Goal: Task Accomplishment & Management: Manage account settings

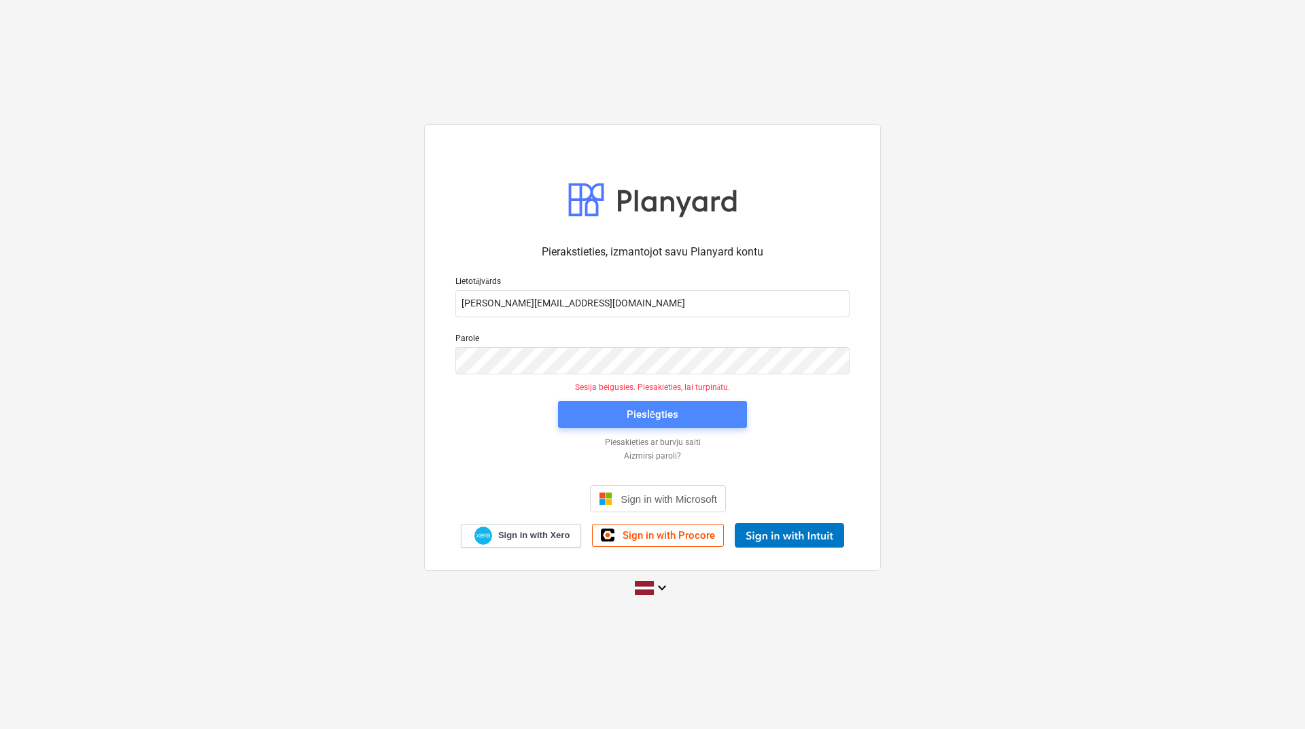
click at [637, 411] on div "Pieslēgties" at bounding box center [653, 415] width 52 height 18
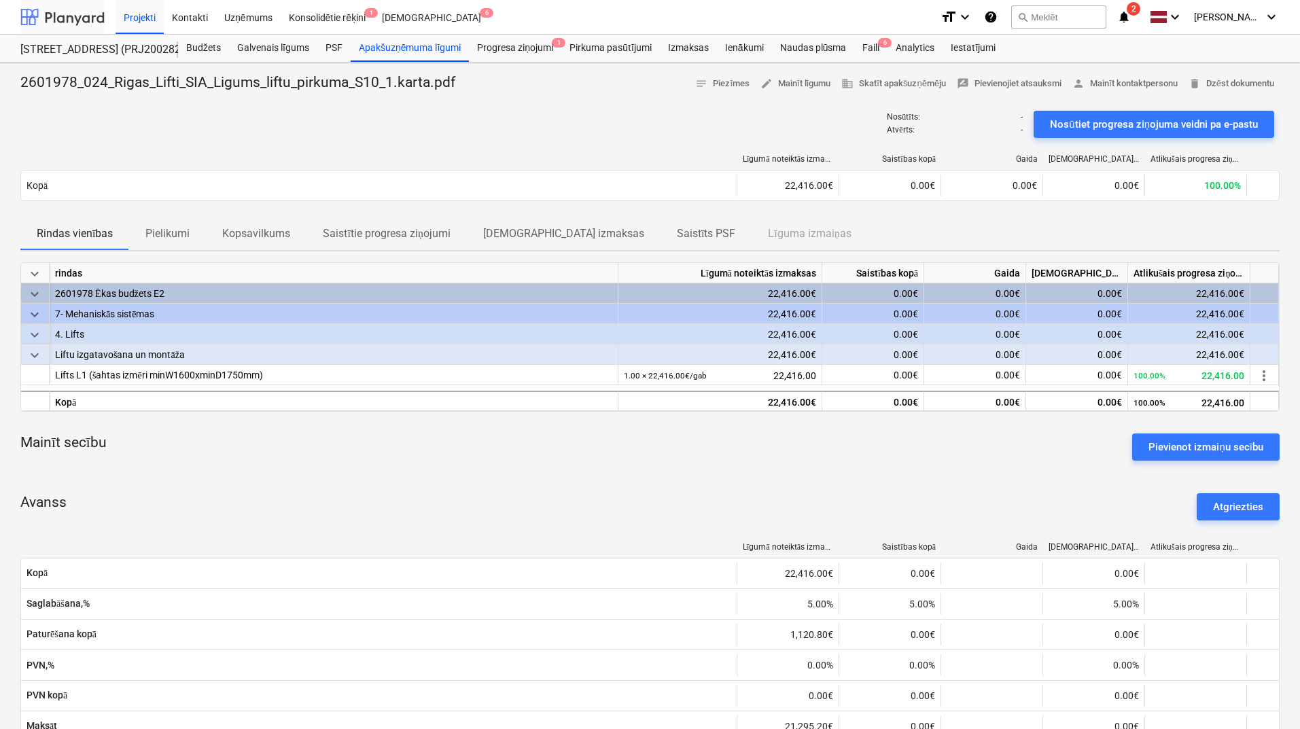
click at [78, 13] on div at bounding box center [62, 17] width 84 height 34
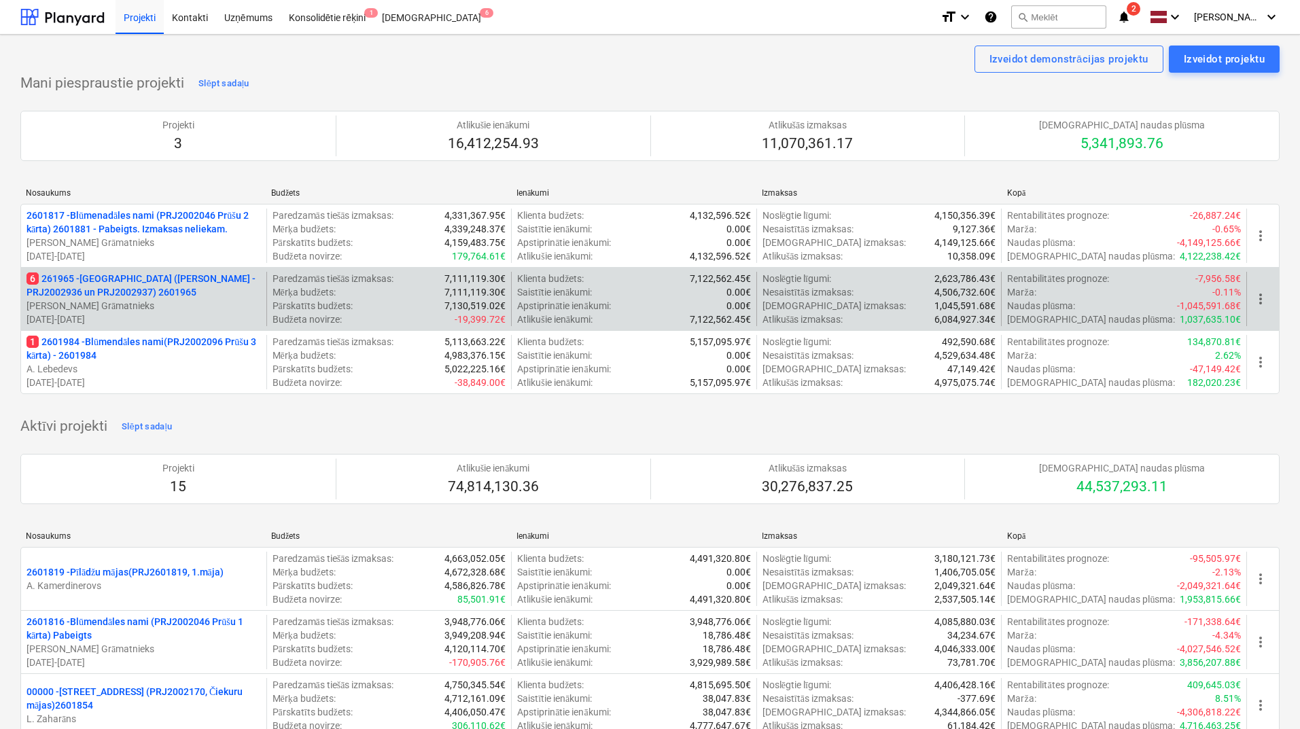
click at [164, 306] on p "[PERSON_NAME] Grāmatnieks" at bounding box center [144, 306] width 234 height 14
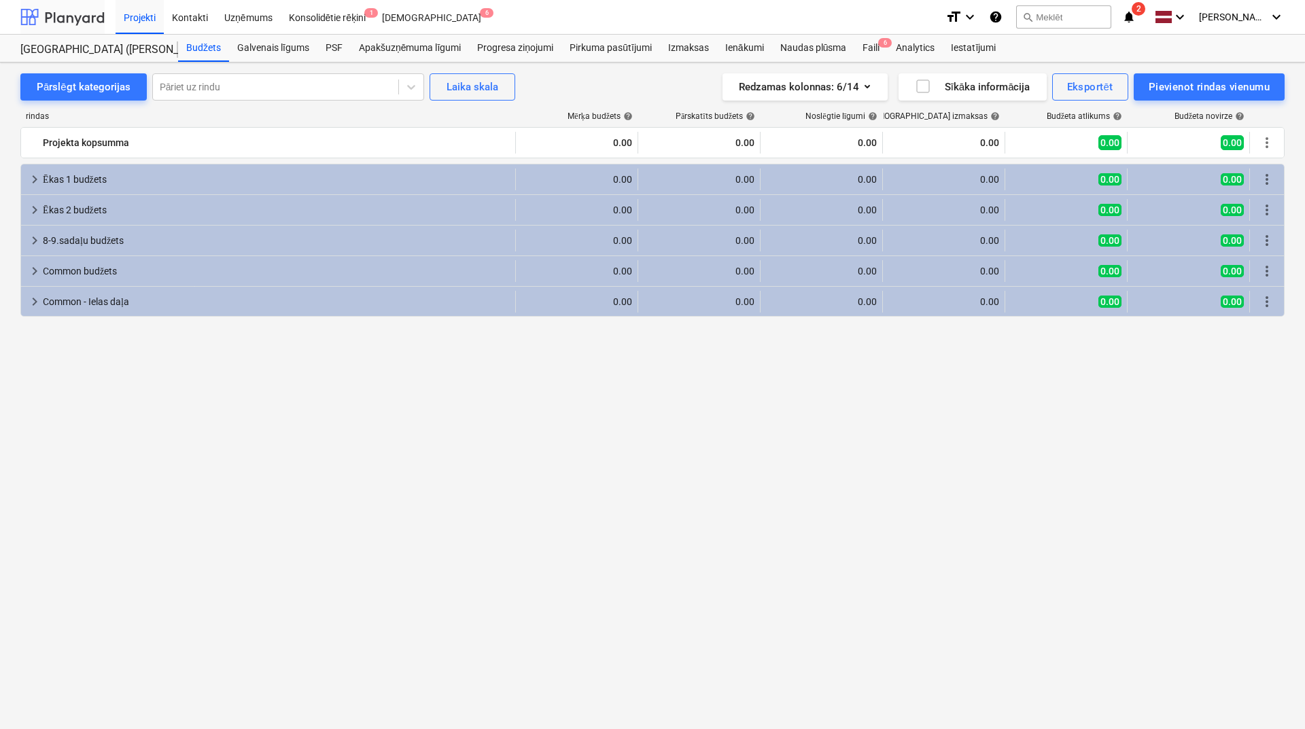
click at [88, 16] on div at bounding box center [62, 17] width 84 height 34
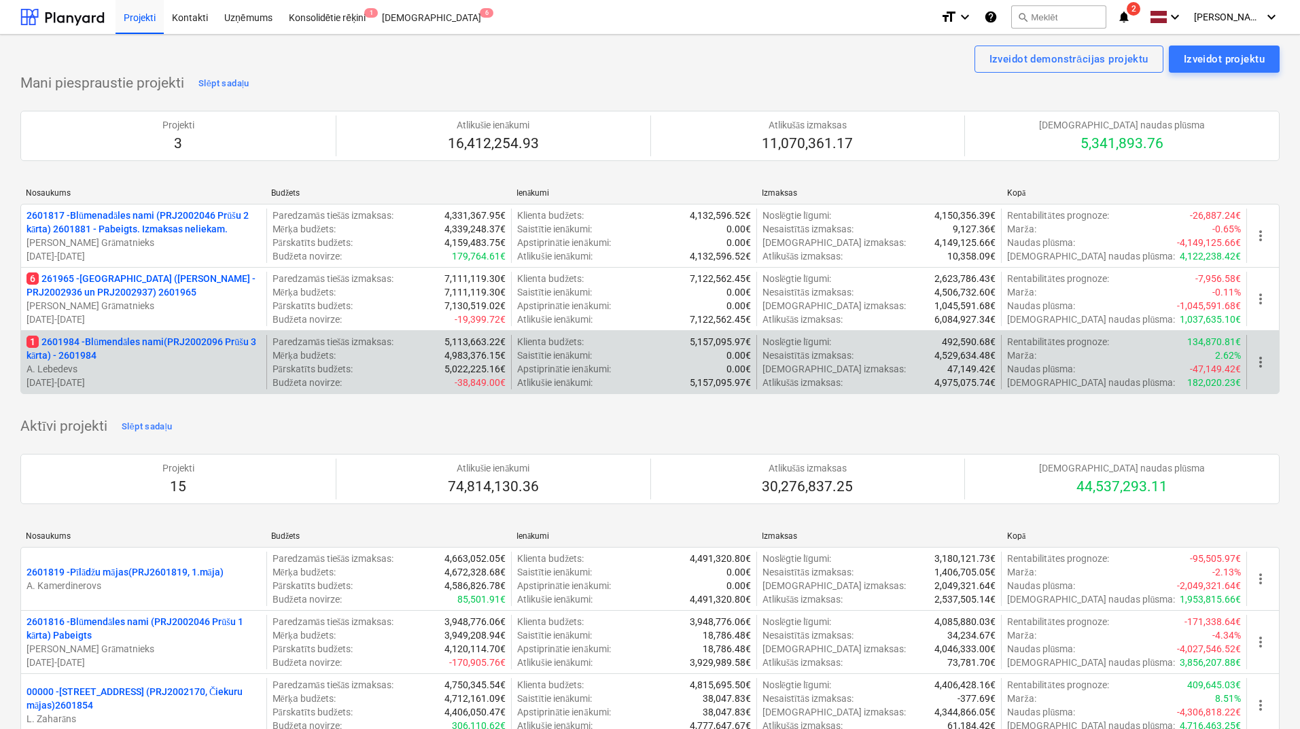
click at [123, 344] on p "1 2601984 - Blūmendāles nami(PRJ2002096 Prūšu 3 kārta) - 2601984" at bounding box center [144, 348] width 234 height 27
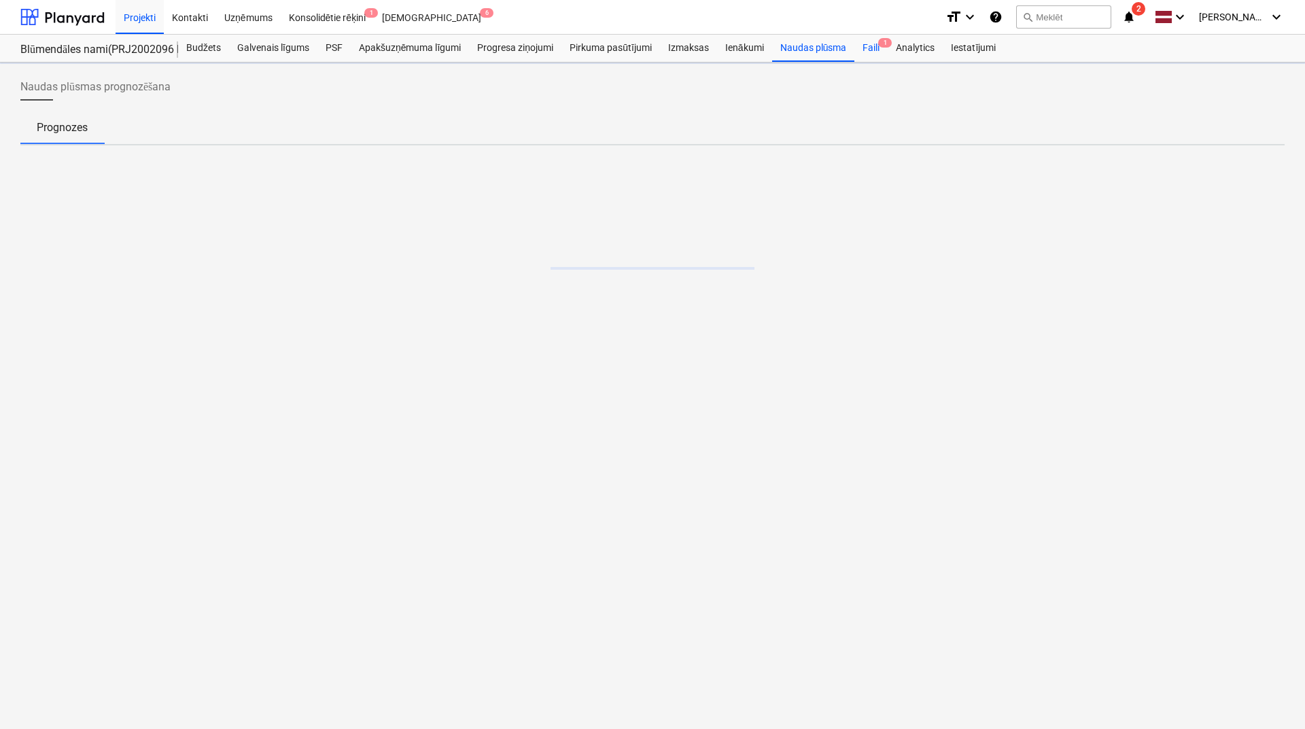
click at [884, 42] on span "1" at bounding box center [885, 43] width 14 height 10
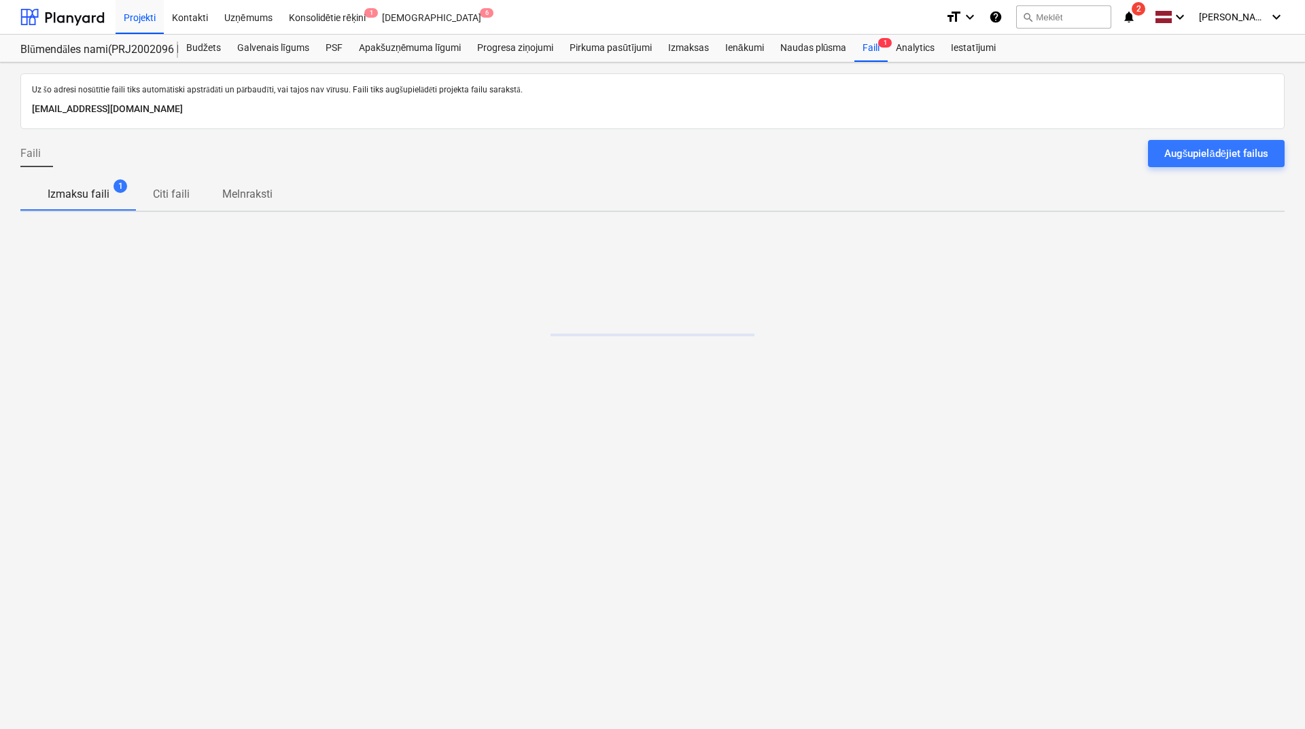
click at [1038, 20] on icon "notifications" at bounding box center [1129, 17] width 14 height 16
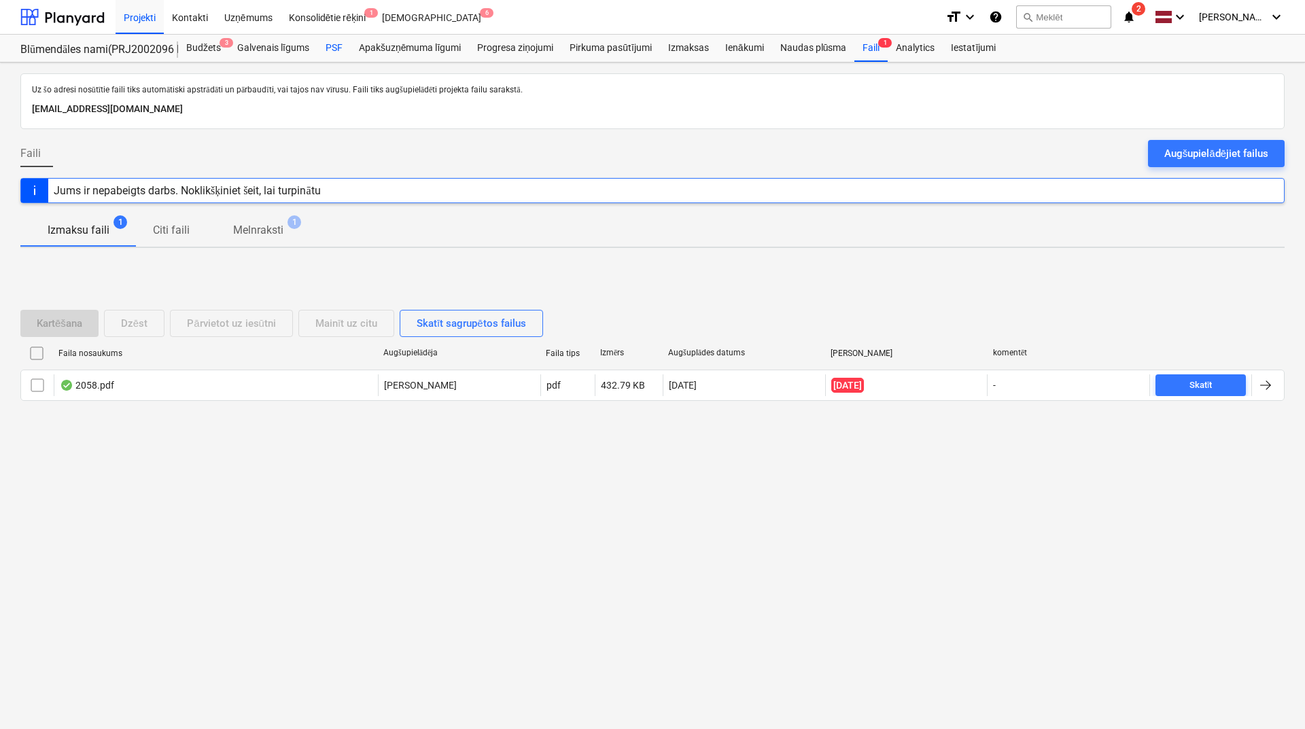
click at [330, 45] on div "PSF" at bounding box center [333, 48] width 33 height 27
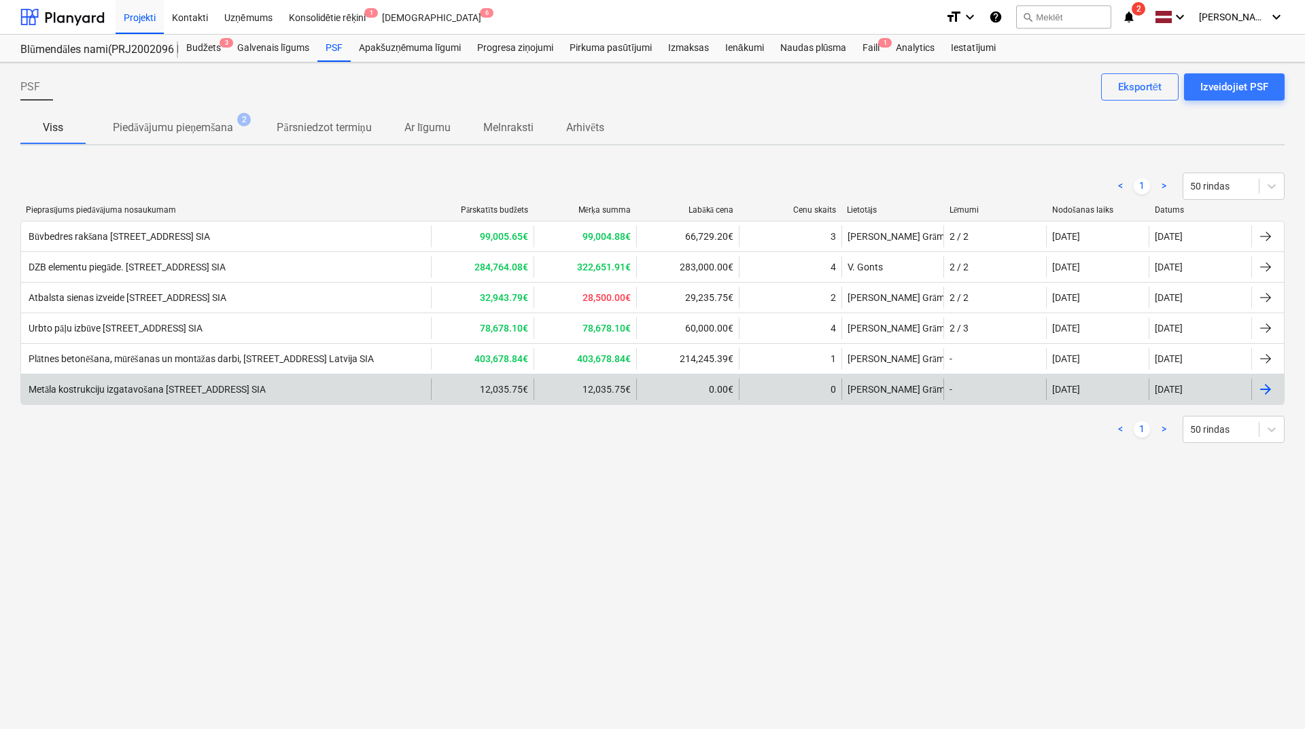
click at [249, 384] on div "Metāla kostrukciju izgatavošana [STREET_ADDRESS] SIA" at bounding box center [146, 390] width 239 height 12
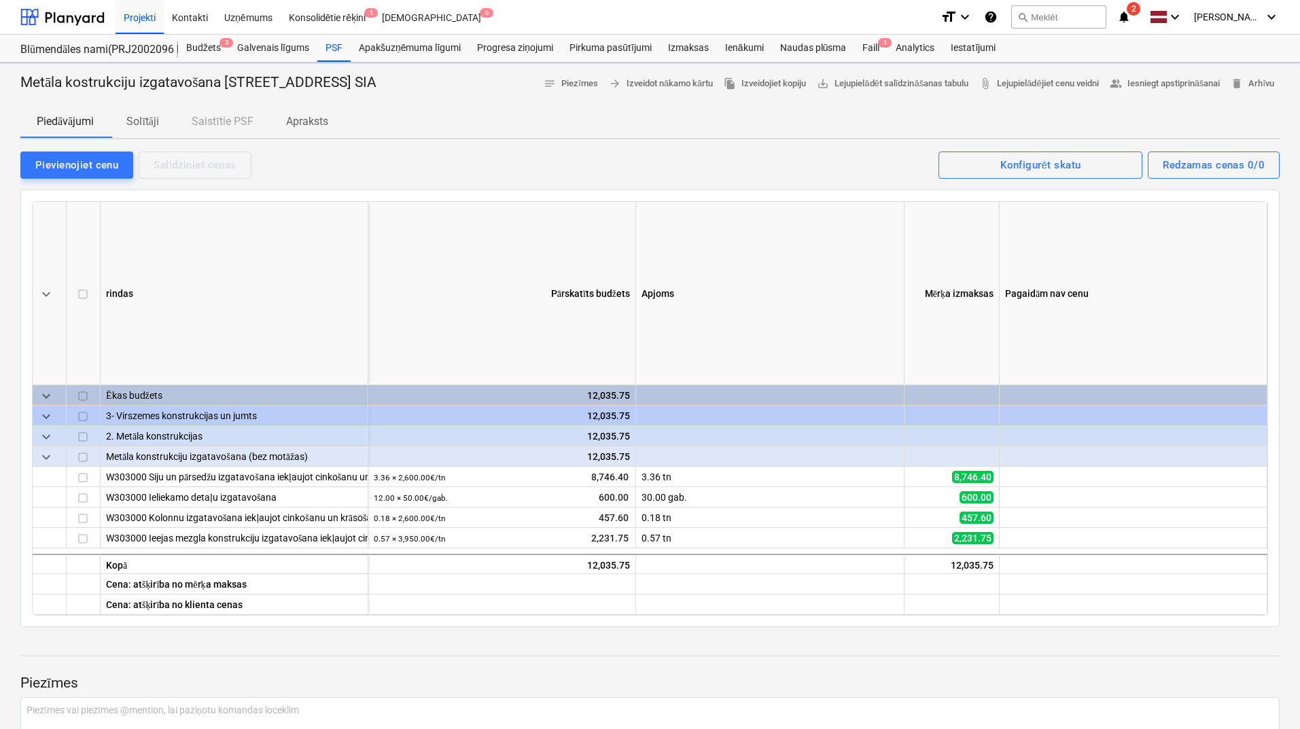
click at [156, 122] on p "Solītāji" at bounding box center [142, 121] width 33 height 16
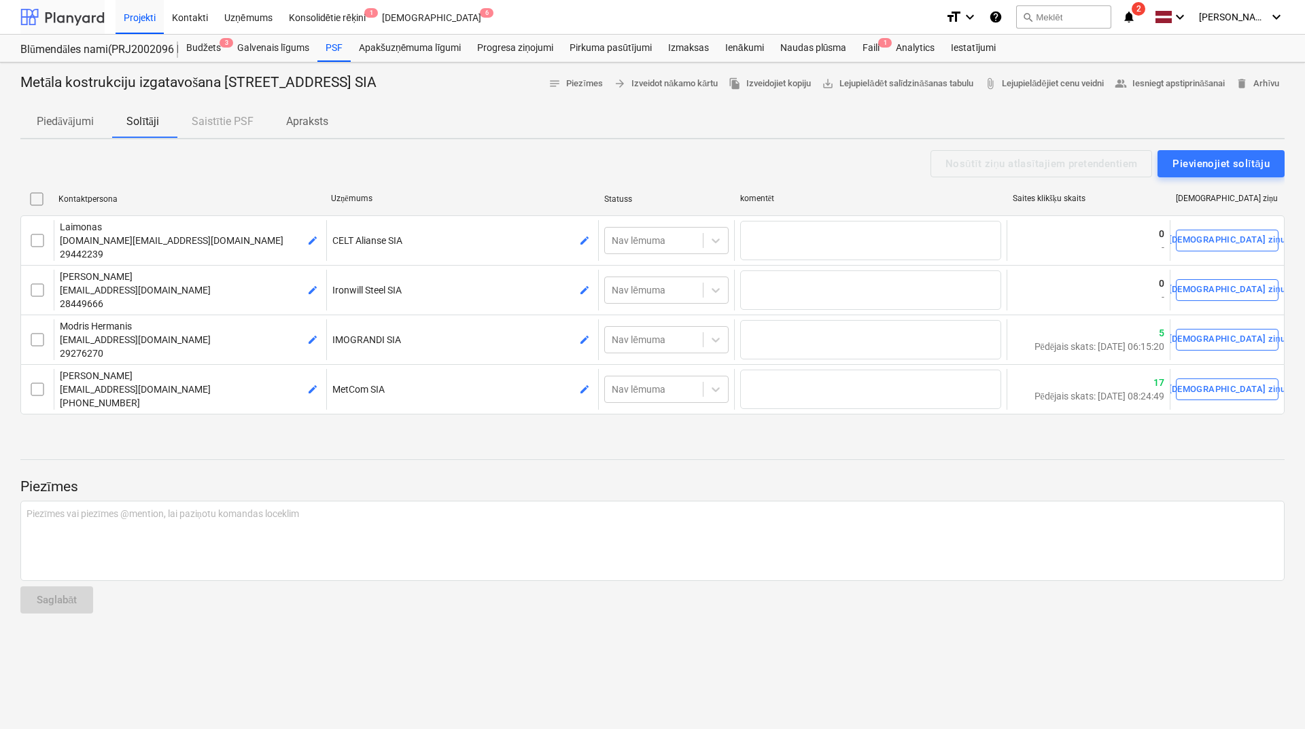
click at [64, 22] on div at bounding box center [62, 17] width 84 height 34
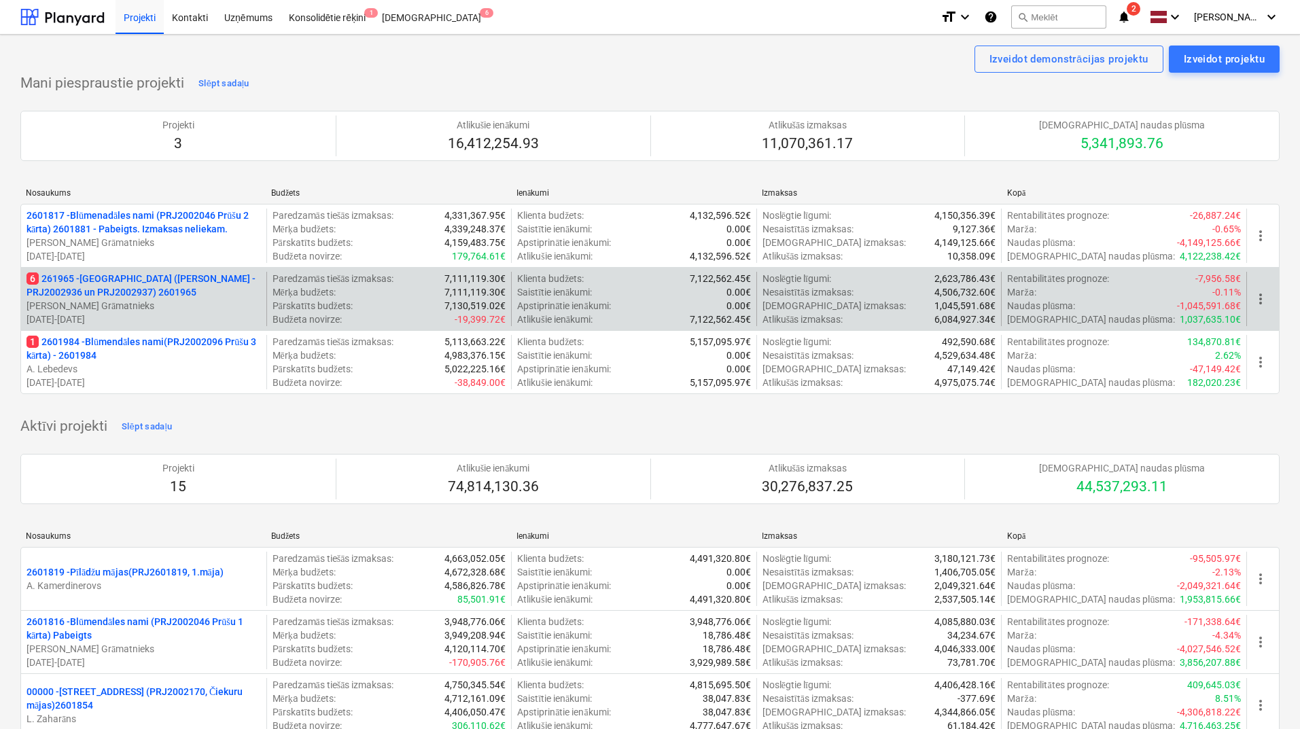
click at [106, 288] on p "6 261965 - [GEOGRAPHIC_DATA] ([PERSON_NAME] - PRJ2002936 un PRJ2002937) 2601965" at bounding box center [144, 285] width 234 height 27
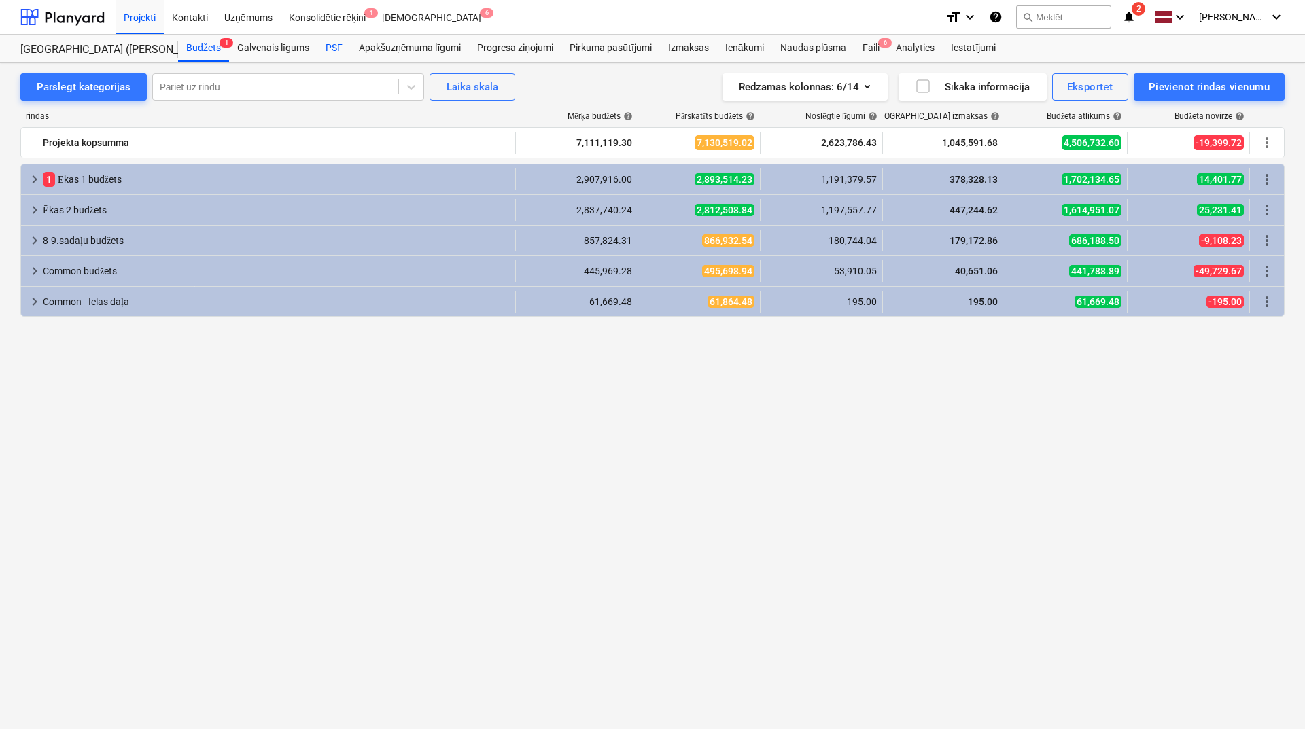
click at [346, 46] on div "PSF" at bounding box center [333, 48] width 33 height 27
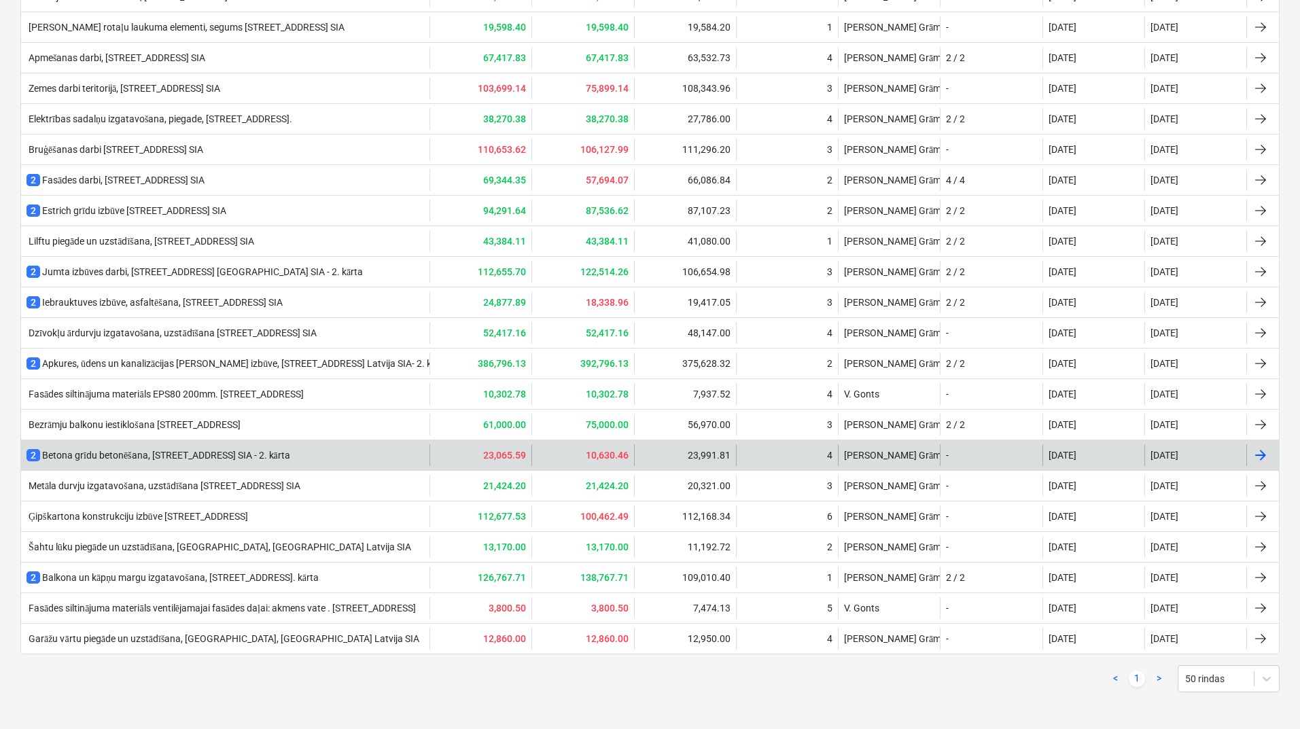
scroll to position [735, 0]
click at [173, 459] on div "2 Betona grīdu betonēšana, [STREET_ADDRESS] SIA - 2. kārta" at bounding box center [159, 455] width 264 height 14
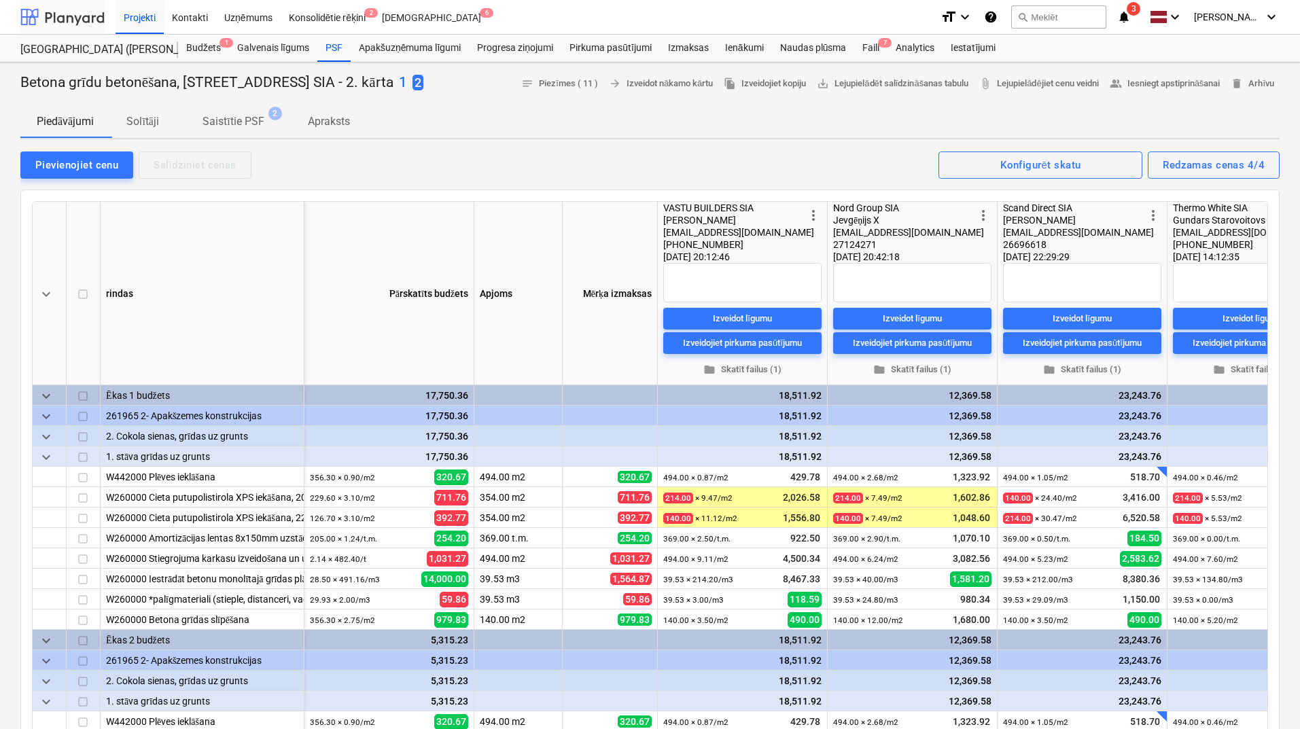
click at [67, 17] on div at bounding box center [62, 17] width 84 height 34
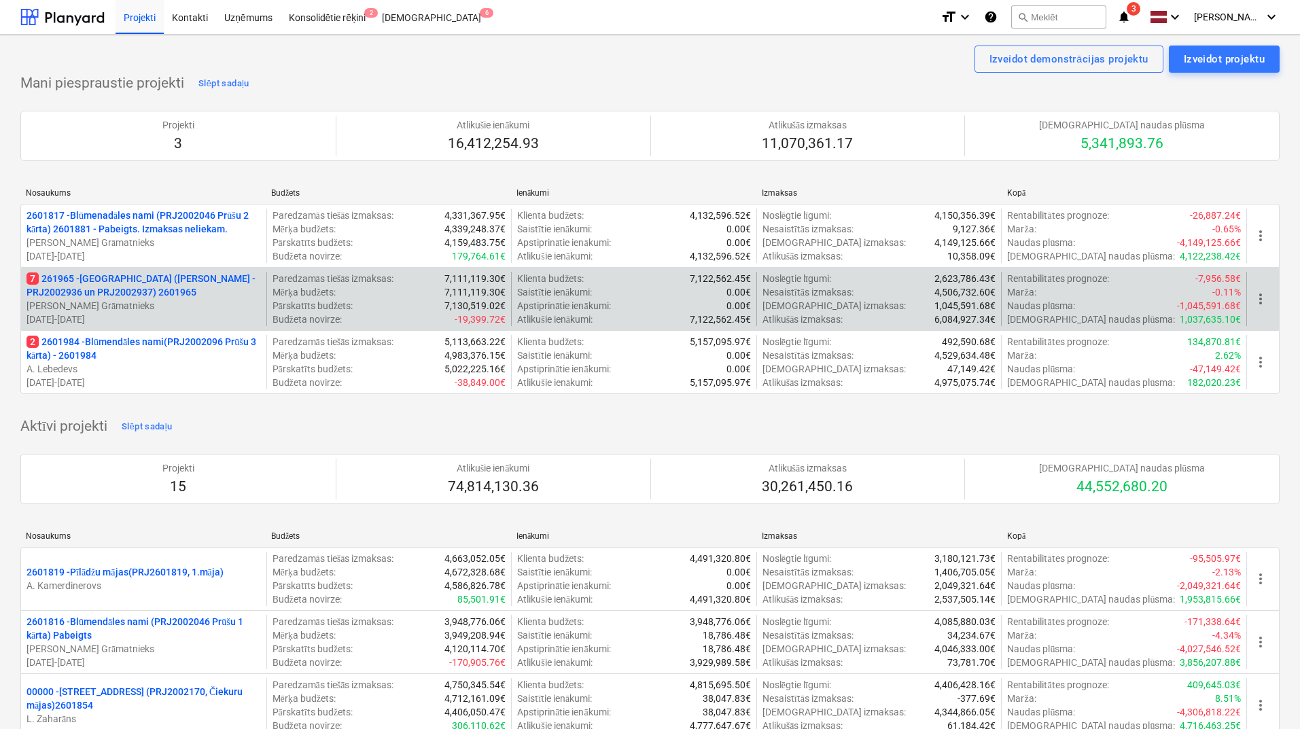
click at [166, 273] on p "7 261965 - [GEOGRAPHIC_DATA] ([PERSON_NAME] - PRJ2002936 un PRJ2002937) 2601965" at bounding box center [144, 285] width 234 height 27
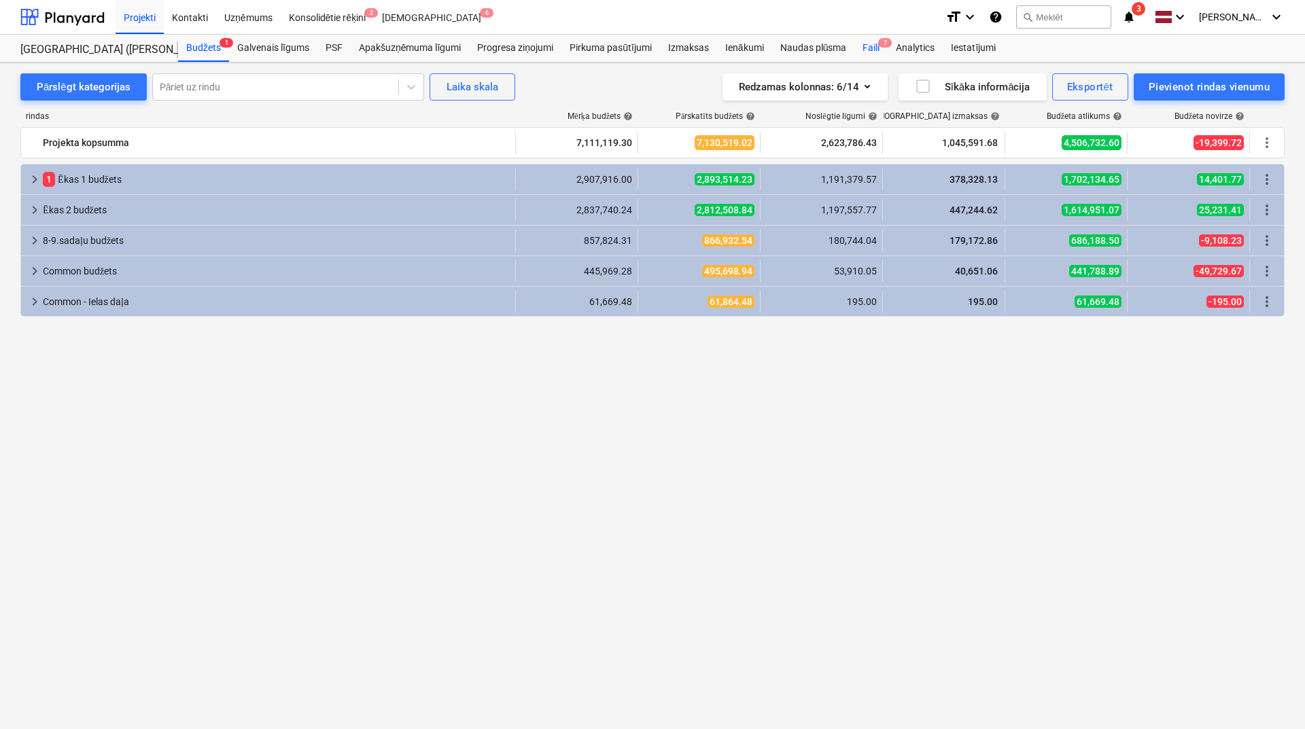
click at [875, 46] on div "Faili 7" at bounding box center [870, 48] width 33 height 27
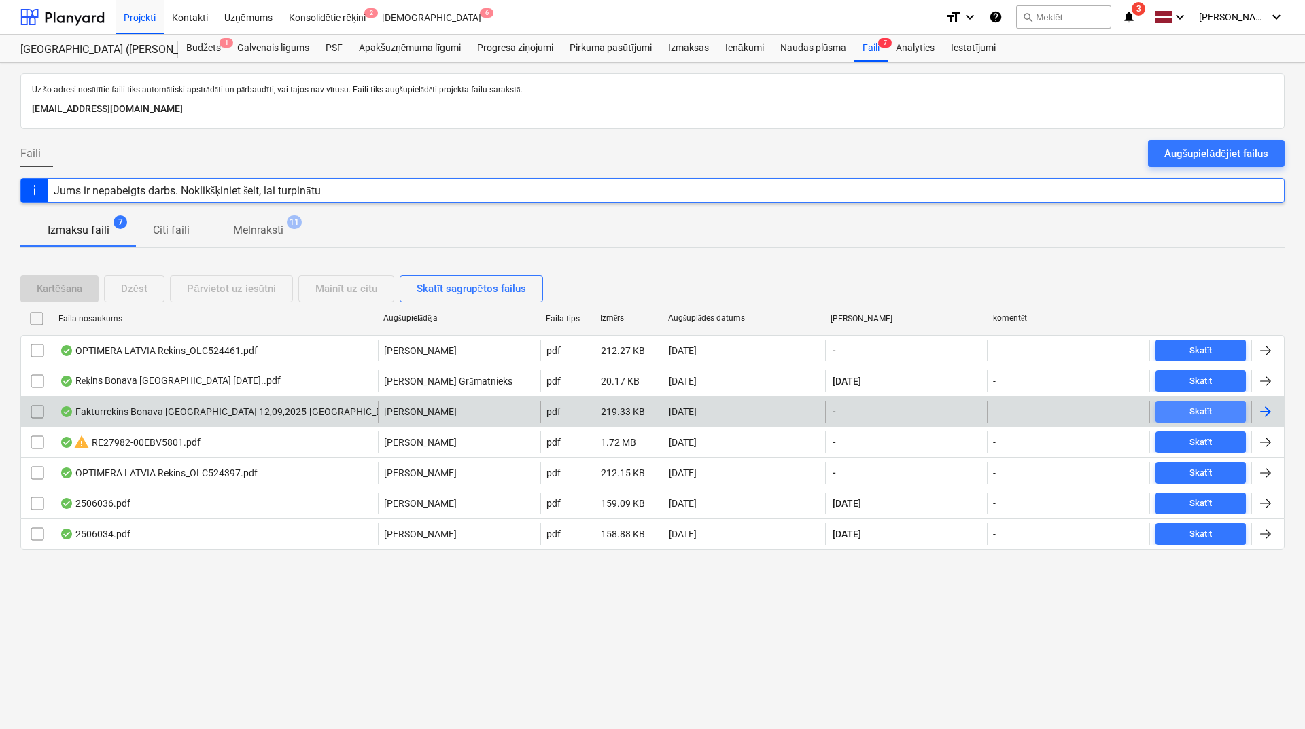
click at [1038, 409] on div "Skatīt" at bounding box center [1200, 412] width 23 height 16
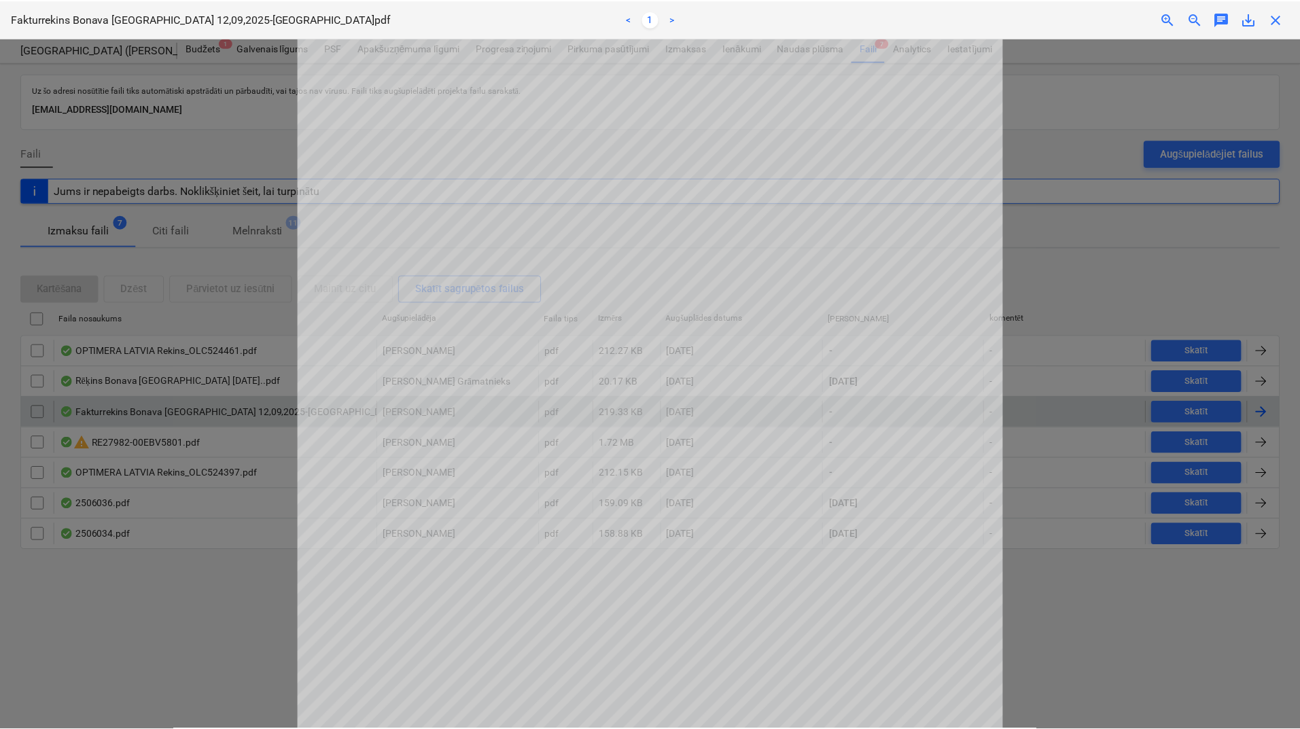
scroll to position [90, 0]
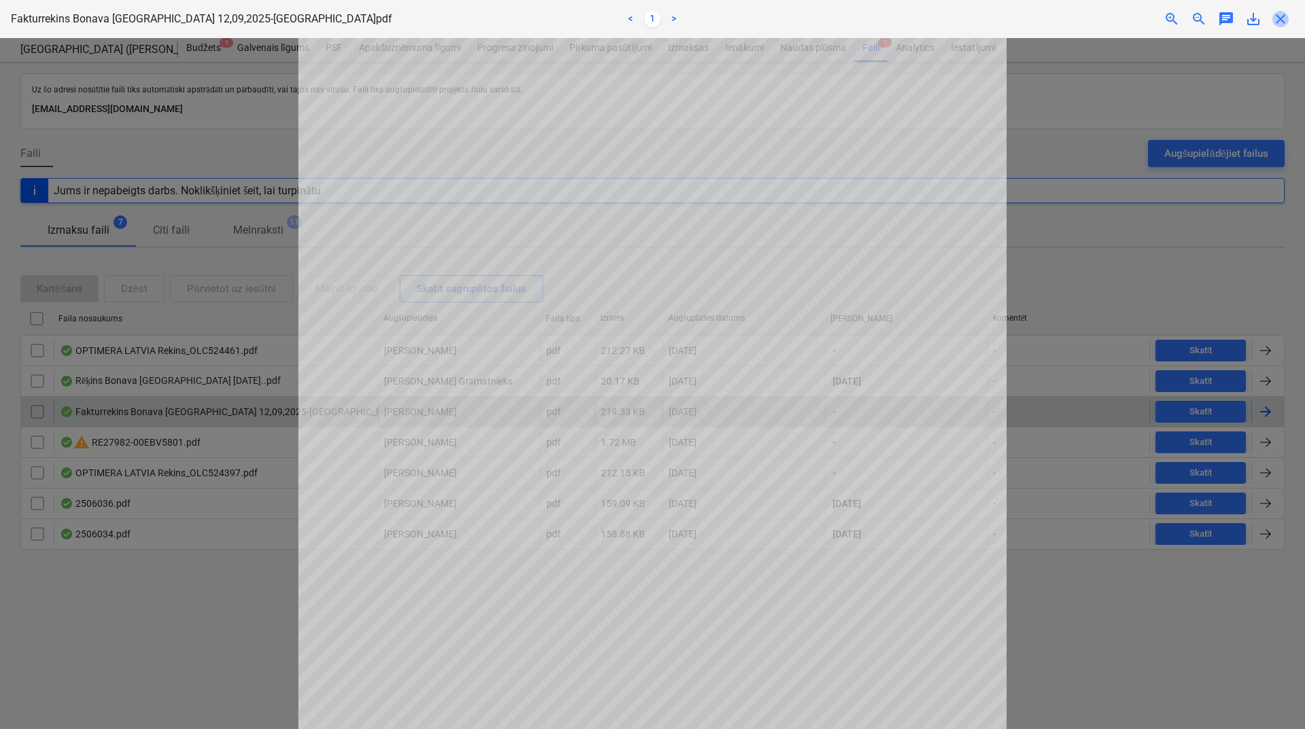
click at [1038, 22] on span "close" at bounding box center [1280, 19] width 16 height 16
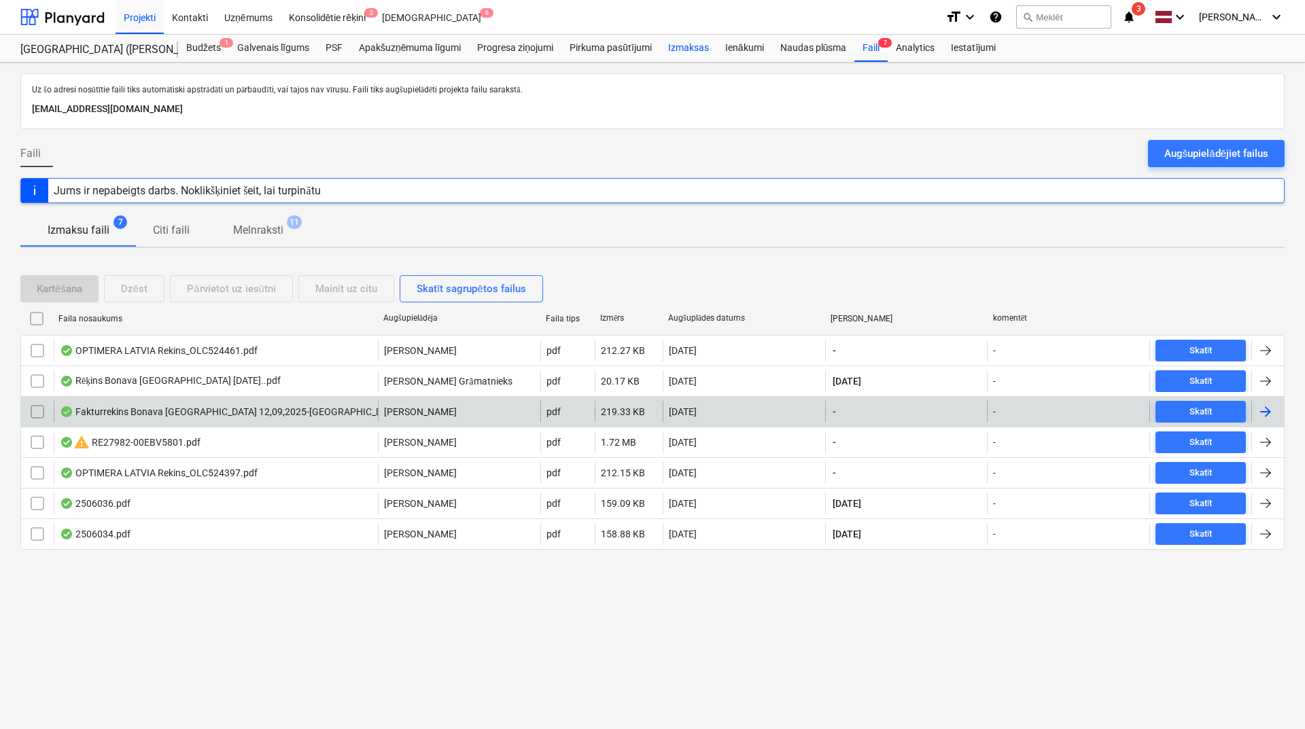
click at [703, 46] on div "Izmaksas" at bounding box center [688, 48] width 57 height 27
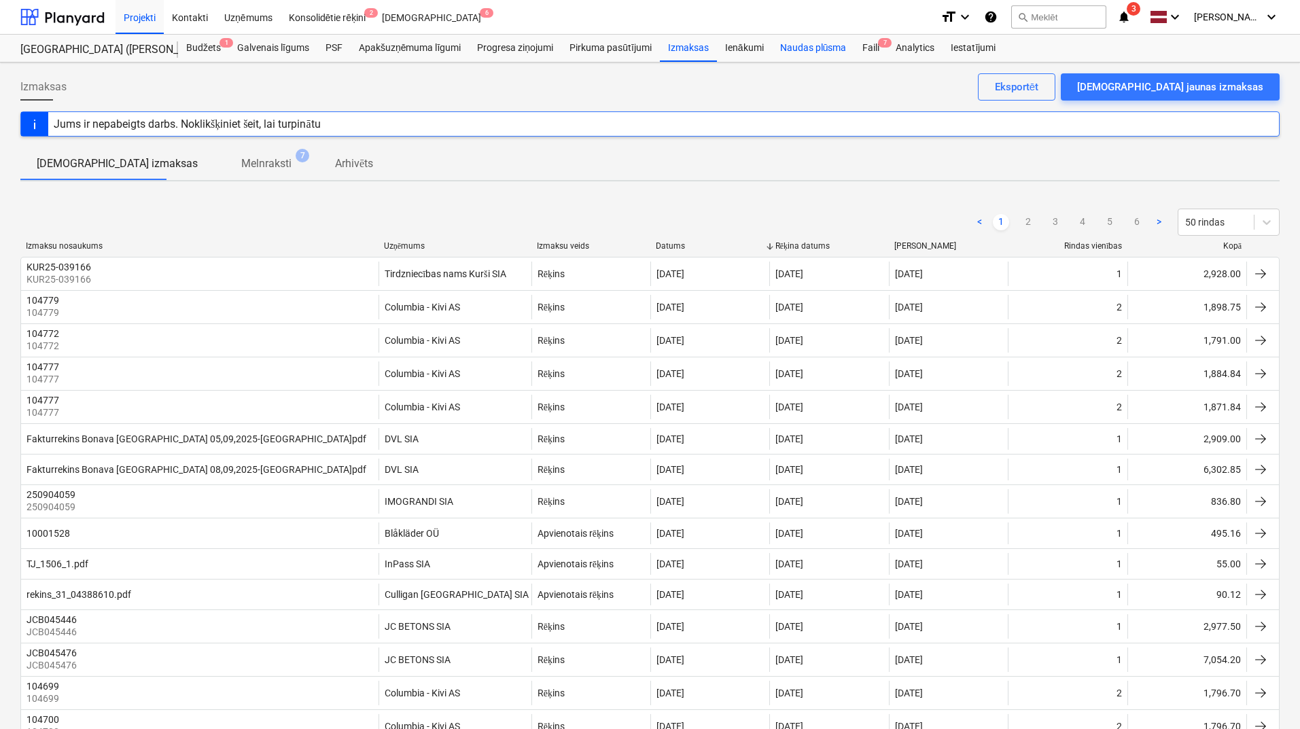
click at [814, 47] on div "Naudas plūsma" at bounding box center [813, 48] width 83 height 27
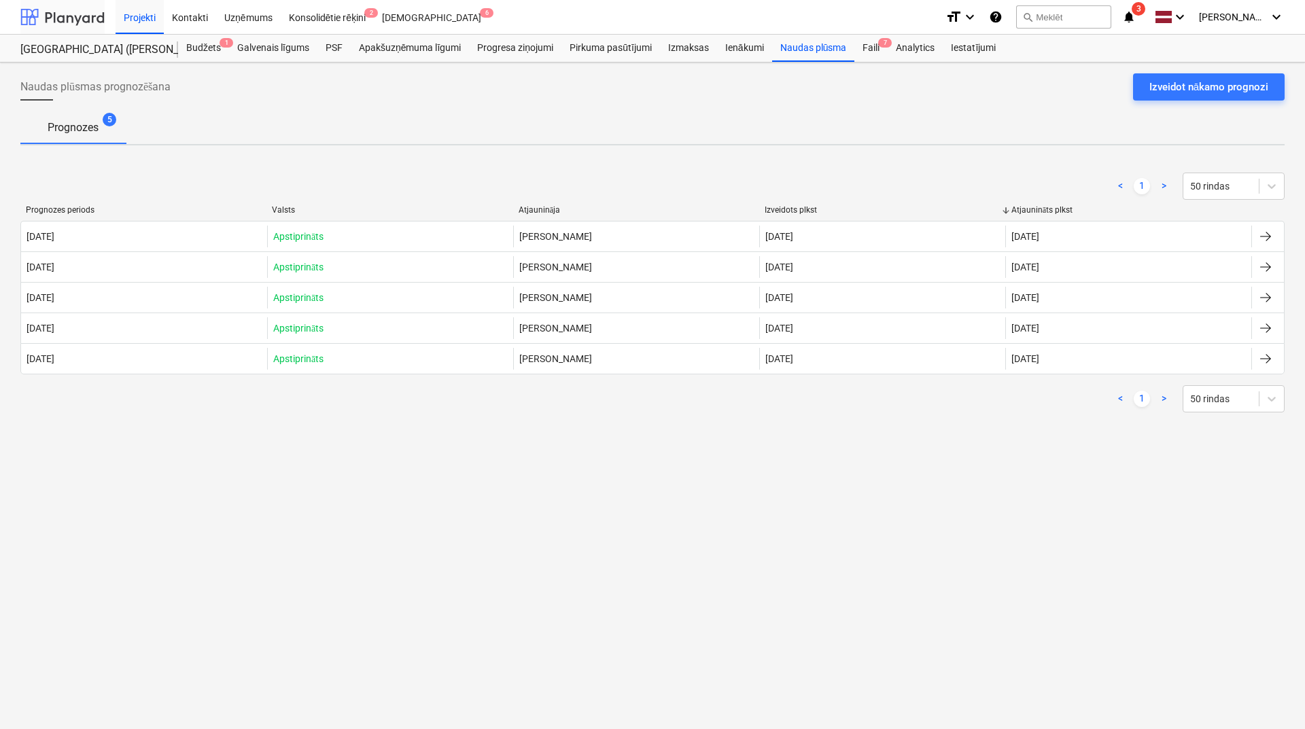
click at [80, 23] on div at bounding box center [62, 17] width 84 height 34
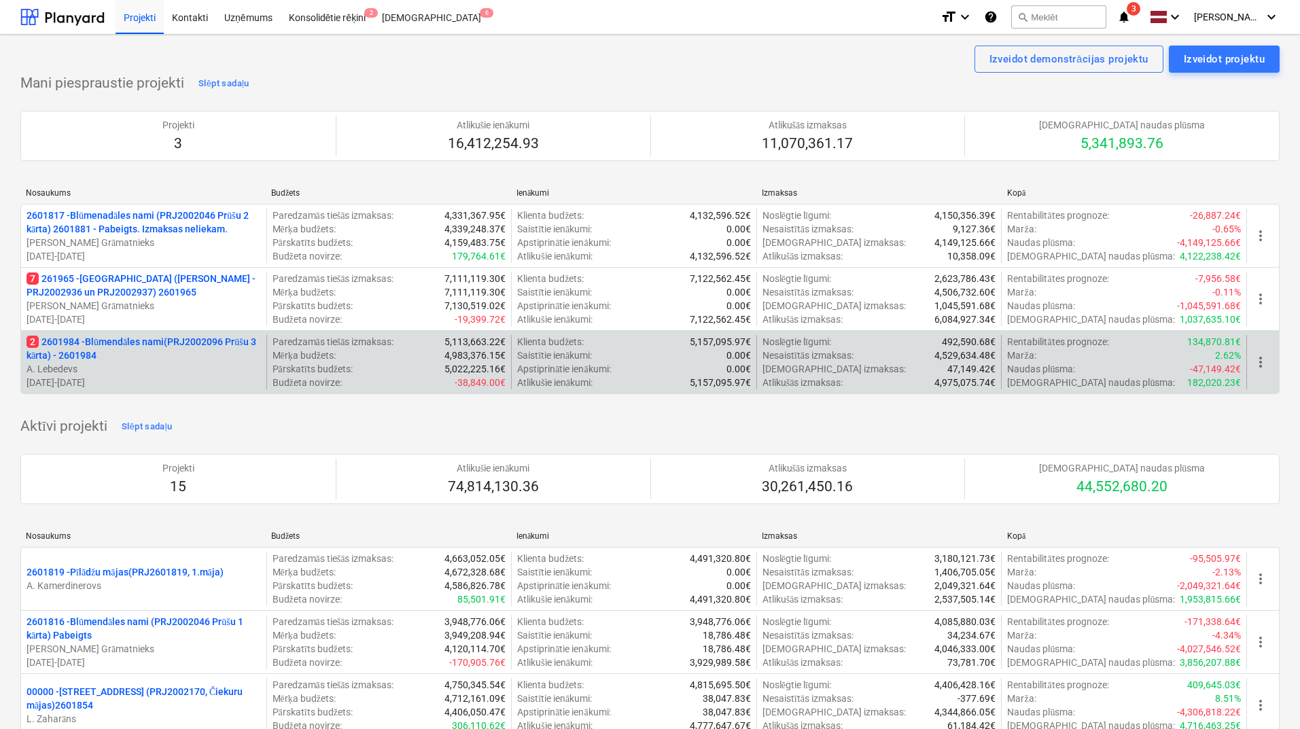
click at [107, 344] on p "2 2601984 - Blūmendāles nami(PRJ2002096 Prūšu 3 kārta) - 2601984" at bounding box center [144, 348] width 234 height 27
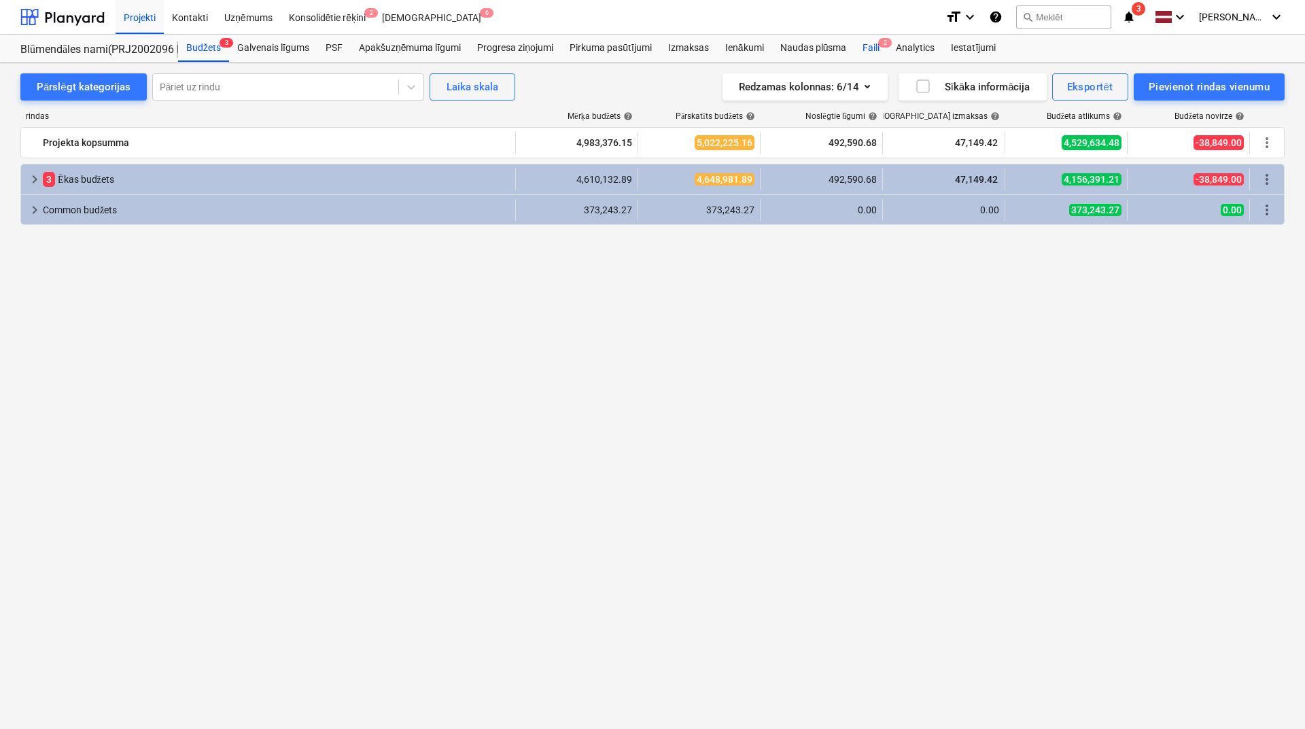
click at [870, 45] on div "Faili 2" at bounding box center [870, 48] width 33 height 27
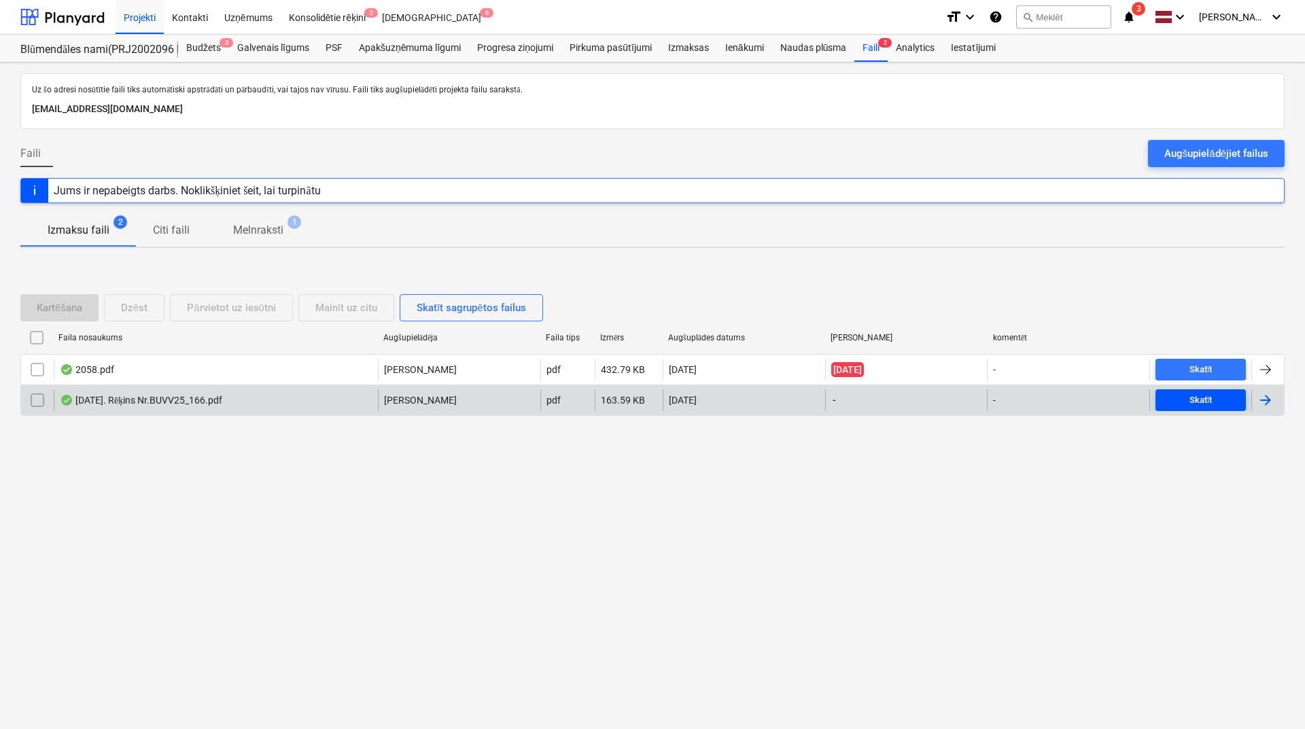
click at [1038, 400] on span "Skatīt" at bounding box center [1201, 401] width 80 height 16
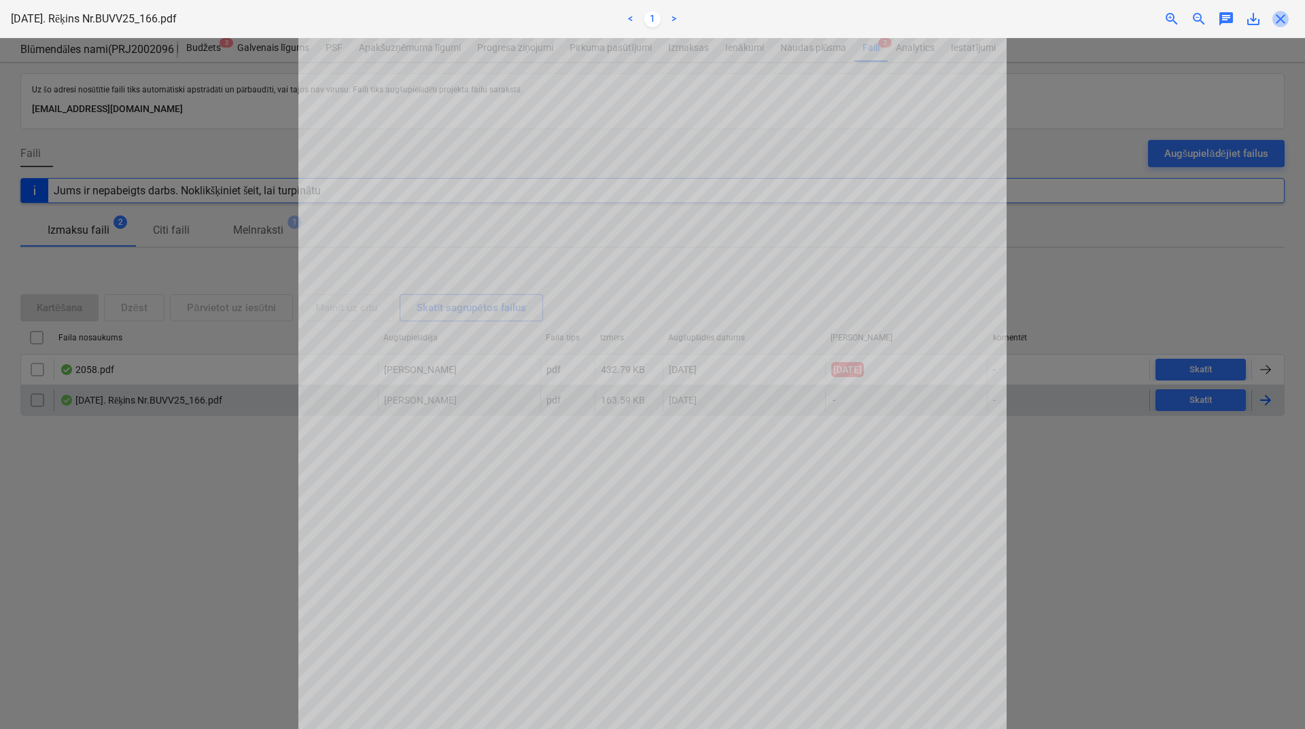
click at [1038, 25] on span "close" at bounding box center [1280, 19] width 16 height 16
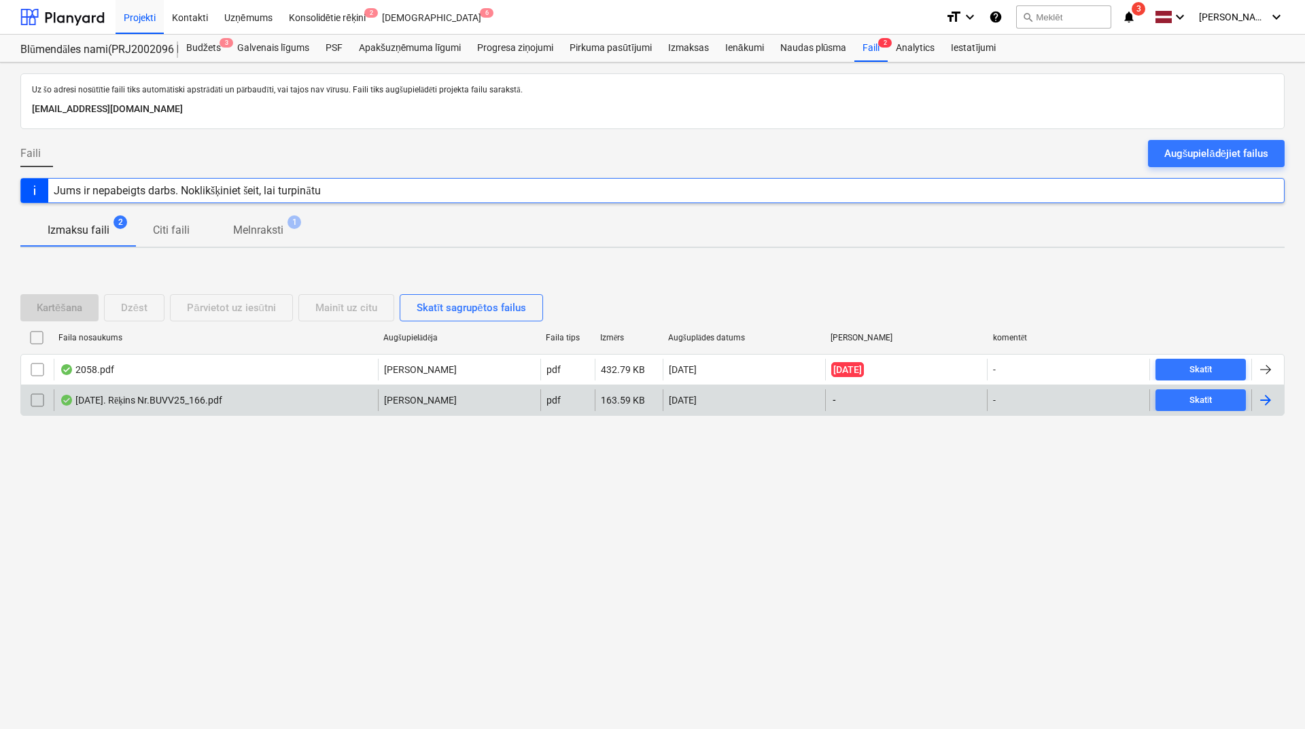
click at [1038, 400] on div at bounding box center [1265, 400] width 16 height 16
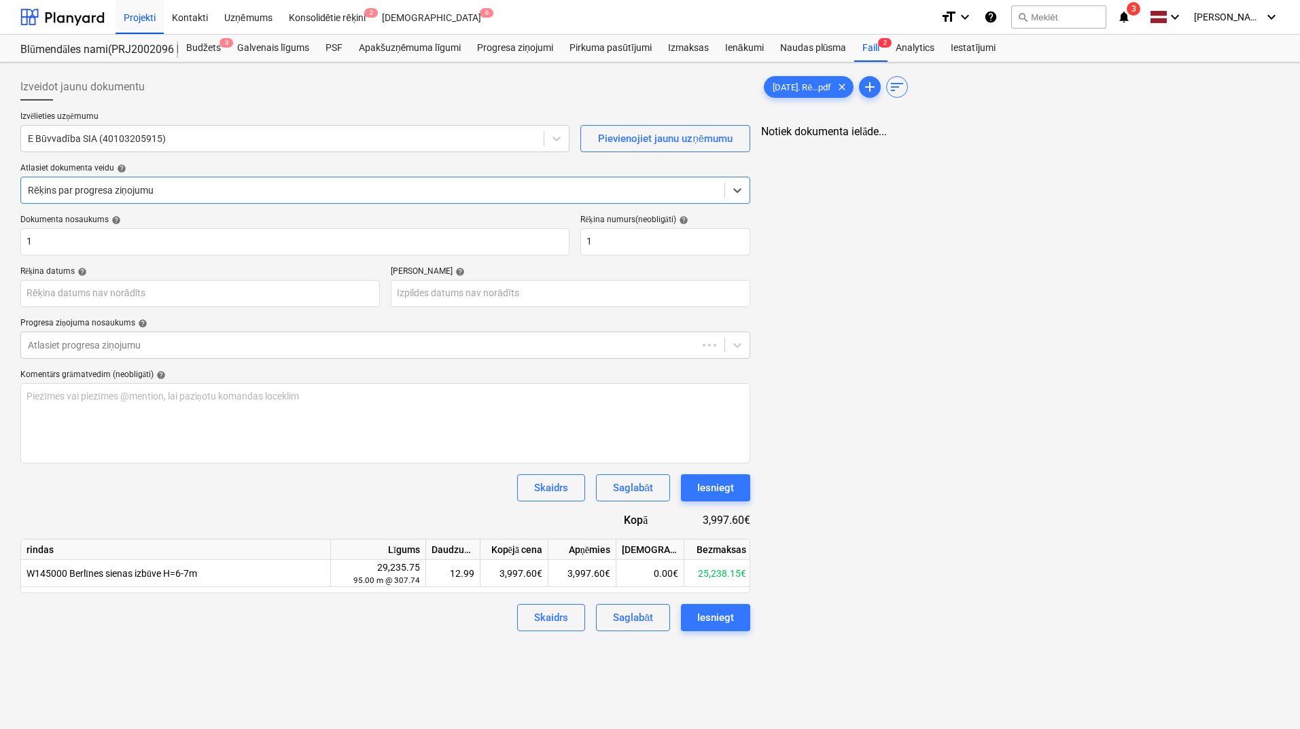
type input "1"
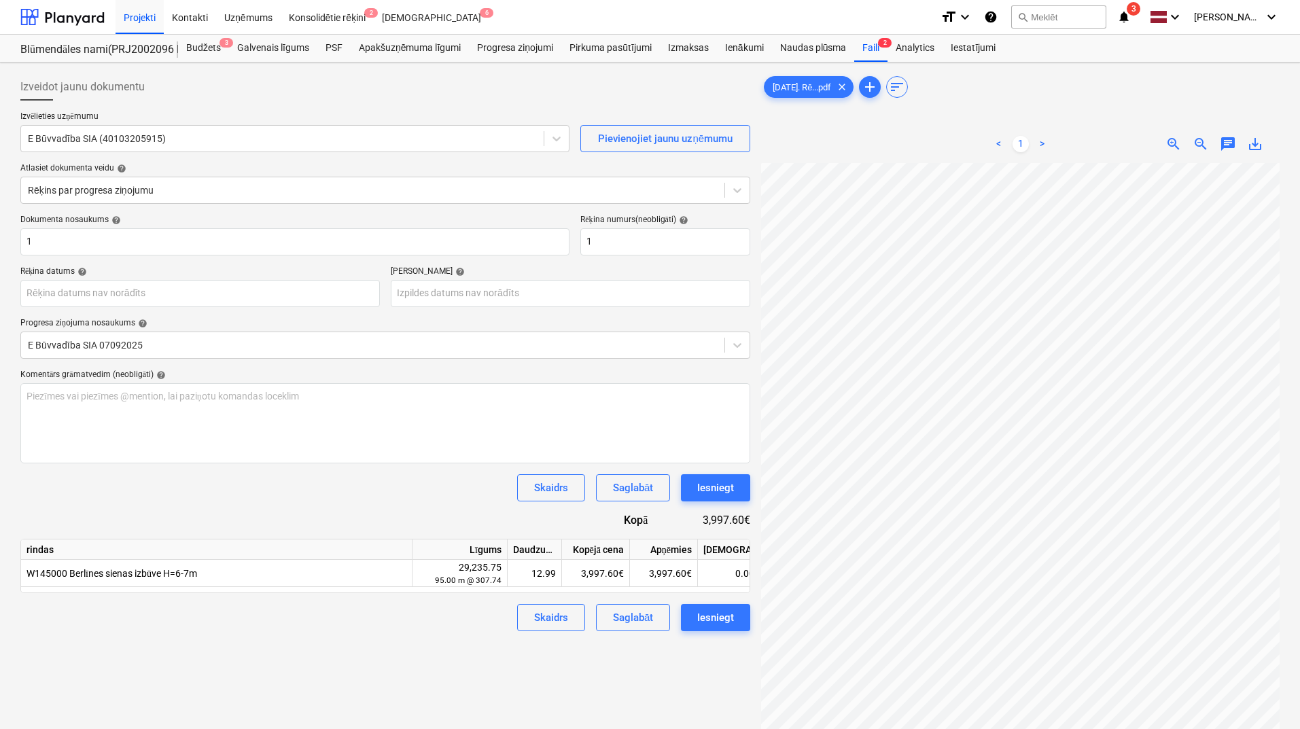
scroll to position [91, 73]
click at [265, 295] on body "Projekti Kontakti Uzņēmums Konsolidētie rēķini 2 Iesūtne 6 format_size keyboard…" at bounding box center [650, 364] width 1300 height 729
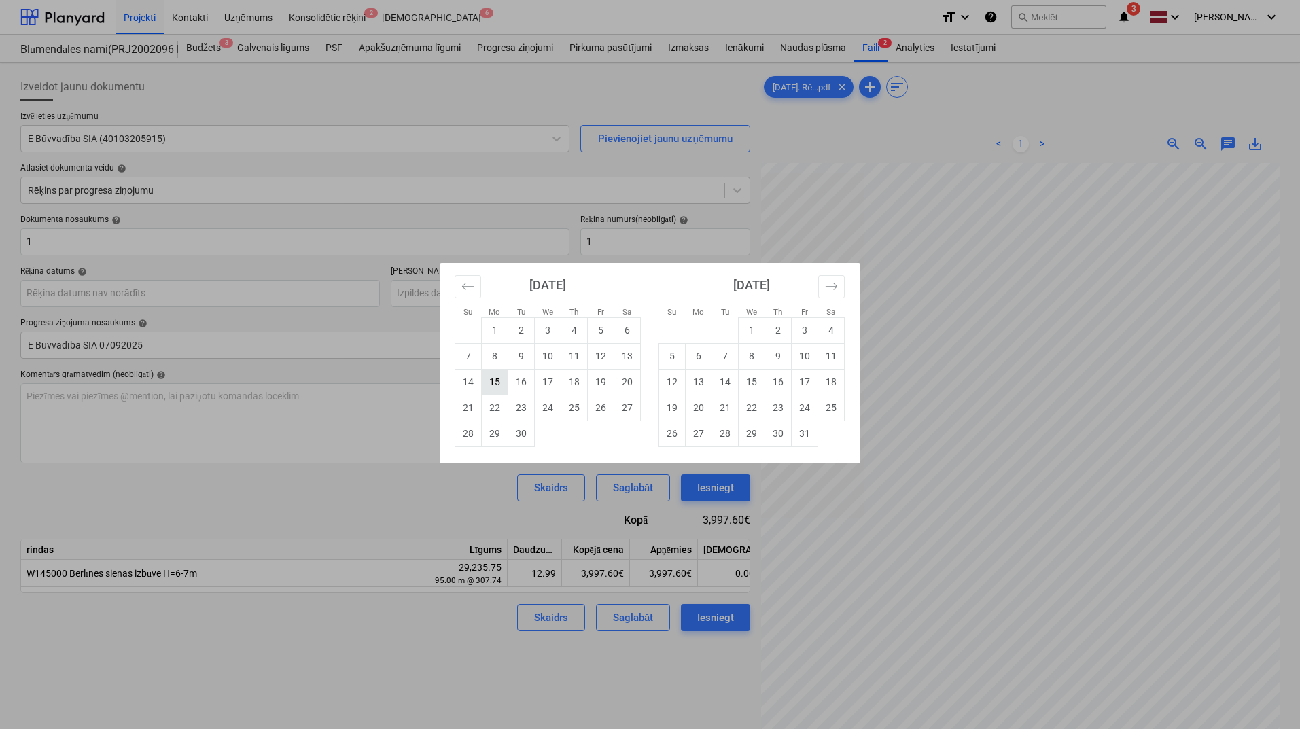
click at [503, 384] on td "15" at bounding box center [495, 382] width 27 height 26
type input "[DATE]"
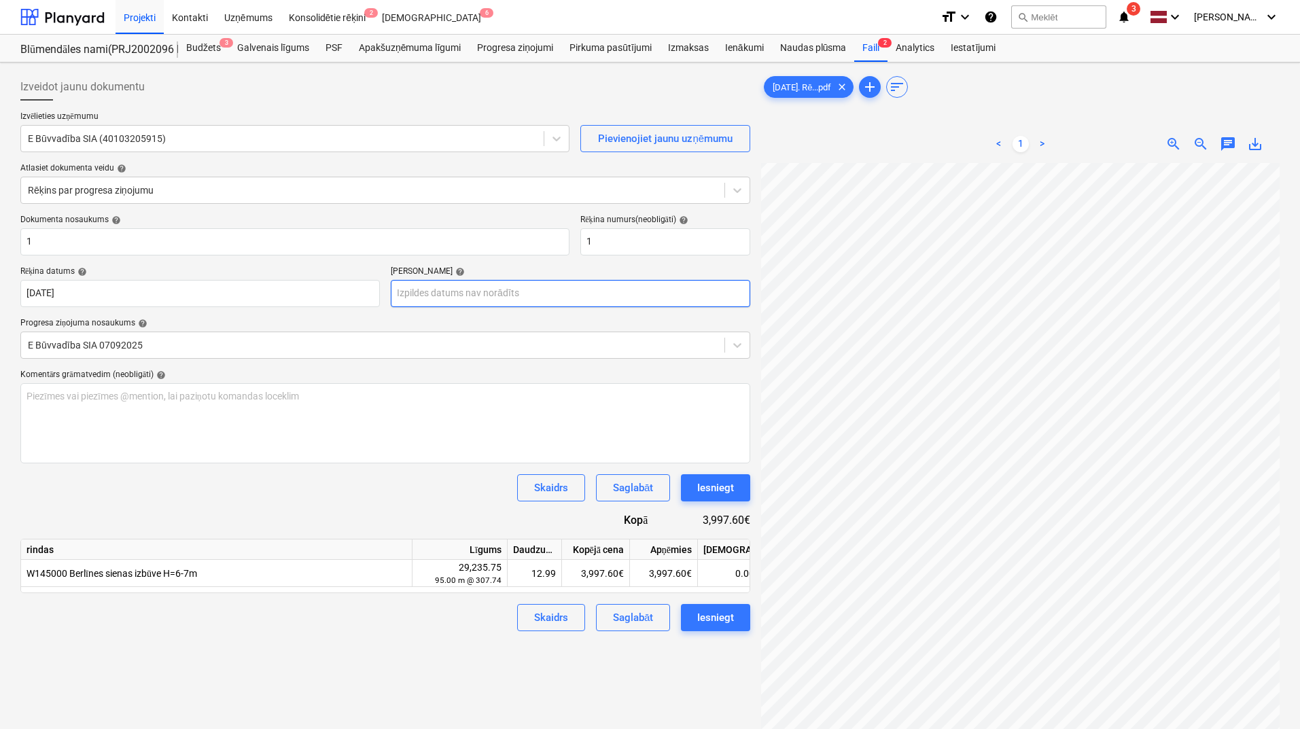
click at [487, 298] on body "Projekti Kontakti Uzņēmums Konsolidētie rēķini 2 Iesūtne 6 format_size keyboard…" at bounding box center [650, 364] width 1300 height 729
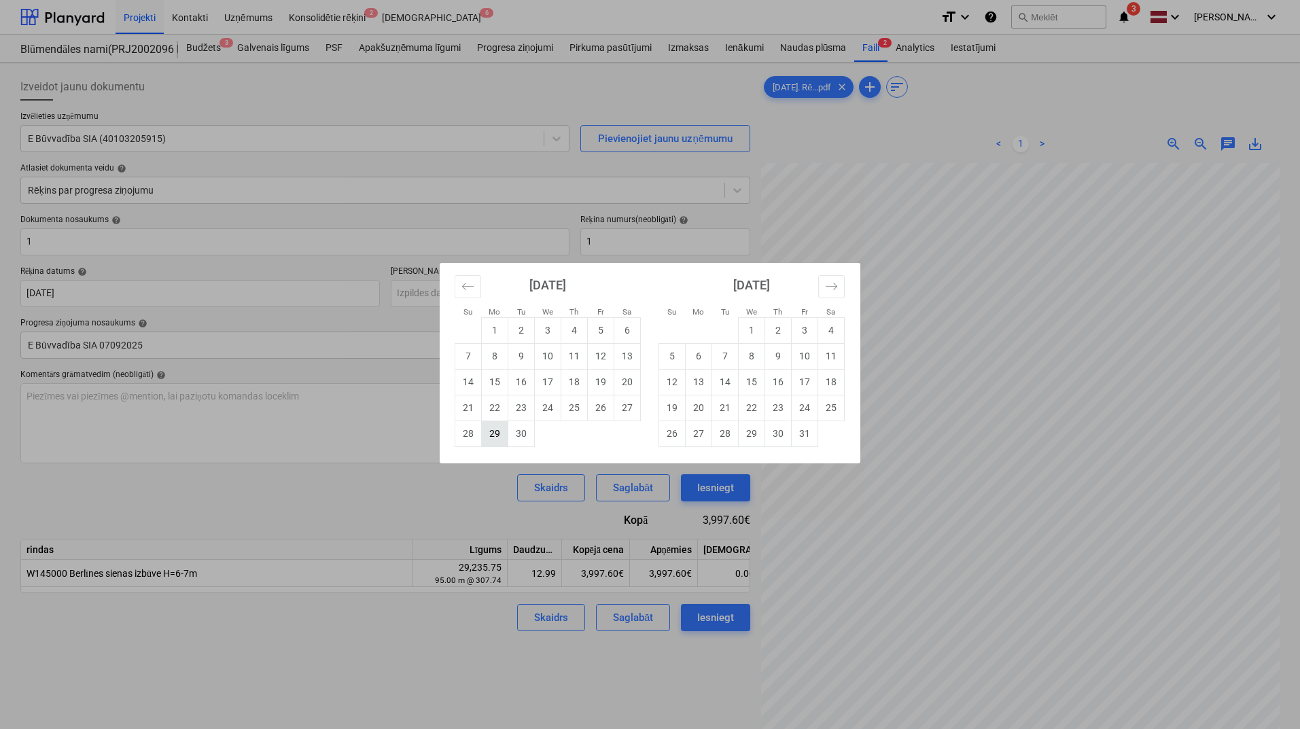
click at [495, 441] on td "29" at bounding box center [495, 434] width 27 height 26
type input "[DATE]"
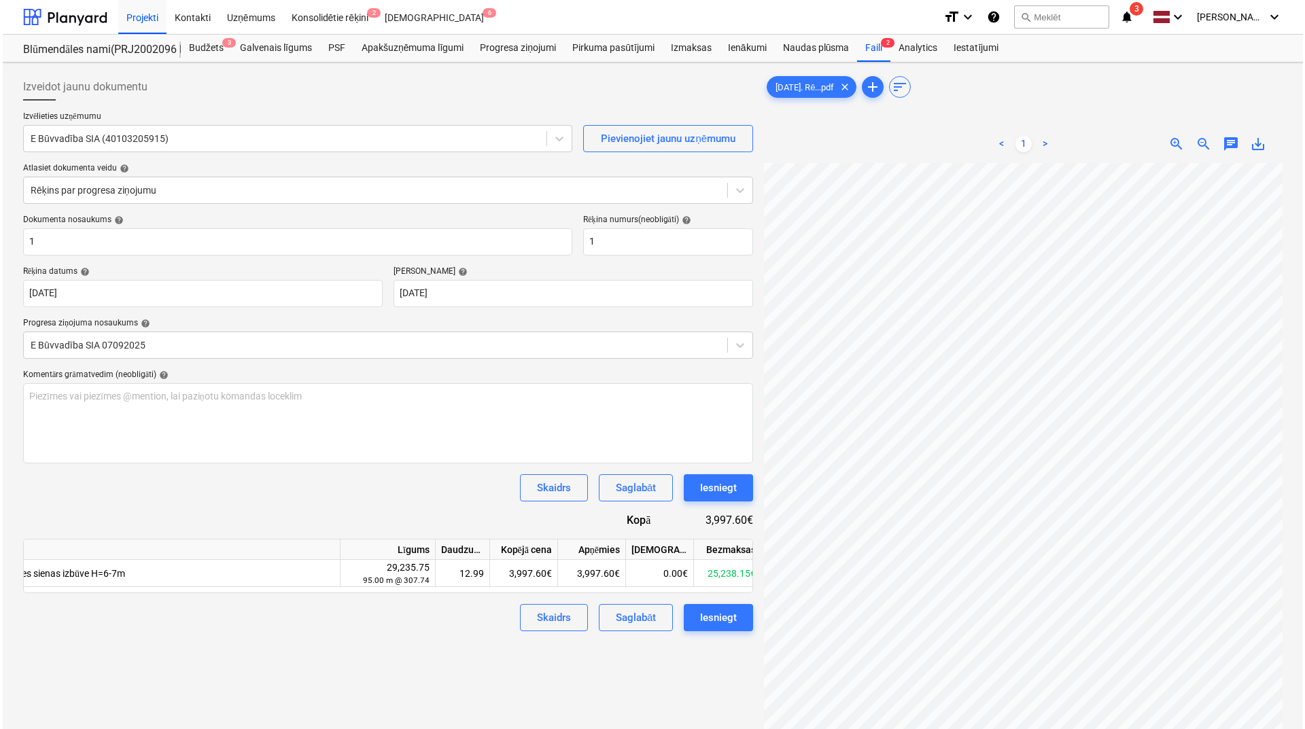
scroll to position [0, 84]
click at [720, 500] on div "Iesniegt" at bounding box center [715, 618] width 37 height 18
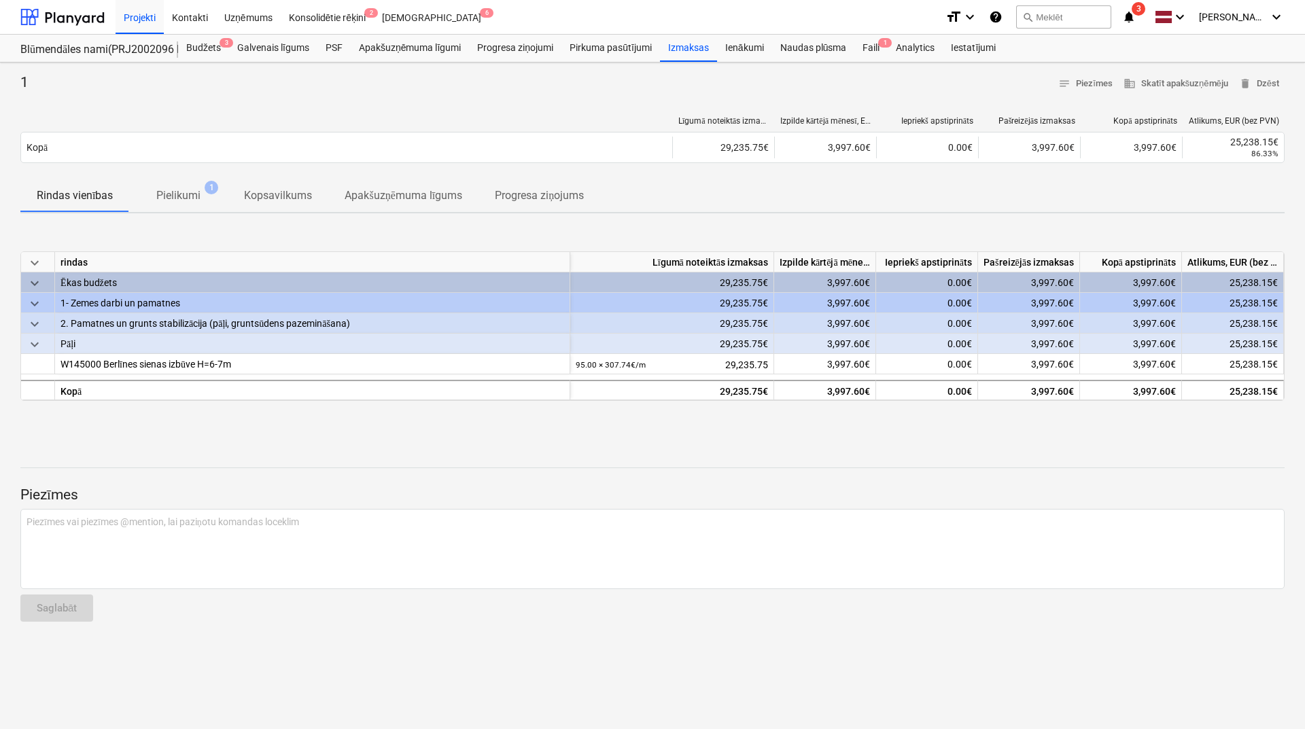
click at [177, 192] on p "Pielikumi" at bounding box center [178, 196] width 44 height 16
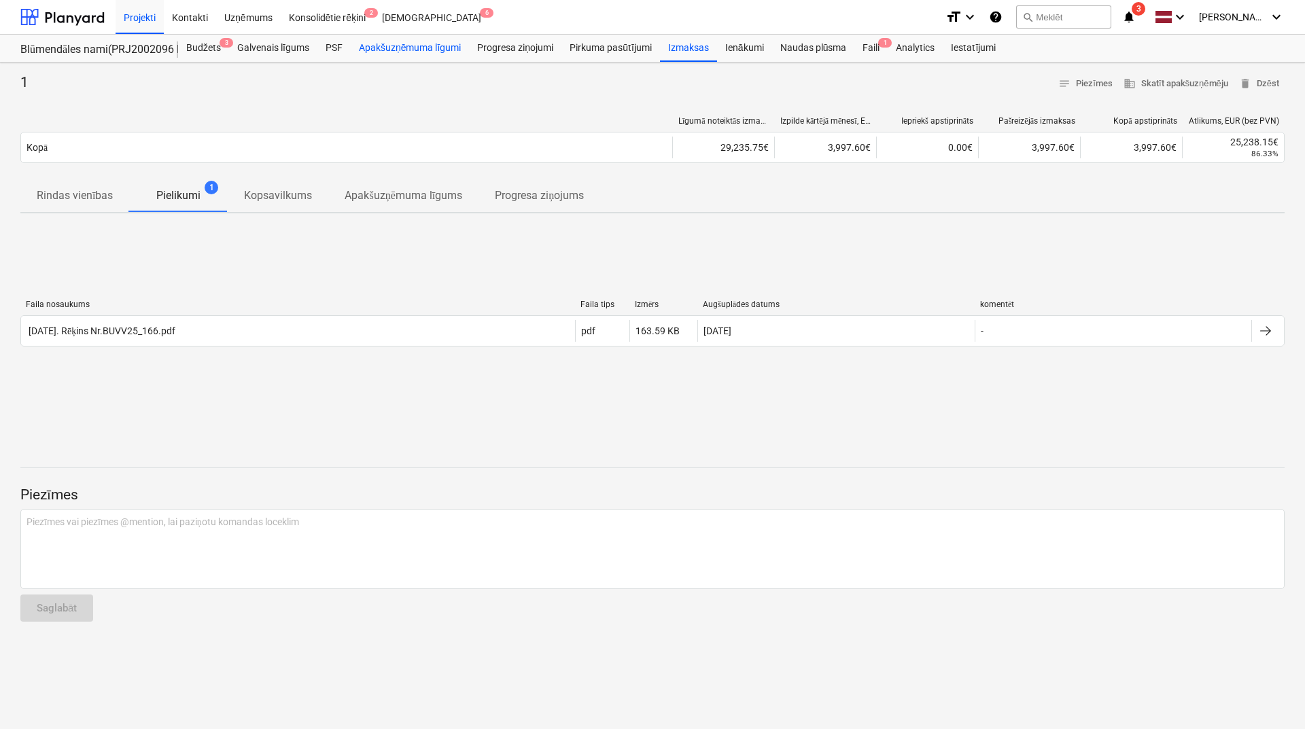
click at [387, 45] on div "Apakšuzņēmuma līgumi" at bounding box center [410, 48] width 118 height 27
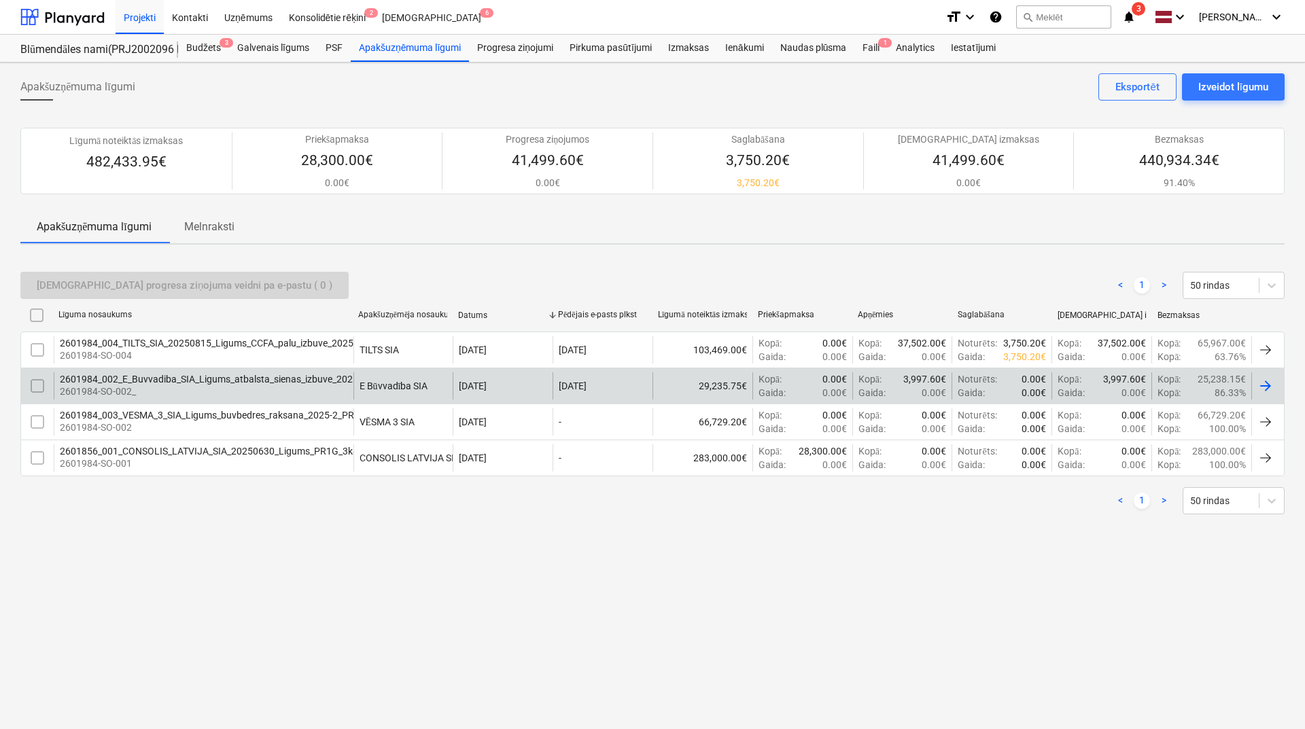
click at [1038, 382] on div at bounding box center [1265, 386] width 16 height 16
click at [259, 387] on p "2601984-SO-002_" at bounding box center [259, 392] width 398 height 14
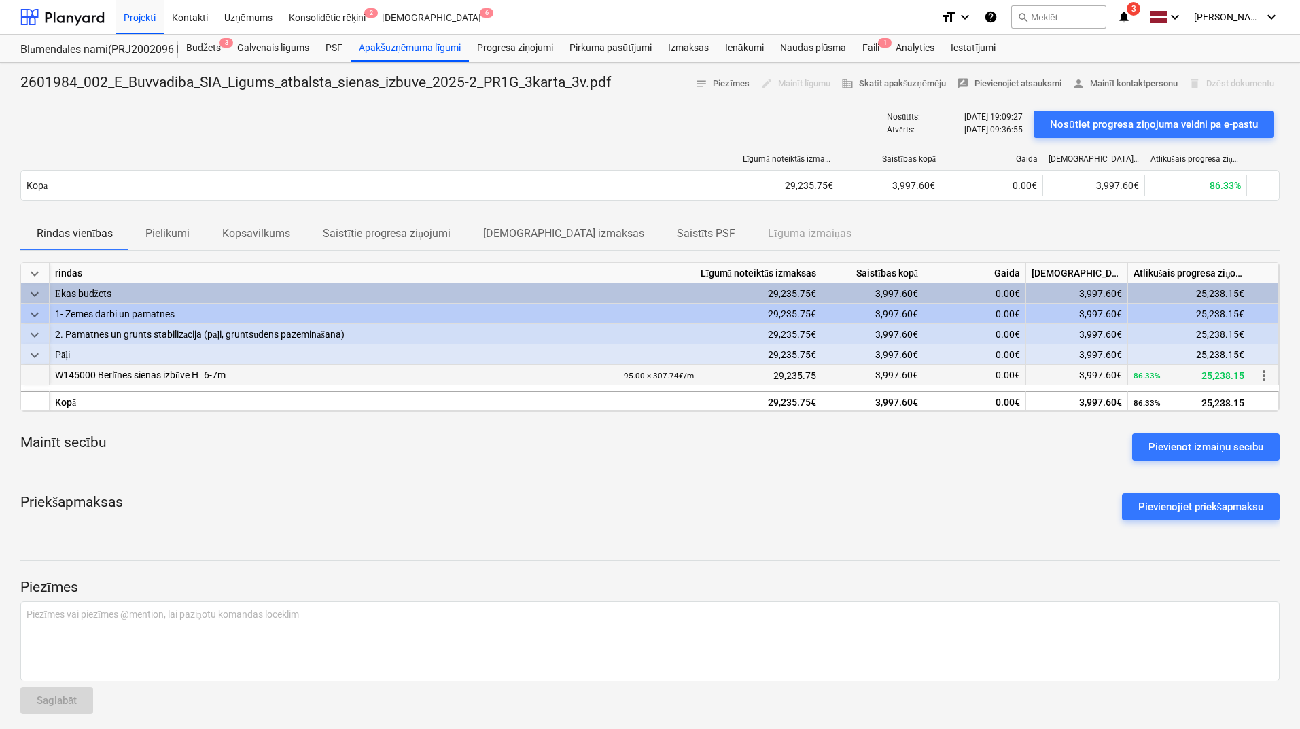
click at [1038, 371] on span "more_vert" at bounding box center [1264, 376] width 16 height 16
click at [1038, 371] on li "Rediģēt" at bounding box center [1264, 374] width 58 height 31
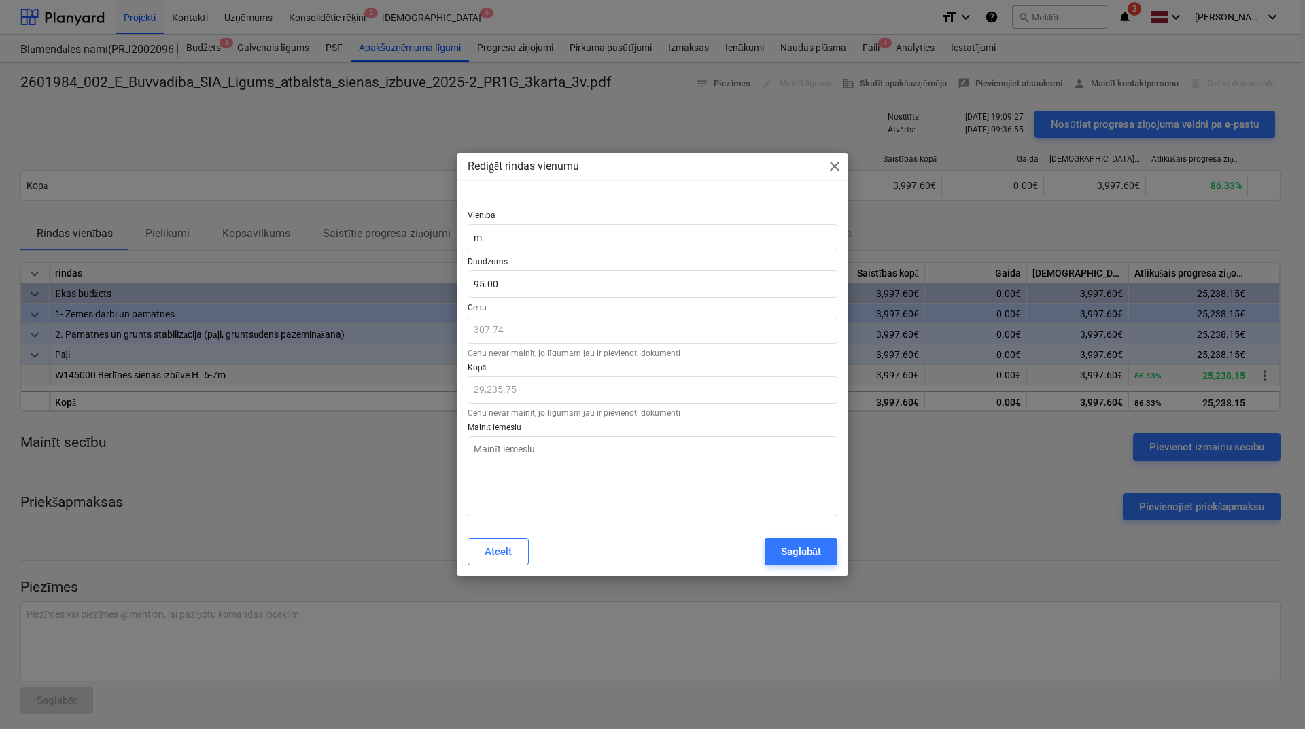
type textarea "x"
type input "95"
click at [525, 286] on input "95" at bounding box center [653, 283] width 370 height 27
type textarea "x"
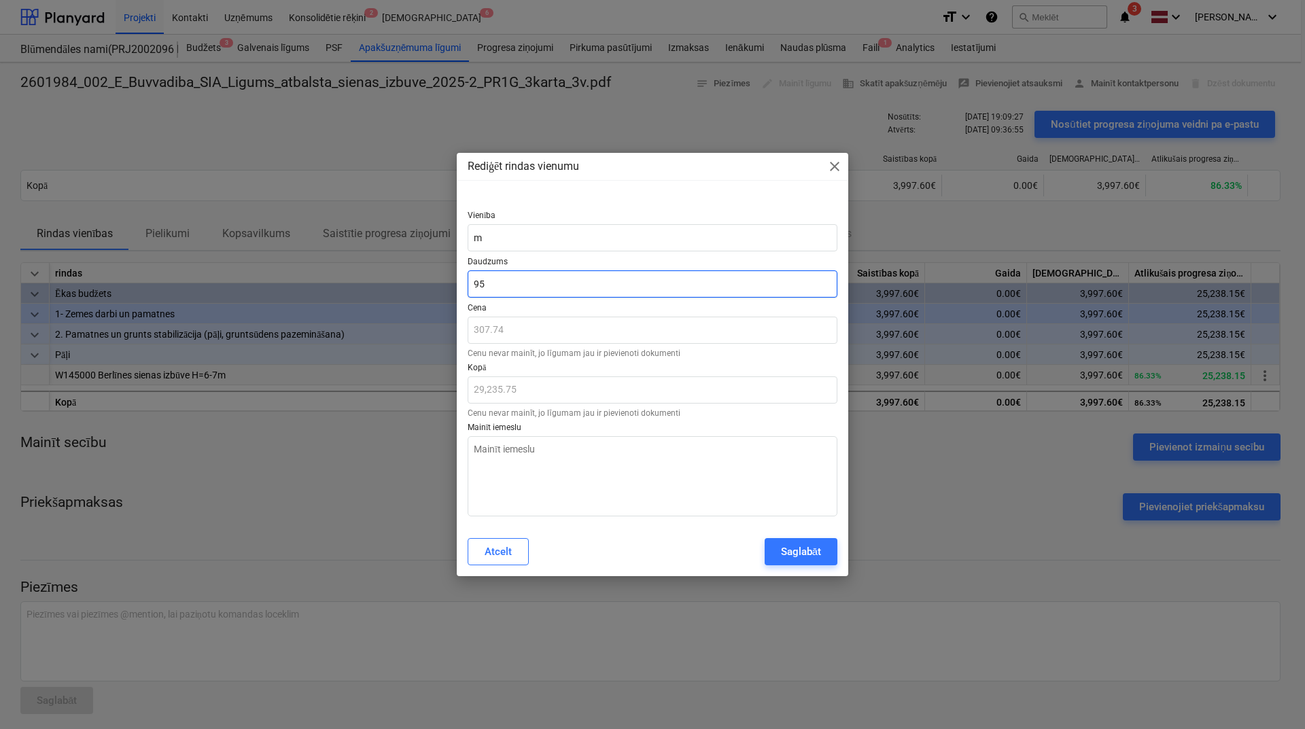
type input "1"
type input "307.74"
type textarea "x"
type input "12"
type input "3,692.94"
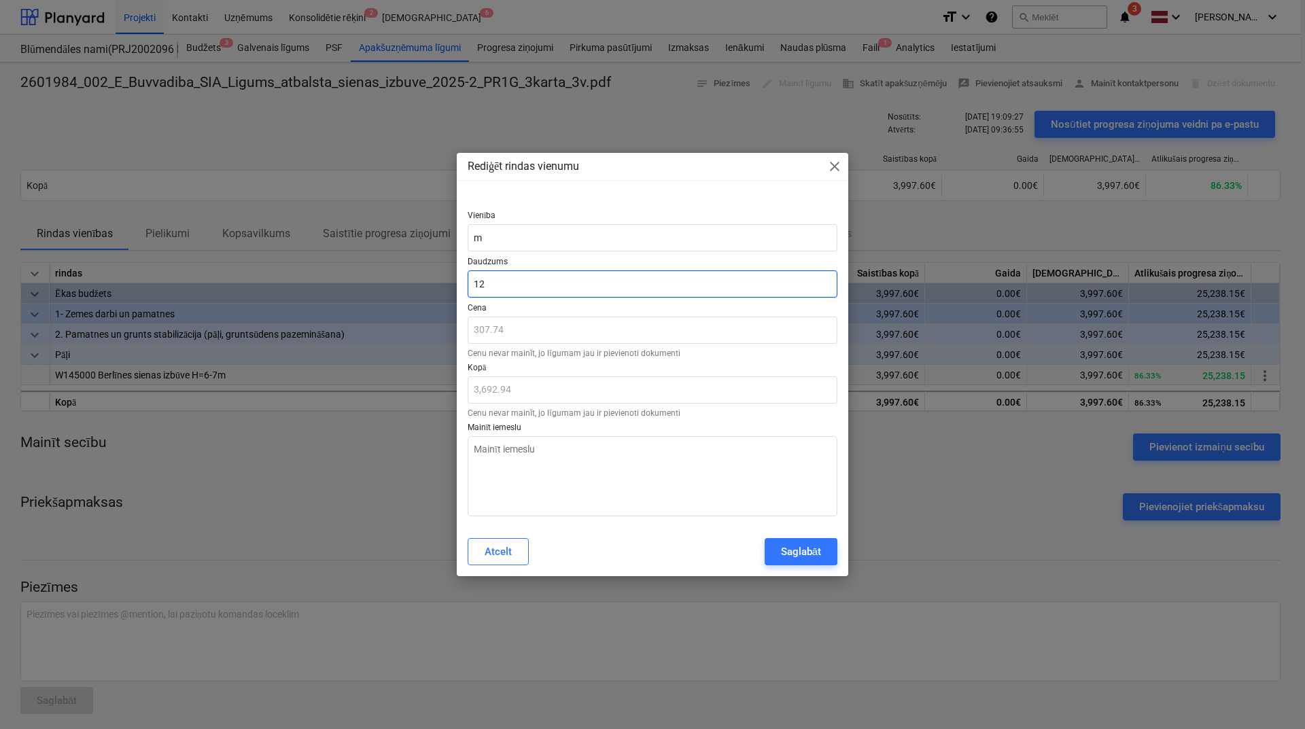
type textarea "x"
type input "12."
type textarea "x"
type input "12.9"
type input "3,969.91"
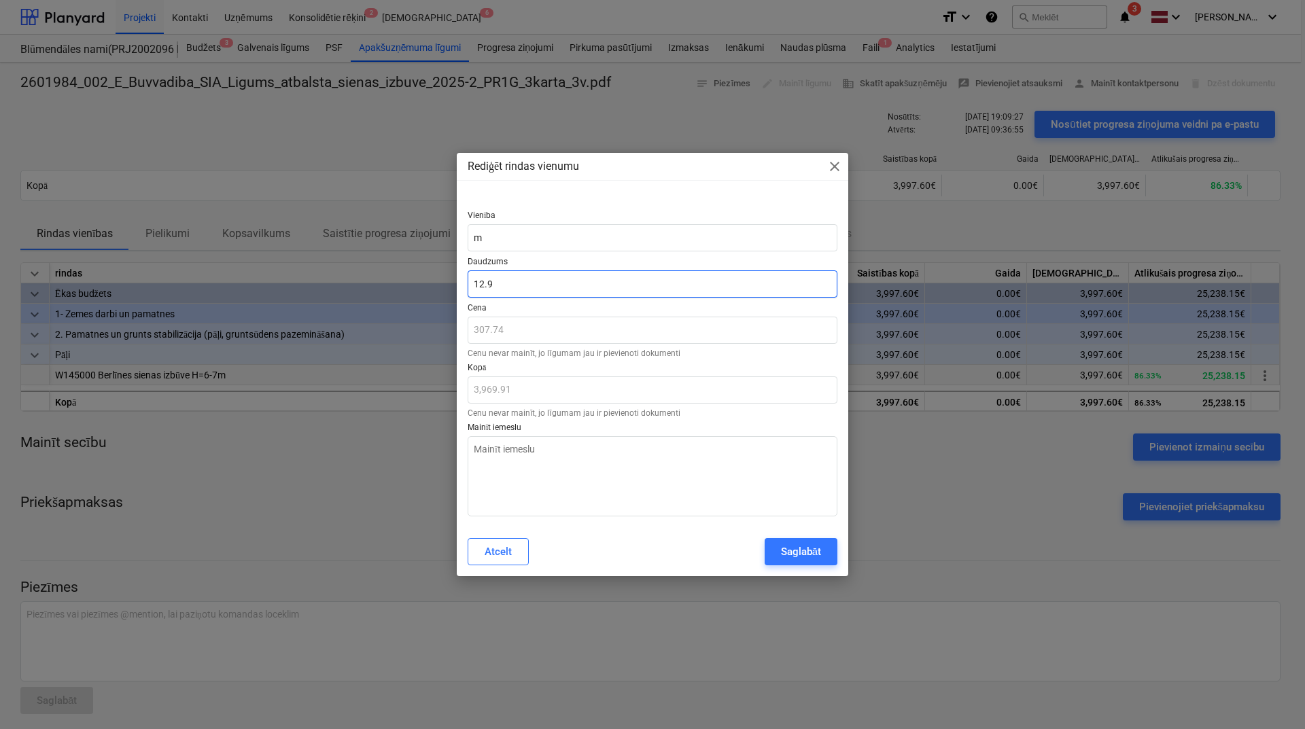
type textarea "x"
type input "12.99"
type input "3,997.60"
type textarea "x"
type input "12.990"
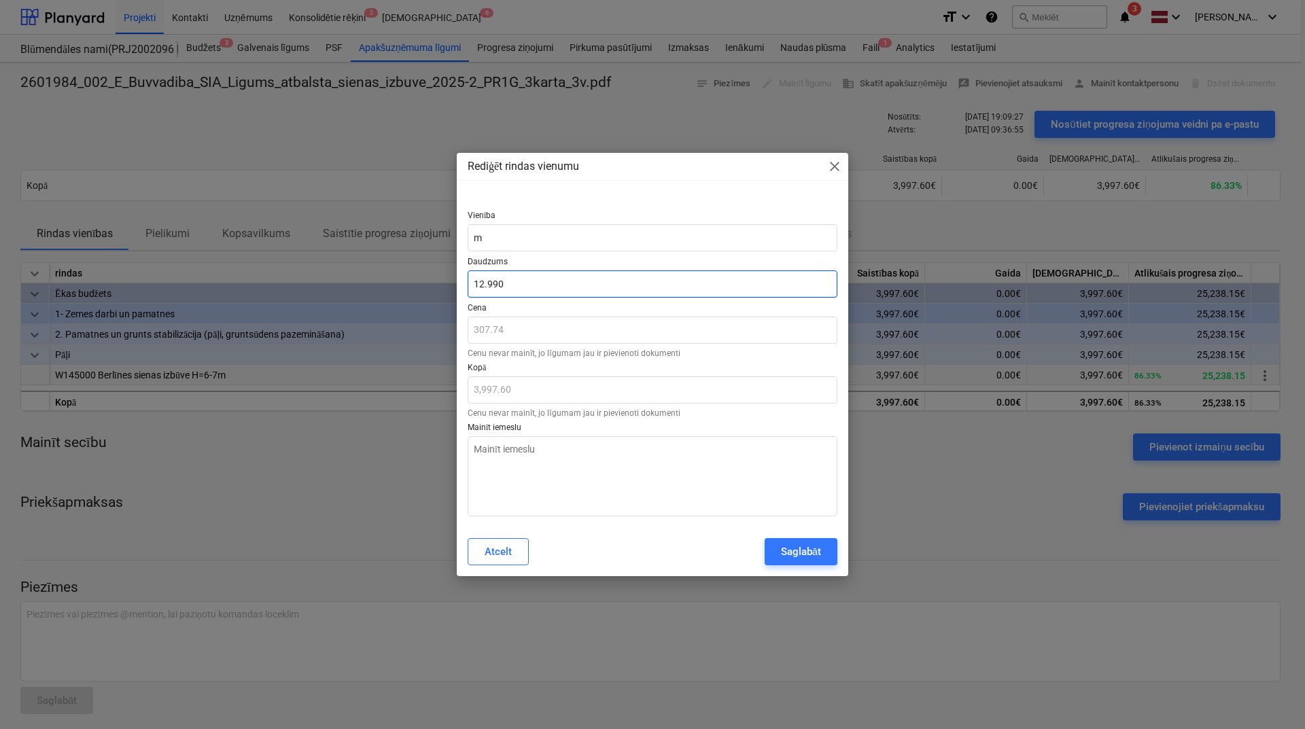
type textarea "x"
type input "12.9901"
type input "3,997.63"
type textarea "x"
type input "12.99018"
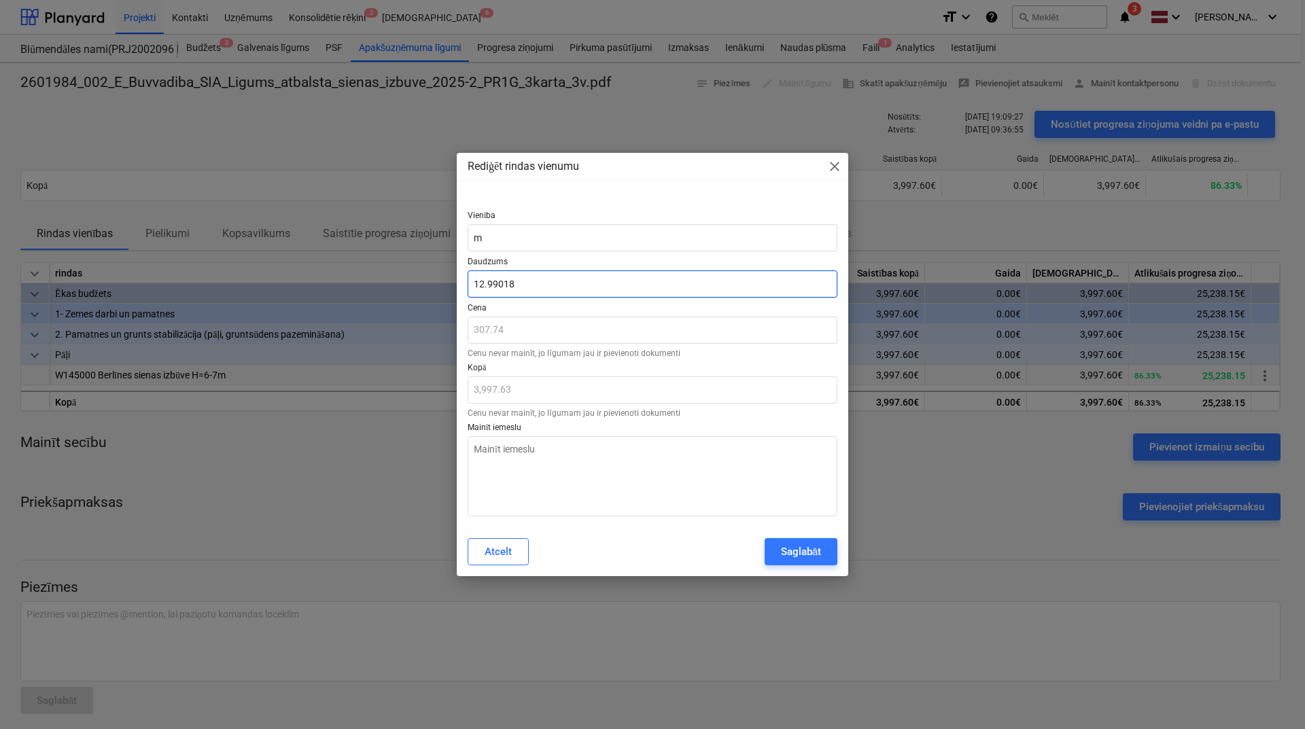
type input "3,997.66"
type textarea "x"
type input "12.990186"
type textarea "x"
type input "12.9901865"
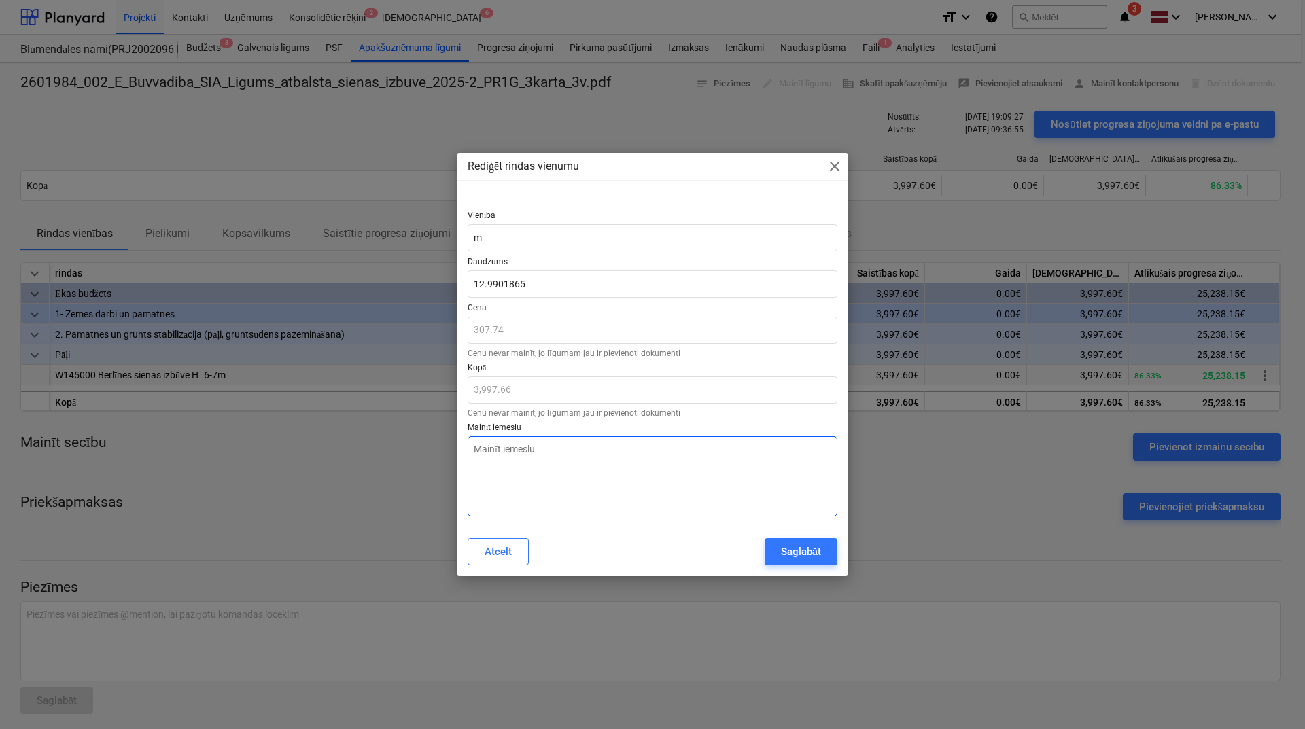
type textarea "x"
type input "12.99"
click at [582, 464] on textarea at bounding box center [653, 476] width 370 height 80
type textarea "x"
type textarea "S"
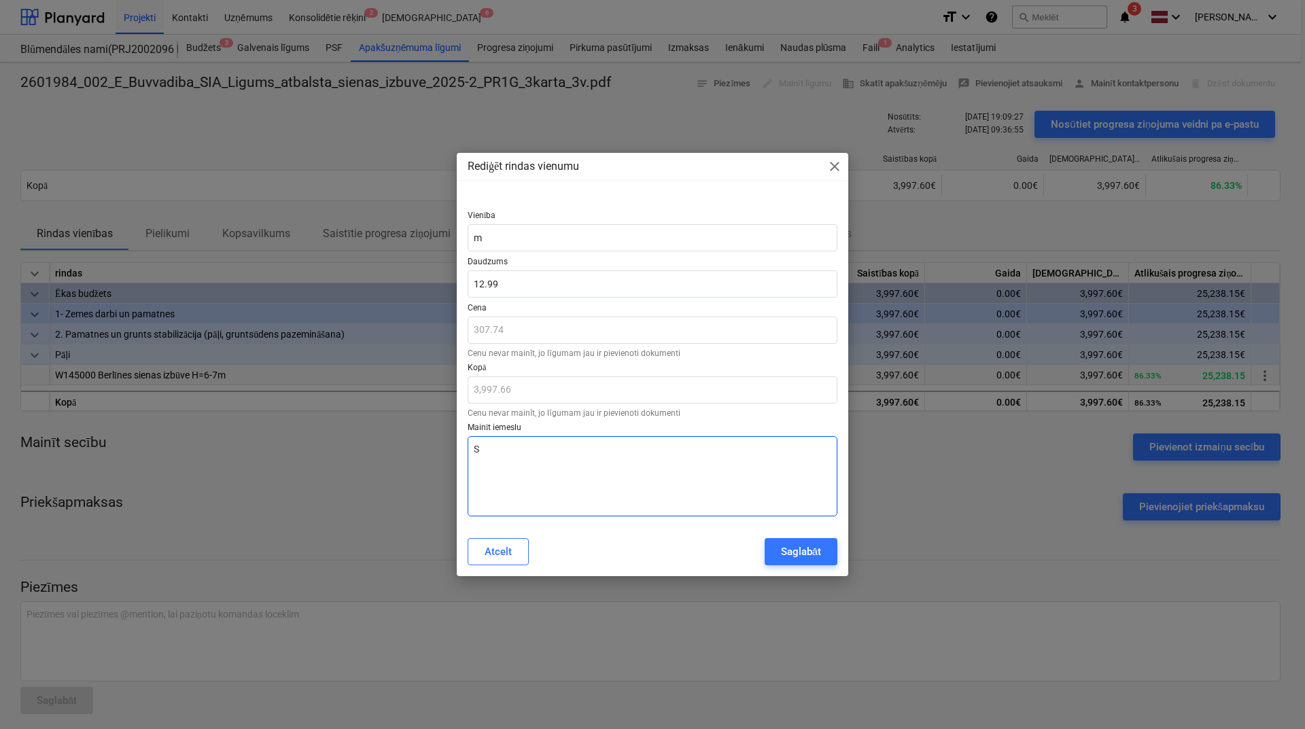
type textarea "x"
type textarea "Sa"
type textarea "x"
type textarea "[PERSON_NAME]"
type textarea "x"
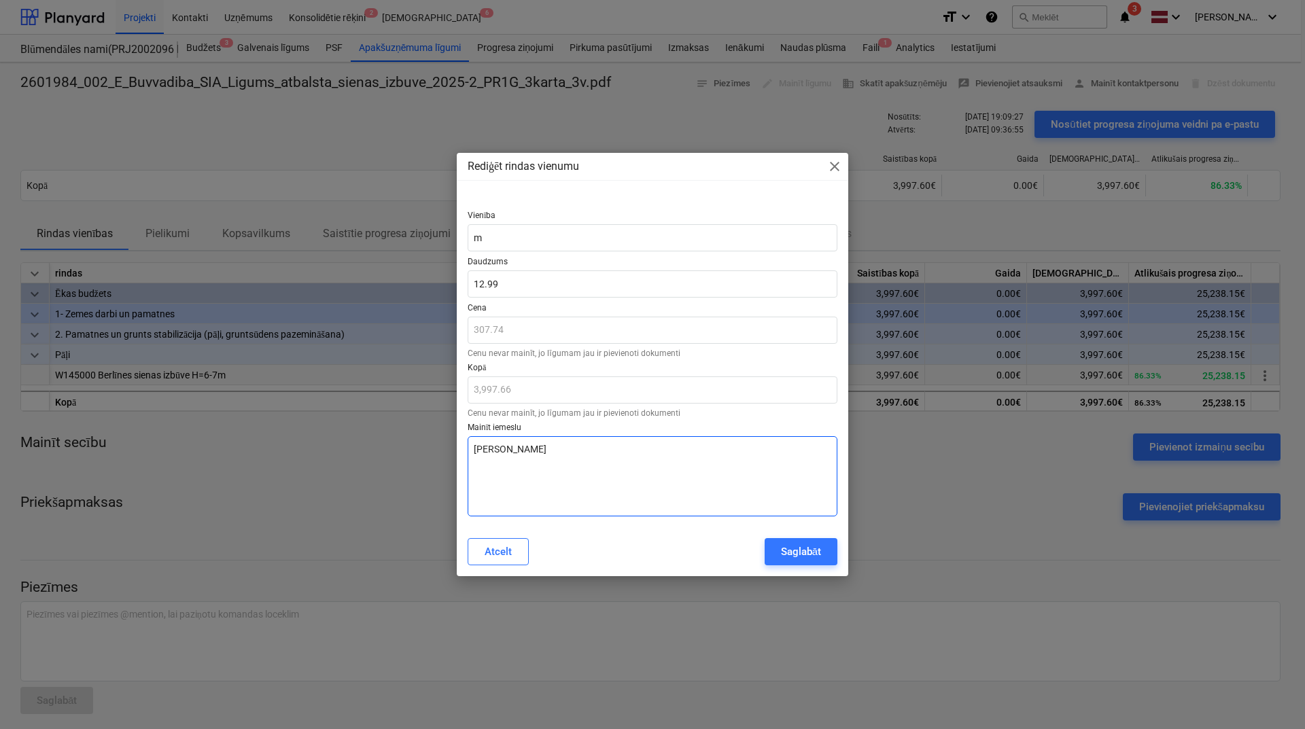
type textarea "[PERSON_NAME]"
type textarea "x"
type textarea "Samzi"
type textarea "x"
type textarea "Samzin"
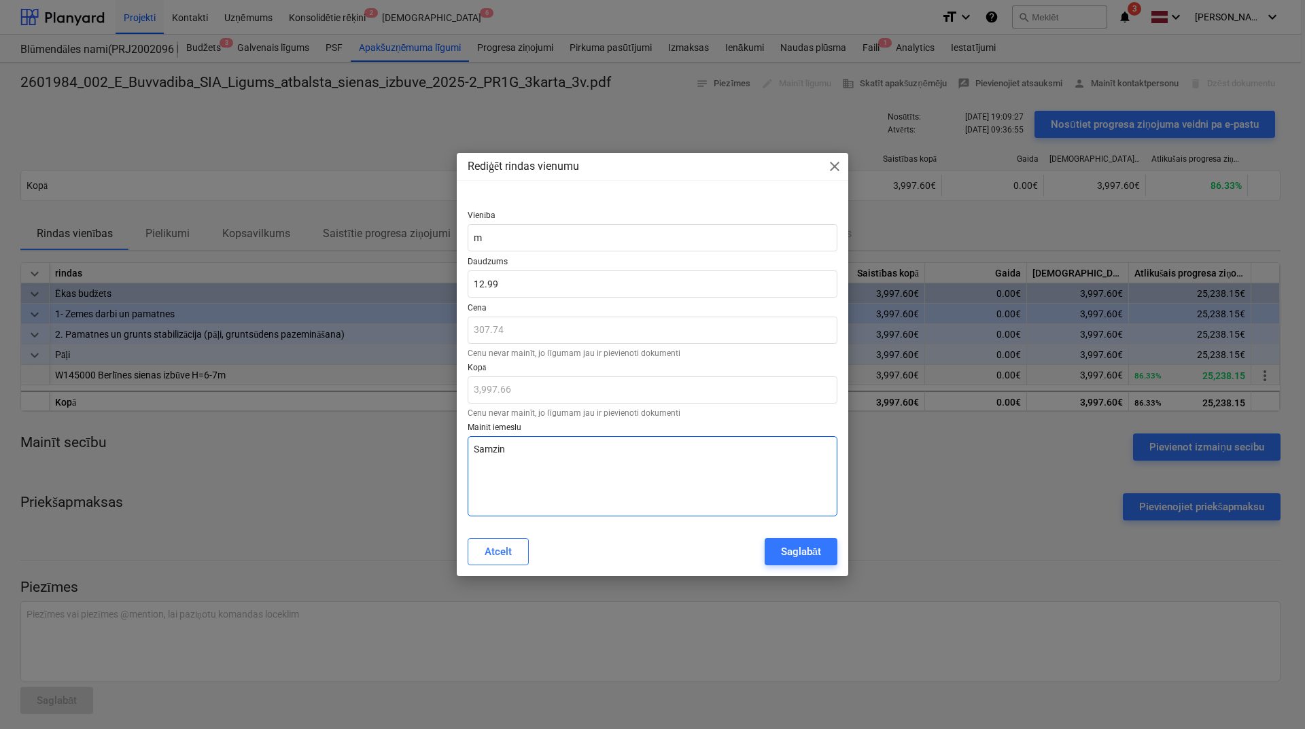
type textarea "x"
type textarea "Samzinā"
type textarea "x"
type textarea "Samzināt"
type textarea "x"
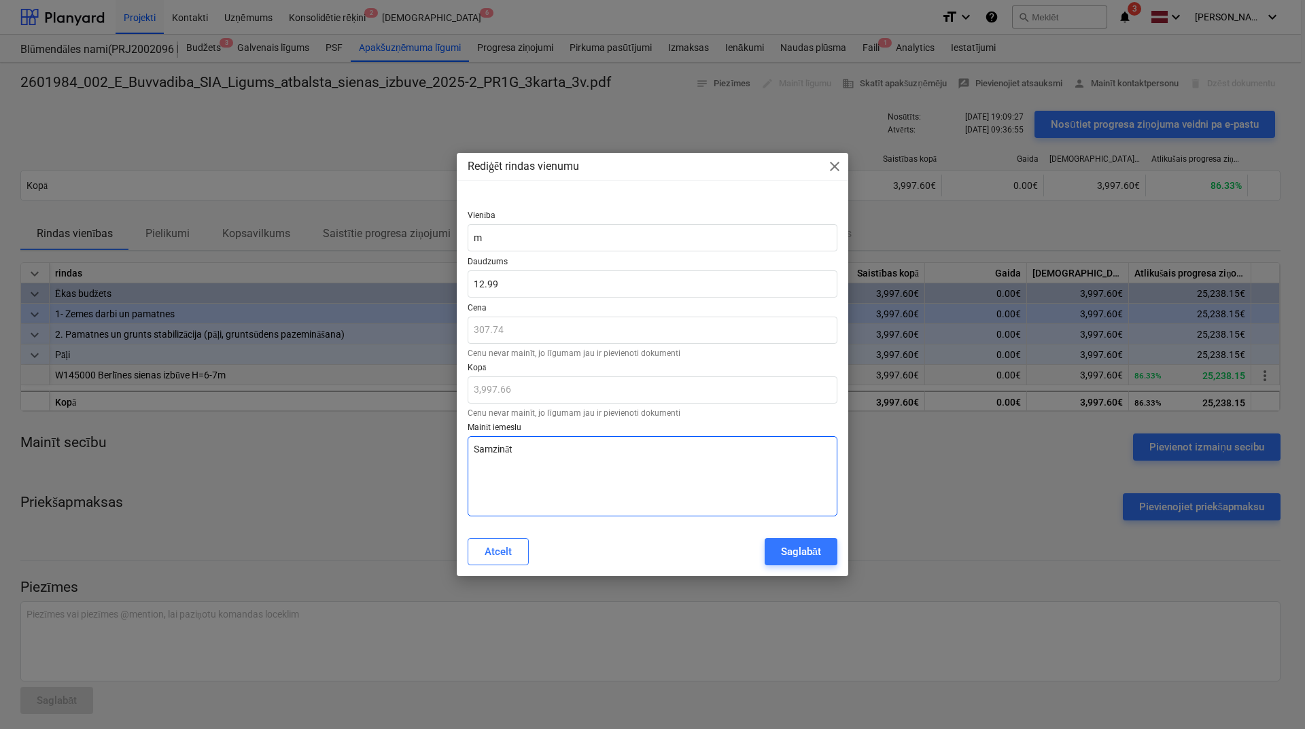
type textarea "Samzināts"
type textarea "x"
type textarea "Samzināts"
type textarea "x"
type textarea "Samzināts l"
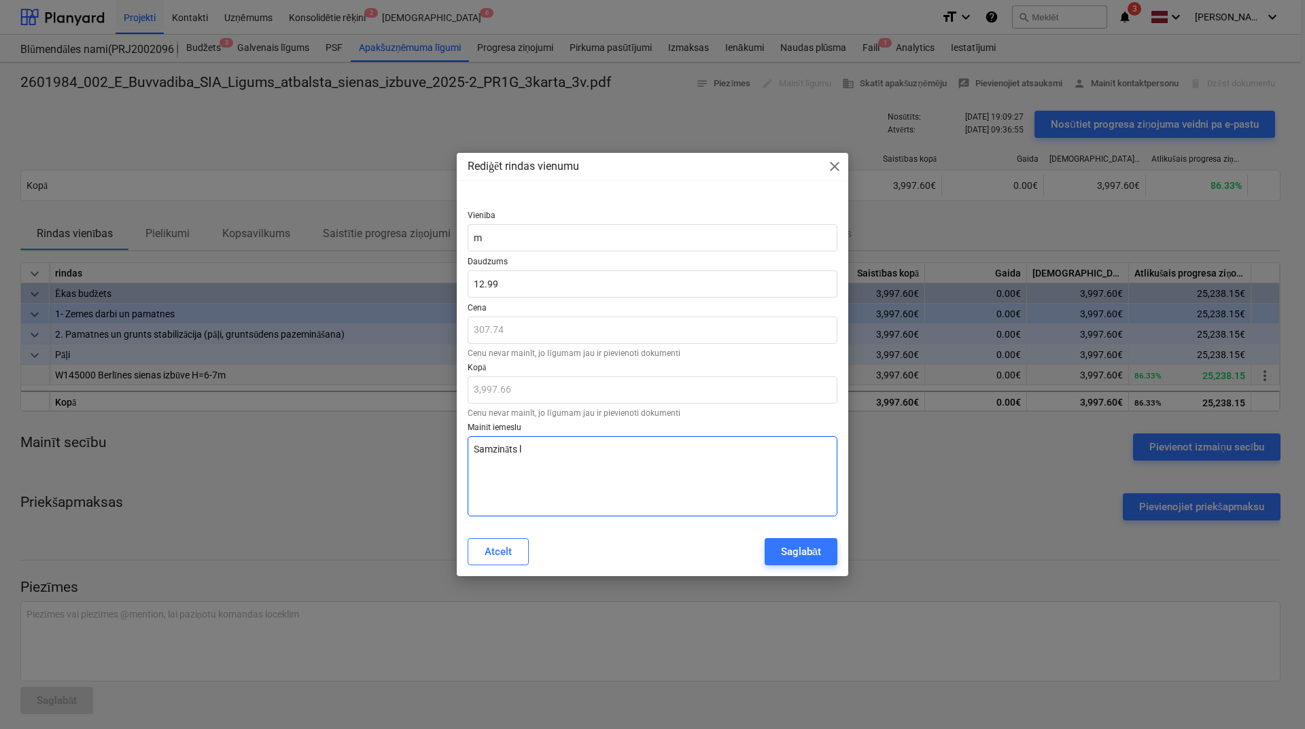
type textarea "x"
type textarea "Samzināts lī"
type textarea "x"
type textarea "Samzināts līg"
type textarea "x"
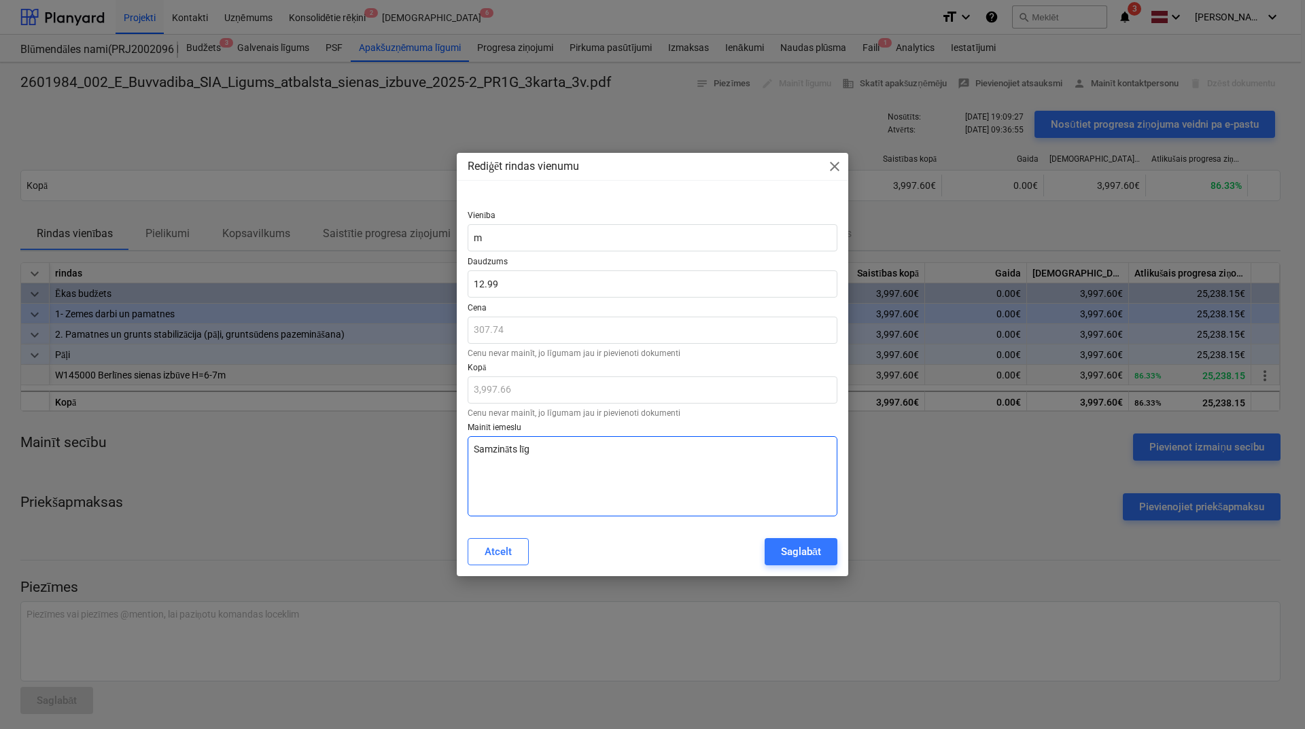
type textarea "Samzināts līgu"
type textarea "x"
type textarea "Samzināts līgum"
type textarea "x"
type textarea "Samzināts līguma"
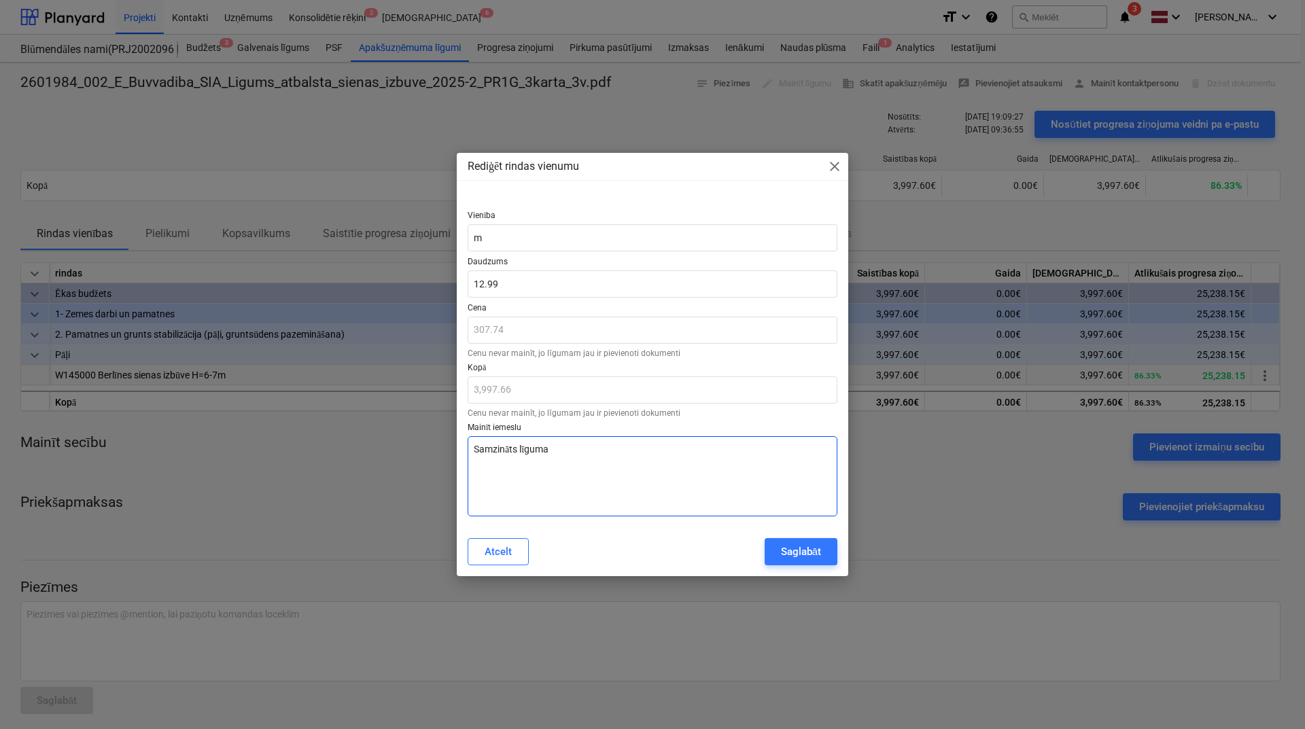
type textarea "x"
type textarea "Samzināts līguma"
type textarea "x"
type textarea "Samzināts līguma a"
type textarea "x"
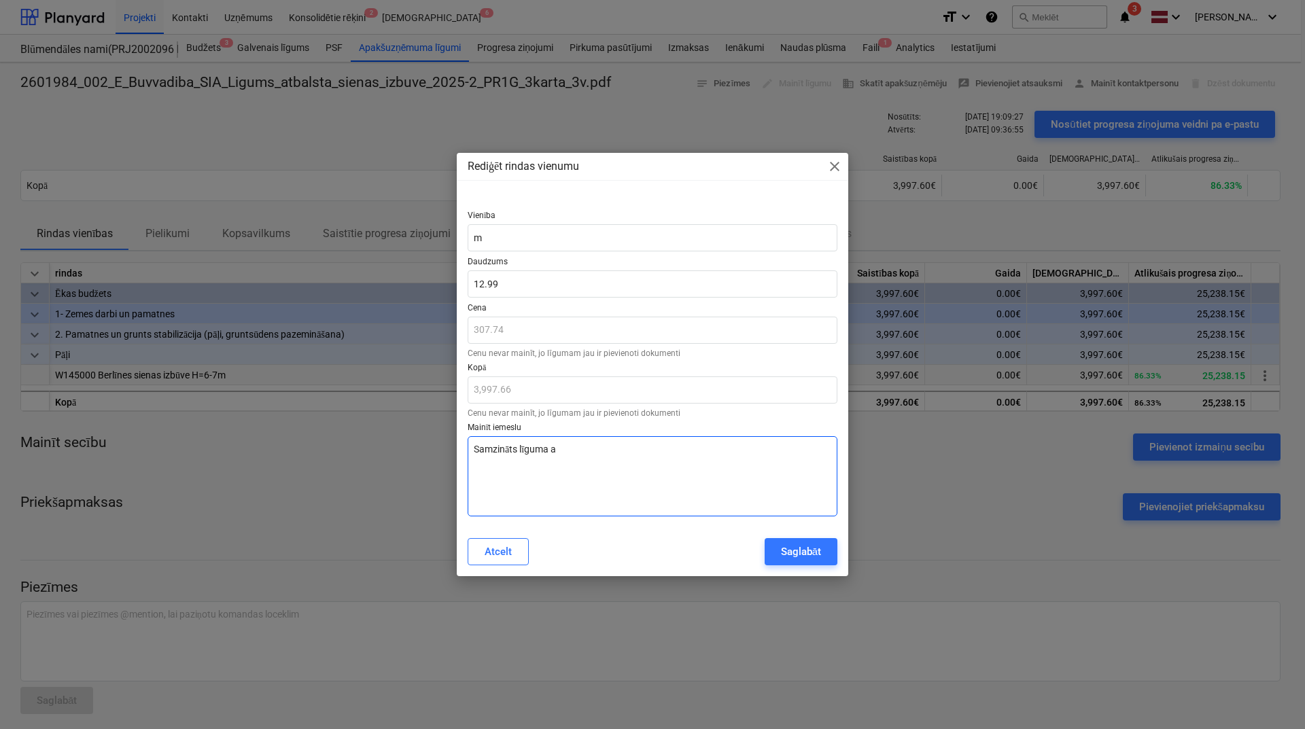
type textarea "Samzināts līguma ap"
type textarea "x"
type textarea "Samzināts līguma apj"
type textarea "x"
type textarea "Samzināts līguma apjo"
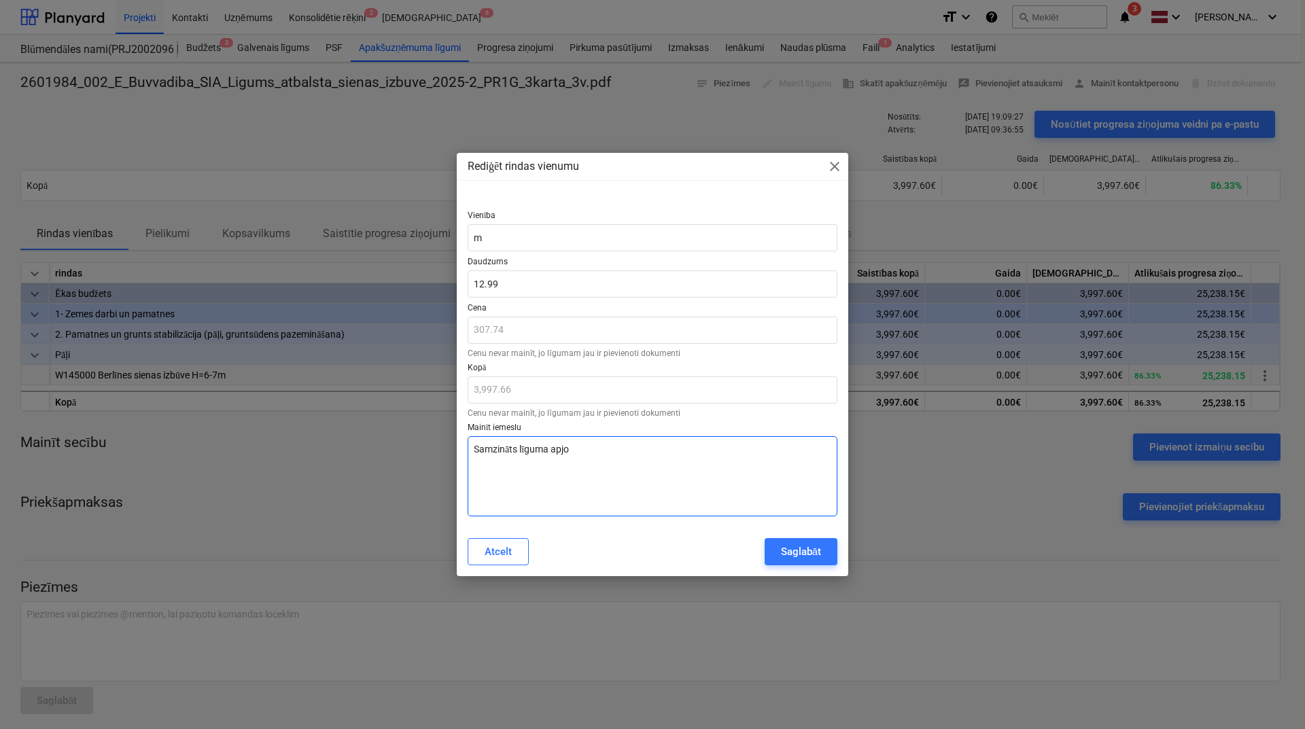
type textarea "x"
type textarea "Samzināts līguma apjom"
type textarea "x"
type textarea "Samzināts līguma apjoms"
click at [811, 500] on div "Saglabāt" at bounding box center [801, 552] width 40 height 18
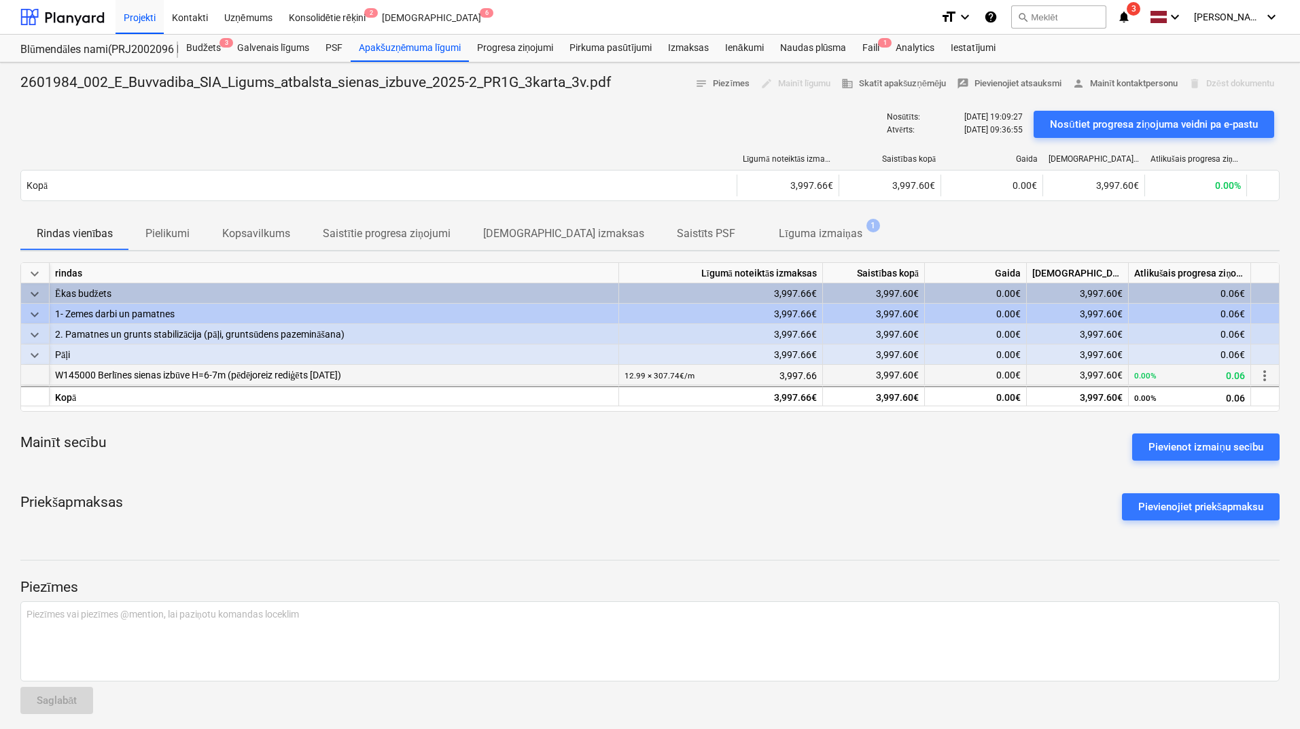
click at [1038, 370] on span "more_vert" at bounding box center [1264, 376] width 16 height 16
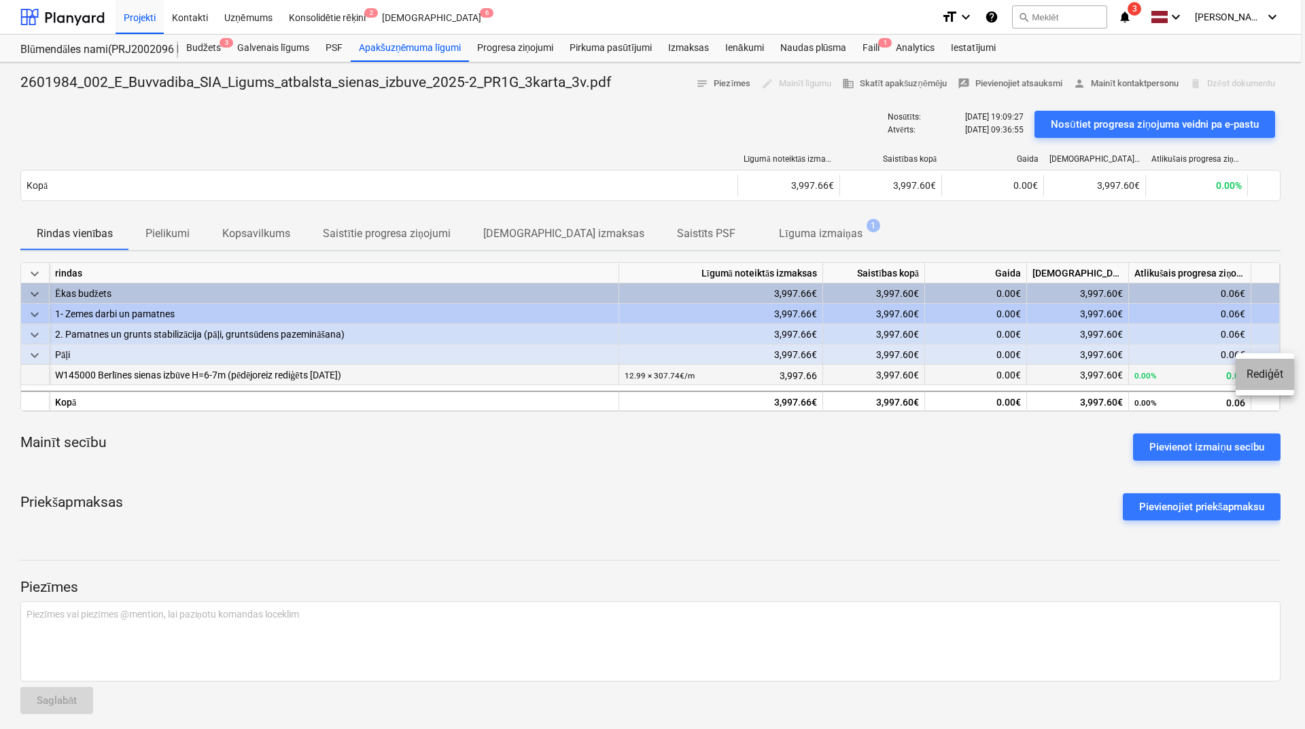
click at [1038, 370] on li "Rediģēt" at bounding box center [1264, 374] width 58 height 31
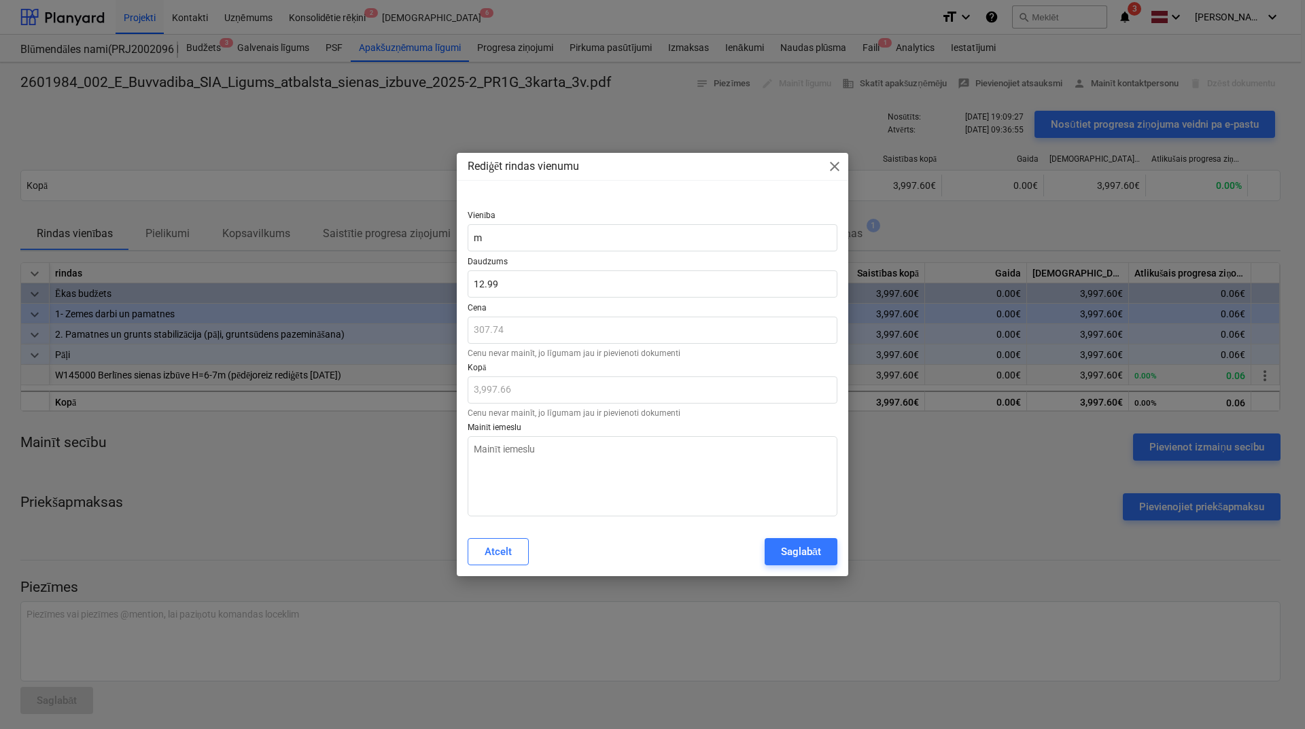
type textarea "x"
type input "12.9902"
click at [512, 280] on input "12.9902" at bounding box center [653, 283] width 370 height 27
click at [524, 280] on input "12.9902" at bounding box center [653, 283] width 370 height 27
type textarea "x"
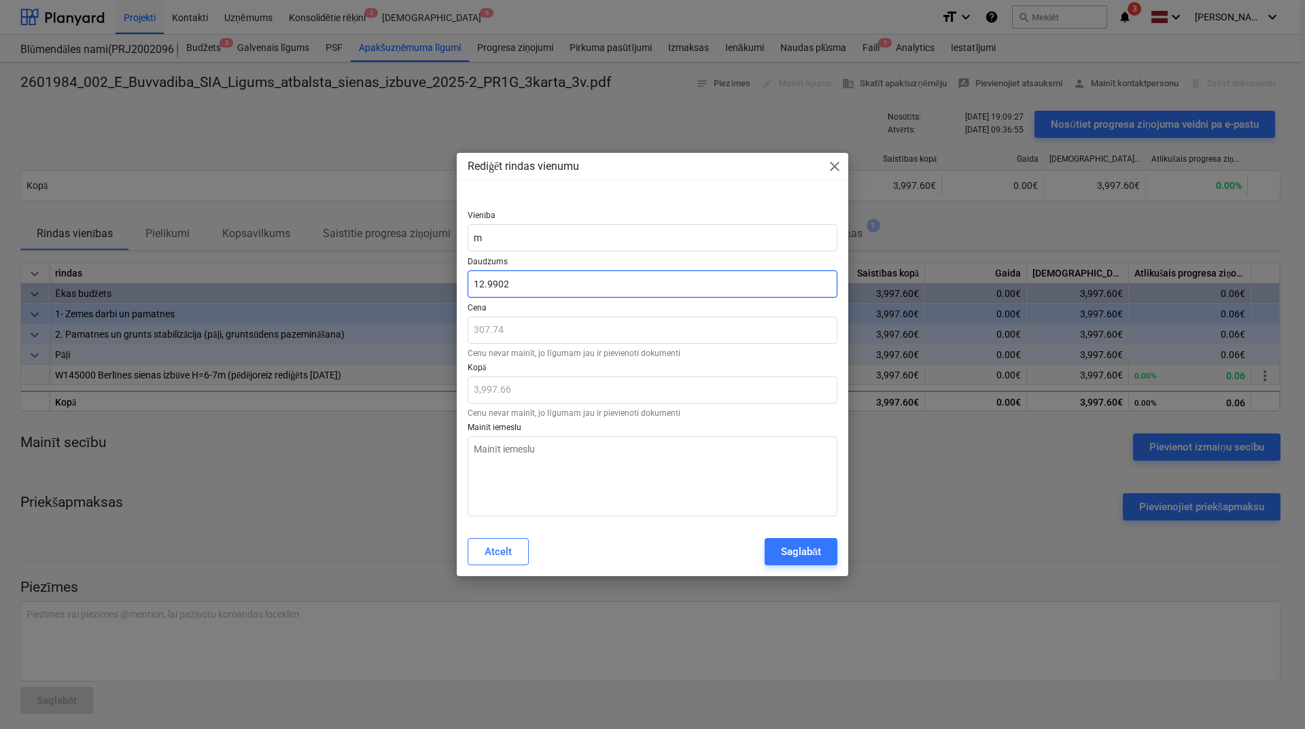
type input "12.990"
type input "3,997.60"
type textarea "x"
type input "12.9901"
type input "3,997.63"
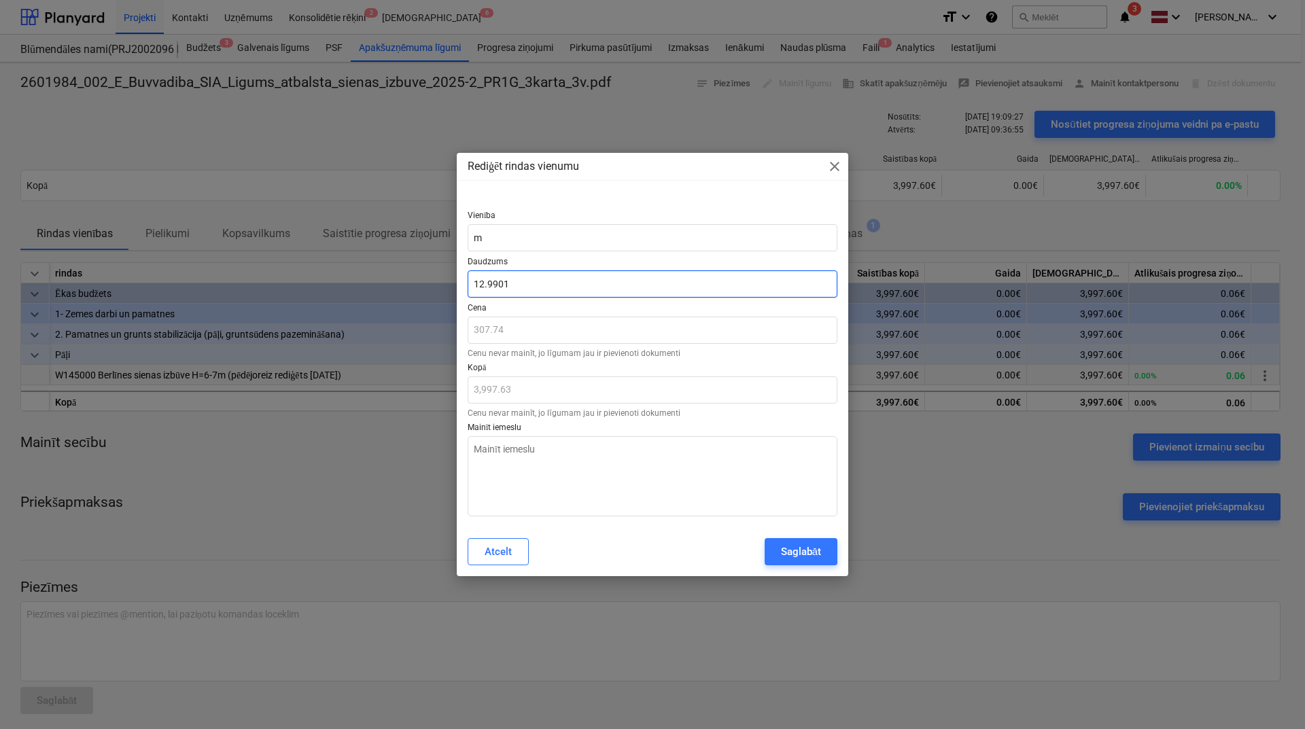
type textarea "x"
type input "12.99018"
type input "3,997.66"
type textarea "x"
type input "12.990186"
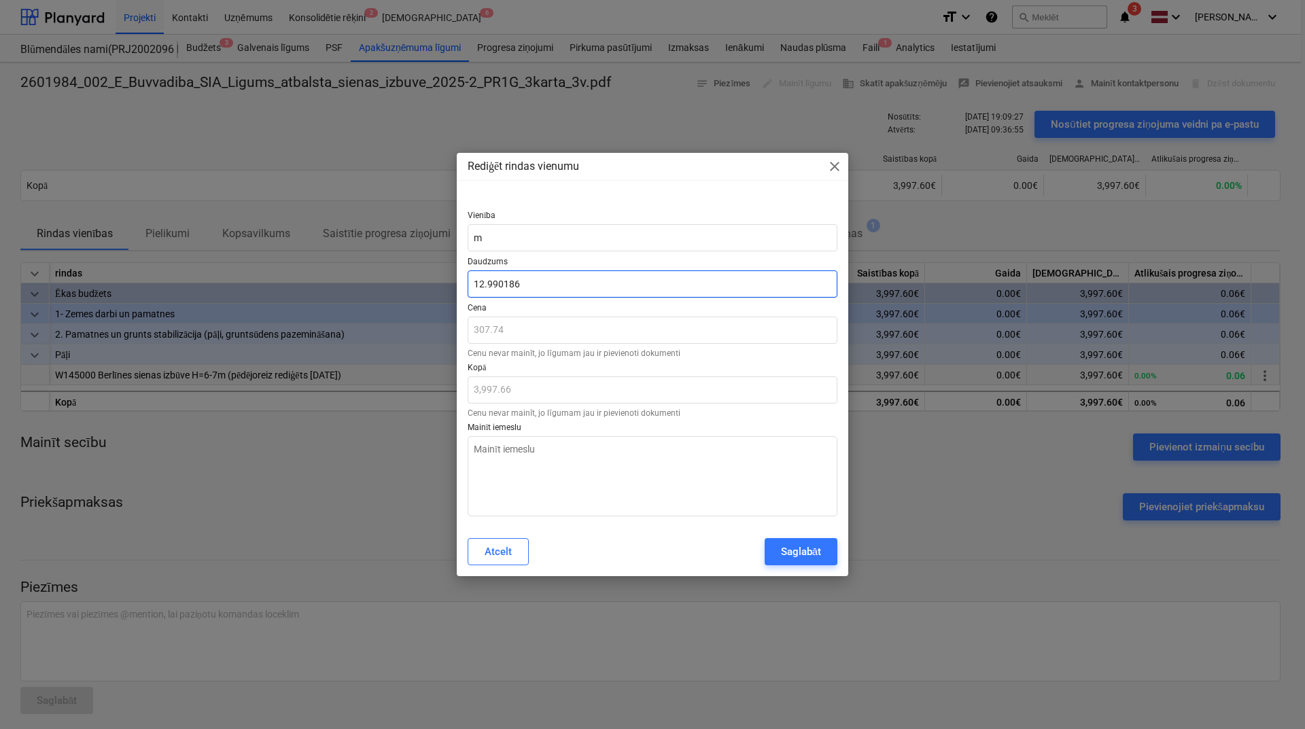
type textarea "x"
type input "12.9901865"
type textarea "x"
type input "12.99018654"
type textarea "x"
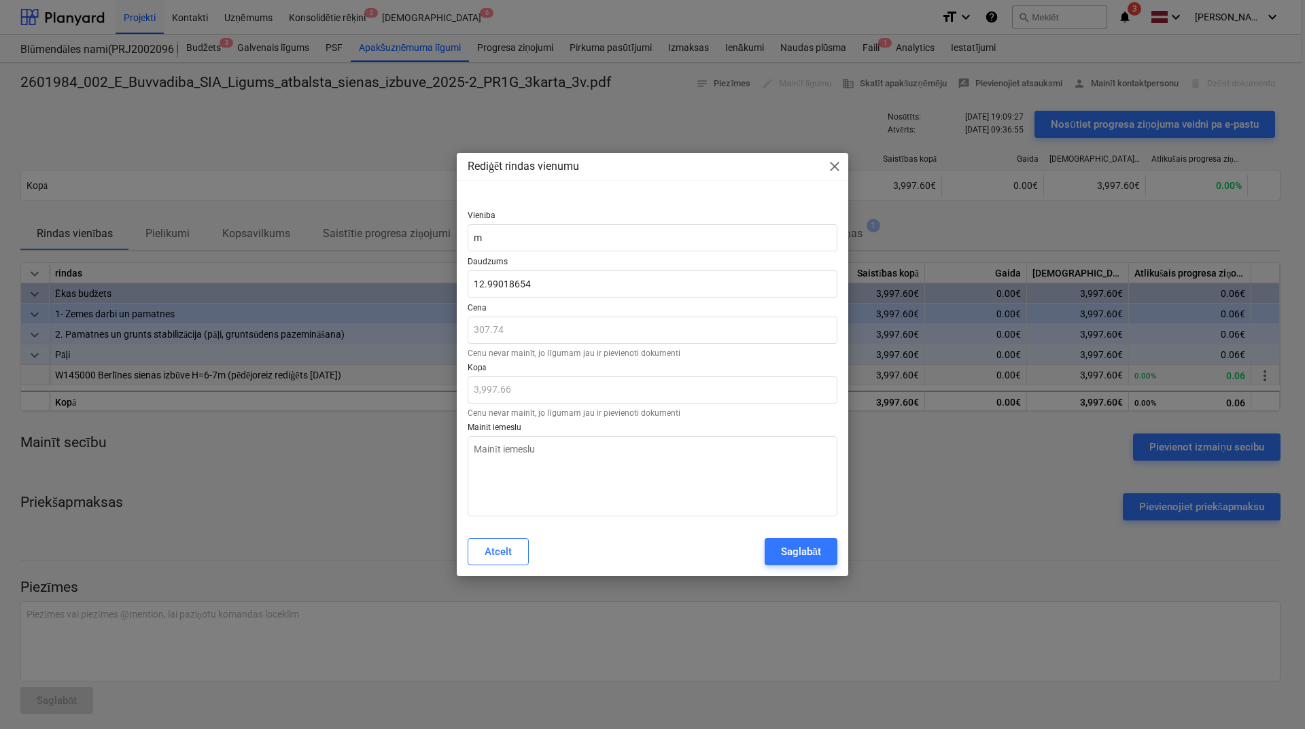
type input "12.99"
click at [641, 500] on div "Atcelt Saglabāt" at bounding box center [653, 551] width 370 height 27
click at [674, 500] on textarea at bounding box center [653, 476] width 370 height 80
type textarea "x"
type textarea "."
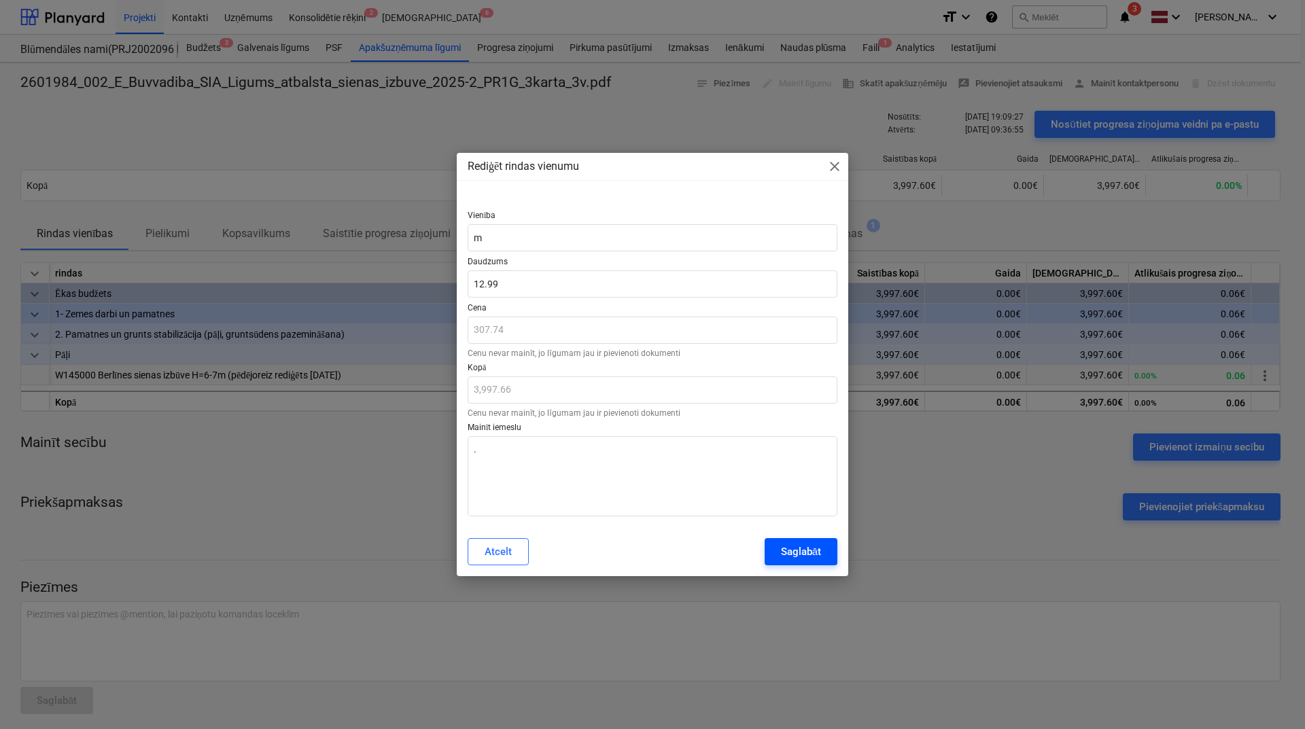
click at [811, 500] on div "Saglabāt" at bounding box center [801, 552] width 40 height 18
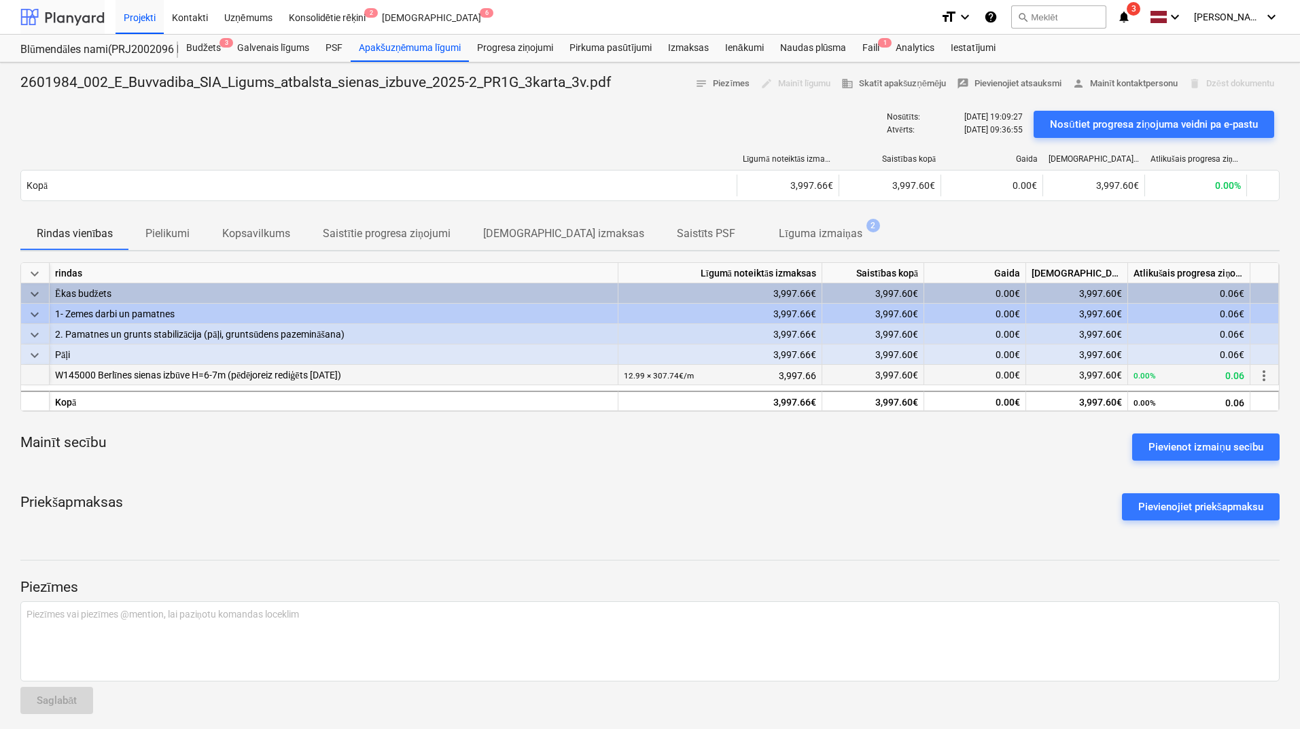
click at [56, 20] on div at bounding box center [62, 17] width 84 height 34
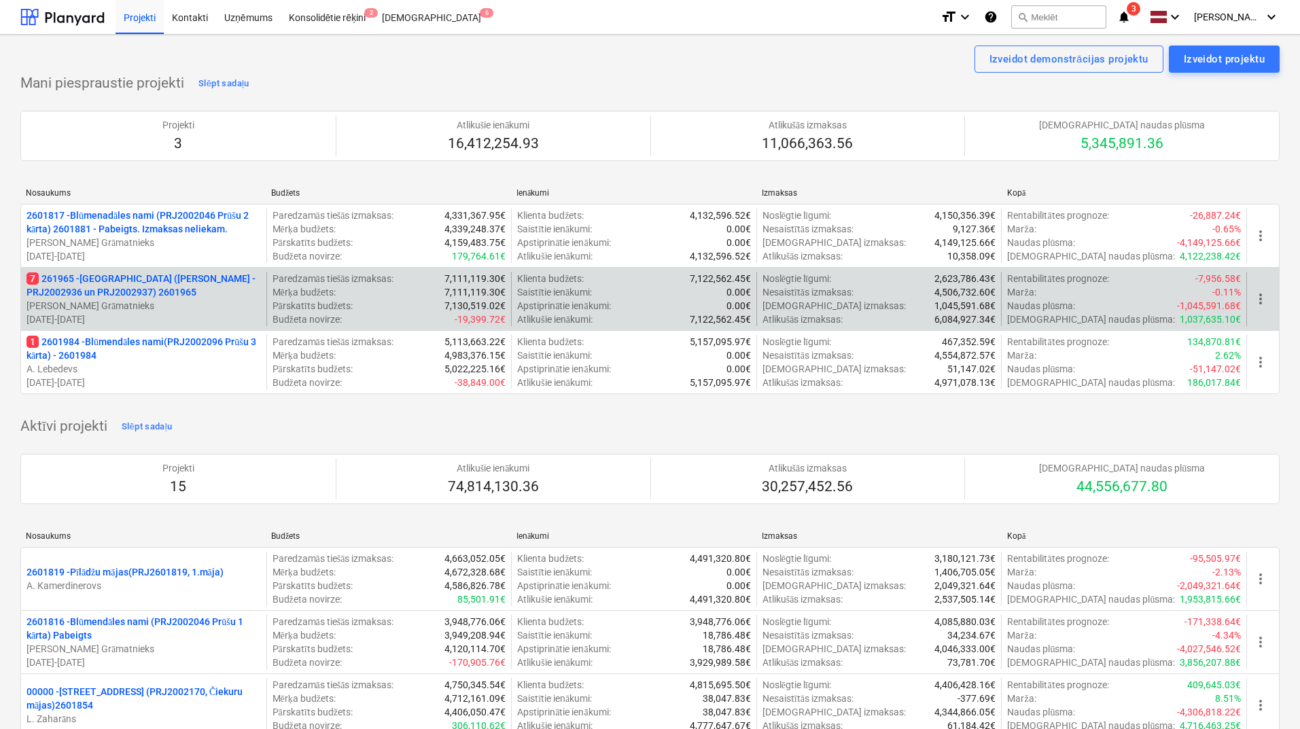
click at [102, 289] on p "7 261965 - [GEOGRAPHIC_DATA] ([PERSON_NAME] - PRJ2002936 un PRJ2002937) 2601965" at bounding box center [144, 285] width 234 height 27
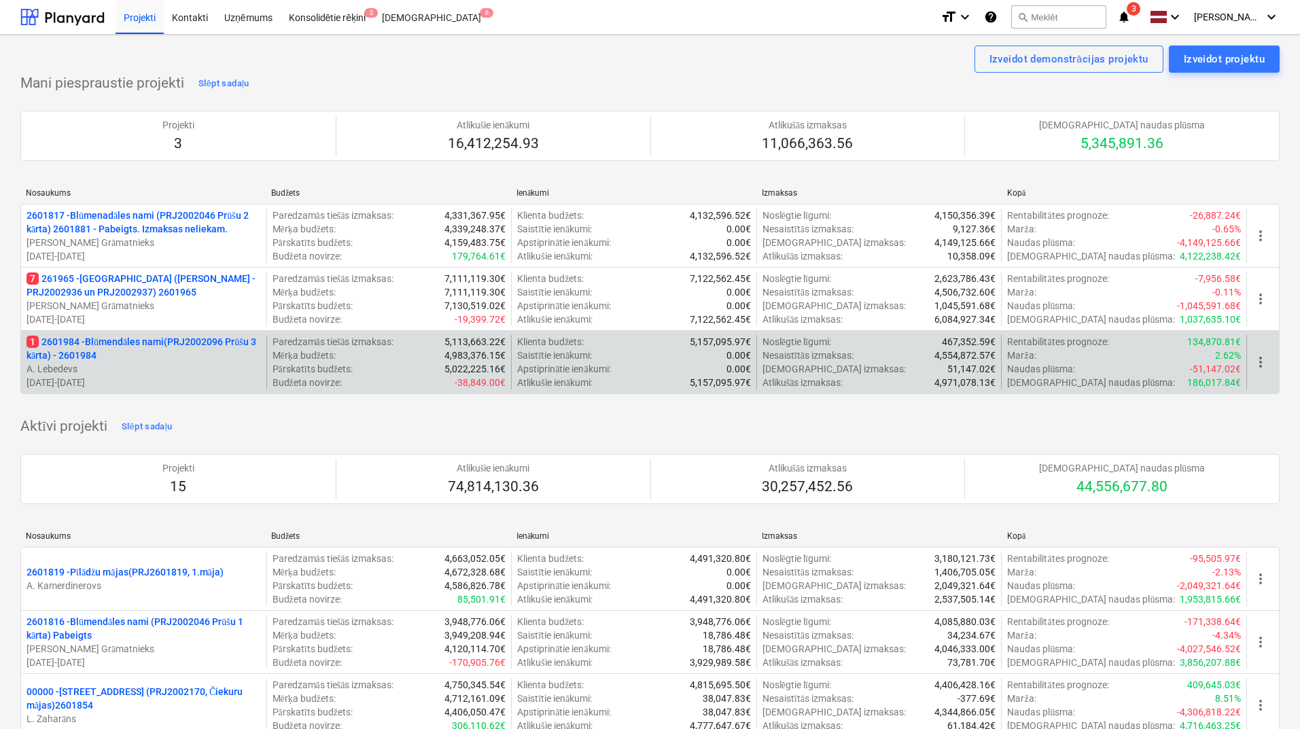
click at [134, 357] on p "1 2601984 - Blūmendāles nami(PRJ2002096 Prūšu 3 kārta) - 2601984" at bounding box center [144, 348] width 234 height 27
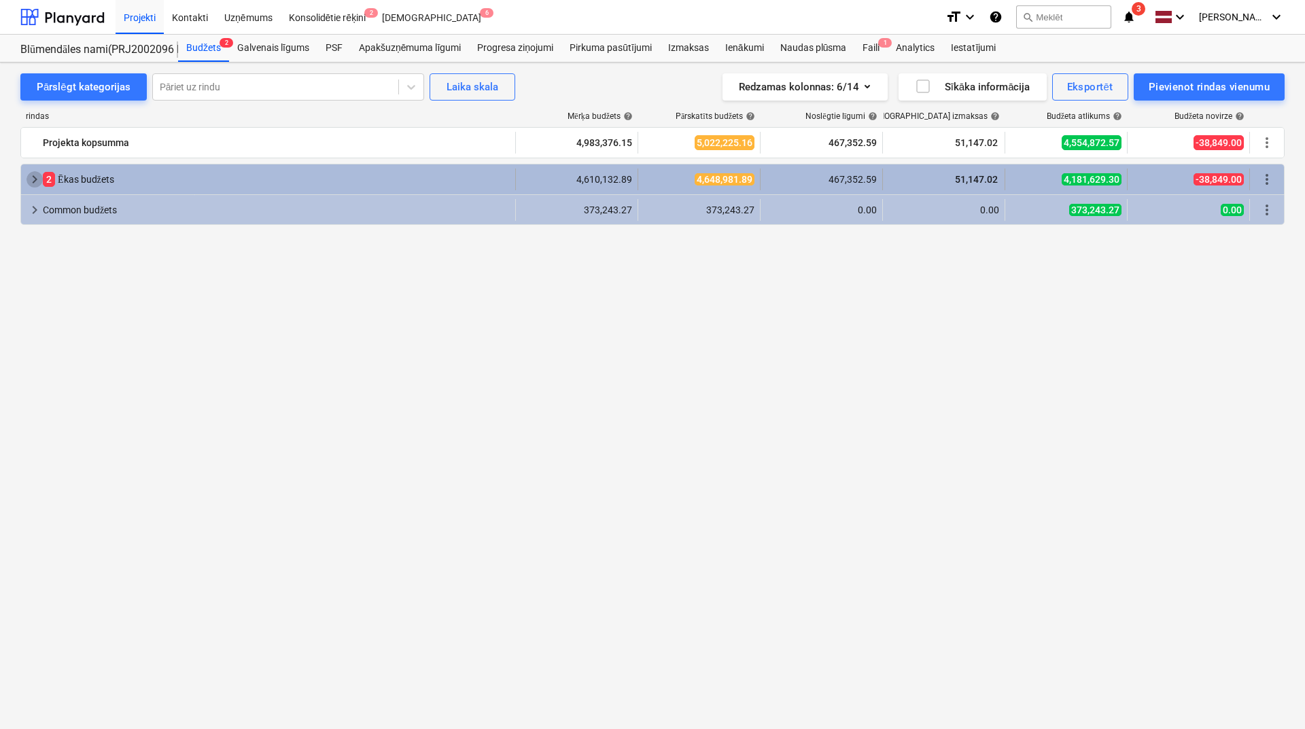
click at [27, 173] on span "keyboard_arrow_right" at bounding box center [35, 179] width 16 height 16
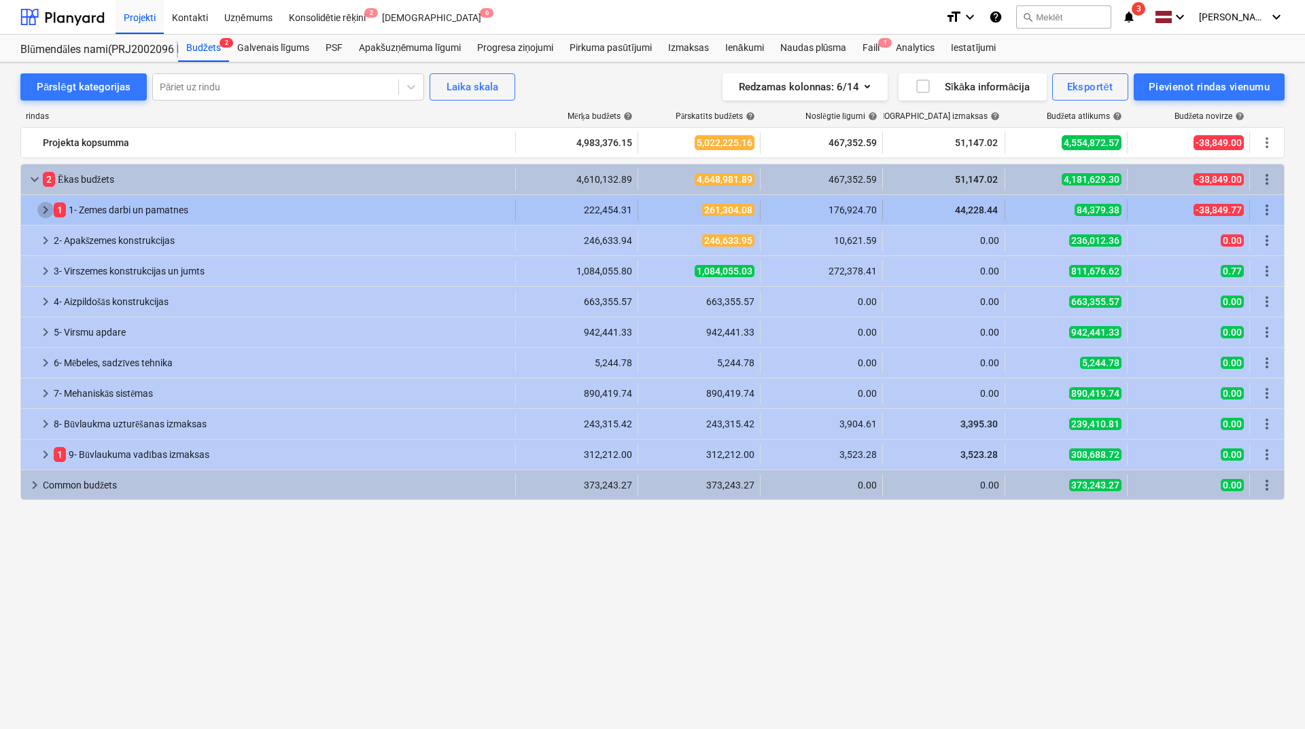
click at [41, 211] on span "keyboard_arrow_right" at bounding box center [45, 210] width 16 height 16
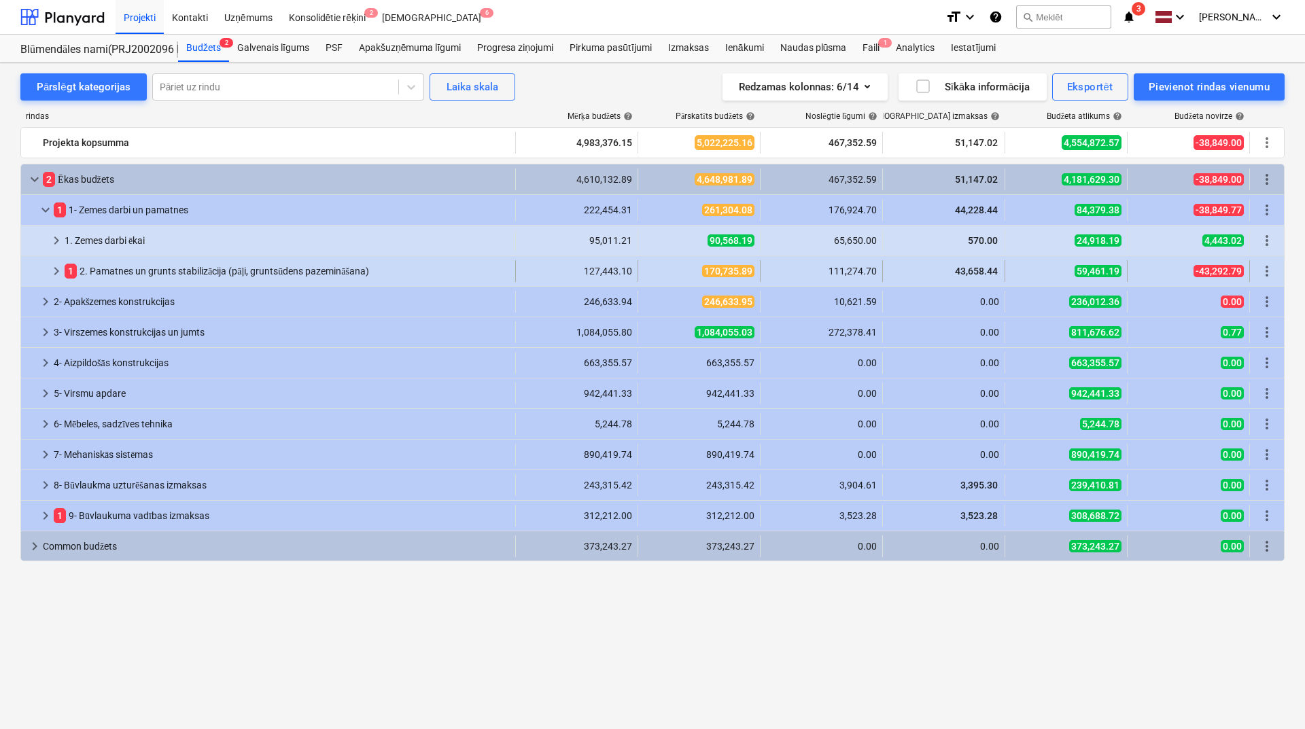
click at [46, 274] on div at bounding box center [38, 271] width 22 height 22
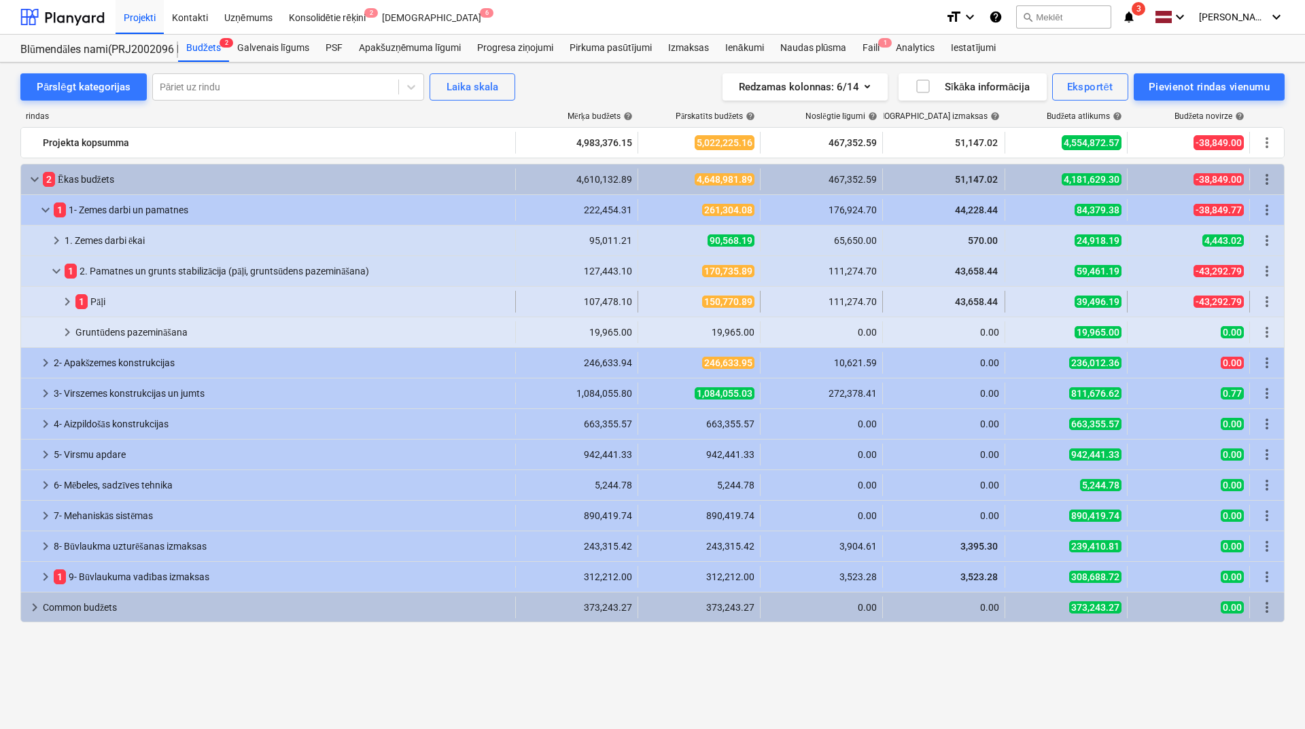
click at [59, 298] on span "keyboard_arrow_right" at bounding box center [67, 302] width 16 height 16
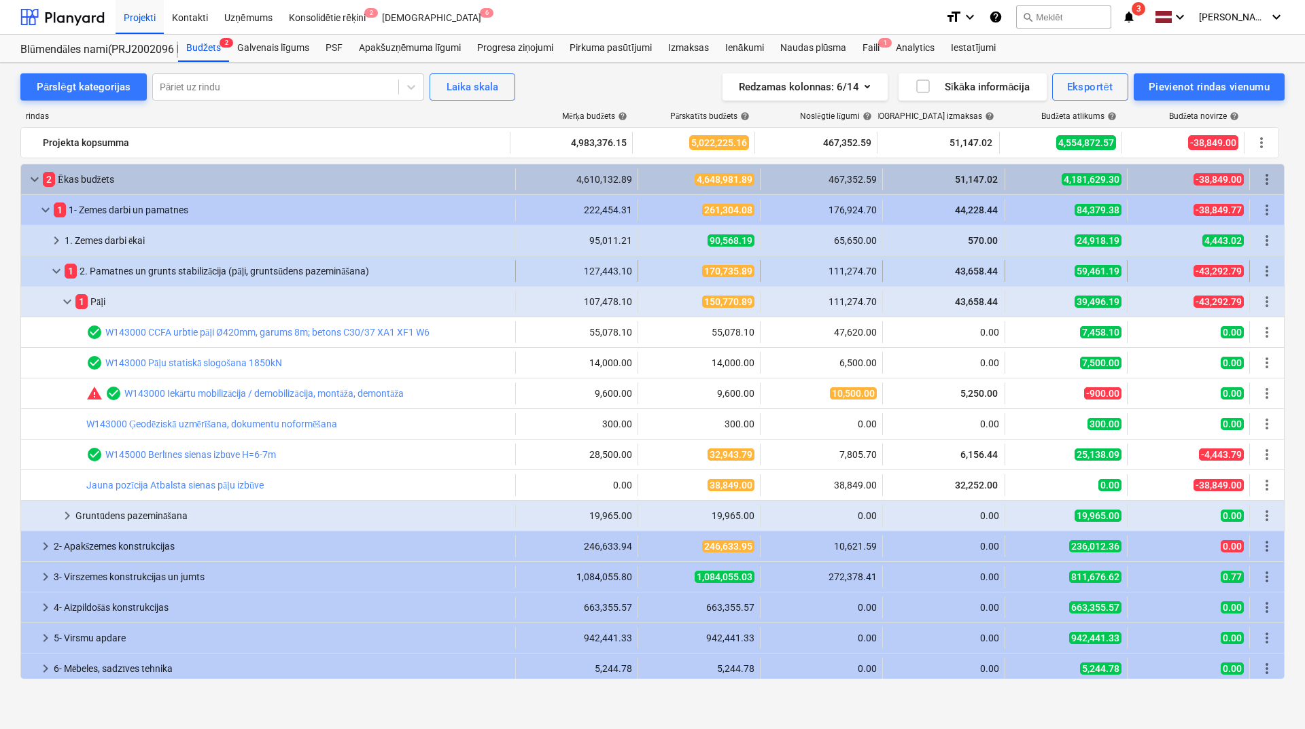
click at [62, 277] on span "keyboard_arrow_down" at bounding box center [56, 271] width 16 height 16
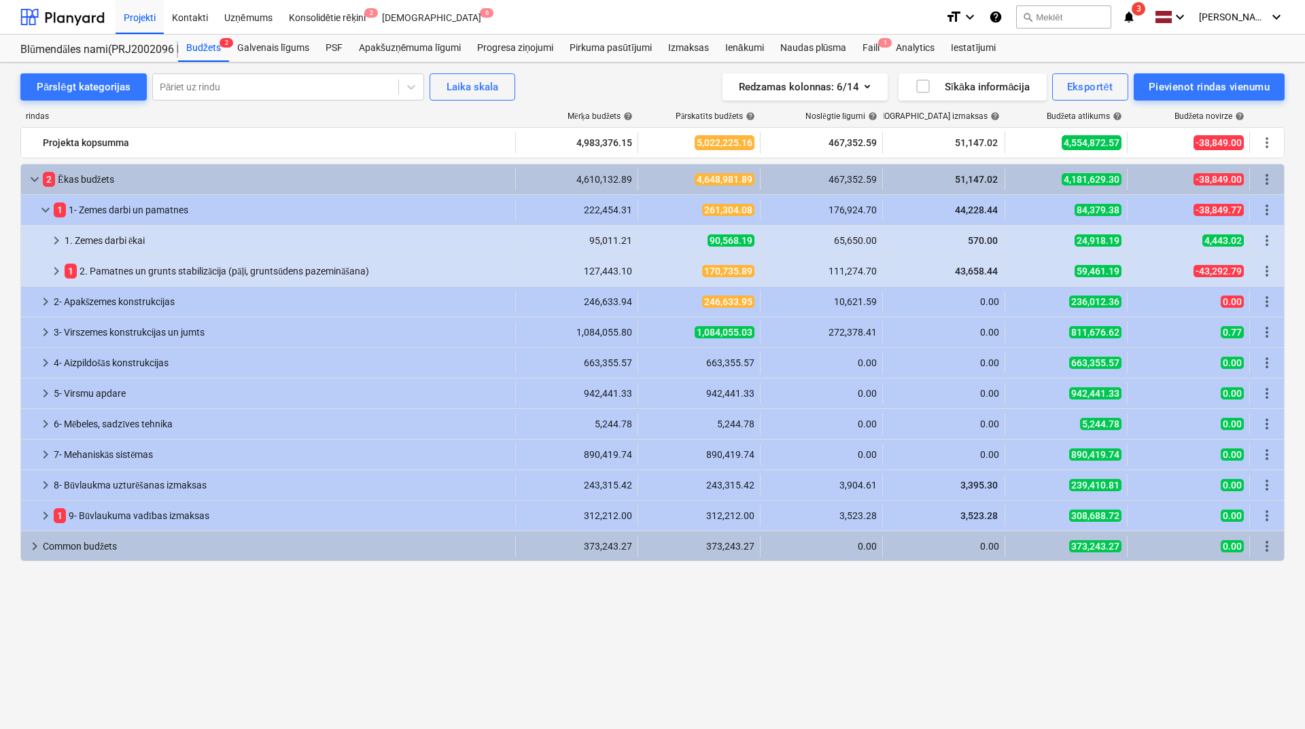
click at [62, 277] on span "keyboard_arrow_right" at bounding box center [56, 271] width 16 height 16
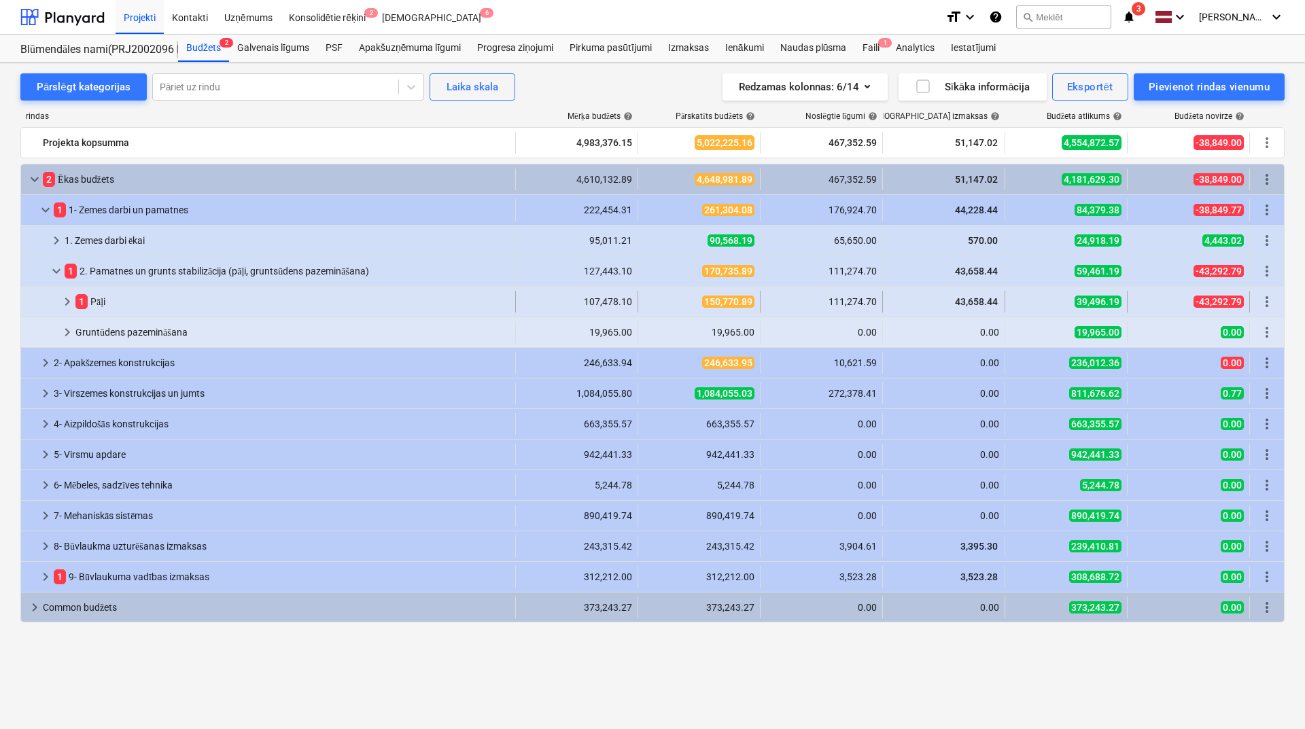
click at [69, 294] on span "keyboard_arrow_right" at bounding box center [67, 302] width 16 height 16
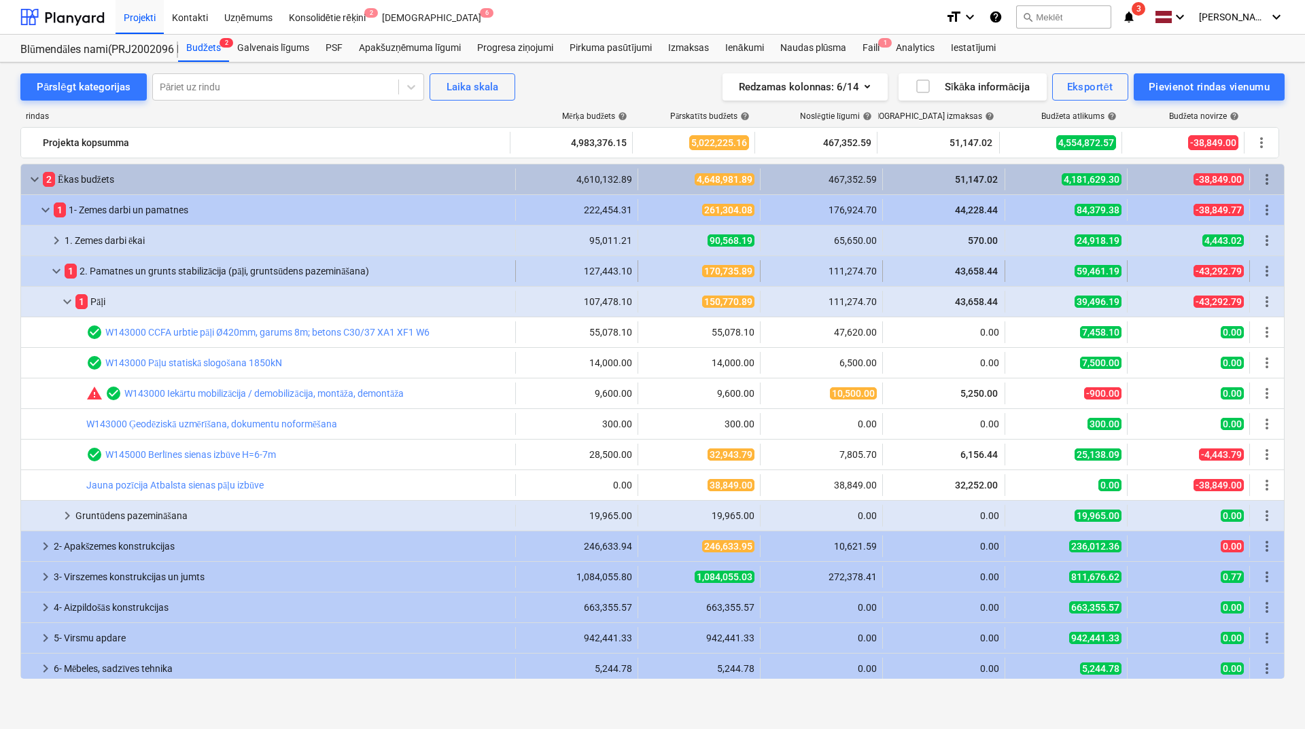
click at [57, 271] on span "keyboard_arrow_down" at bounding box center [56, 271] width 16 height 16
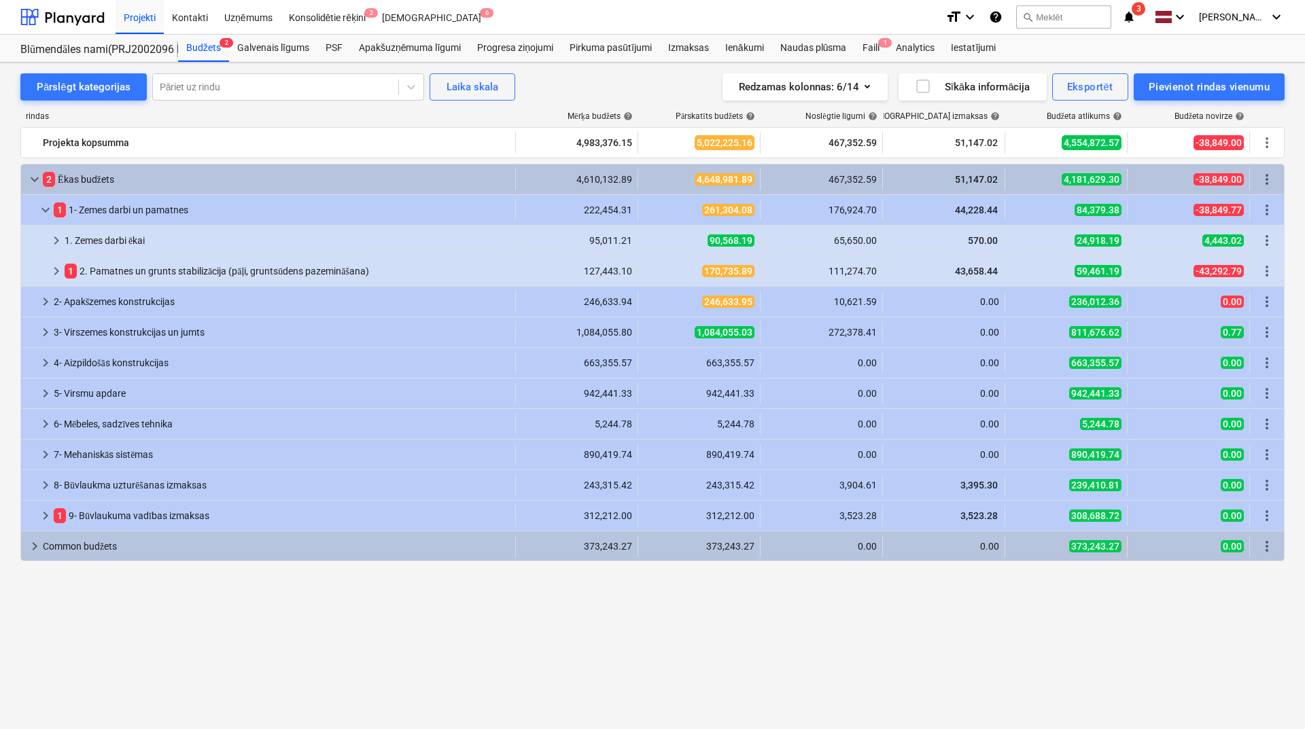
click at [57, 271] on span "keyboard_arrow_right" at bounding box center [56, 271] width 16 height 16
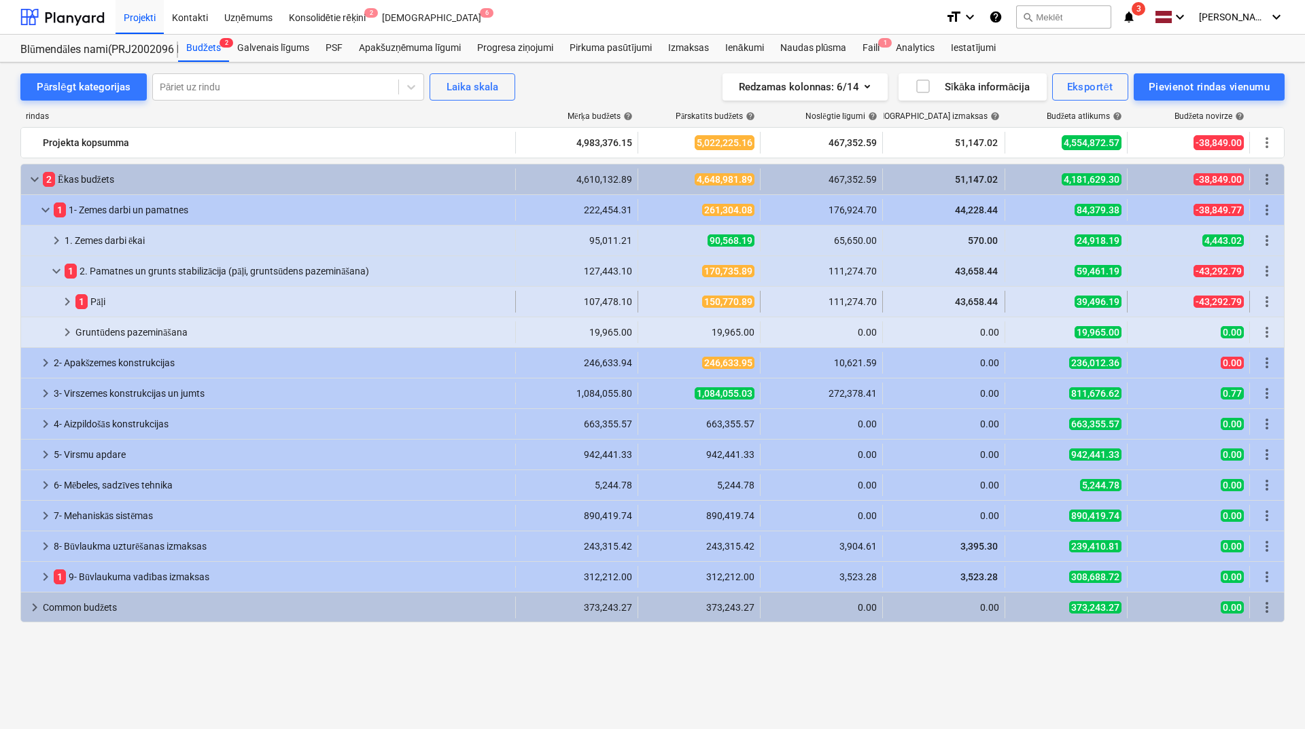
click at [69, 302] on span "keyboard_arrow_right" at bounding box center [67, 302] width 16 height 16
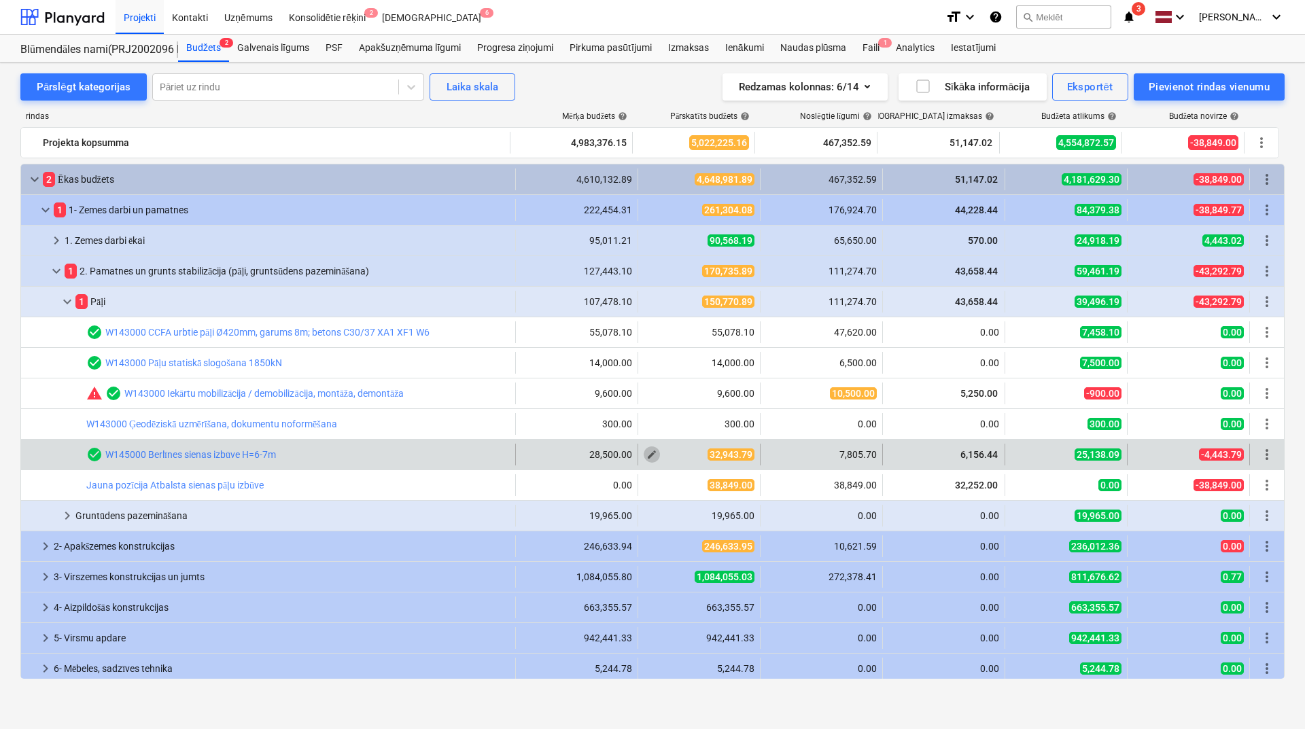
click at [646, 458] on span "edit" at bounding box center [651, 454] width 11 height 11
type textarea "x"
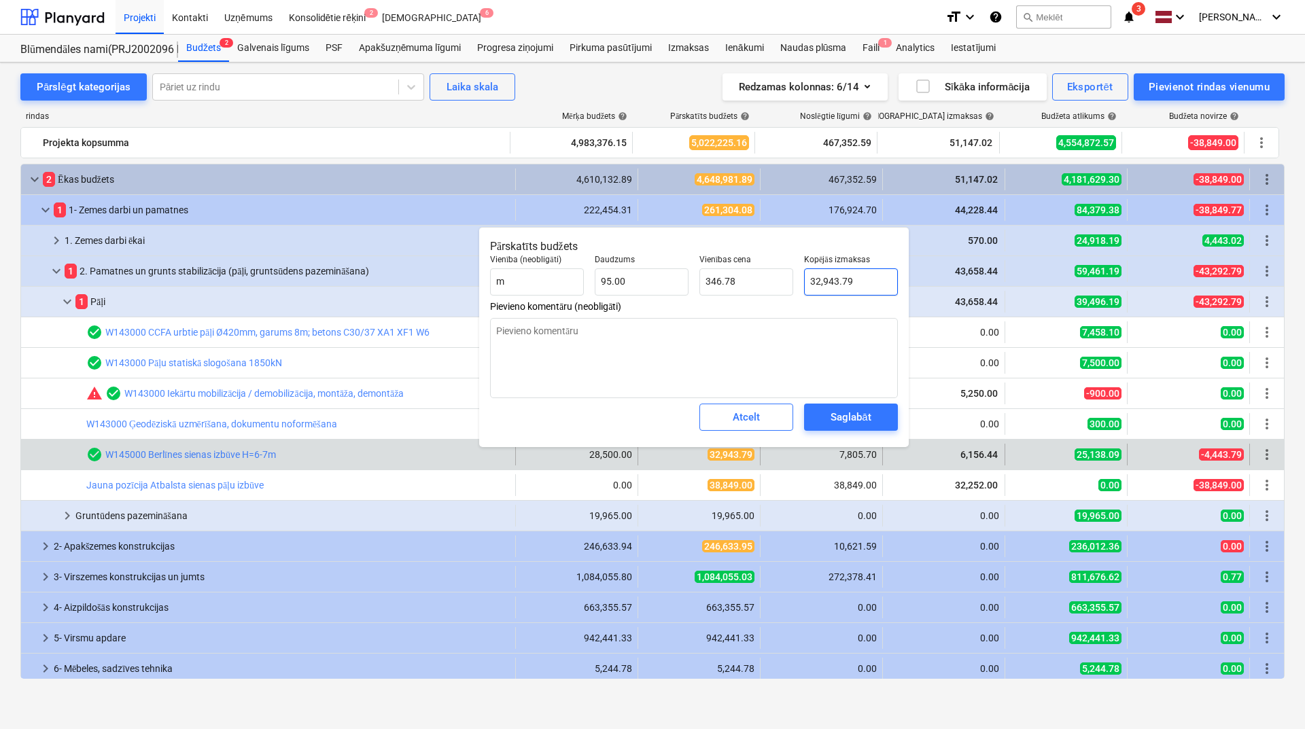
type input "32943.79"
click at [843, 290] on input "32943.79" at bounding box center [851, 281] width 94 height 27
type textarea "x"
type input "7"
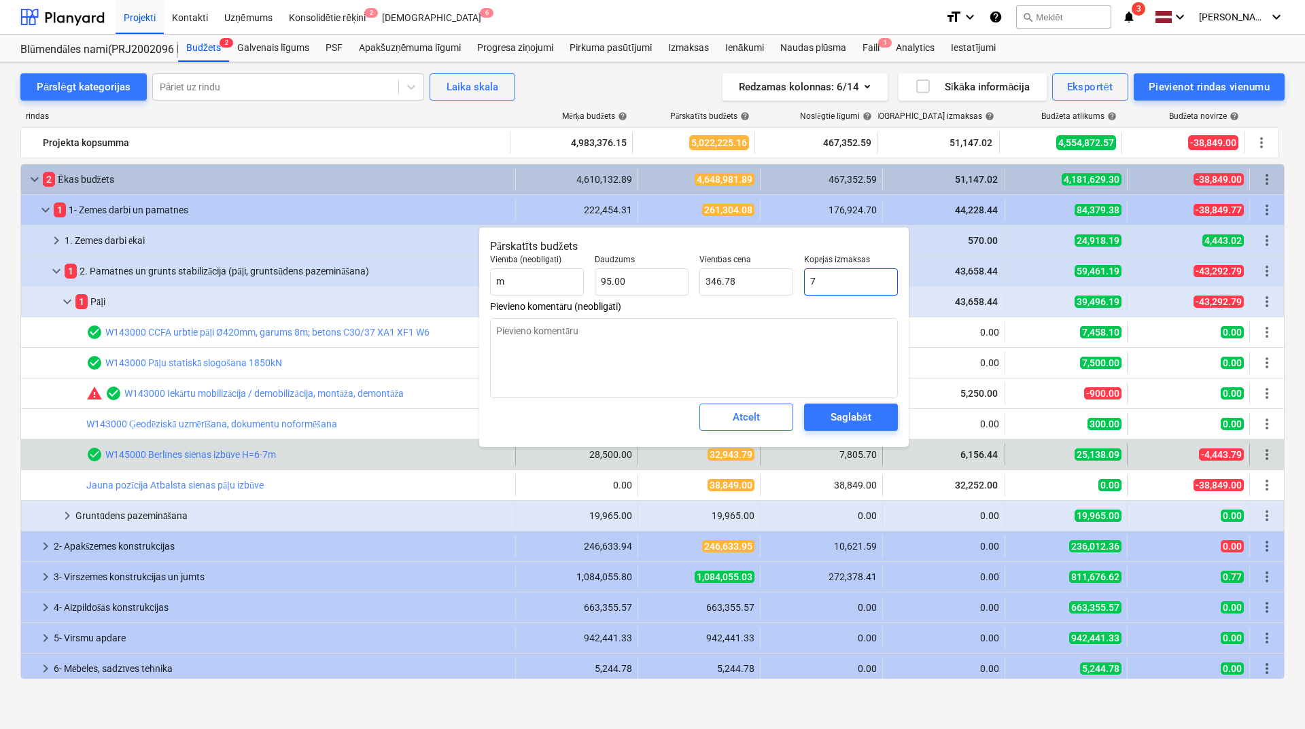
type input "0.07"
type textarea "x"
type input "78"
type input "0.82"
type textarea "x"
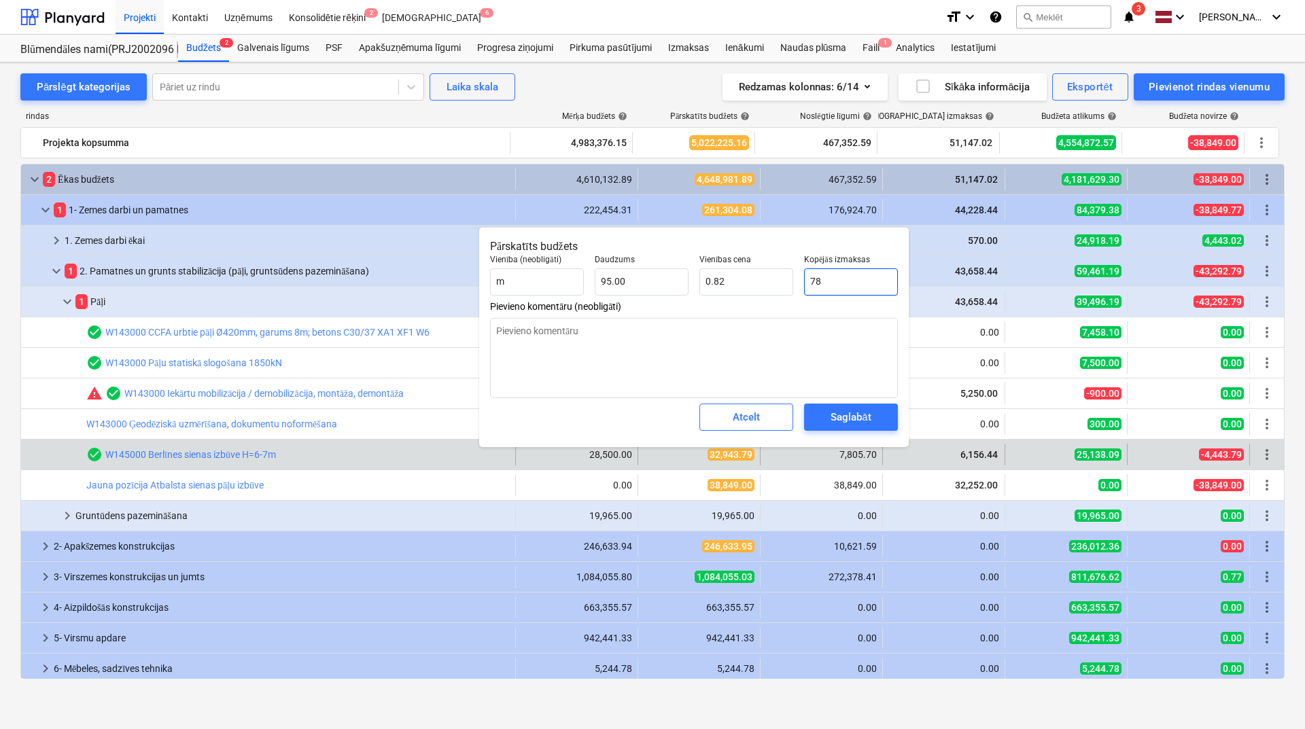
type input "780"
type input "8.21"
type textarea "x"
type input "7805"
type input "82.16"
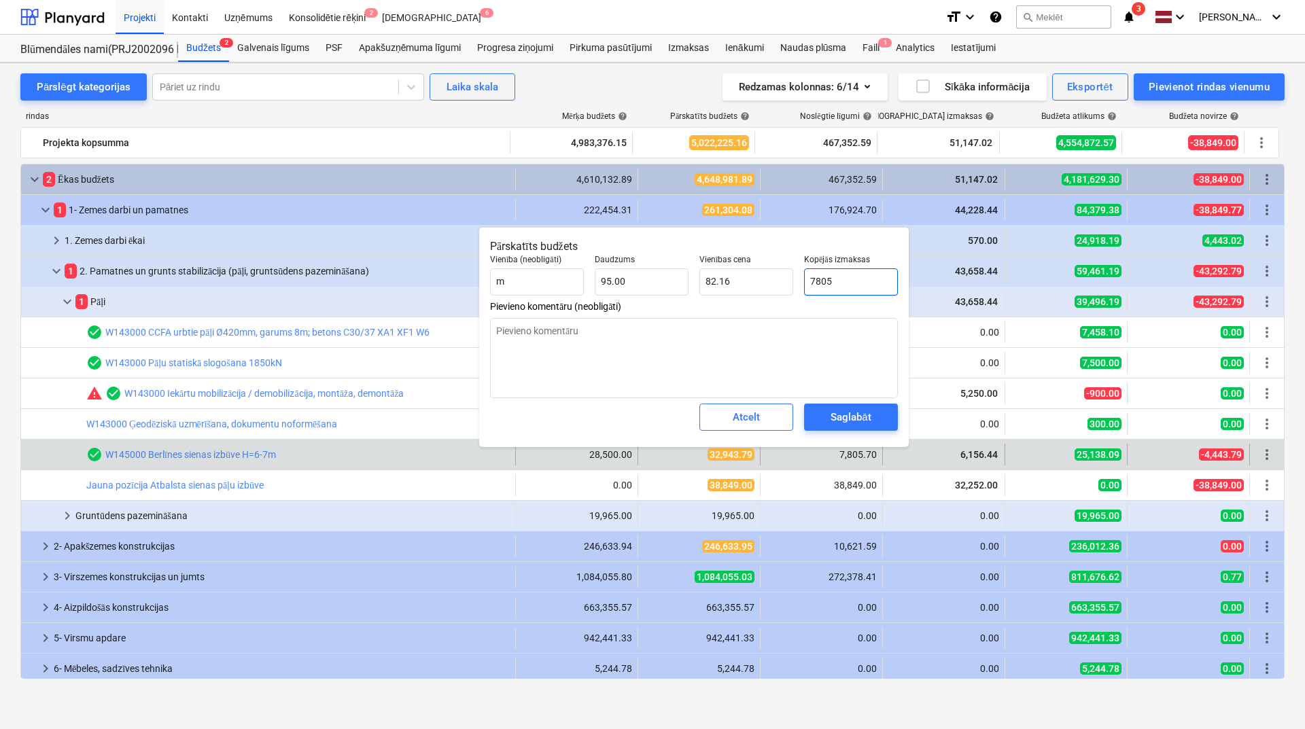
type textarea "x"
type input "7805."
type textarea "x"
type input "7805.7"
type input "82.17"
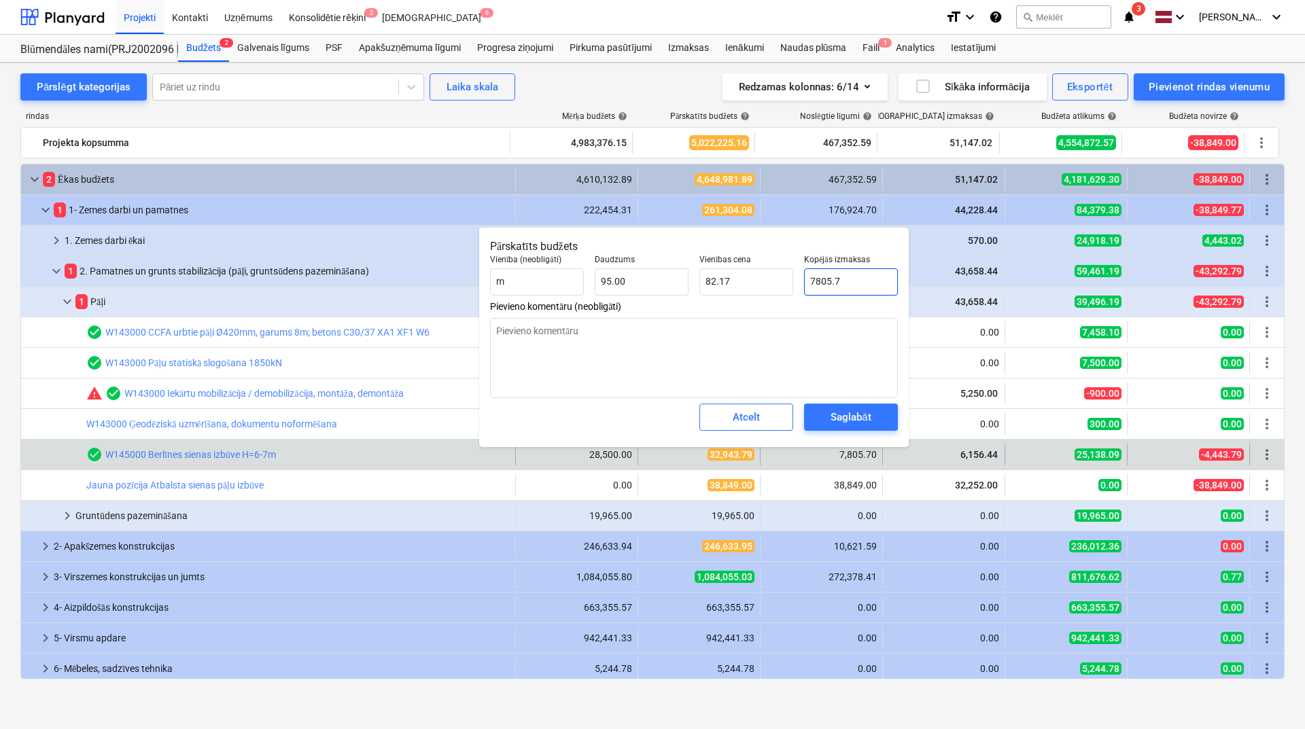
type textarea "x"
type input "7805.70"
type textarea "x"
type input "7,805.70"
click at [858, 415] on div "Saglabāt" at bounding box center [850, 417] width 40 height 18
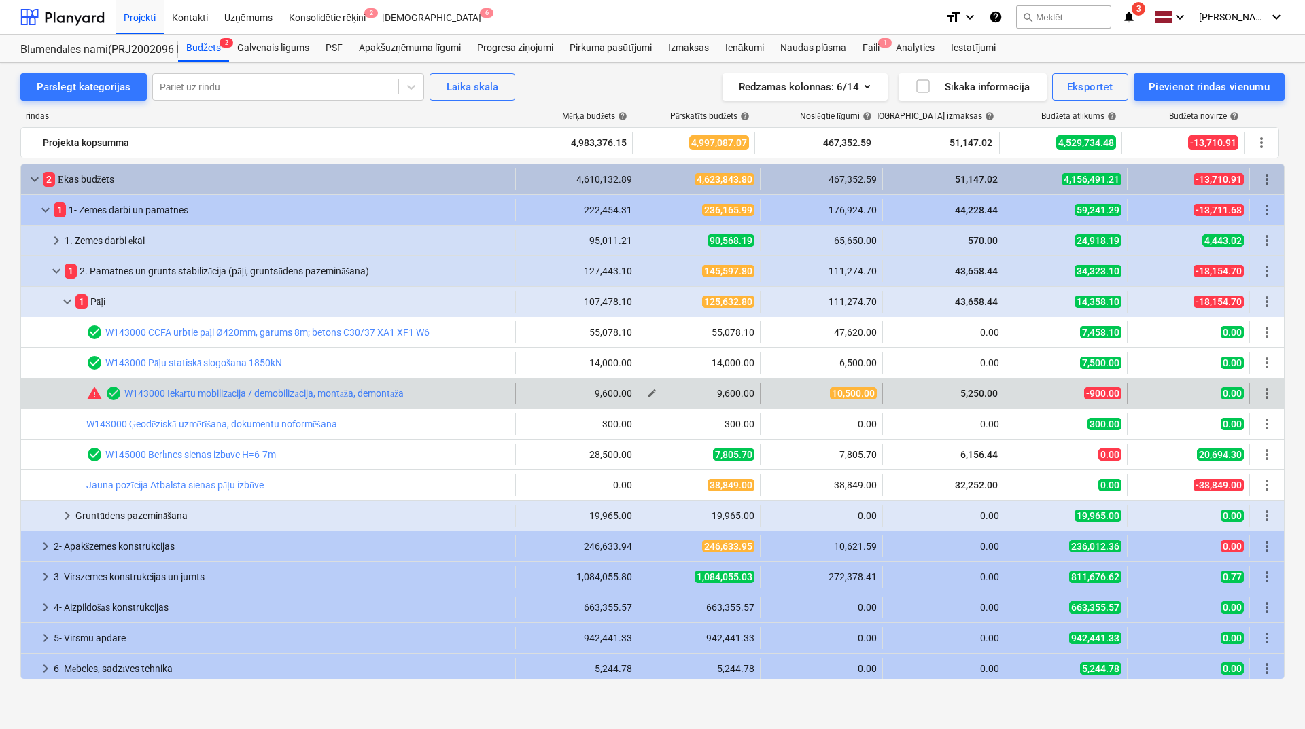
click at [650, 395] on span "edit" at bounding box center [651, 393] width 11 height 11
type textarea "x"
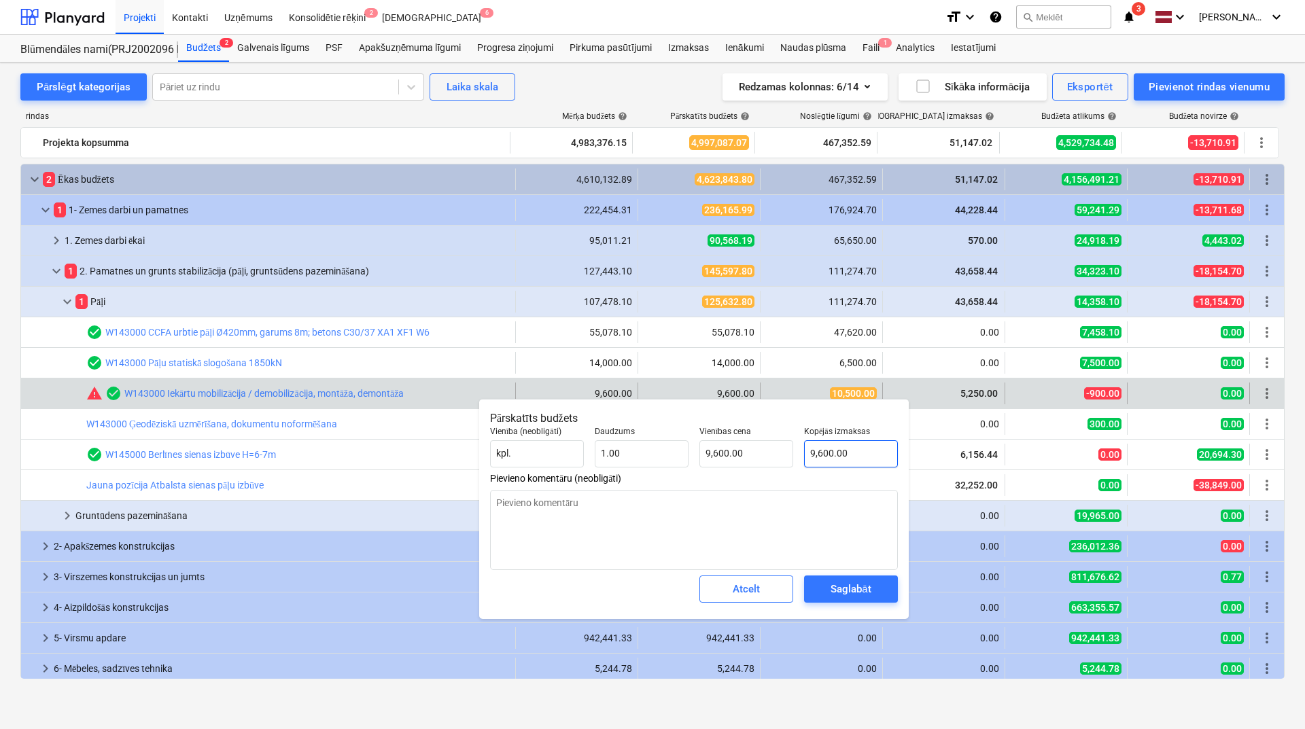
type input "9600"
click at [820, 451] on input "9600" at bounding box center [851, 453] width 94 height 27
type textarea "x"
type input "1"
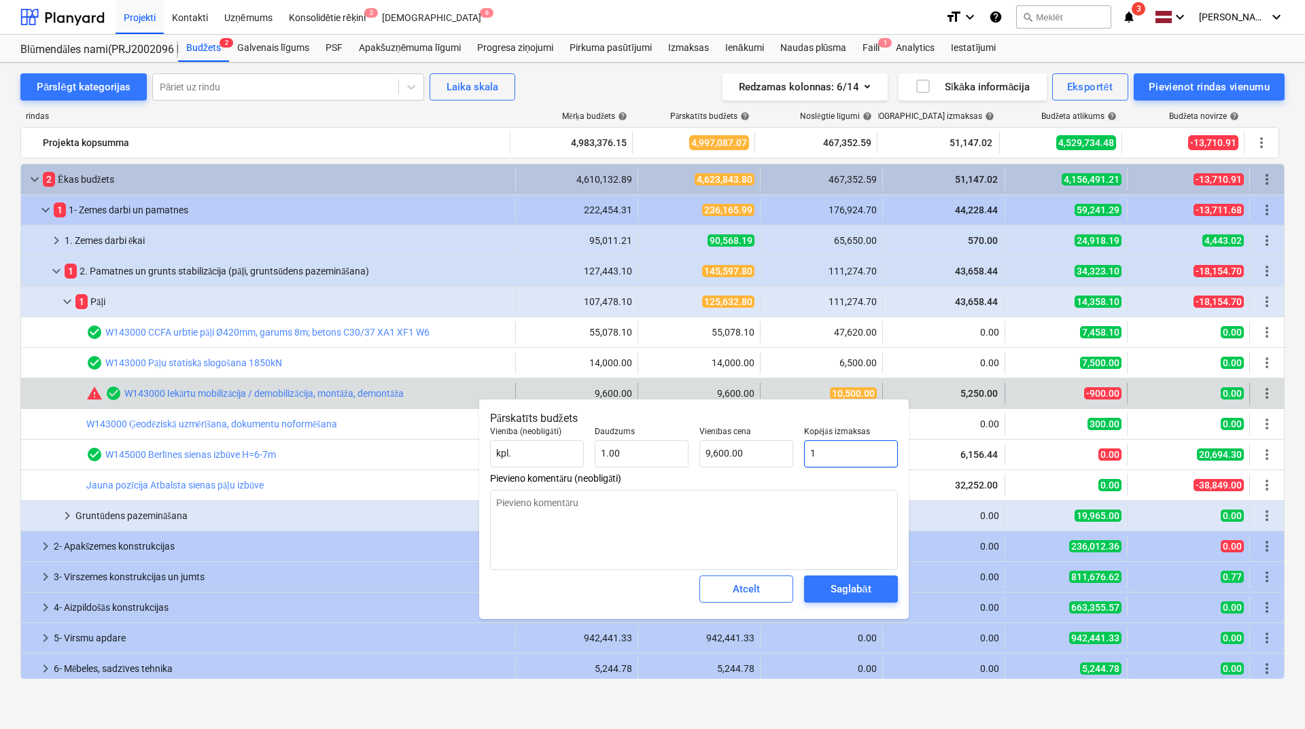
type input "1.00"
type textarea "x"
type input "10"
type input "10.00"
type textarea "x"
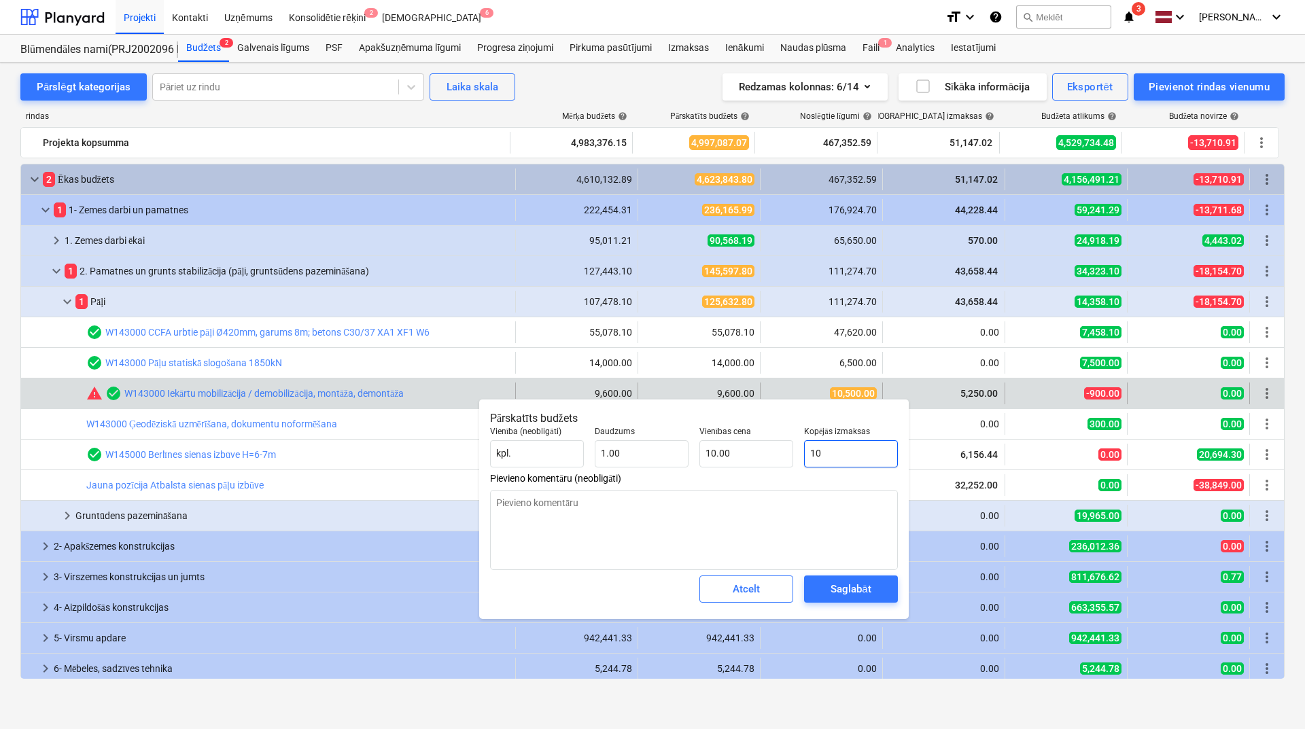
type input "105"
type input "105.00"
type textarea "x"
type input "1050"
type input "1,050.00"
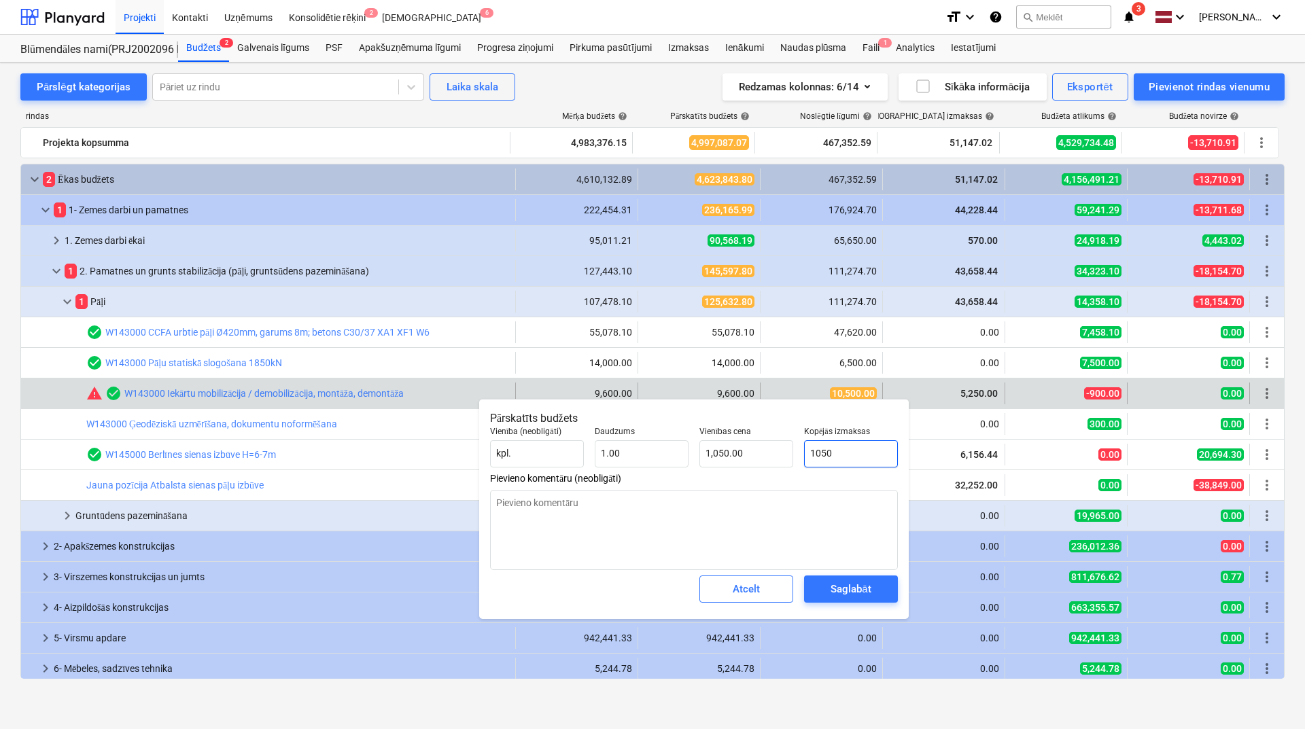
type textarea "x"
type input "10500"
type input "10,500.00"
type input "10500"
type textarea "x"
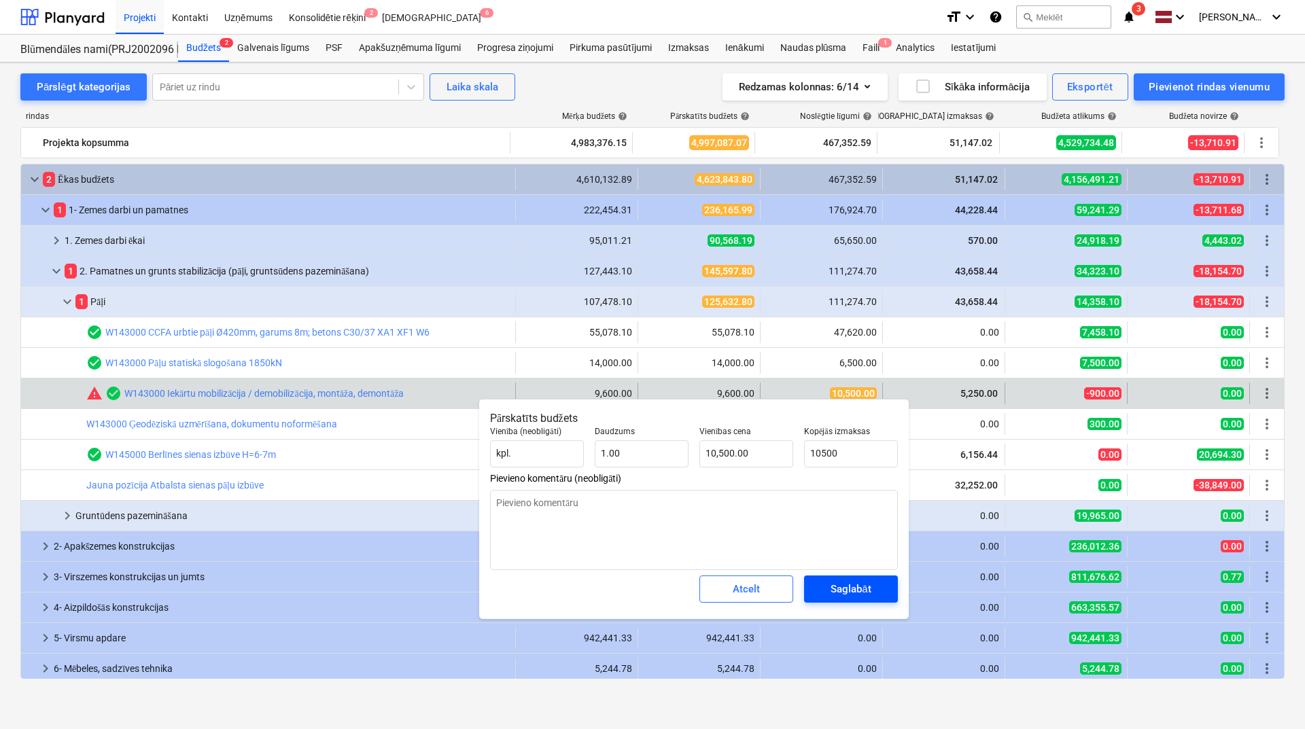
type input "10,500.00"
click at [851, 500] on div "Saglabāt" at bounding box center [850, 589] width 40 height 18
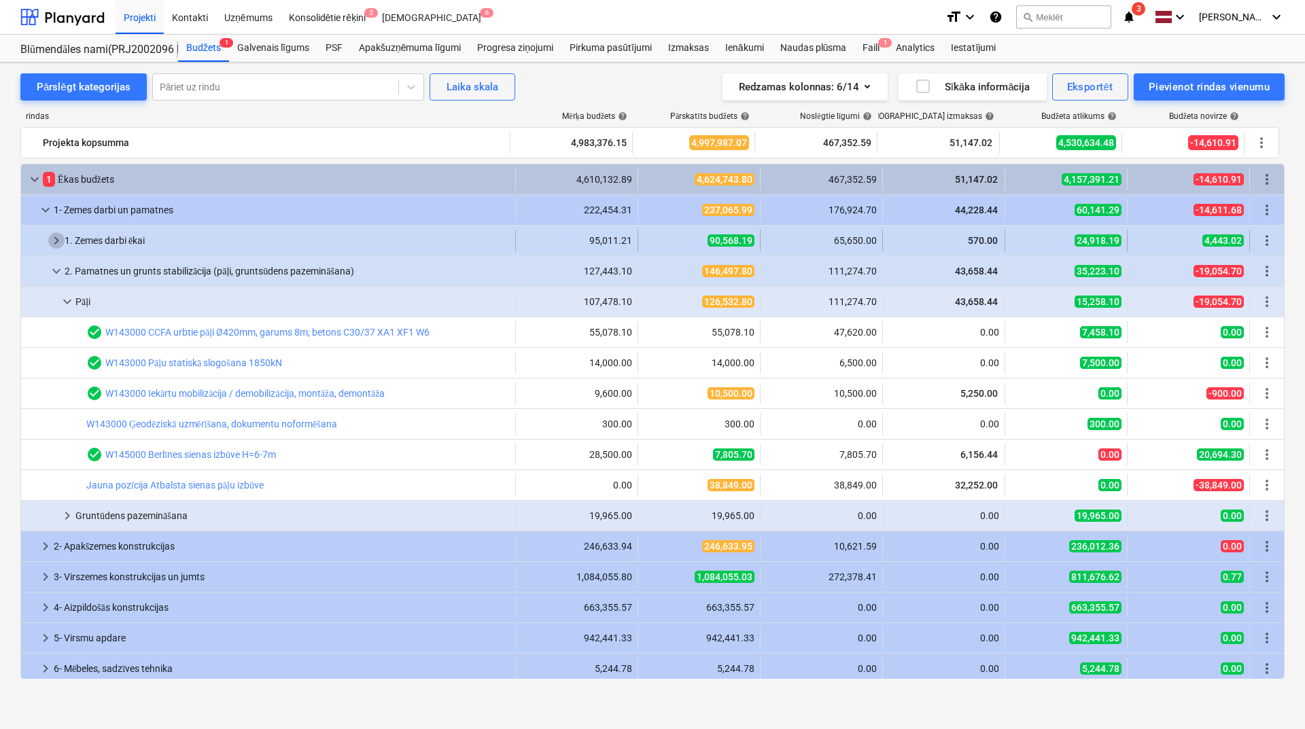
click at [54, 242] on span "keyboard_arrow_right" at bounding box center [56, 240] width 16 height 16
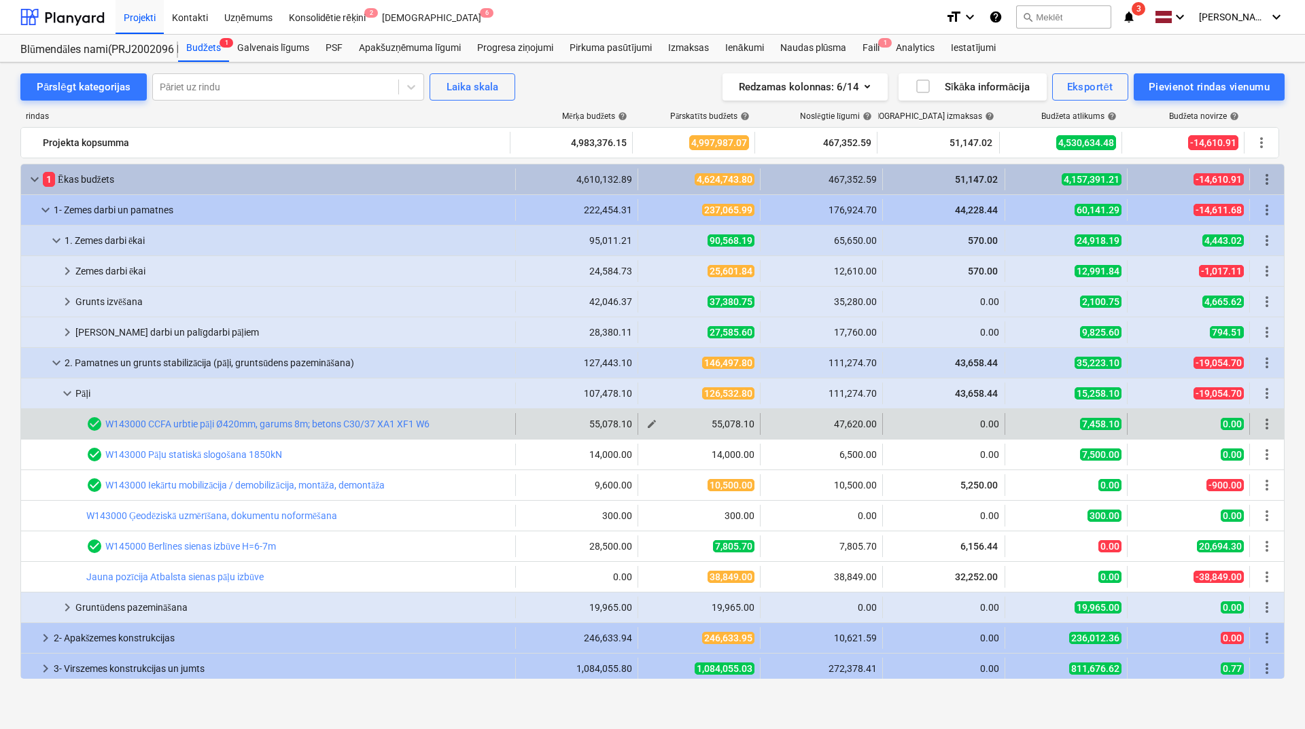
click at [646, 422] on span "edit" at bounding box center [651, 424] width 11 height 11
type textarea "x"
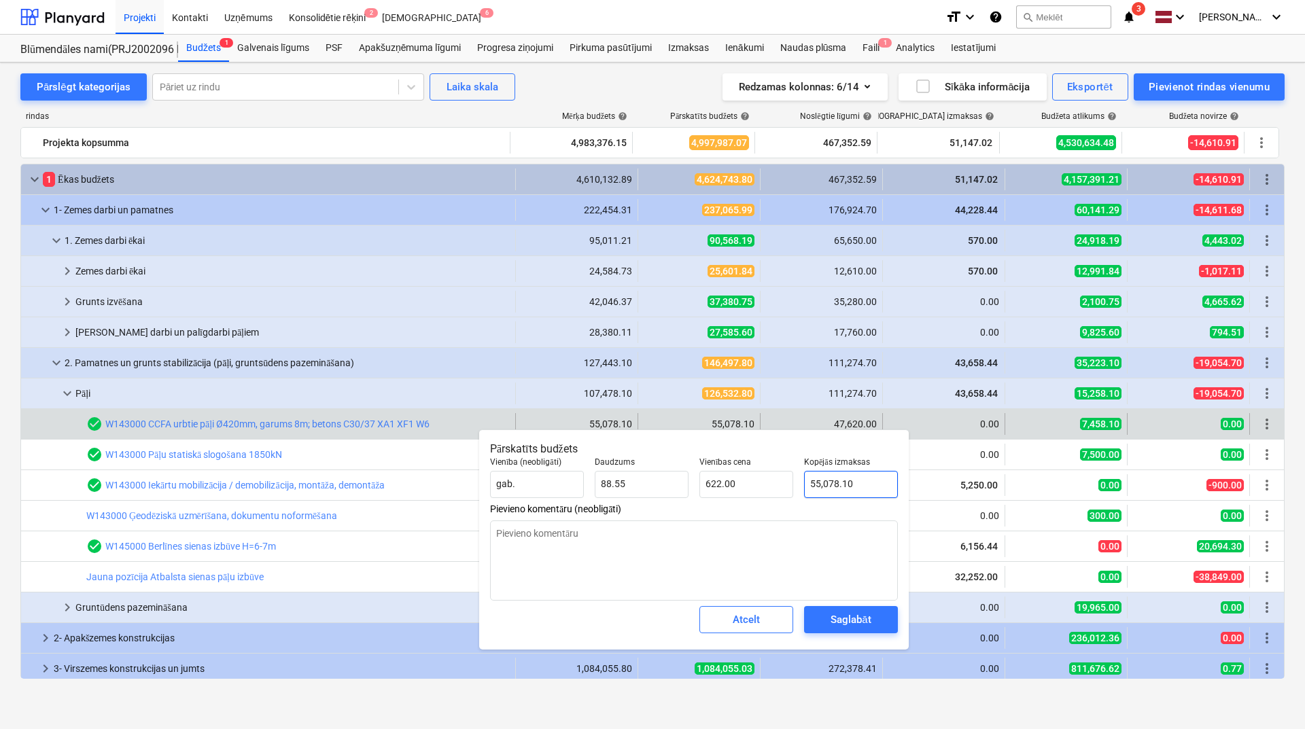
type input "55078.1"
click at [828, 479] on input "55078.1" at bounding box center [851, 484] width 94 height 27
type textarea "x"
type input "4"
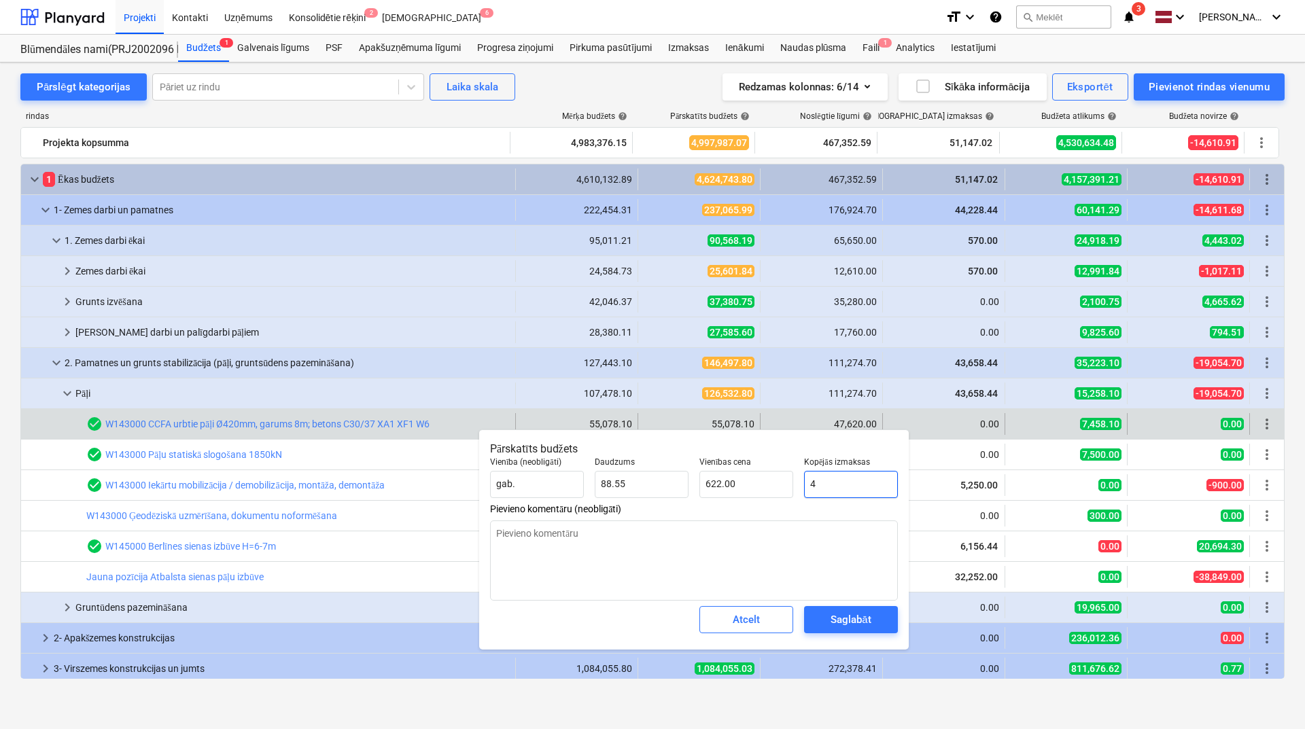
type input "0.05"
type textarea "x"
type input "47"
type input "0.53"
type textarea "x"
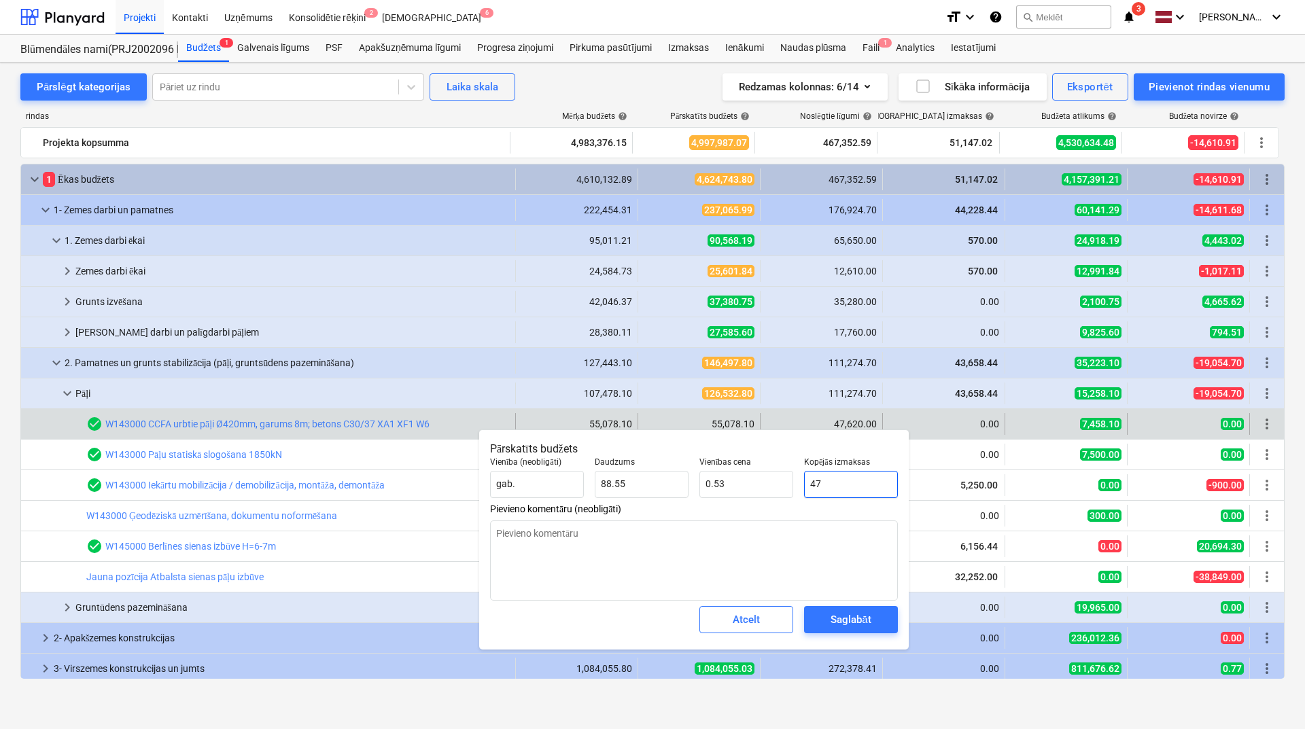
type input "476"
type input "5.38"
type textarea "x"
type input "4762"
type input "53.78"
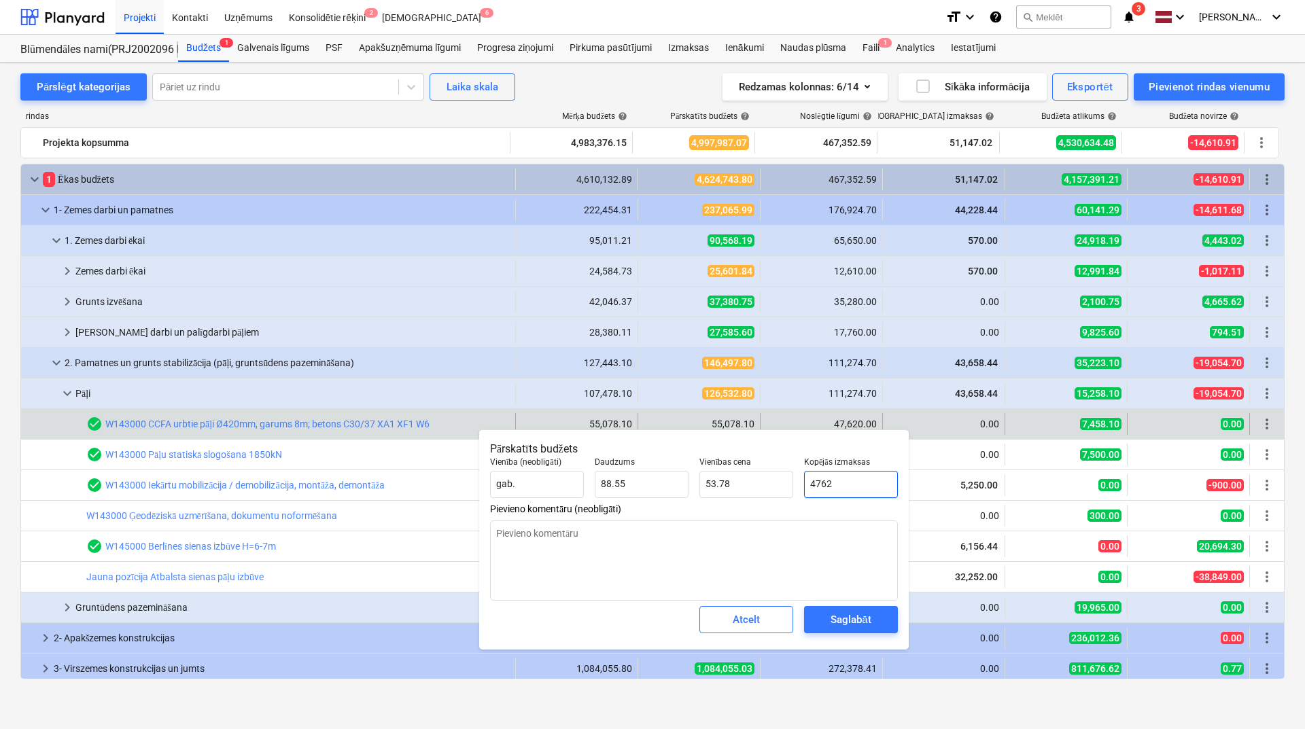
type textarea "x"
type input "47620"
type input "537.78"
type input "47620"
type textarea "x"
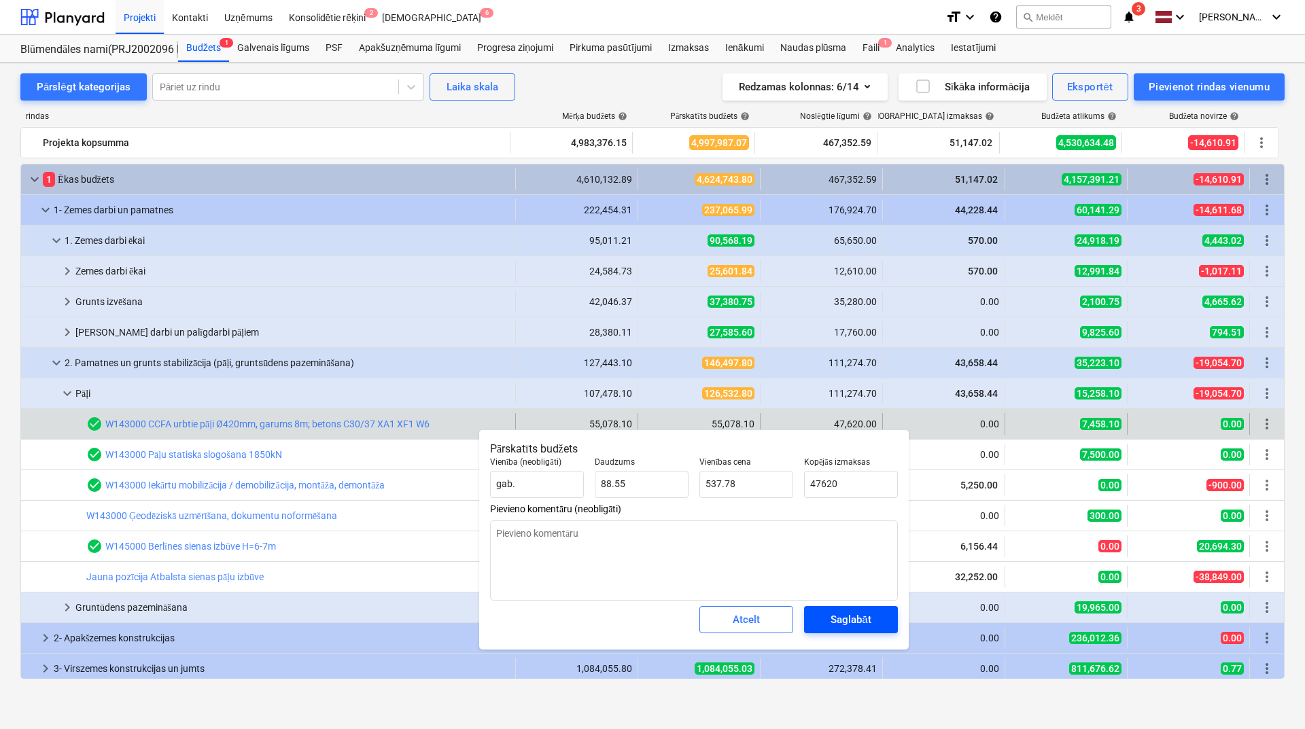
type input "47,620.00"
click at [841, 500] on div "Saglabāt" at bounding box center [850, 620] width 40 height 18
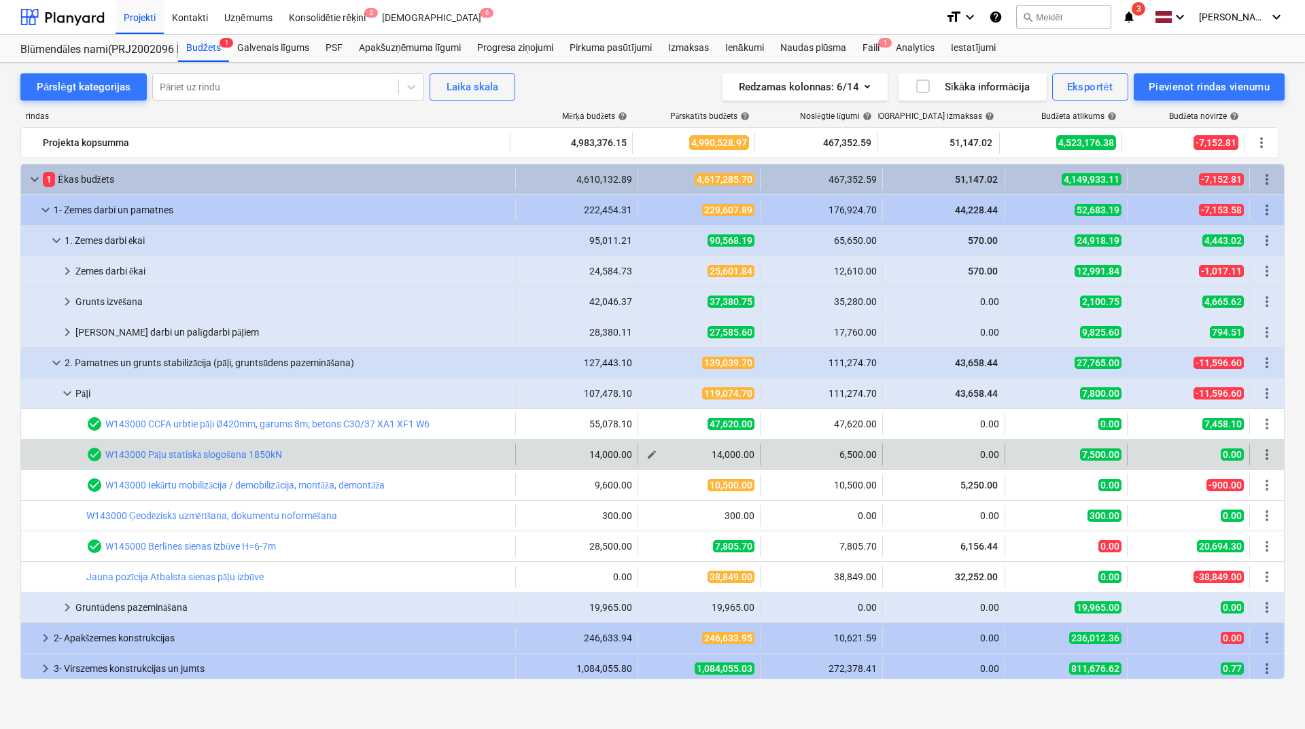
click at [646, 457] on span "edit" at bounding box center [651, 454] width 11 height 11
type textarea "x"
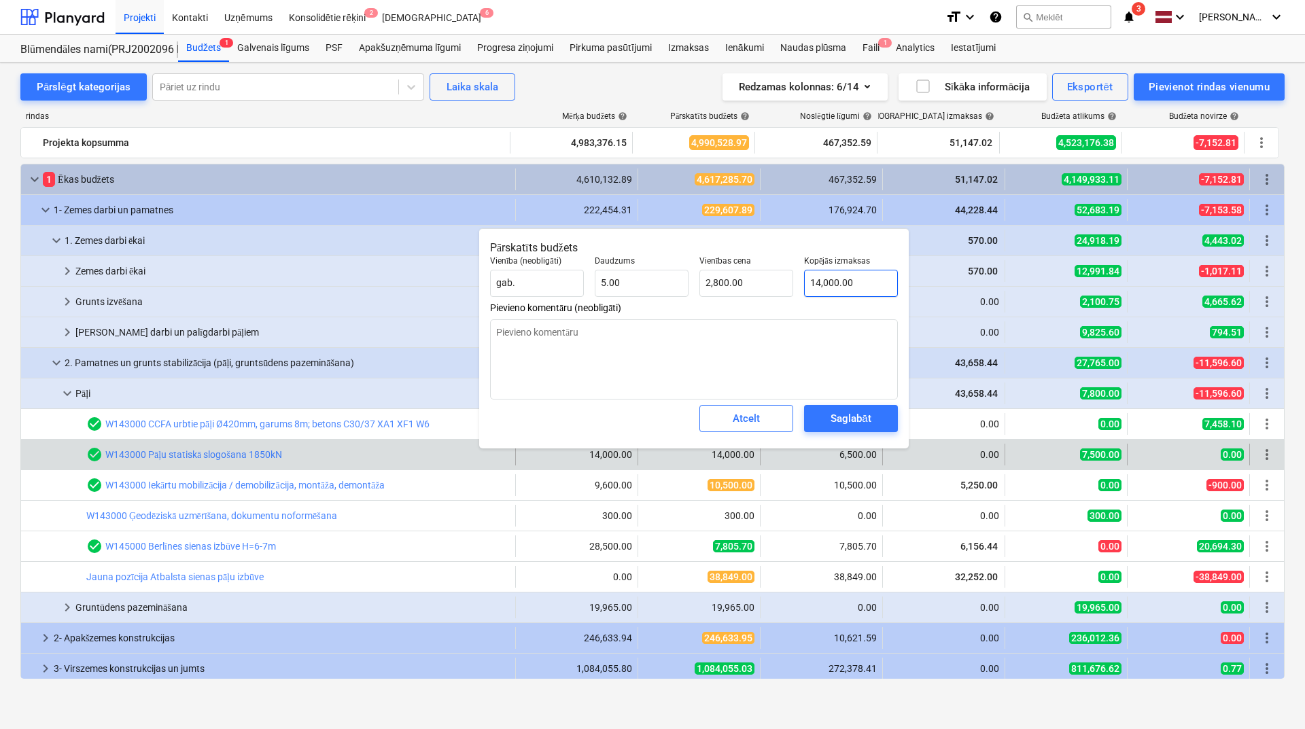
type input "14000"
click at [836, 289] on input "14000" at bounding box center [851, 283] width 94 height 27
type textarea "x"
type input "1400"
type input "280.00"
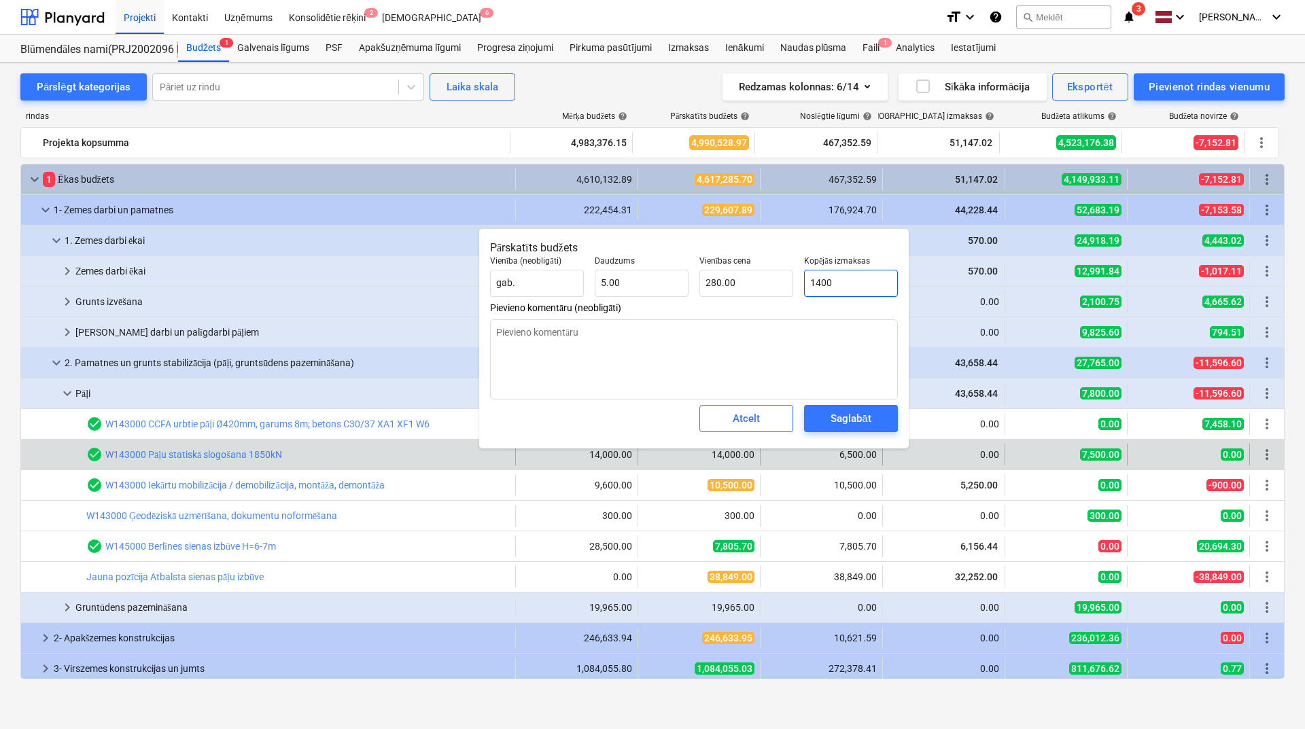
type textarea "x"
type input "140"
type input "28.00"
type textarea "x"
type input "14"
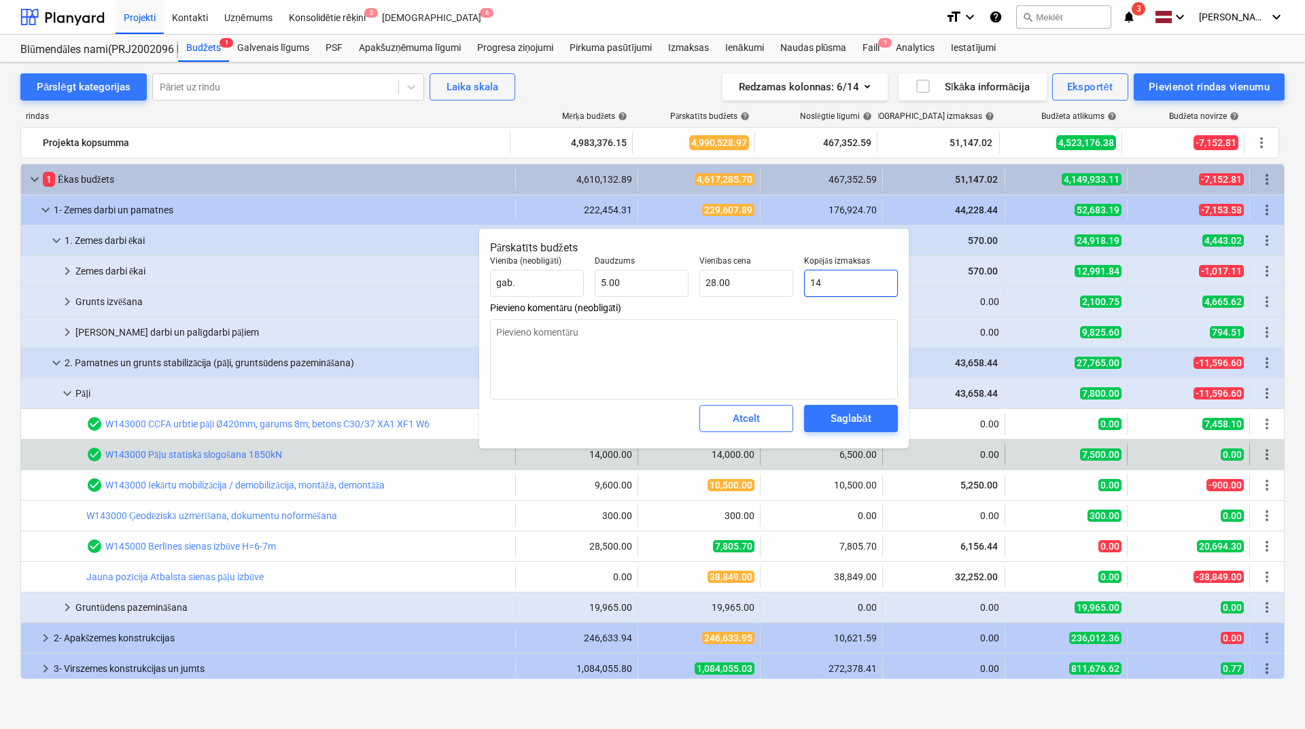
type input "2.80"
type textarea "x"
type input "1"
type input "0.20"
type textarea "x"
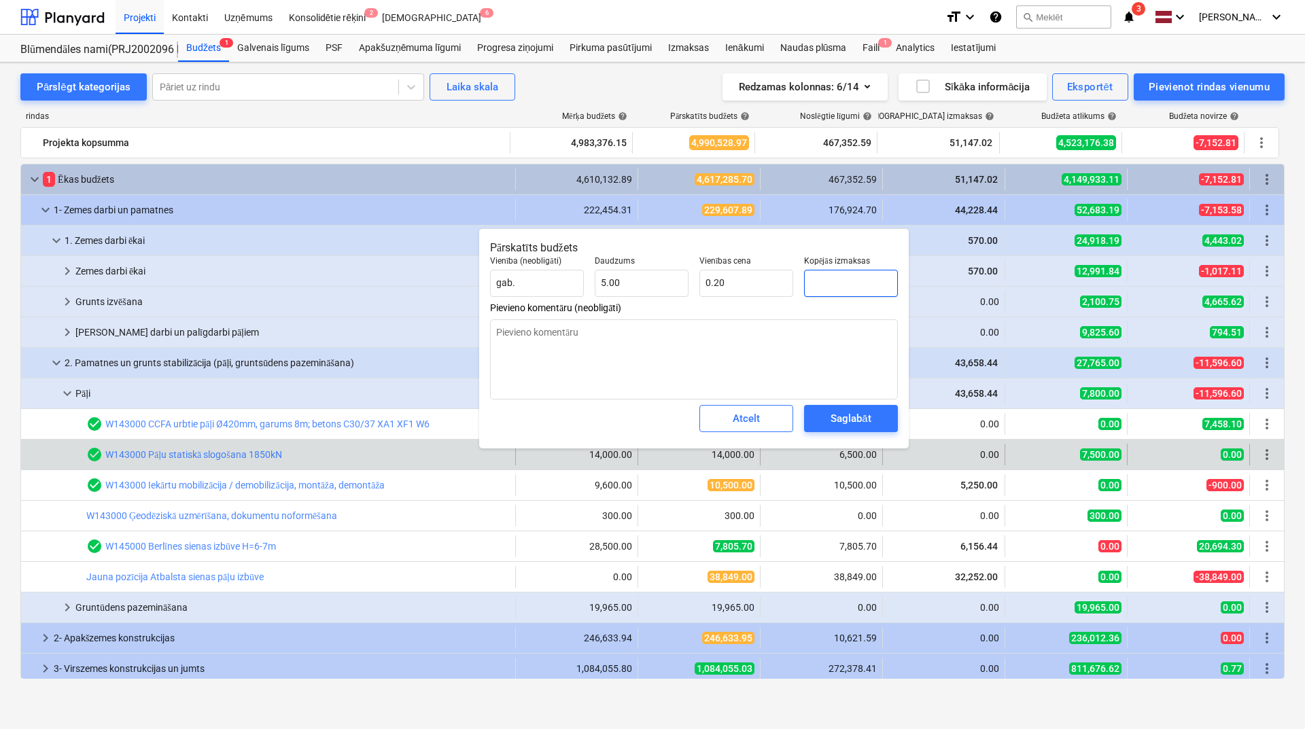
type input "0.00"
type textarea "x"
type input "6"
type input "1.20"
type textarea "x"
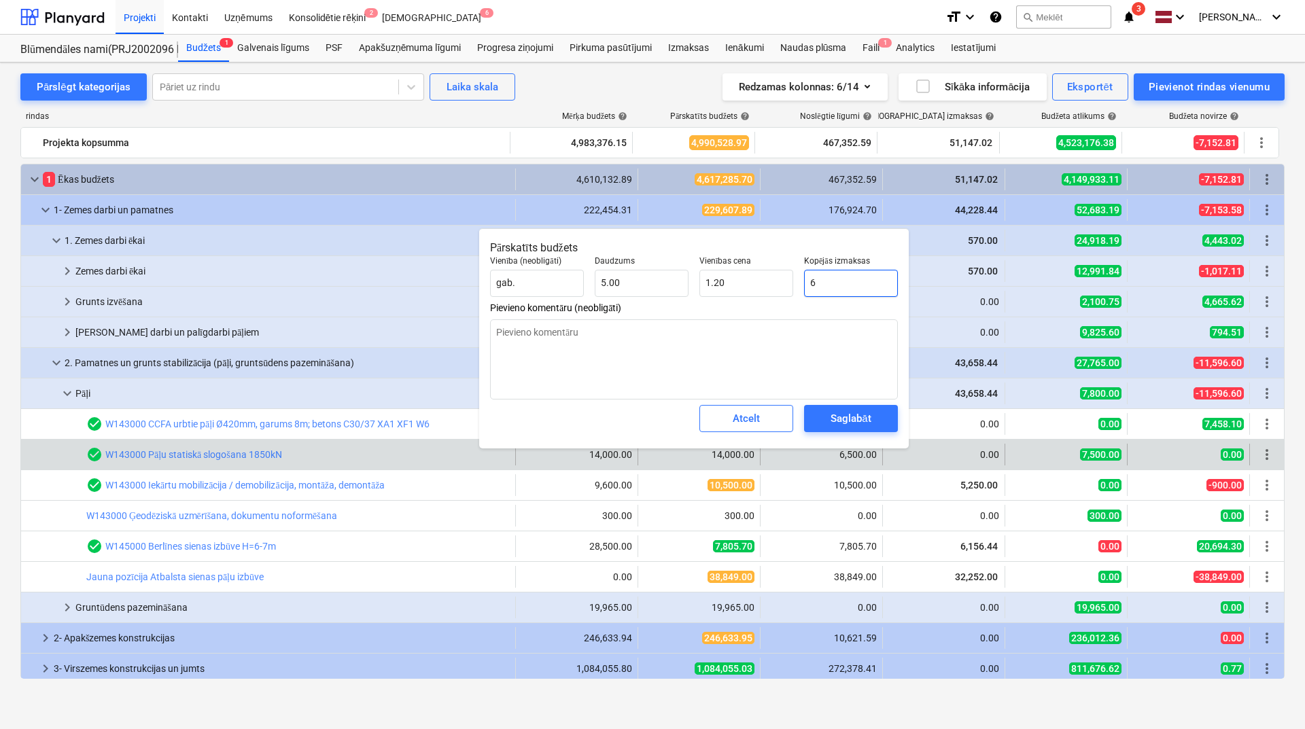
type input "65"
type input "13.00"
type textarea "x"
type input "650"
type input "130.00"
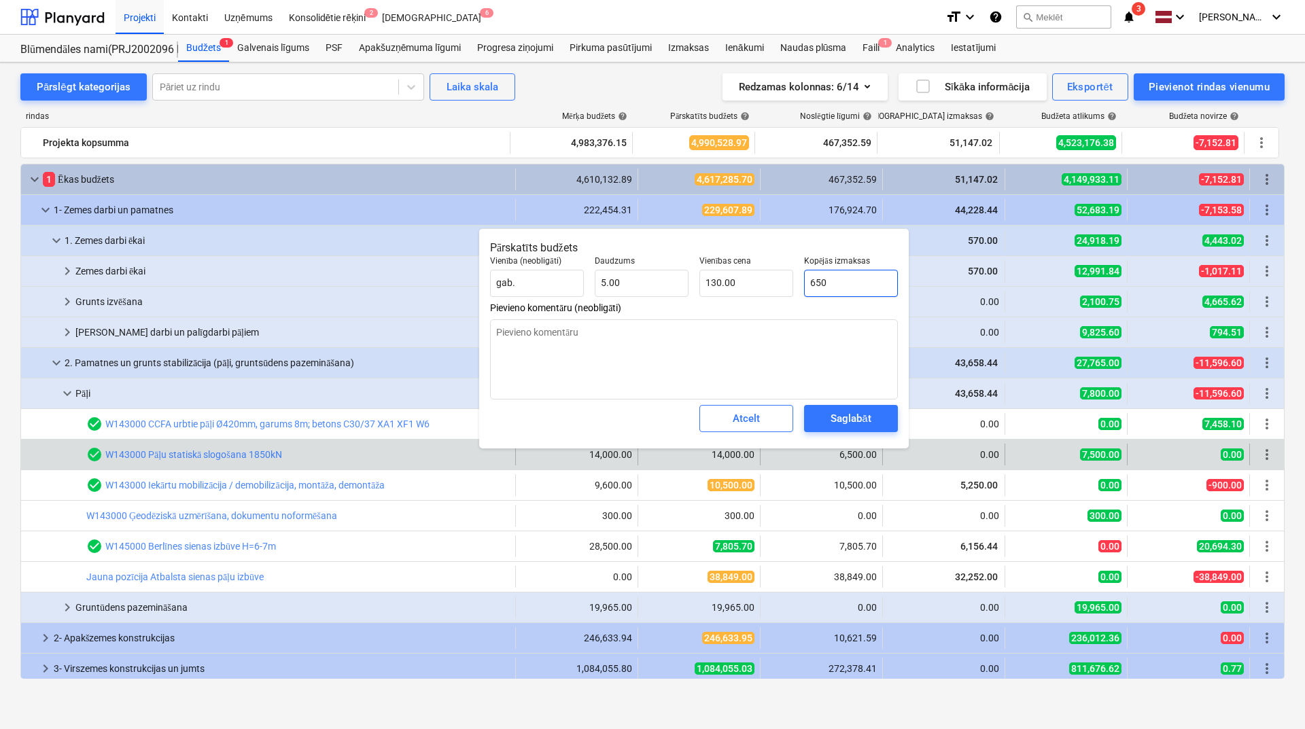
type textarea "x"
type input "6500"
type input "1,300.00"
type input "6500"
type textarea "x"
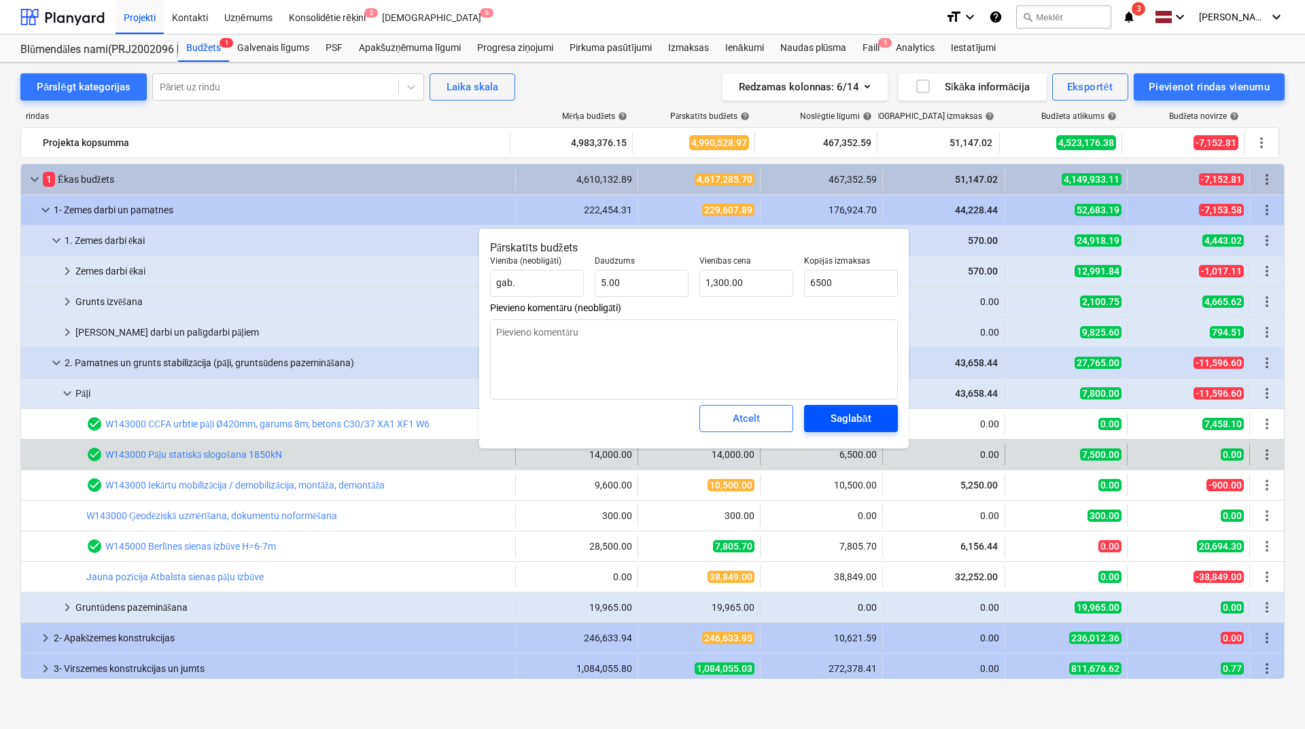
type input "6,500.00"
click at [845, 417] on div "Saglabāt" at bounding box center [850, 419] width 40 height 18
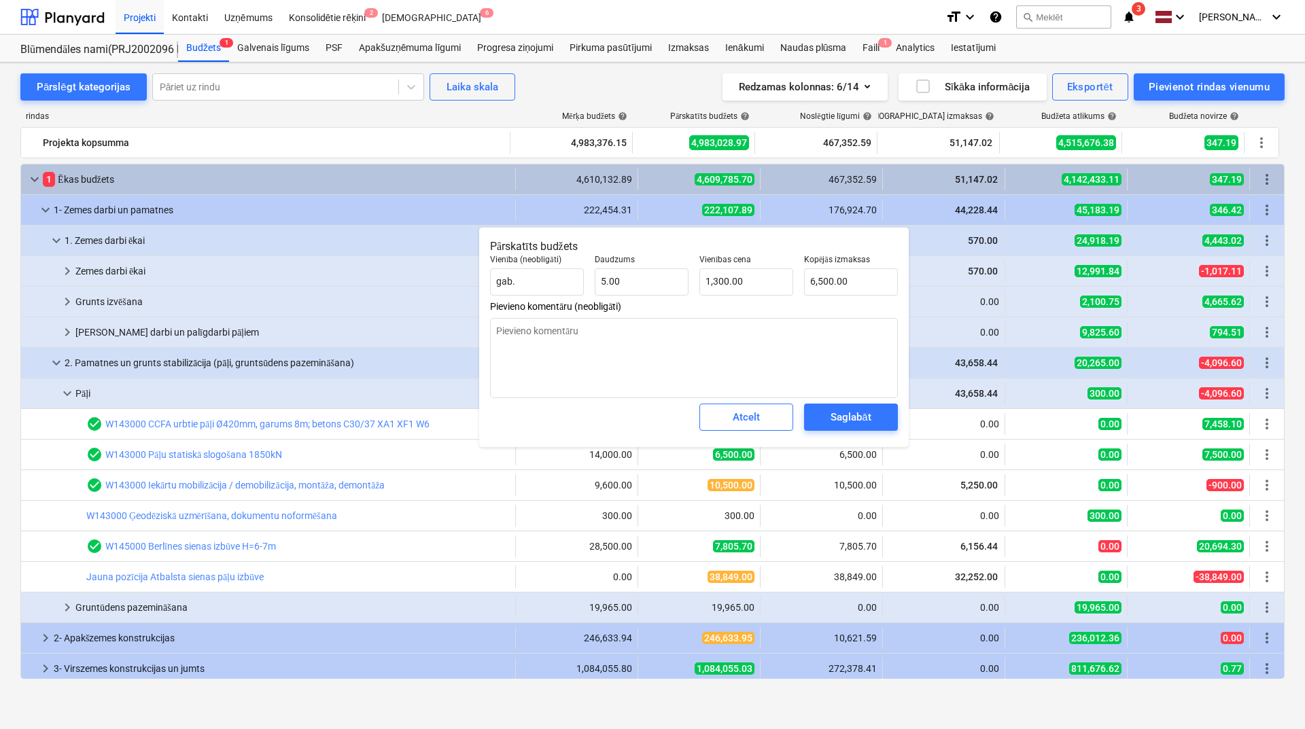
type textarea "x"
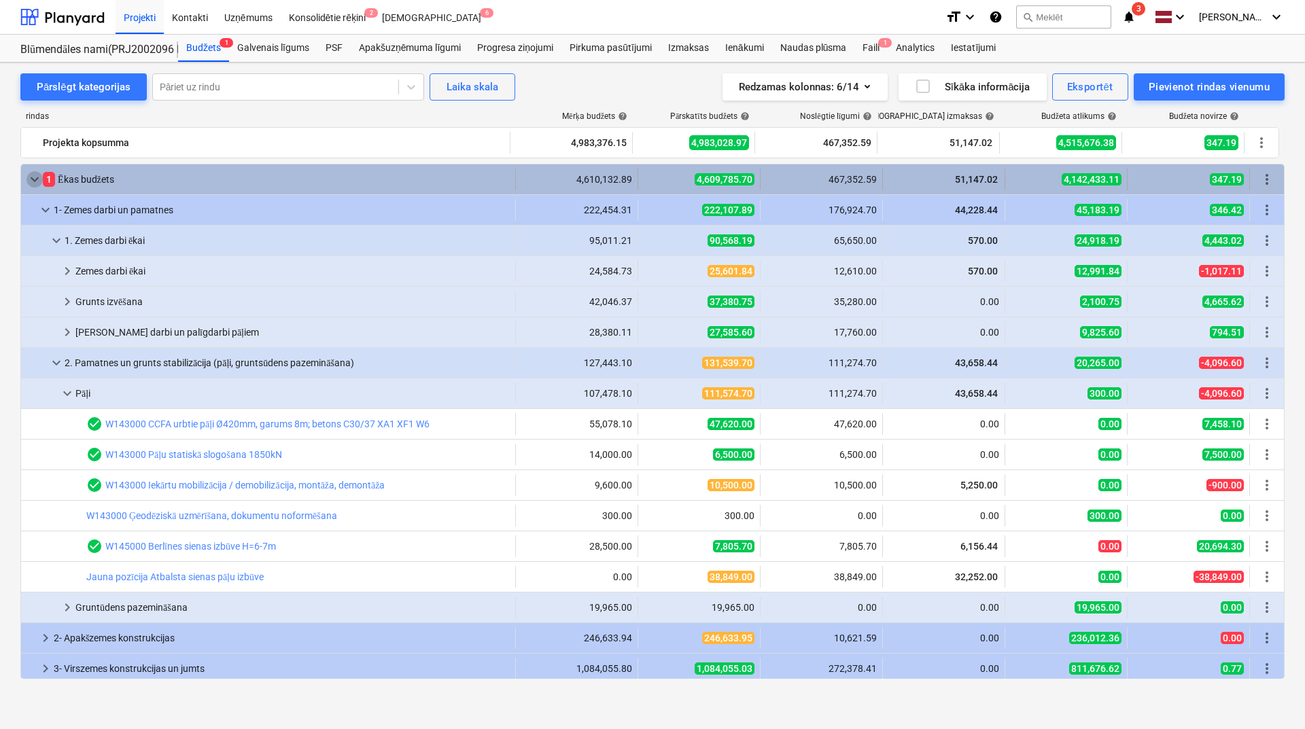
click at [33, 175] on span "keyboard_arrow_down" at bounding box center [35, 179] width 16 height 16
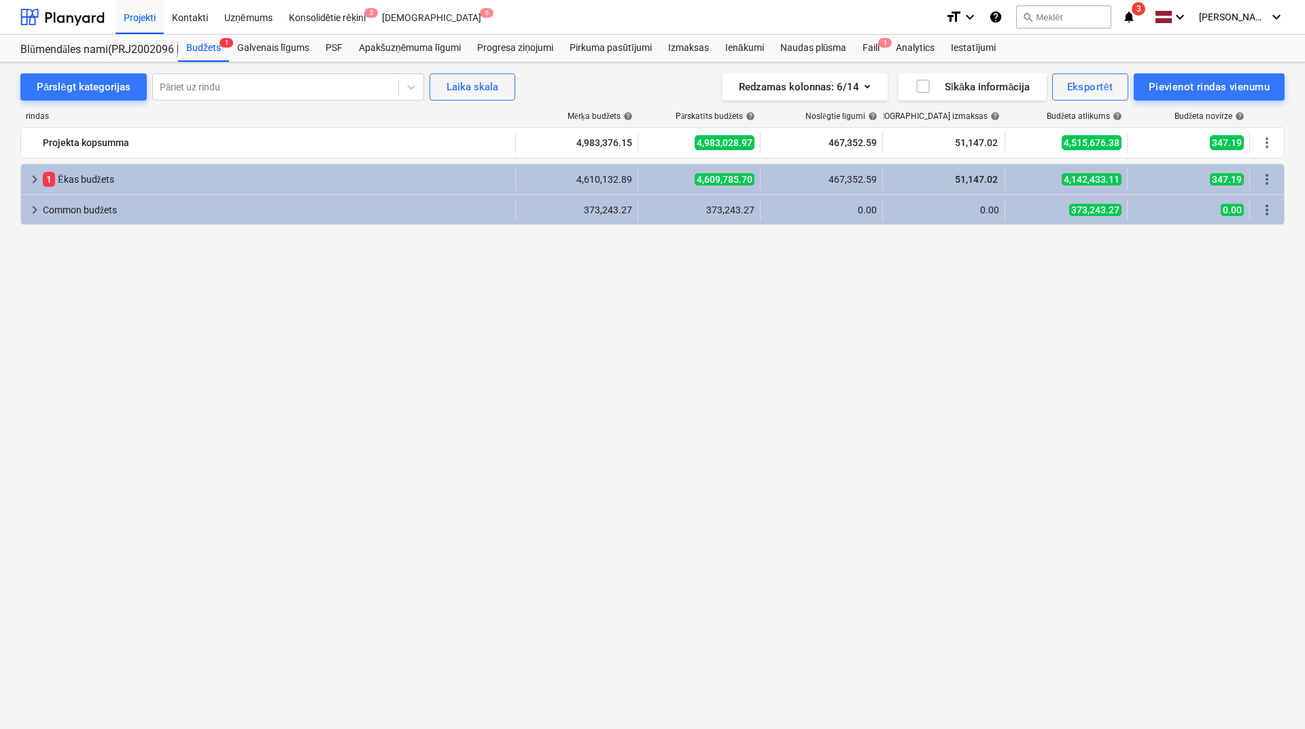
click at [33, 175] on span "keyboard_arrow_right" at bounding box center [35, 179] width 16 height 16
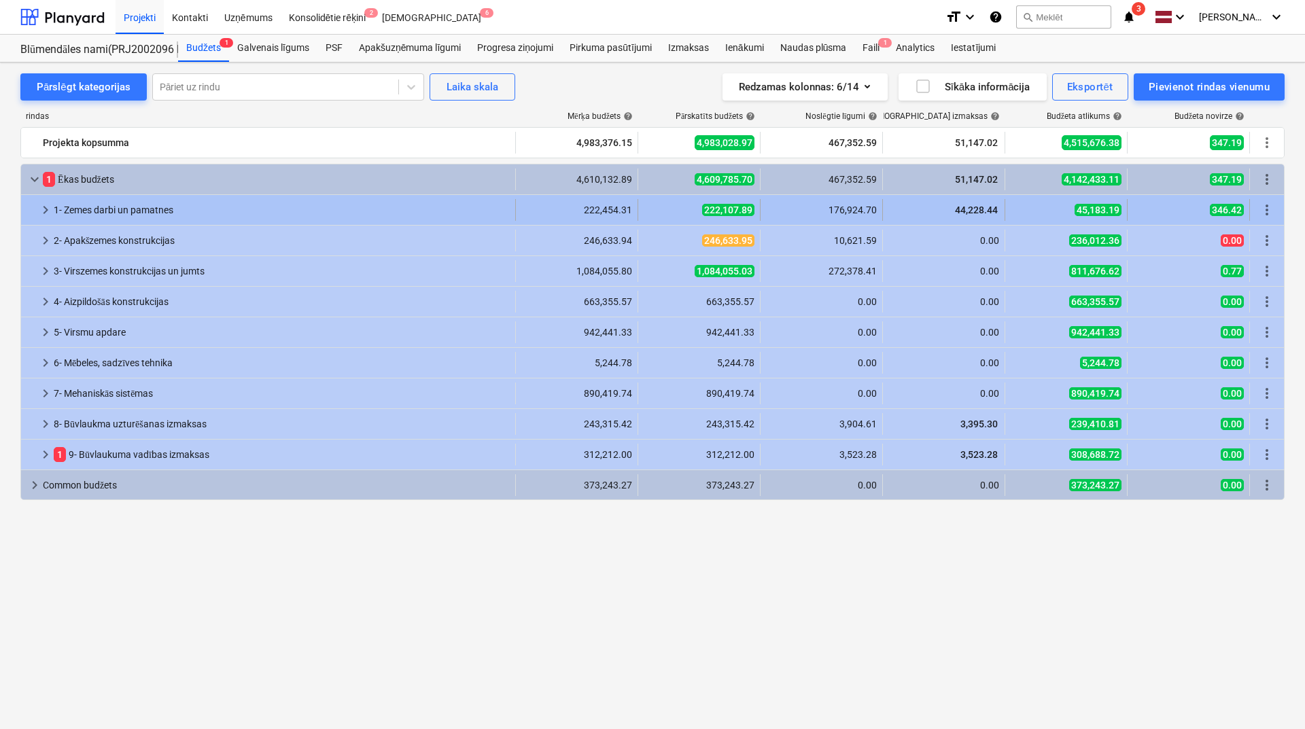
click at [41, 209] on span "keyboard_arrow_right" at bounding box center [45, 210] width 16 height 16
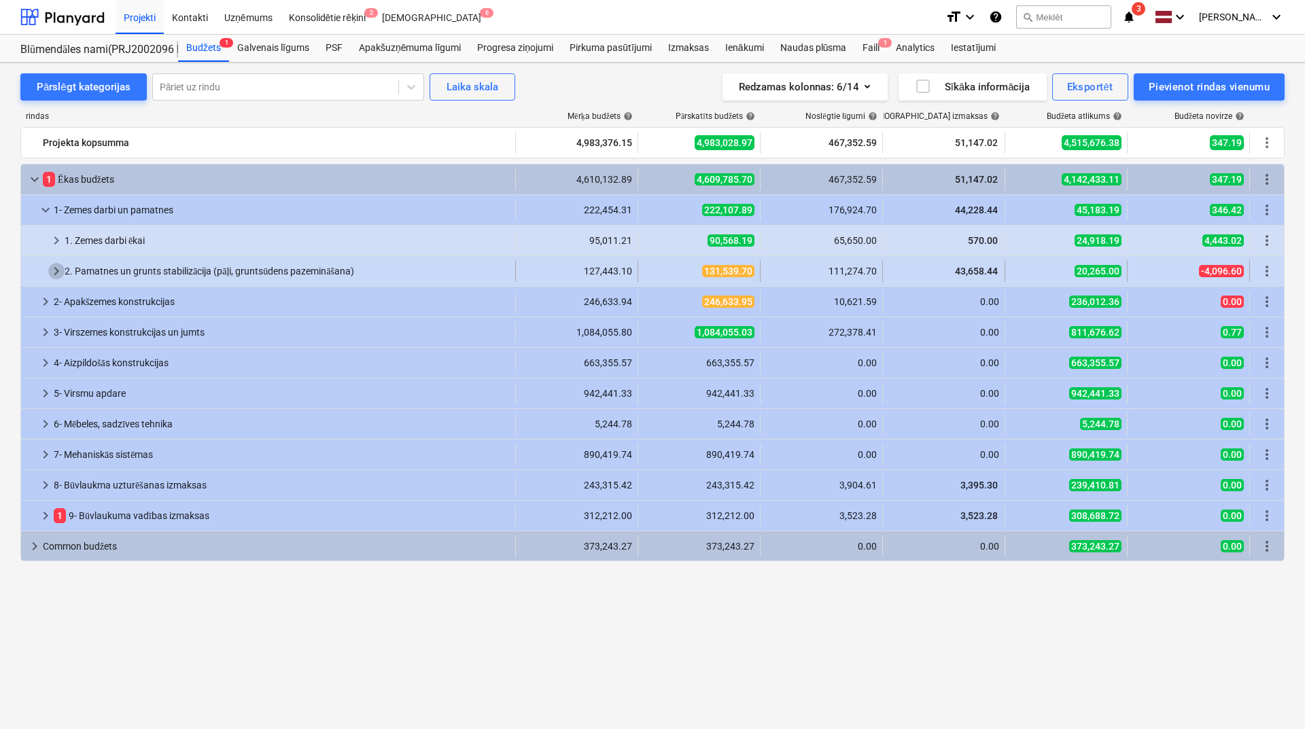
click at [48, 277] on span "keyboard_arrow_right" at bounding box center [56, 271] width 16 height 16
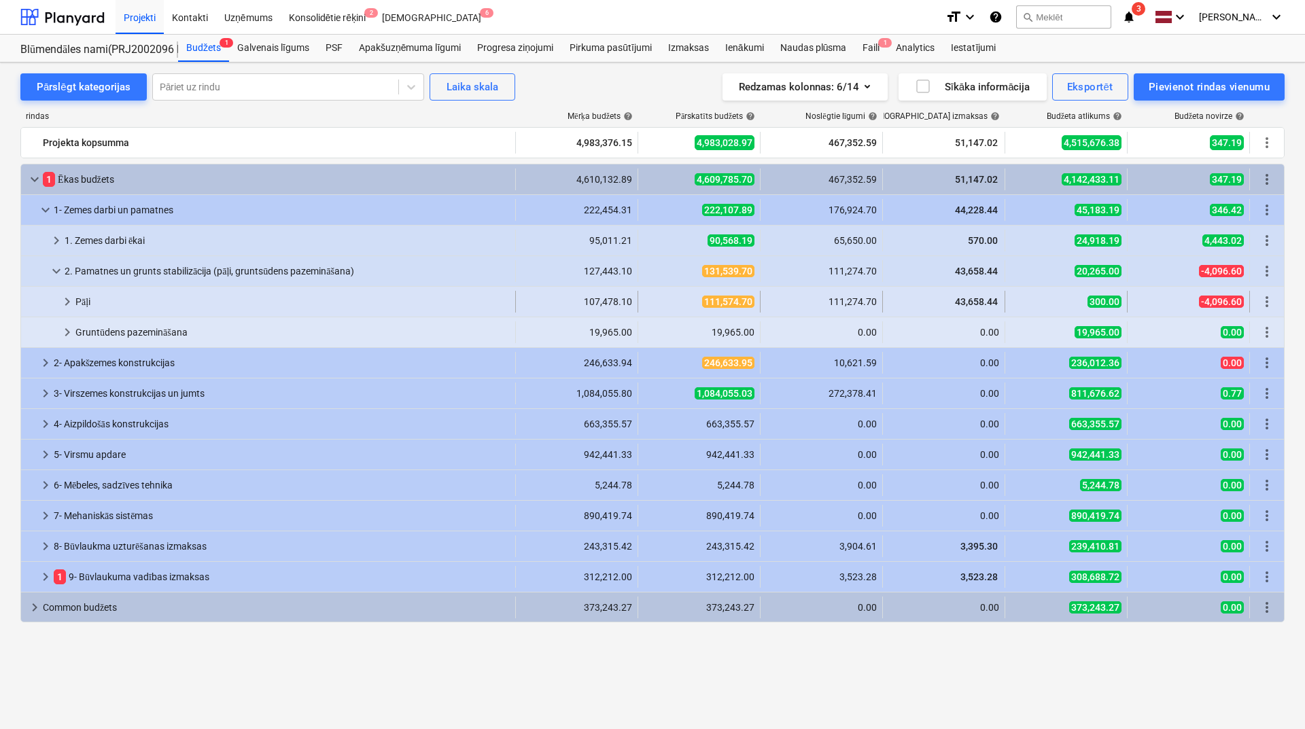
click at [60, 303] on span "keyboard_arrow_right" at bounding box center [67, 302] width 16 height 16
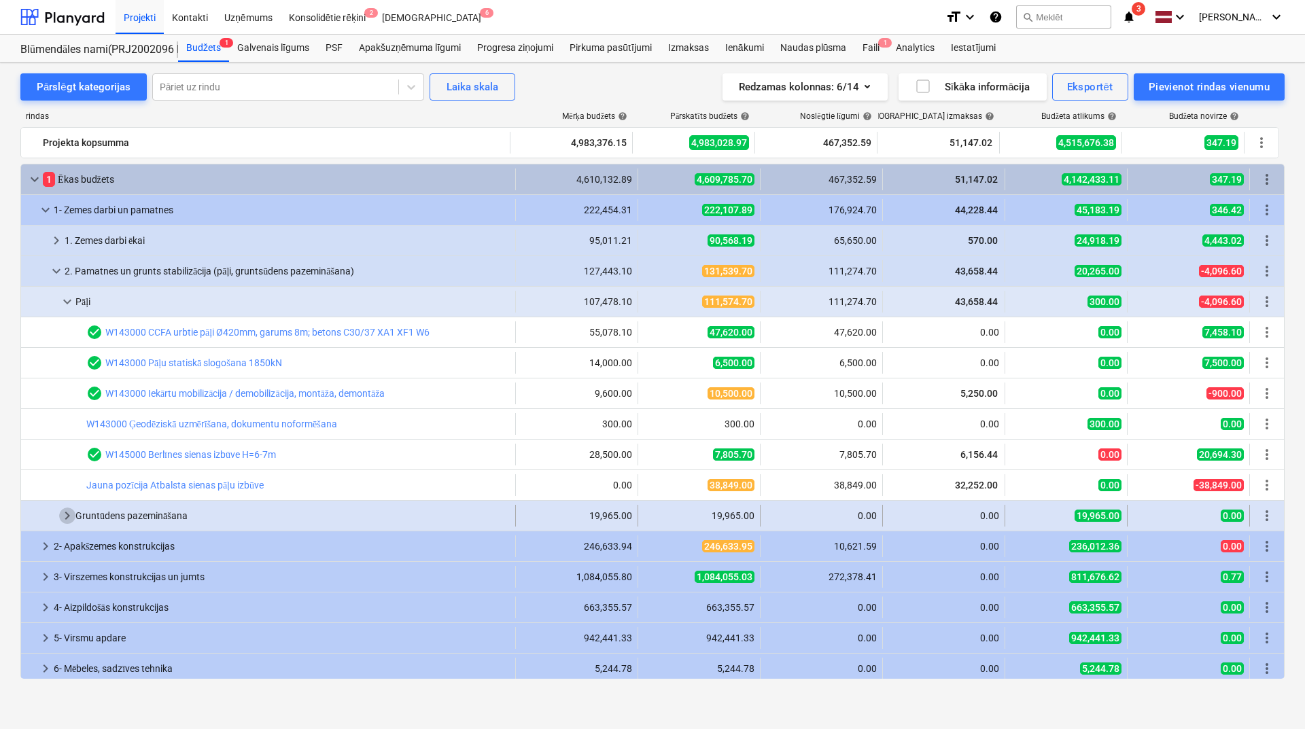
click at [68, 500] on span "keyboard_arrow_right" at bounding box center [67, 516] width 16 height 16
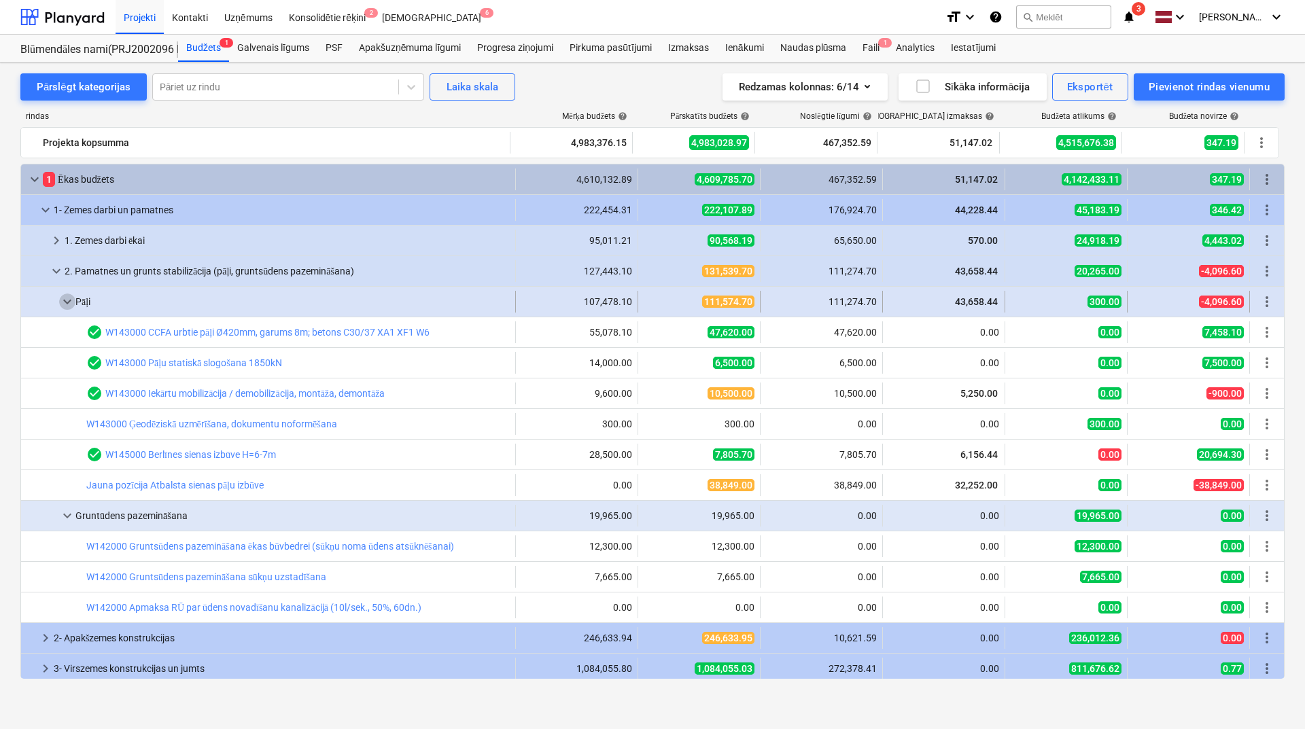
click at [60, 300] on span "keyboard_arrow_down" at bounding box center [67, 302] width 16 height 16
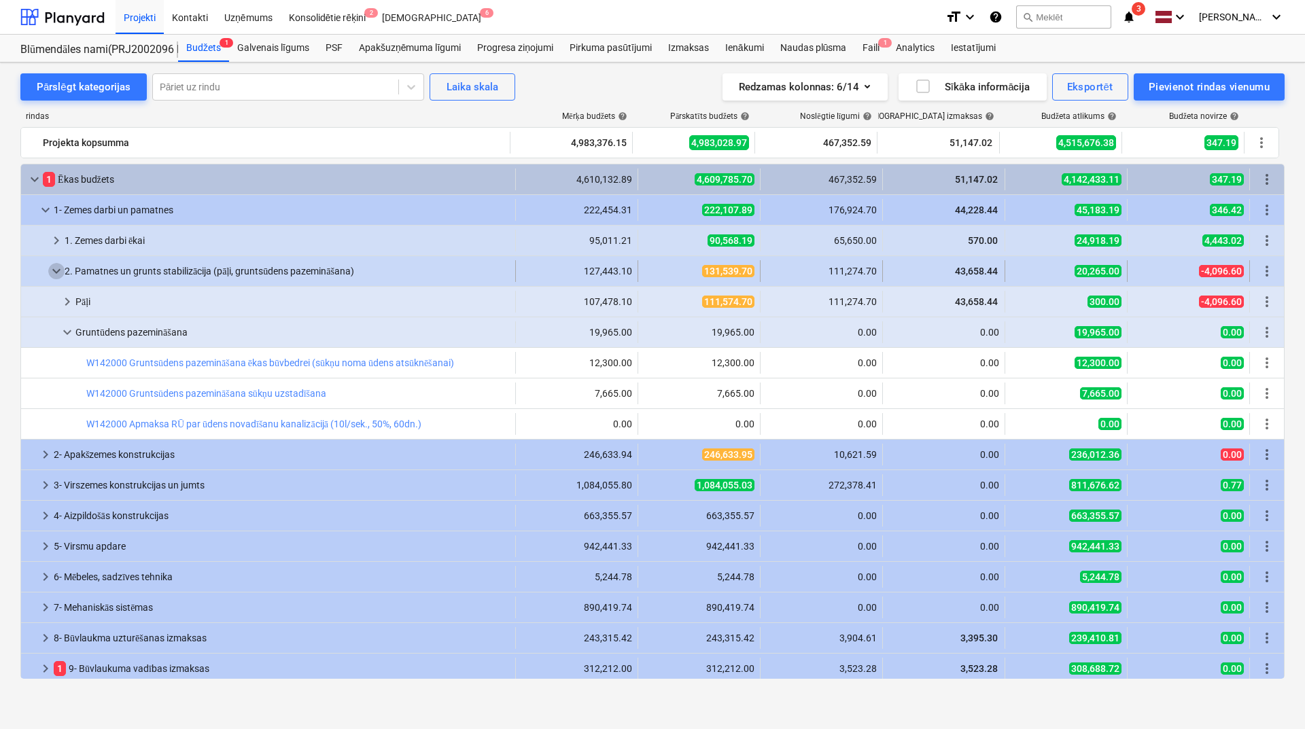
click at [54, 277] on span "keyboard_arrow_down" at bounding box center [56, 271] width 16 height 16
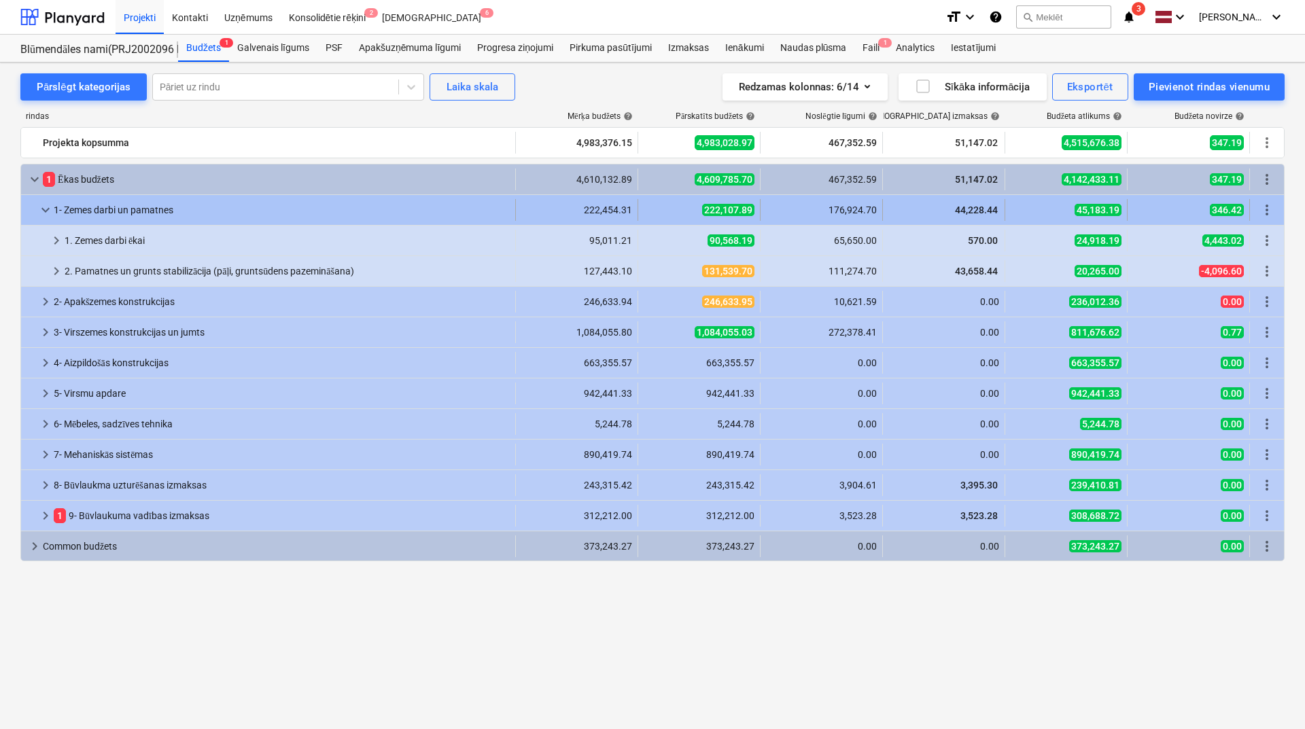
click at [39, 212] on span "keyboard_arrow_down" at bounding box center [45, 210] width 16 height 16
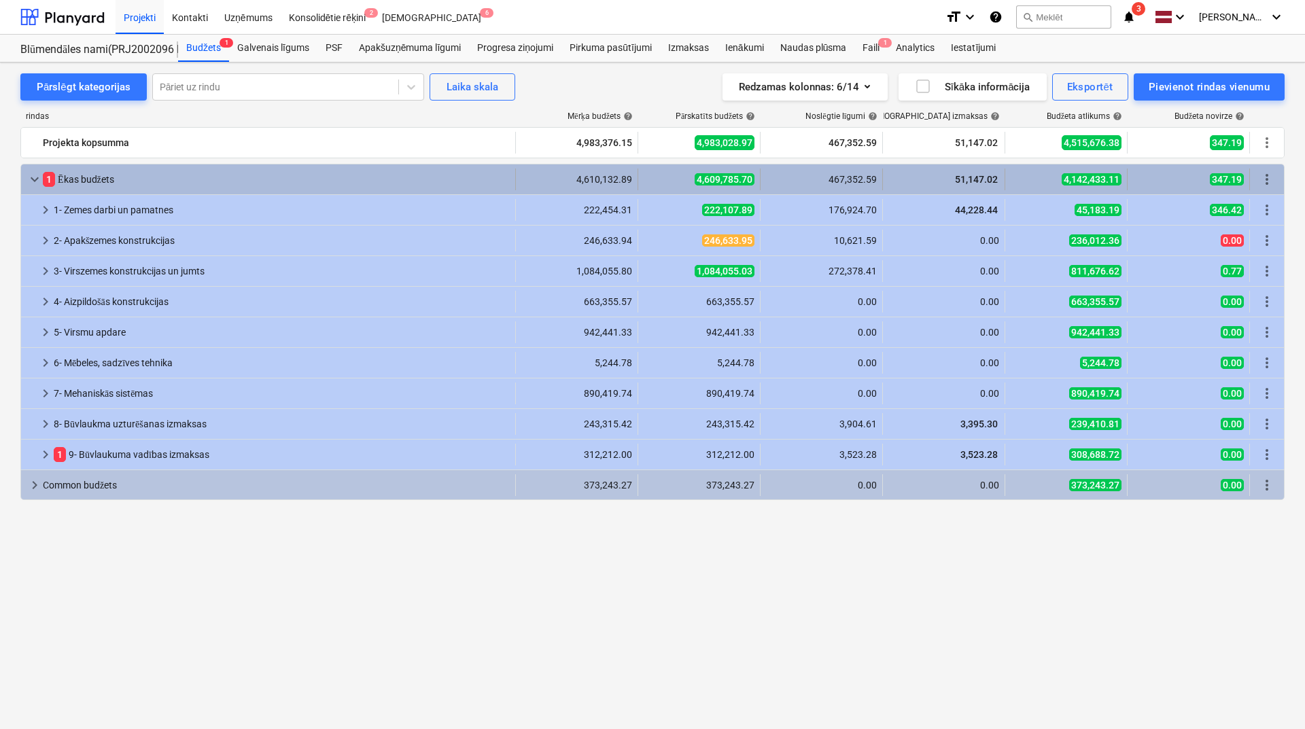
click at [29, 183] on span "keyboard_arrow_down" at bounding box center [35, 179] width 16 height 16
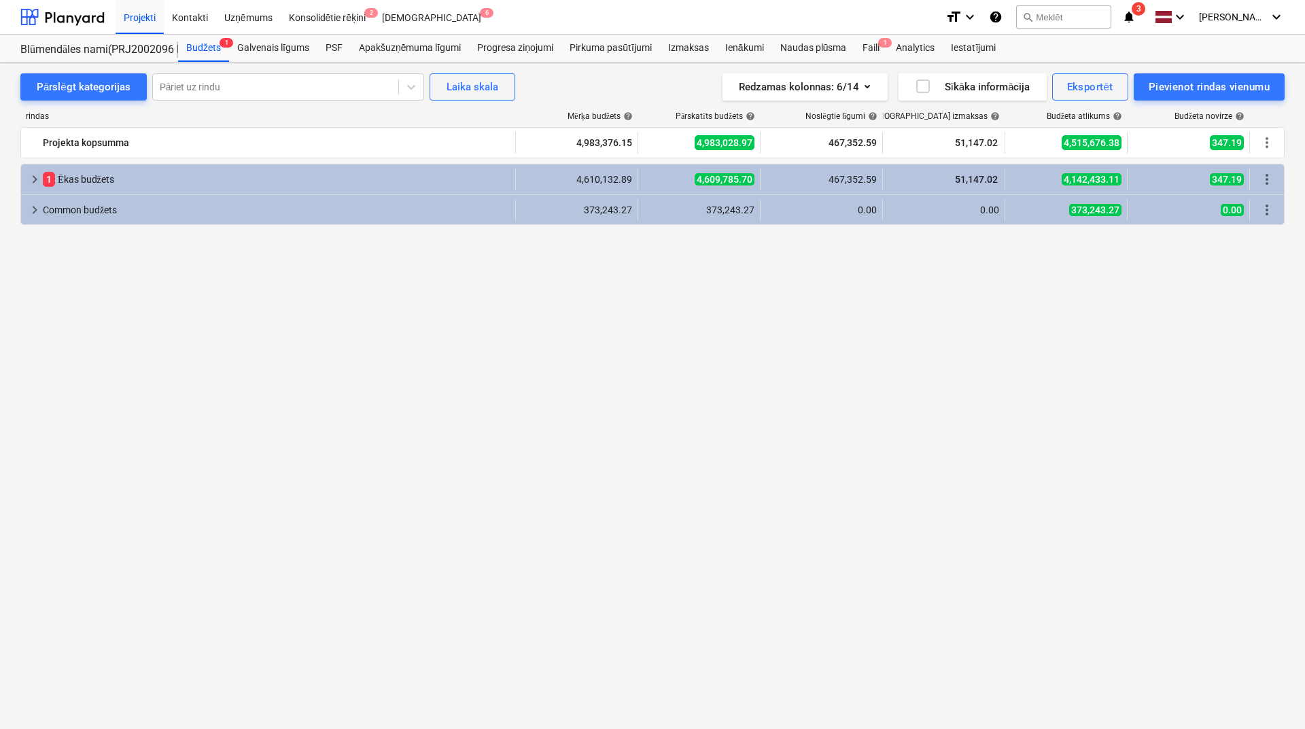
click at [29, 181] on span "keyboard_arrow_right" at bounding box center [35, 179] width 16 height 16
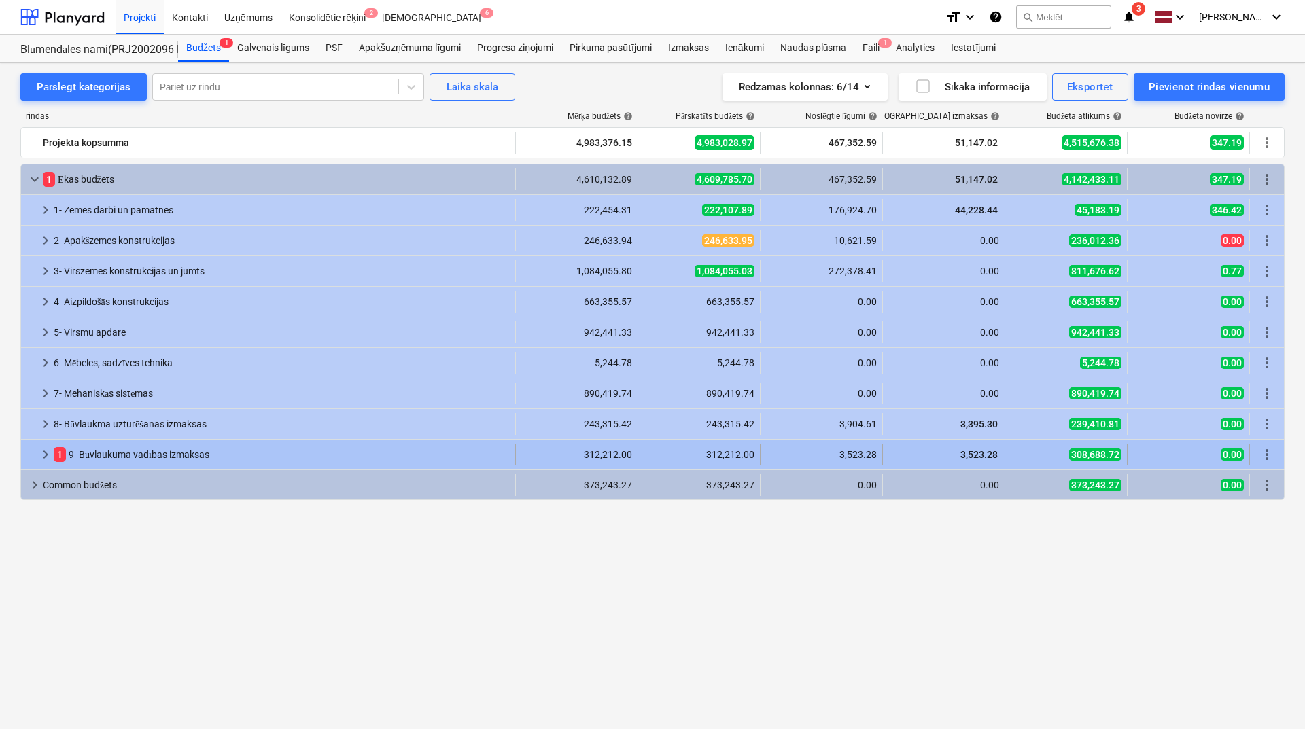
click at [41, 450] on span "keyboard_arrow_right" at bounding box center [45, 454] width 16 height 16
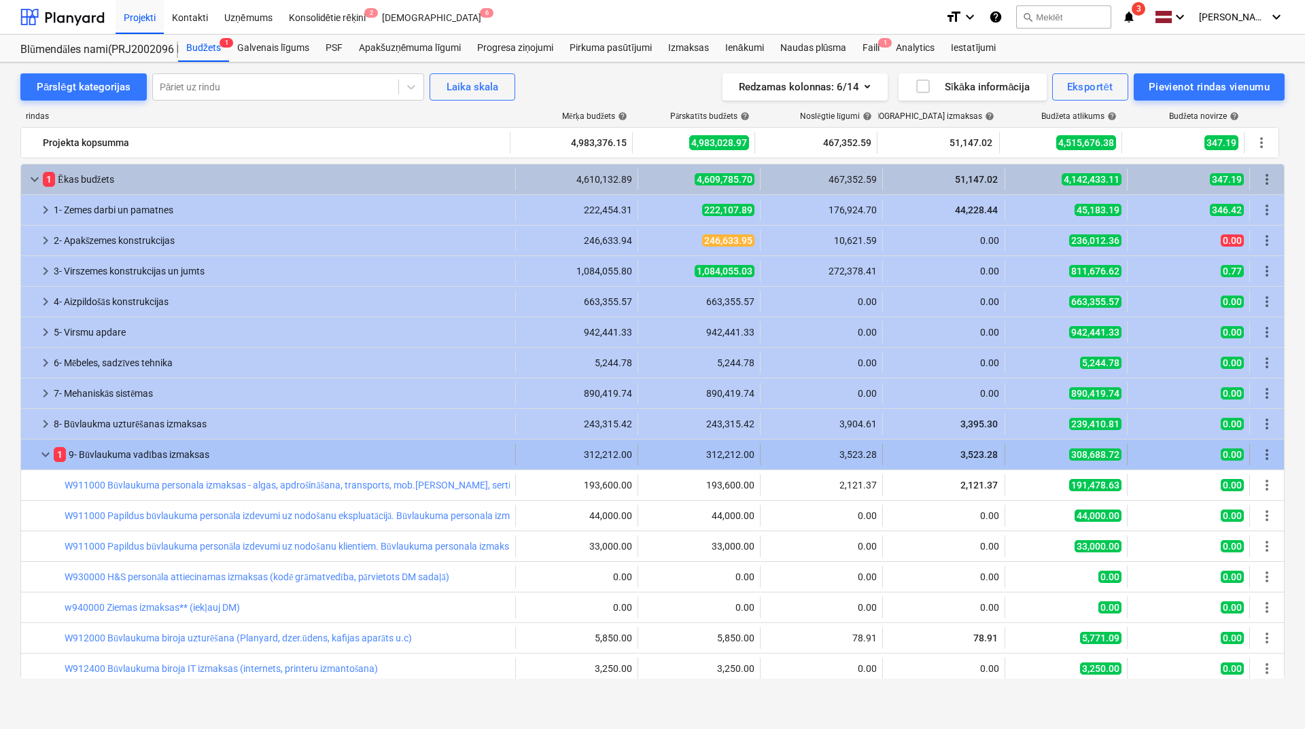
click at [44, 449] on span "keyboard_arrow_down" at bounding box center [45, 454] width 16 height 16
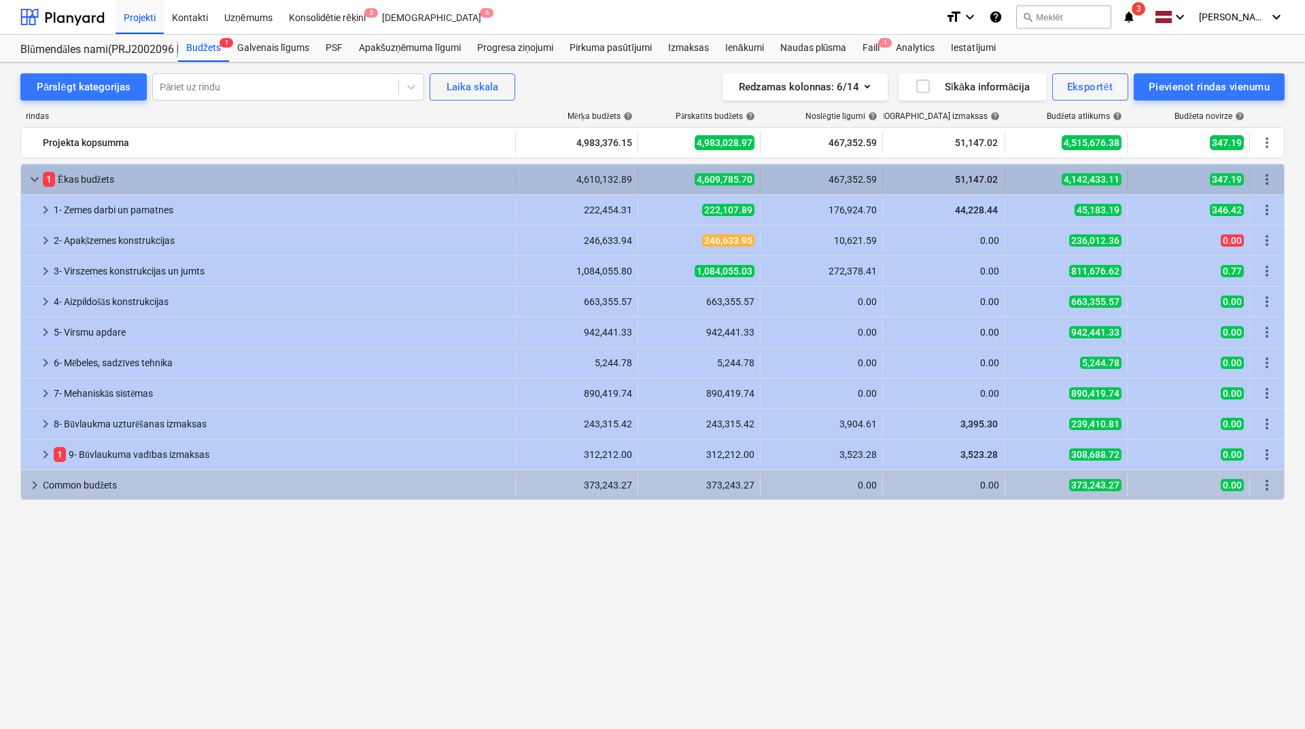
click at [32, 177] on span "keyboard_arrow_down" at bounding box center [35, 179] width 16 height 16
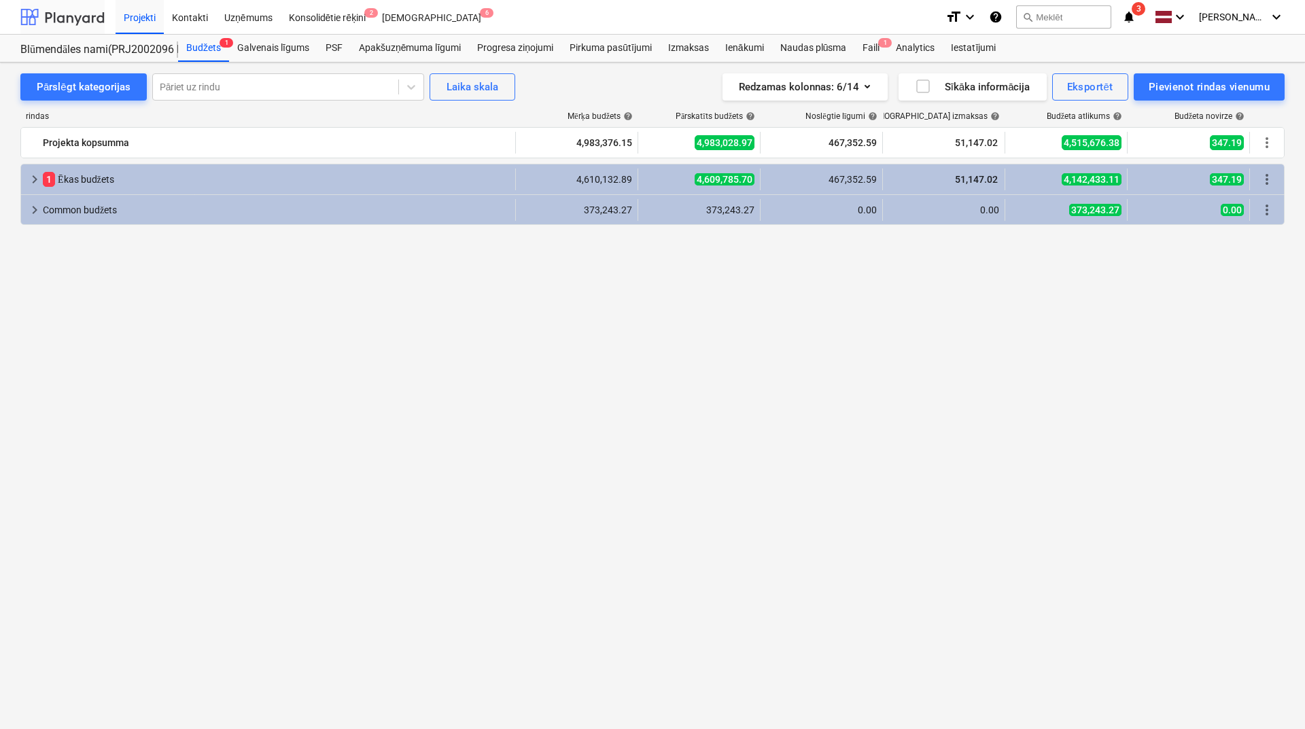
click at [65, 17] on div at bounding box center [62, 17] width 84 height 34
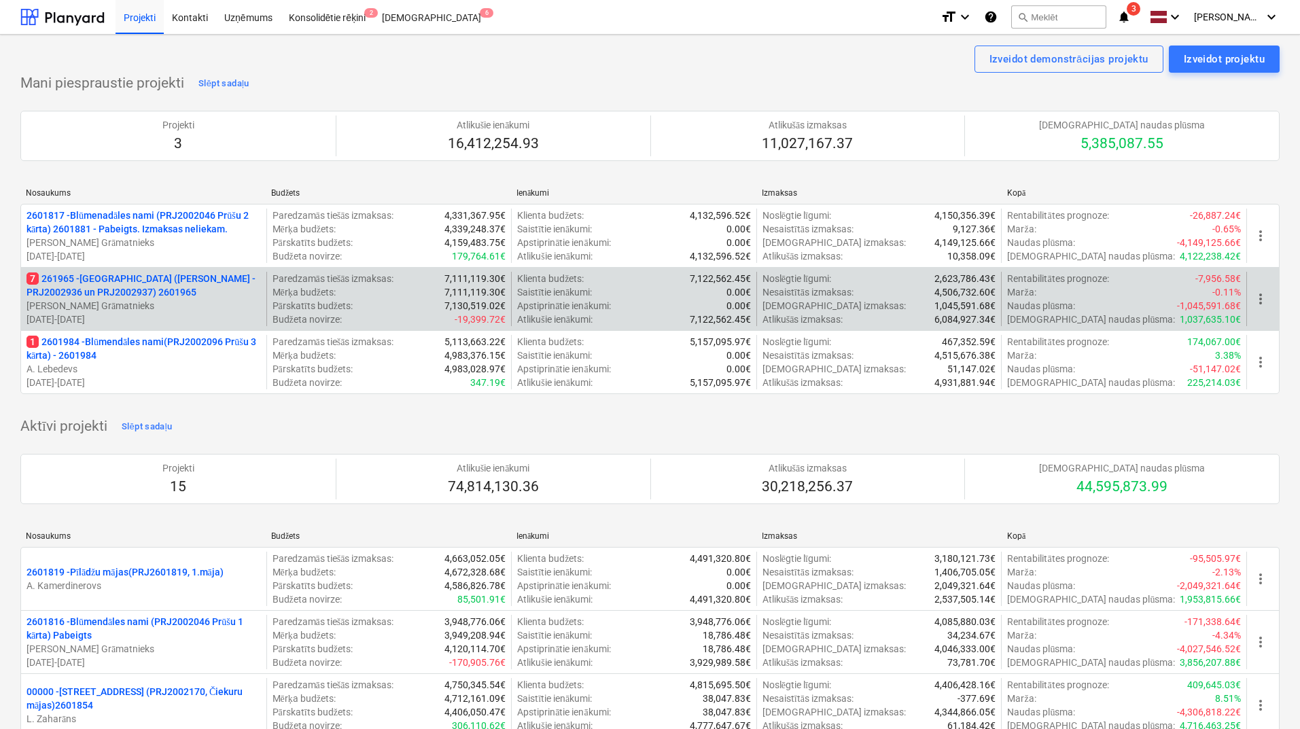
click at [193, 281] on p "7 261965 - [GEOGRAPHIC_DATA] ([PERSON_NAME] - PRJ2002936 un PRJ2002937) 2601965" at bounding box center [144, 285] width 234 height 27
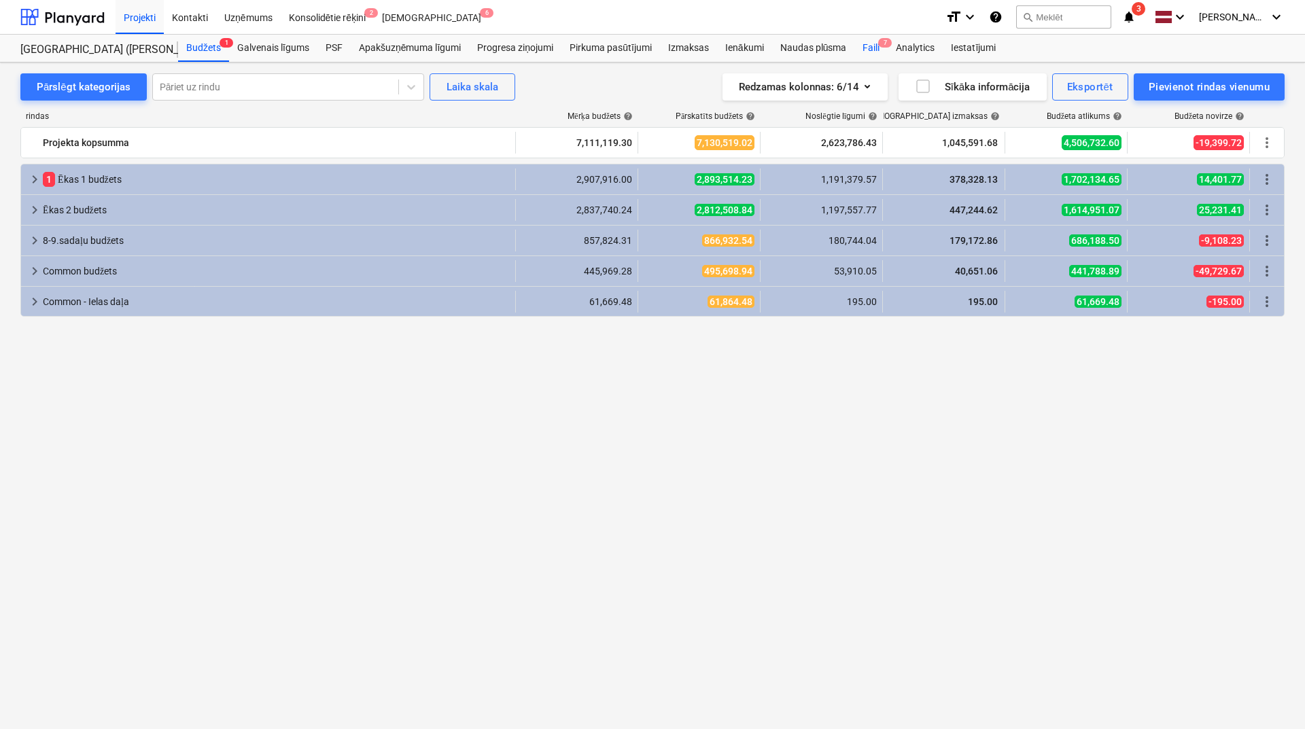
click at [870, 51] on div "Faili 7" at bounding box center [870, 48] width 33 height 27
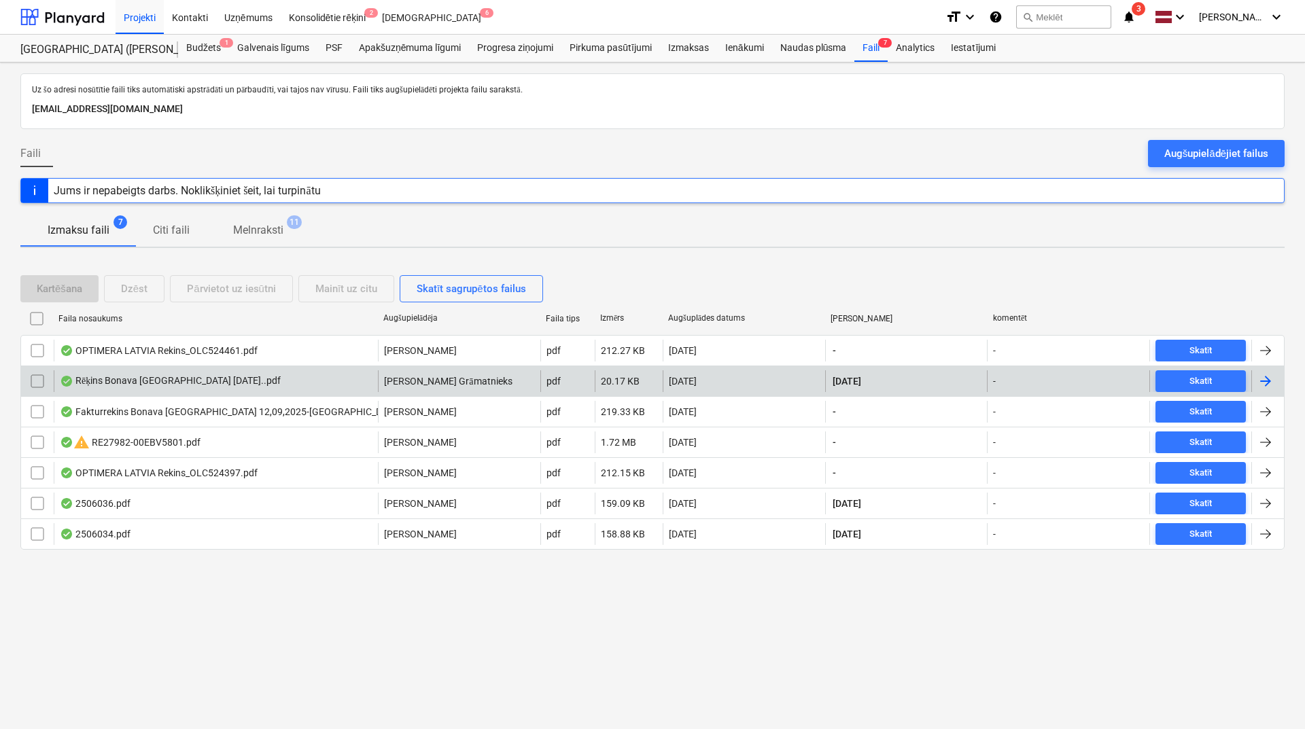
click at [1038, 381] on div at bounding box center [1265, 381] width 16 height 16
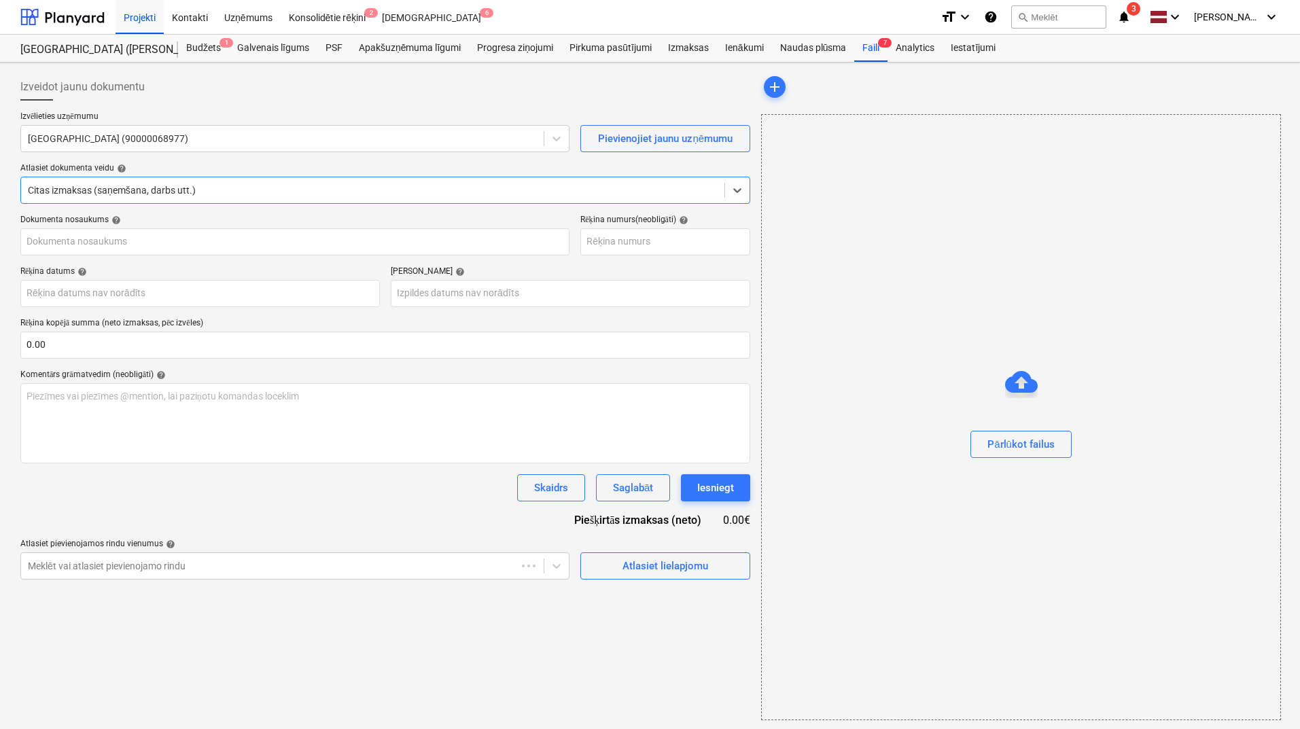
type input "3147"
type input "[DATE]"
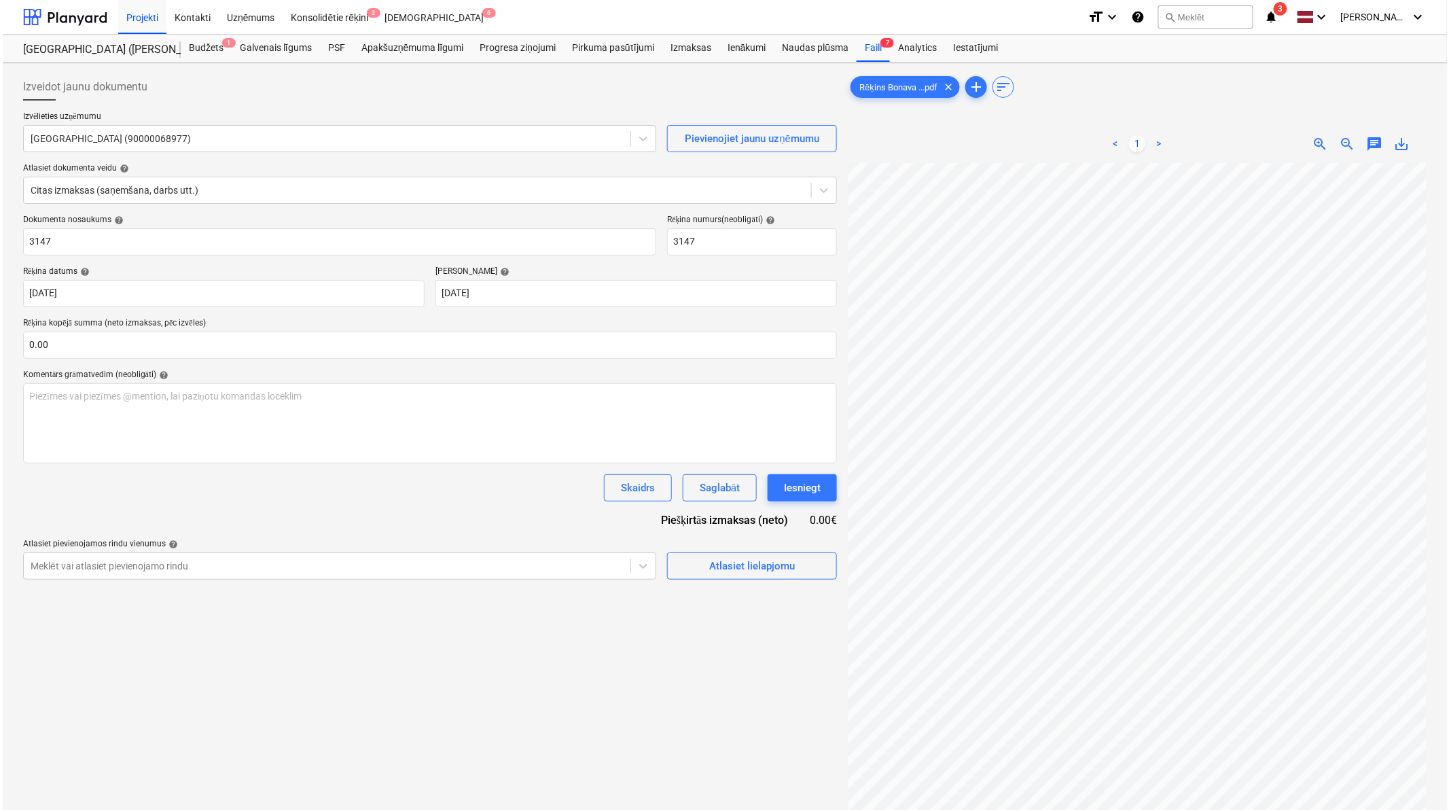
scroll to position [58, 135]
click at [87, 347] on input "text" at bounding box center [427, 345] width 814 height 27
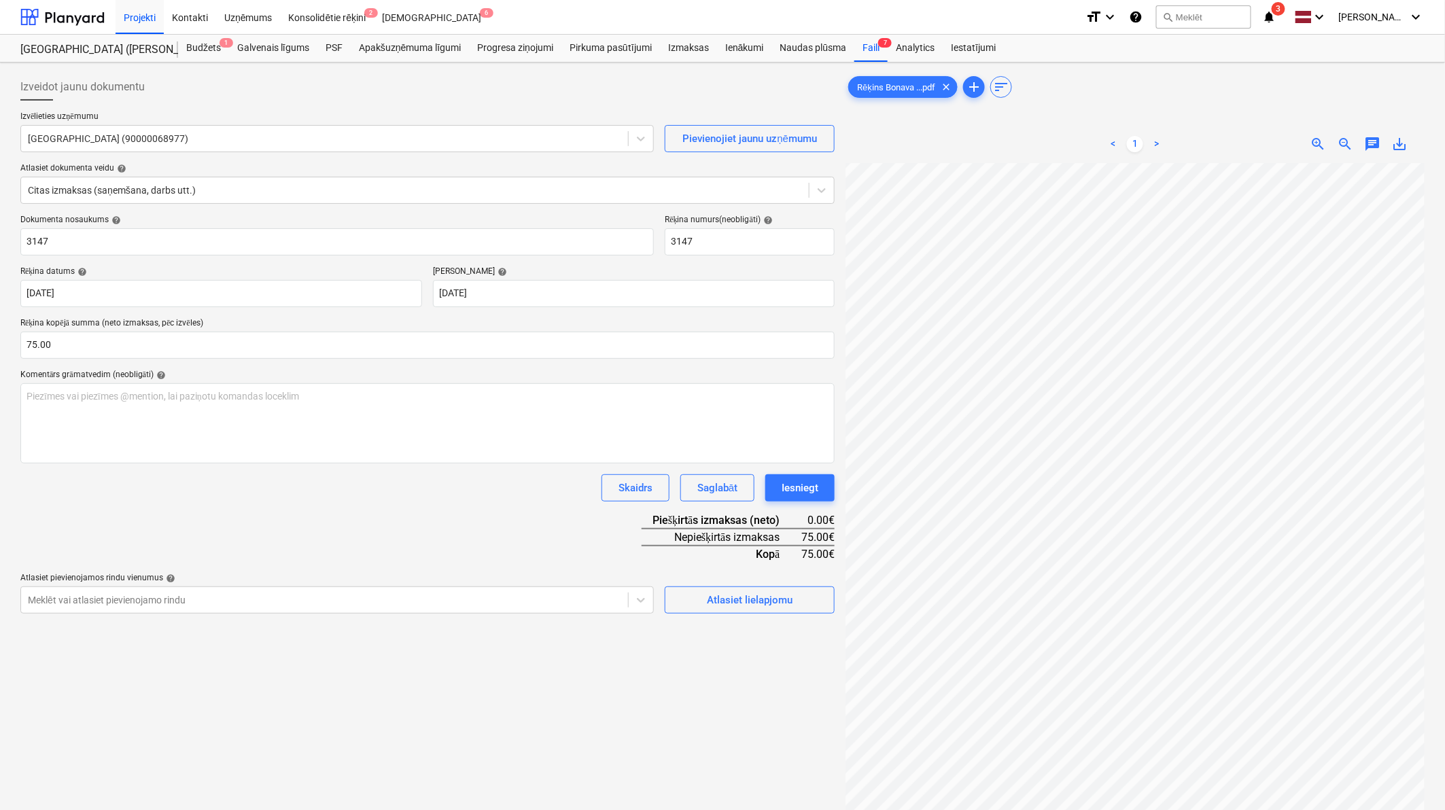
click at [207, 500] on div "Dokumenta nosaukums help 3147 Rēķina numurs (neobligāti) help 3147 Rēķina datum…" at bounding box center [427, 414] width 814 height 399
click at [735, 500] on div "Atlasiet lielapjomu" at bounding box center [750, 600] width 86 height 18
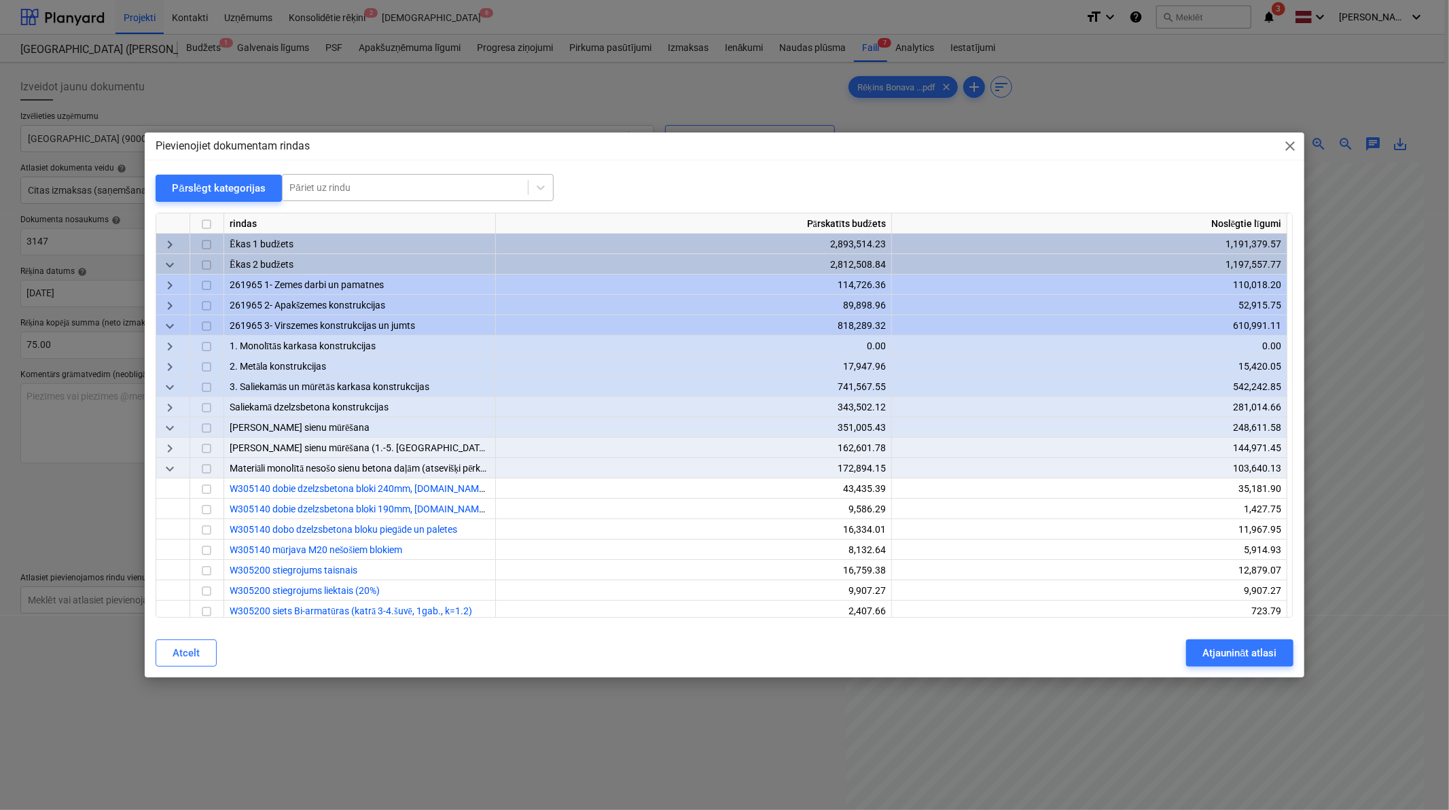
click at [424, 190] on div at bounding box center [405, 188] width 232 height 14
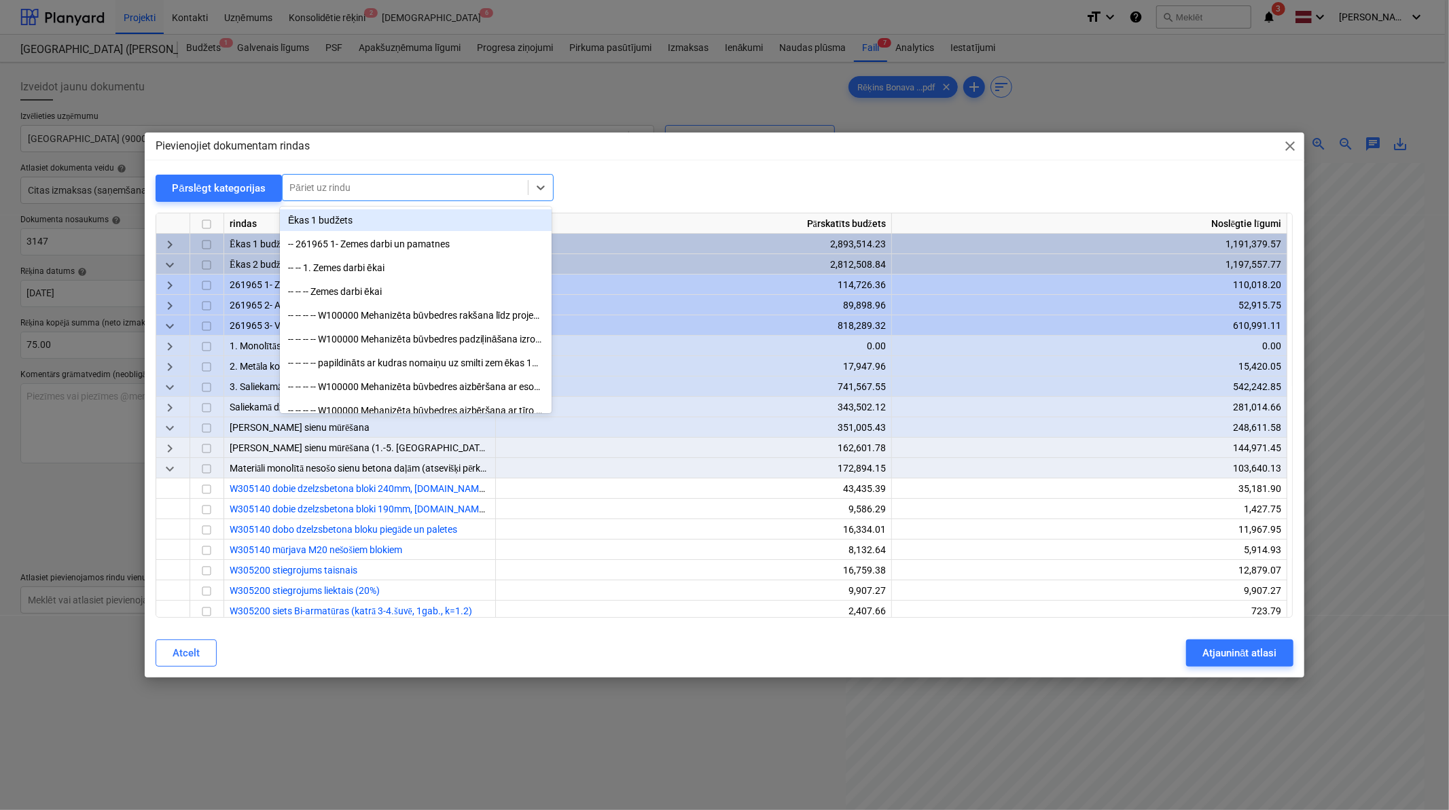
click at [603, 168] on div "Pievienojiet dokumentam rindas close Pārslēgt kategorijas option [PERSON_NAME] …" at bounding box center [724, 405] width 1159 height 545
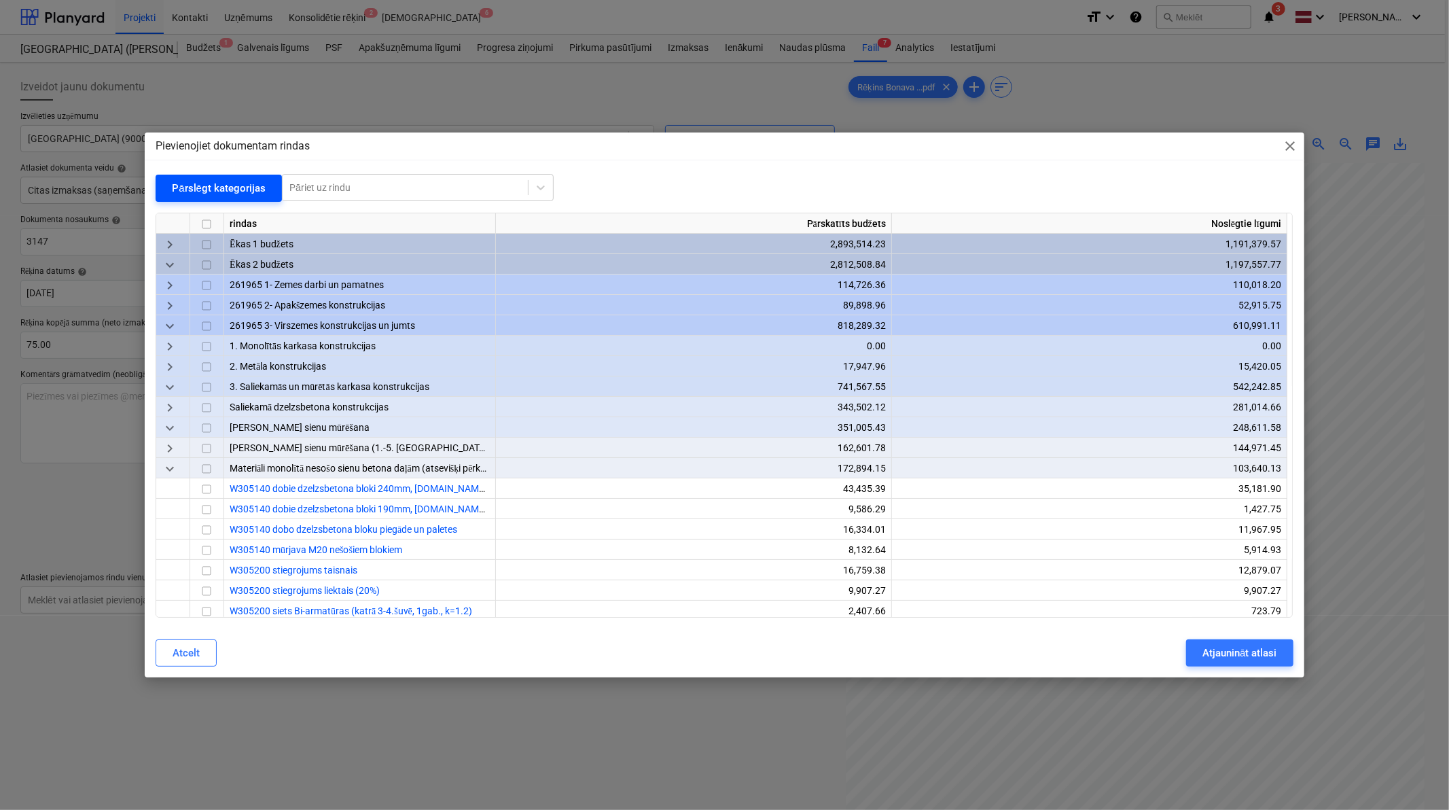
click at [226, 184] on div "Pārslēgt kategorijas" at bounding box center [219, 188] width 94 height 18
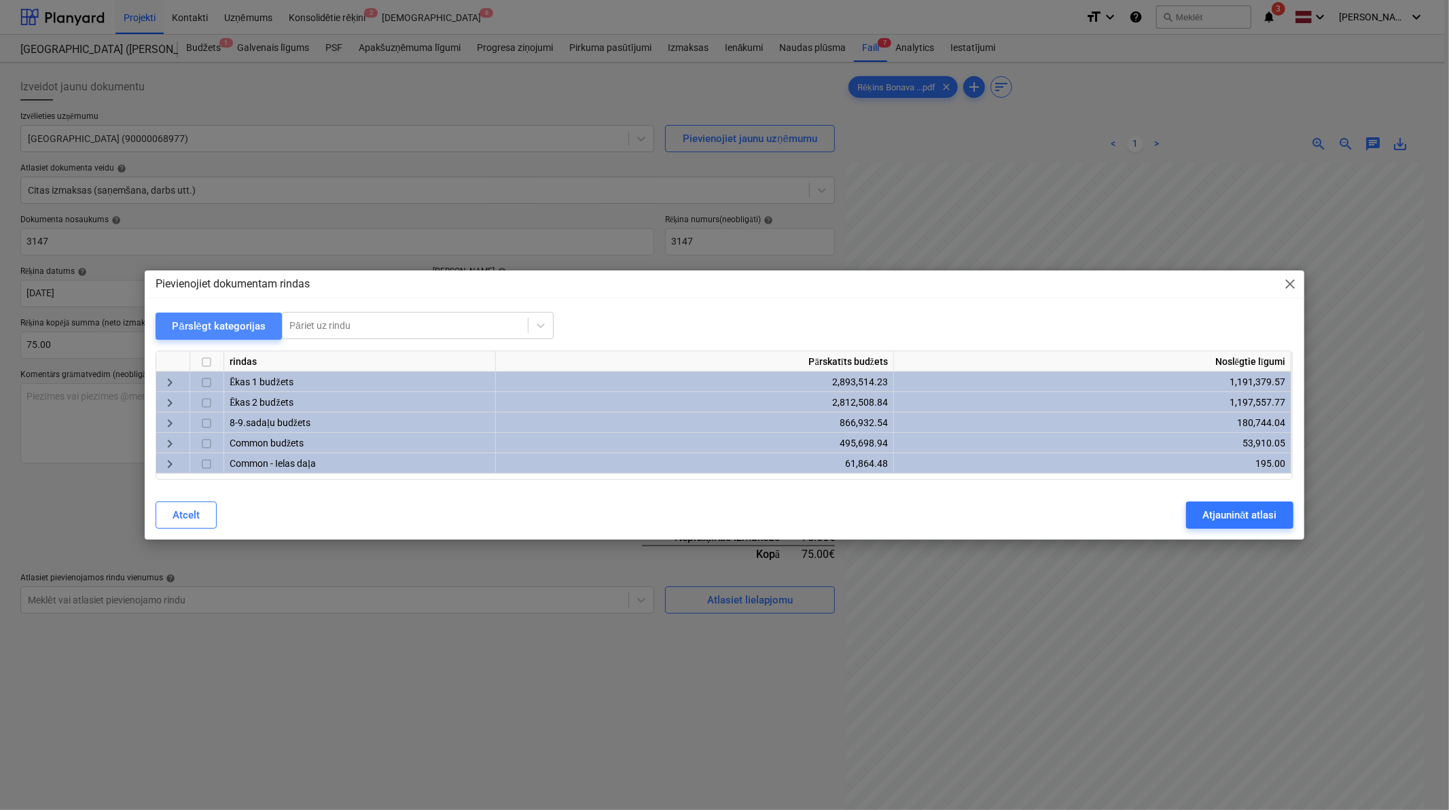
click at [225, 328] on div "Pārslēgt kategorijas" at bounding box center [219, 326] width 94 height 18
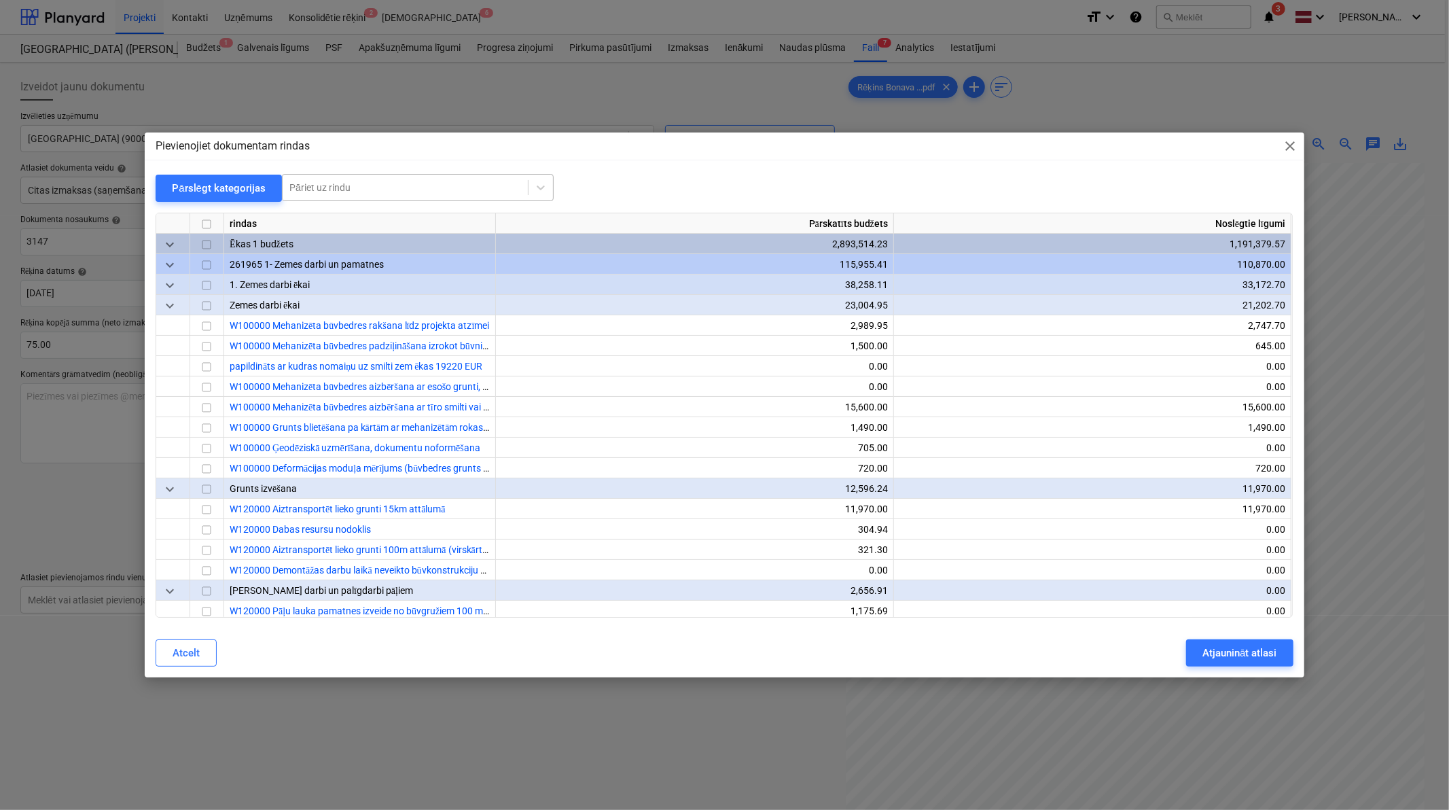
click at [334, 181] on div at bounding box center [405, 188] width 232 height 14
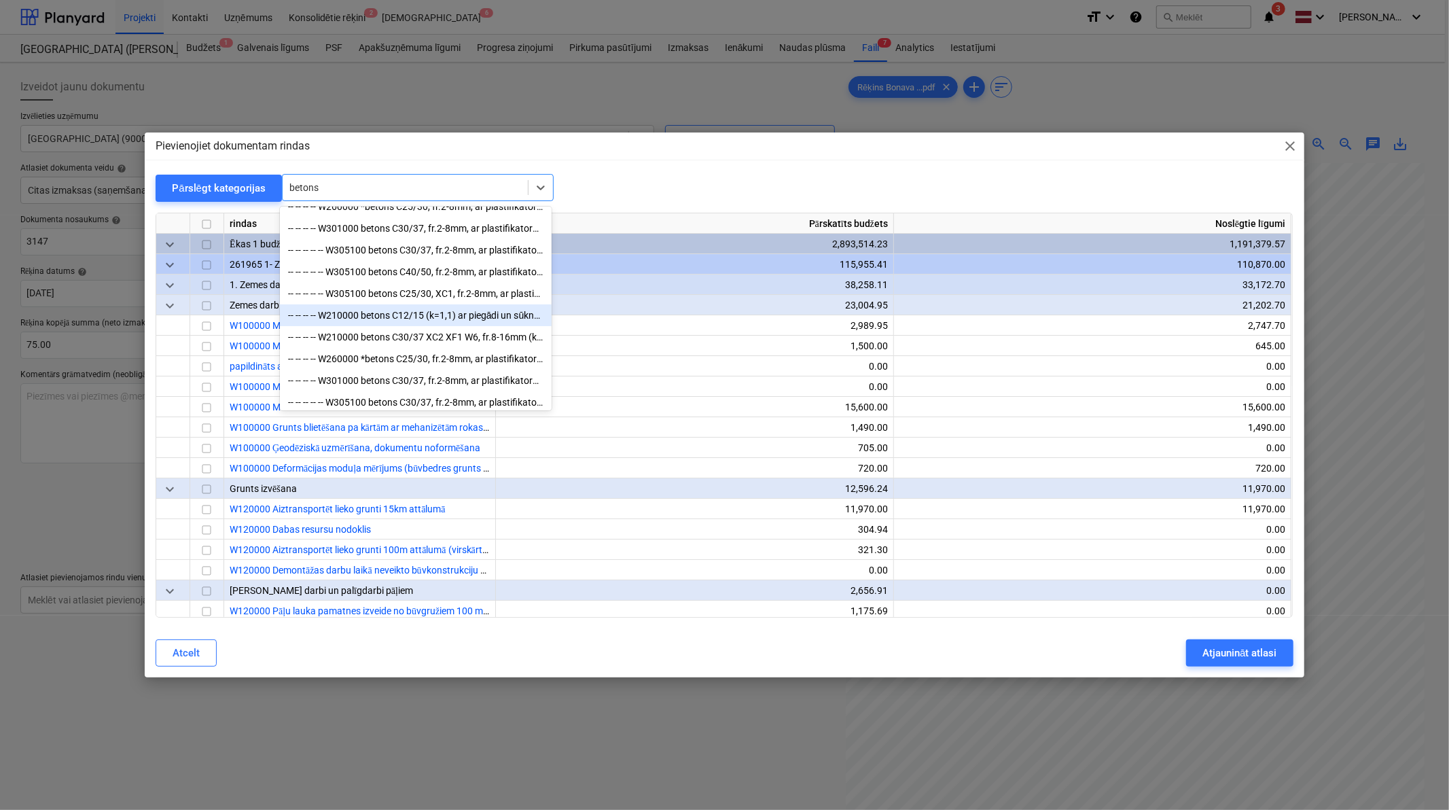
scroll to position [100, 0]
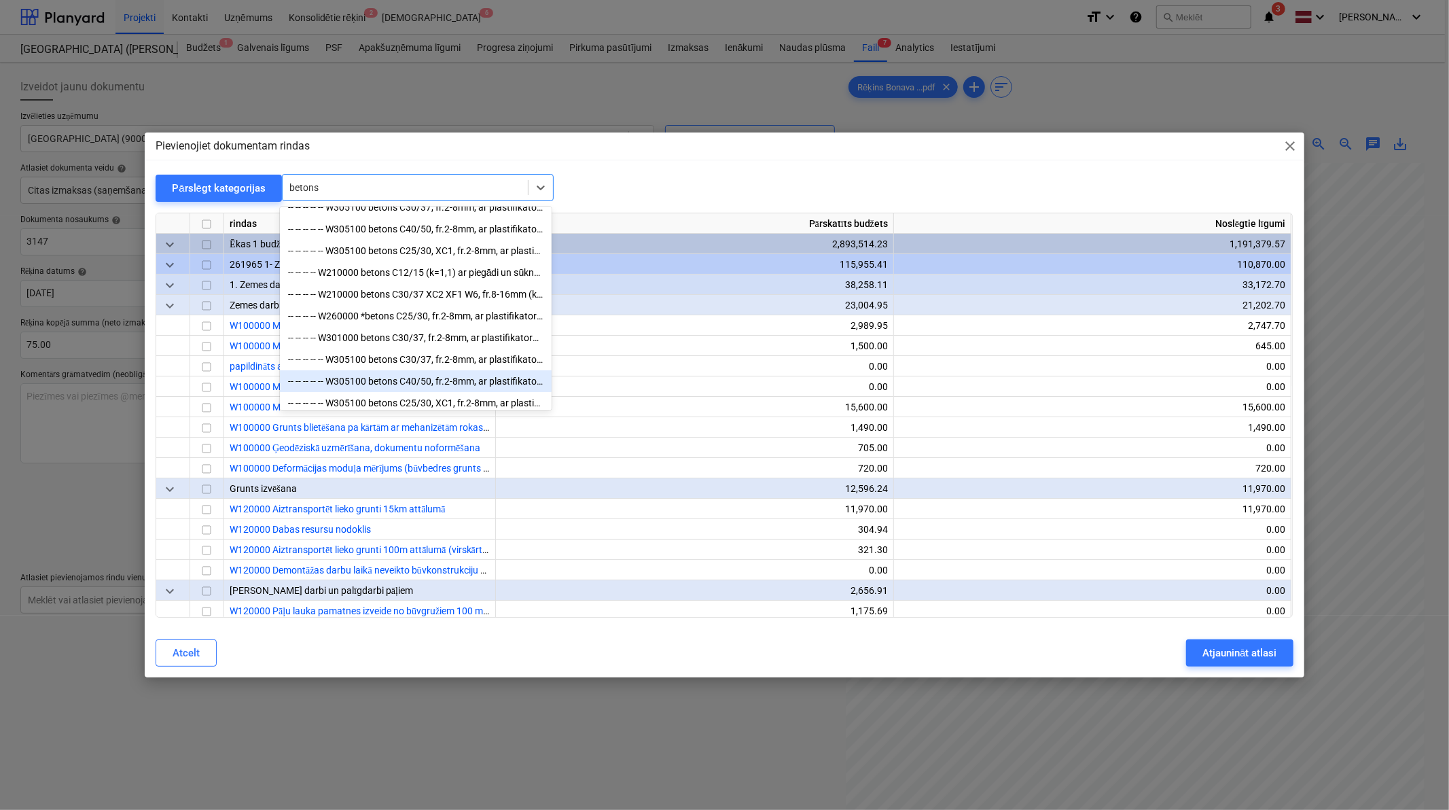
click at [410, 381] on div "-- -- -- -- -- W305100 betons C40/50, fr.2-8mm, ar plastifikatoru (k=1,1) ar pi…" at bounding box center [416, 381] width 272 height 22
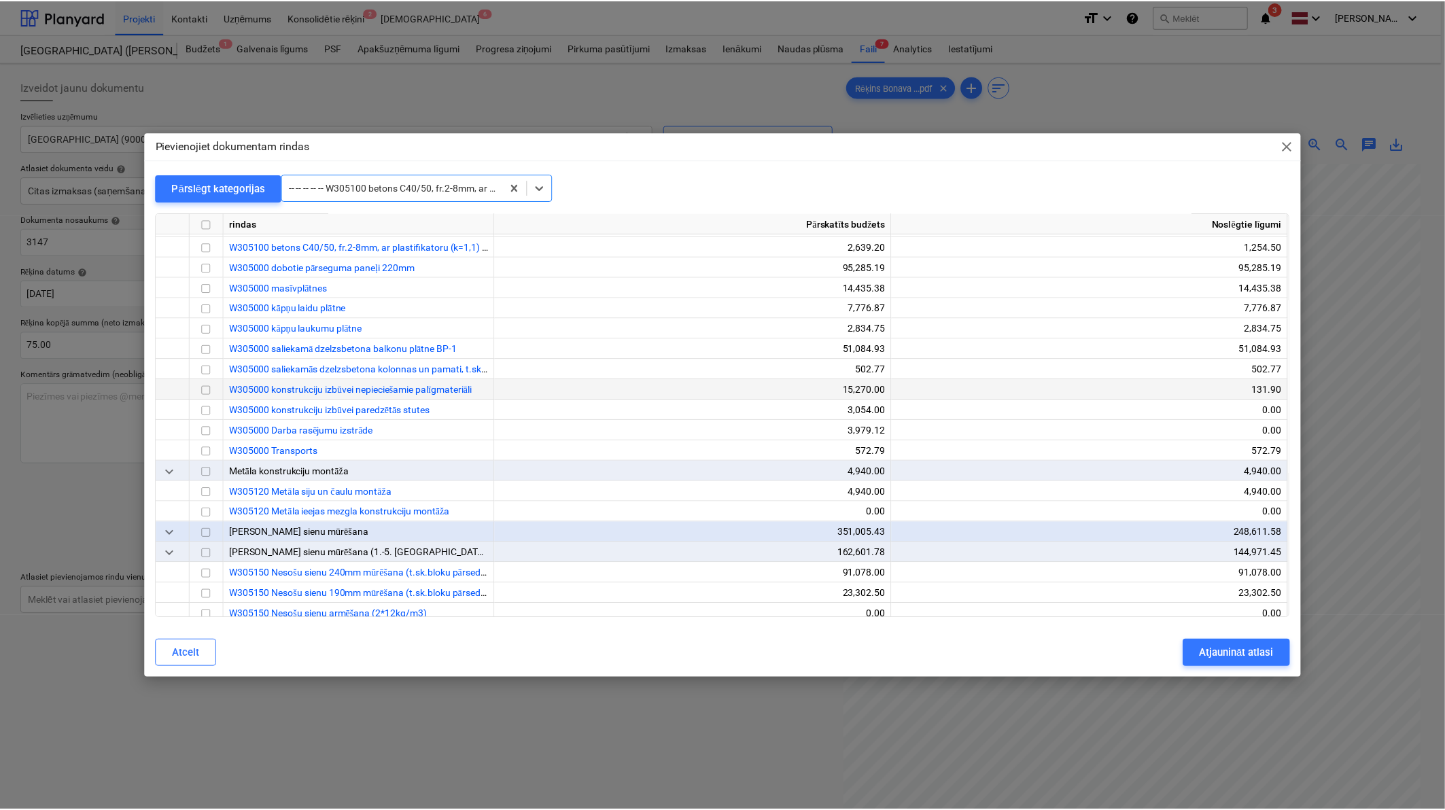
scroll to position [16023, 0]
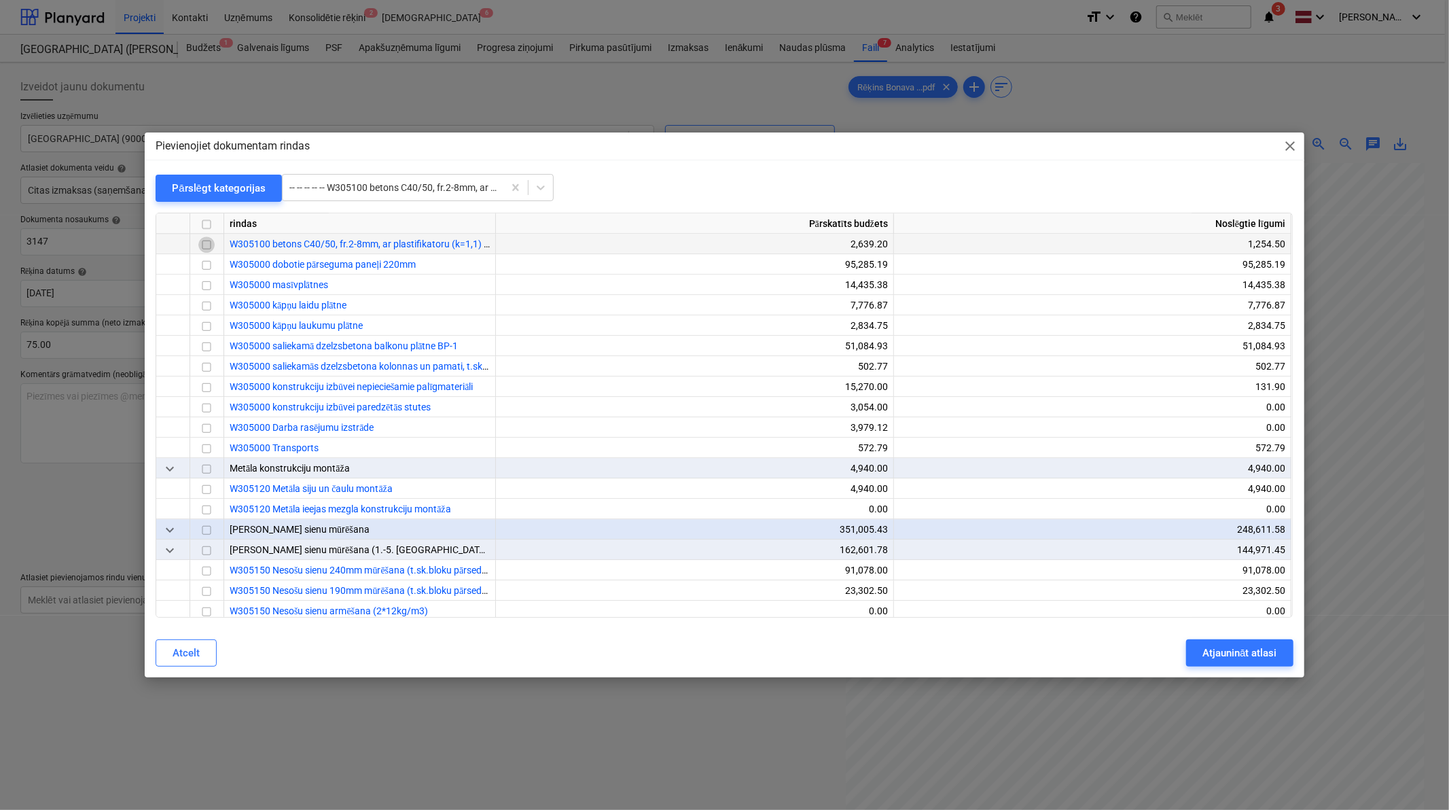
click at [211, 246] on input "checkbox" at bounding box center [206, 244] width 16 height 16
click at [1038, 500] on div "Atjaunināt atlasi" at bounding box center [1240, 653] width 74 height 18
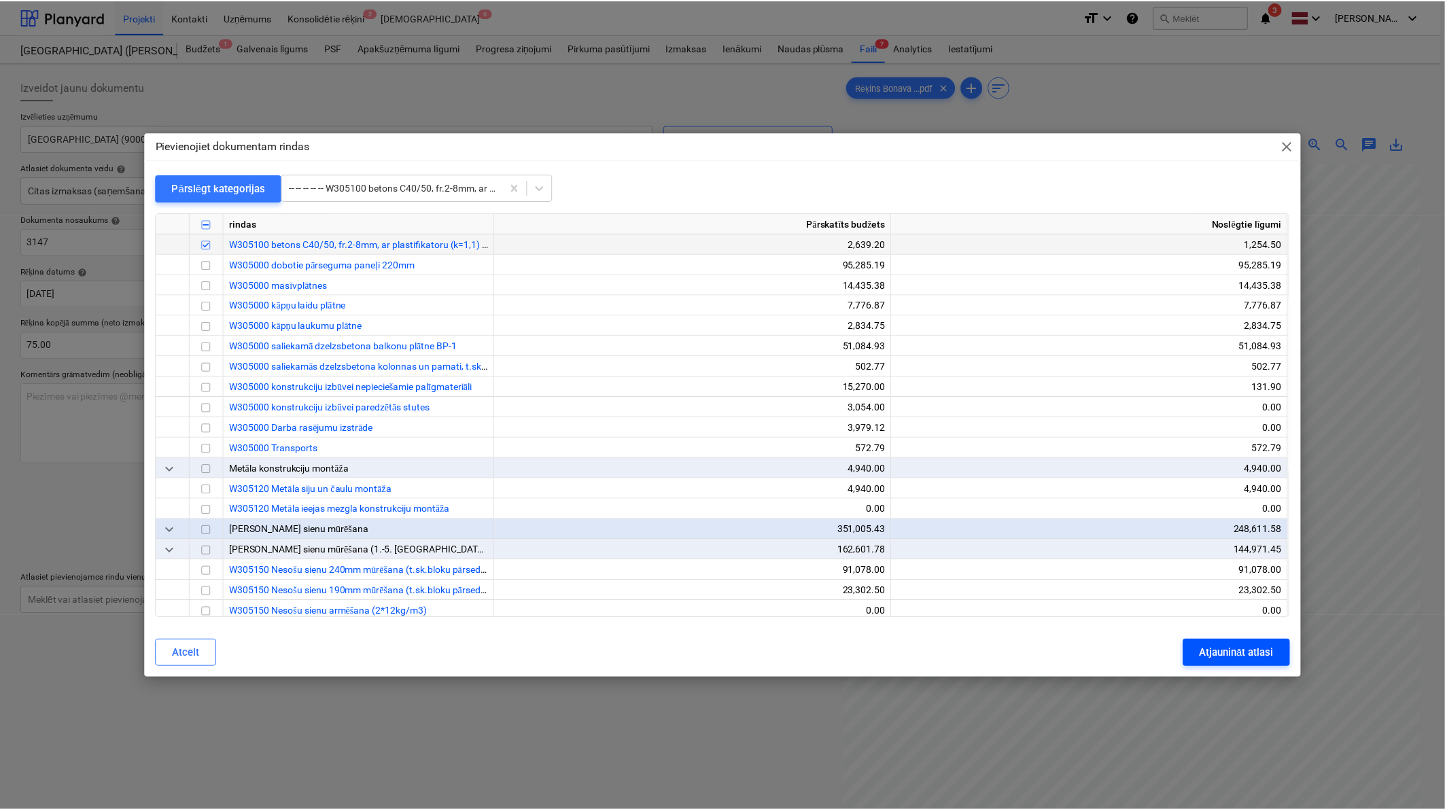
scroll to position [58, 133]
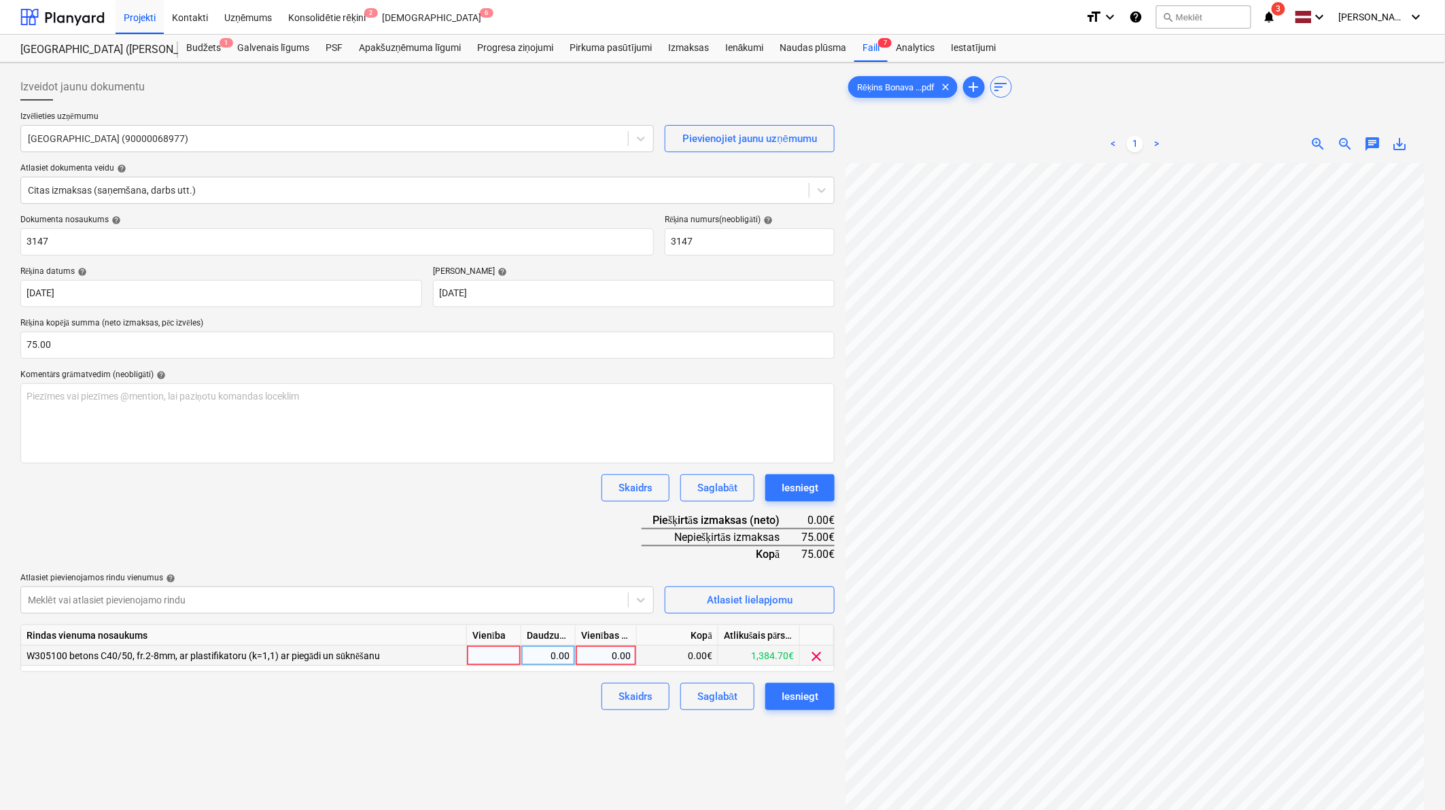
click at [631, 500] on div "0.00" at bounding box center [606, 656] width 61 height 20
click at [569, 500] on div "Izveidot jaunu dokumentu Izvēlieties uzņēmumu [GEOGRAPHIC_DATA] (90000068977) P…" at bounding box center [427, 504] width 825 height 873
click at [809, 500] on button "Iesniegt" at bounding box center [799, 696] width 69 height 27
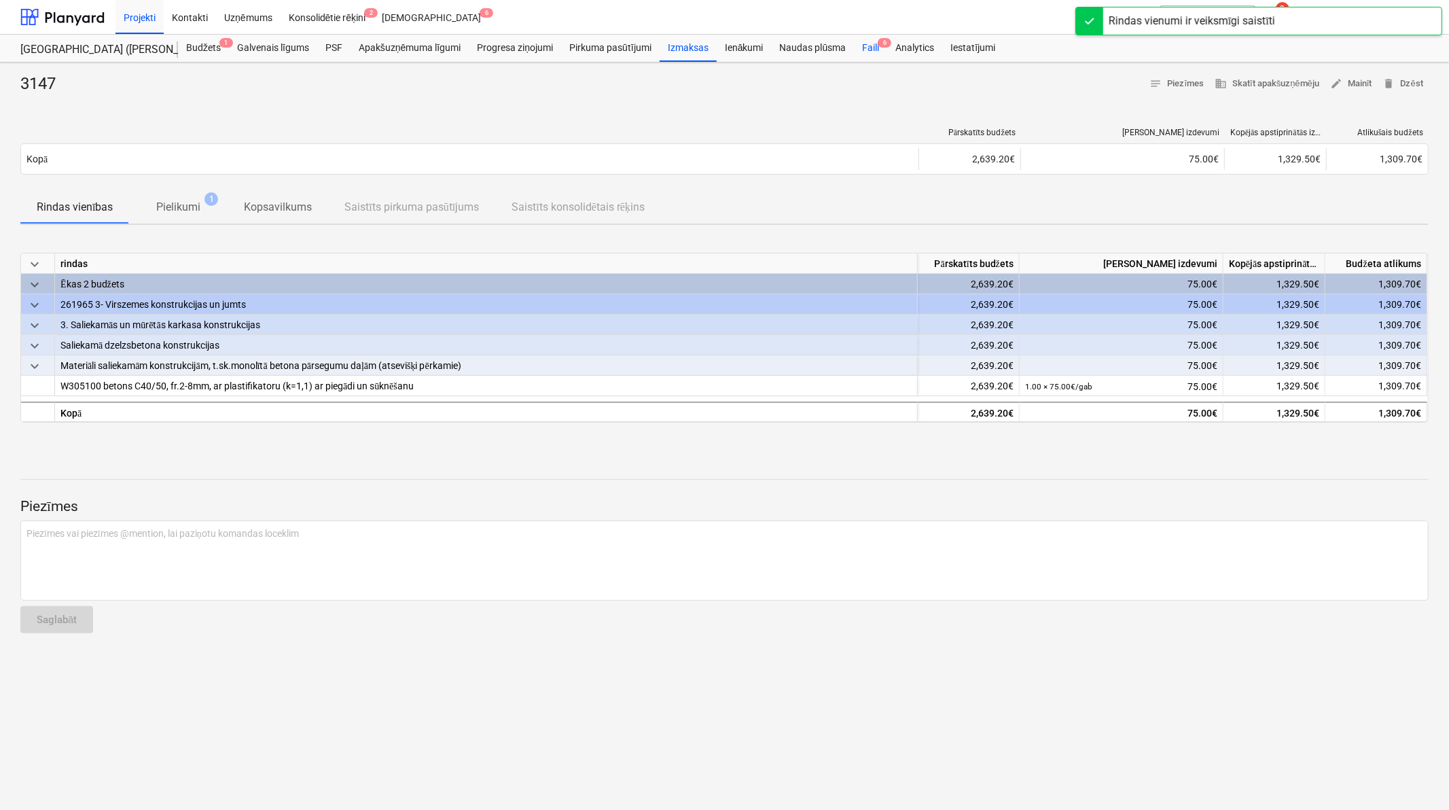
click at [874, 42] on div "Faili 6" at bounding box center [870, 48] width 33 height 27
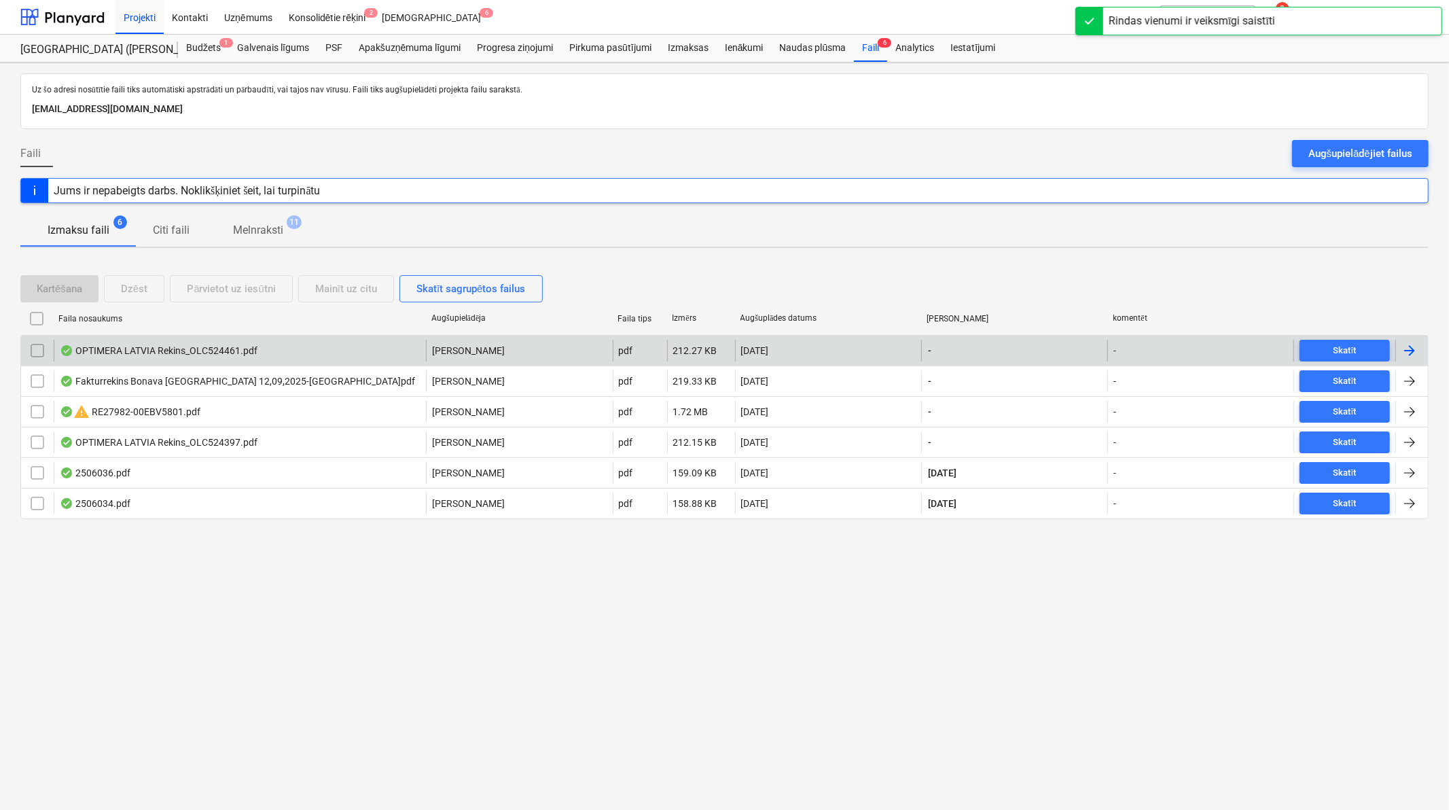
click at [1038, 348] on div at bounding box center [1412, 351] width 33 height 22
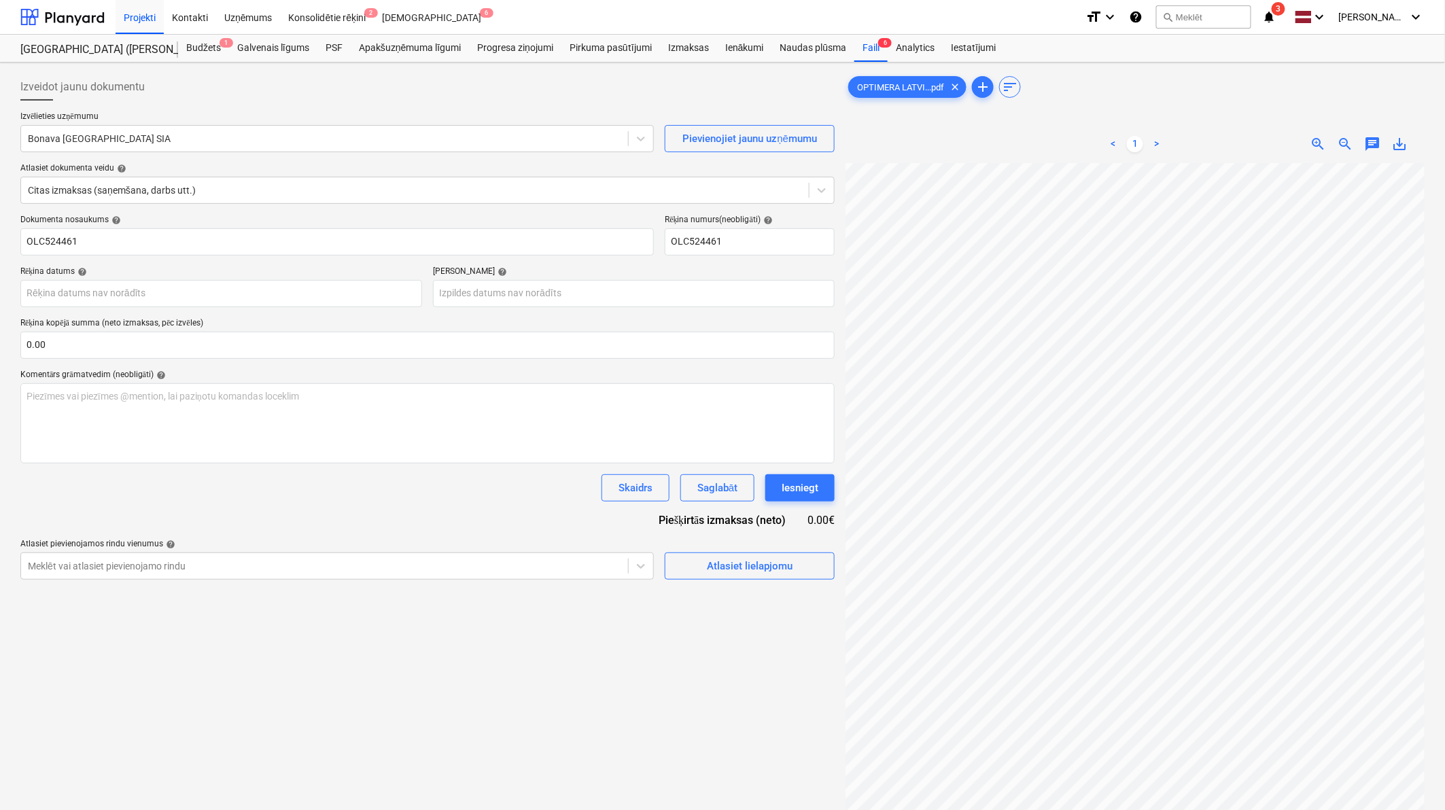
scroll to position [118, 136]
click at [390, 143] on div at bounding box center [324, 139] width 593 height 14
click at [260, 152] on div "Bonava [GEOGRAPHIC_DATA] SIA" at bounding box center [336, 138] width 633 height 27
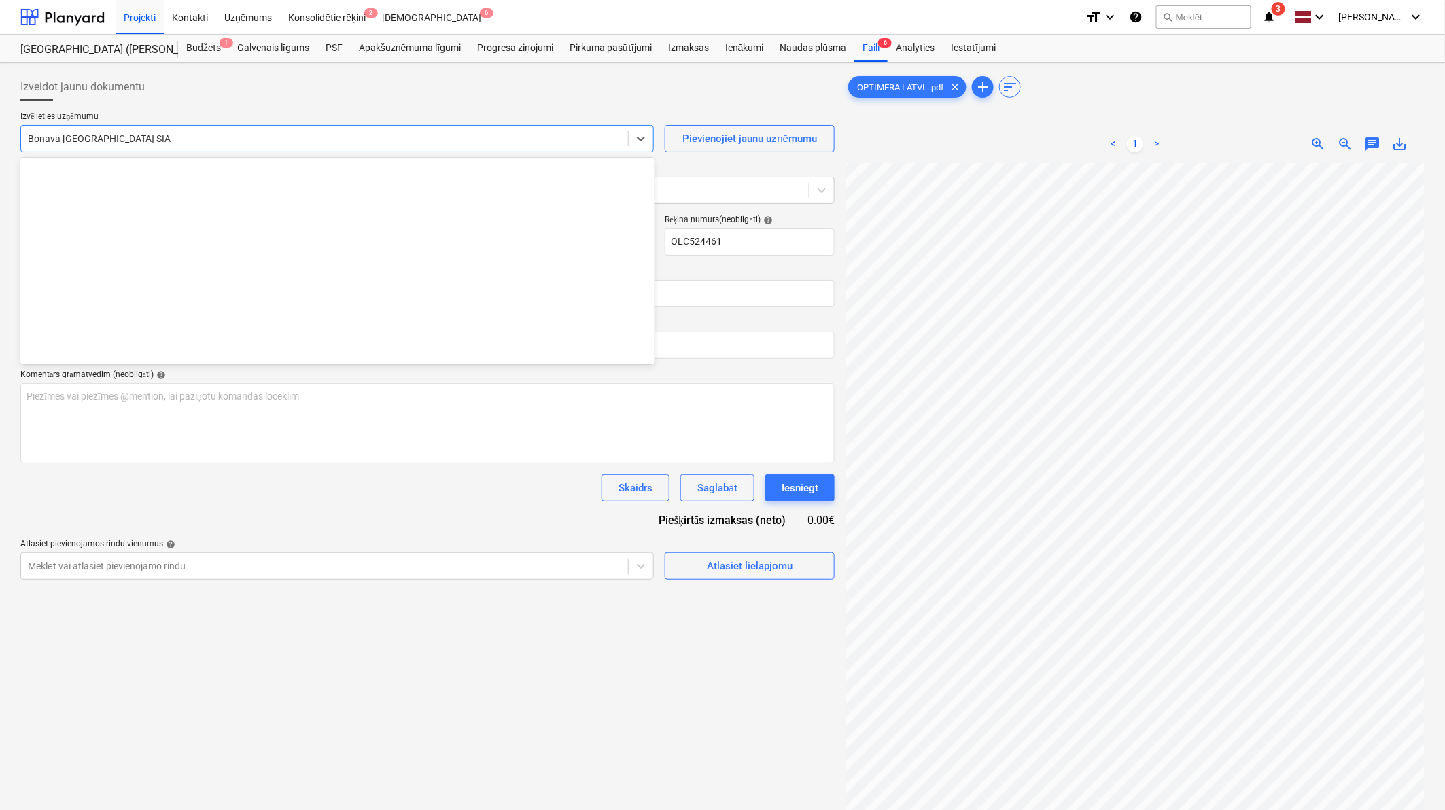
scroll to position [2545, 0]
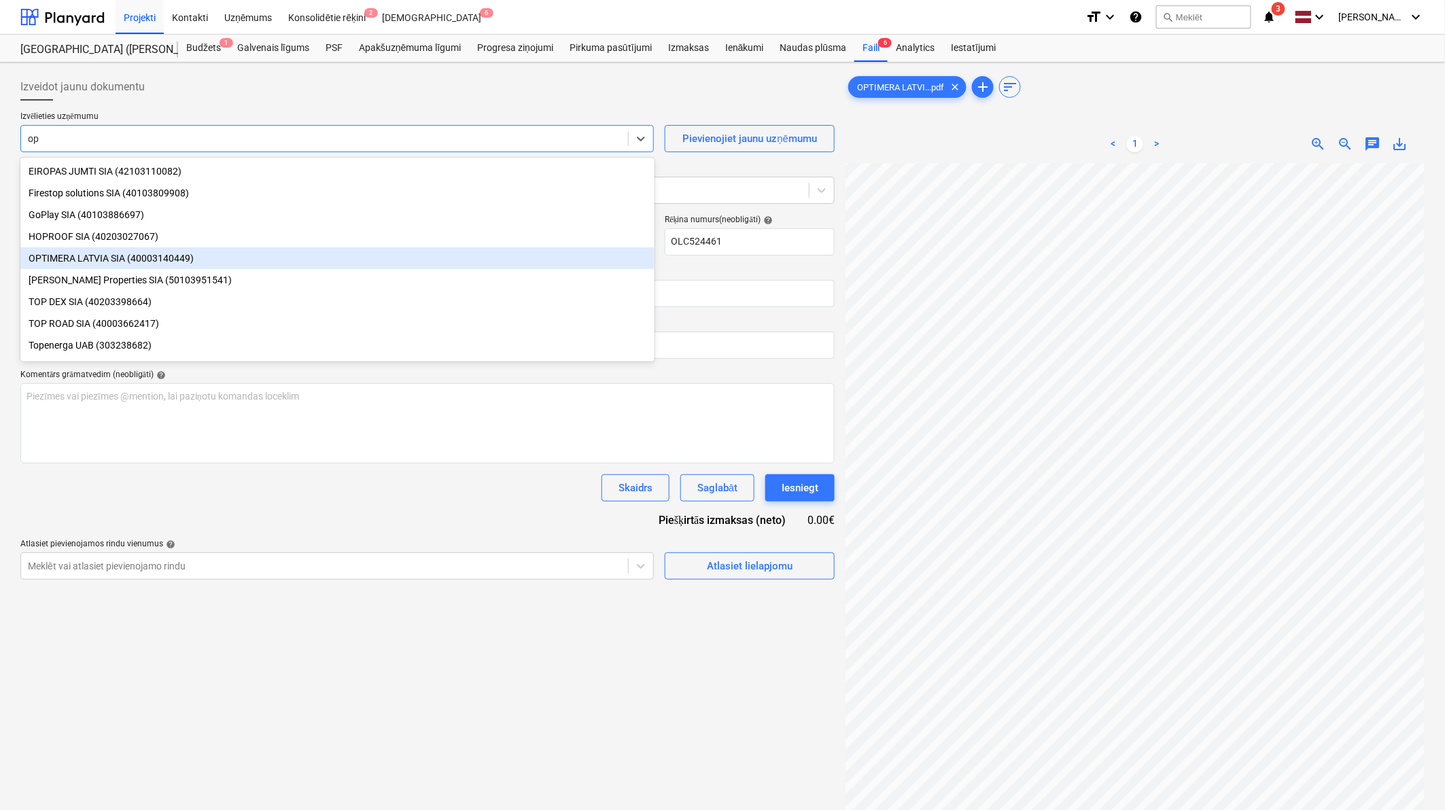
click at [106, 254] on div "OPTIMERA LATVIA SIA (40003140449)" at bounding box center [337, 258] width 634 height 22
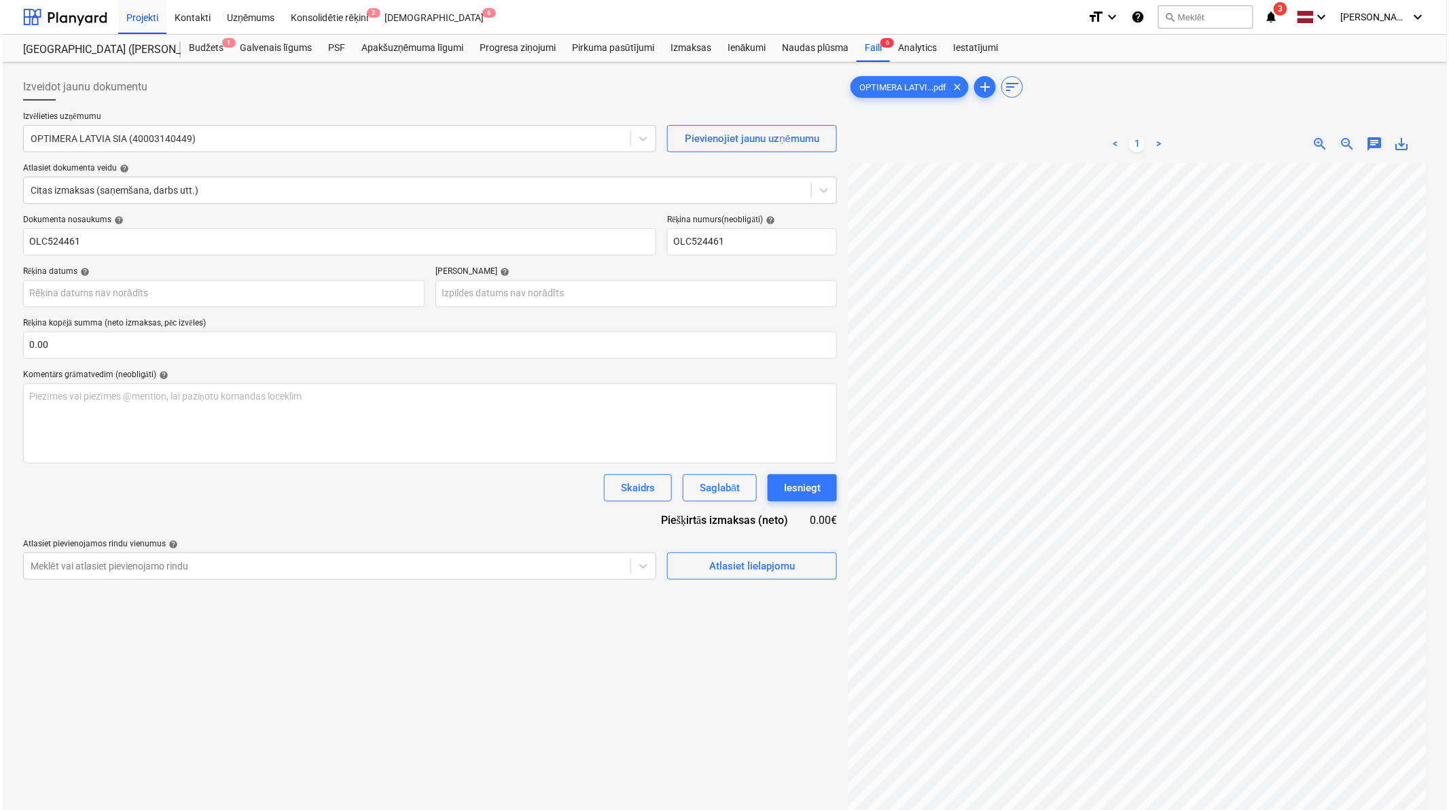
scroll to position [69, 136]
click at [138, 352] on input "text" at bounding box center [427, 345] width 814 height 27
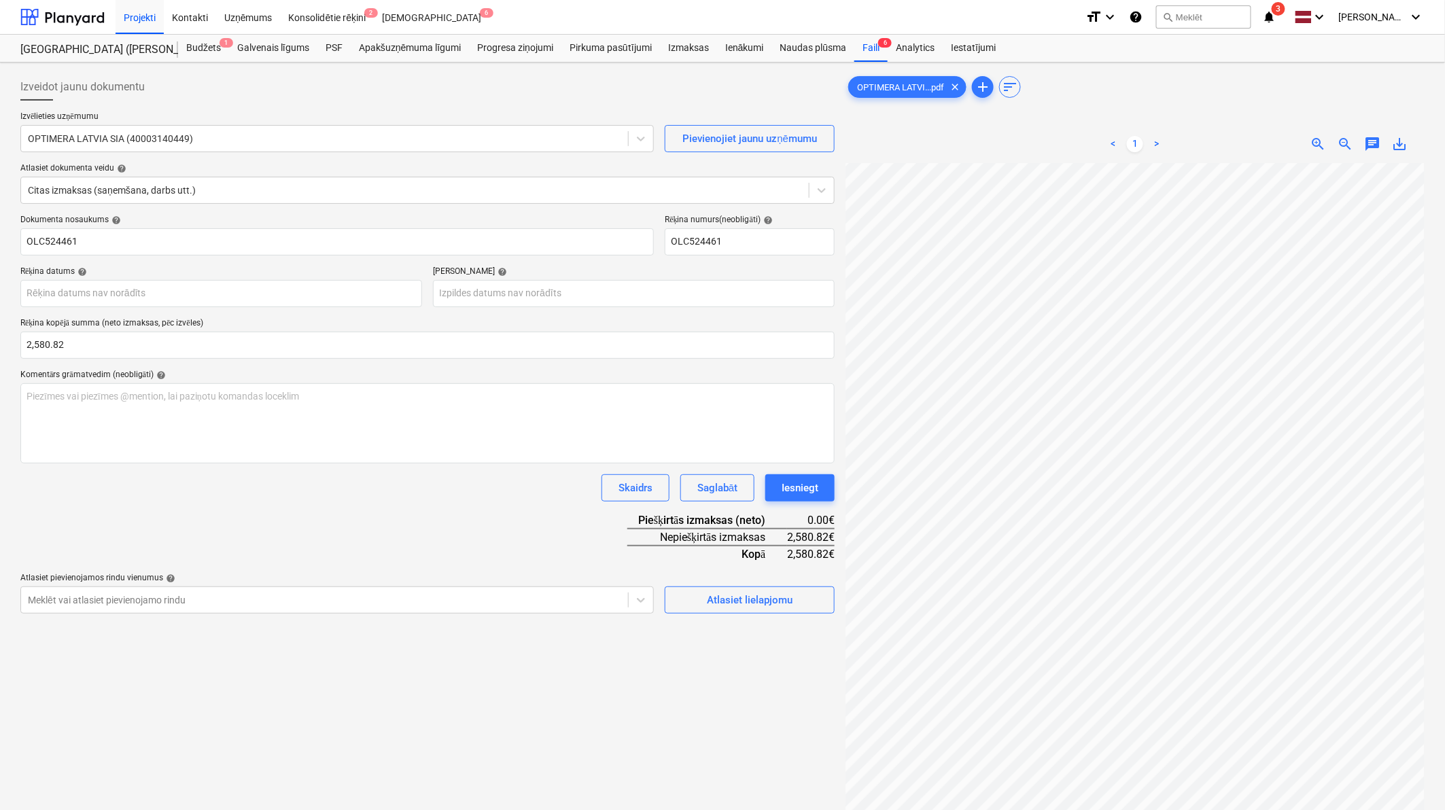
click at [283, 500] on div "Dokumenta nosaukums help OLC524461 Rēķina numurs (neobligāti) help OLC524461 Rē…" at bounding box center [427, 414] width 814 height 399
click at [226, 294] on body "Projekti Kontakti Uzņēmums Konsolidētie rēķini 2 Iesūtne 6 format_size keyboard…" at bounding box center [722, 405] width 1445 height 810
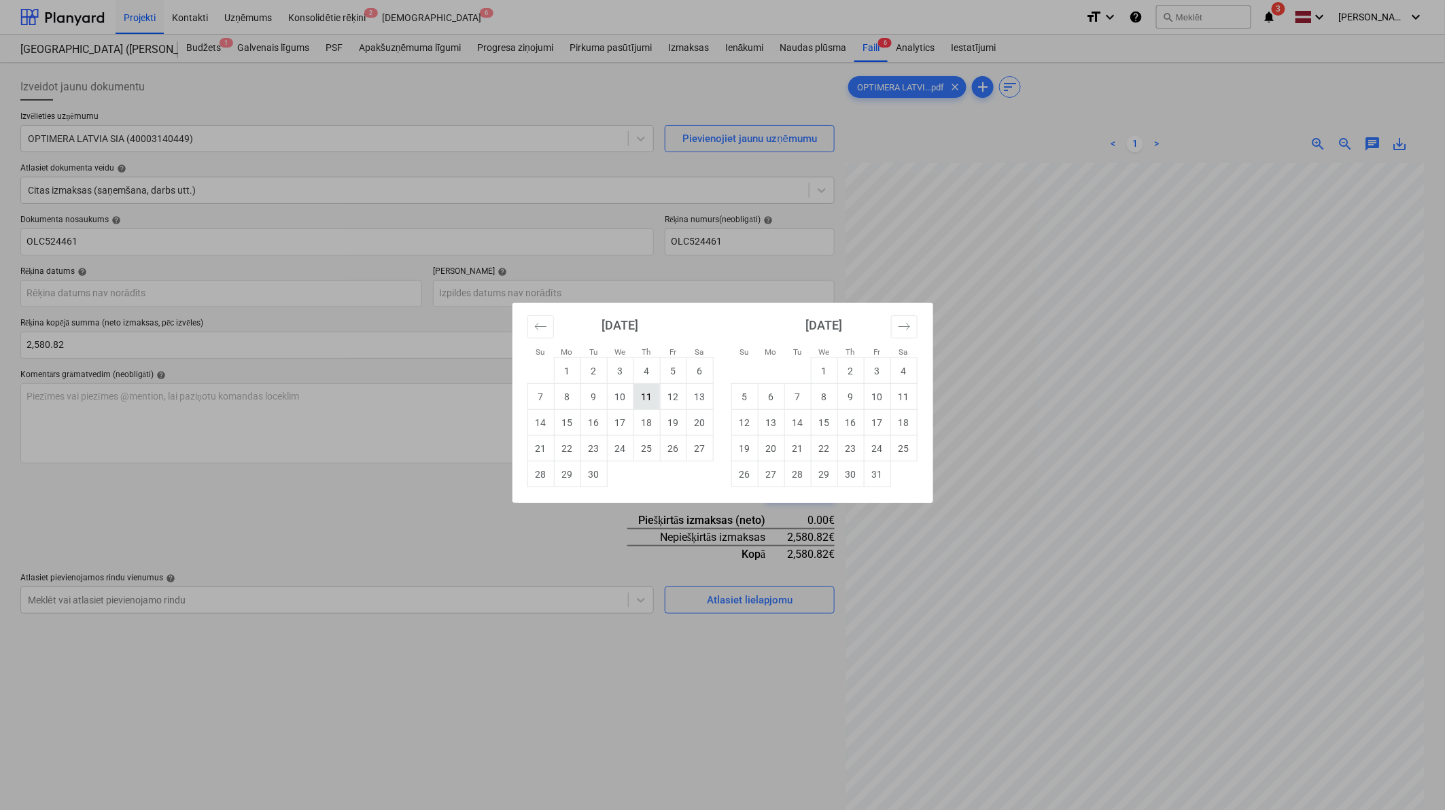
click at [641, 397] on td "11" at bounding box center [646, 397] width 27 height 26
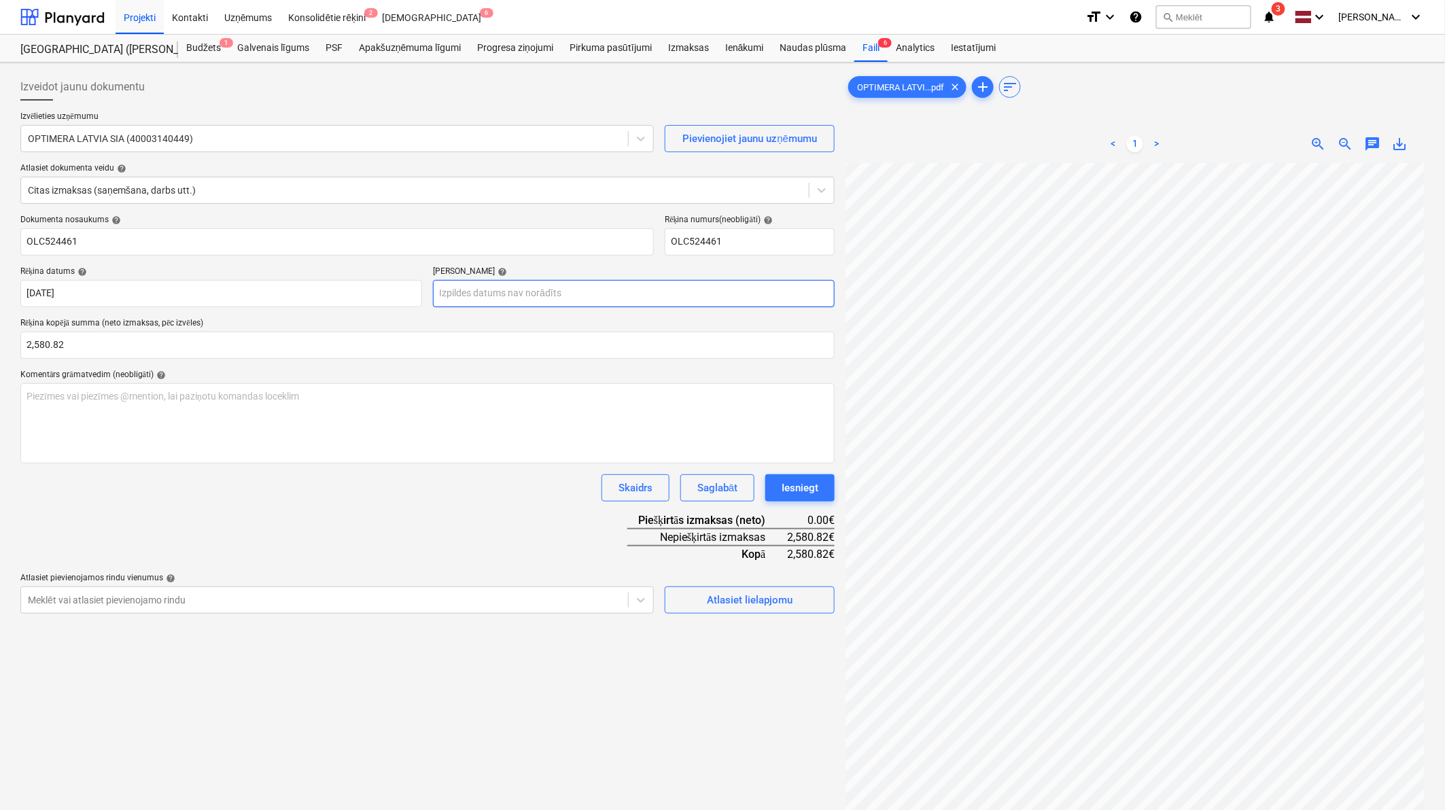
click at [609, 302] on body "Projekti Kontakti Uzņēmums Konsolidētie rēķini 2 Iesūtne 6 format_size keyboard…" at bounding box center [722, 405] width 1445 height 810
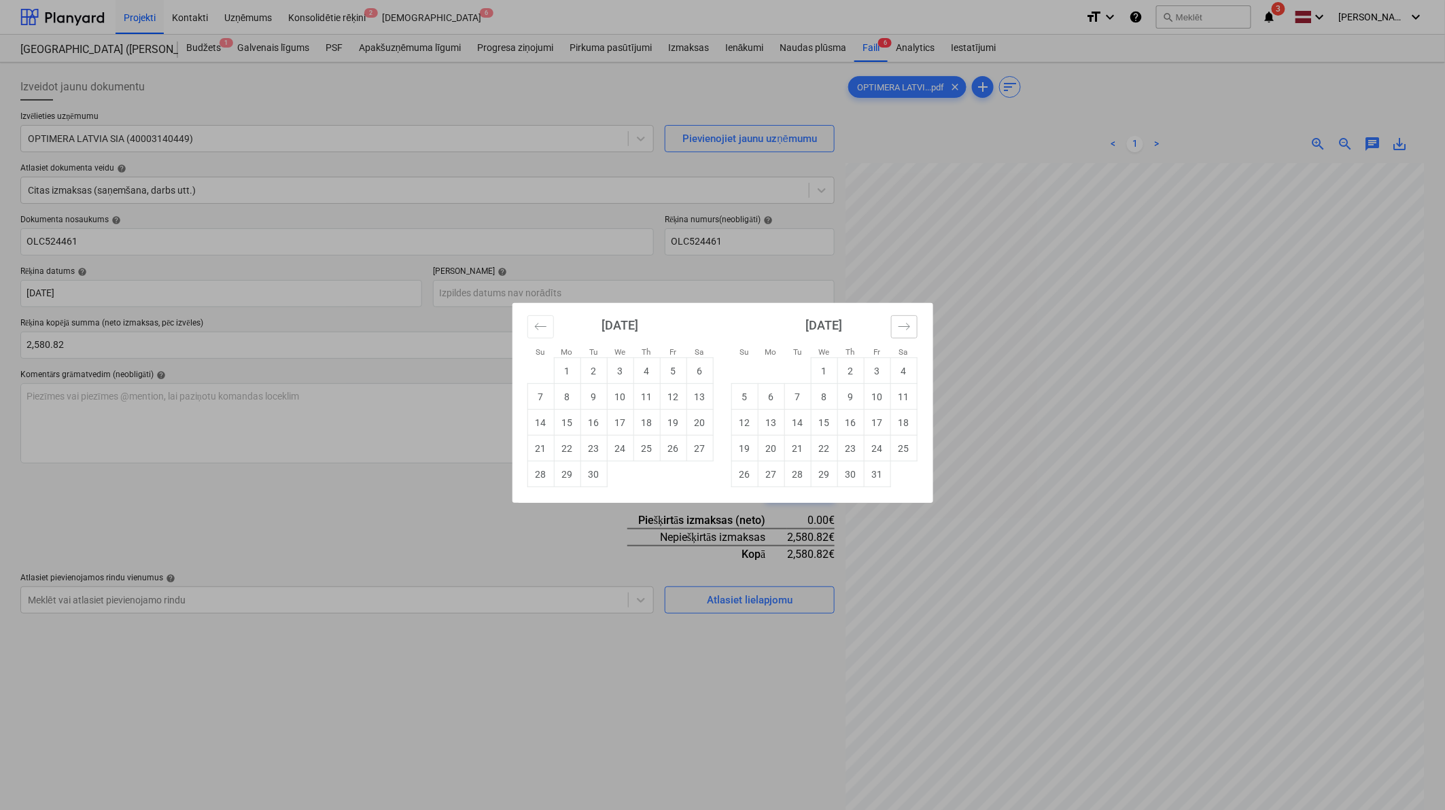
click at [900, 329] on icon "Move forward to switch to the next month." at bounding box center [904, 326] width 13 height 13
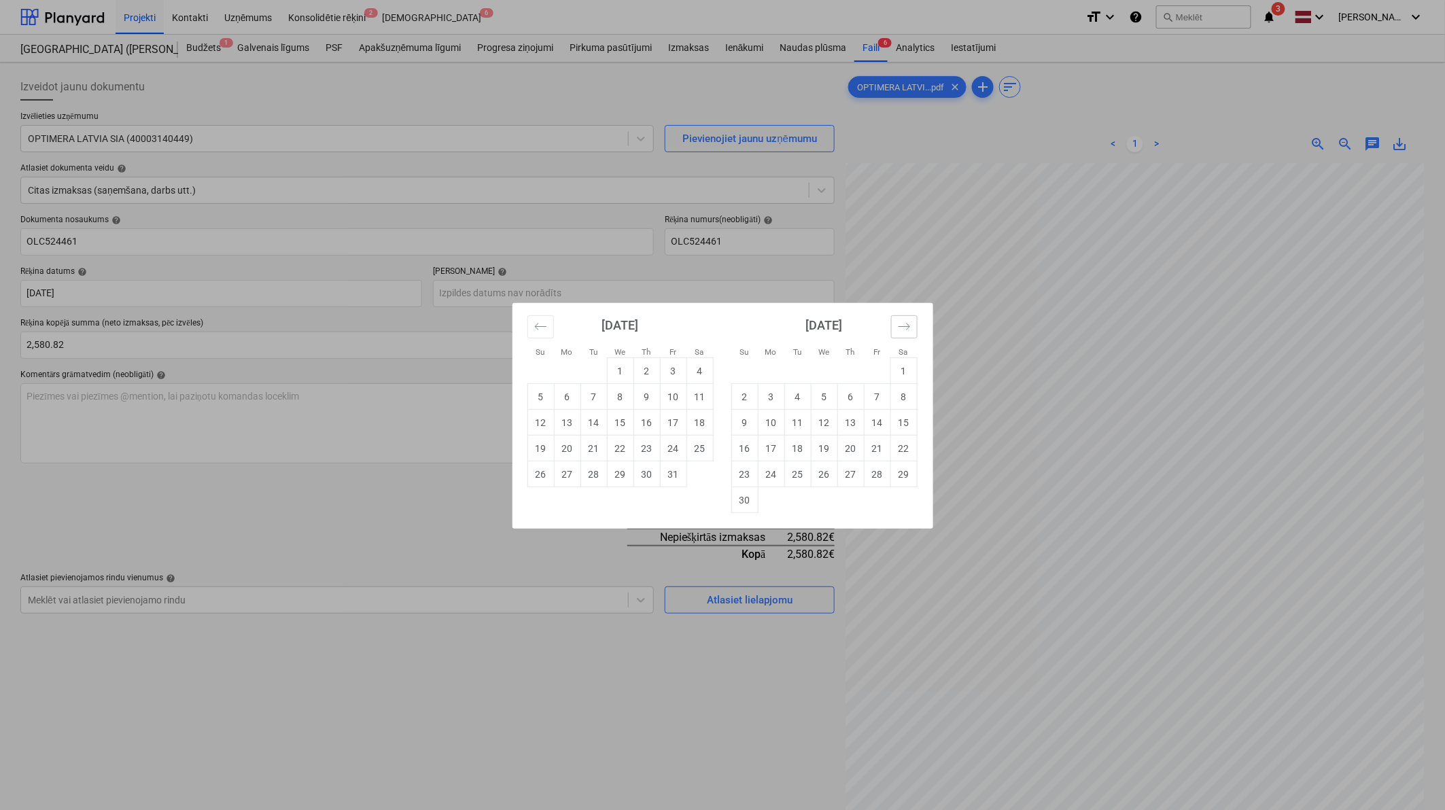
click at [901, 329] on icon "Move forward to switch to the next month." at bounding box center [904, 326] width 13 height 13
click at [902, 329] on icon "Move forward to switch to the next month." at bounding box center [904, 326] width 13 height 13
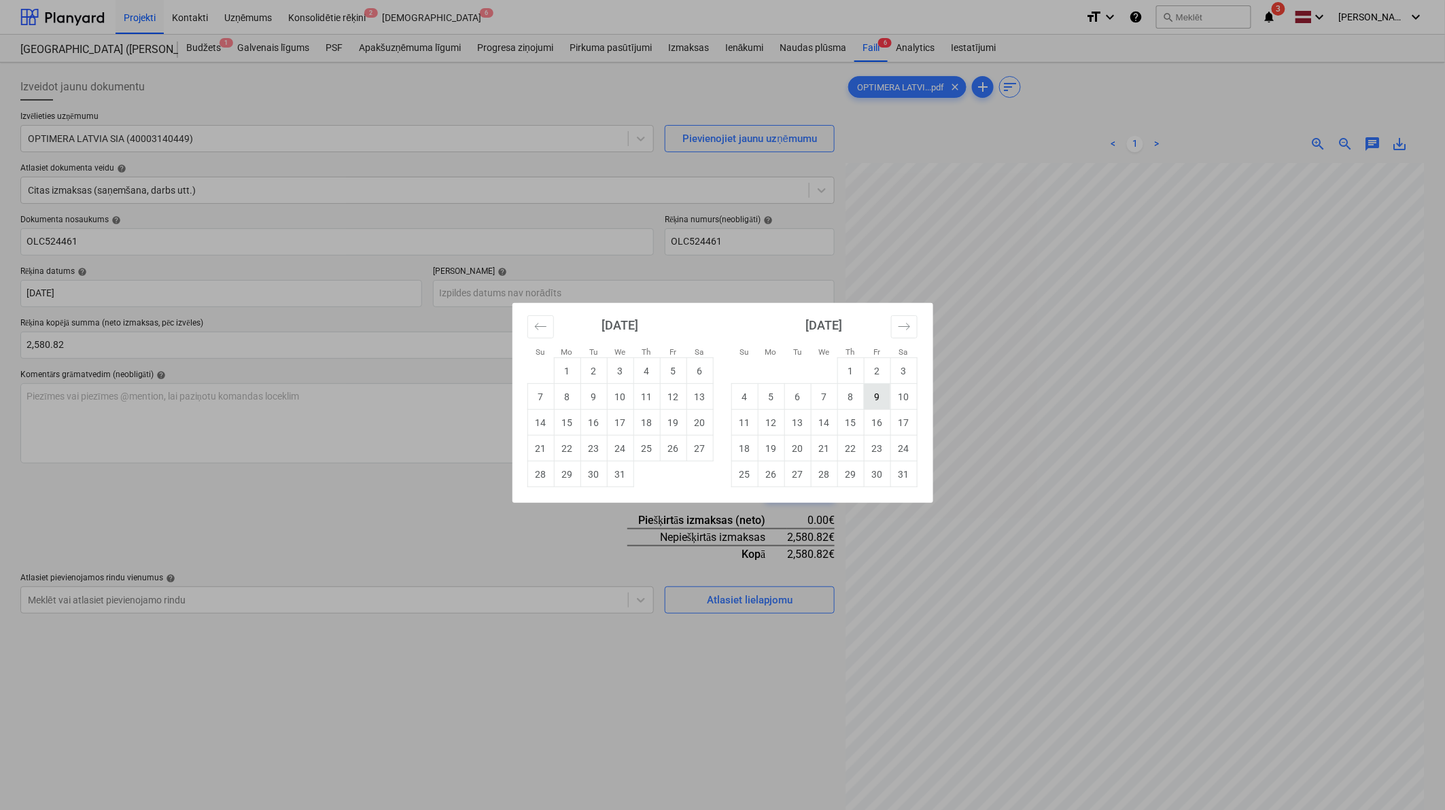
click at [873, 391] on td "9" at bounding box center [877, 397] width 27 height 26
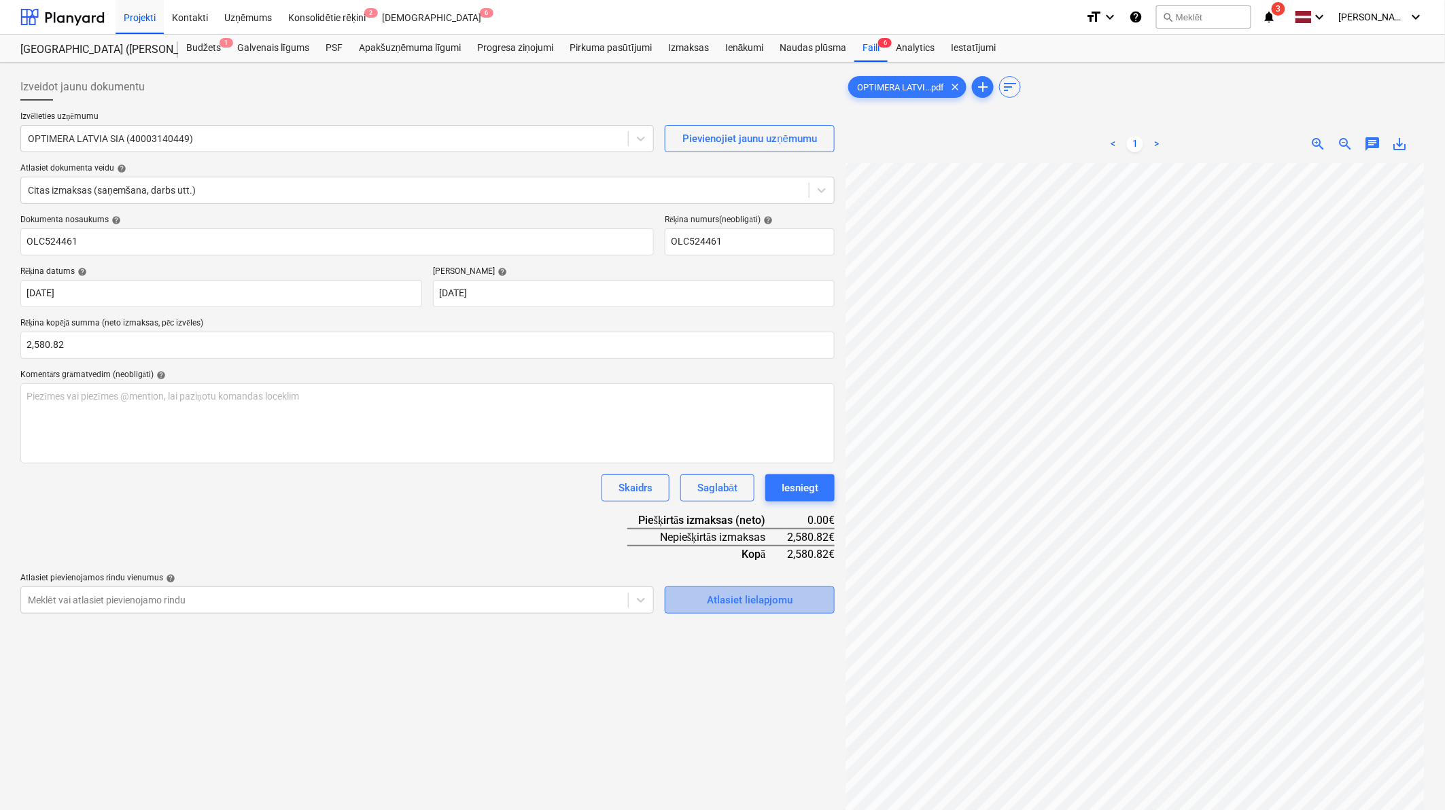
click at [735, 500] on div "Atlasiet lielapjomu" at bounding box center [750, 600] width 86 height 18
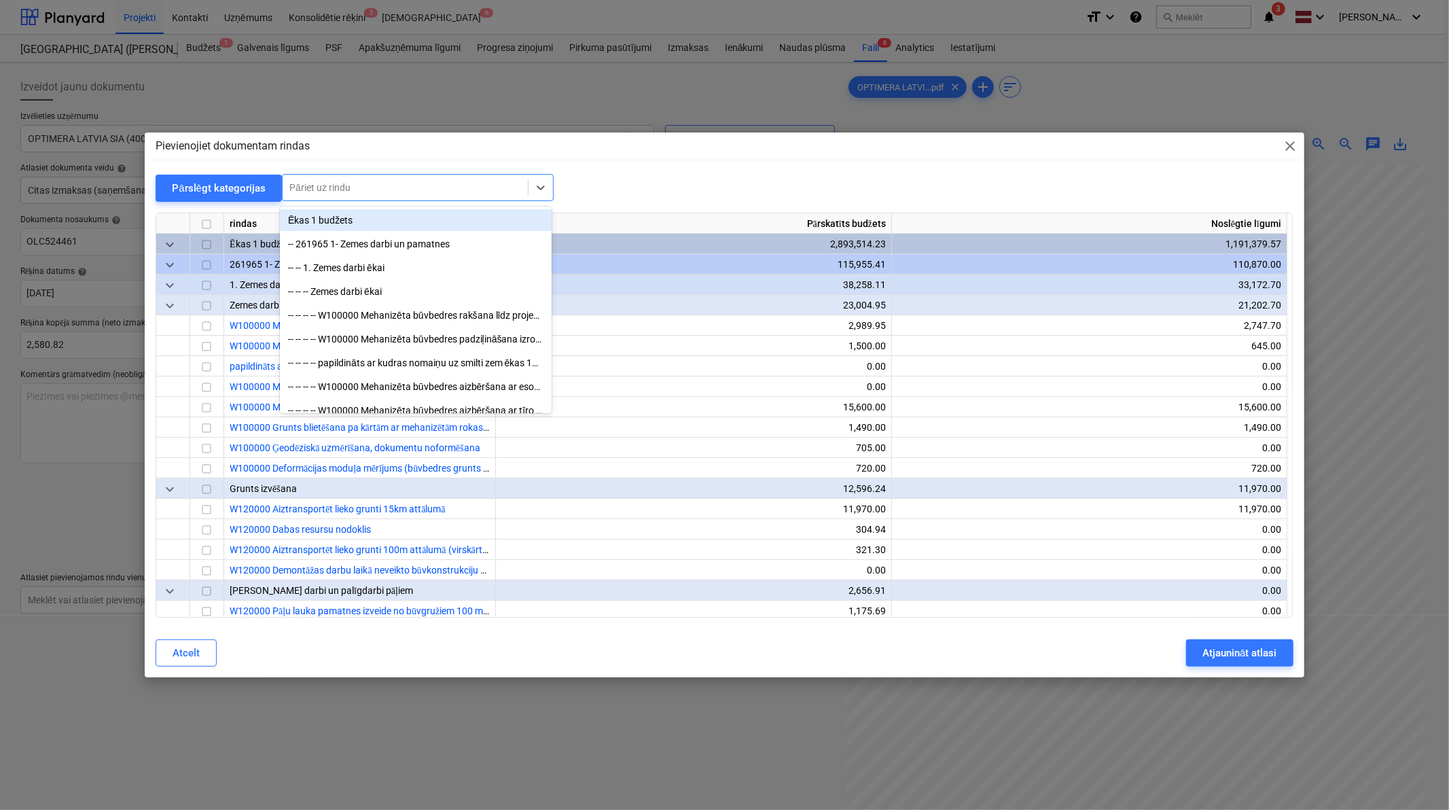
click at [355, 197] on div "Pāriet uz rindu" at bounding box center [405, 187] width 245 height 19
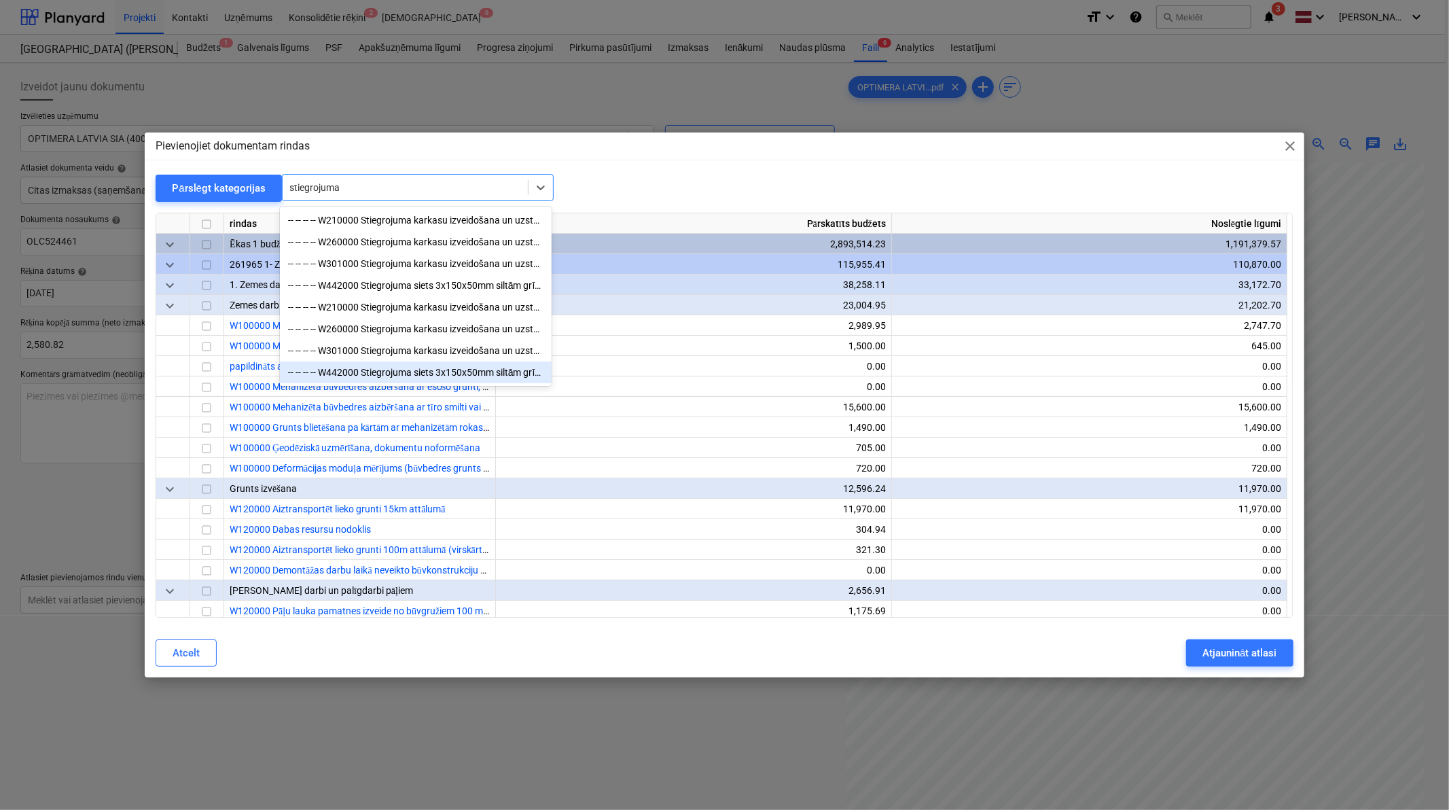
click at [404, 374] on div "-- -- -- -- W442000 Stiegrojuma siets 3x150x50mm siltām grīdām" at bounding box center [416, 373] width 272 height 22
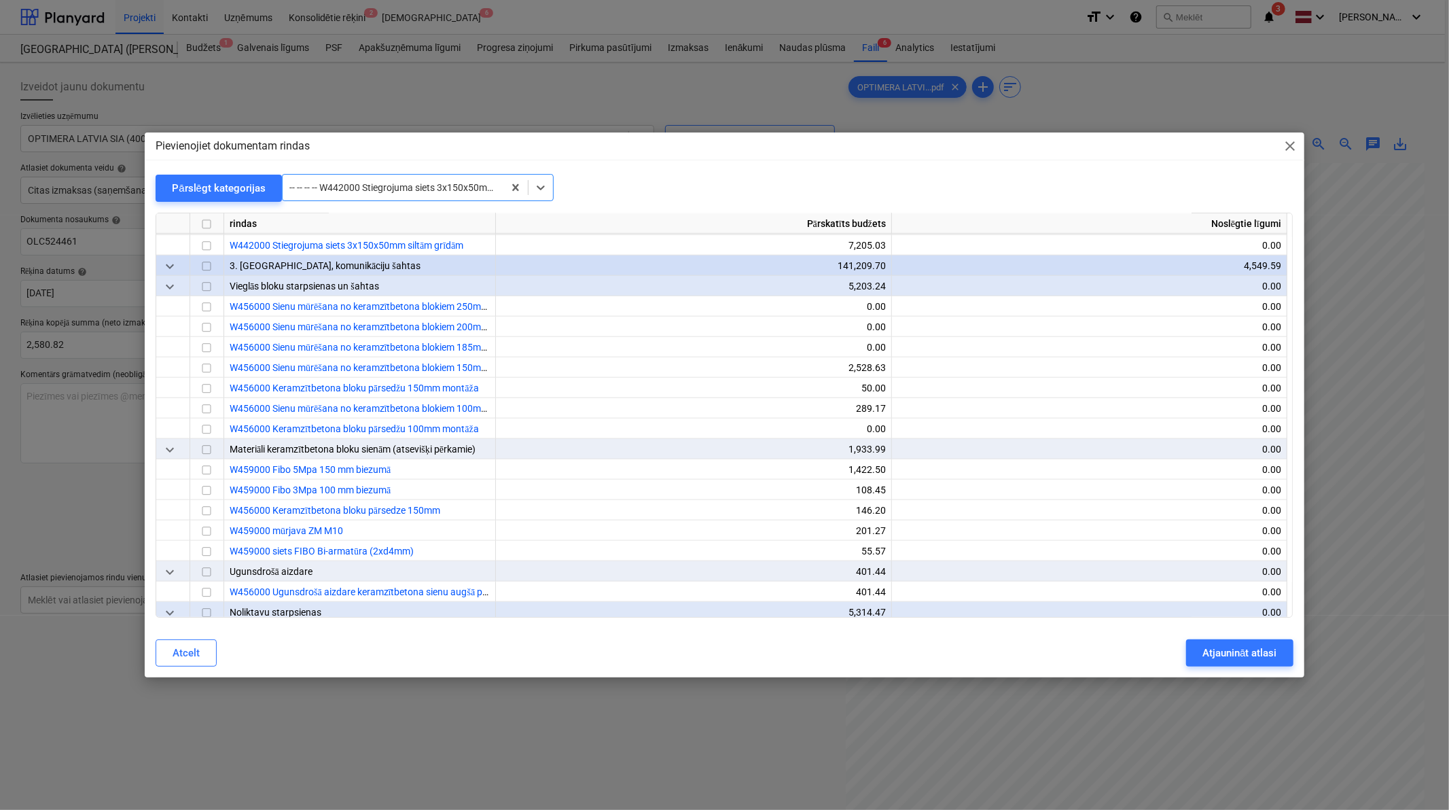
scroll to position [18449, 0]
click at [217, 247] on div at bounding box center [207, 244] width 34 height 20
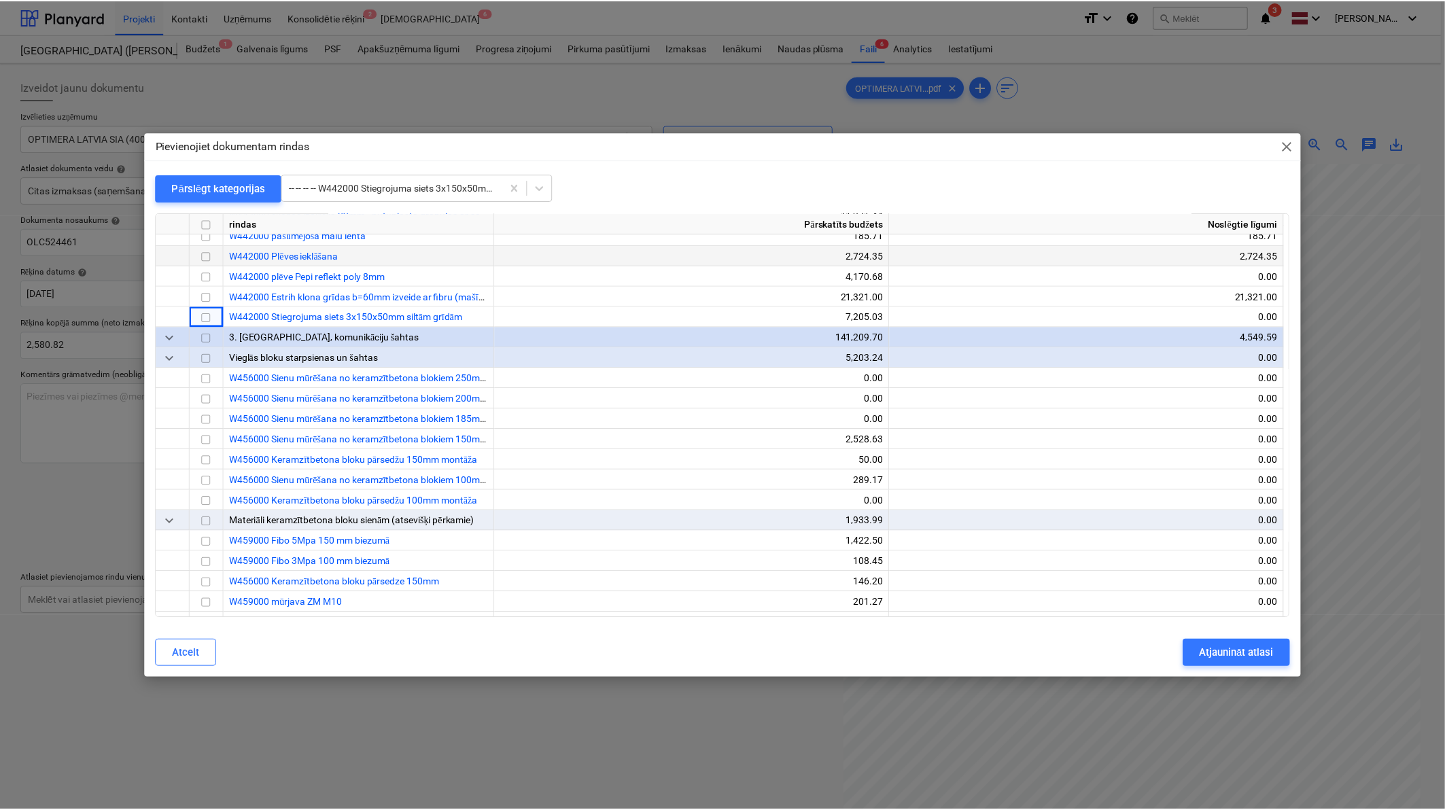
scroll to position [18349, 0]
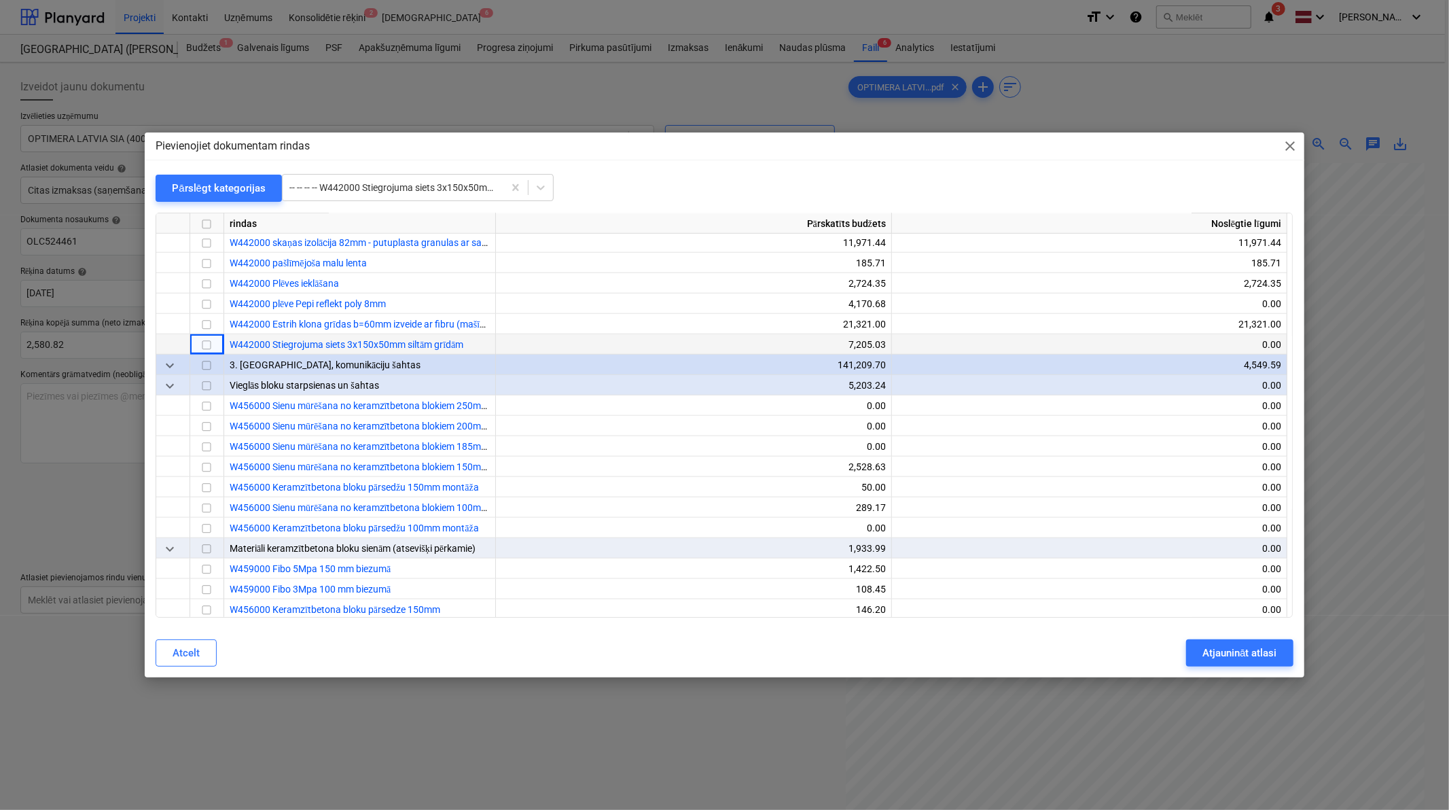
click at [209, 345] on input "checkbox" at bounding box center [206, 345] width 16 height 16
click at [1038, 500] on div "Atjaunināt atlasi" at bounding box center [1240, 653] width 74 height 18
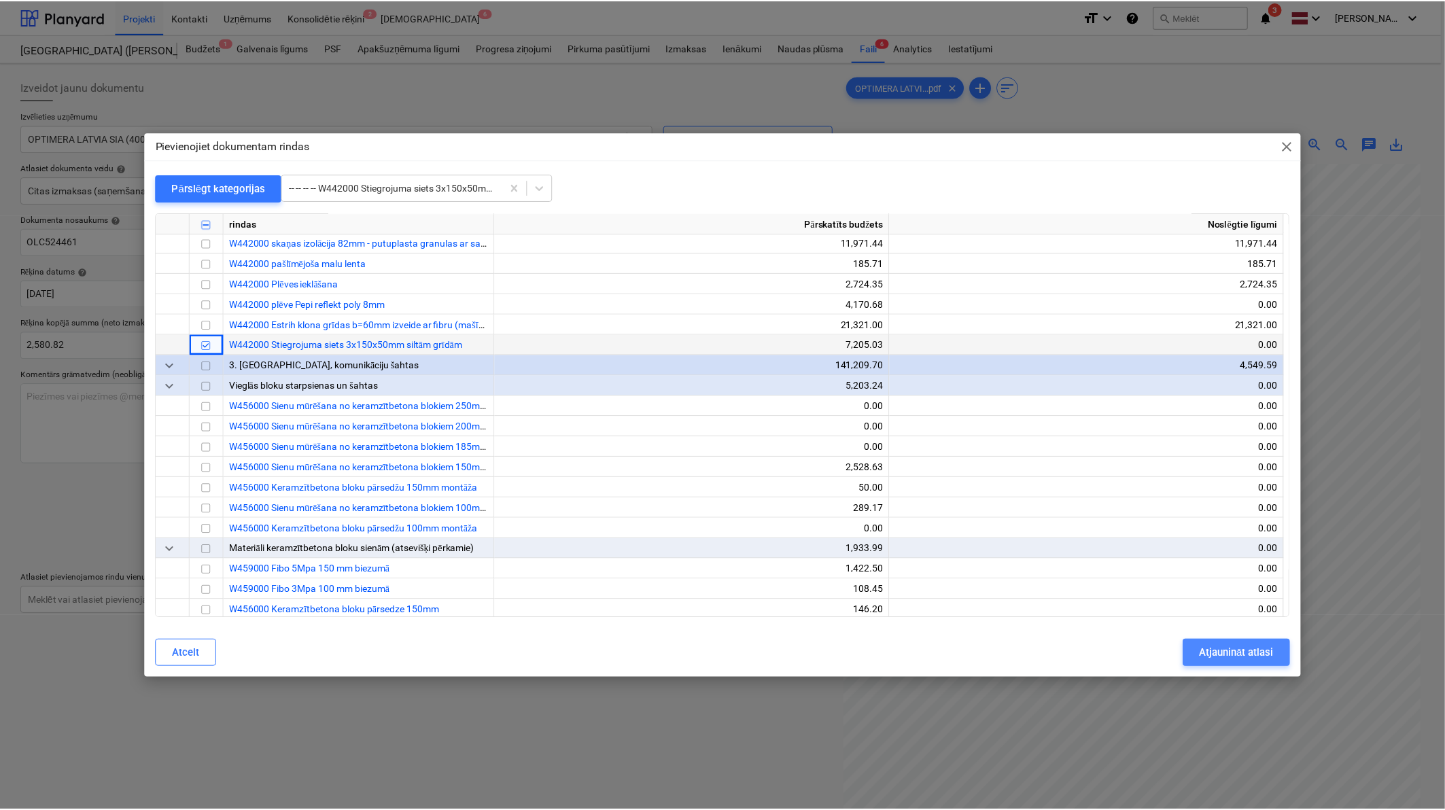
scroll to position [69, 134]
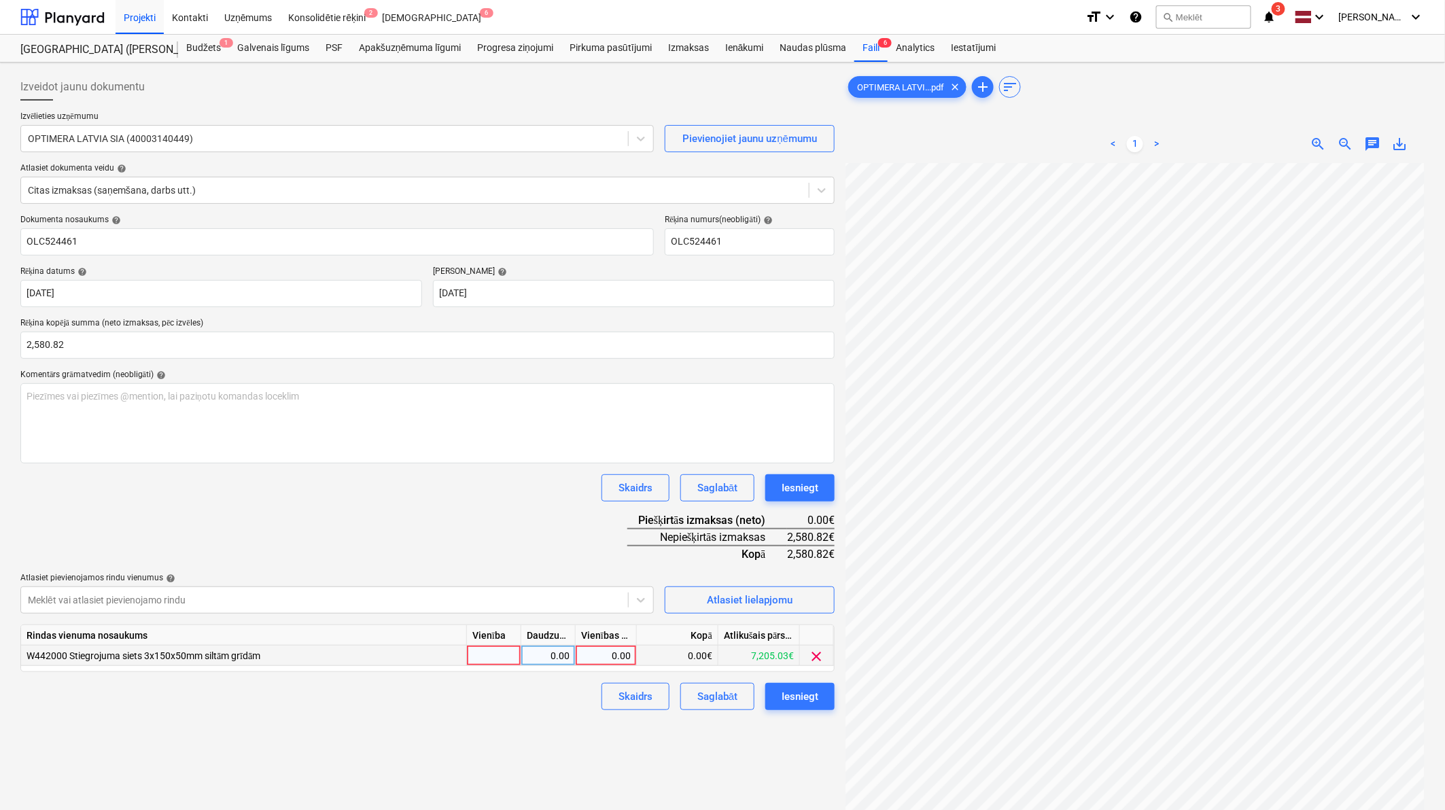
click at [610, 500] on div "0.00" at bounding box center [606, 656] width 50 height 20
click at [531, 500] on div "Dokumenta nosaukums help OLC524461 Rēķina numurs (neobligāti) help OLC524461 Rē…" at bounding box center [427, 462] width 814 height 495
click at [453, 500] on div "Dokumenta nosaukums help OLC524461 Rēķina numurs (neobligāti) help OLC524461 Rē…" at bounding box center [427, 462] width 814 height 495
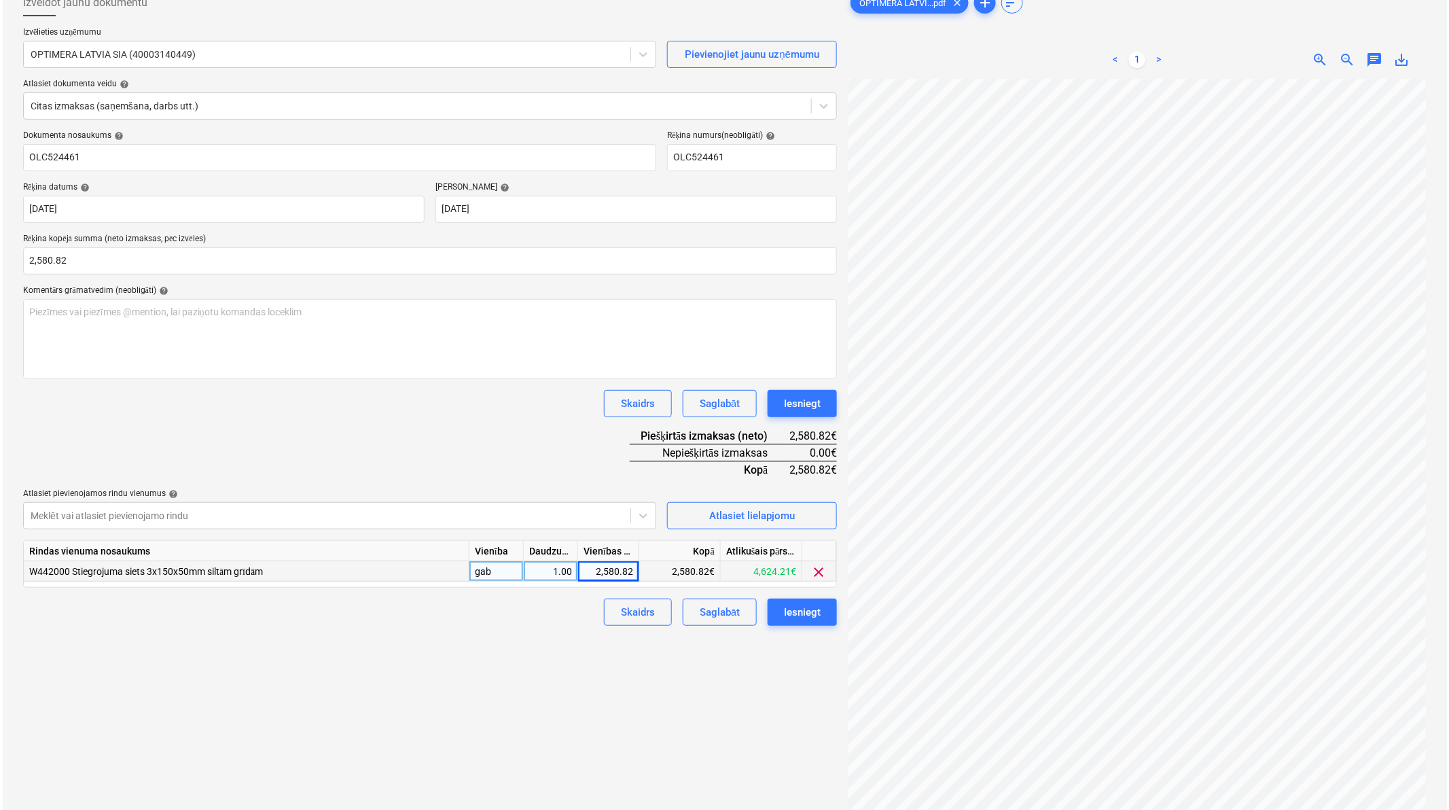
scroll to position [136, 0]
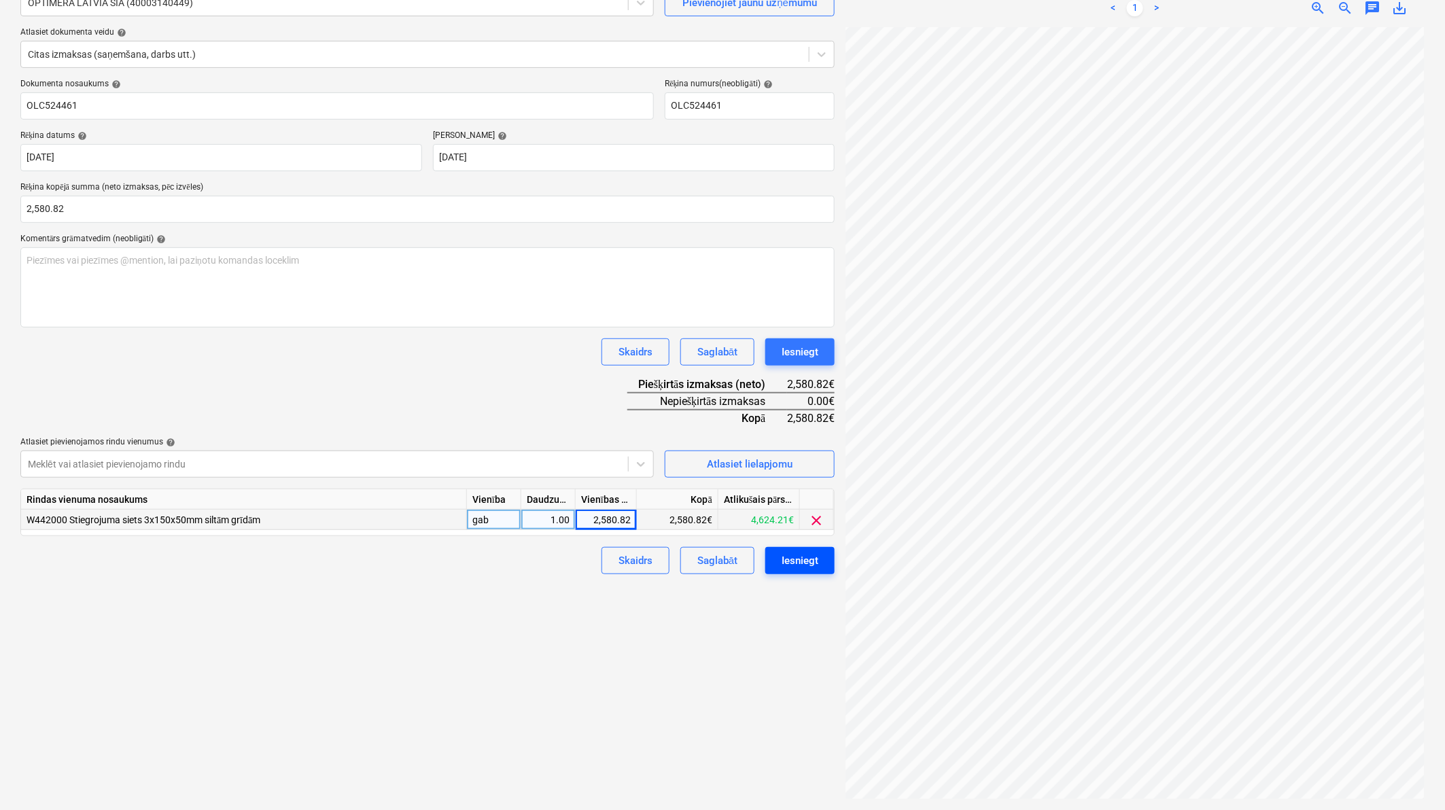
click at [814, 500] on div "Iesniegt" at bounding box center [799, 561] width 37 height 18
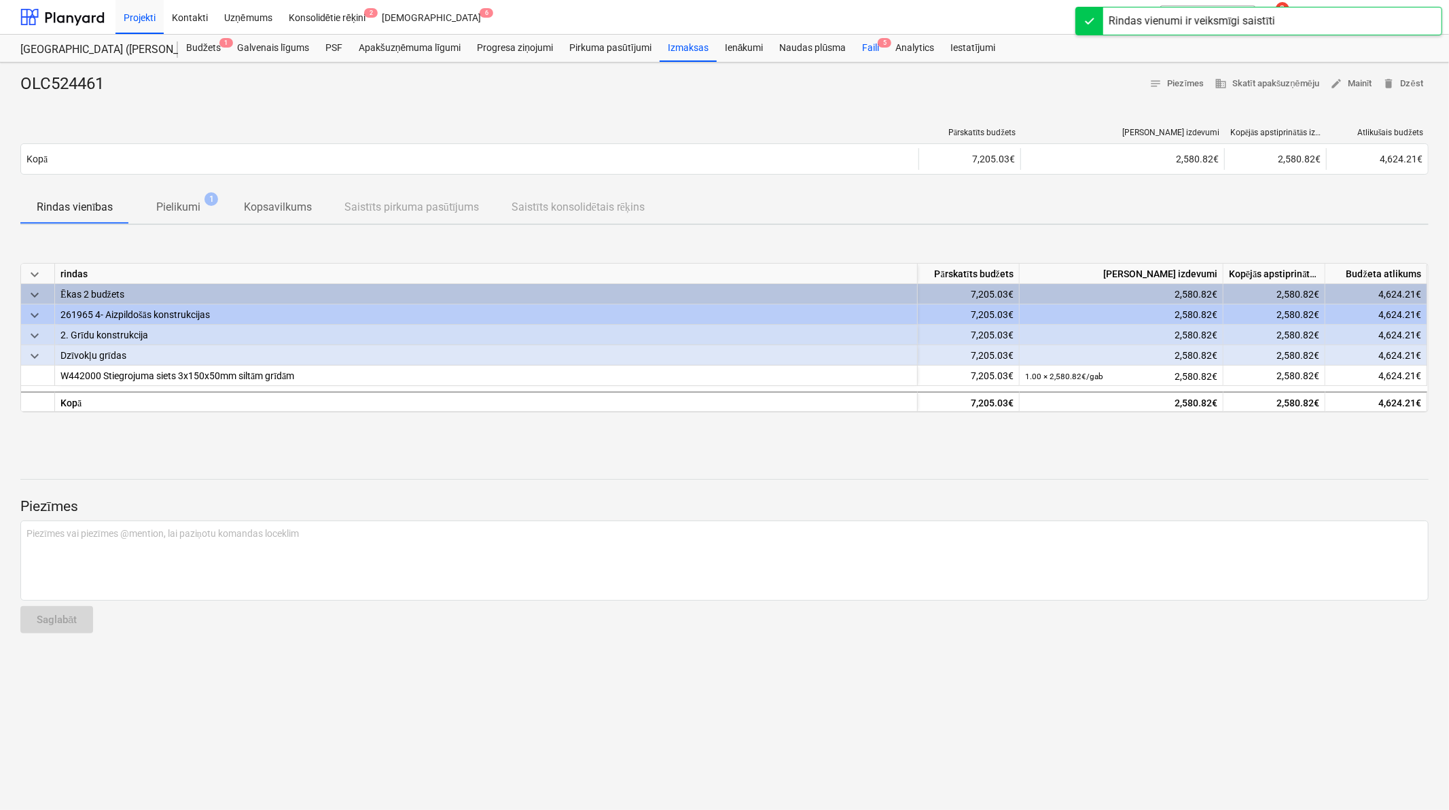
click at [879, 54] on div "Faili 5" at bounding box center [870, 48] width 33 height 27
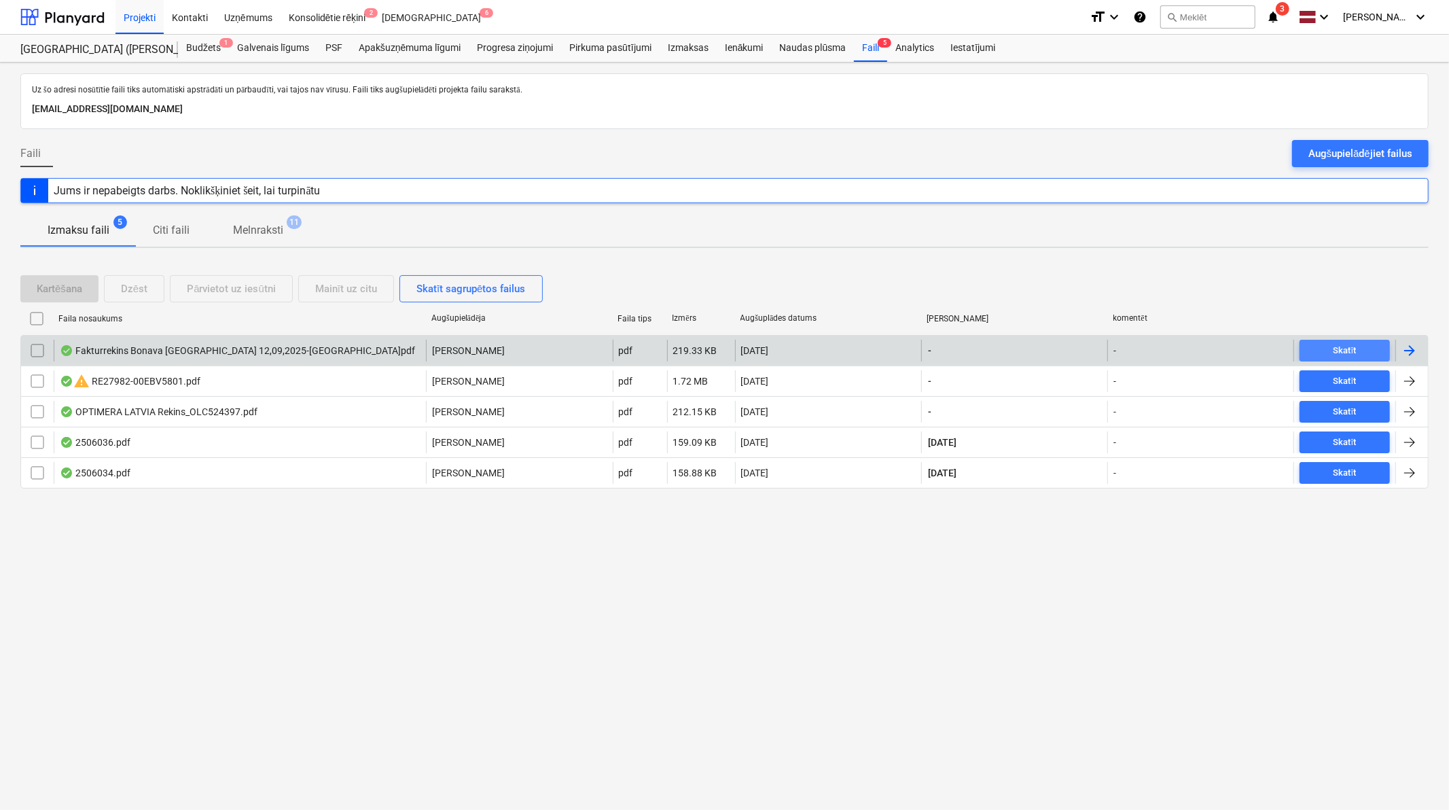
click at [1038, 343] on div "Skatīt" at bounding box center [1345, 351] width 23 height 16
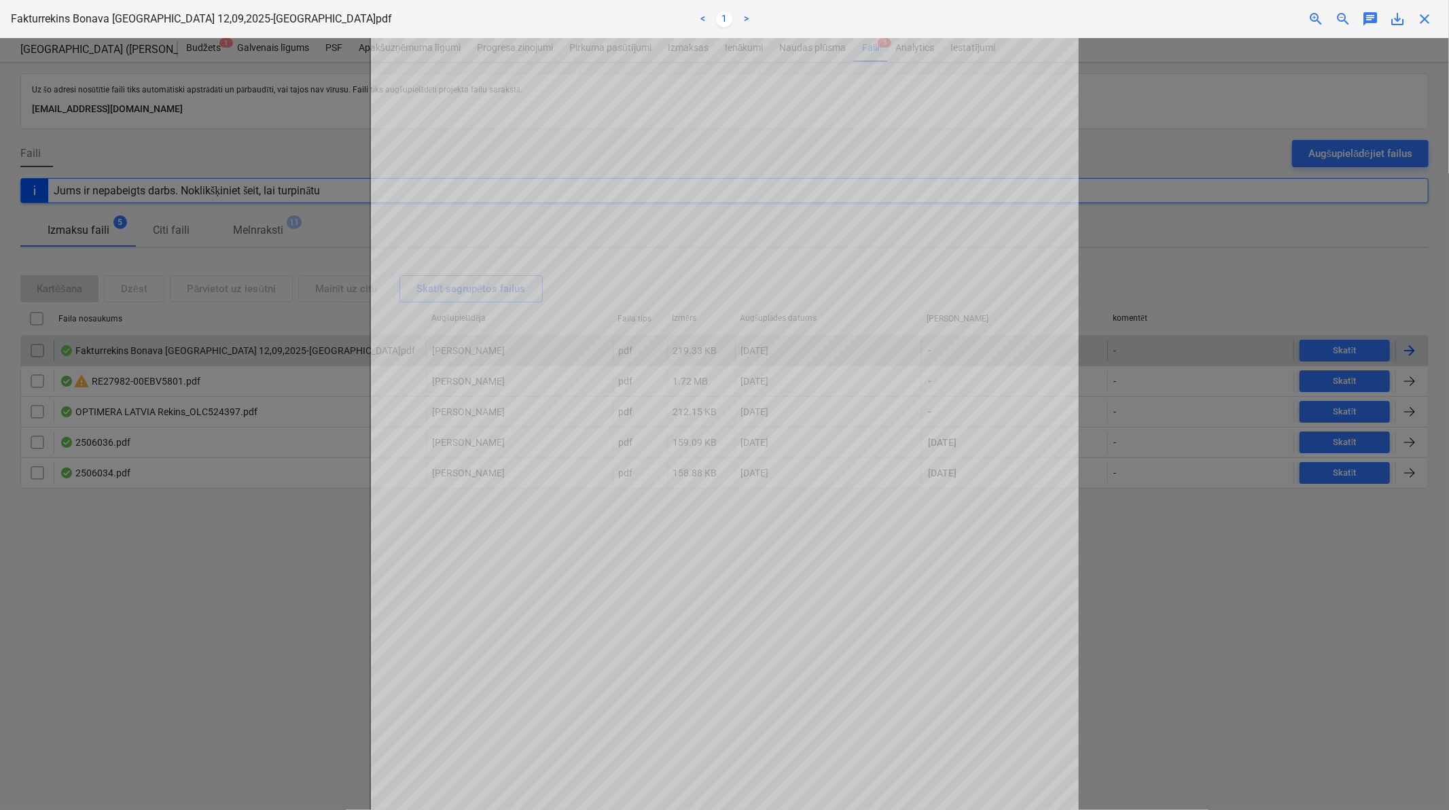
click at [1038, 25] on span "close" at bounding box center [1425, 19] width 16 height 16
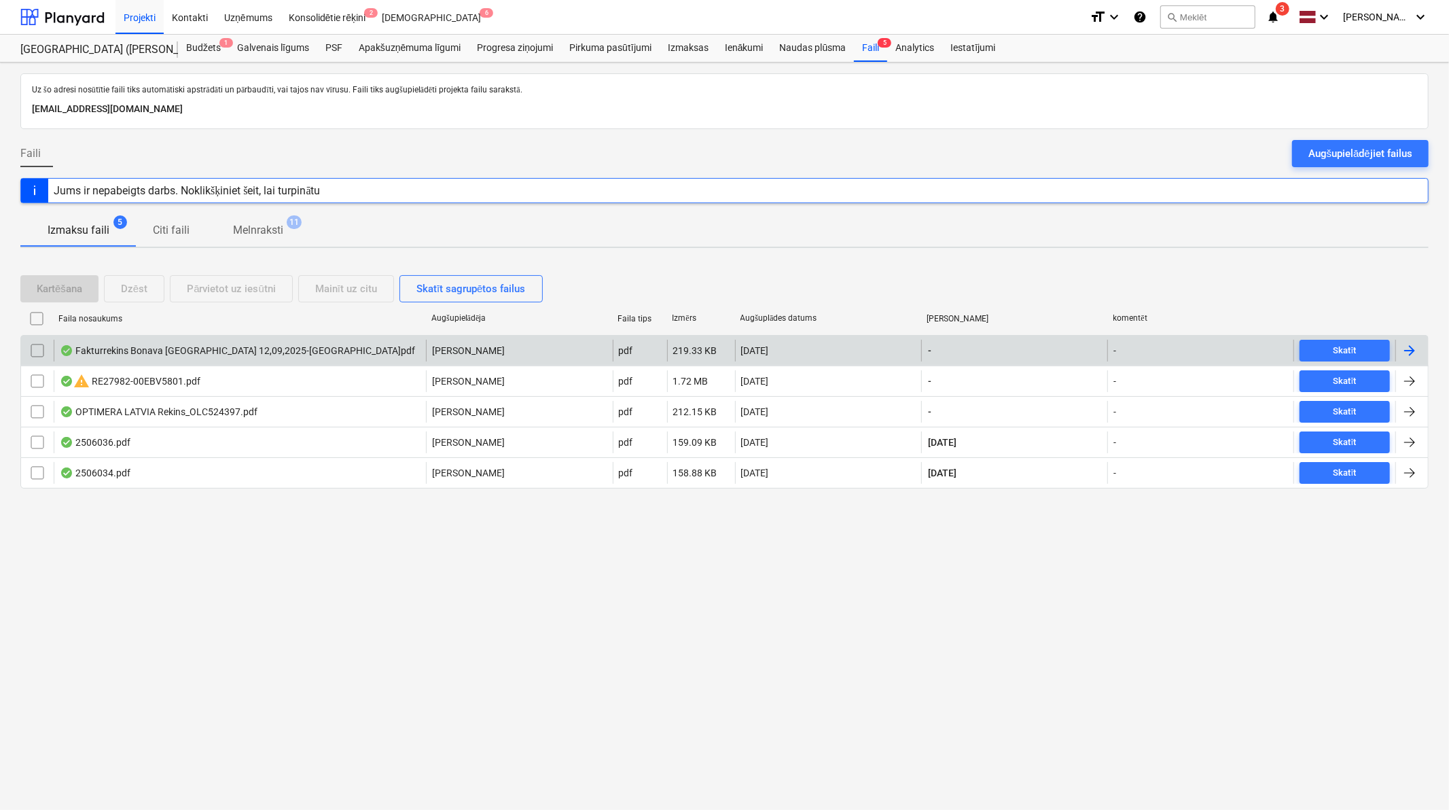
click at [1038, 351] on div at bounding box center [1410, 350] width 16 height 16
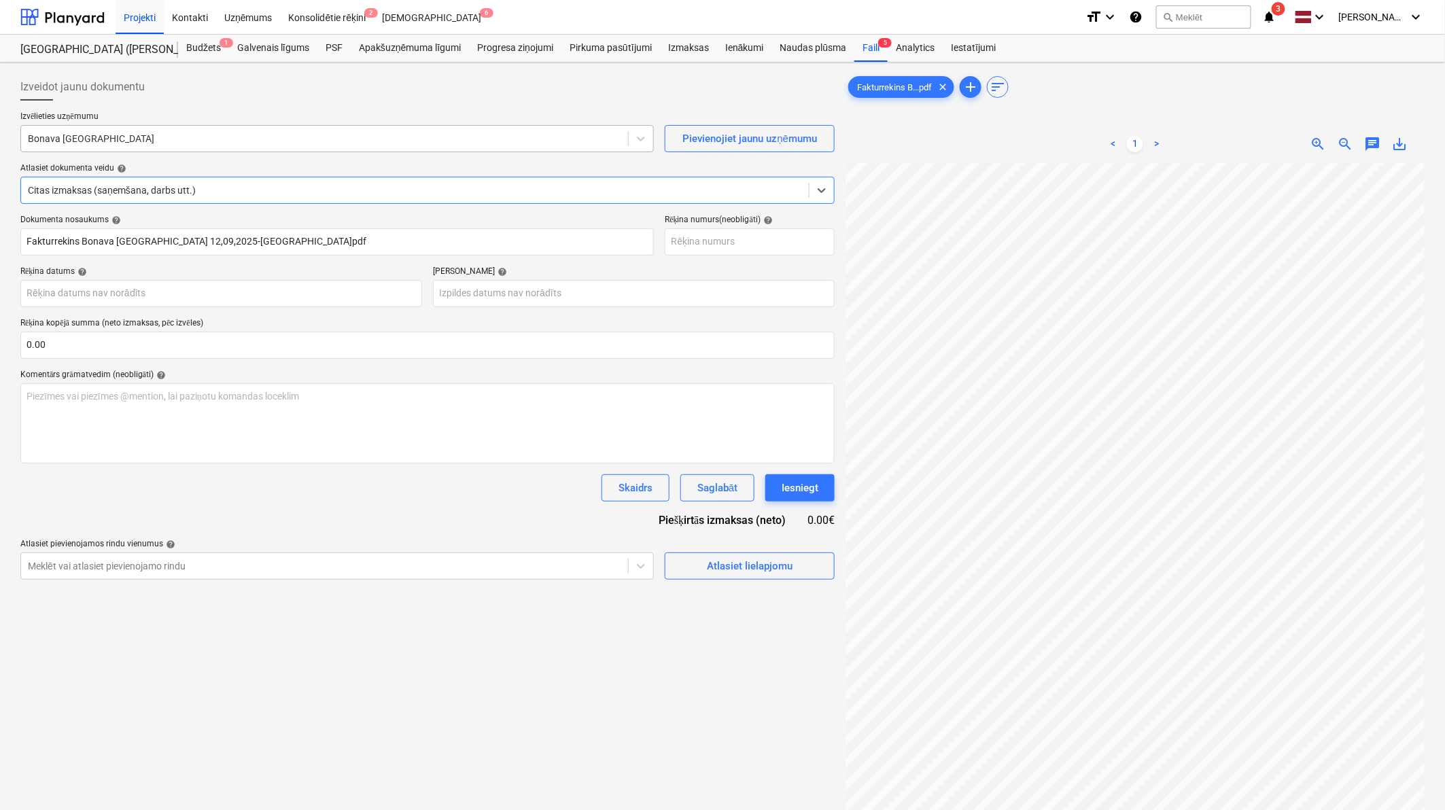
click at [313, 148] on div "Bonava [GEOGRAPHIC_DATA]" at bounding box center [336, 138] width 633 height 27
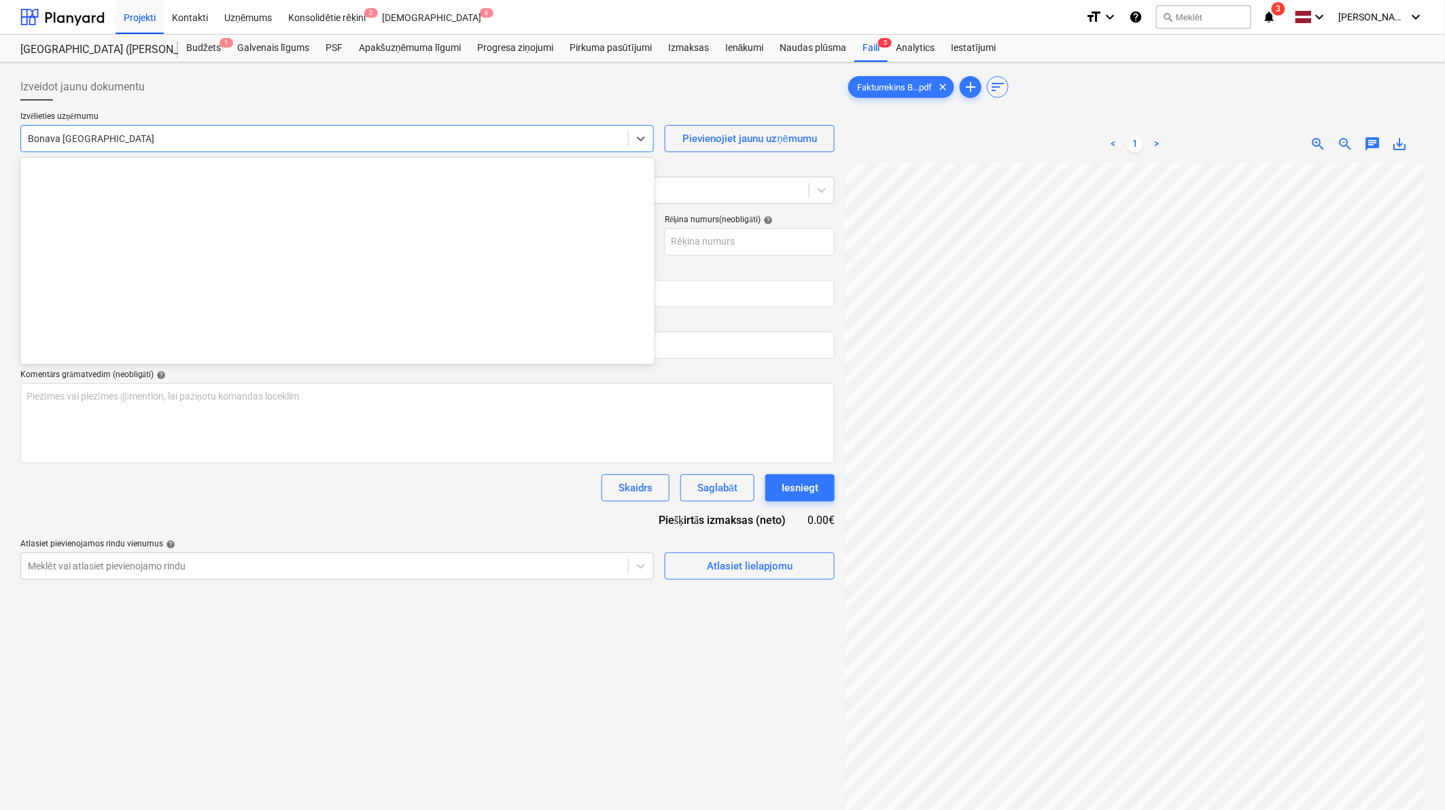
scroll to position [2497, 0]
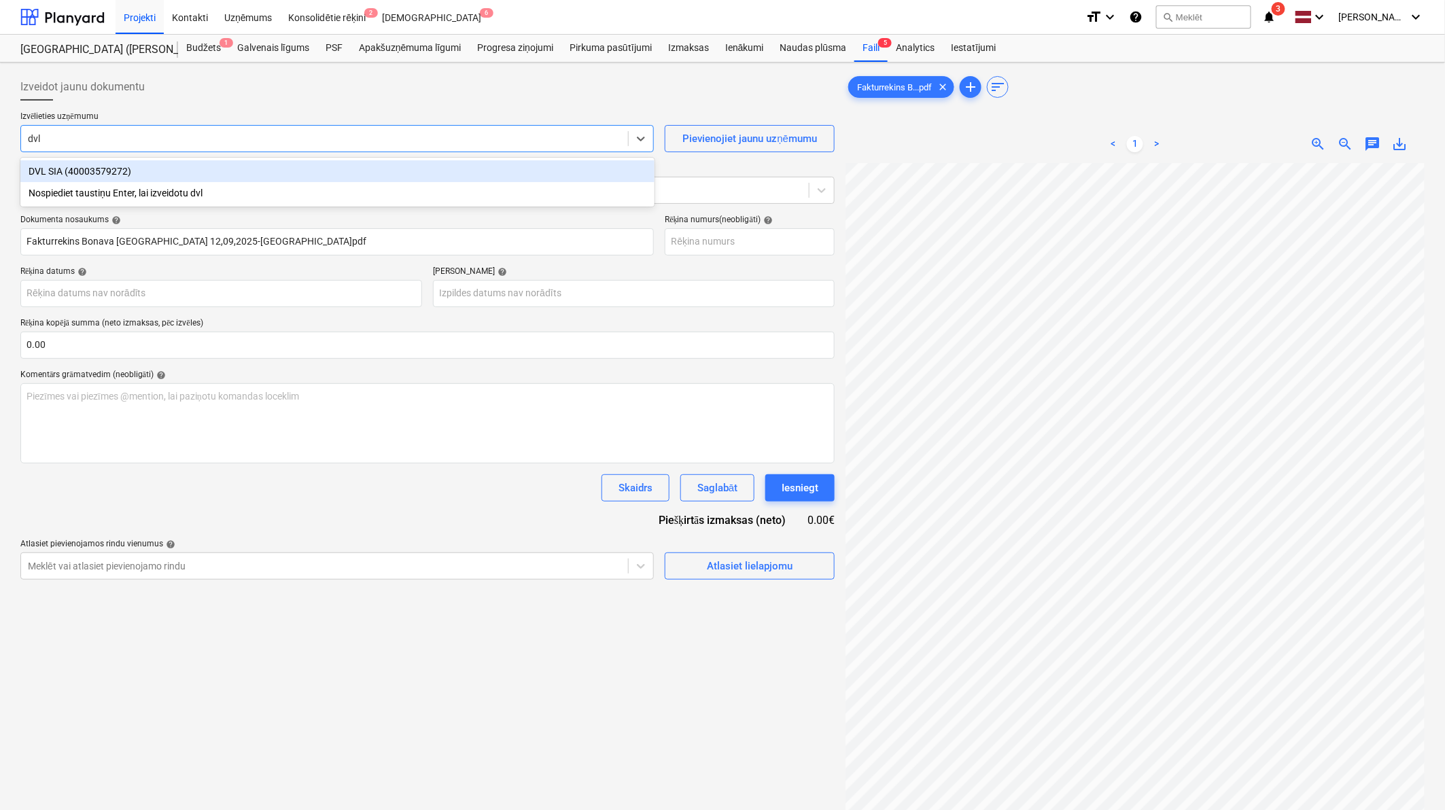
click at [303, 166] on div "DVL SIA (40003579272)" at bounding box center [337, 171] width 634 height 22
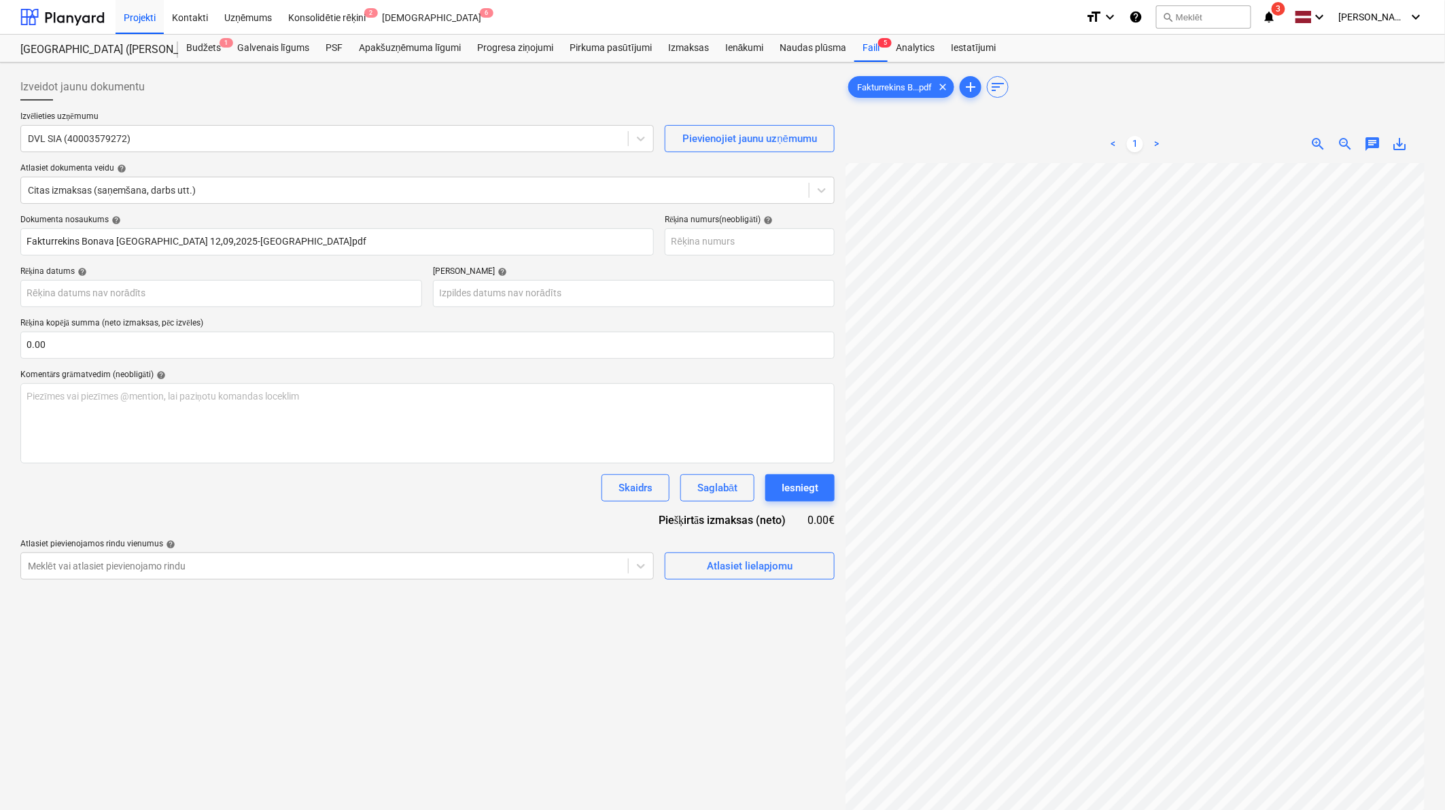
scroll to position [132, 77]
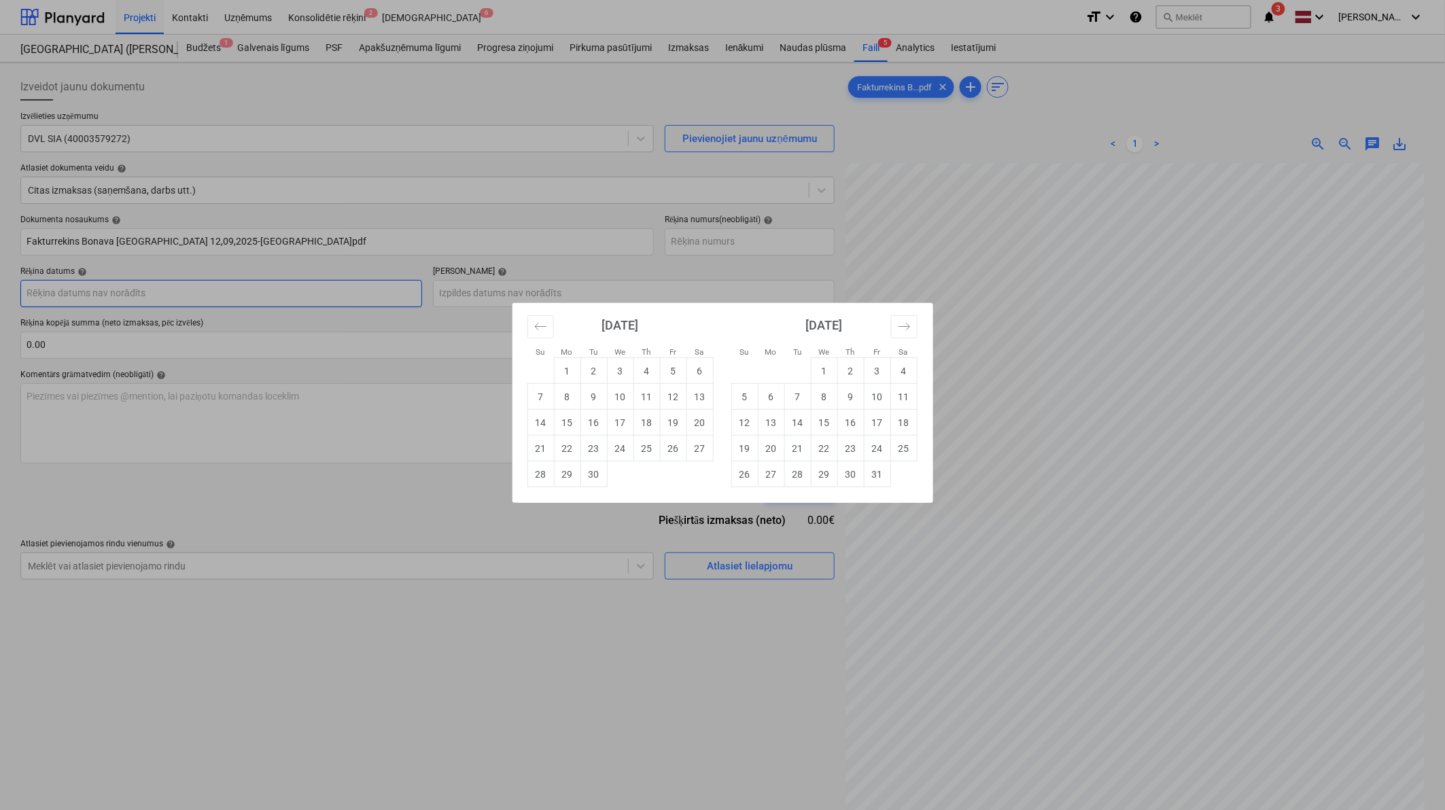
click at [154, 290] on body "Projekti Kontakti Uzņēmums Konsolidētie rēķini 2 Iesūtne 6 format_size keyboard…" at bounding box center [722, 405] width 1445 height 810
click at [678, 398] on td "12" at bounding box center [673, 397] width 27 height 26
click at [590, 296] on body "Projekti Kontakti Uzņēmums Konsolidētie rēķini 2 Iesūtne 6 format_size keyboard…" at bounding box center [722, 405] width 1445 height 810
click at [764, 473] on td "27" at bounding box center [771, 474] width 27 height 26
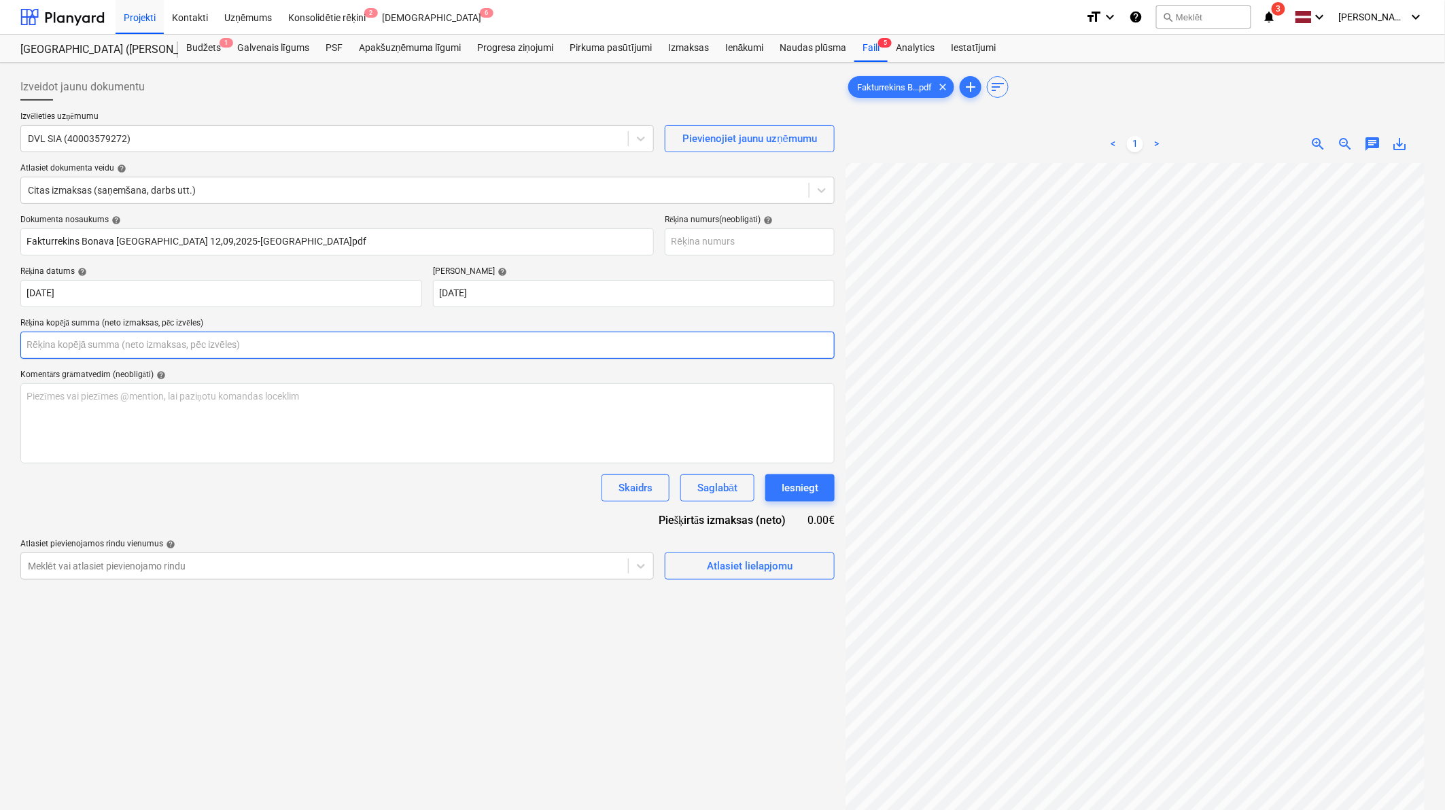
click at [178, 351] on input "text" at bounding box center [427, 345] width 814 height 27
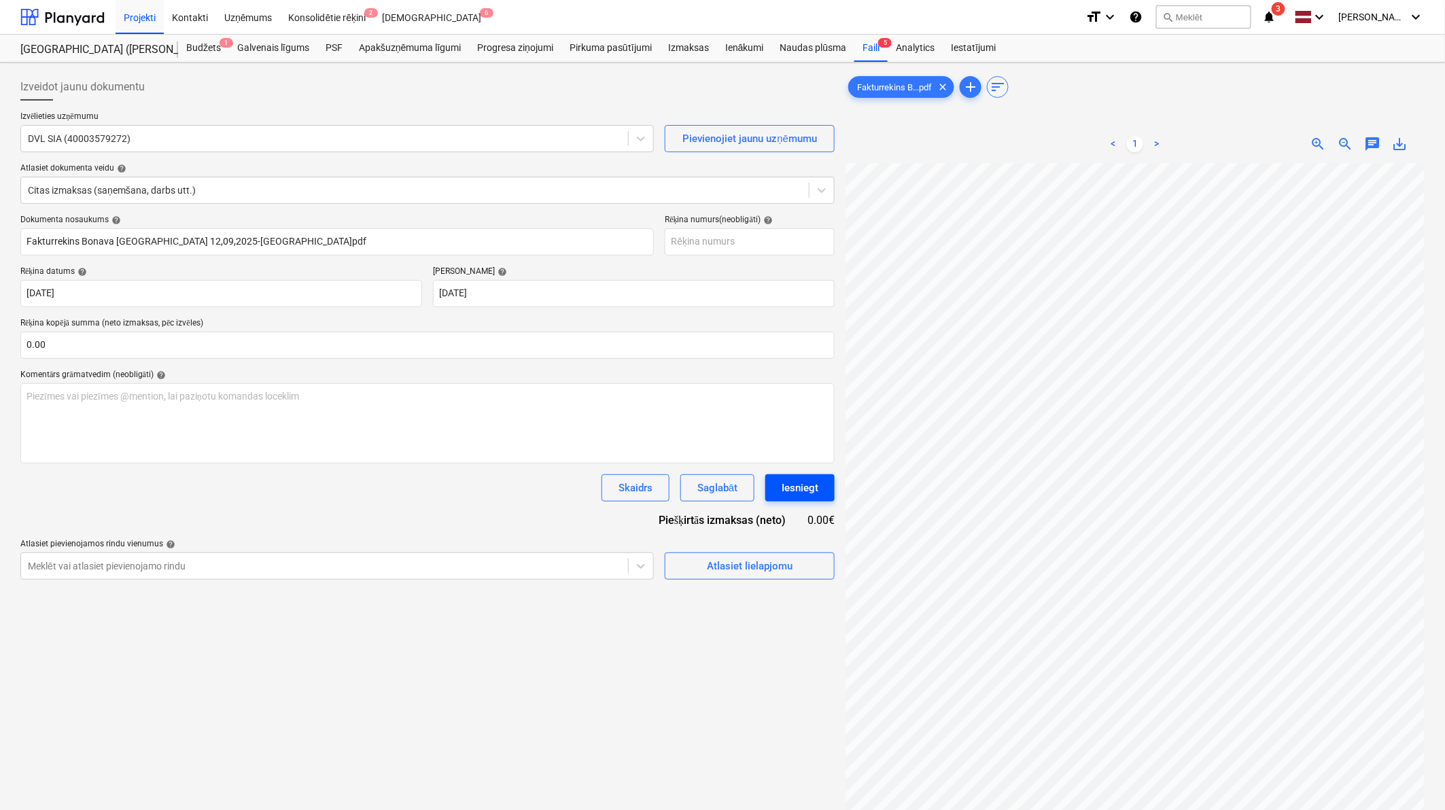
scroll to position [154, 136]
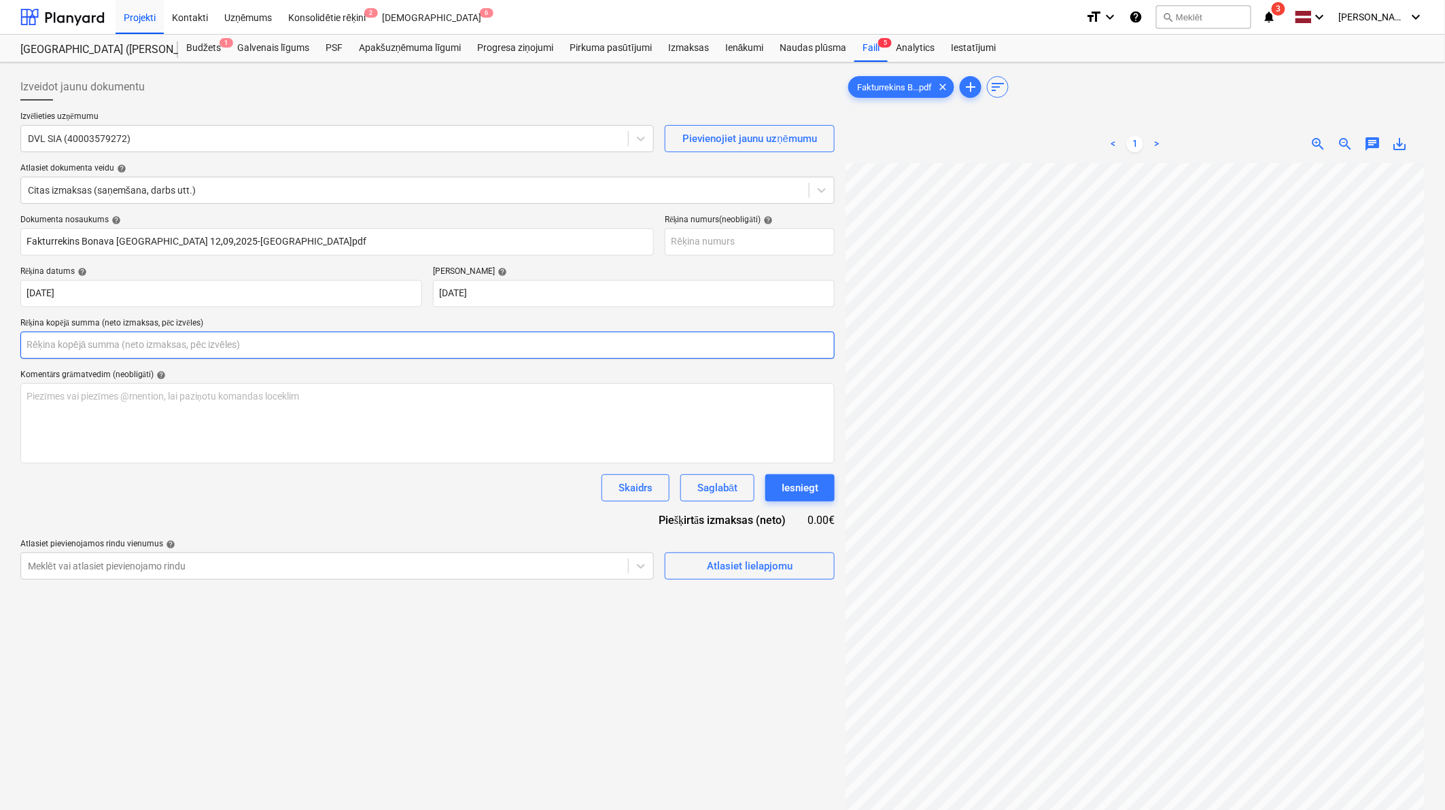
click at [99, 344] on input "text" at bounding box center [427, 345] width 814 height 27
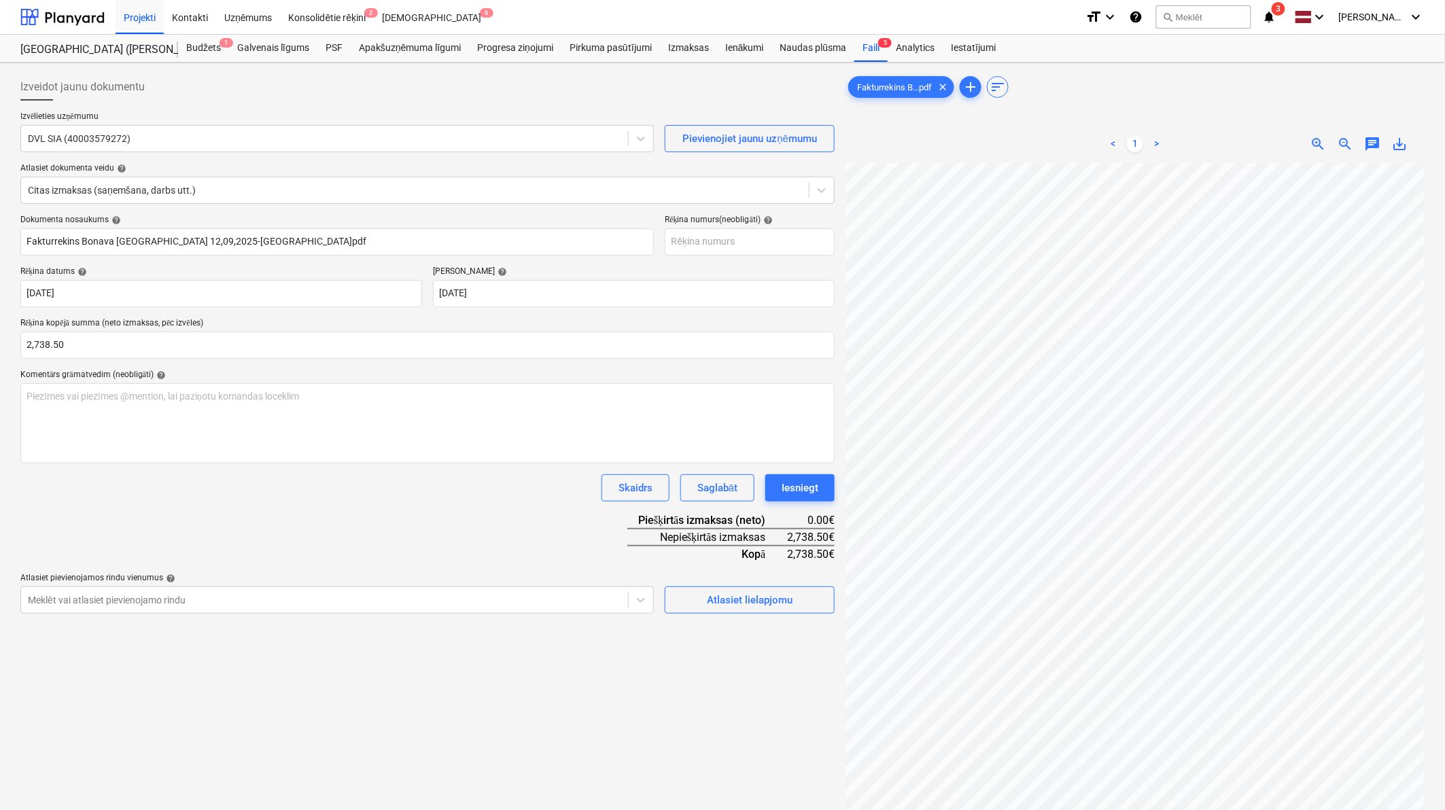
click at [383, 500] on div "Dokumenta nosaukums help Fakturrekins Bonava [GEOGRAPHIC_DATA] 12,09,2025-[GEOG…" at bounding box center [427, 414] width 814 height 399
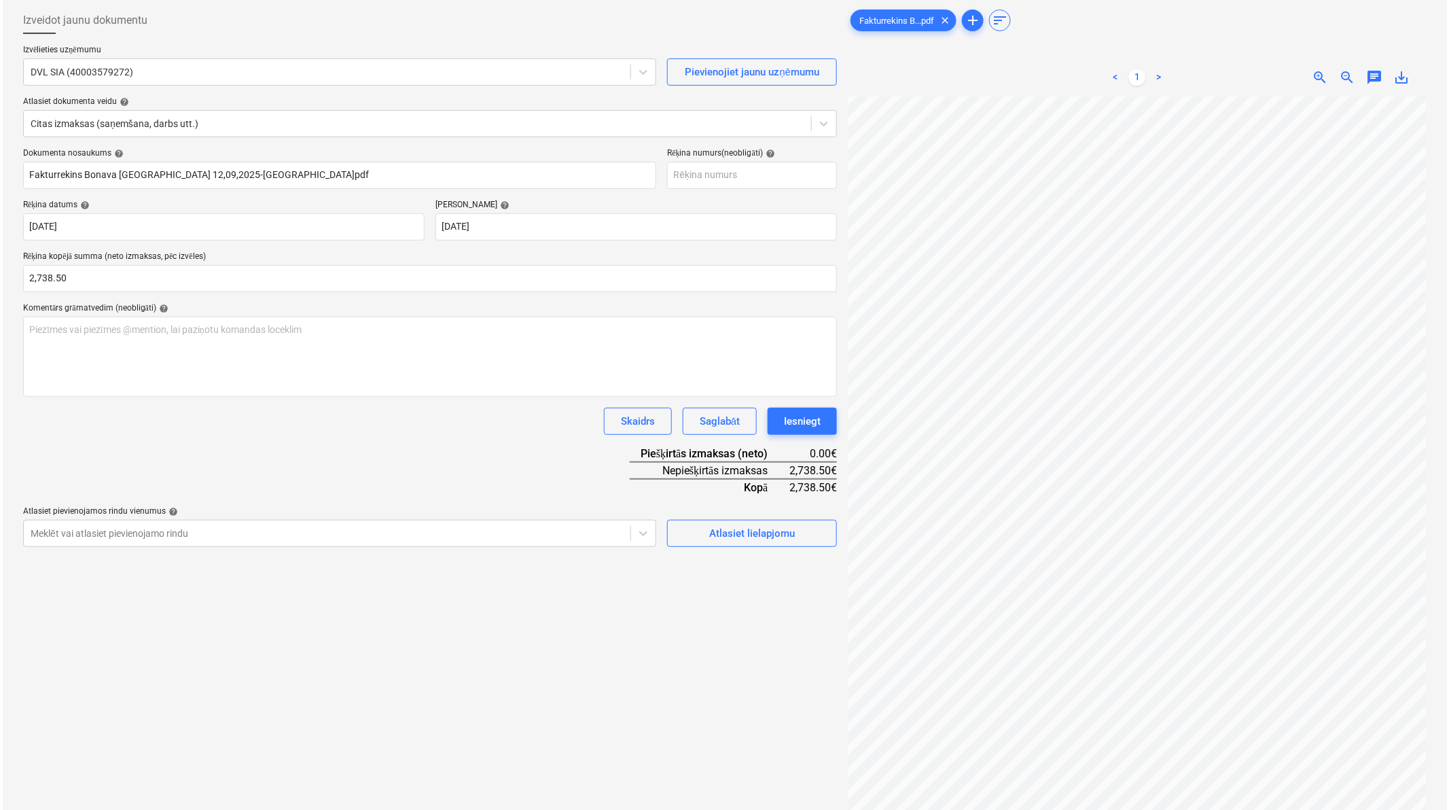
scroll to position [100, 0]
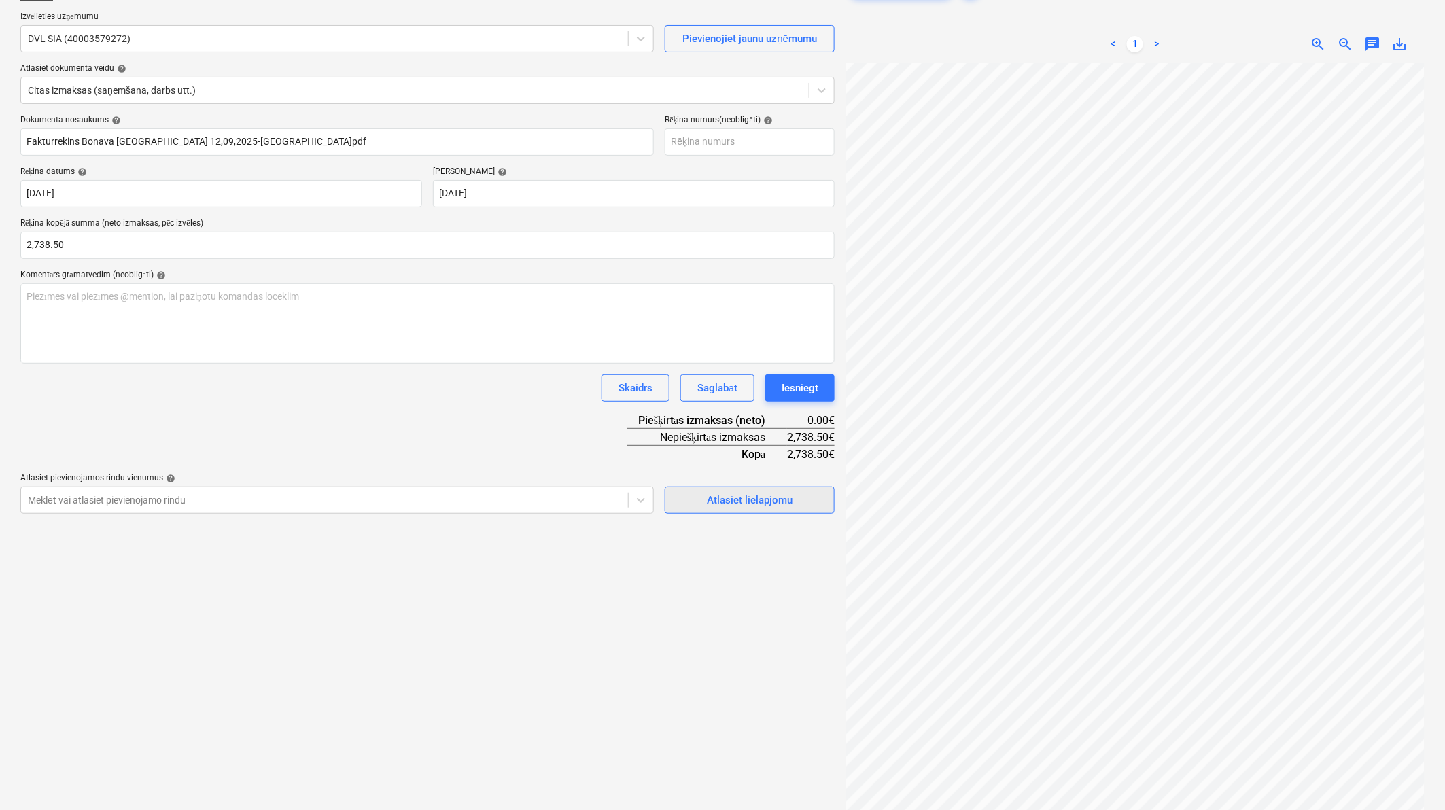
click at [760, 500] on div "Atlasiet lielapjomu" at bounding box center [750, 500] width 86 height 18
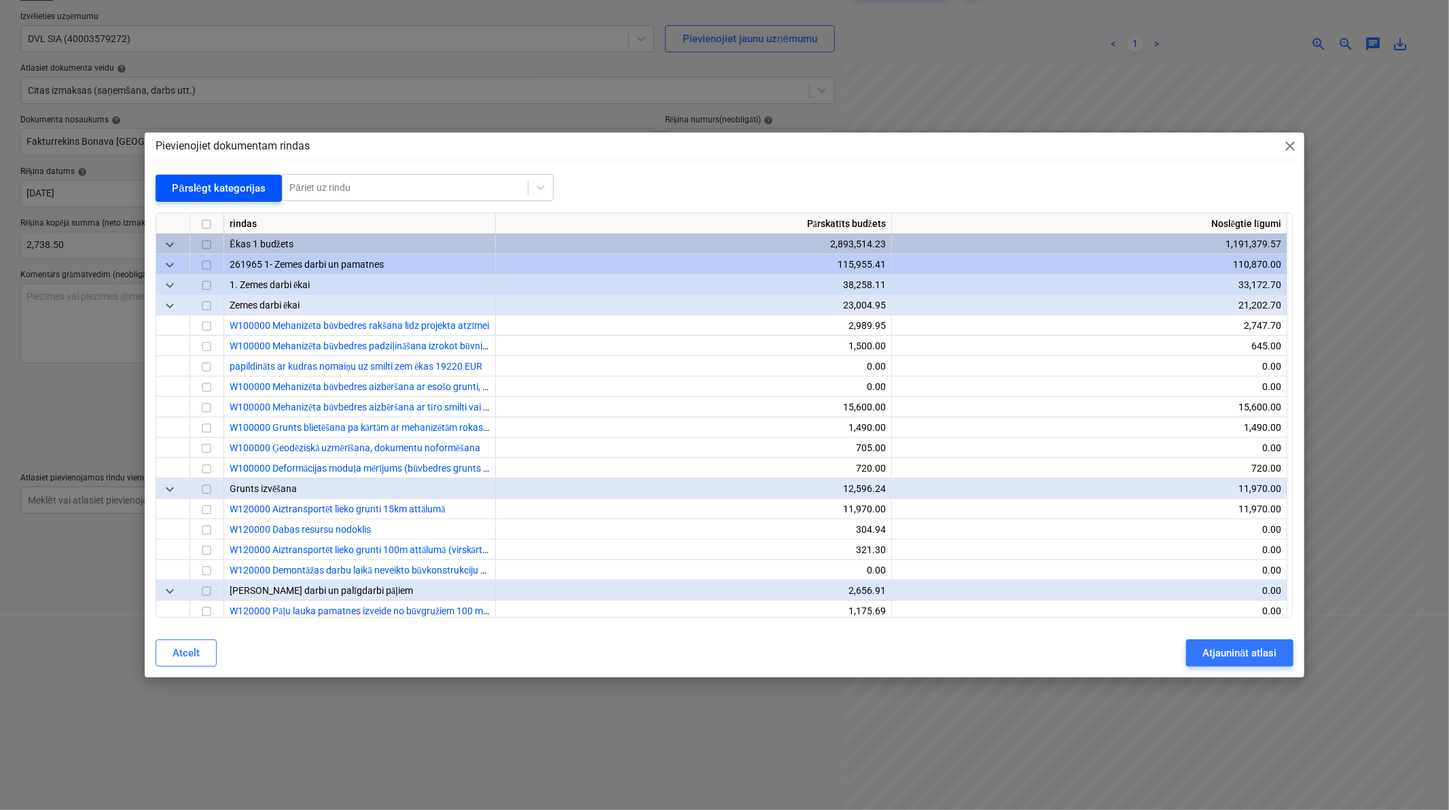
click at [247, 181] on div "Pārslēgt kategorijas" at bounding box center [219, 188] width 94 height 18
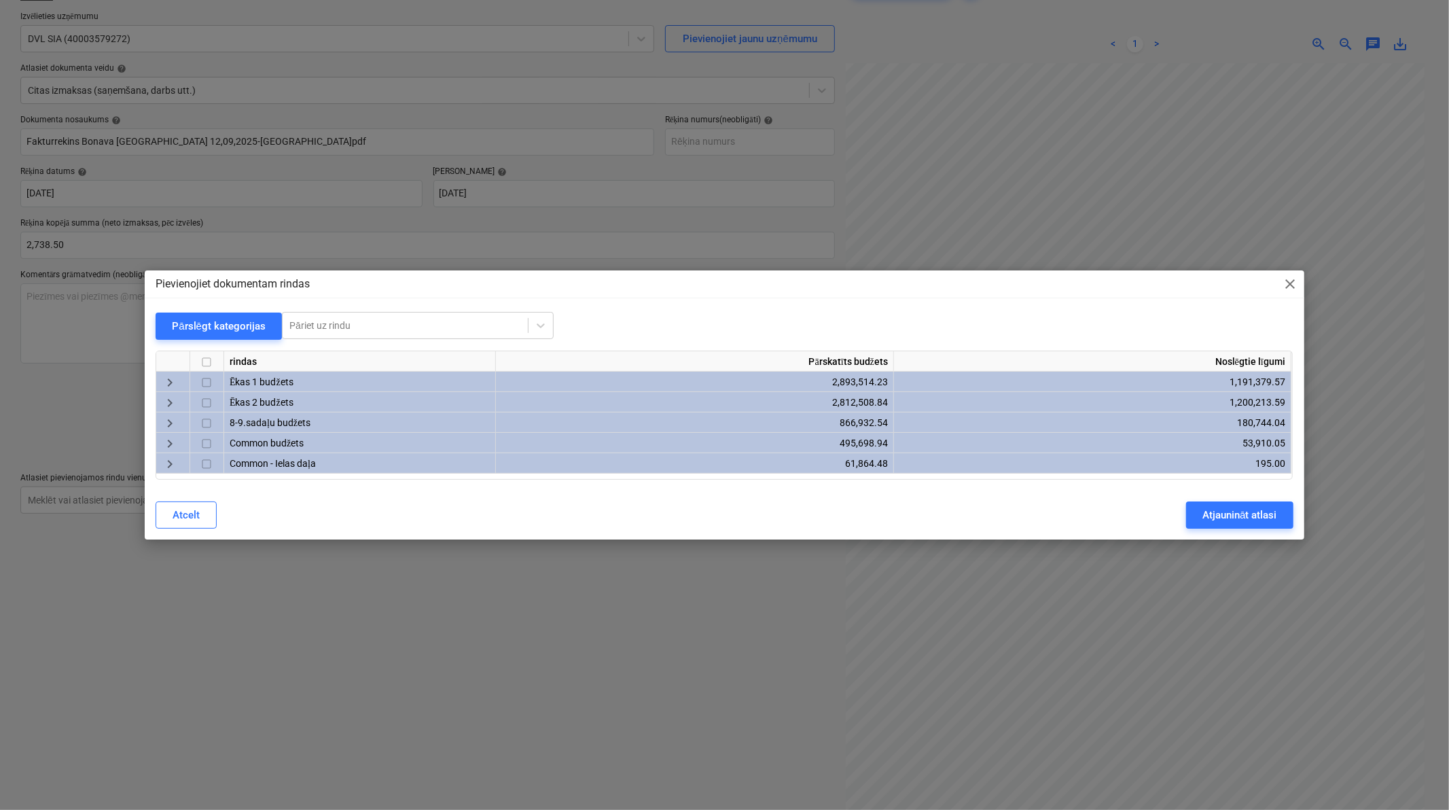
click at [164, 404] on span "keyboard_arrow_right" at bounding box center [170, 403] width 16 height 16
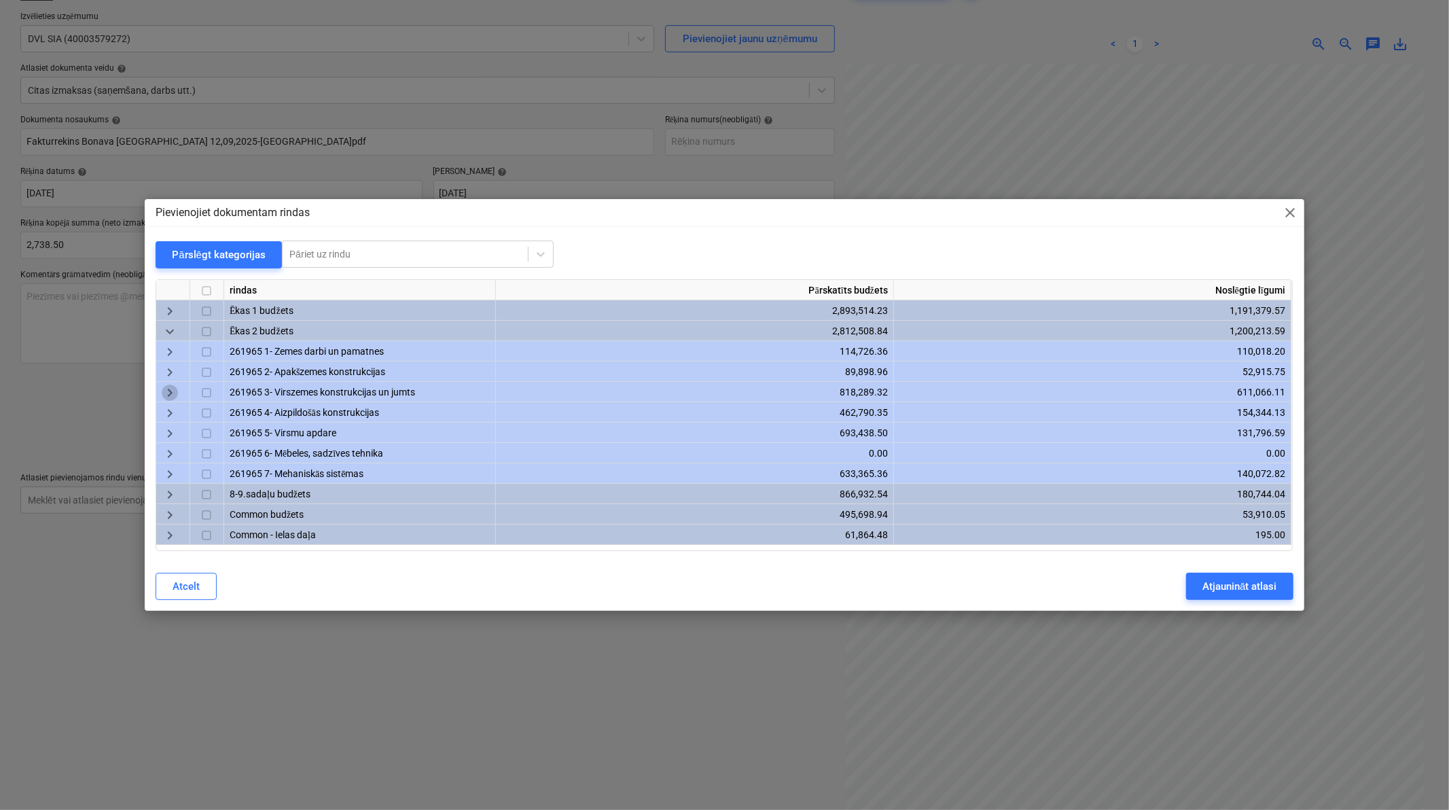
click at [170, 390] on span "keyboard_arrow_right" at bounding box center [170, 393] width 16 height 16
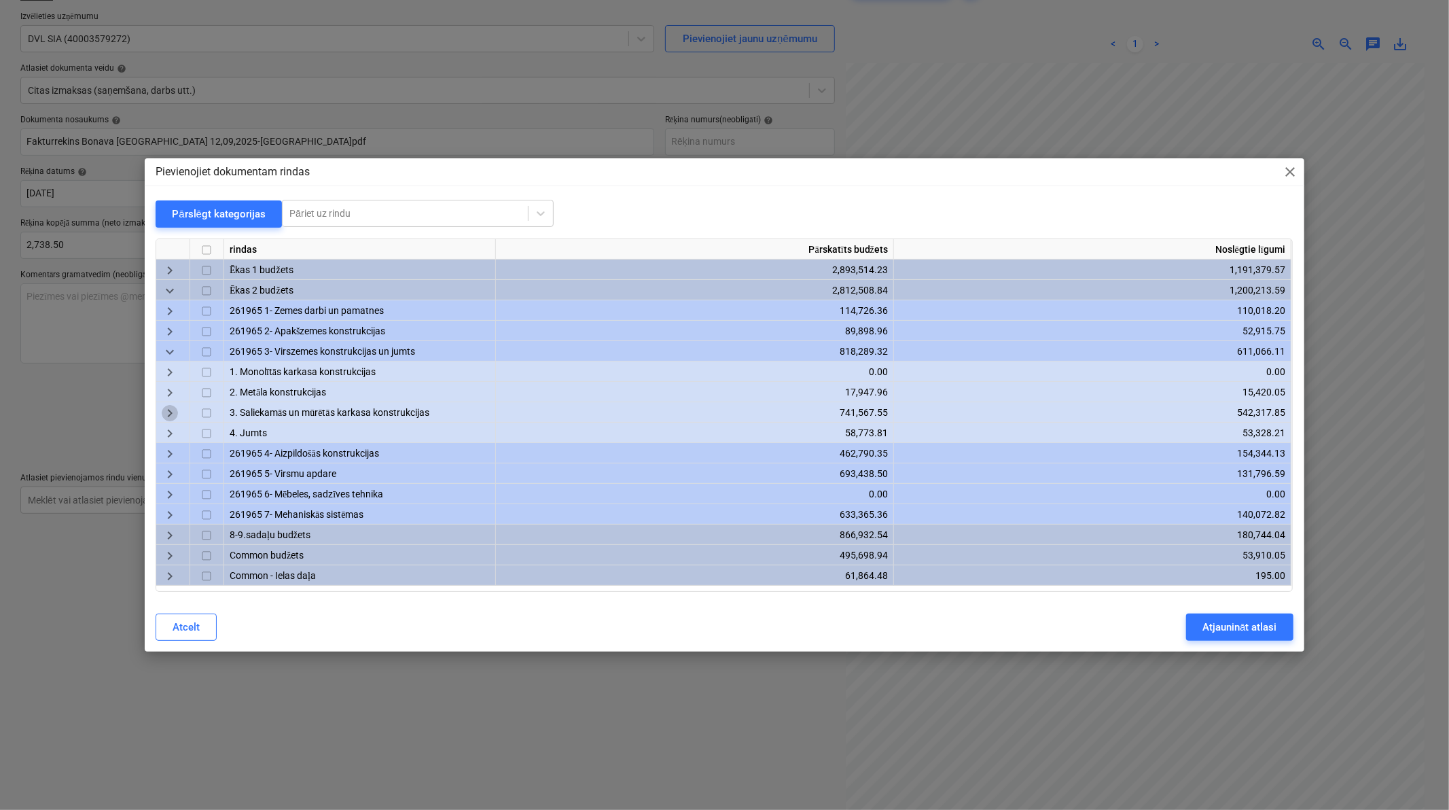
click at [166, 408] on span "keyboard_arrow_right" at bounding box center [170, 413] width 16 height 16
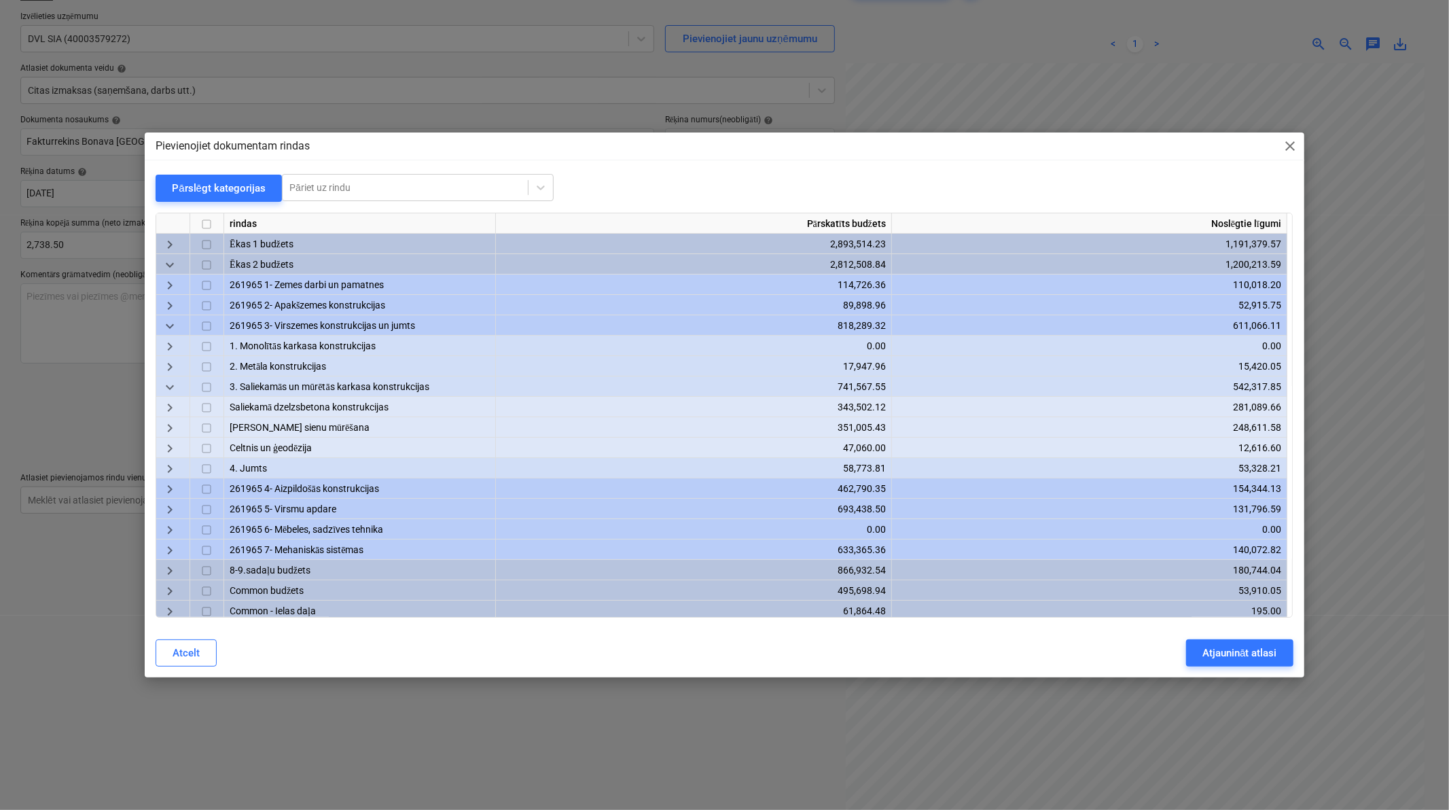
click at [174, 405] on span "keyboard_arrow_right" at bounding box center [170, 408] width 16 height 16
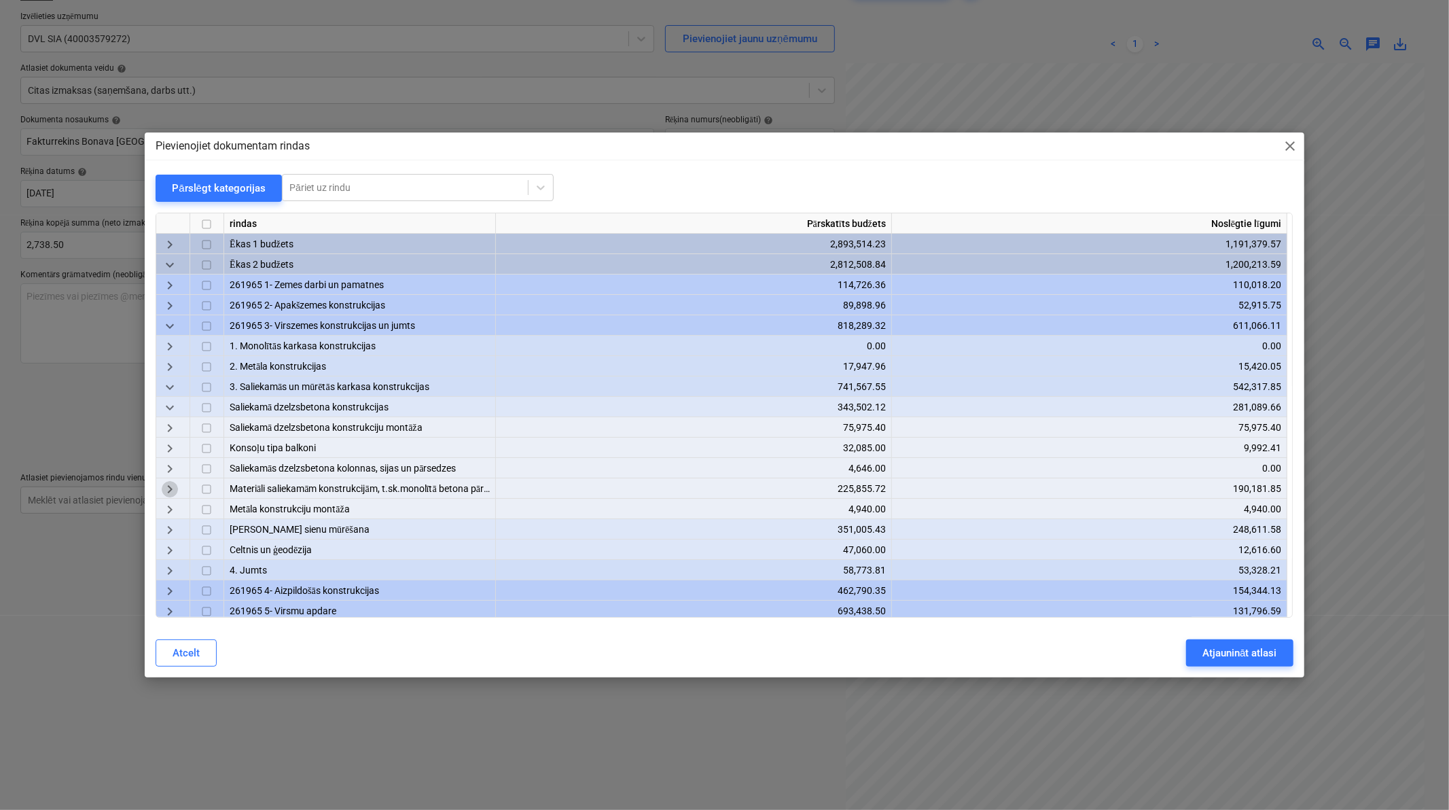
click at [170, 485] on span "keyboard_arrow_right" at bounding box center [170, 489] width 16 height 16
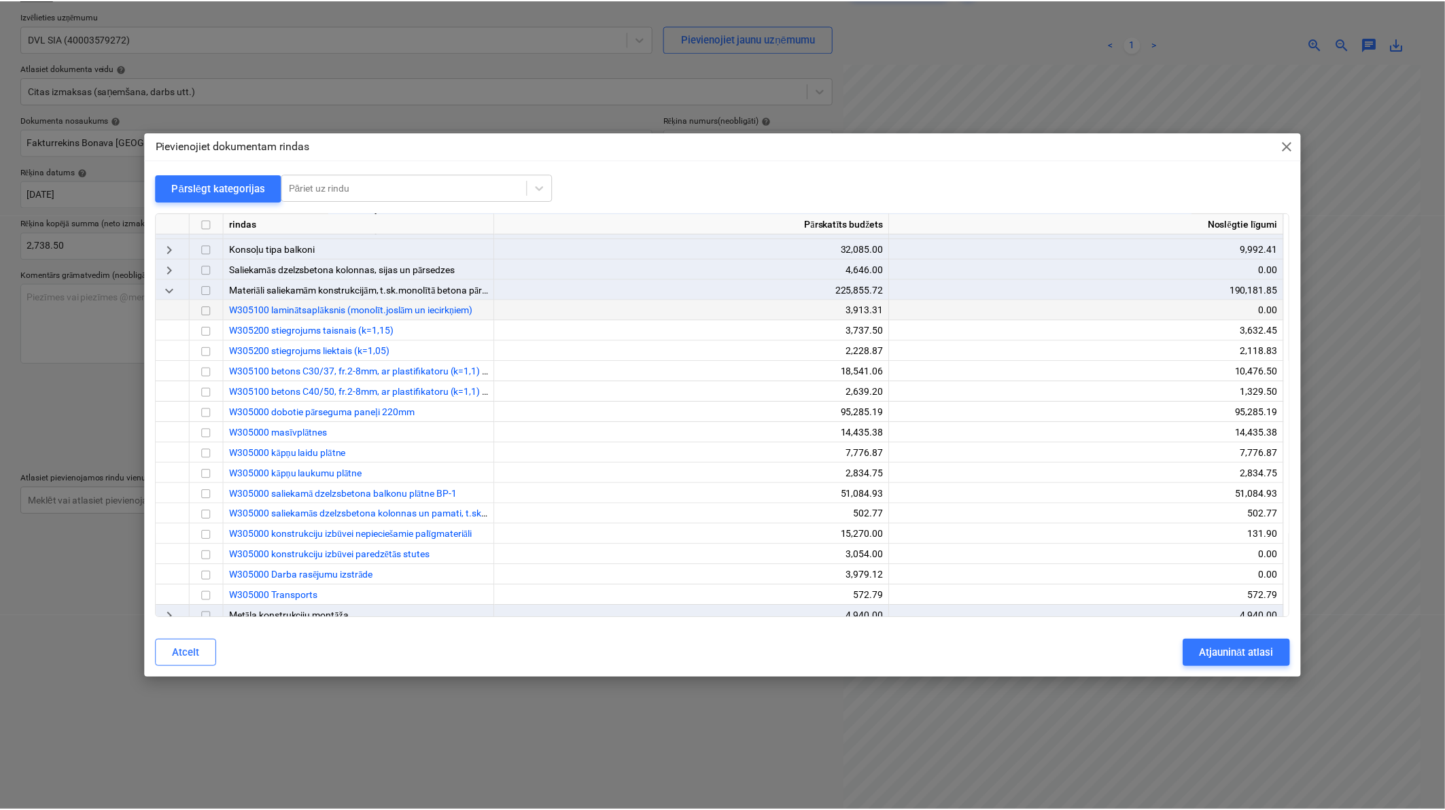
scroll to position [201, 0]
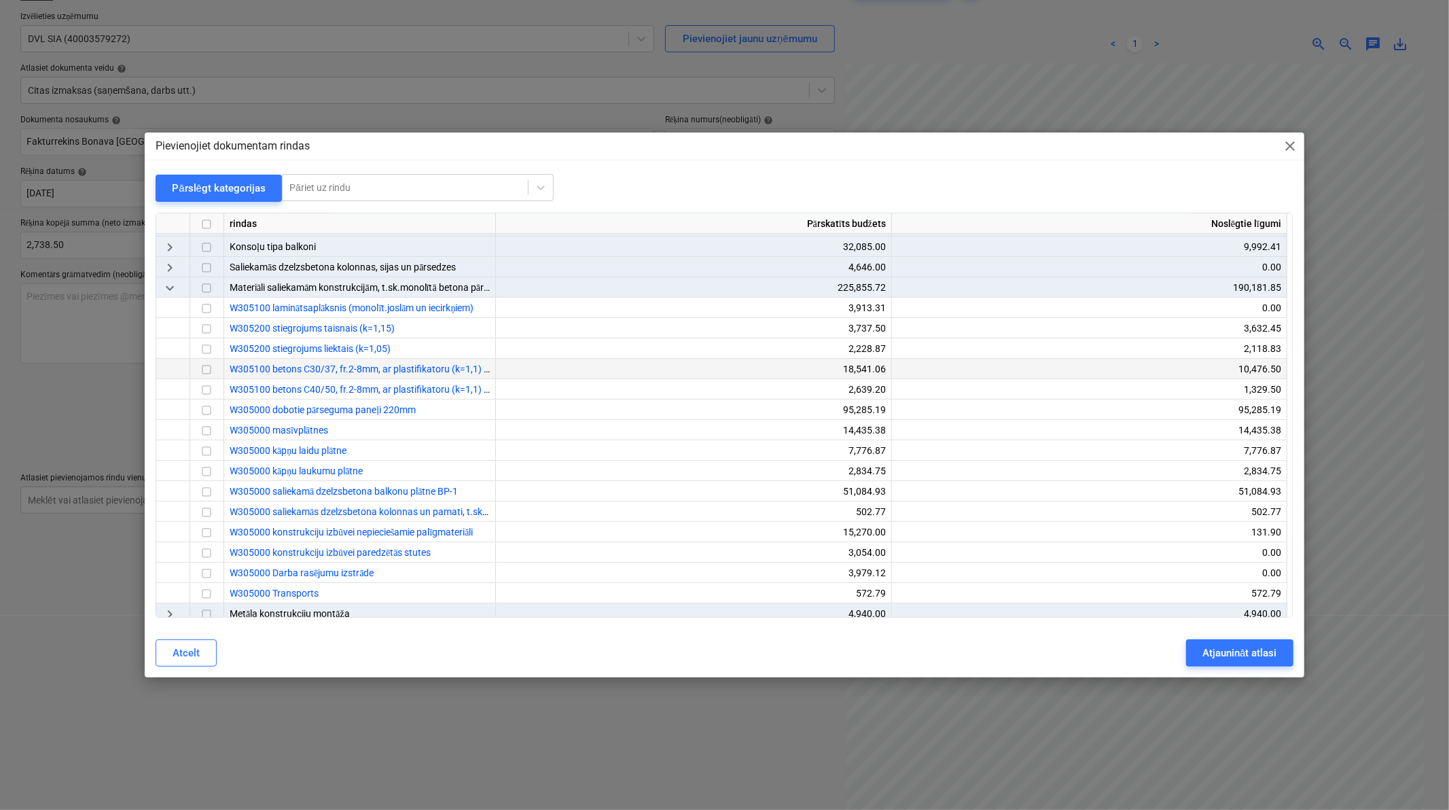
click at [209, 369] on input "checkbox" at bounding box center [206, 370] width 16 height 16
click at [1038, 500] on div "Atjaunināt atlasi" at bounding box center [1240, 653] width 74 height 18
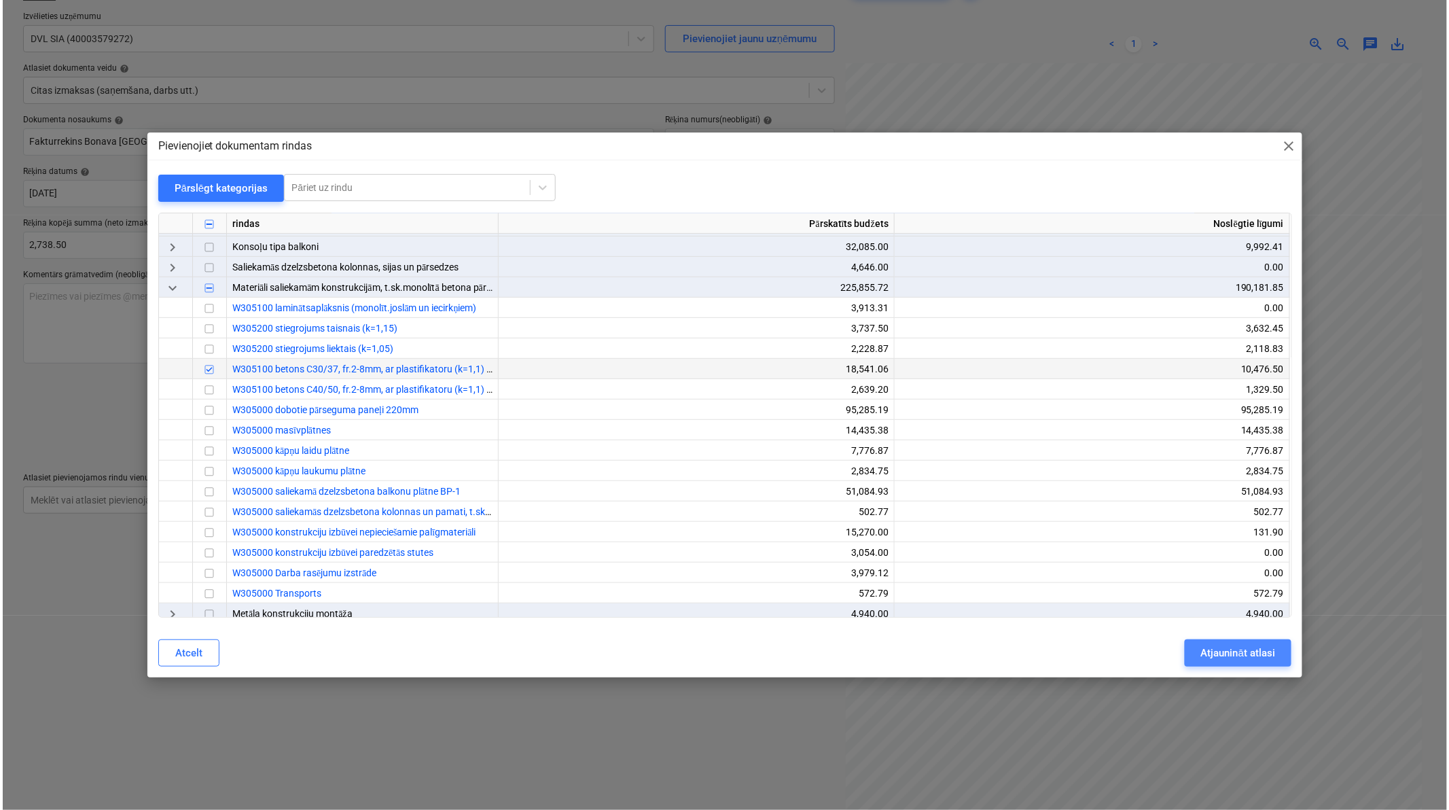
scroll to position [154, 134]
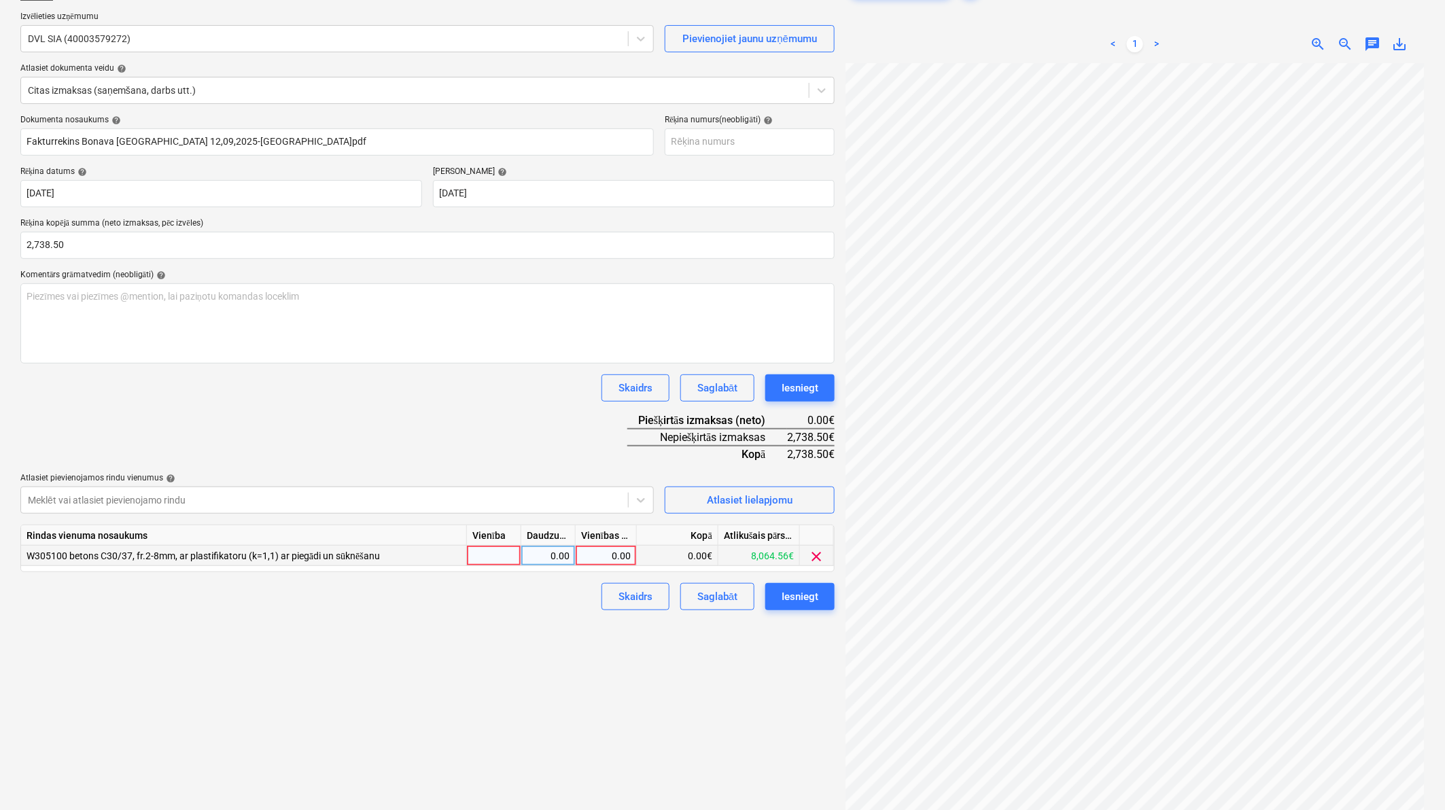
click at [613, 500] on div "0.00" at bounding box center [606, 556] width 50 height 20
click at [525, 500] on div "Izveidot jaunu dokumentu Izvēlieties uzņēmumu DVL SIA (40003579272) Pievienojie…" at bounding box center [427, 404] width 825 height 873
click at [805, 500] on div "Iesniegt" at bounding box center [799, 597] width 37 height 18
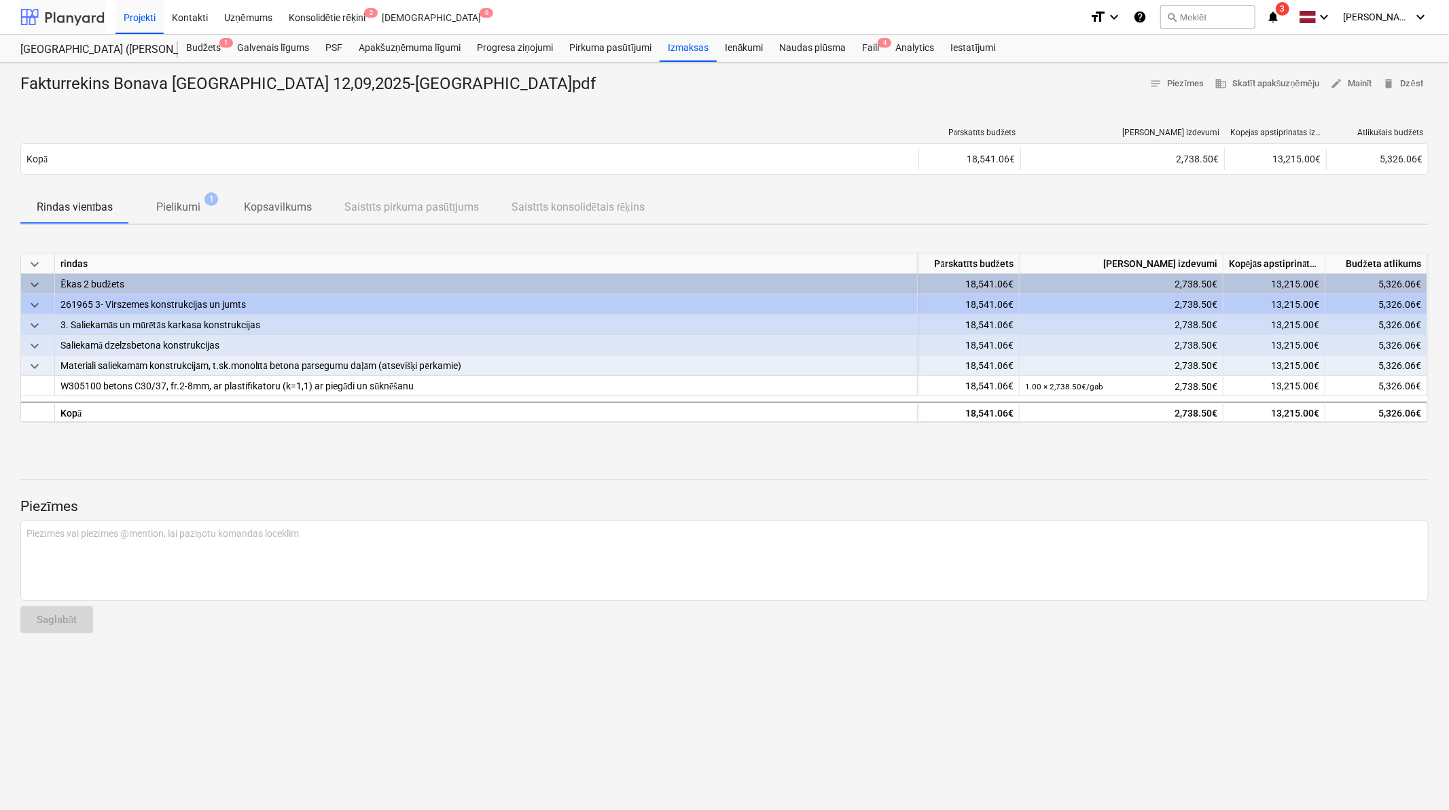
click at [63, 16] on div at bounding box center [62, 17] width 84 height 34
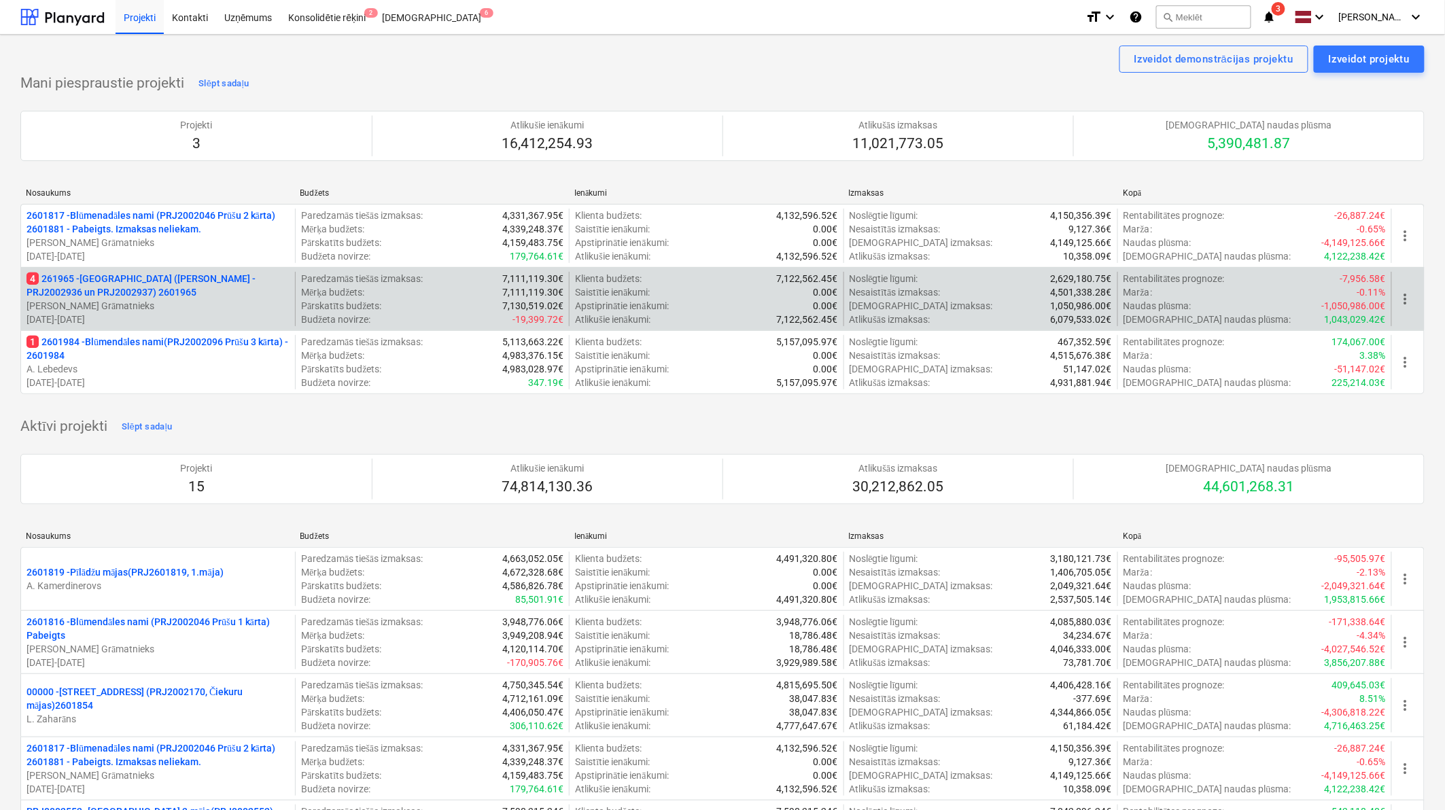
click at [150, 292] on p "4 261965 - [GEOGRAPHIC_DATA] ([PERSON_NAME] - PRJ2002936 un PRJ2002937) 2601965" at bounding box center [158, 285] width 263 height 27
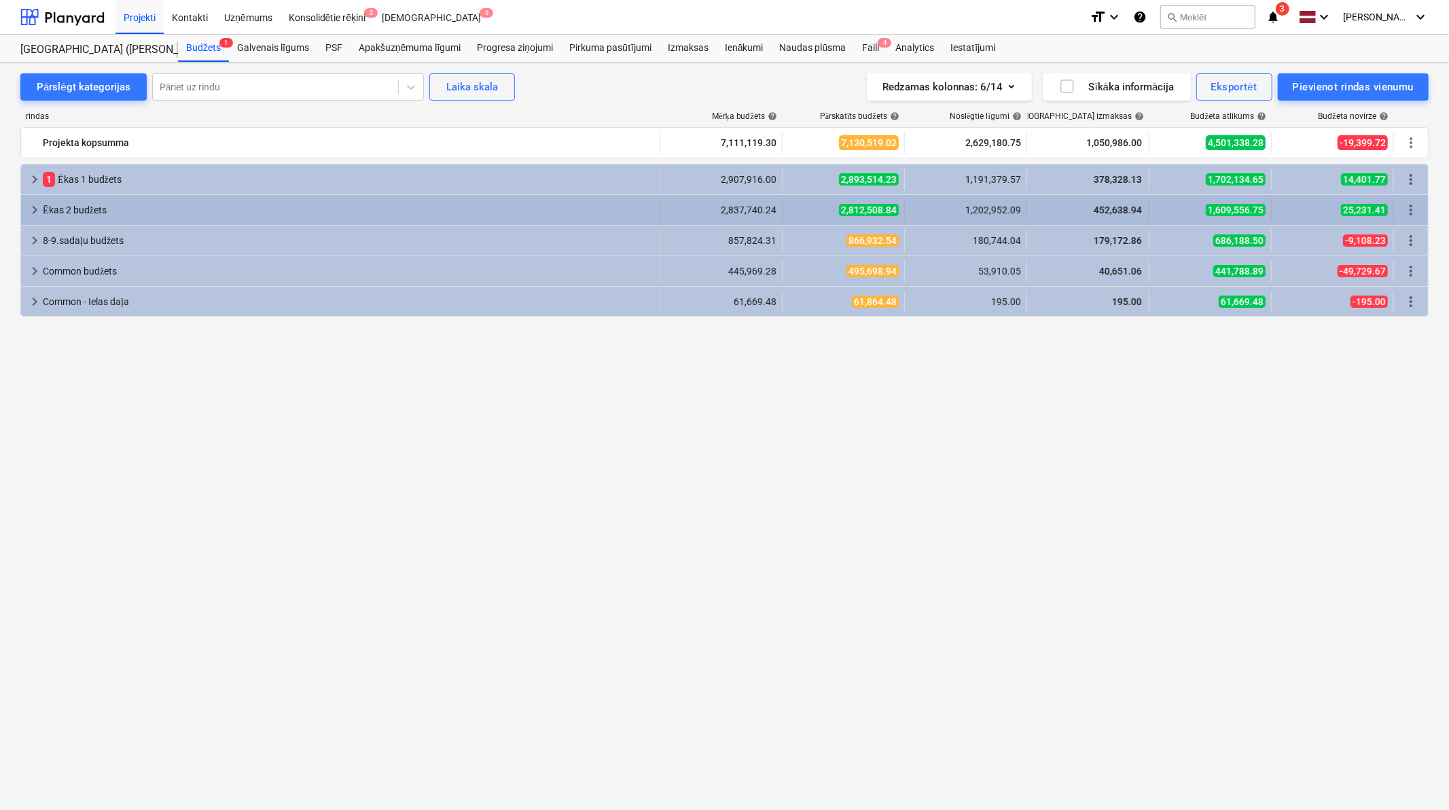
click at [27, 206] on span "keyboard_arrow_right" at bounding box center [35, 210] width 16 height 16
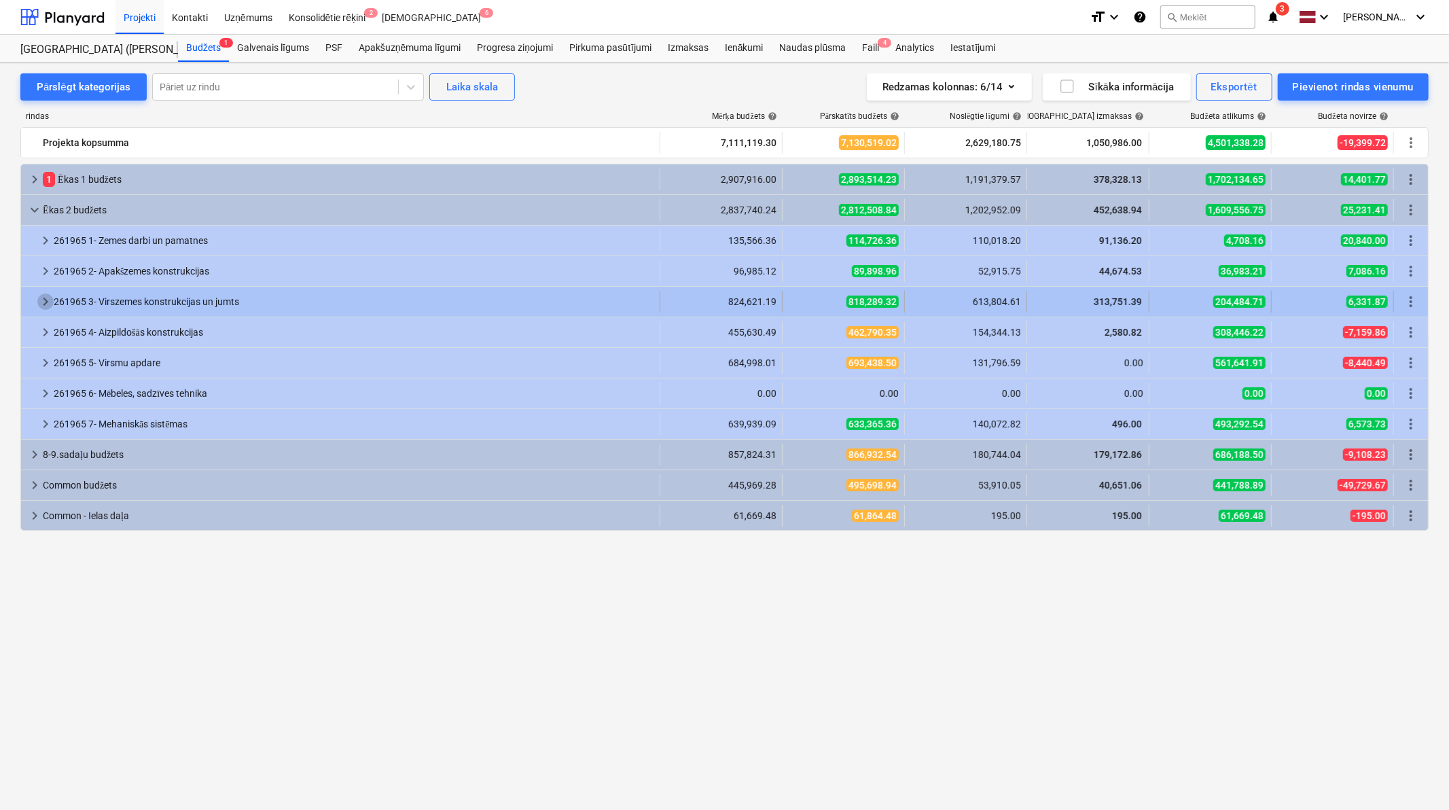
click at [43, 303] on span "keyboard_arrow_right" at bounding box center [45, 302] width 16 height 16
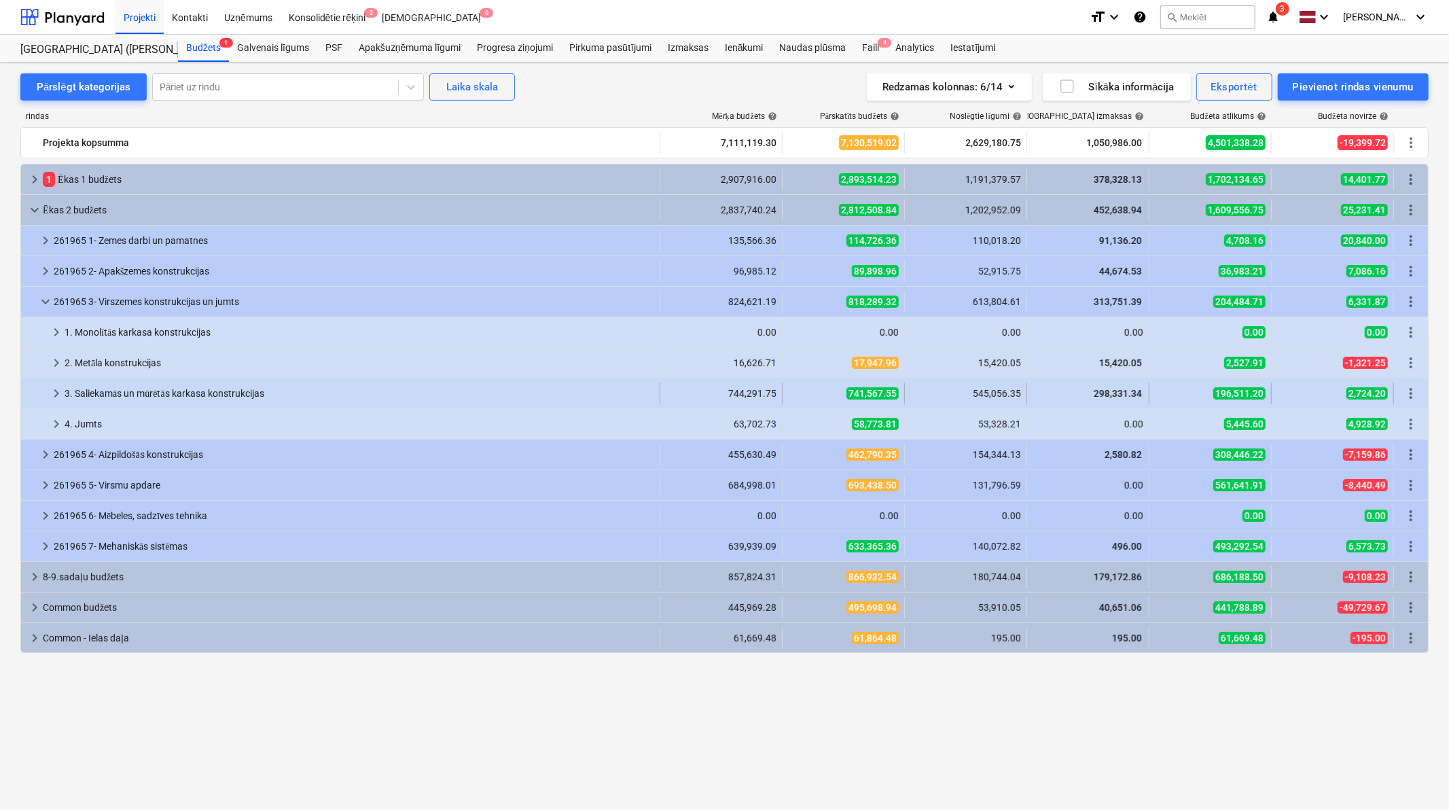
click at [52, 401] on span "keyboard_arrow_right" at bounding box center [56, 393] width 16 height 16
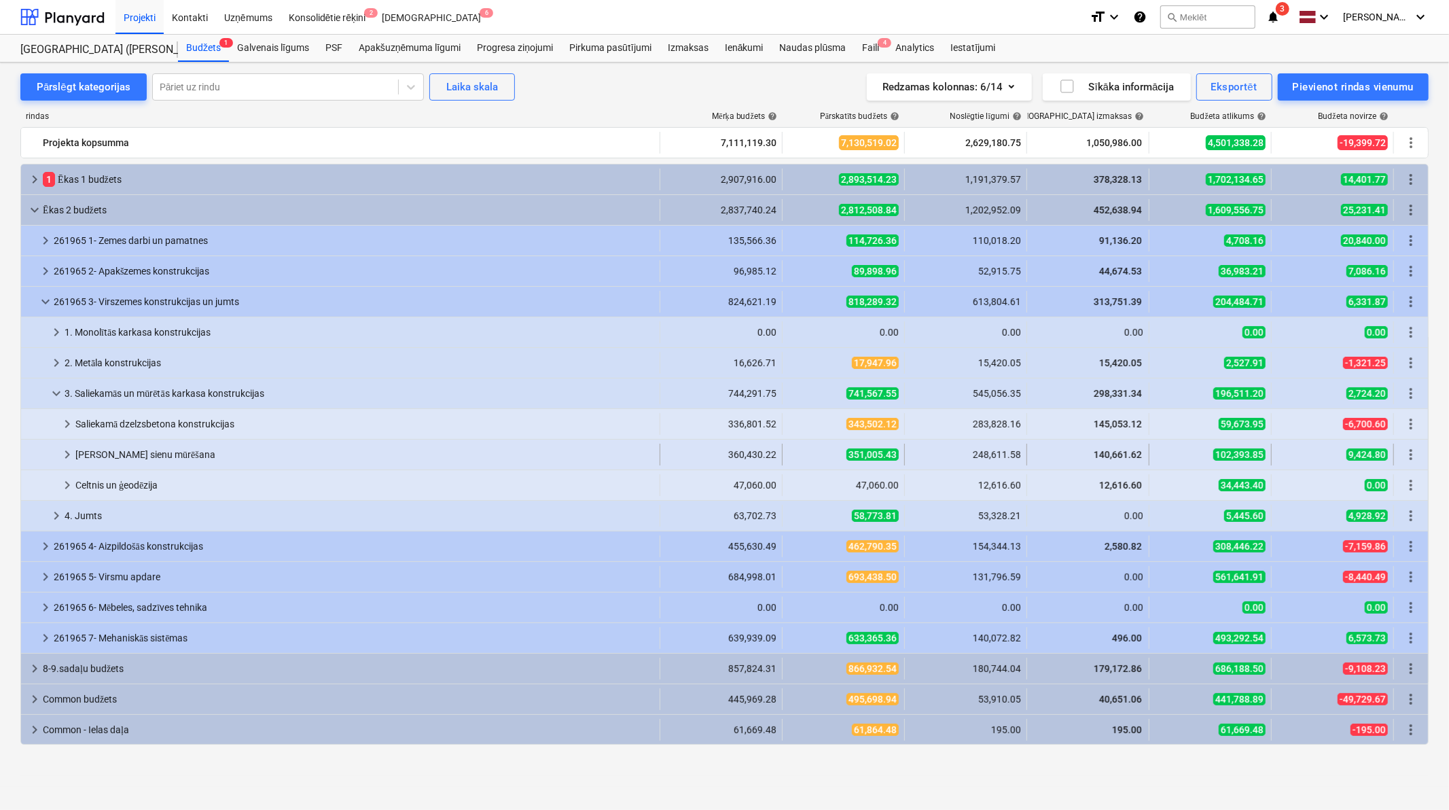
click at [67, 458] on span "keyboard_arrow_right" at bounding box center [67, 454] width 16 height 16
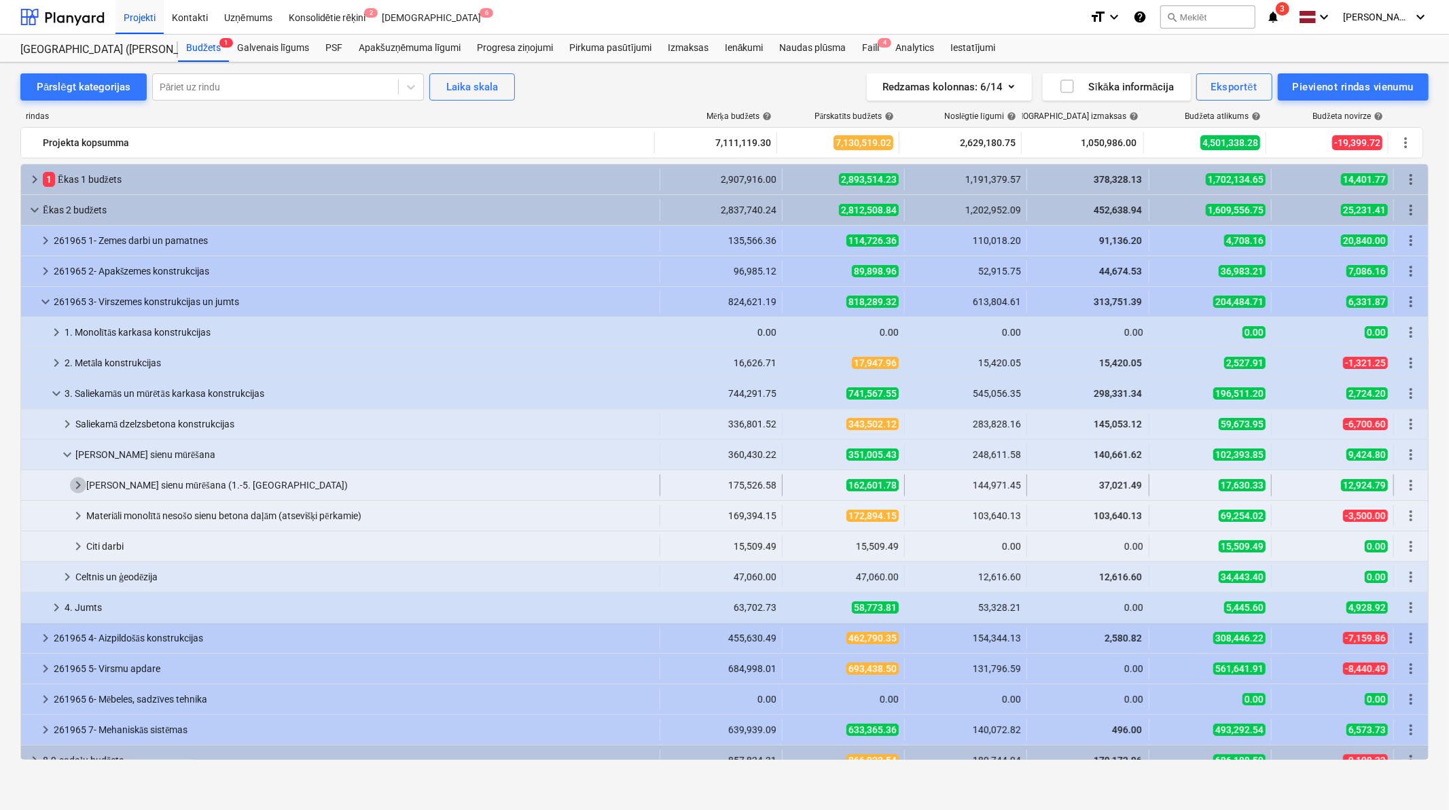
click at [77, 482] on span "keyboard_arrow_right" at bounding box center [78, 485] width 16 height 16
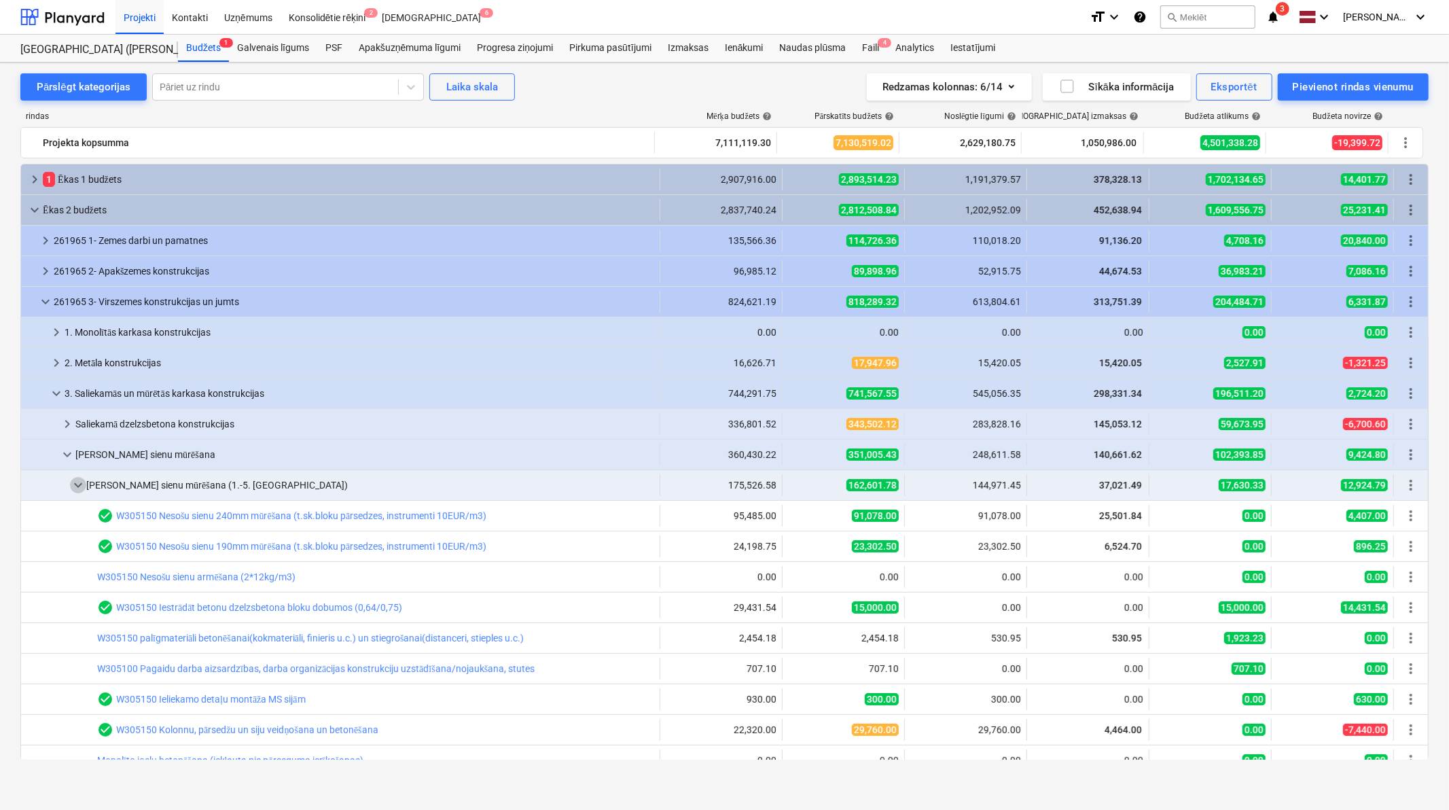
click at [77, 482] on span "keyboard_arrow_down" at bounding box center [78, 485] width 16 height 16
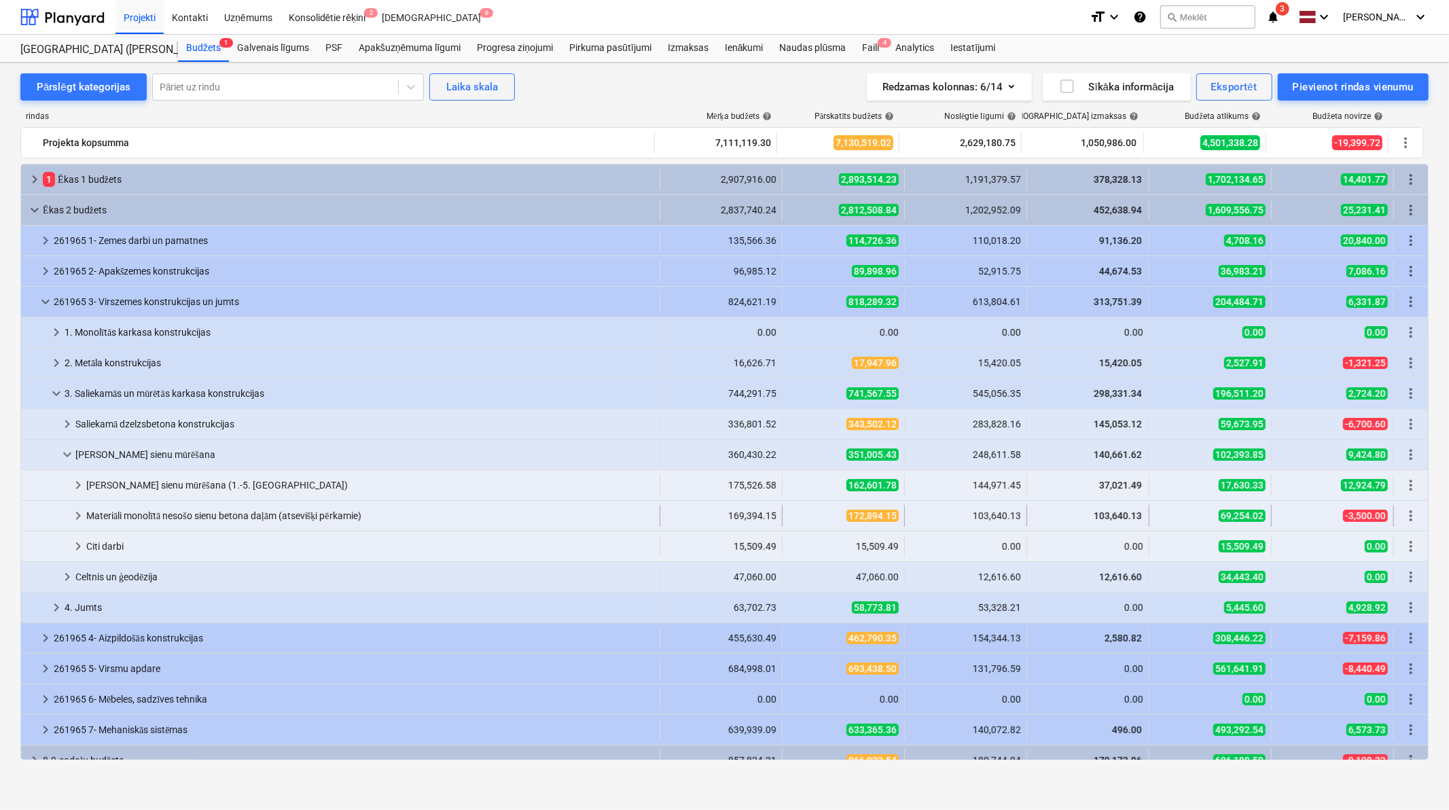
click at [79, 500] on span "keyboard_arrow_right" at bounding box center [78, 516] width 16 height 16
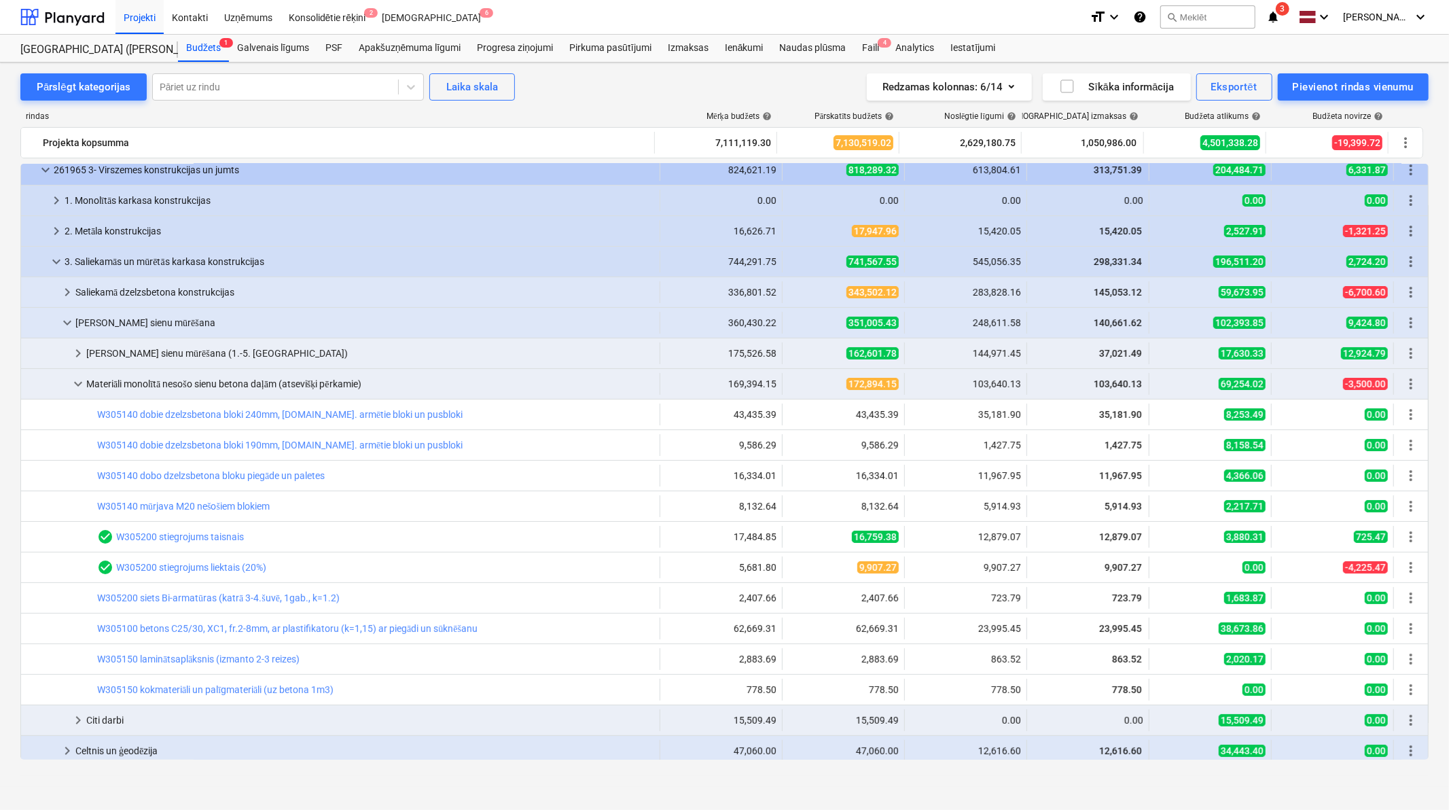
scroll to position [201, 0]
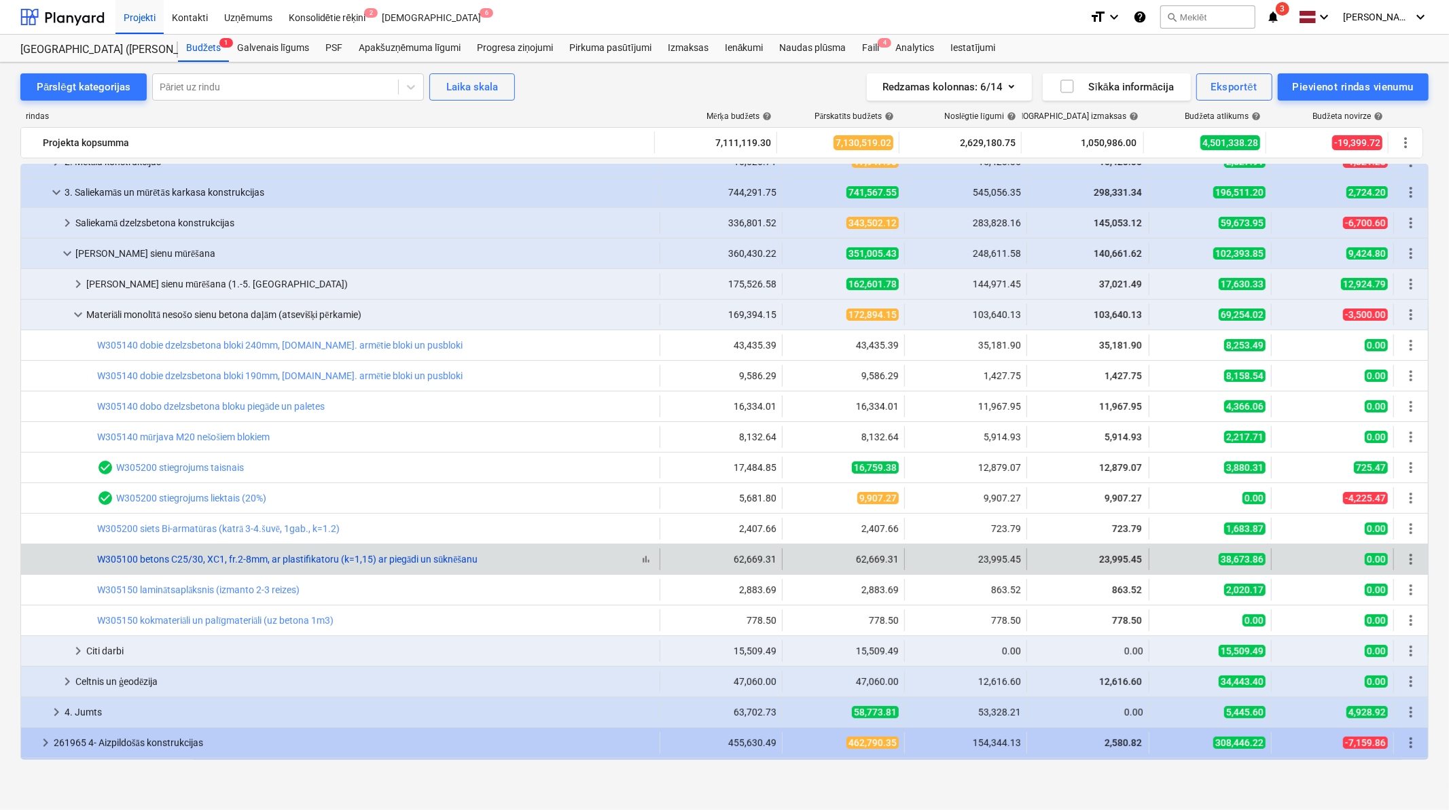
click at [263, 500] on link "W305100 betons C25/30, XC1, fr.2-8mm, ar plastifikatoru (k=1,15) ar piegādi un …" at bounding box center [287, 559] width 381 height 11
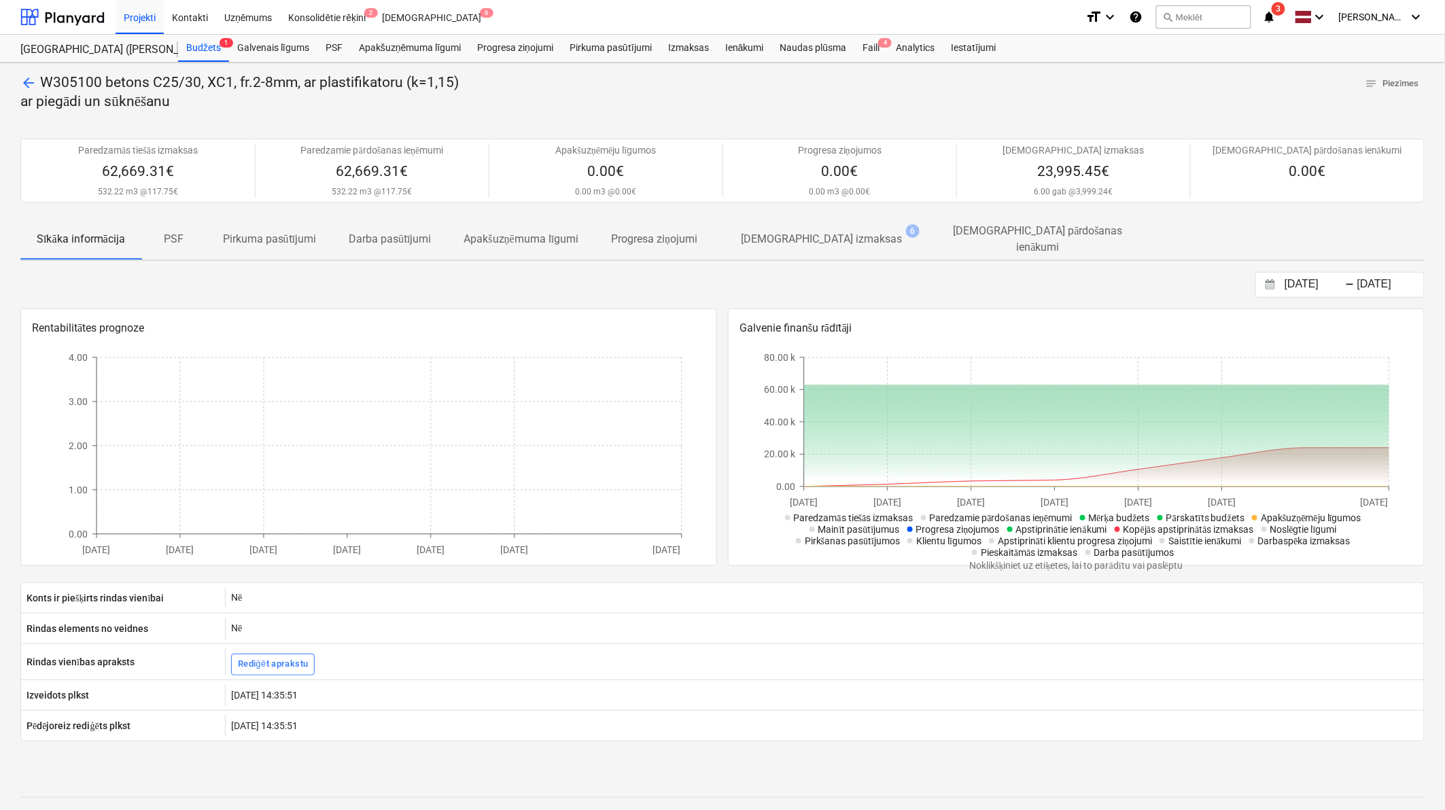
click at [25, 85] on span "arrow_back" at bounding box center [28, 83] width 16 height 16
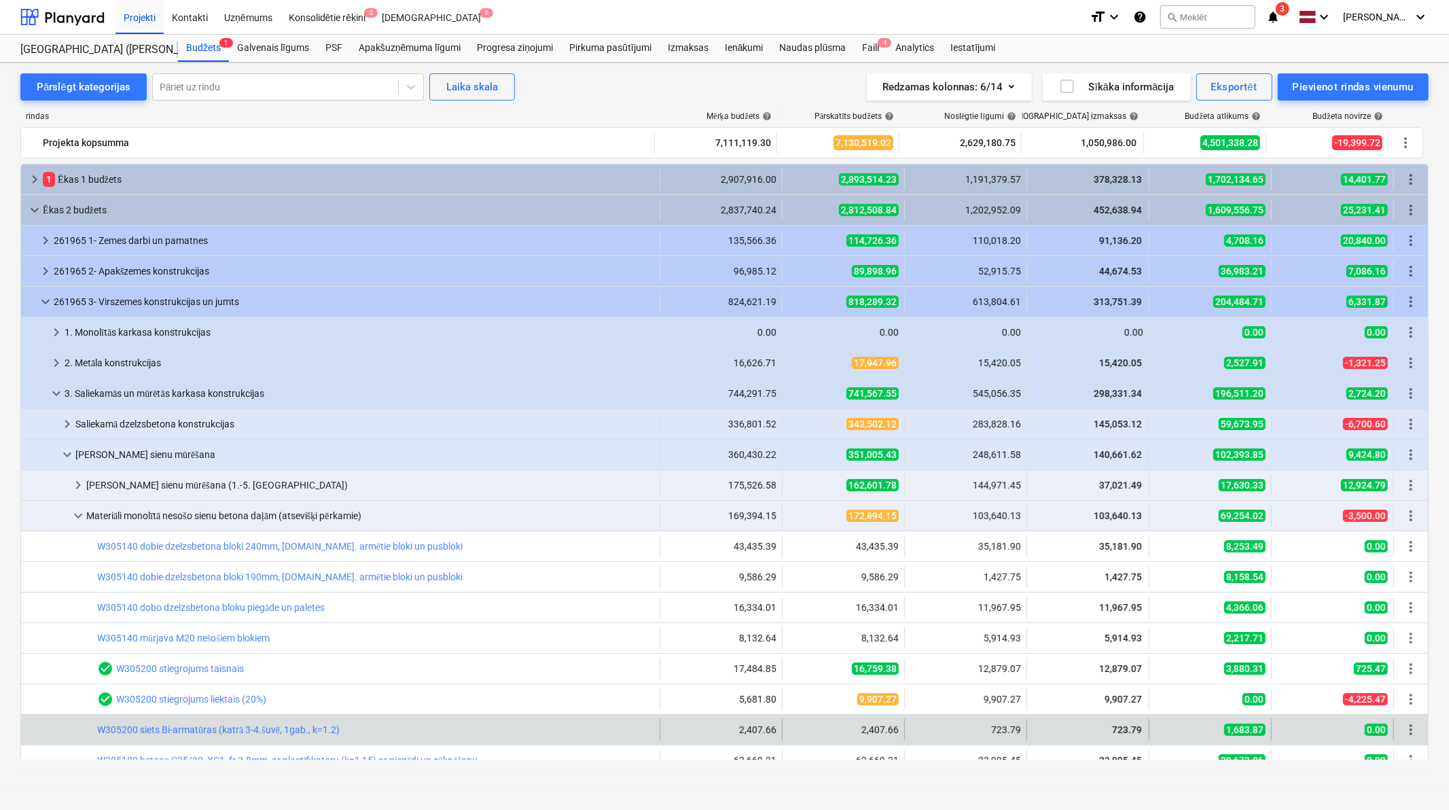
scroll to position [201, 0]
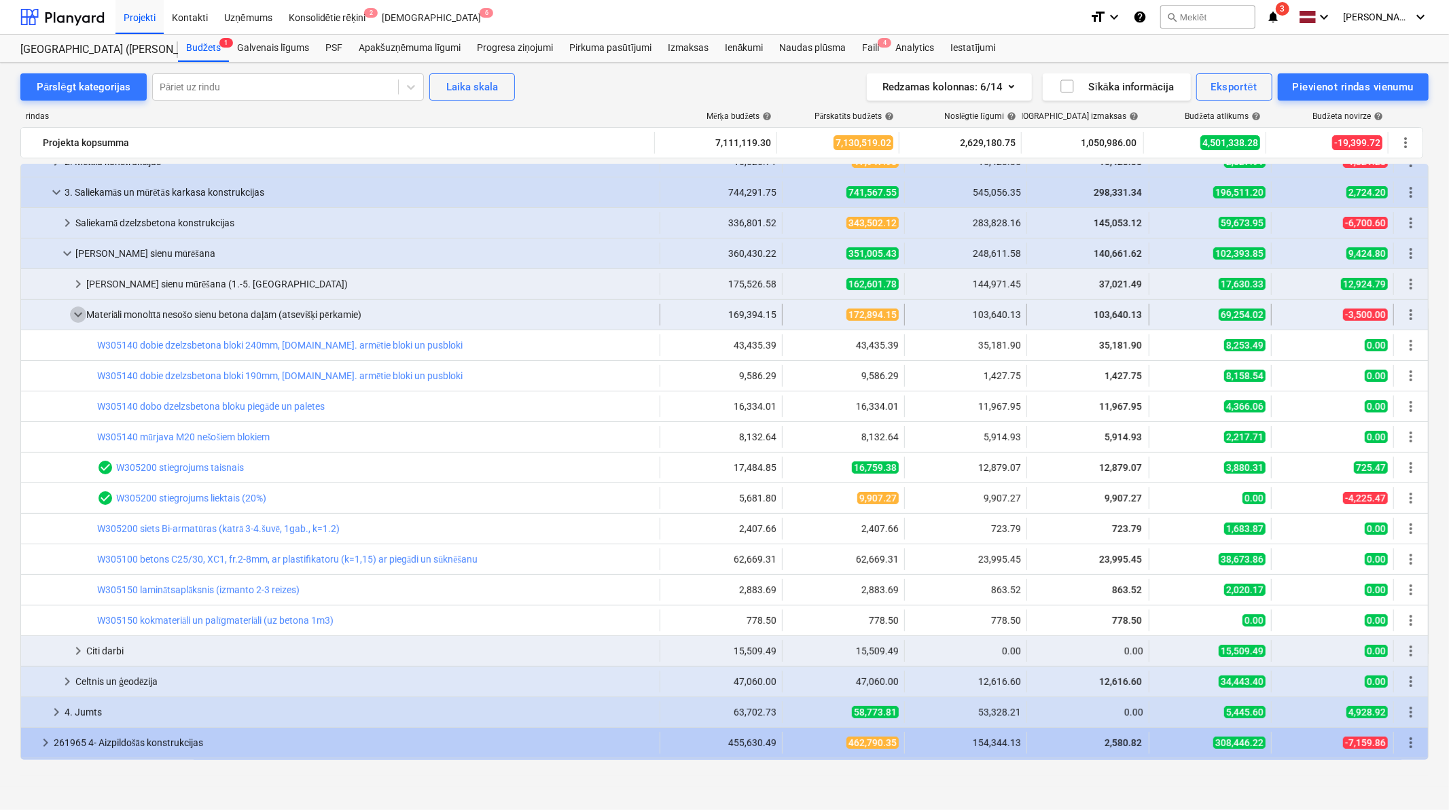
click at [75, 320] on span "keyboard_arrow_down" at bounding box center [78, 314] width 16 height 16
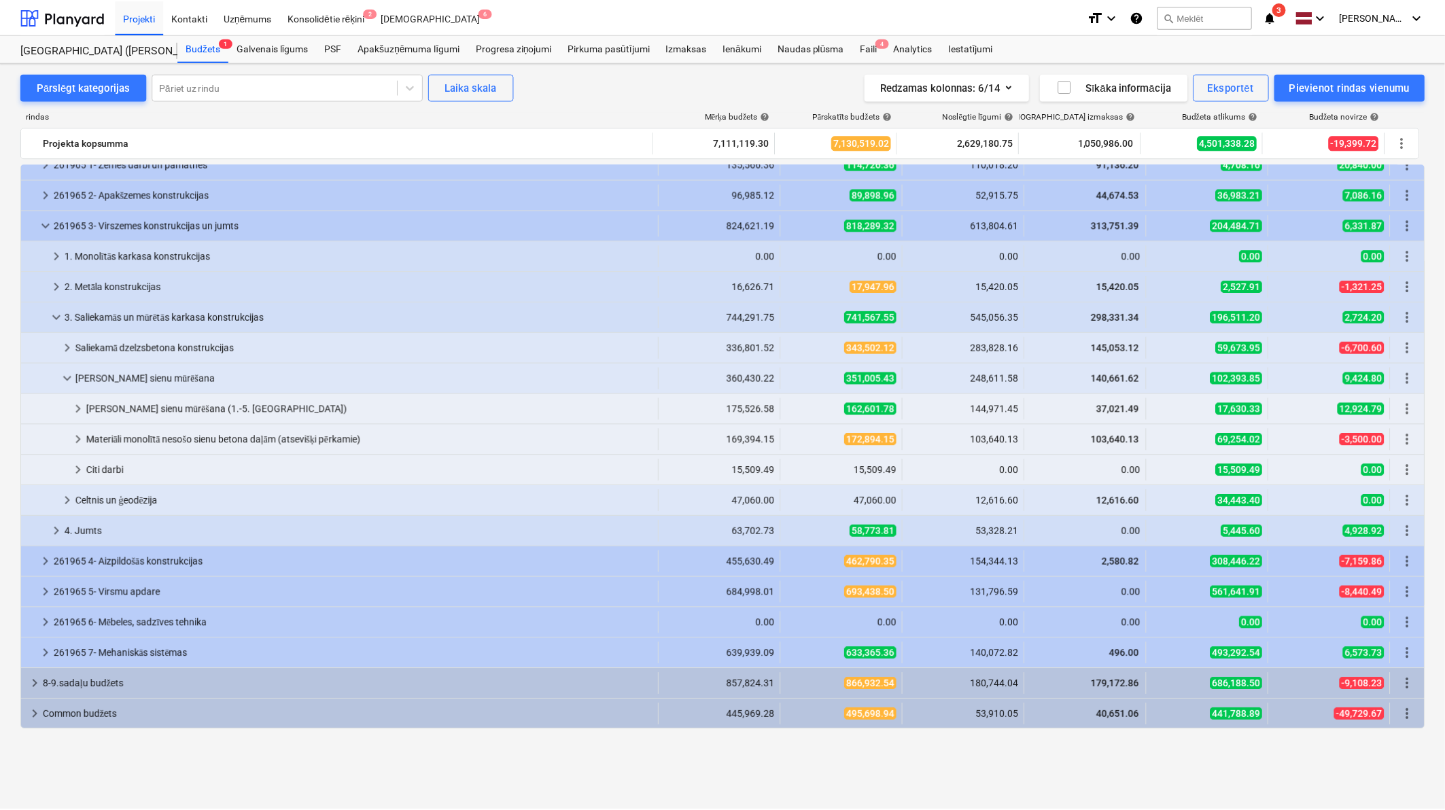
scroll to position [0, 0]
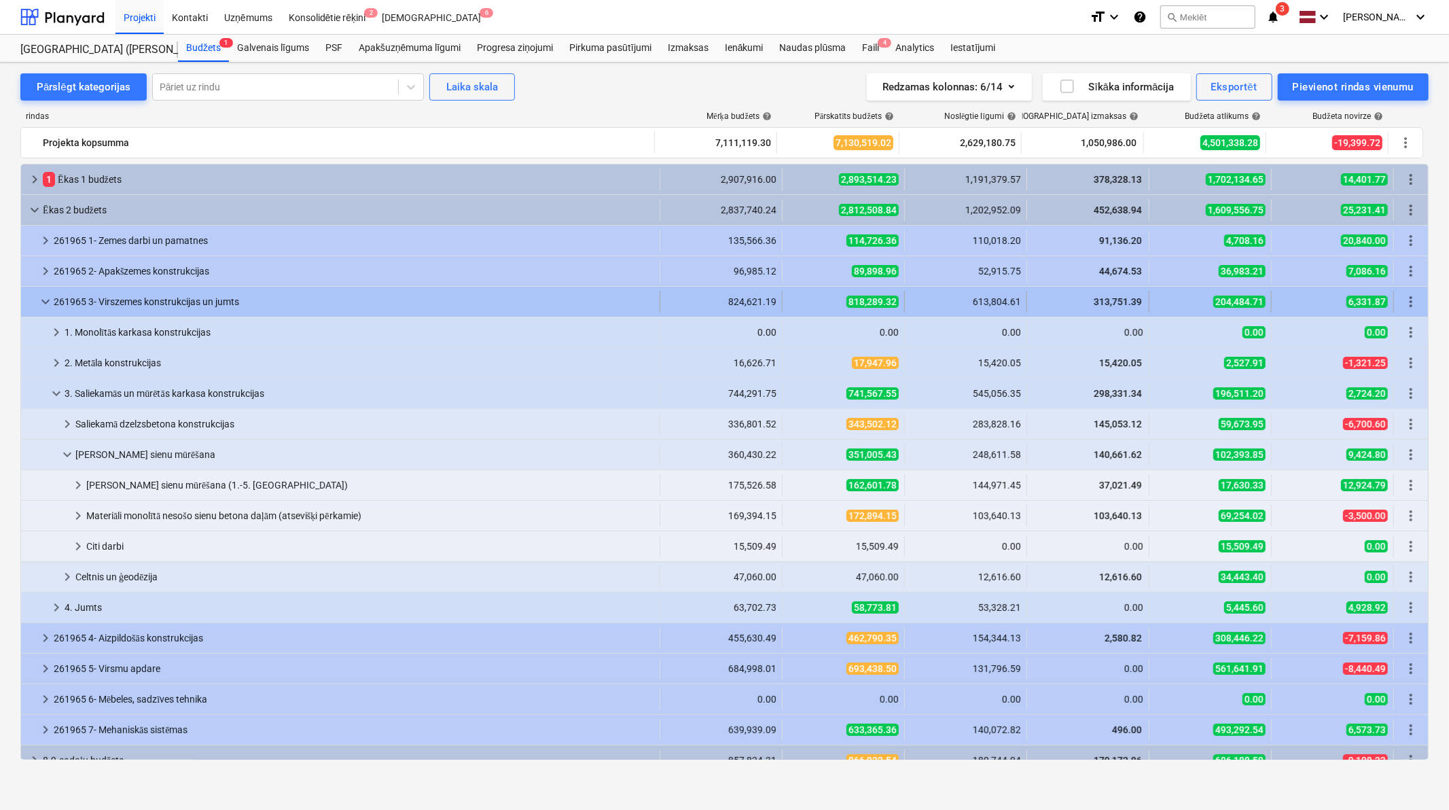
click at [50, 299] on span "keyboard_arrow_down" at bounding box center [45, 302] width 16 height 16
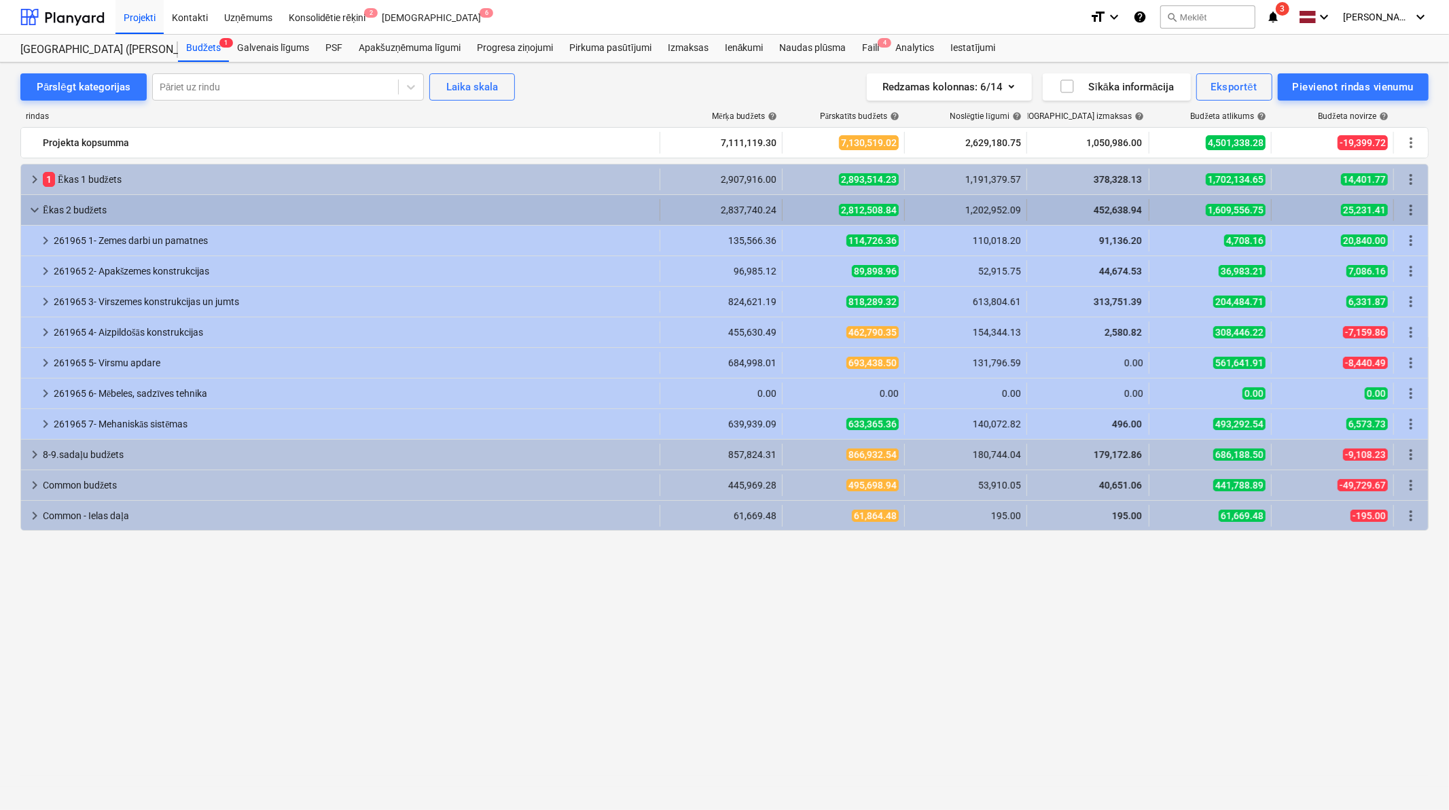
click at [24, 207] on div "keyboard_arrow_down [PERSON_NAME] 2 budžets" at bounding box center [340, 210] width 639 height 22
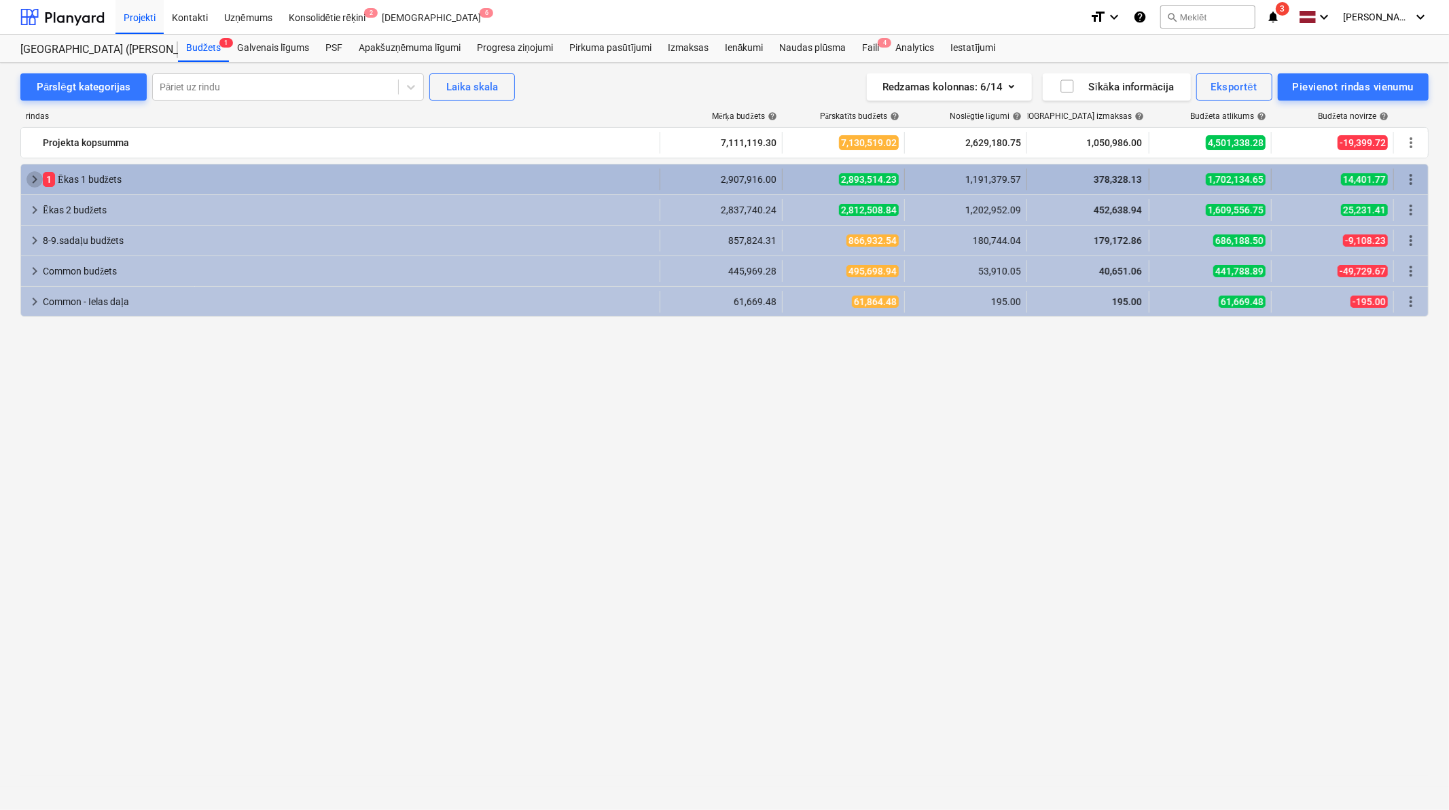
click at [36, 180] on span "keyboard_arrow_right" at bounding box center [35, 179] width 16 height 16
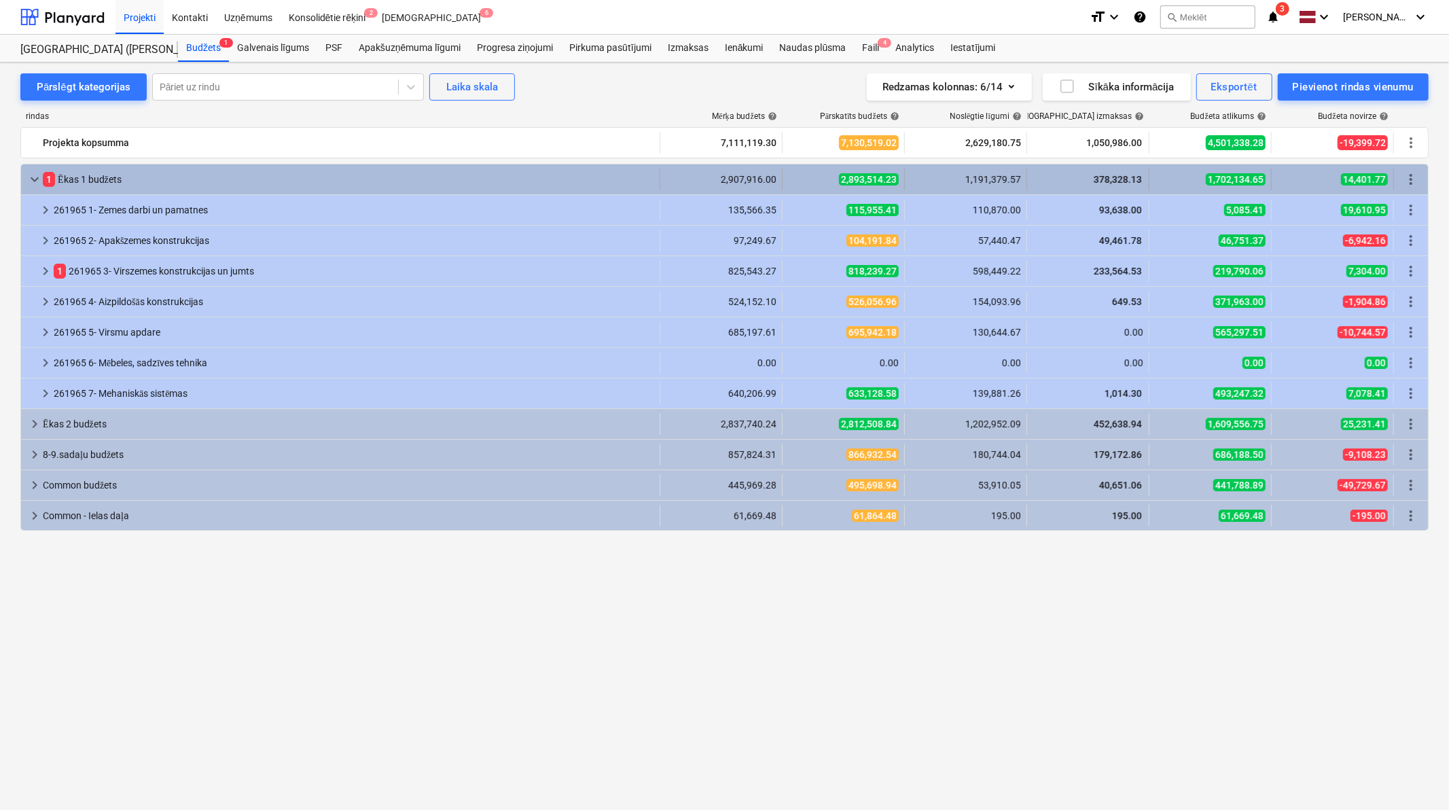
click at [35, 180] on span "keyboard_arrow_down" at bounding box center [35, 179] width 16 height 16
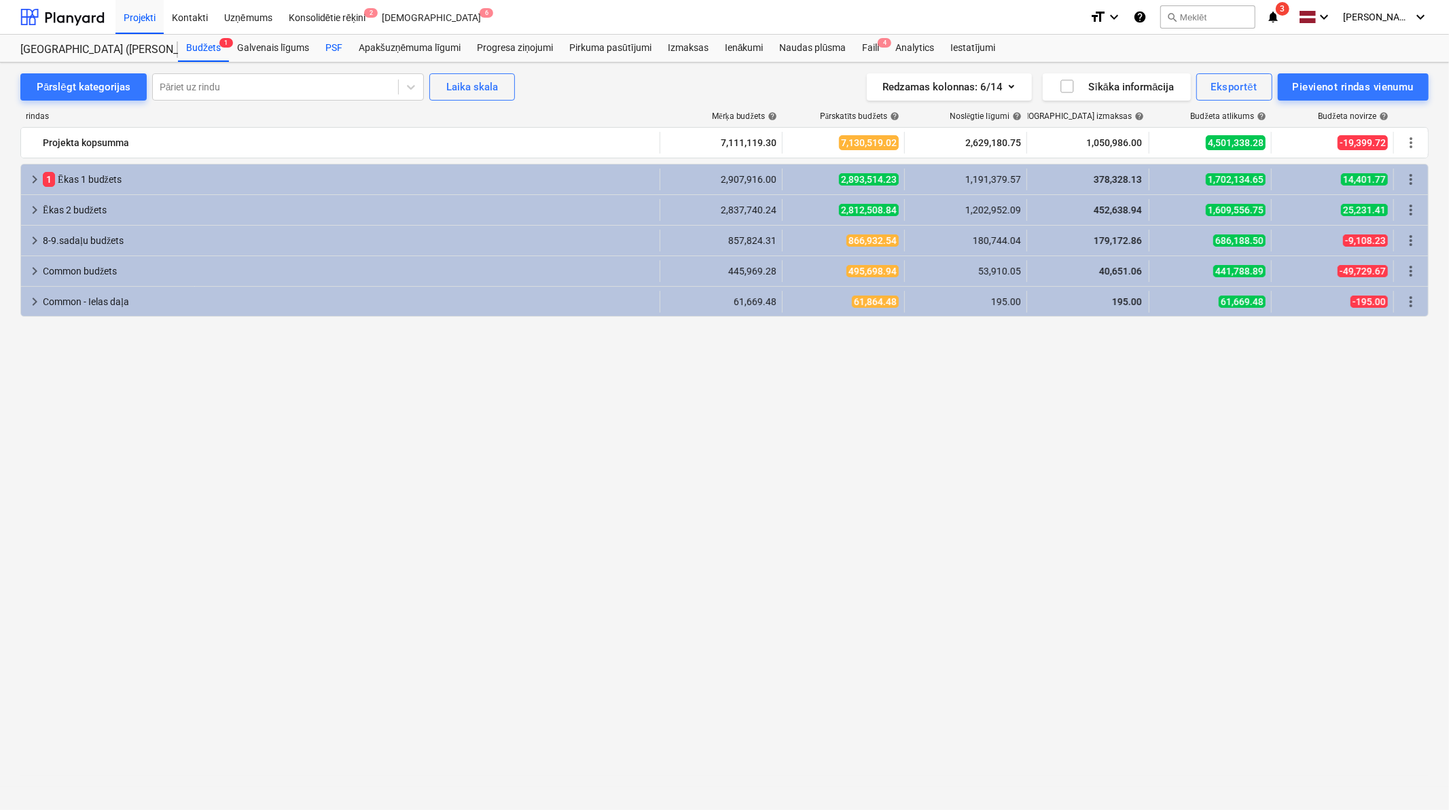
click at [335, 48] on div "PSF" at bounding box center [333, 48] width 33 height 27
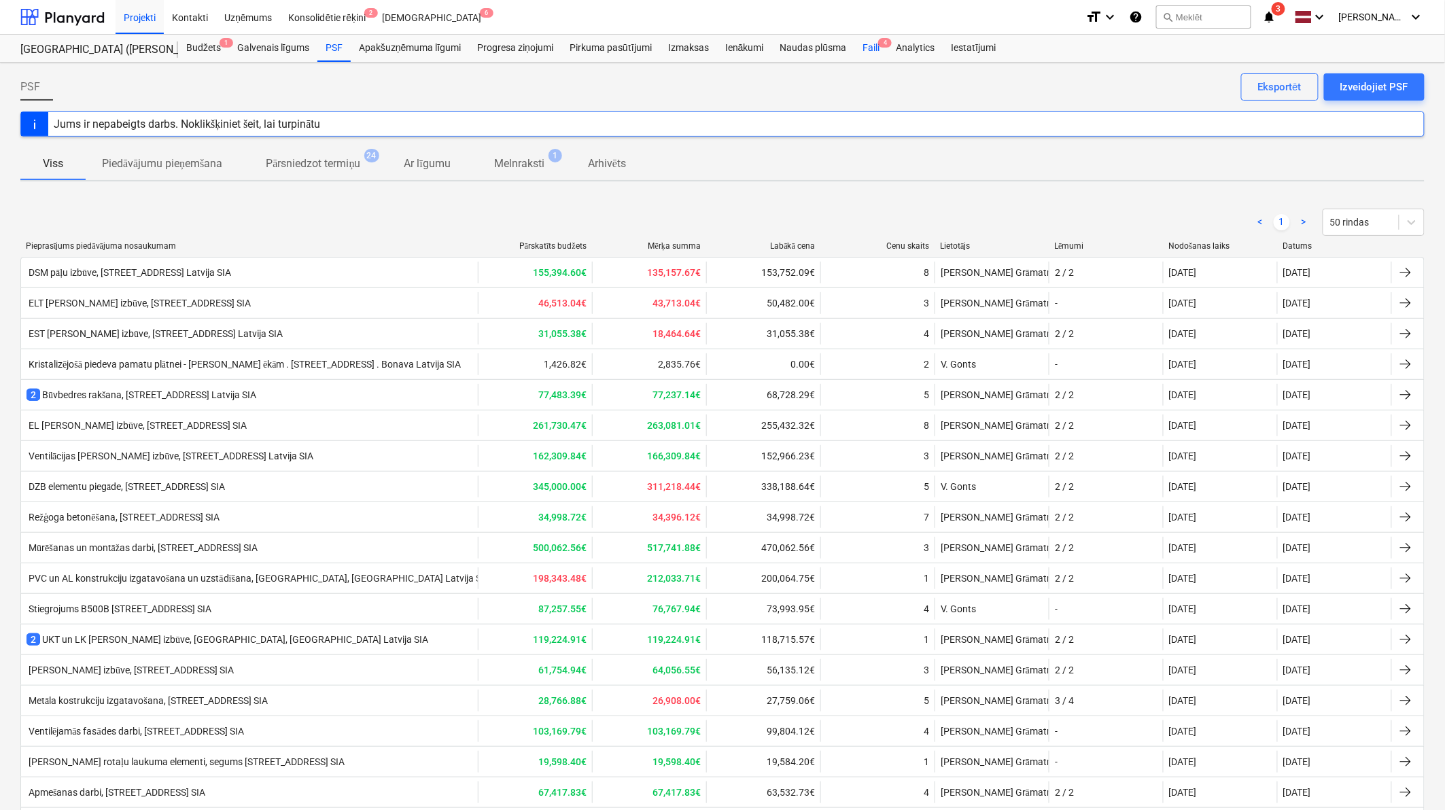
click at [880, 48] on div "Faili 4" at bounding box center [870, 48] width 33 height 27
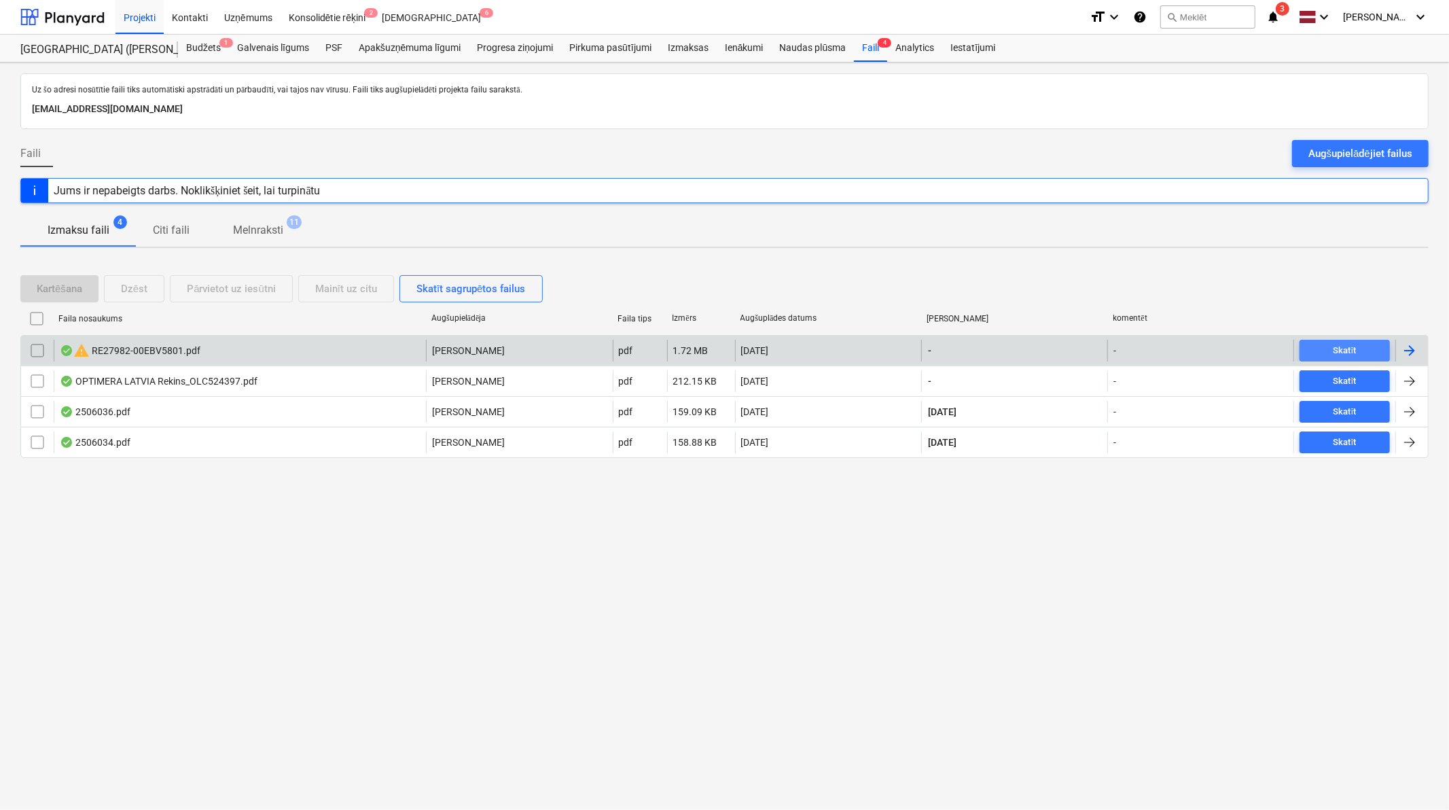
click at [1038, 355] on div "Skatīt" at bounding box center [1345, 351] width 23 height 16
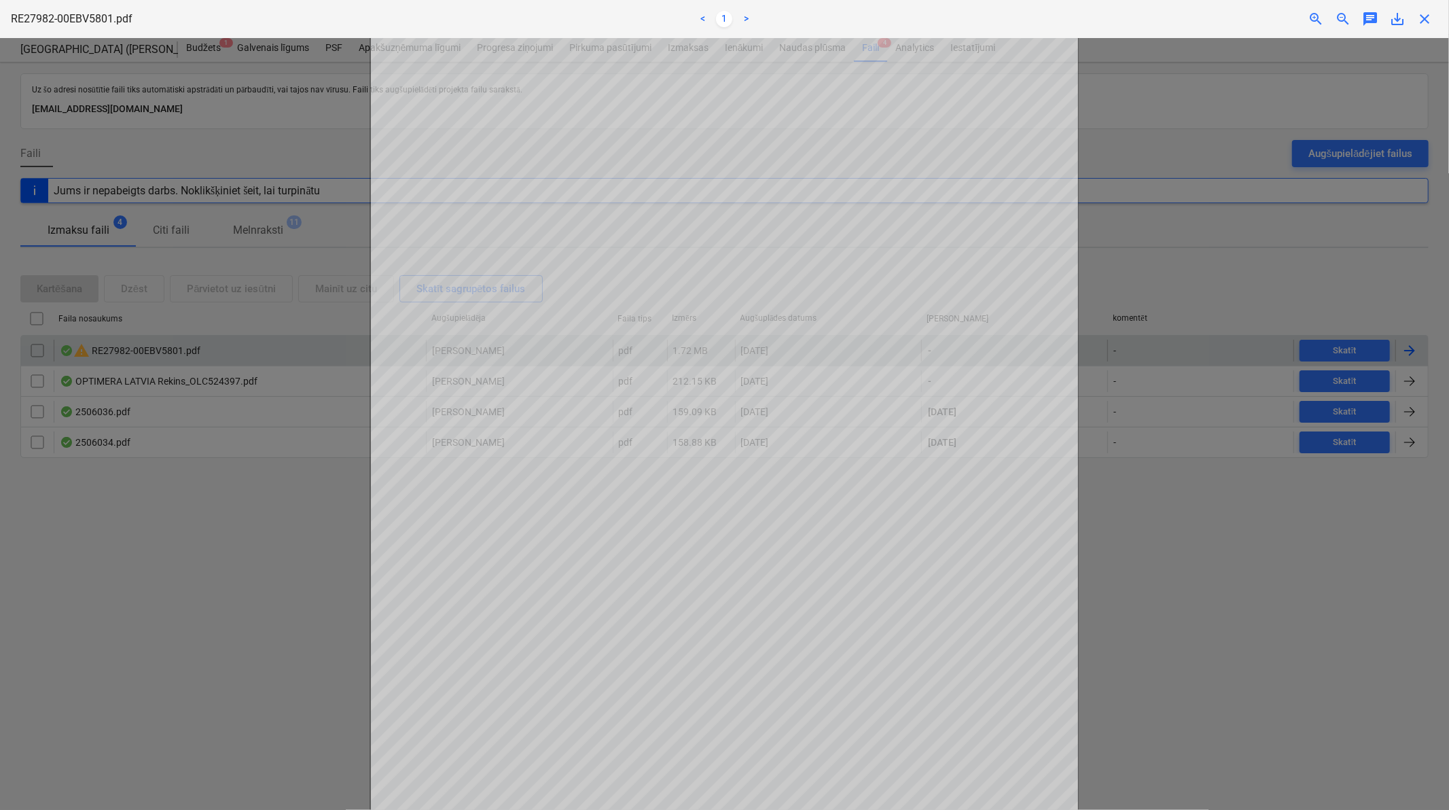
click at [1038, 18] on span "close" at bounding box center [1425, 19] width 16 height 16
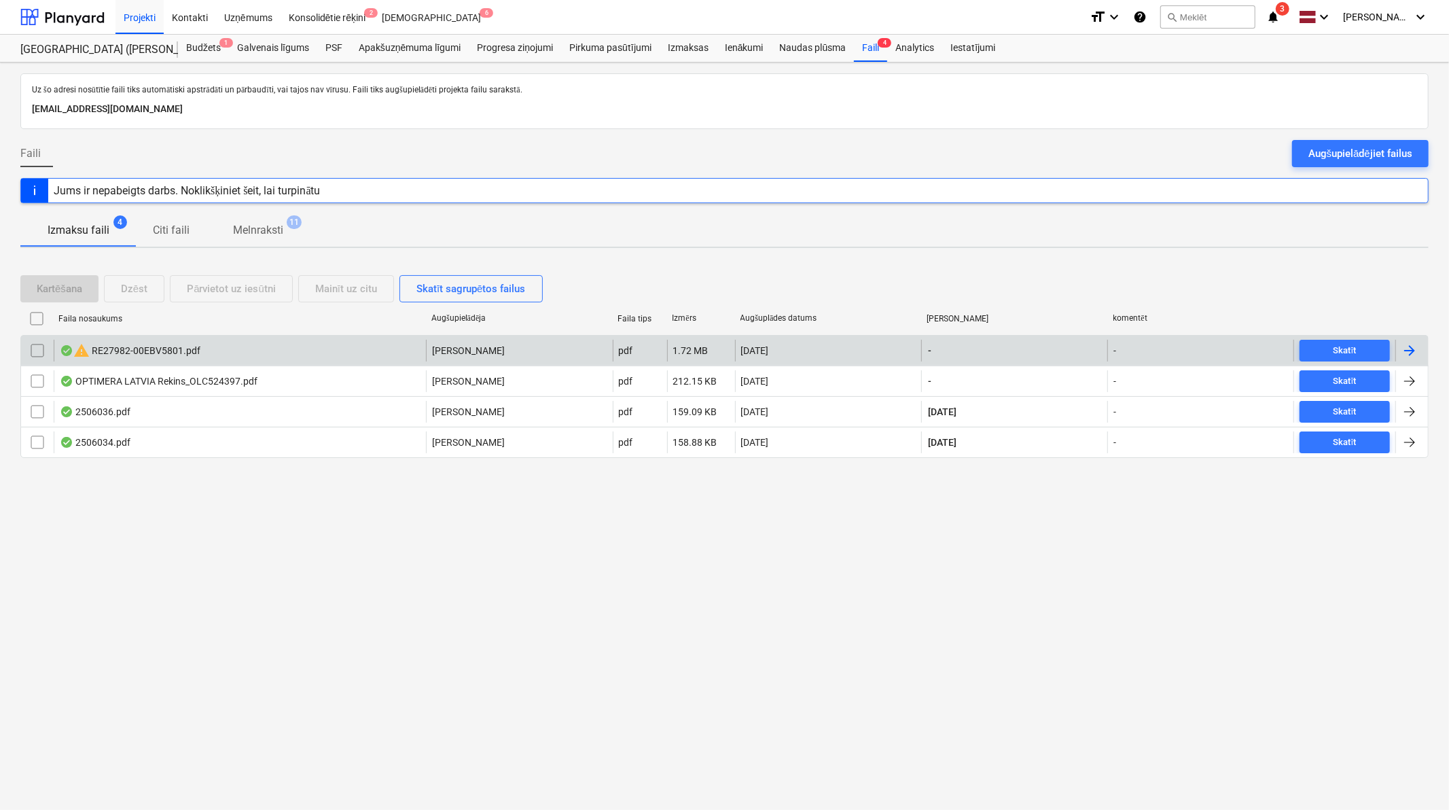
click at [1038, 343] on div at bounding box center [1412, 351] width 33 height 22
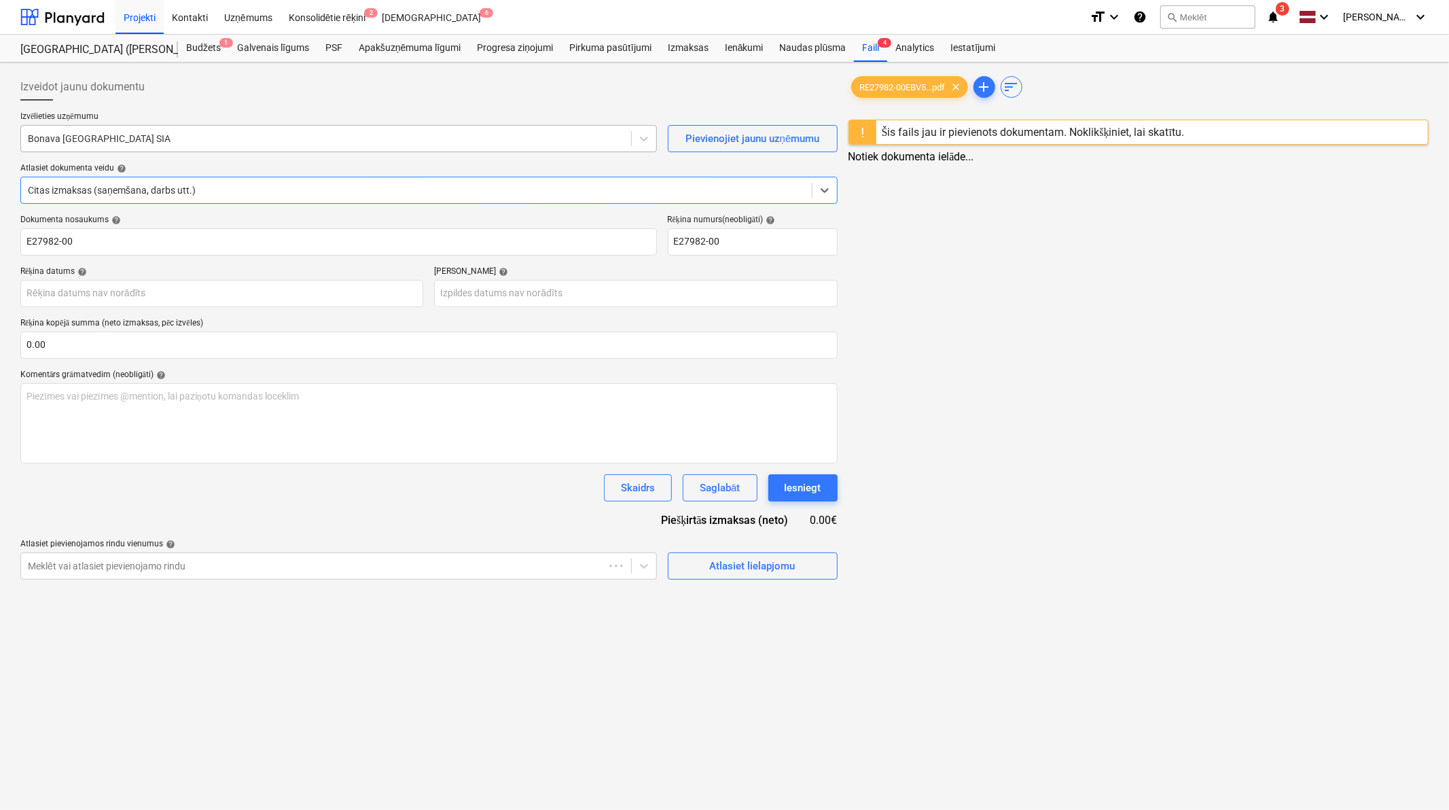
click at [307, 139] on div at bounding box center [326, 139] width 597 height 14
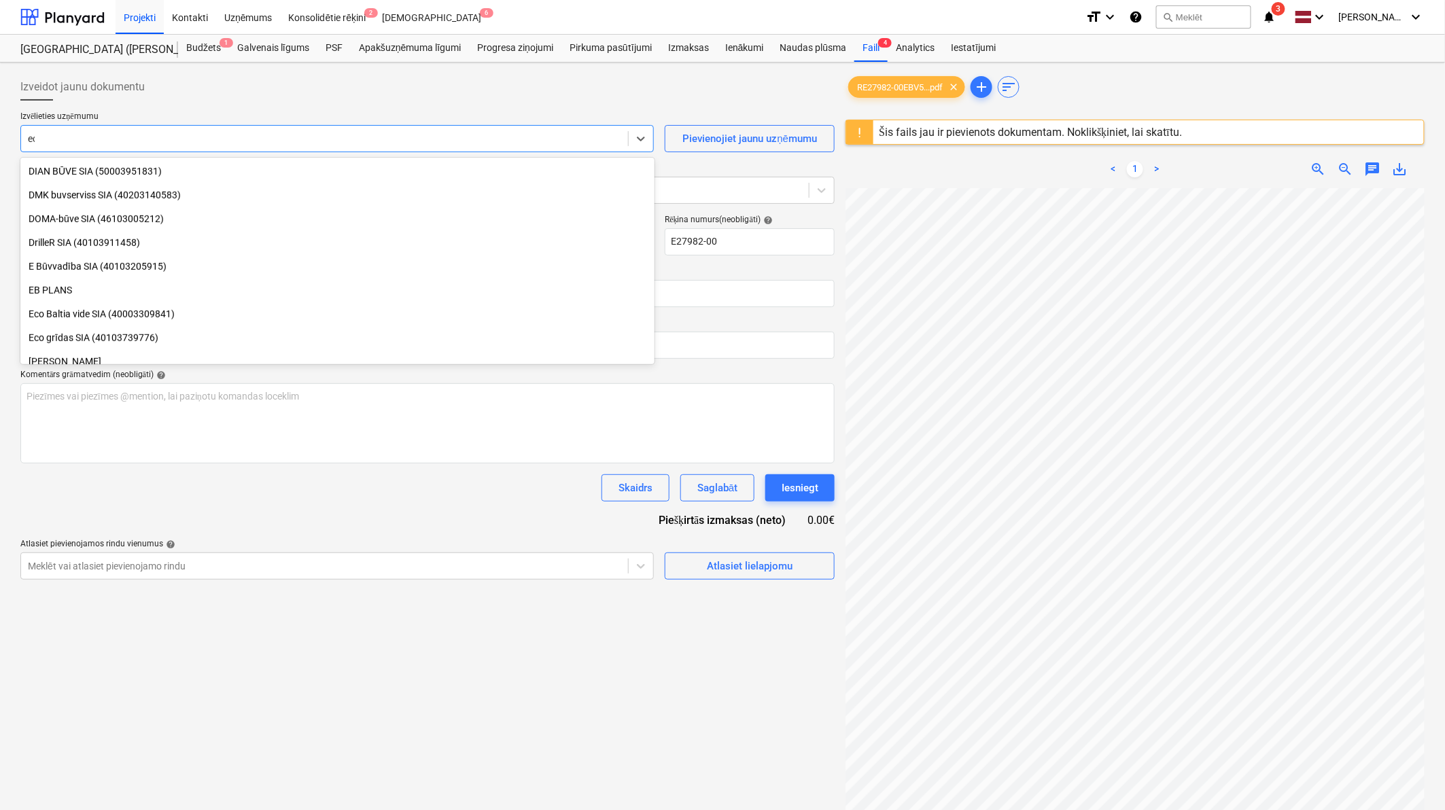
scroll to position [462, 0]
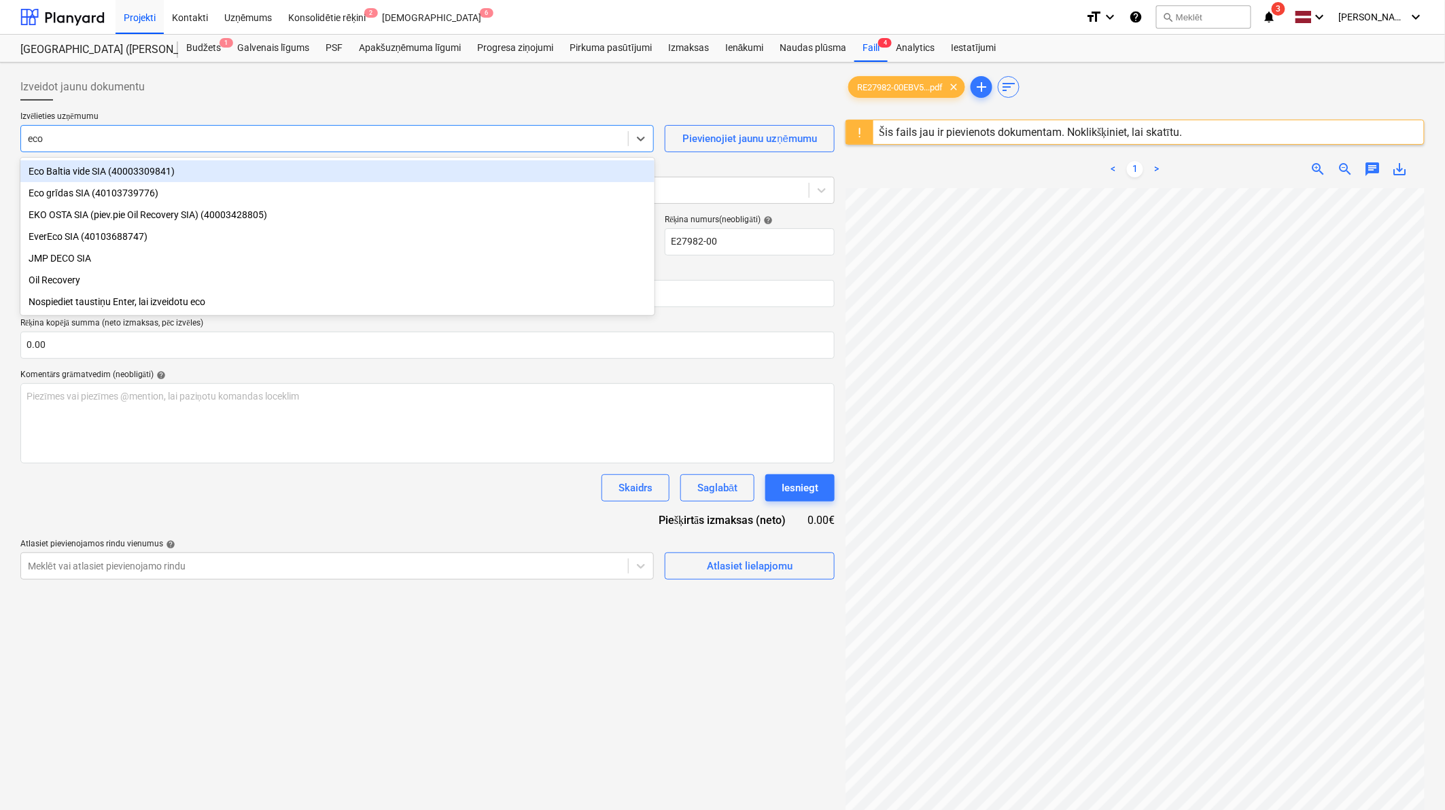
click at [202, 175] on div "Eco Baltia vide SIA (40003309841)" at bounding box center [337, 171] width 634 height 22
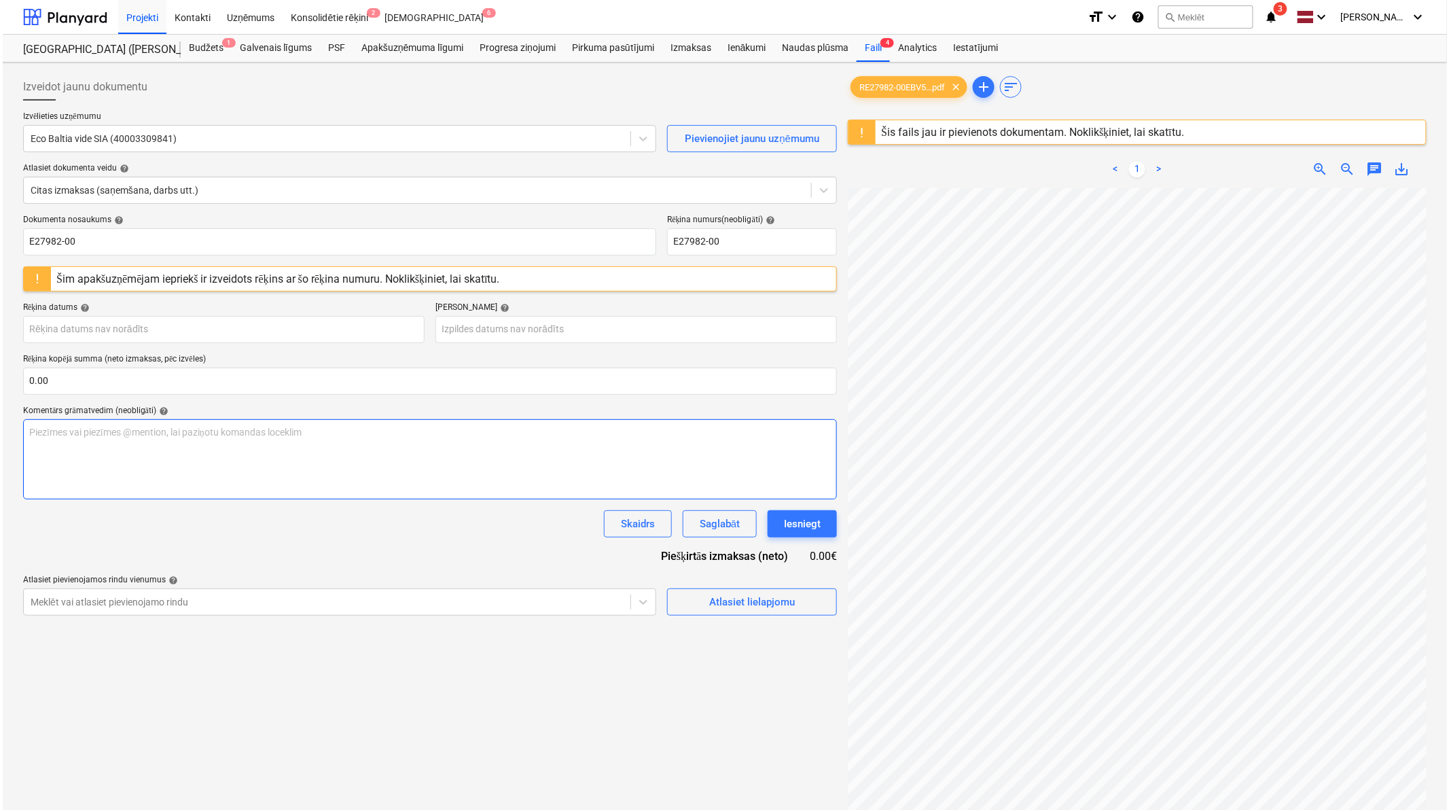
scroll to position [12, 98]
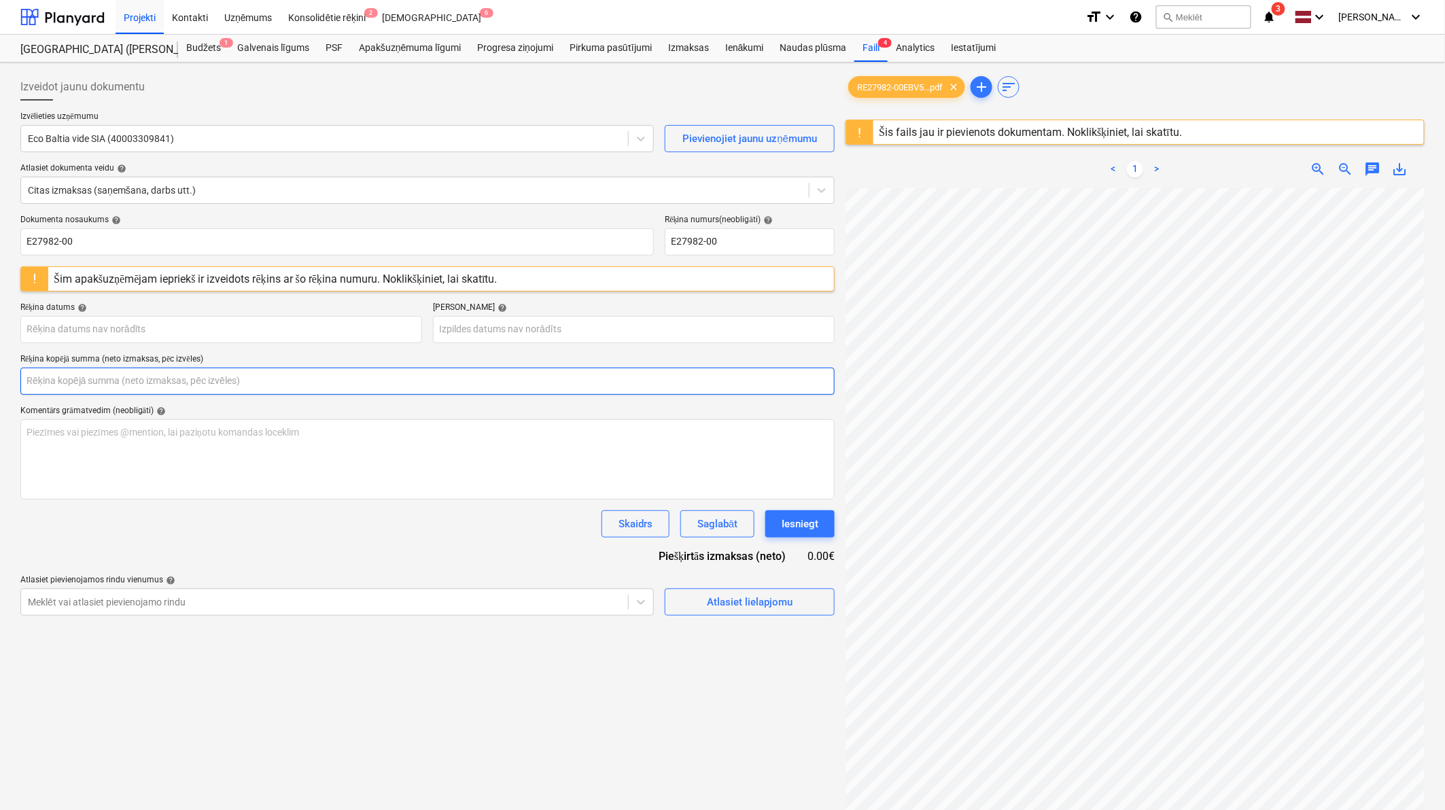
click at [143, 385] on input "text" at bounding box center [427, 381] width 814 height 27
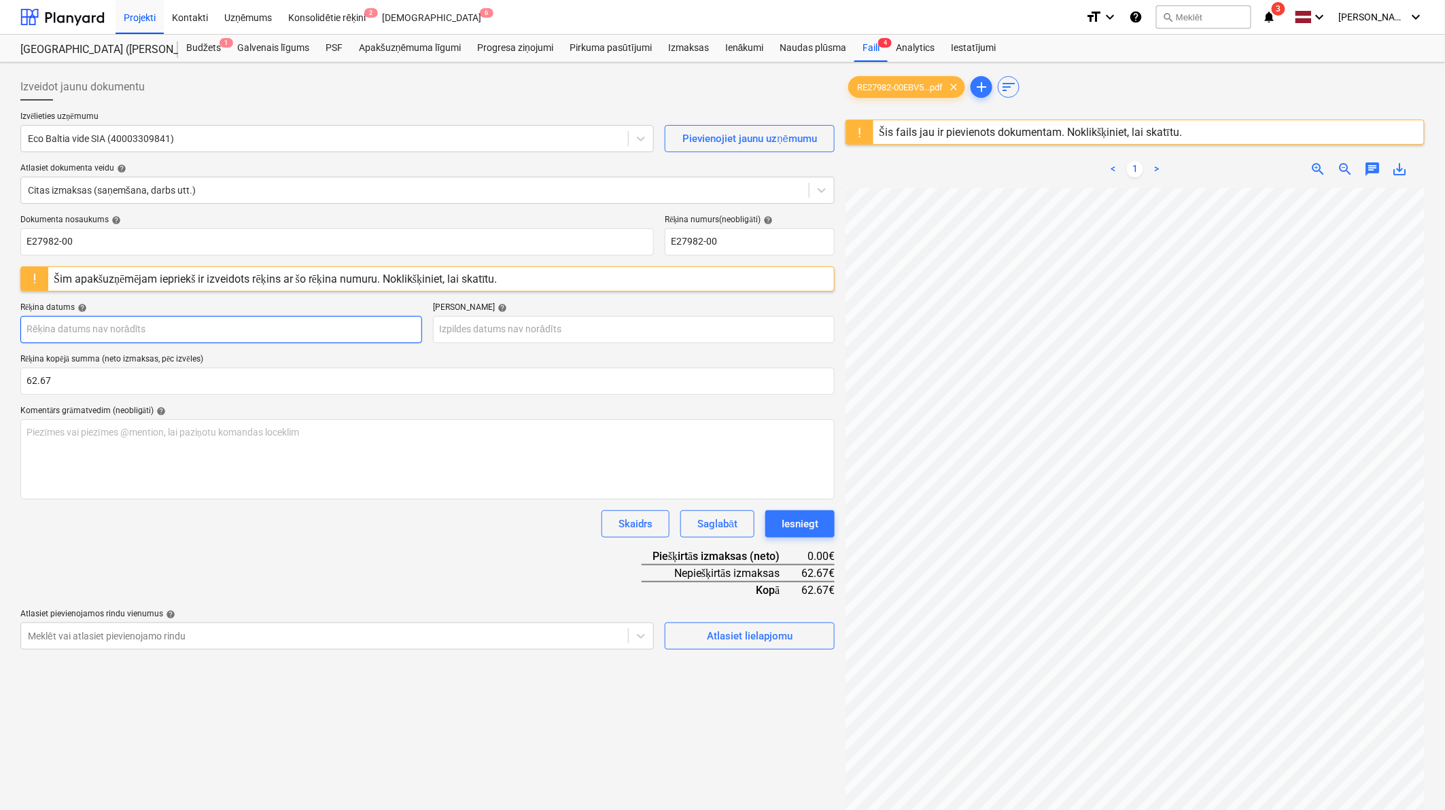
click at [154, 328] on body "Projekti Kontakti Uzņēmums Konsolidētie rēķini 2 Iesūtne 6 format_size keyboard…" at bounding box center [722, 405] width 1445 height 810
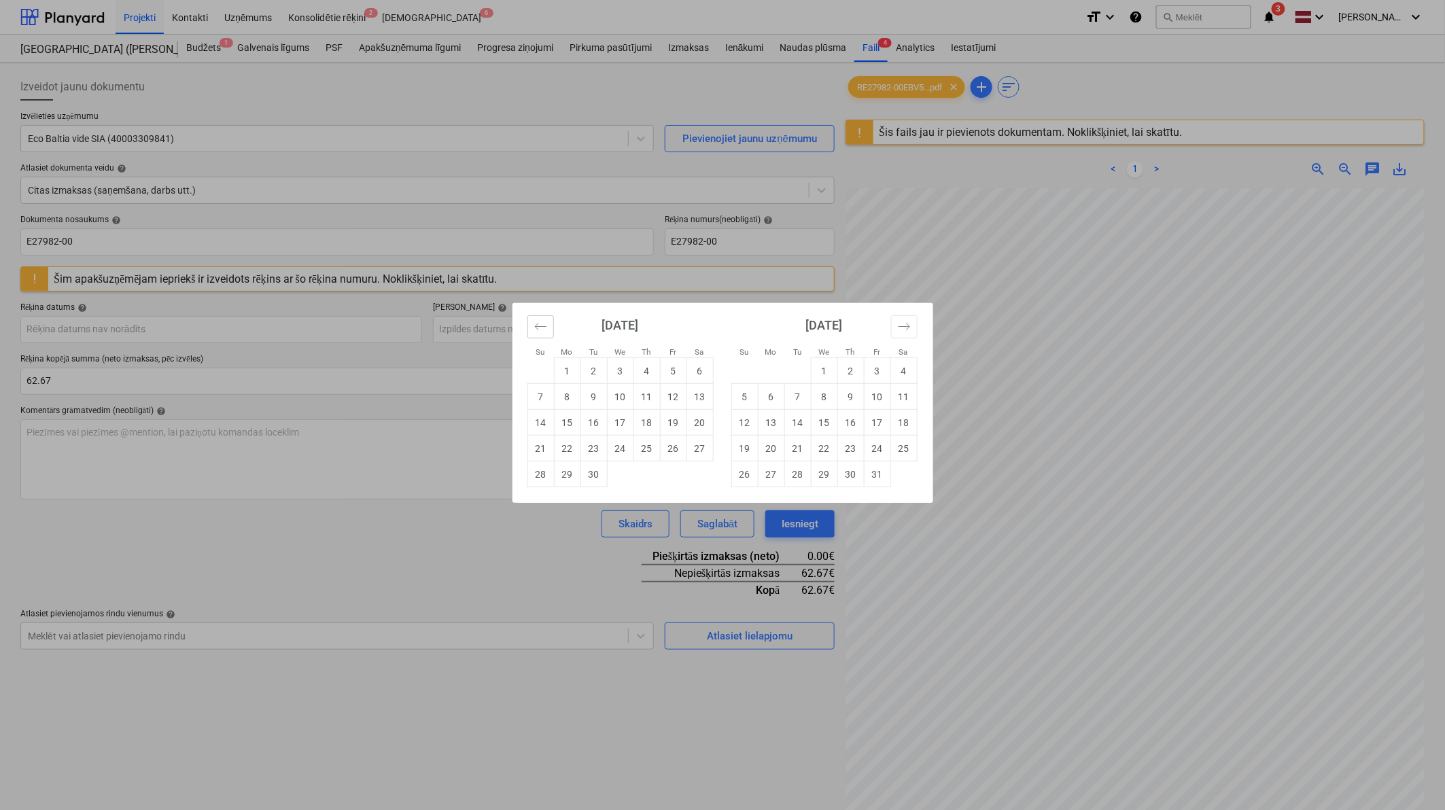
click at [535, 329] on icon "Move backward to switch to the previous month." at bounding box center [540, 326] width 13 height 13
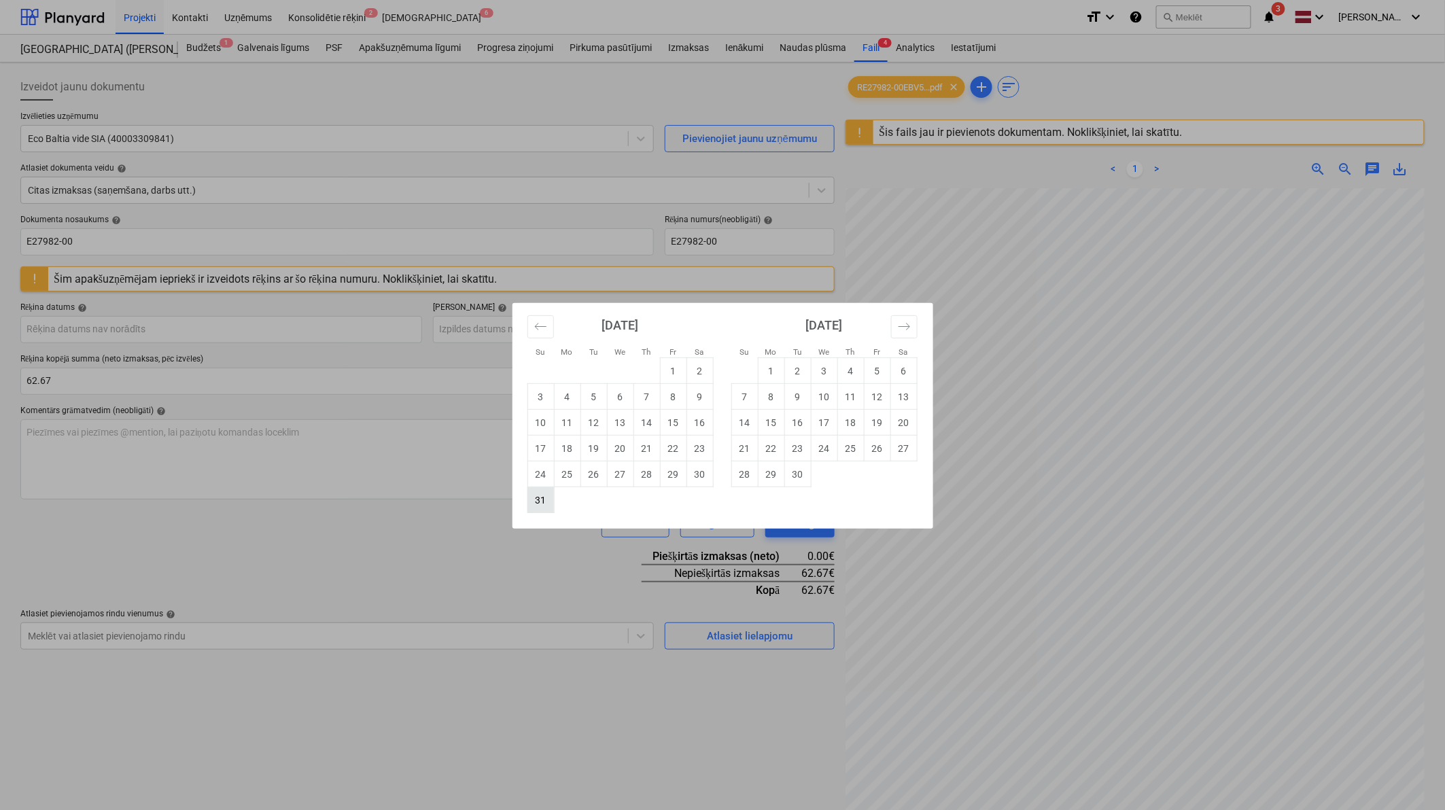
click at [545, 499] on td "31" at bounding box center [540, 500] width 27 height 26
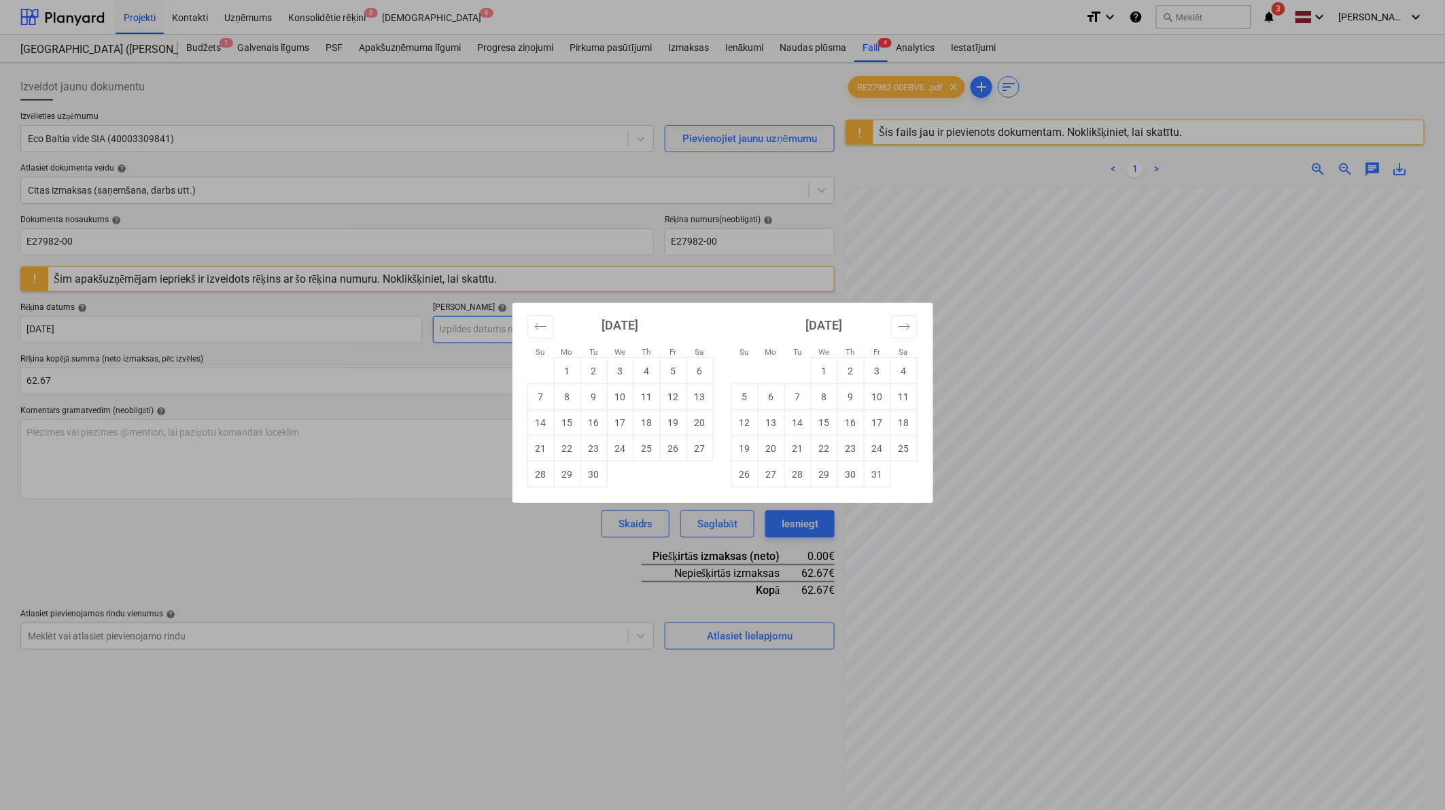
click at [620, 317] on body "Projekti Kontakti Uzņēmums Konsolidētie rēķini 2 Iesūtne 6 format_size keyboard…" at bounding box center [722, 405] width 1445 height 810
click at [595, 474] on td "30" at bounding box center [593, 474] width 27 height 26
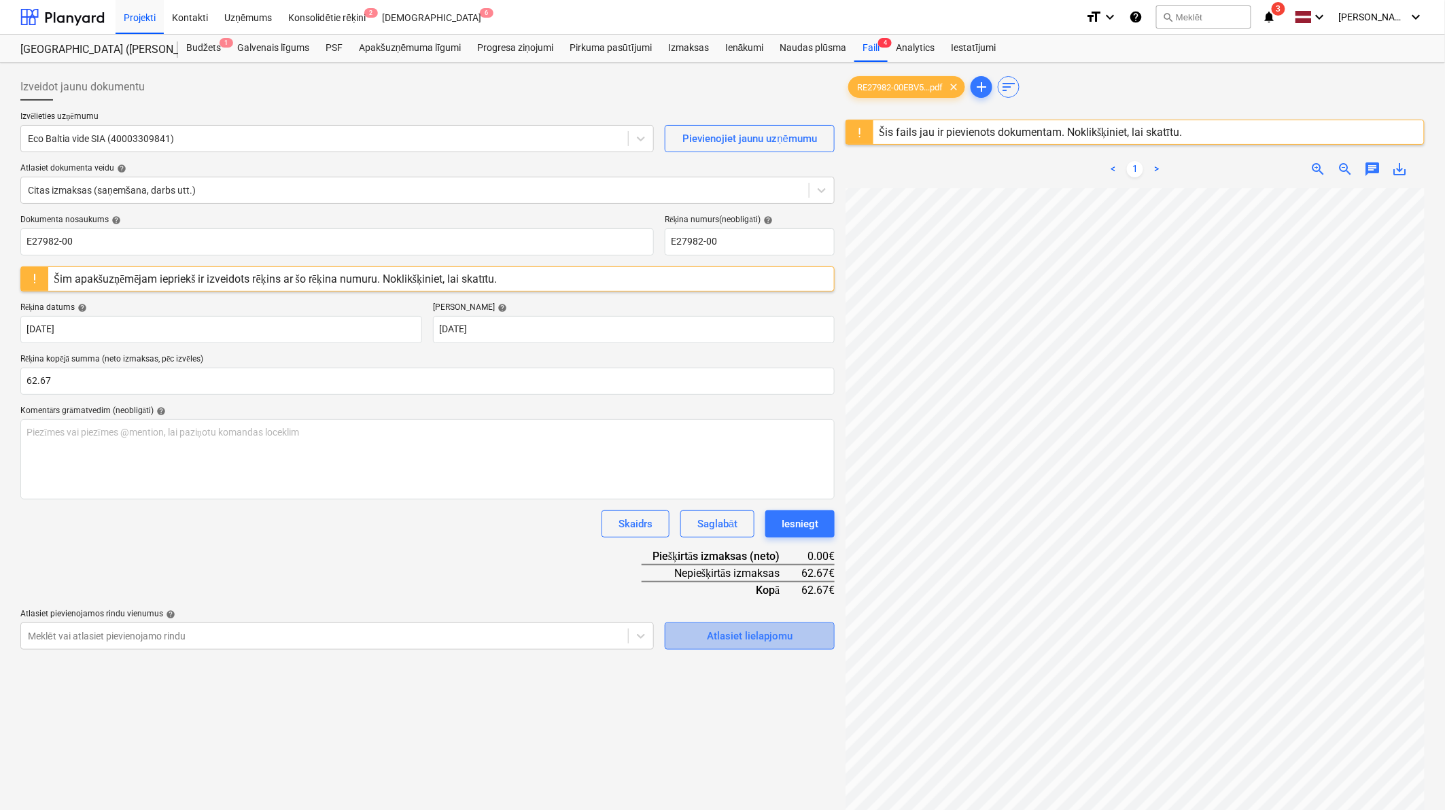
click at [752, 500] on div "Atlasiet lielapjomu" at bounding box center [750, 636] width 86 height 18
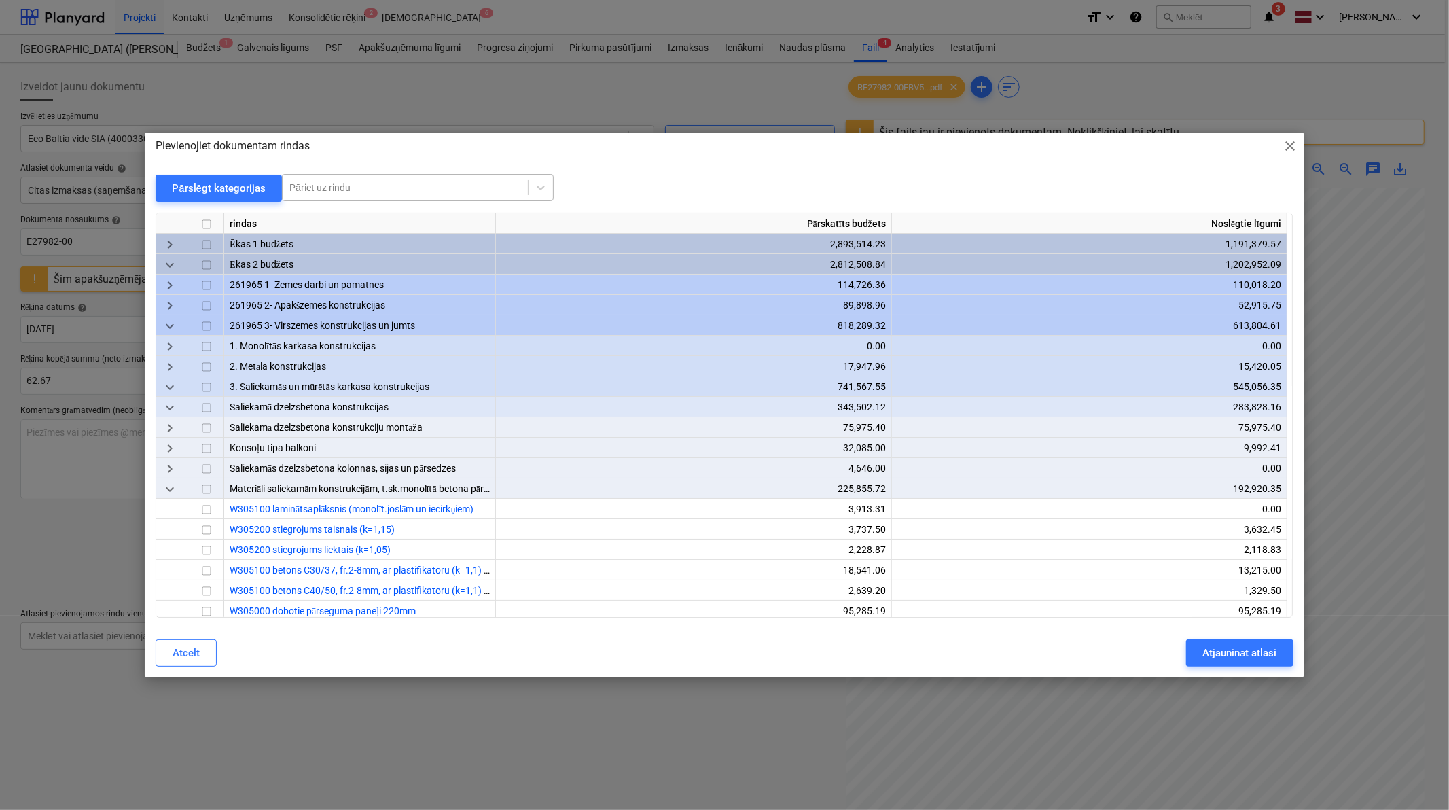
click at [419, 179] on div "Pāriet uz rindu" at bounding box center [405, 187] width 245 height 19
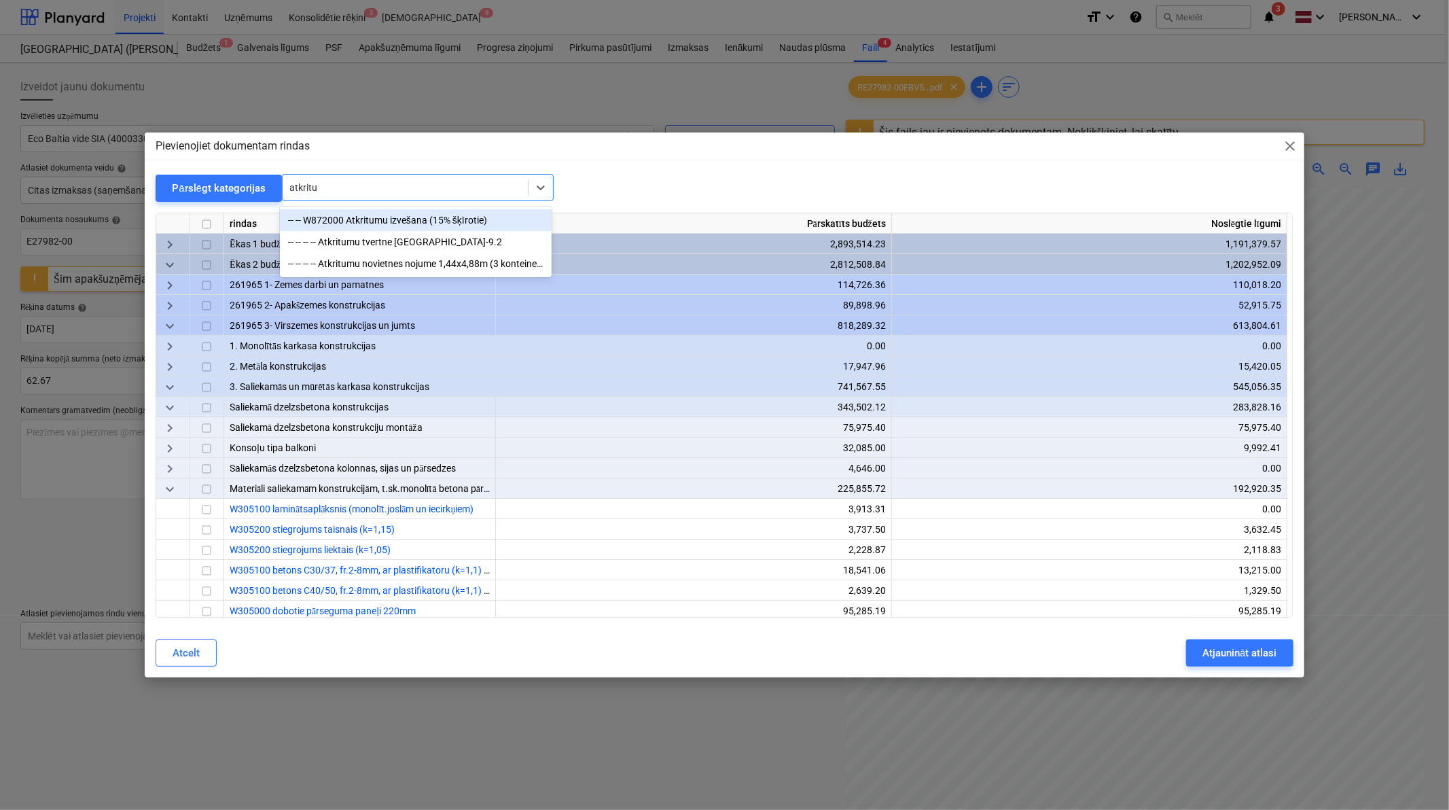
click at [399, 215] on div "-- -- W872000 Atkritumu izvešana (15% šķīrotie)" at bounding box center [416, 220] width 272 height 22
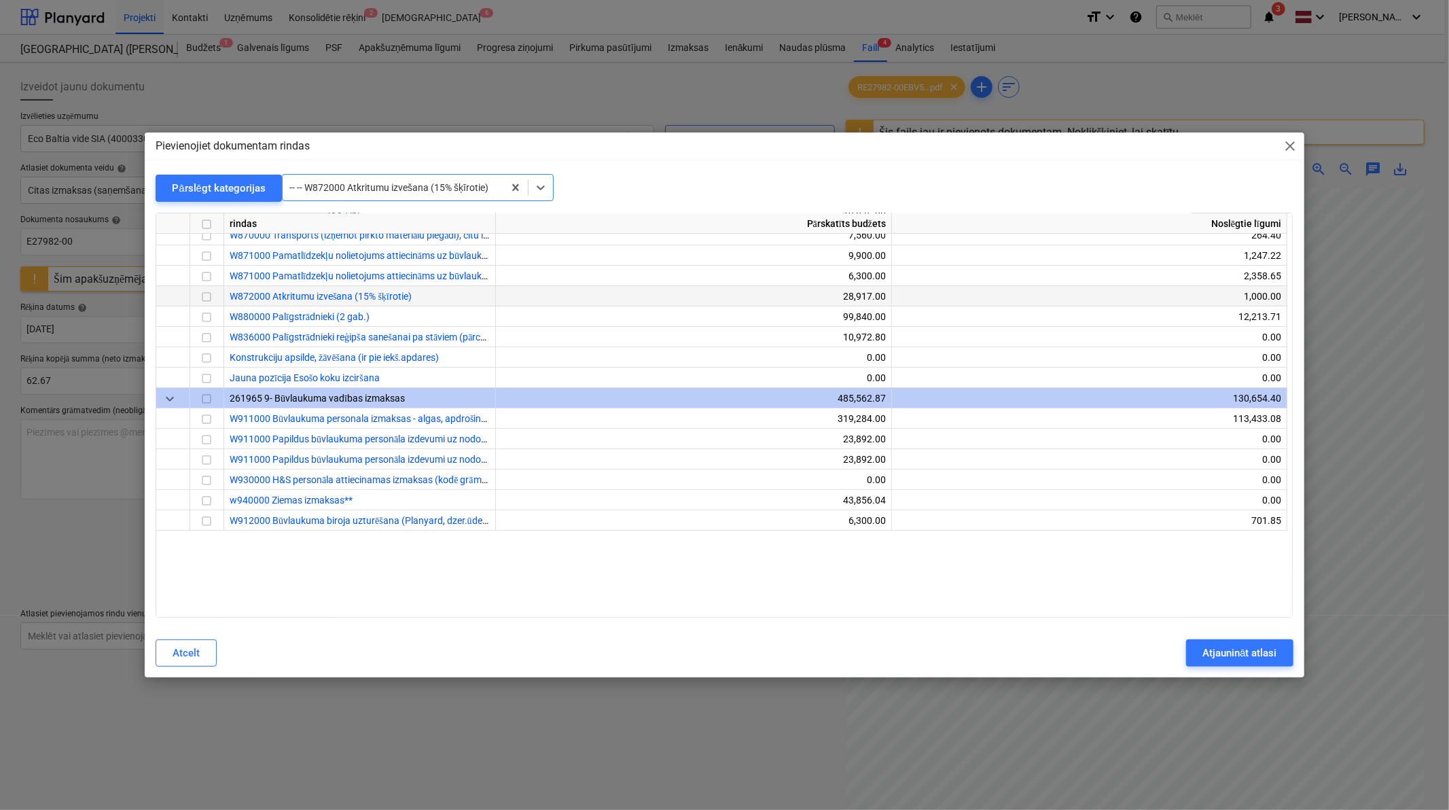
scroll to position [26277, 0]
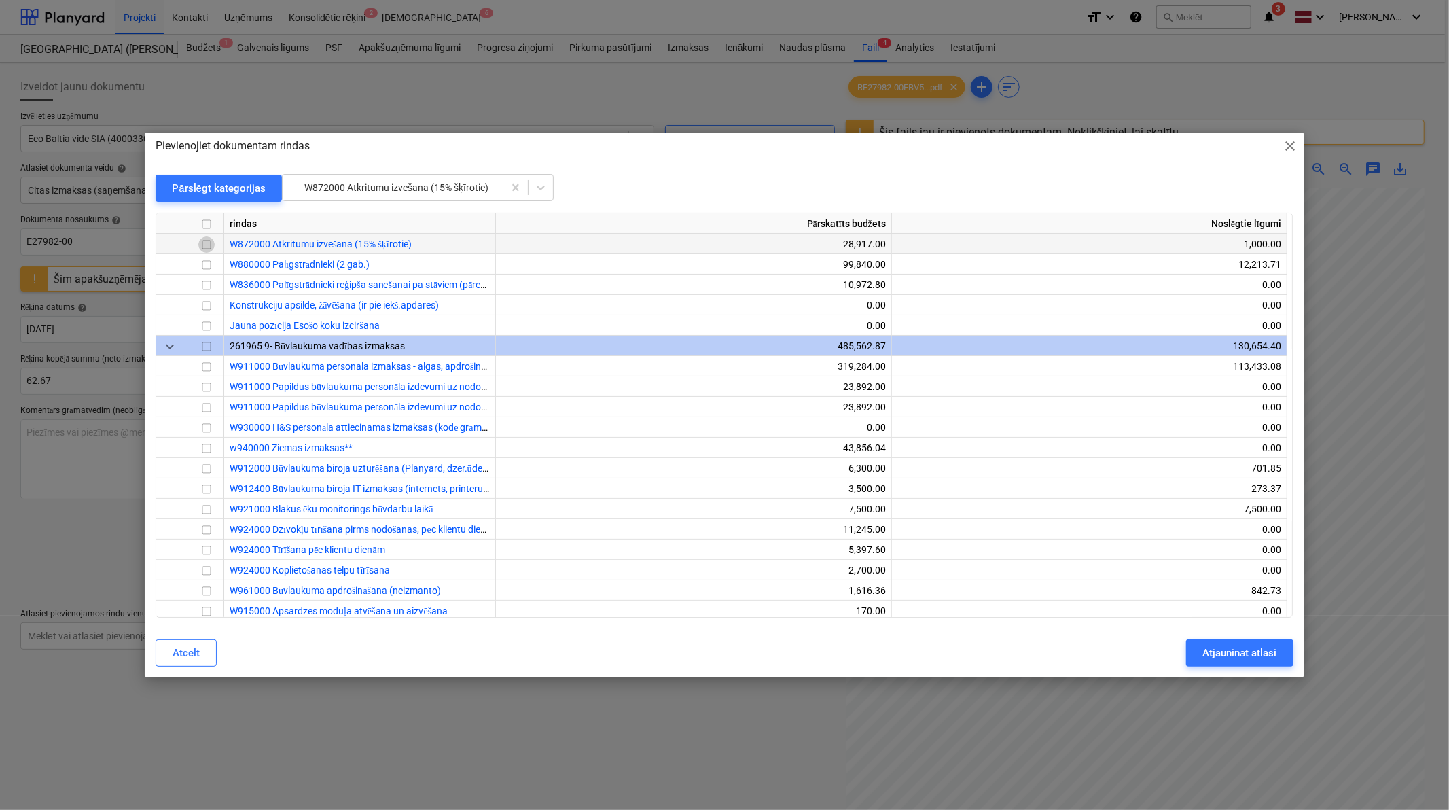
click at [209, 248] on input "checkbox" at bounding box center [206, 244] width 16 height 16
click at [1038, 500] on div "Atjaunināt atlasi" at bounding box center [1240, 653] width 74 height 18
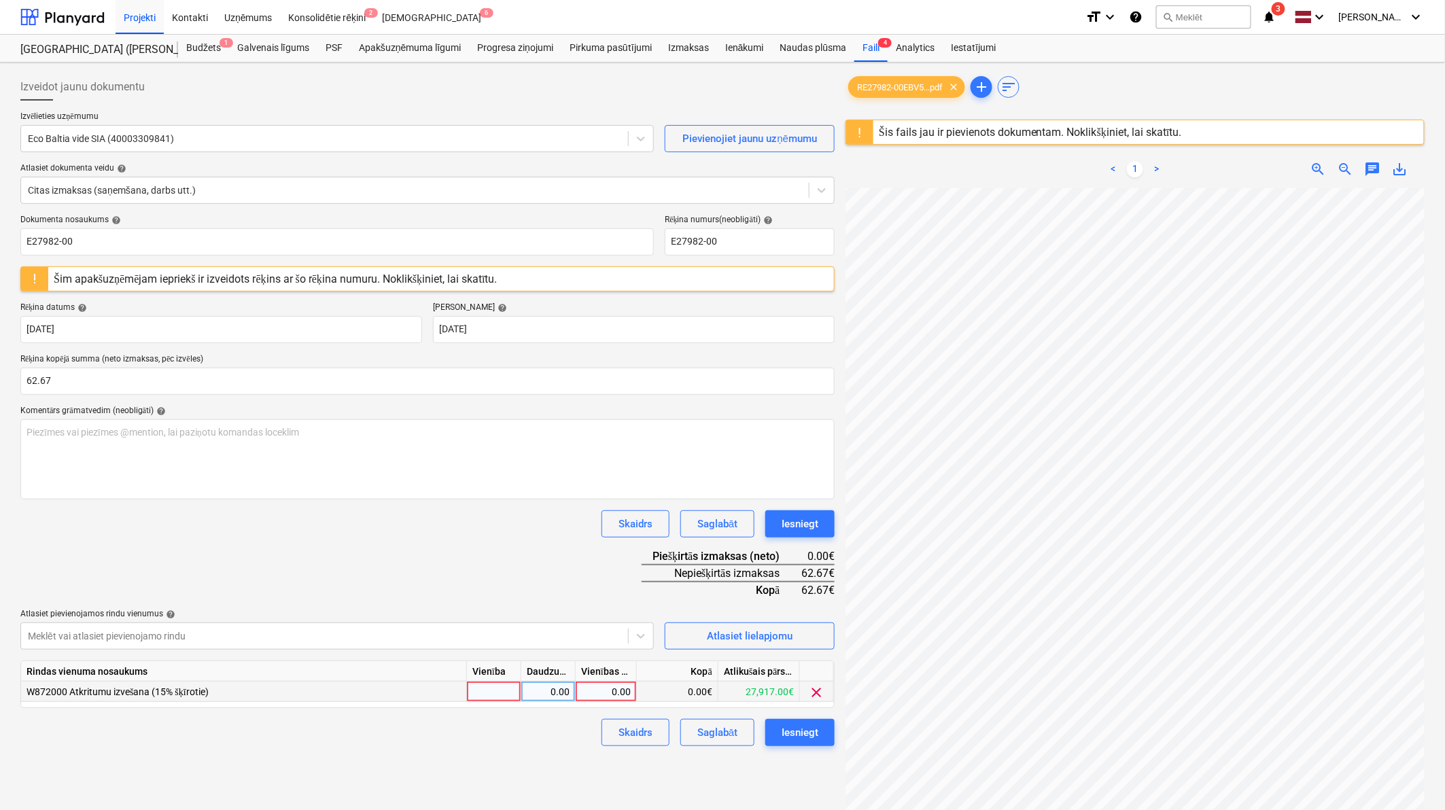
click at [605, 500] on div "0.00" at bounding box center [606, 692] width 50 height 20
click at [563, 500] on div "Skaidrs Saglabāt Iesniegt" at bounding box center [427, 732] width 814 height 27
click at [803, 500] on div "Iesniegt" at bounding box center [799, 733] width 37 height 18
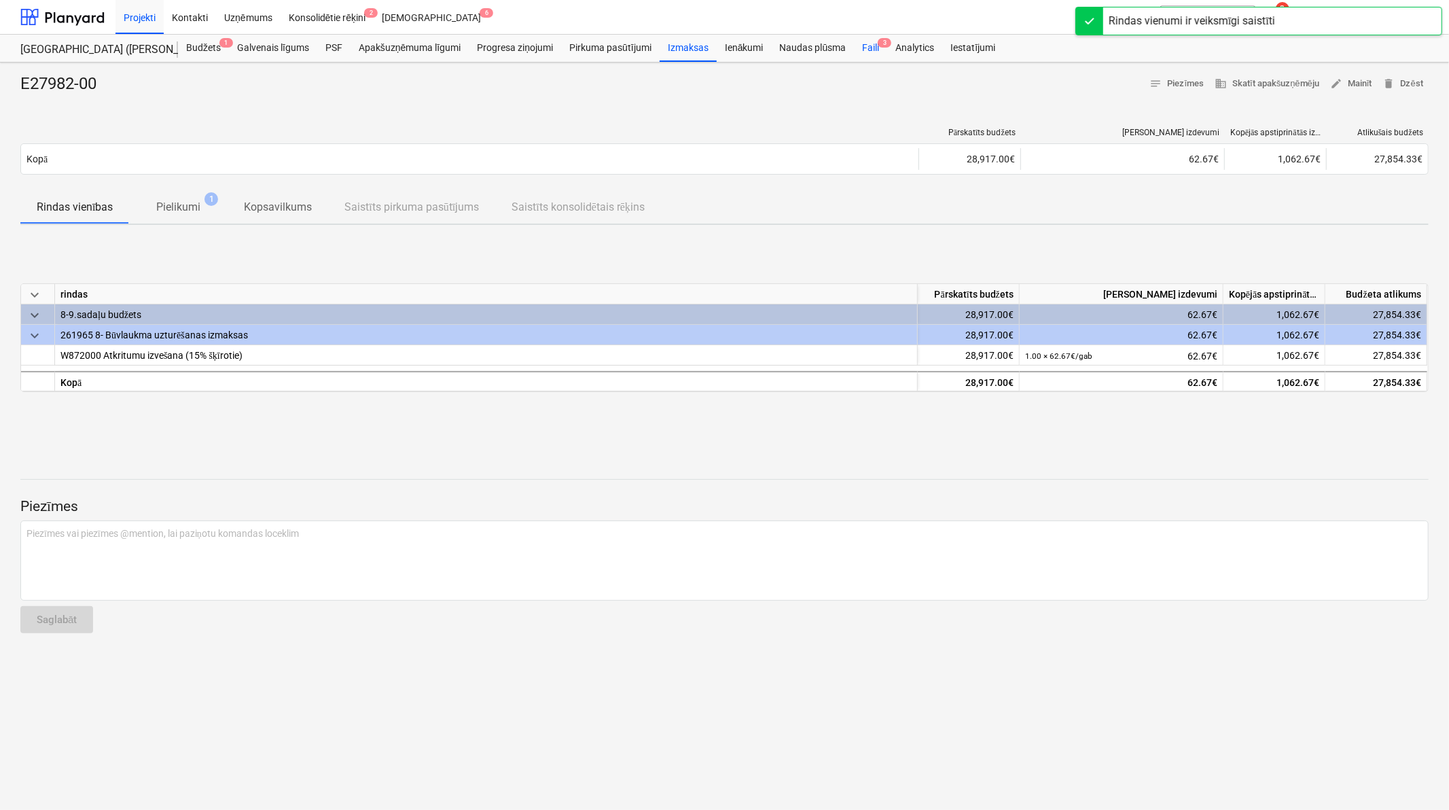
click at [875, 48] on div "Faili 3" at bounding box center [870, 48] width 33 height 27
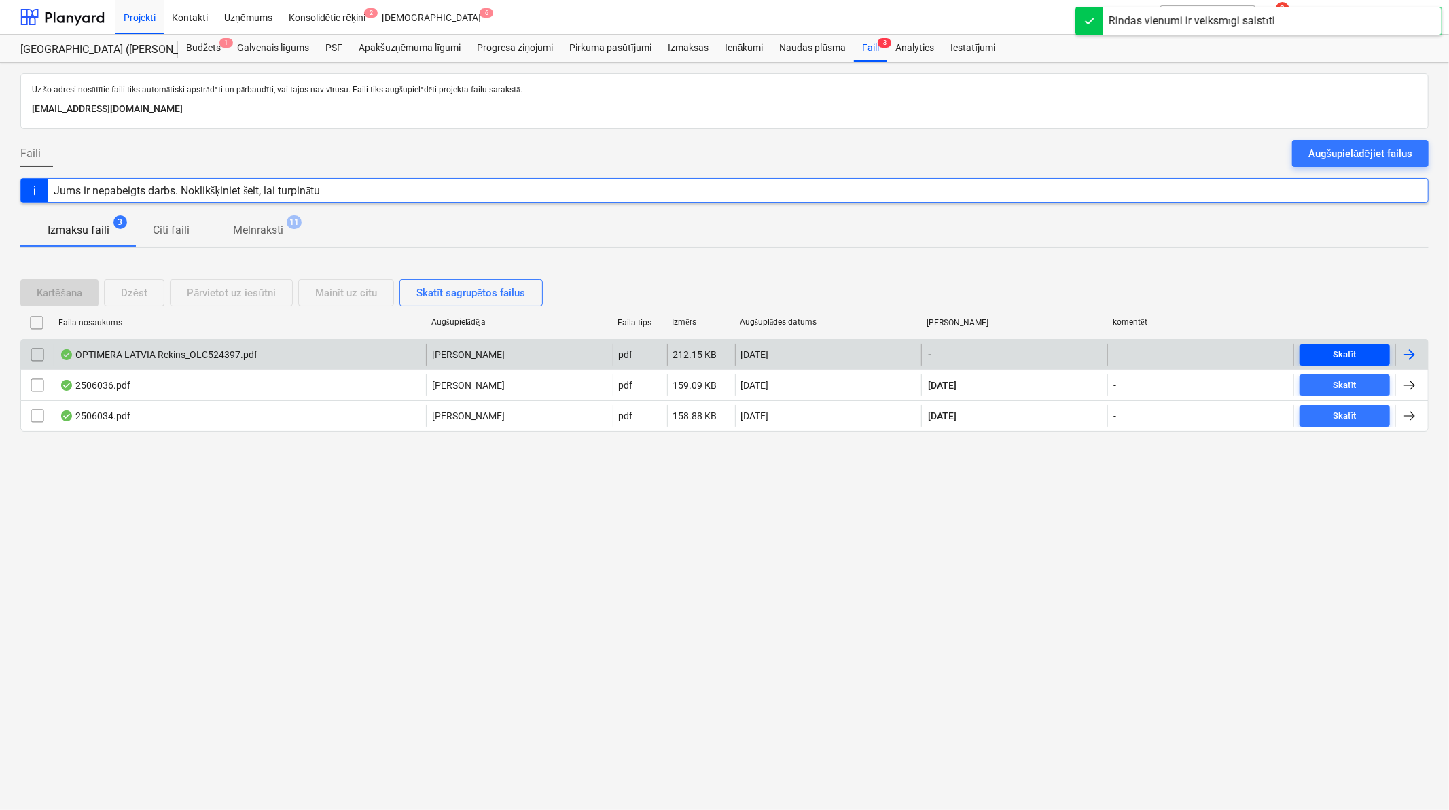
click at [1038, 357] on span "Skatīt" at bounding box center [1345, 355] width 80 height 16
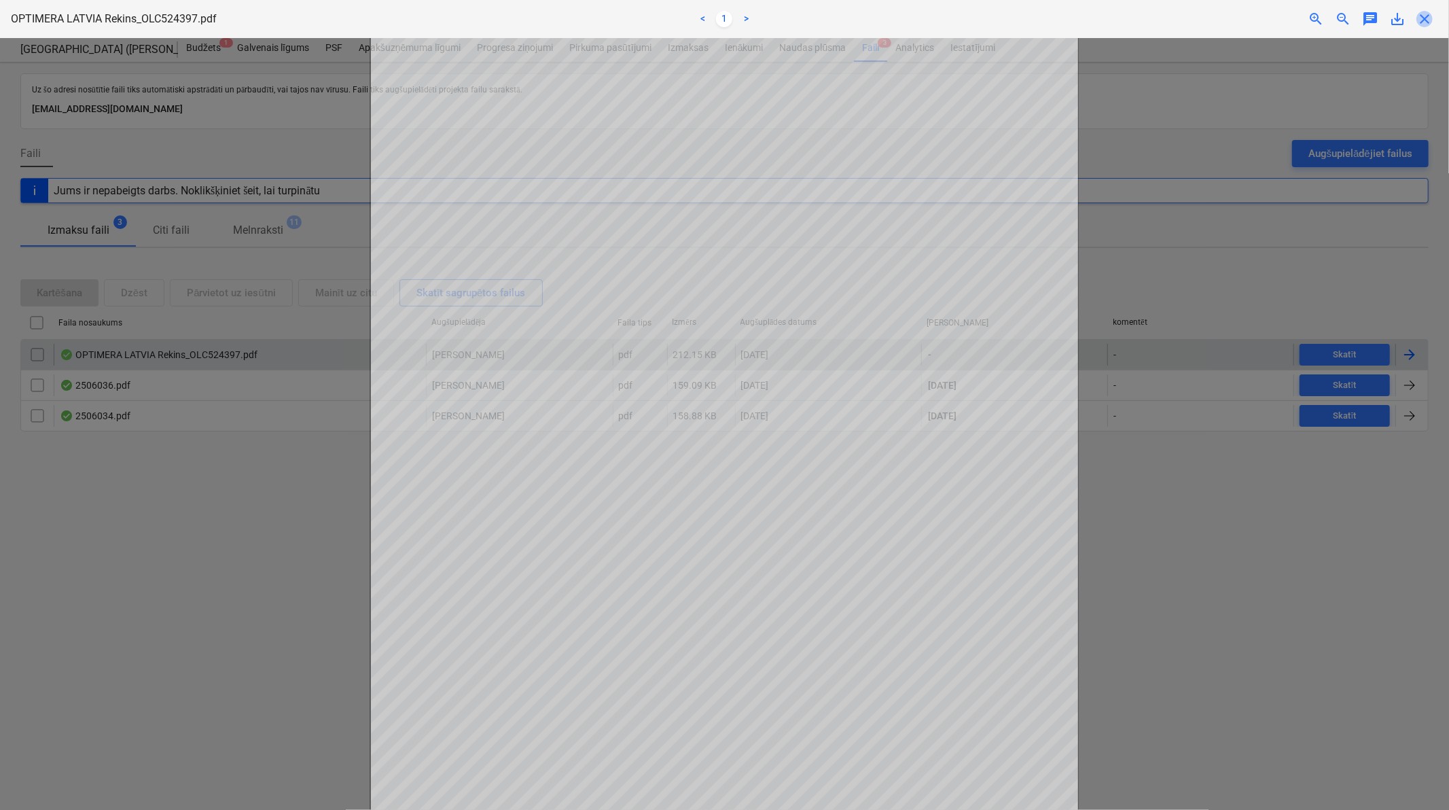
click at [1038, 20] on span "close" at bounding box center [1425, 19] width 16 height 16
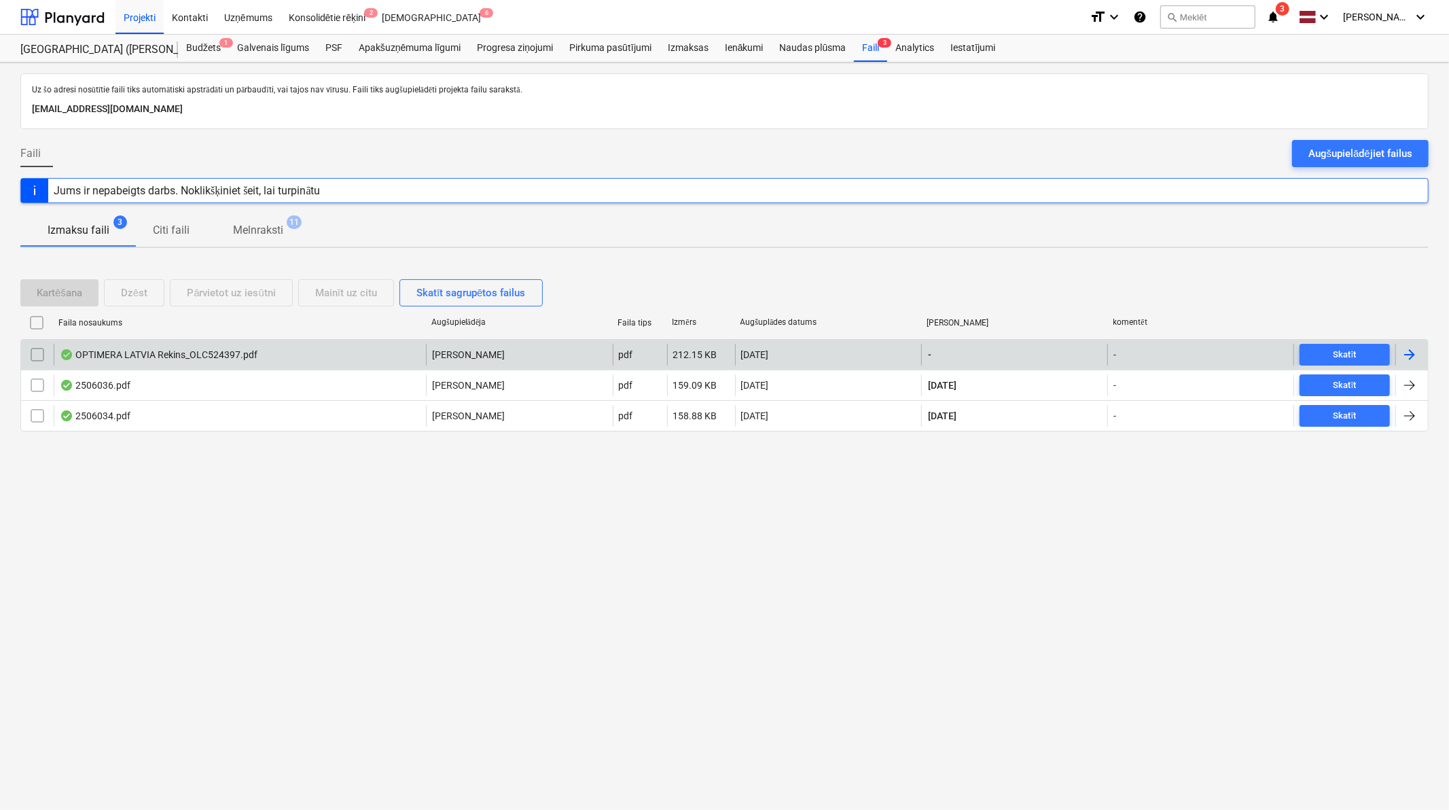
click at [1038, 355] on div at bounding box center [1410, 355] width 16 height 16
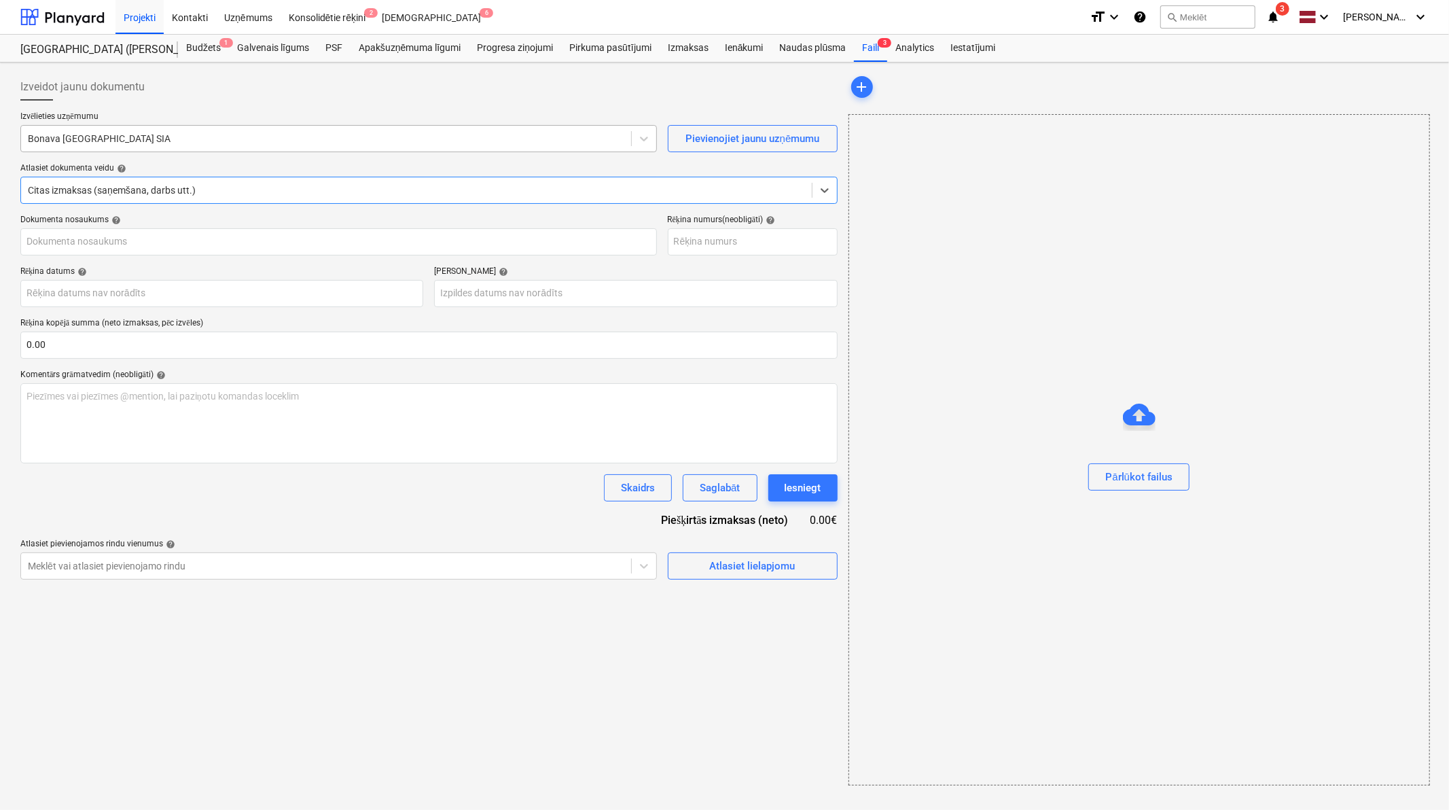
click at [270, 141] on div at bounding box center [326, 139] width 597 height 14
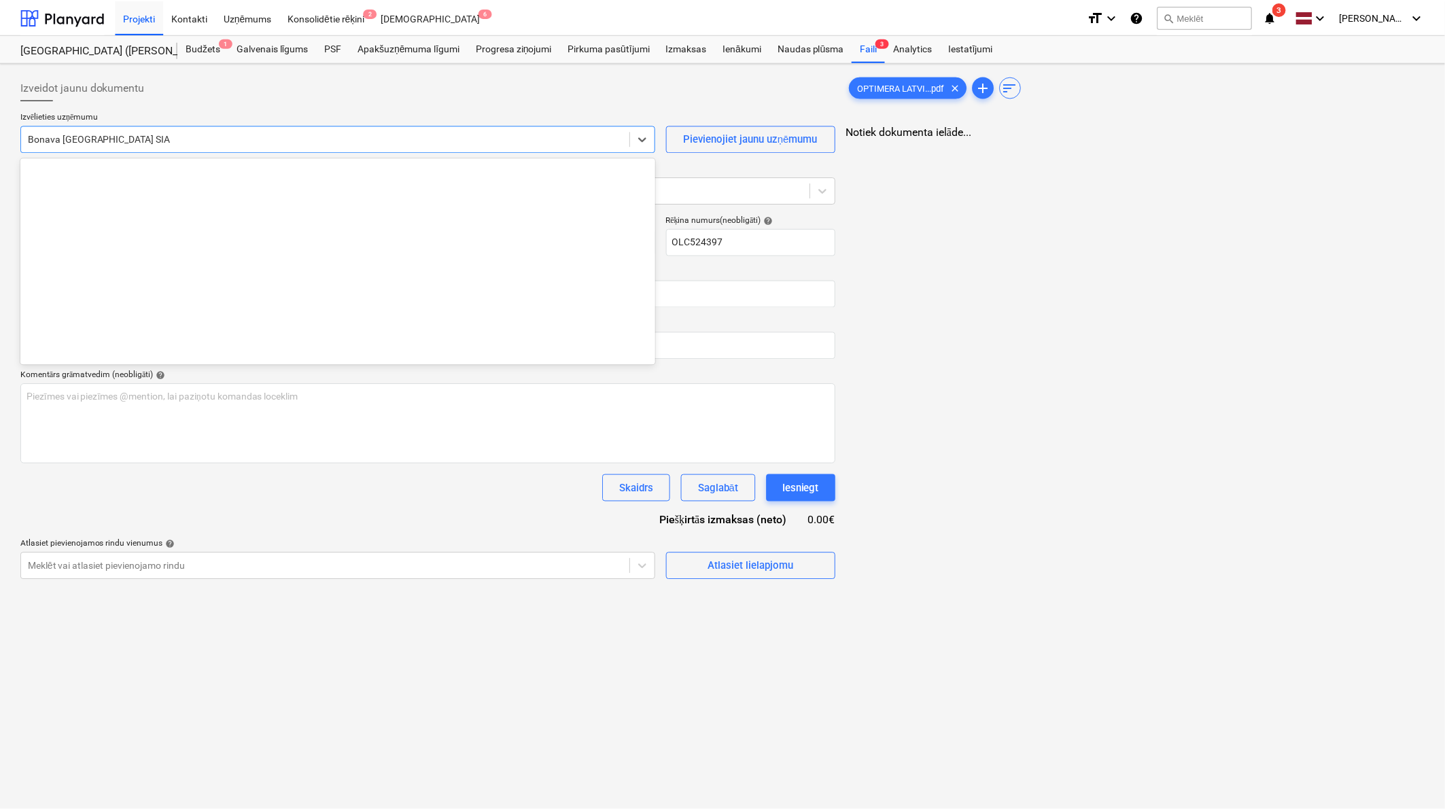
scroll to position [2545, 0]
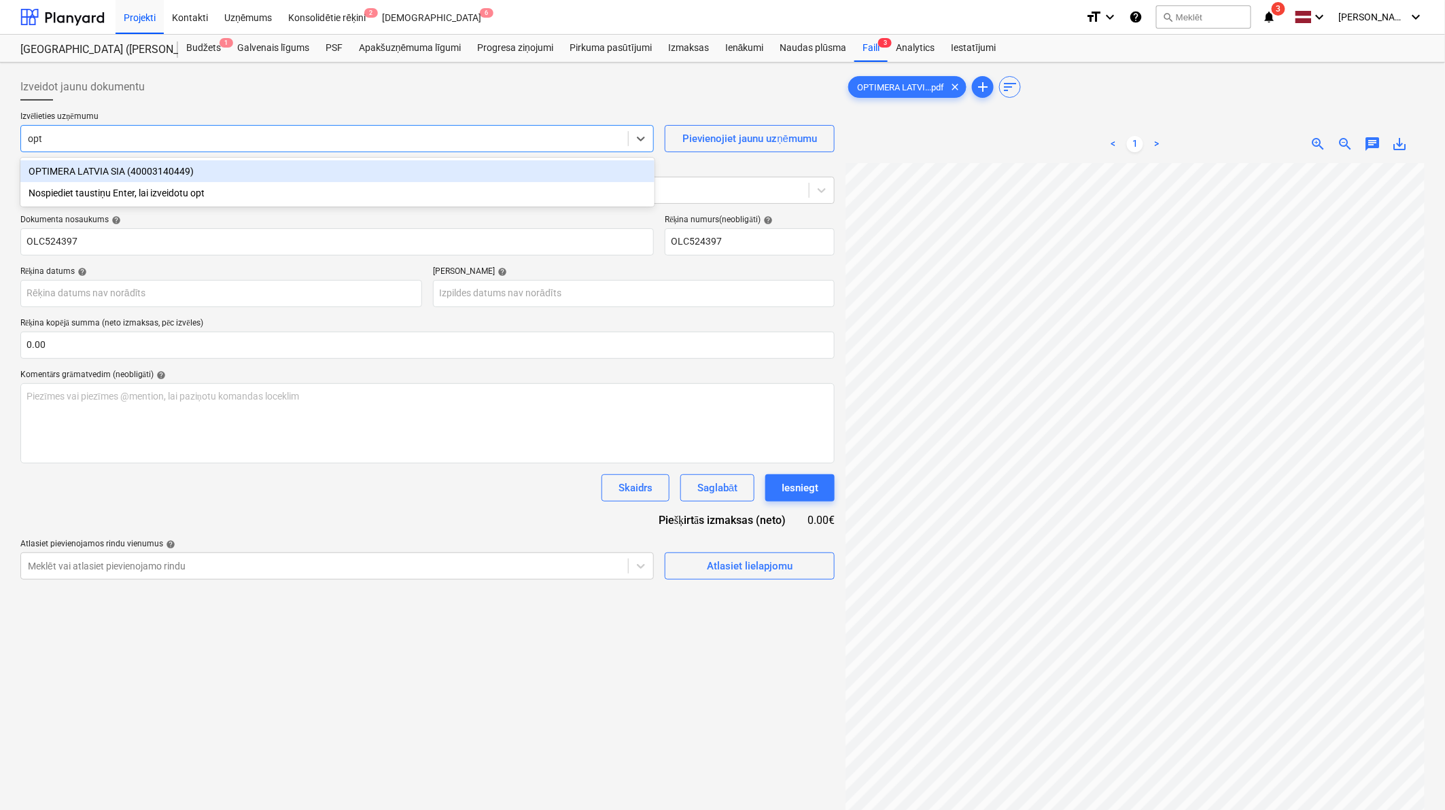
click at [265, 169] on div "OPTIMERA LATVIA SIA (40003140449)" at bounding box center [337, 171] width 634 height 22
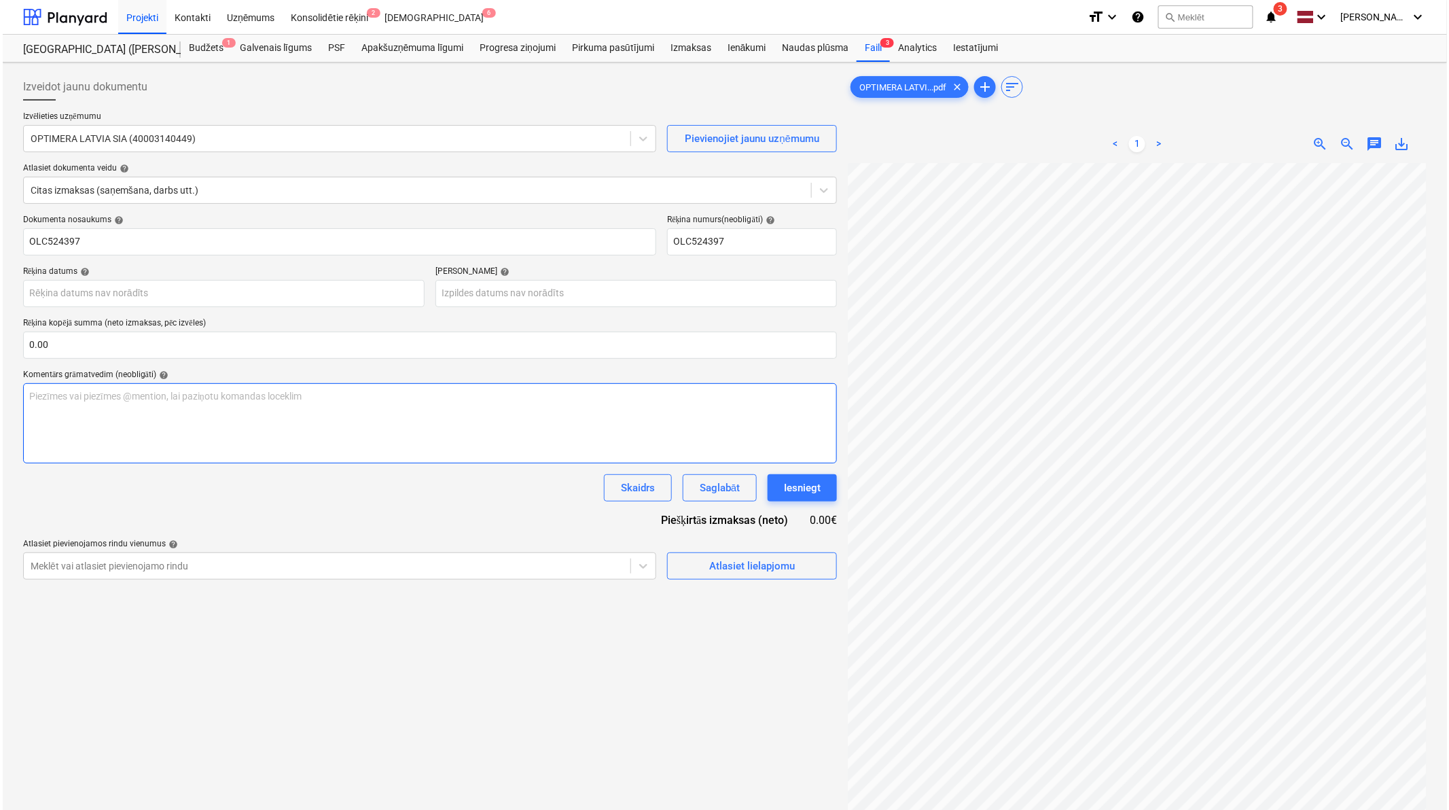
scroll to position [158, 136]
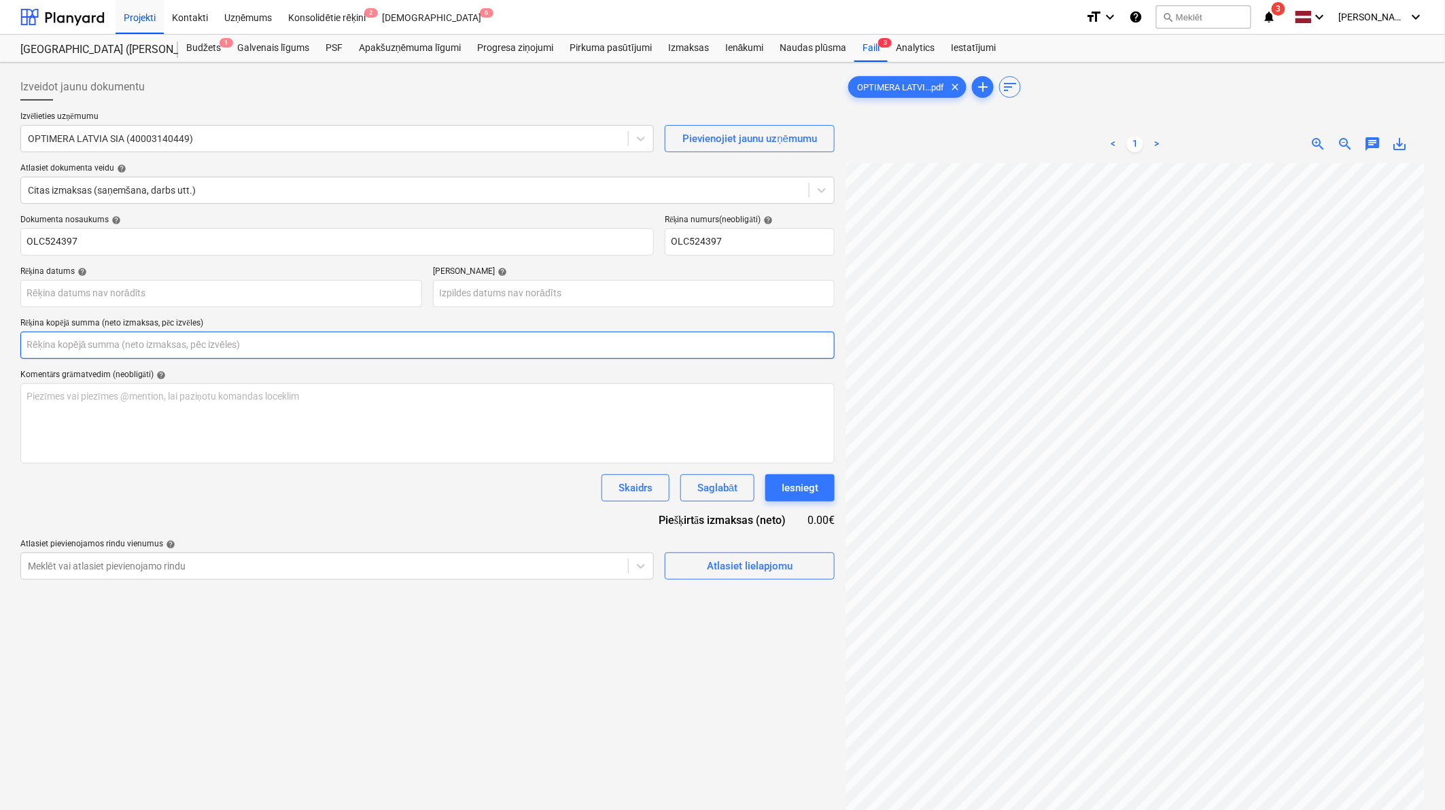
click at [168, 349] on input "text" at bounding box center [427, 345] width 814 height 27
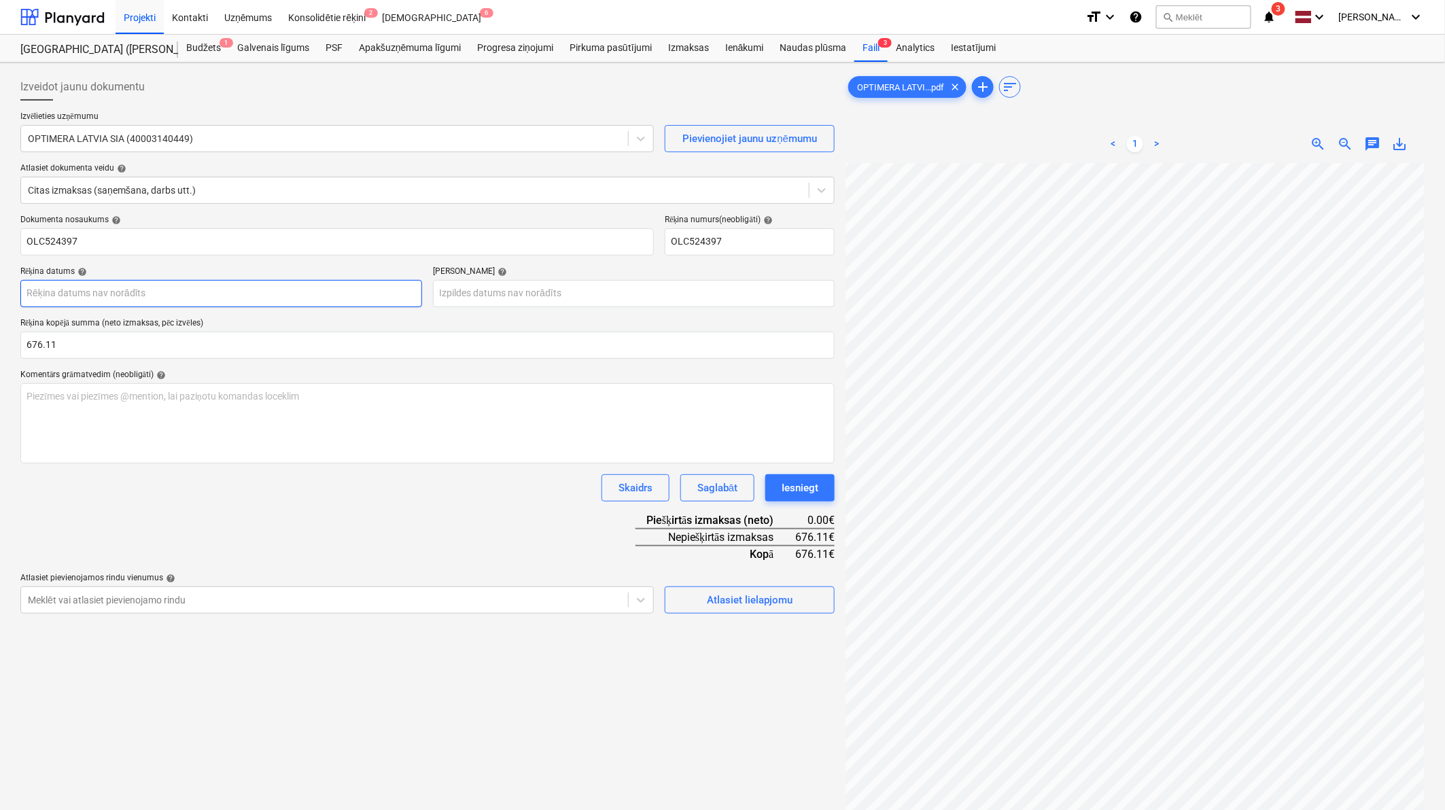
click at [200, 290] on body "Projekti Kontakti Uzņēmums Konsolidētie rēķini 2 Iesūtne 6 format_size keyboard…" at bounding box center [722, 405] width 1445 height 810
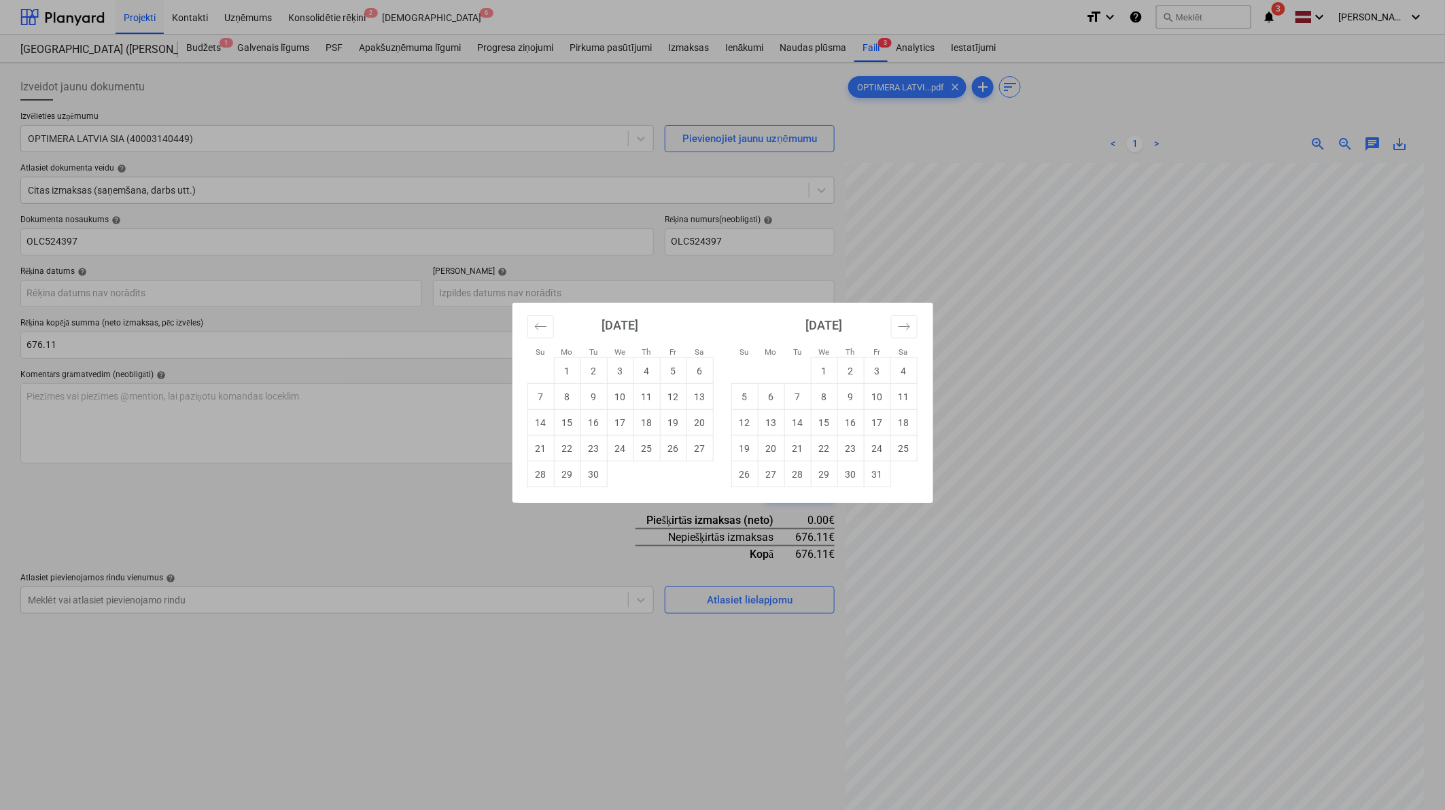
click at [669, 371] on td "5" at bounding box center [673, 371] width 27 height 26
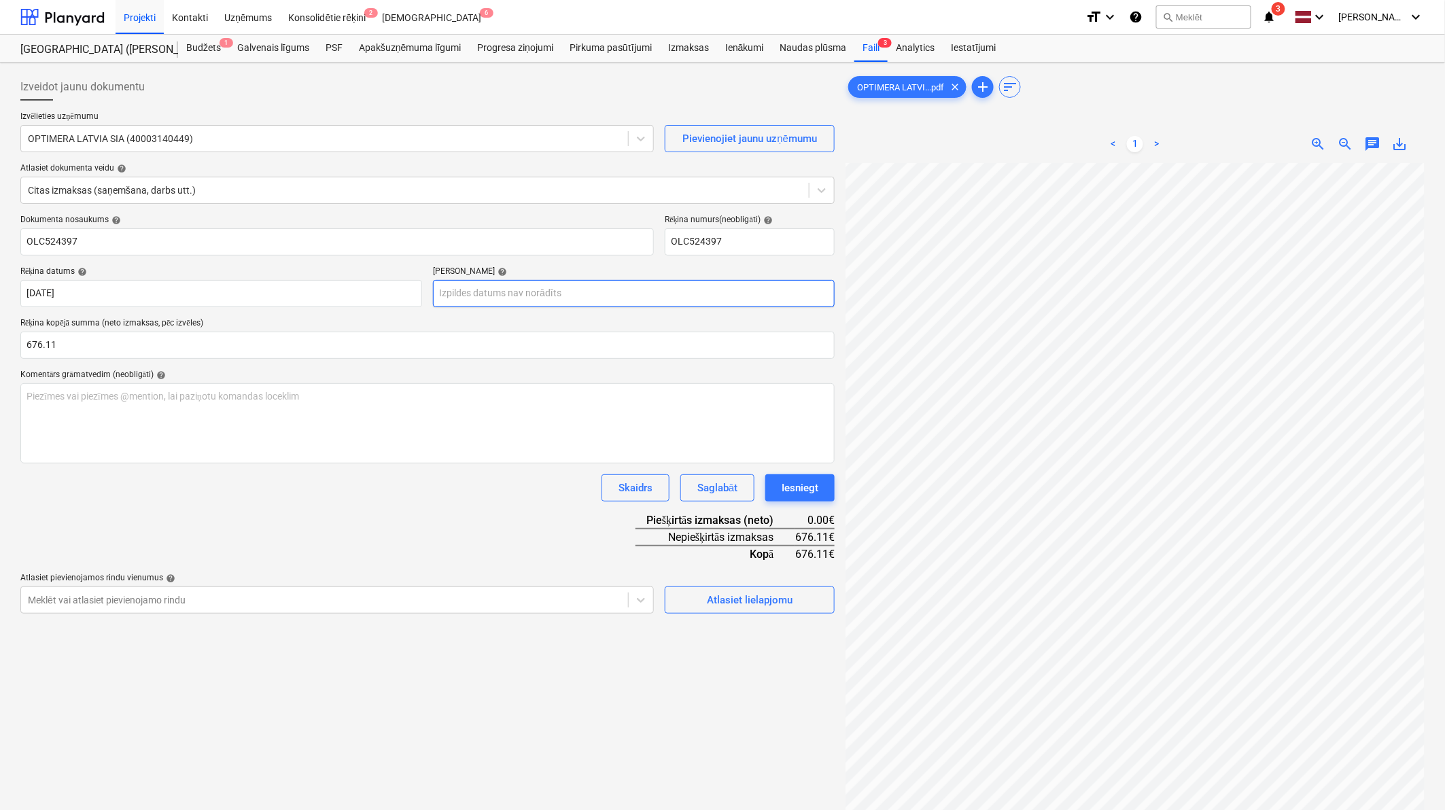
click at [480, 288] on body "Projekti Kontakti Uzņēmums Konsolidētie rēķini 2 Iesūtne 6 format_size keyboard…" at bounding box center [722, 405] width 1445 height 810
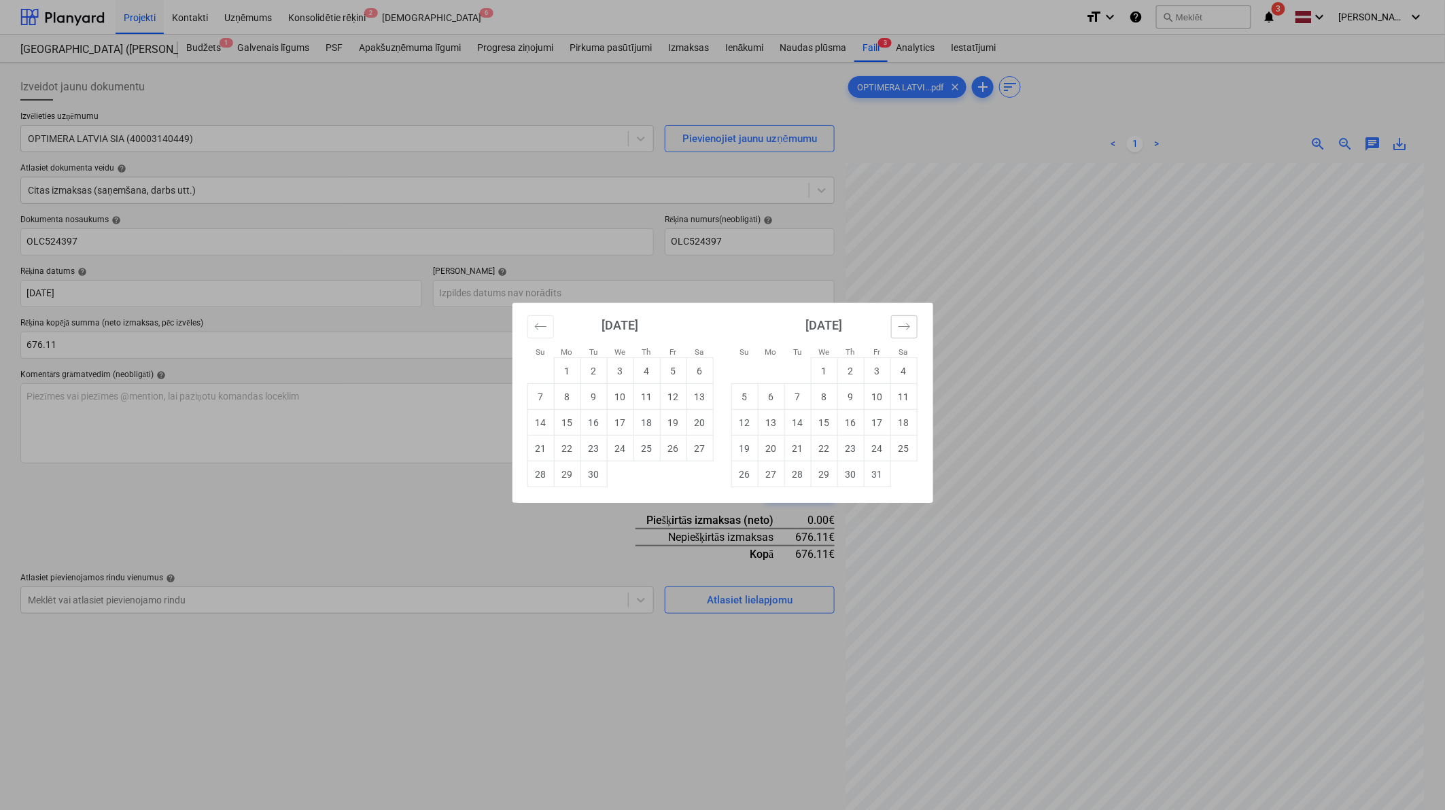
click at [902, 326] on icon "Move forward to switch to the next month." at bounding box center [904, 326] width 13 height 13
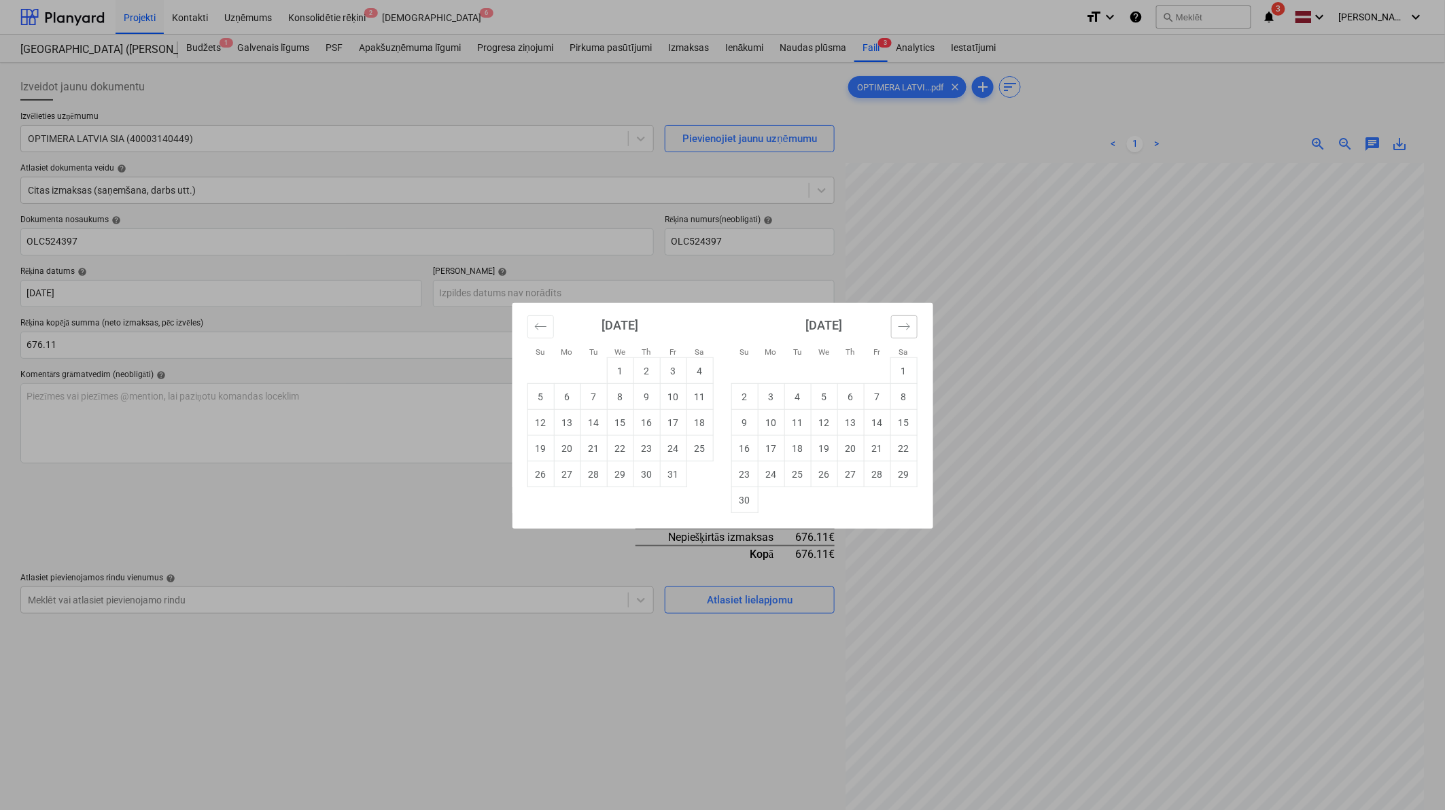
click at [902, 326] on icon "Move forward to switch to the next month." at bounding box center [904, 326] width 13 height 13
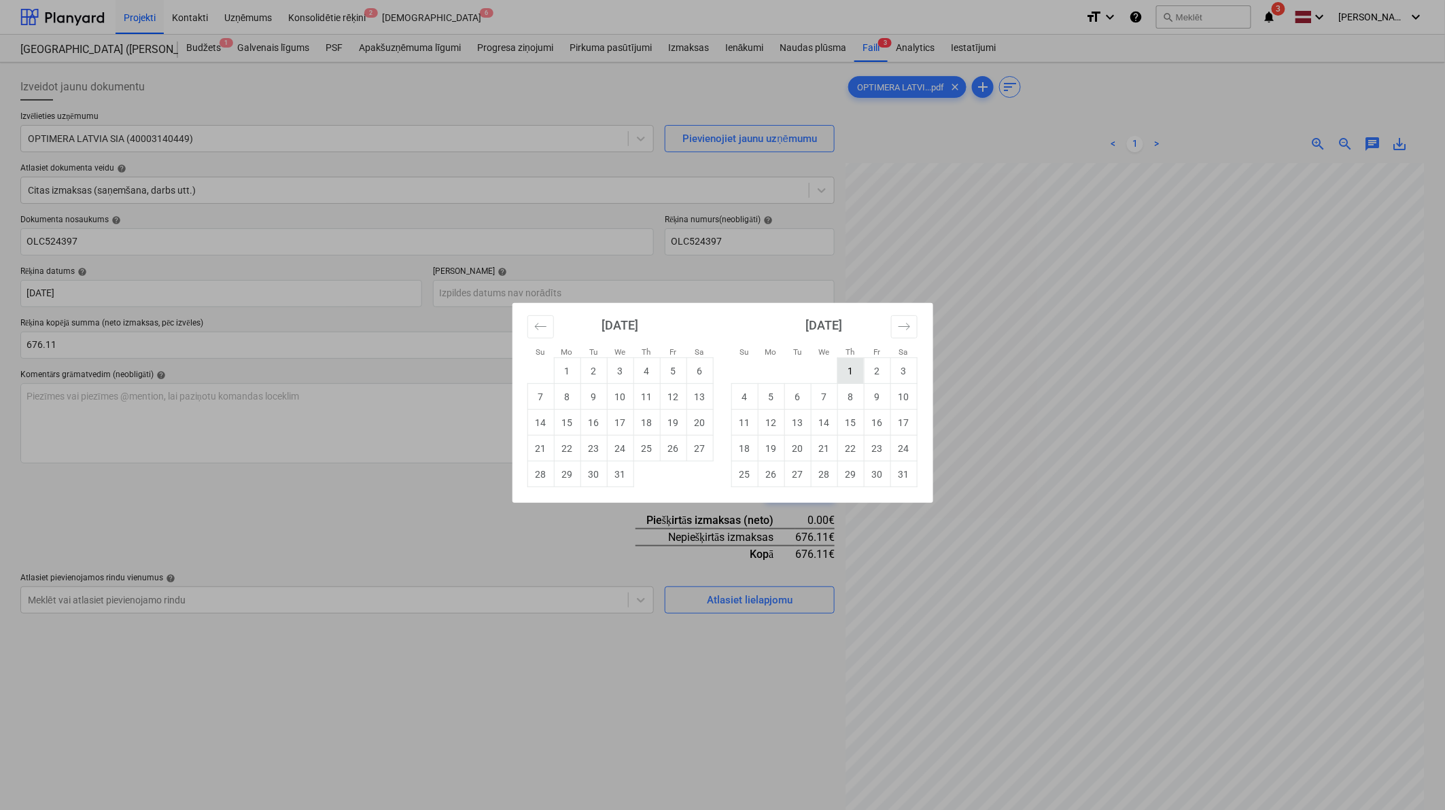
click at [858, 371] on td "1" at bounding box center [850, 371] width 27 height 26
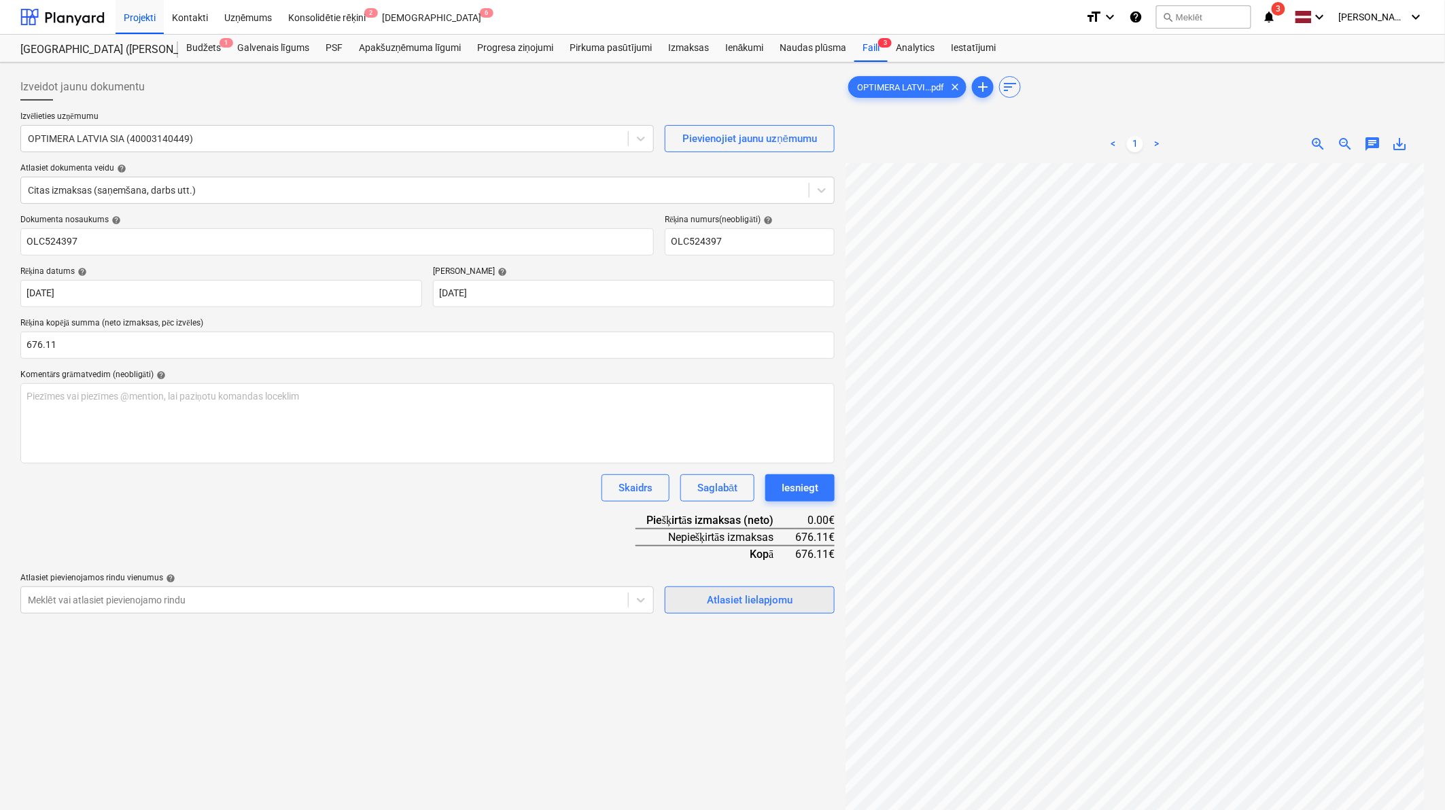
click at [746, 500] on div "Atlasiet lielapjomu" at bounding box center [750, 600] width 86 height 18
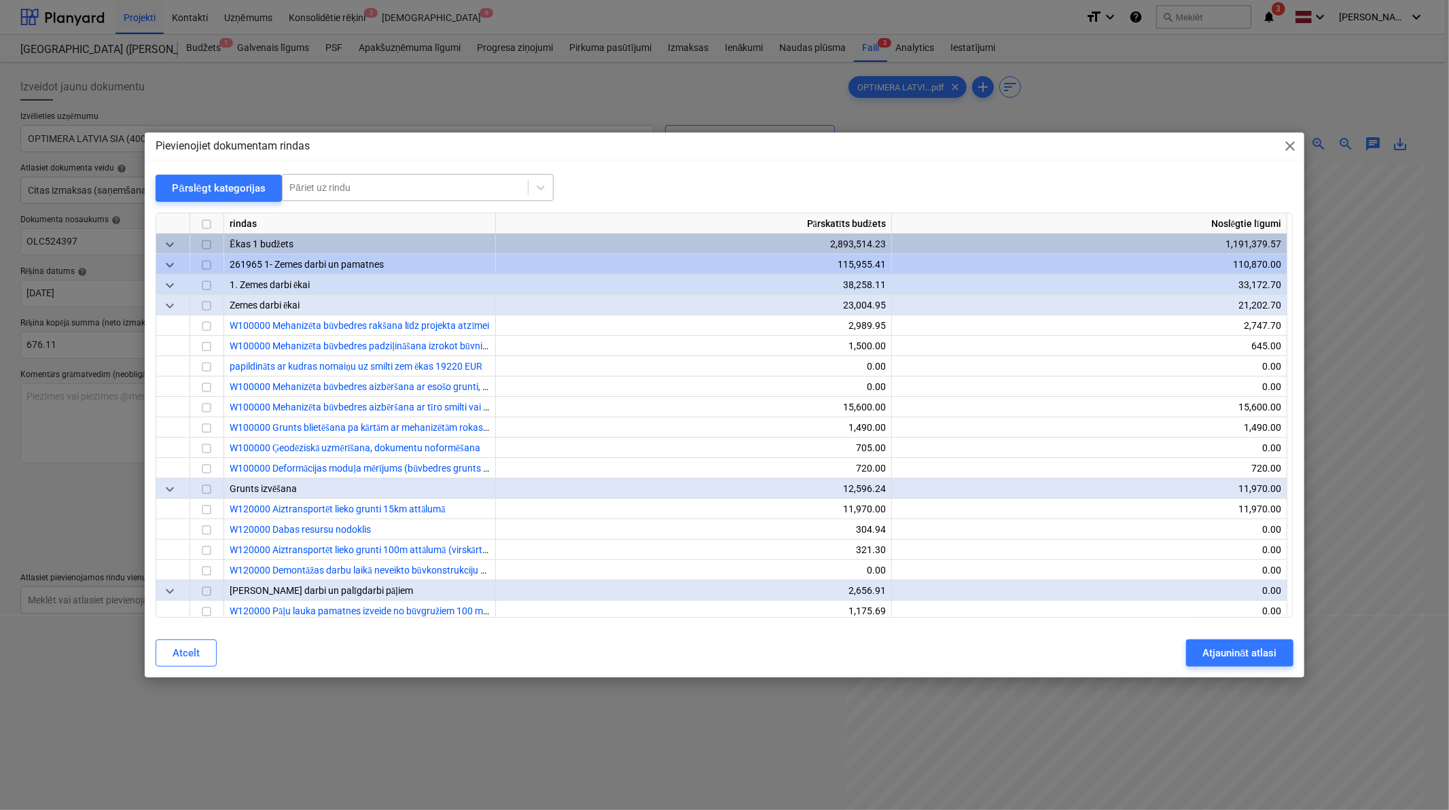
click at [470, 184] on div at bounding box center [405, 188] width 232 height 14
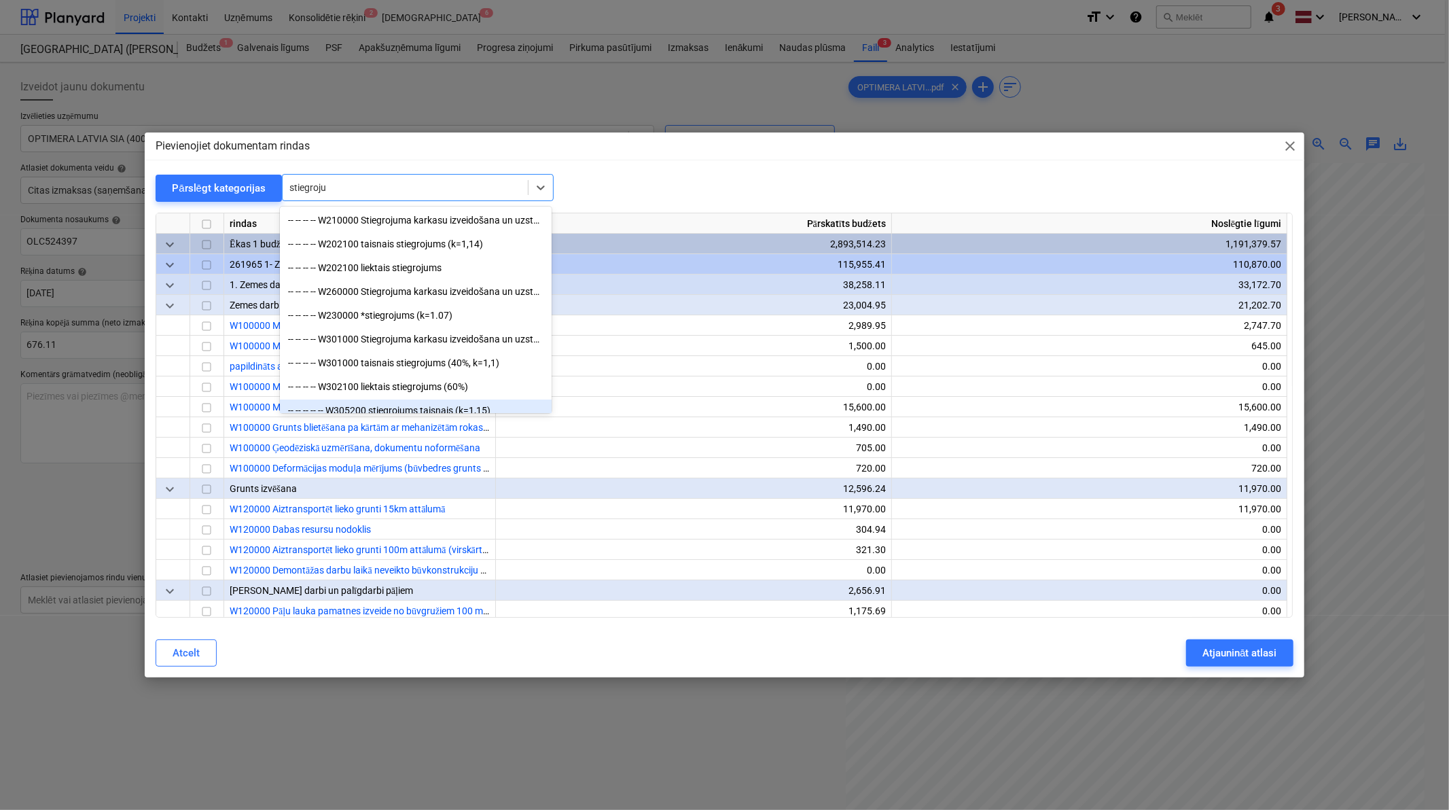
scroll to position [100, 0]
click at [410, 402] on div "-- -- -- -- W442000 Stiegrojuma siets 3x150x50mm siltām grīdām" at bounding box center [416, 406] width 272 height 22
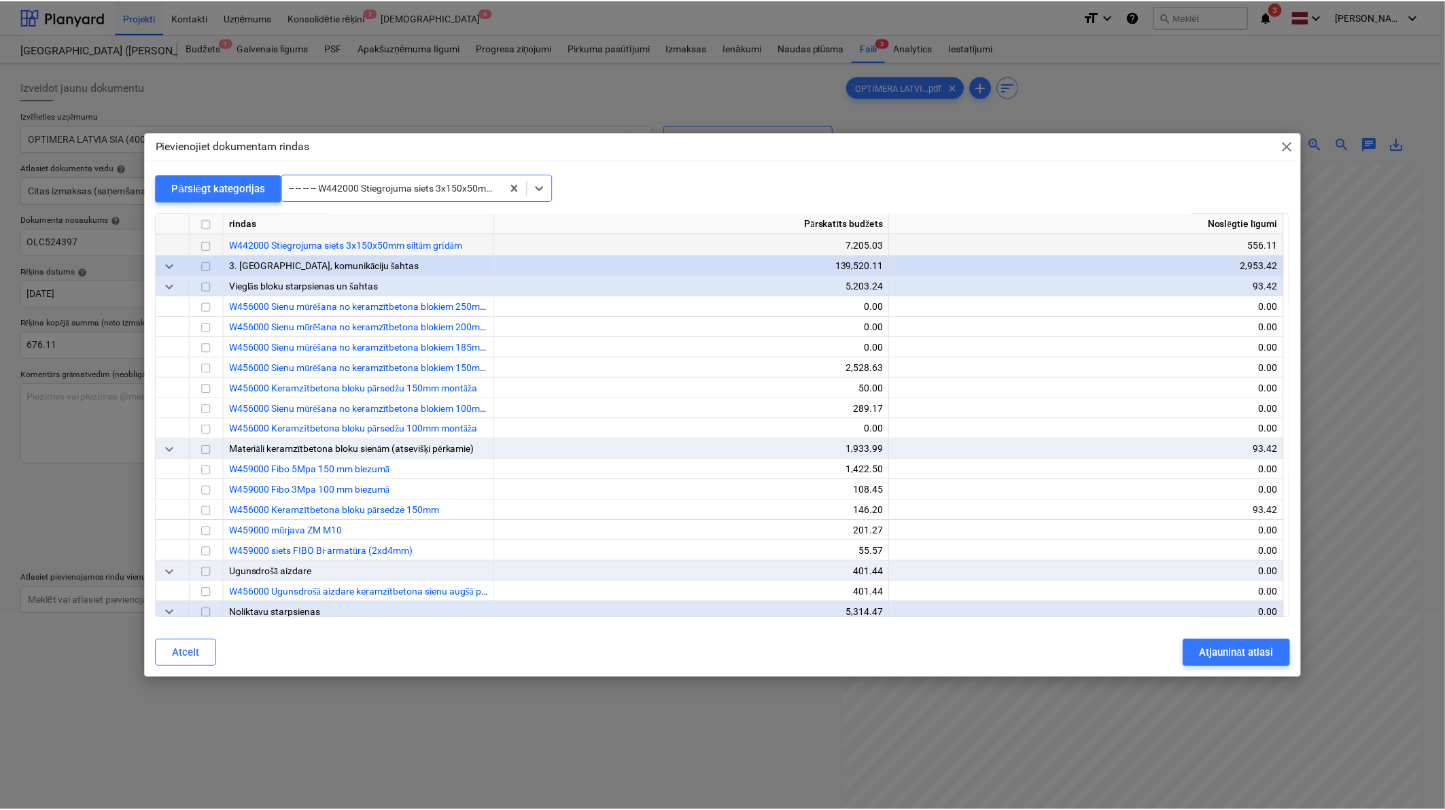
scroll to position [5627, 0]
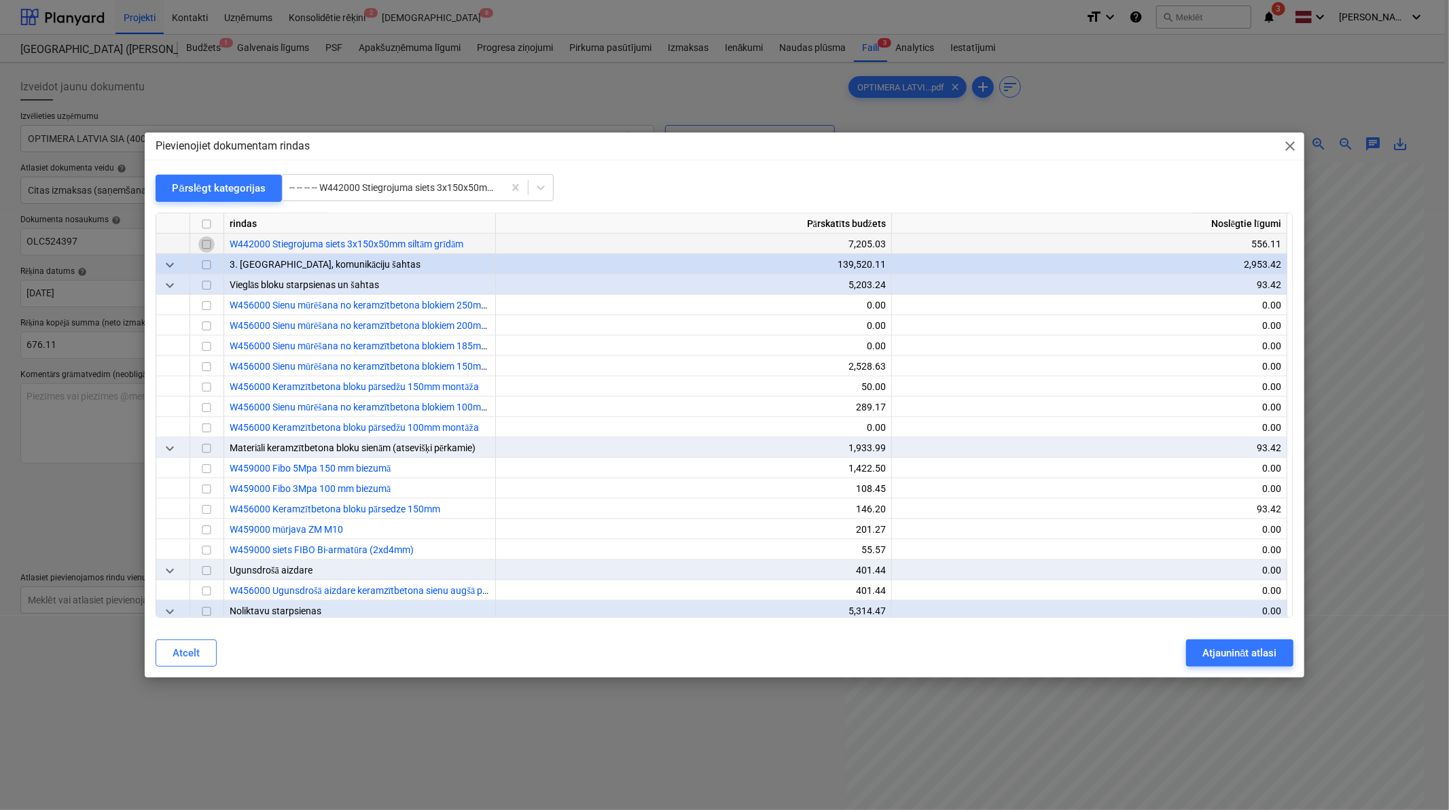
click at [207, 246] on input "checkbox" at bounding box center [206, 244] width 16 height 16
click at [1038, 500] on div "Atjaunināt atlasi" at bounding box center [1240, 653] width 74 height 18
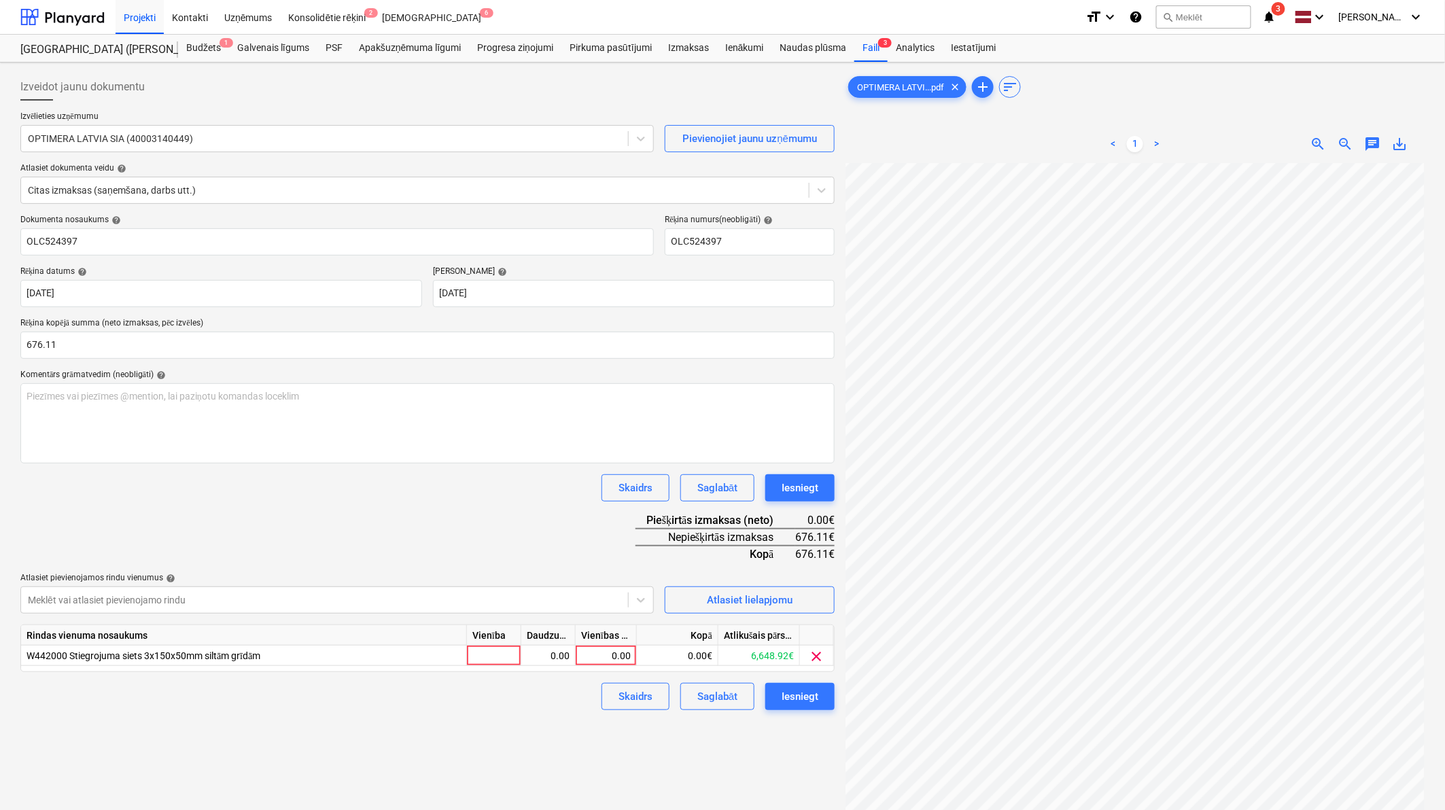
scroll to position [158, 134]
click at [608, 500] on div "0.00" at bounding box center [606, 656] width 50 height 20
click at [578, 500] on div "Dokumenta nosaukums help OLC524397 Rēķina numurs (neobligāti) help OLC524397 Rē…" at bounding box center [427, 462] width 814 height 495
click at [824, 500] on button "Iesniegt" at bounding box center [799, 696] width 69 height 27
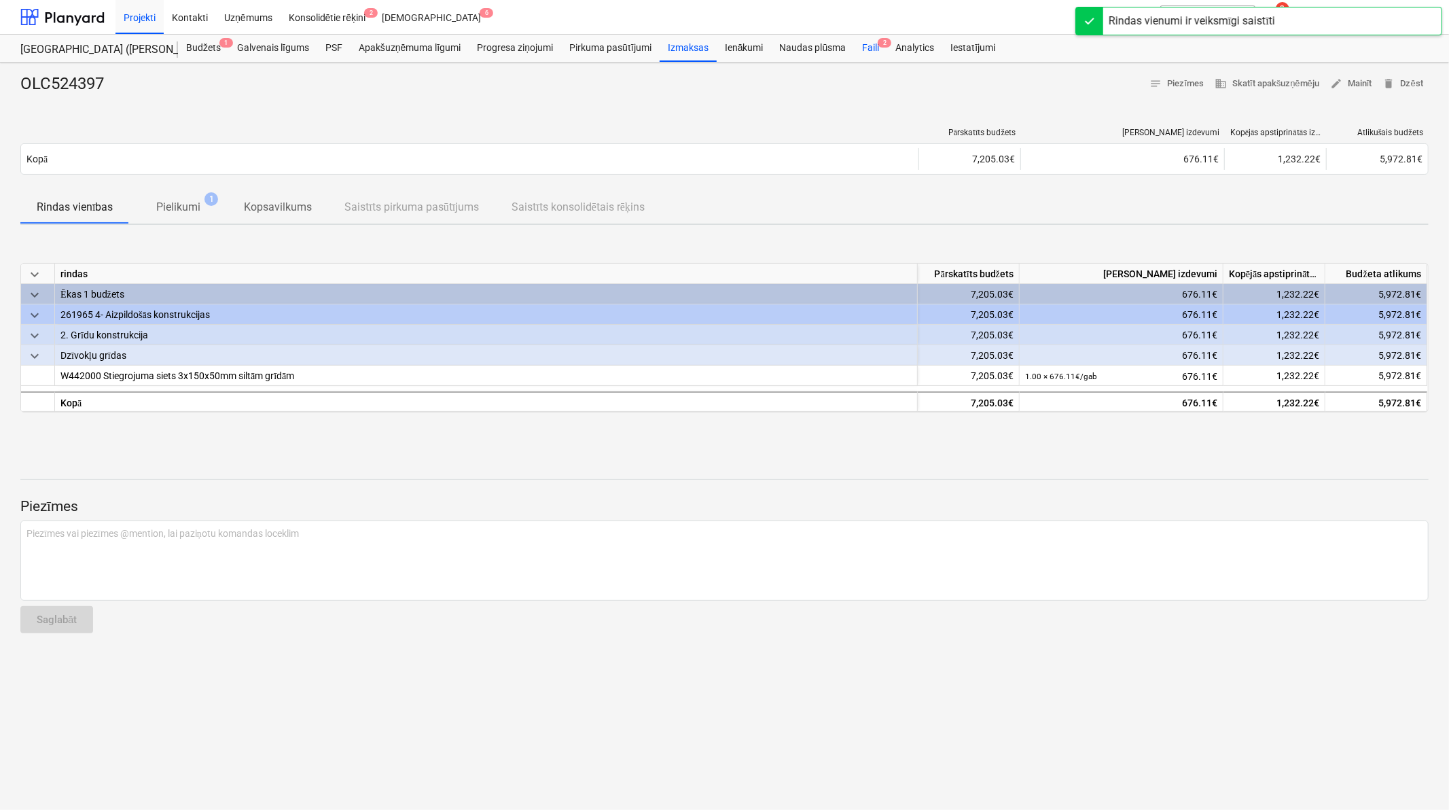
click at [877, 43] on div "Faili 2" at bounding box center [870, 48] width 33 height 27
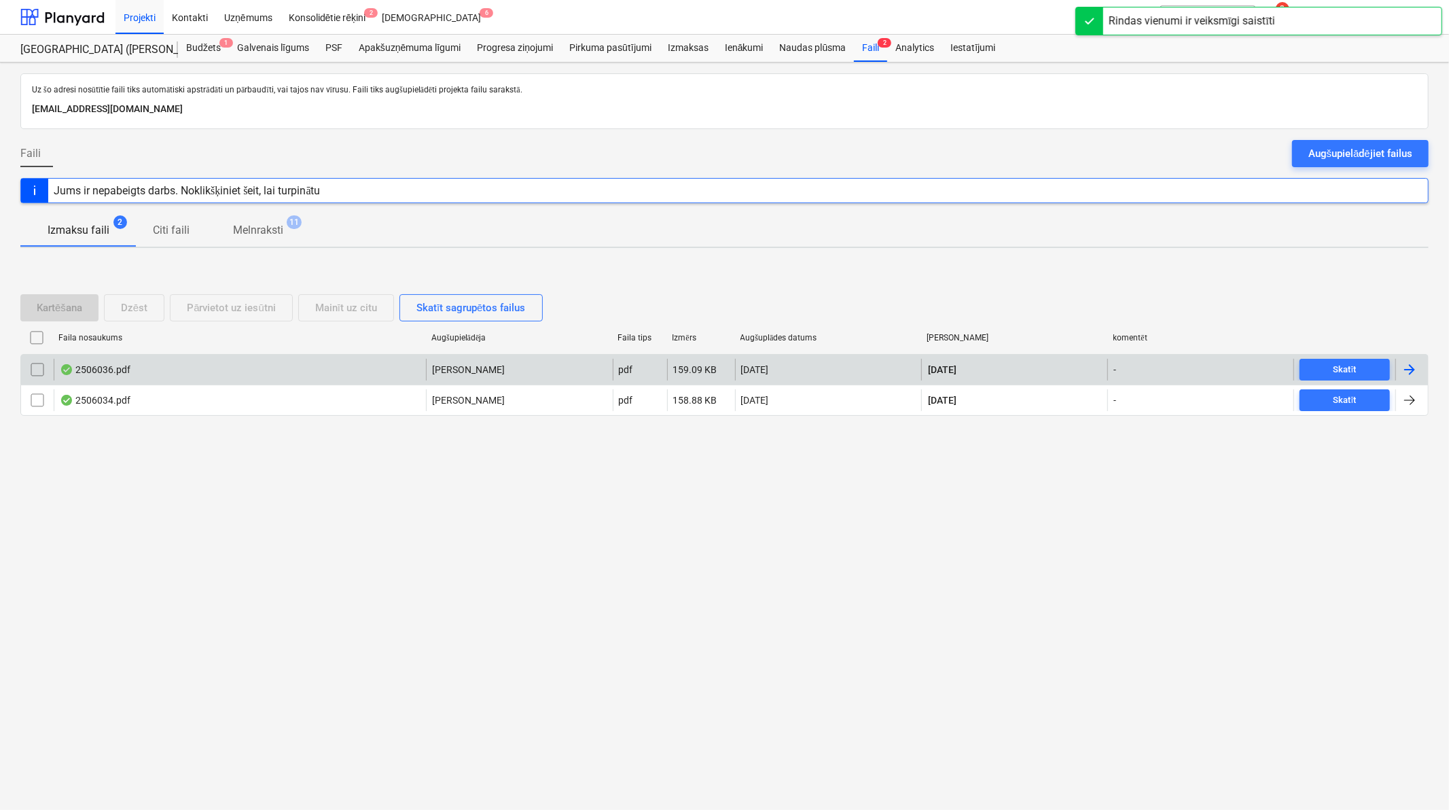
click at [1038, 369] on div at bounding box center [1410, 370] width 16 height 16
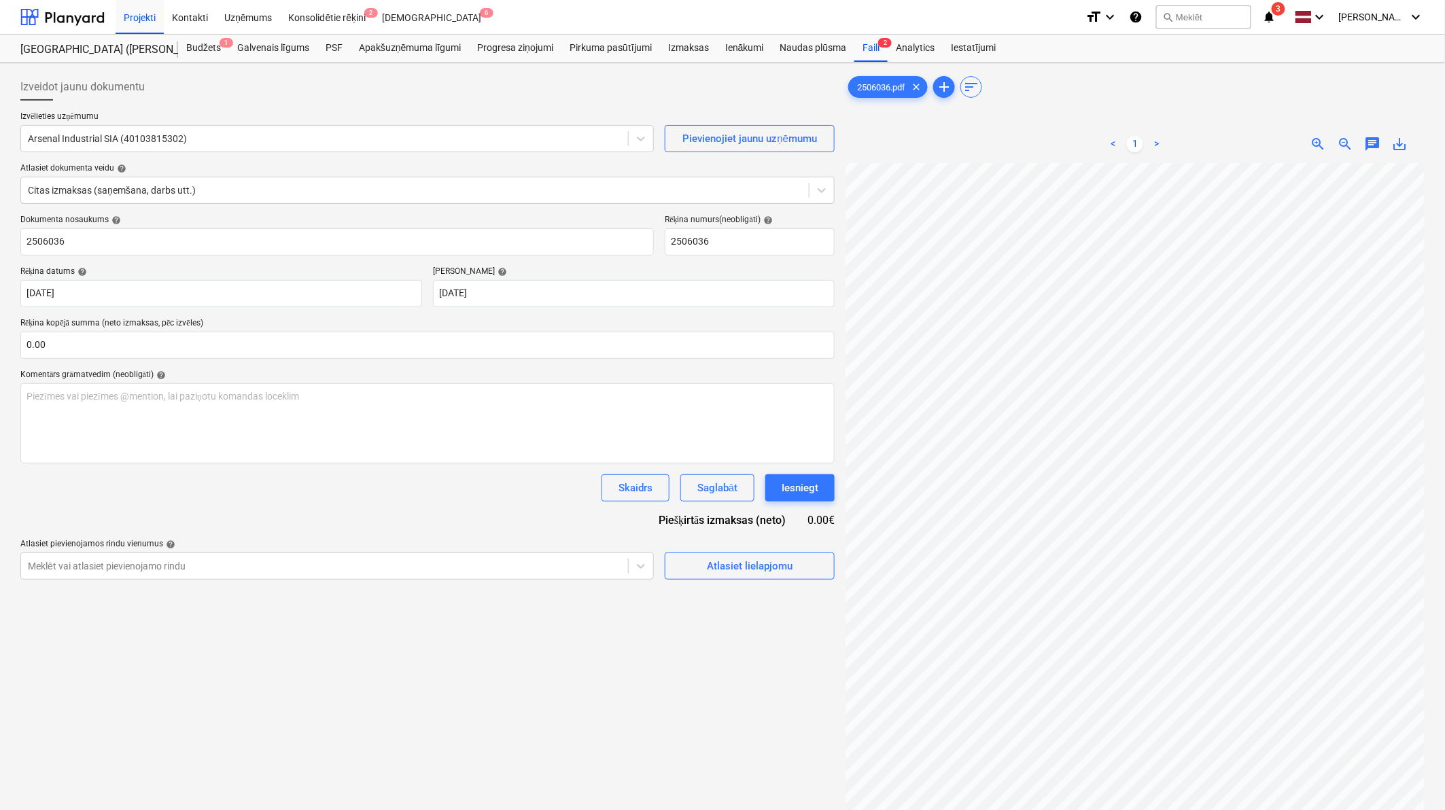
scroll to position [0, 418]
click at [194, 342] on input "text" at bounding box center [427, 345] width 814 height 27
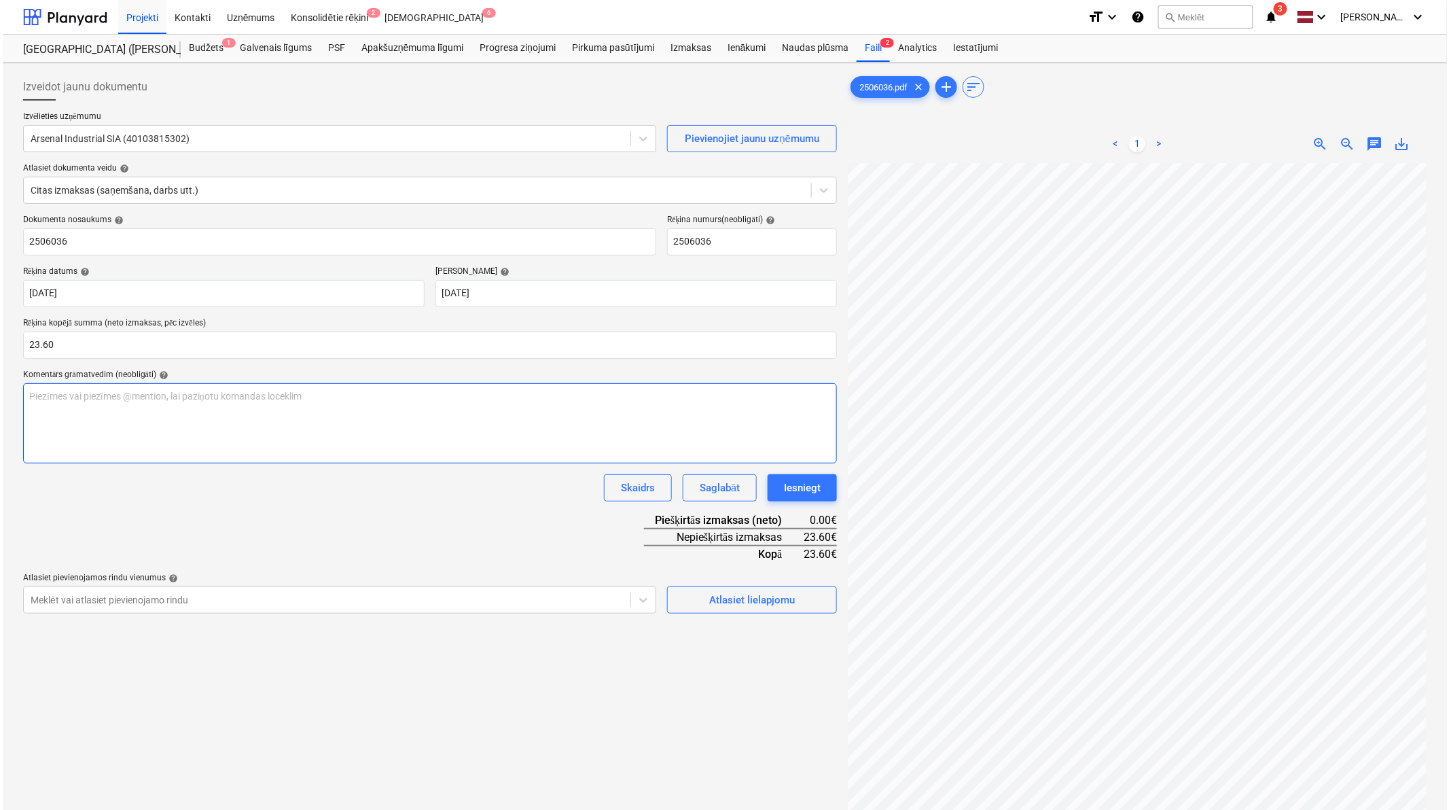
scroll to position [0, 204]
click at [765, 500] on div "Atlasiet lielapjomu" at bounding box center [750, 600] width 86 height 18
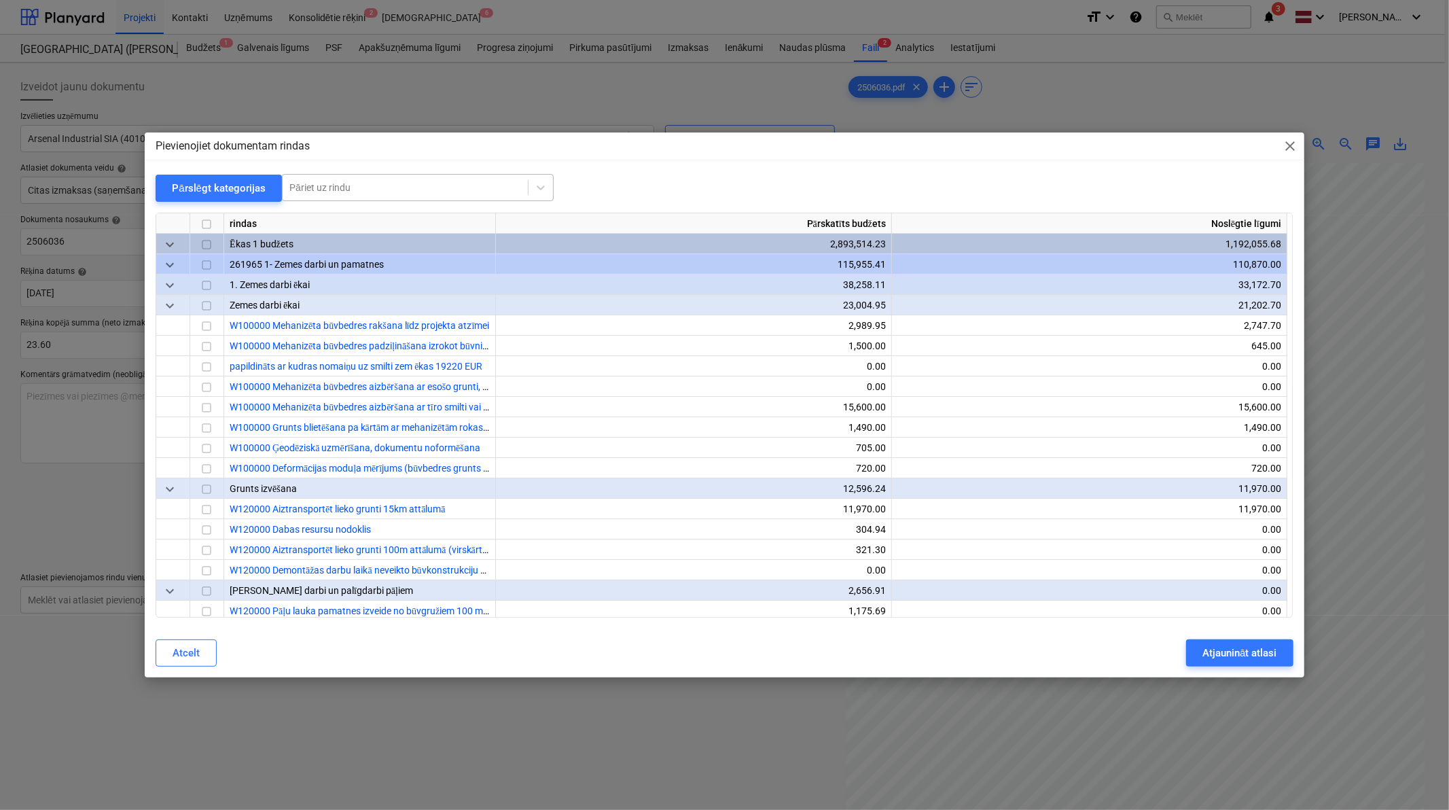
click at [453, 198] on div "Pāriet uz rindu" at bounding box center [418, 187] width 272 height 27
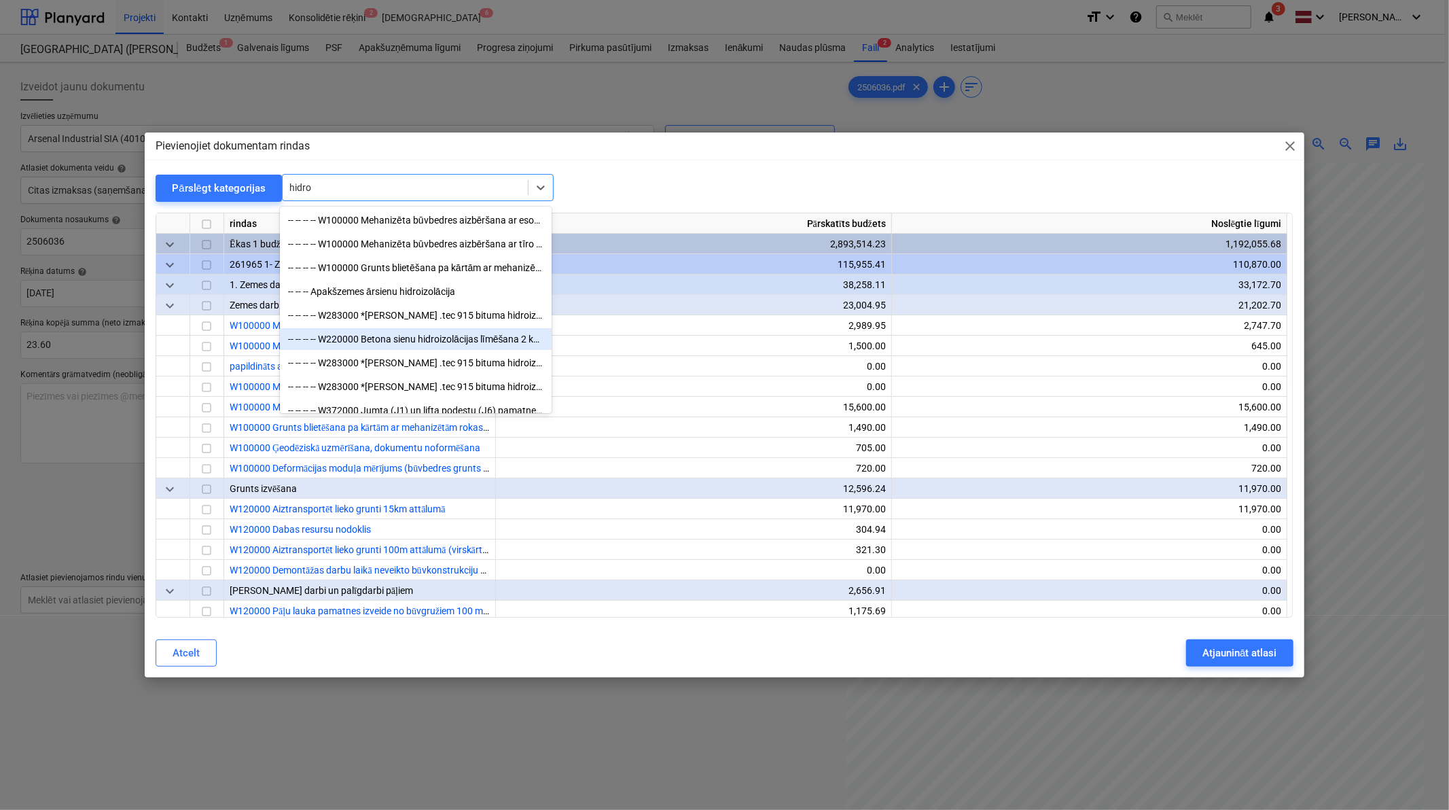
click at [455, 345] on div "-- -- -- -- W220000 Betona sienu hidroizolācijas līmēšana 2 kārtās" at bounding box center [416, 339] width 272 height 22
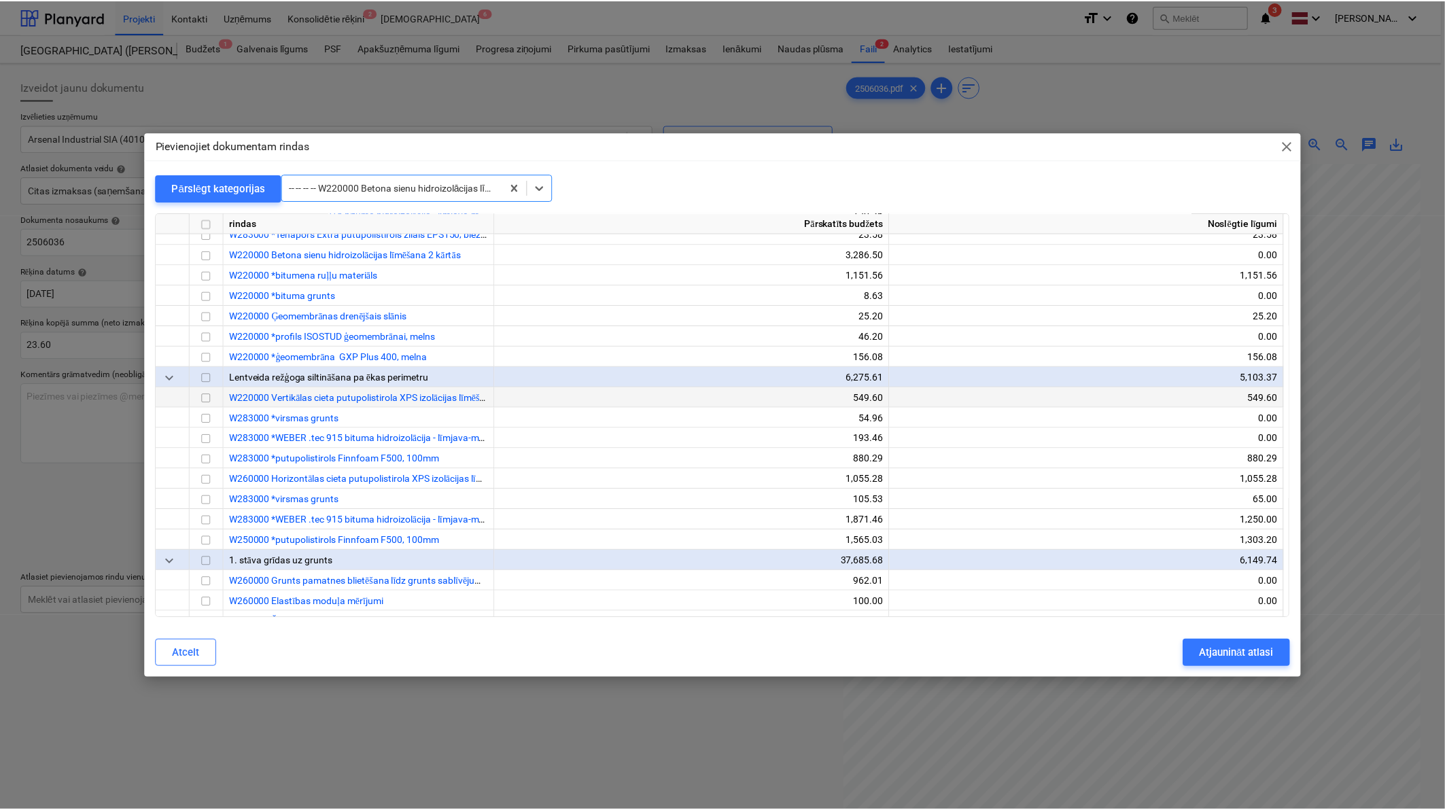
scroll to position [1284, 0]
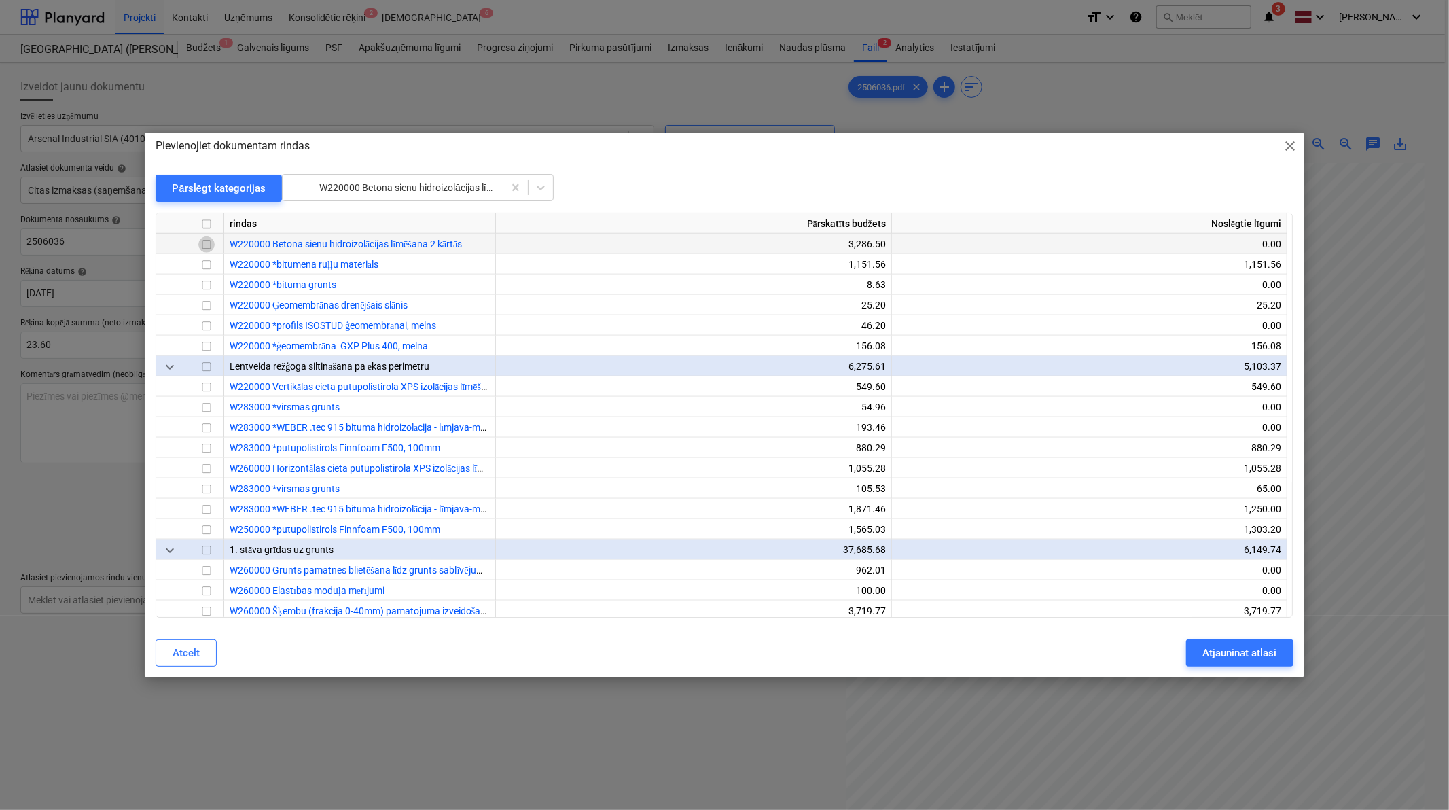
click at [202, 241] on input "checkbox" at bounding box center [206, 244] width 16 height 16
click at [1038, 500] on div "Atjaunināt atlasi" at bounding box center [1240, 653] width 74 height 18
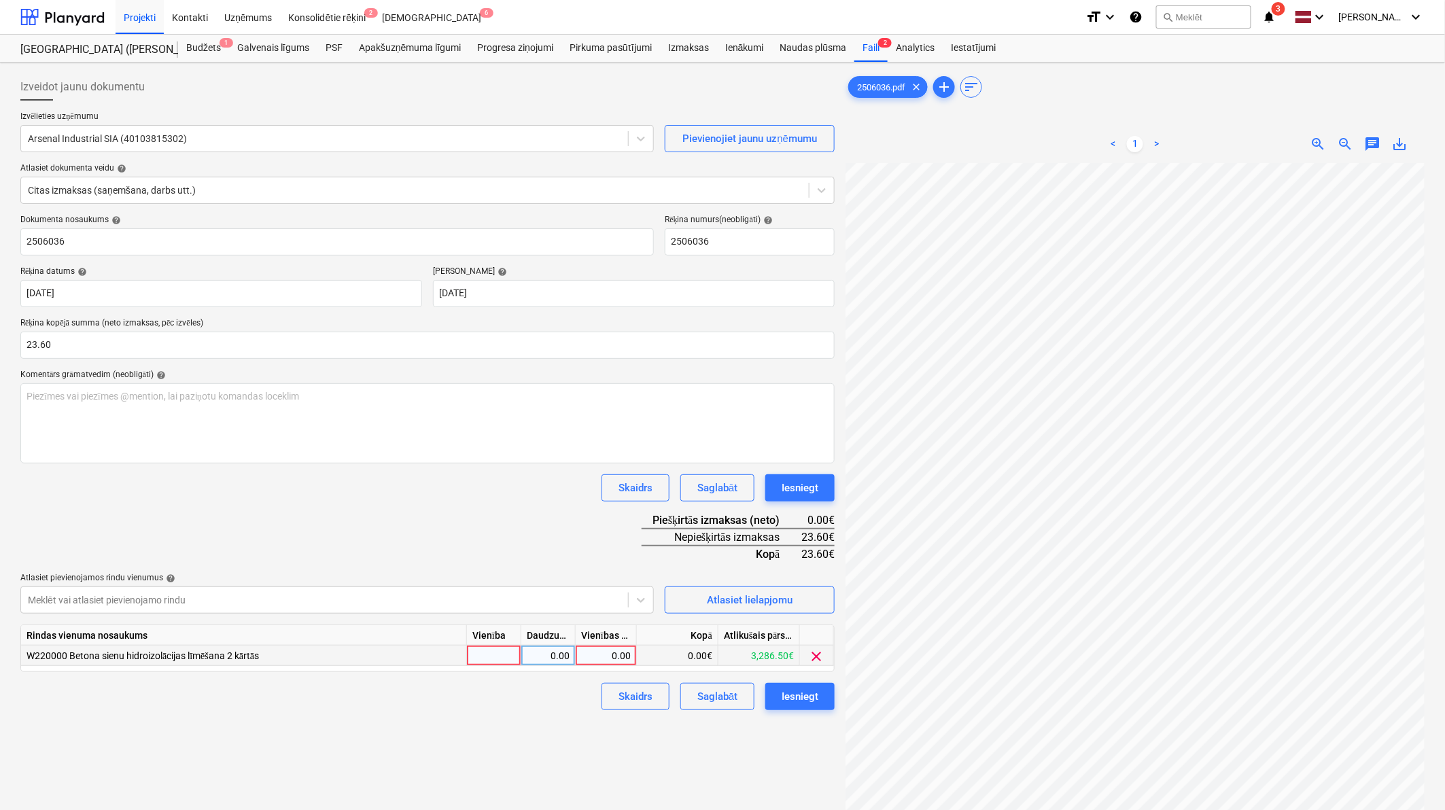
click at [619, 500] on div "0.00" at bounding box center [606, 656] width 50 height 20
click at [561, 500] on div "Izveidot jaunu dokumentu Izvēlieties uzņēmumu Arsenal Industrial SIA (401038153…" at bounding box center [427, 504] width 825 height 873
click at [807, 500] on button "Iesniegt" at bounding box center [799, 696] width 69 height 27
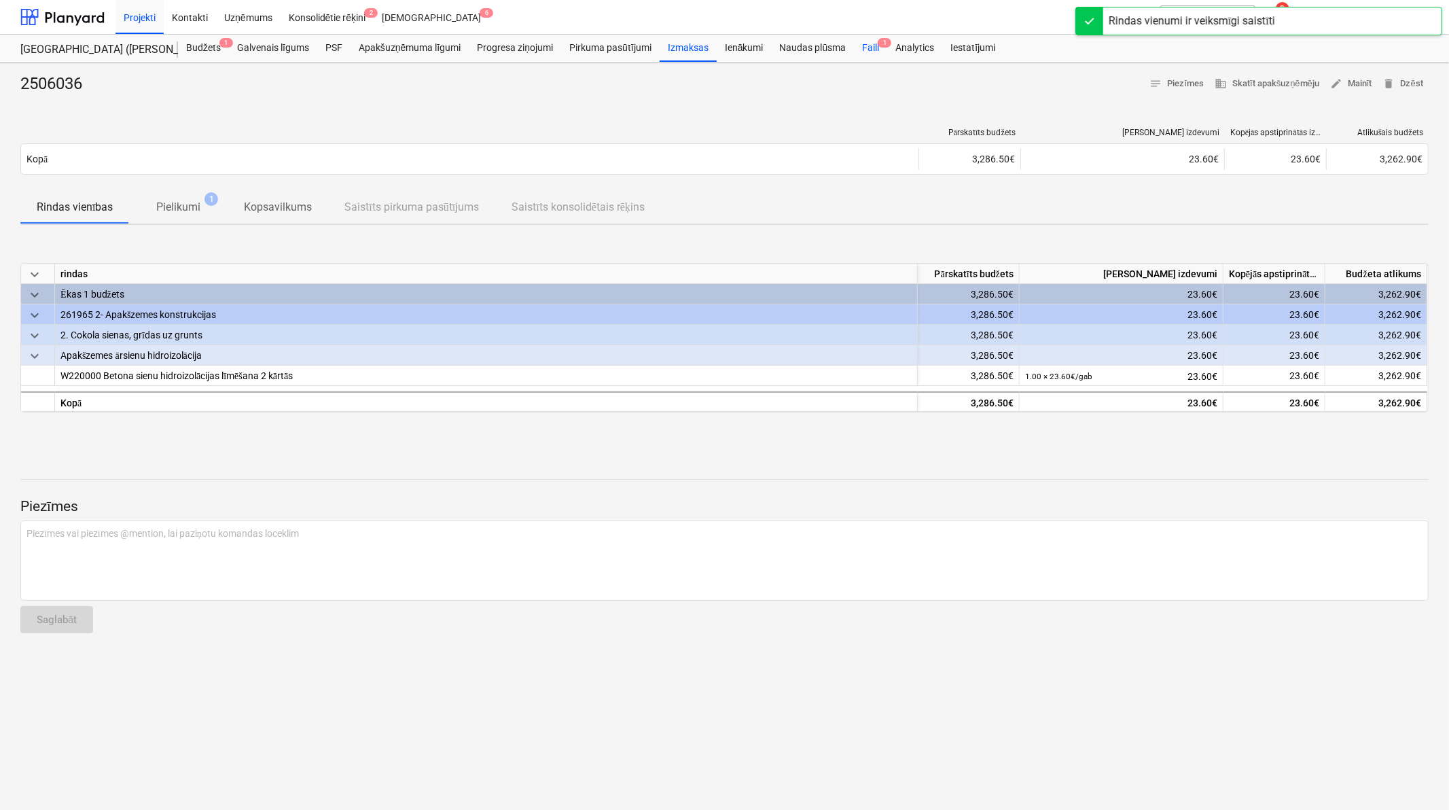
click at [868, 50] on div "Faili 1" at bounding box center [870, 48] width 33 height 27
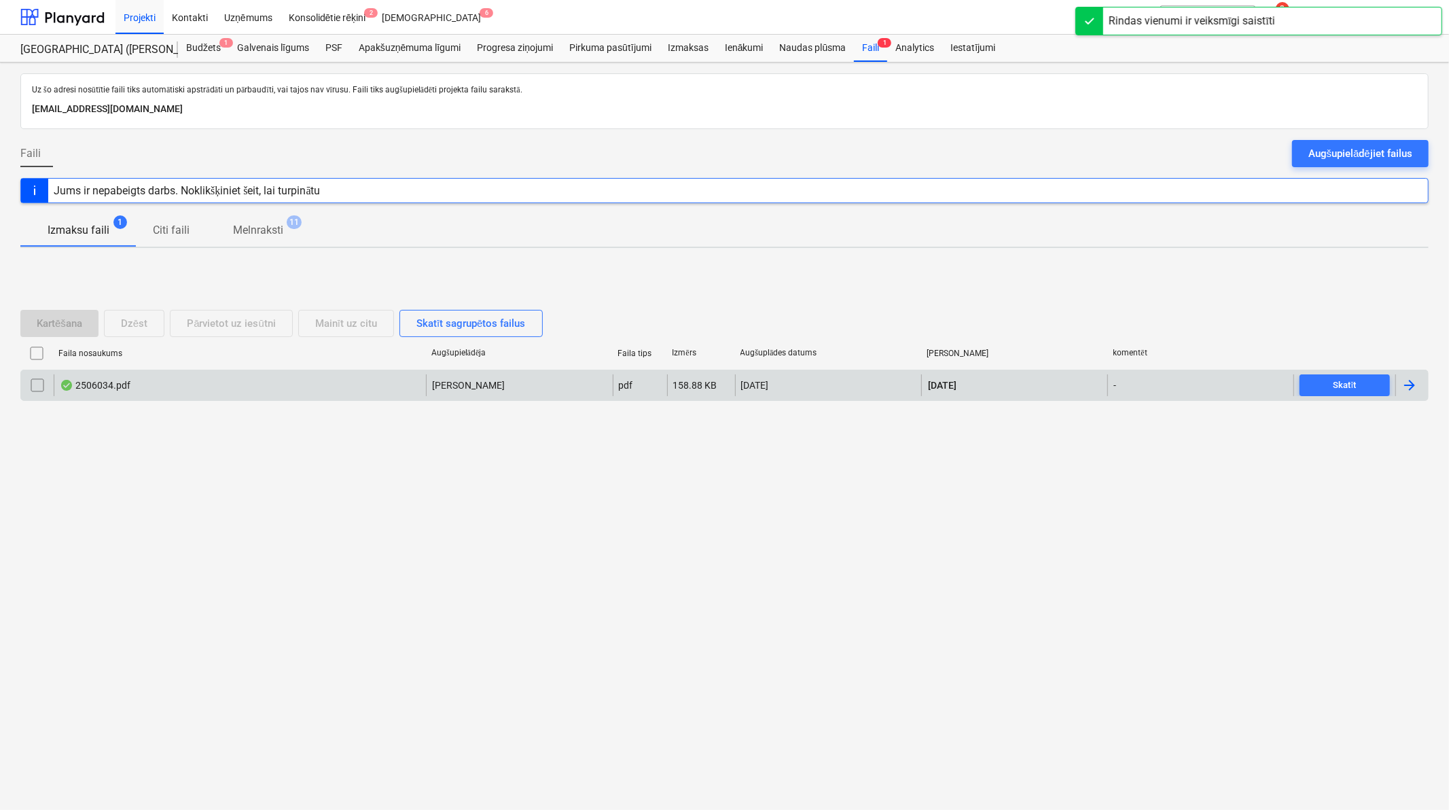
click at [1038, 393] on div at bounding box center [1410, 385] width 16 height 16
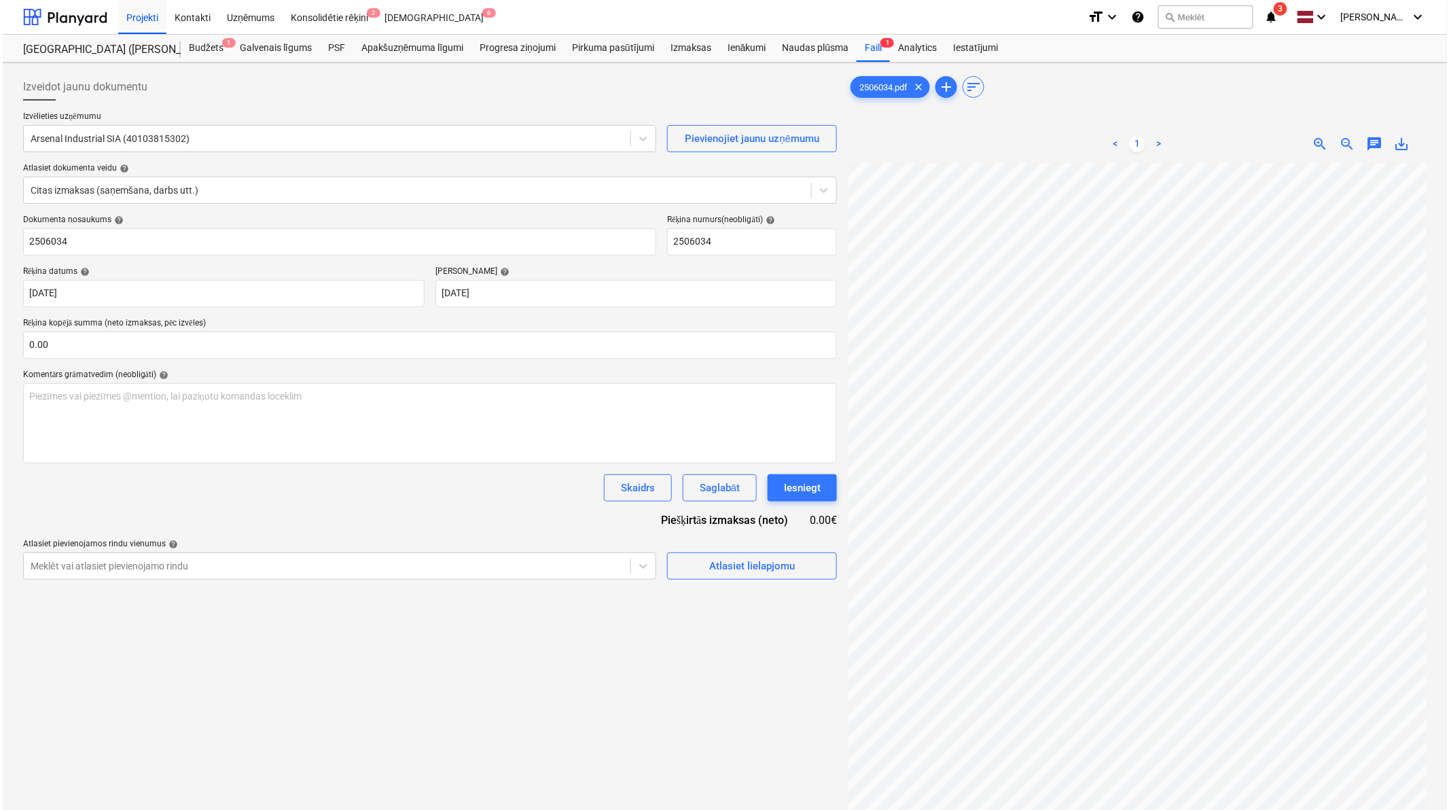
scroll to position [0, 429]
click at [367, 342] on input "text" at bounding box center [427, 345] width 814 height 27
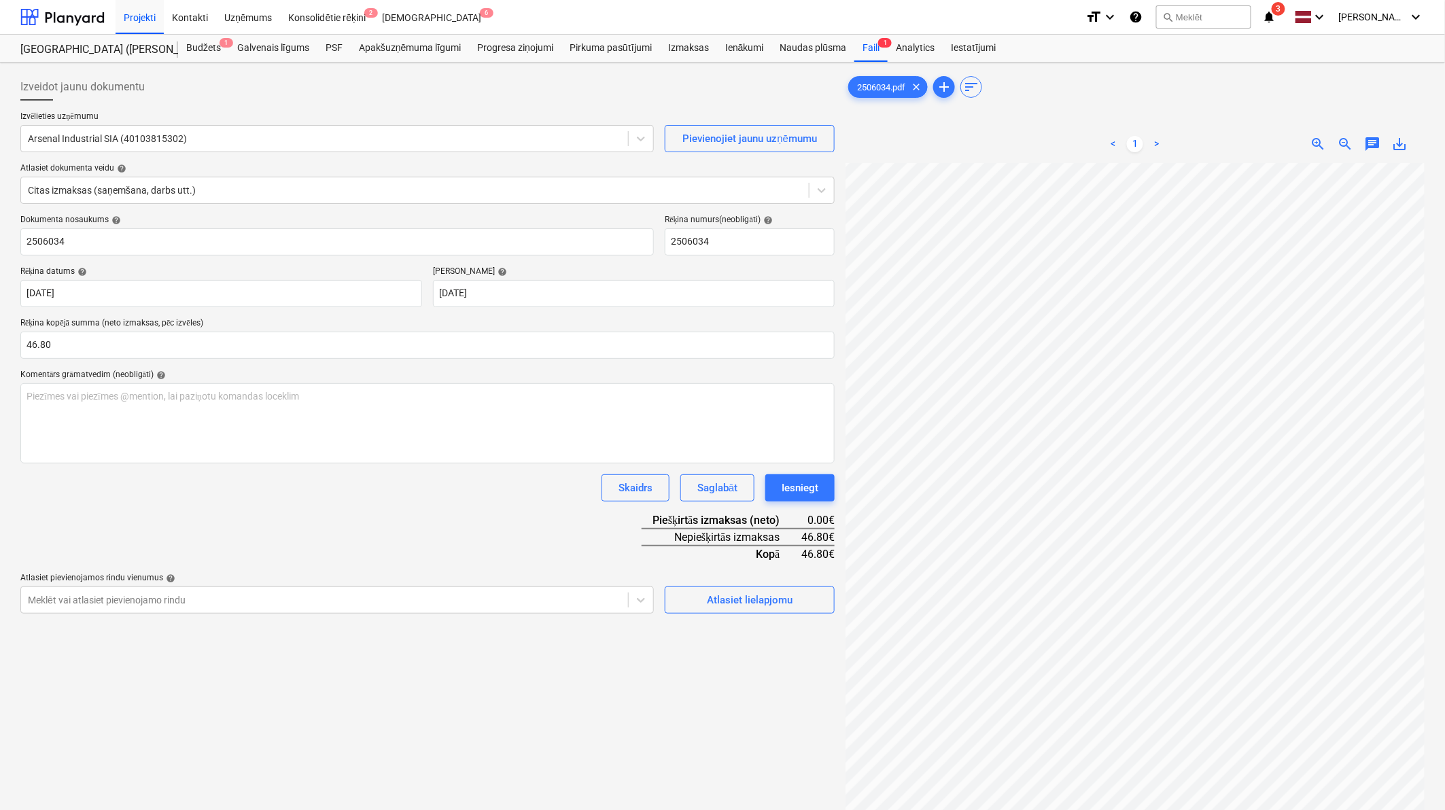
click at [425, 500] on div "Dokumenta nosaukums help 2506034 Rēķina numurs (neobligāti) help 2506034 Rēķina…" at bounding box center [427, 414] width 814 height 399
click at [730, 500] on div "Atlasiet lielapjomu" at bounding box center [750, 600] width 86 height 18
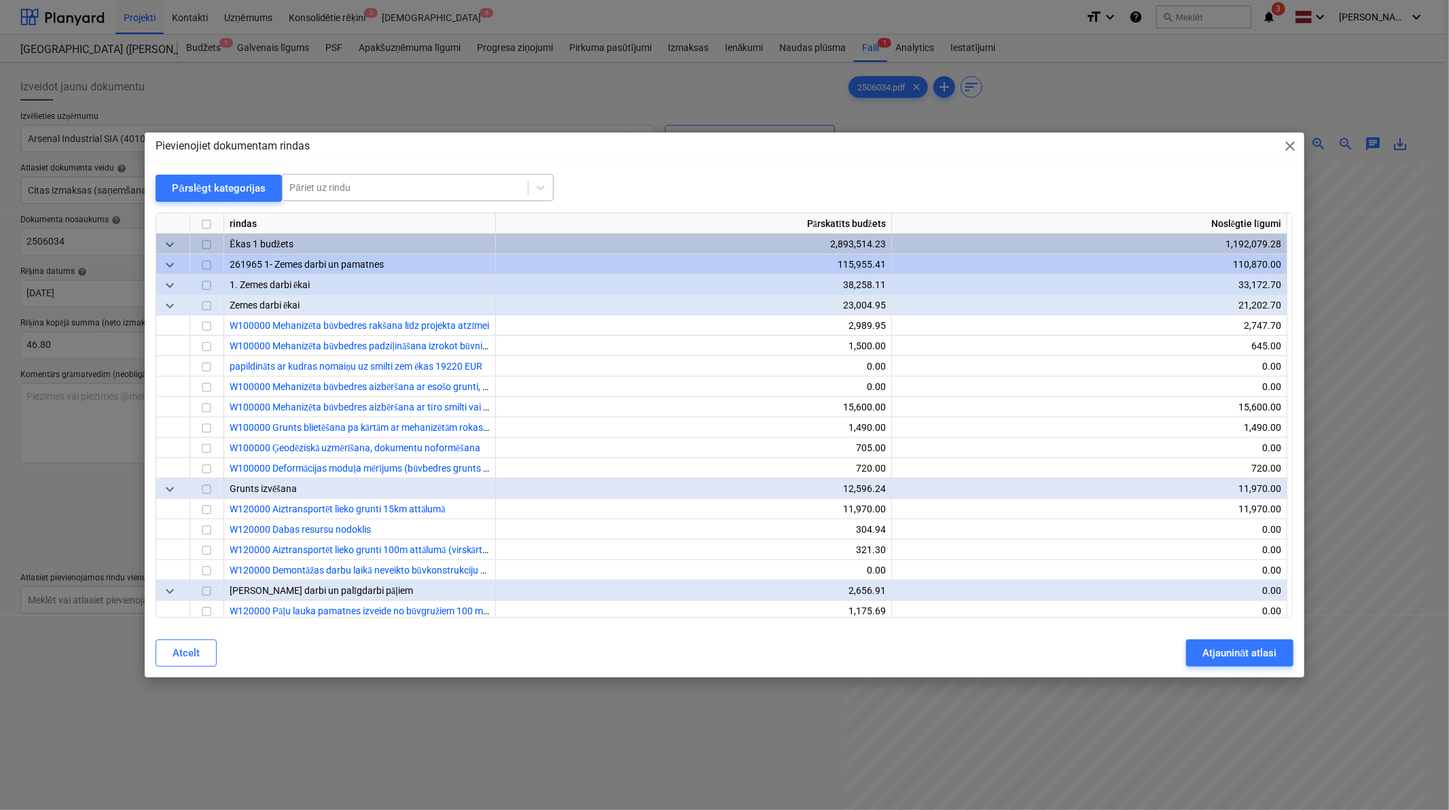
click at [446, 179] on div "Pāriet uz rindu" at bounding box center [405, 187] width 245 height 19
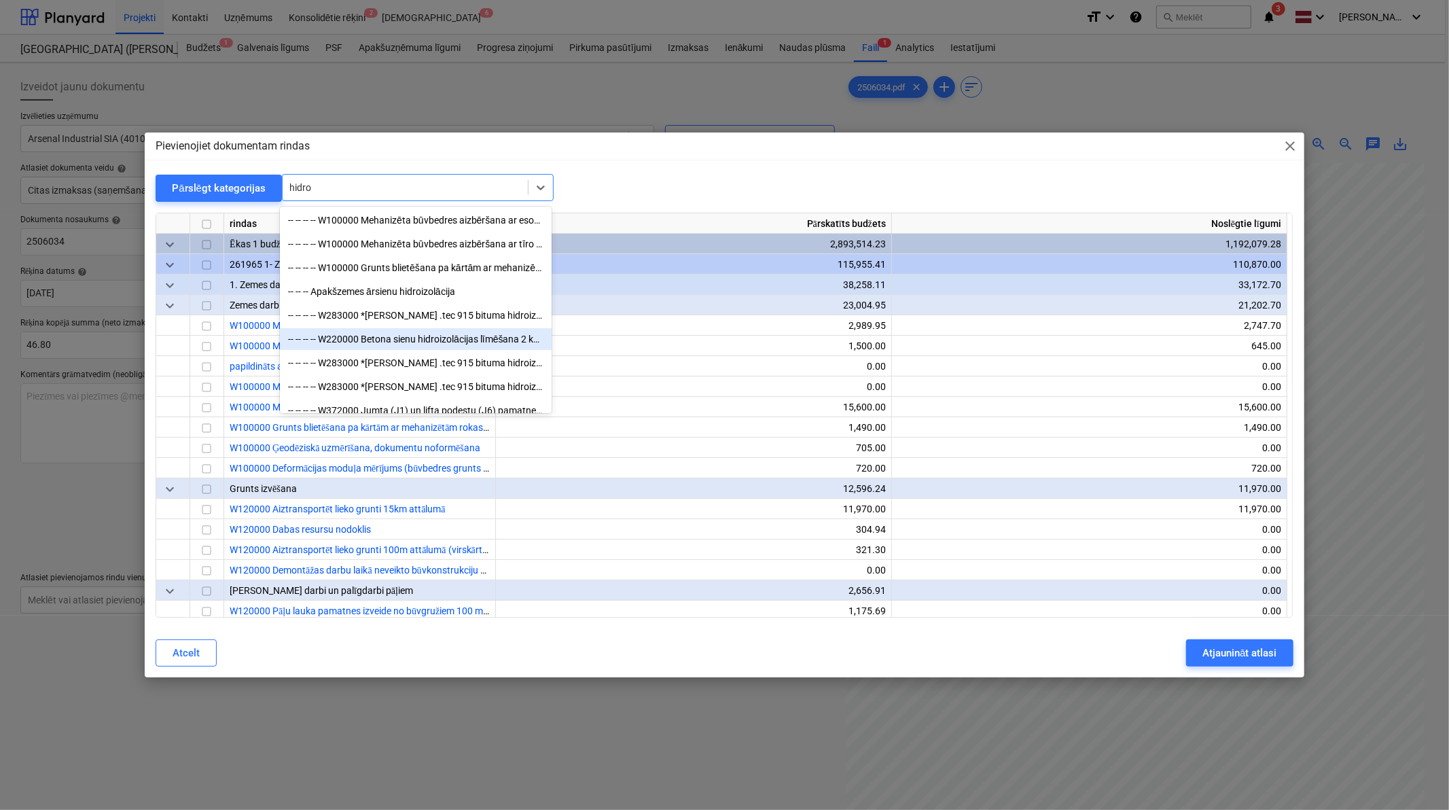
click at [468, 341] on div "-- -- -- -- W220000 Betona sienu hidroizolācijas līmēšana 2 kārtās" at bounding box center [416, 339] width 272 height 22
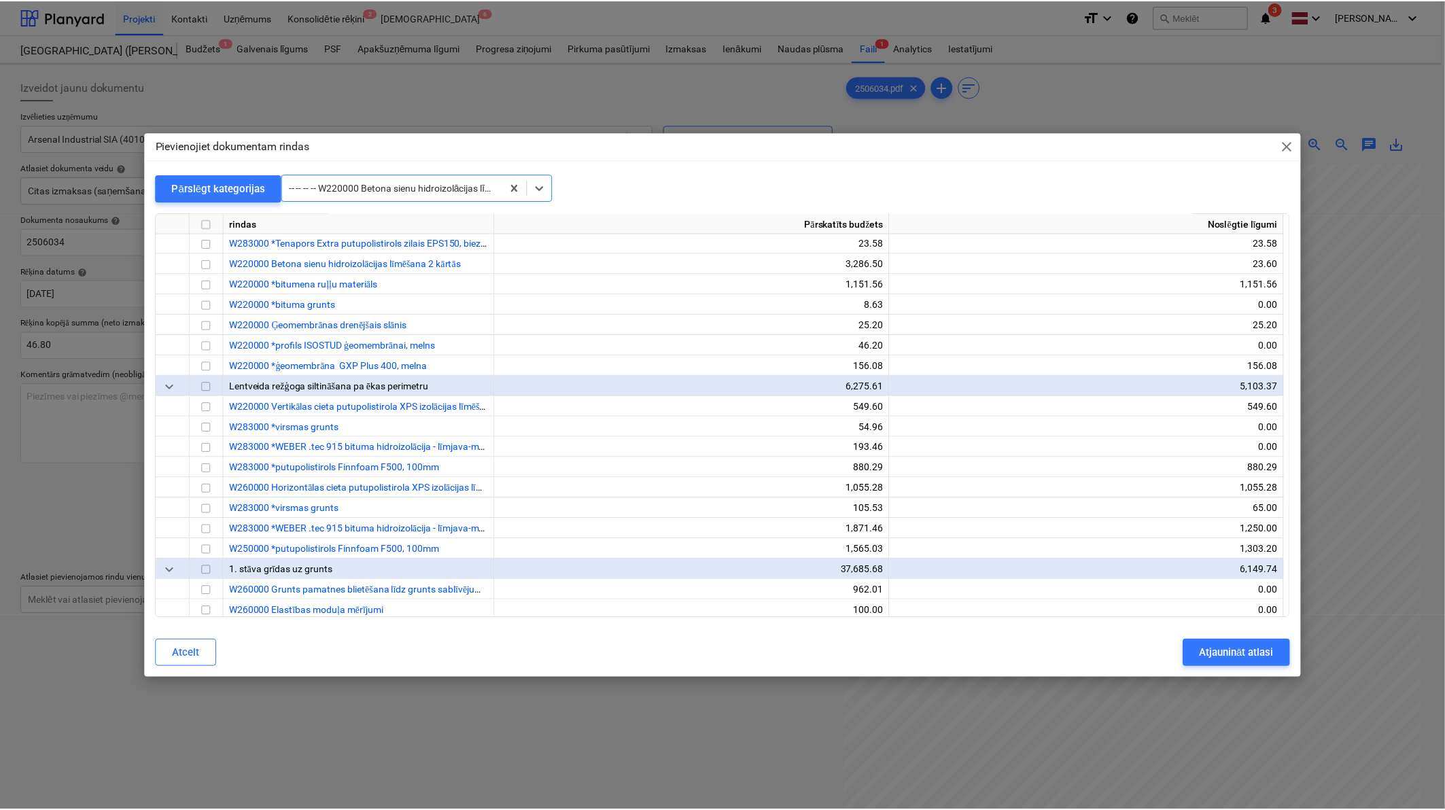
scroll to position [1284, 0]
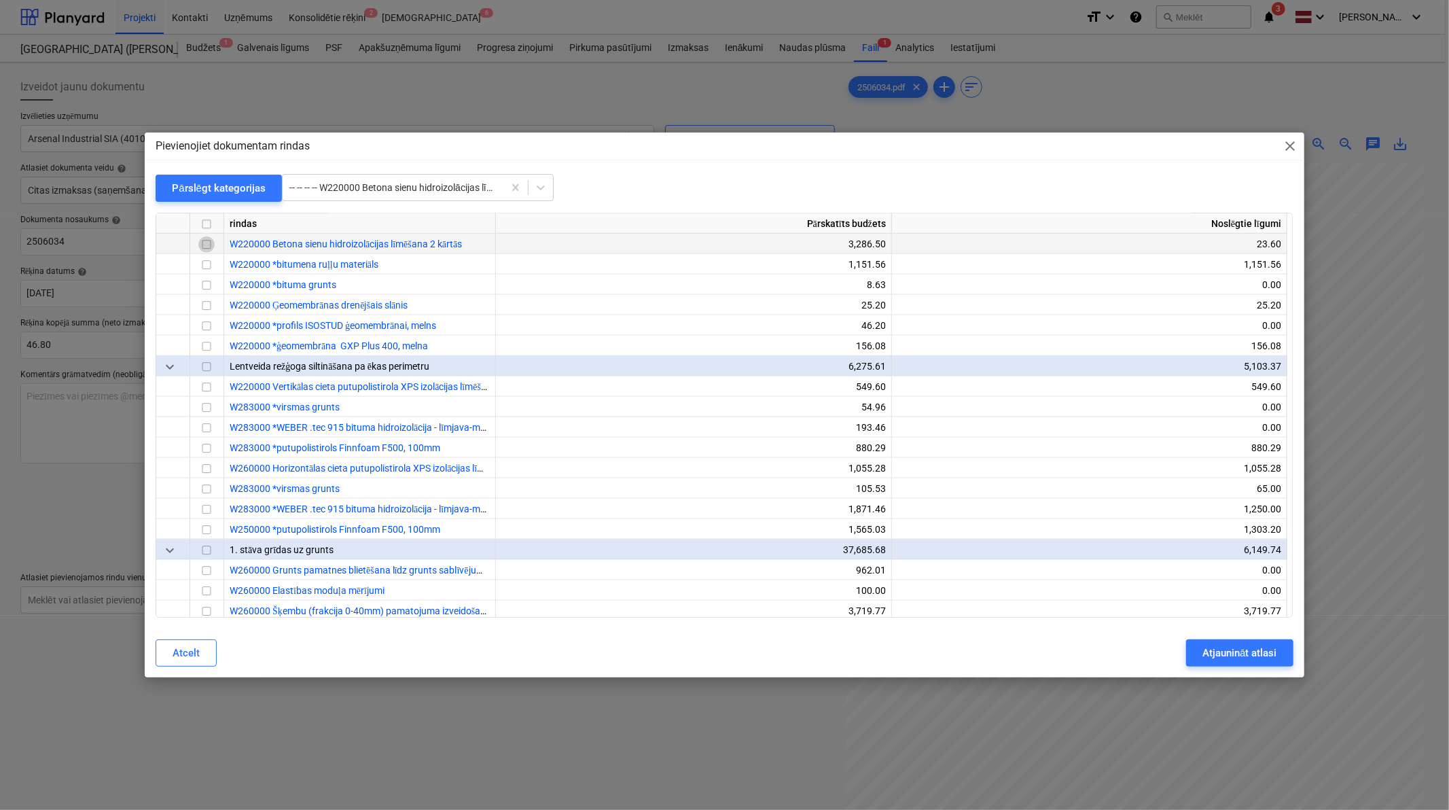
click at [208, 245] on input "checkbox" at bounding box center [206, 244] width 16 height 16
click at [1038, 500] on div "Atjaunināt atlasi" at bounding box center [1240, 653] width 74 height 18
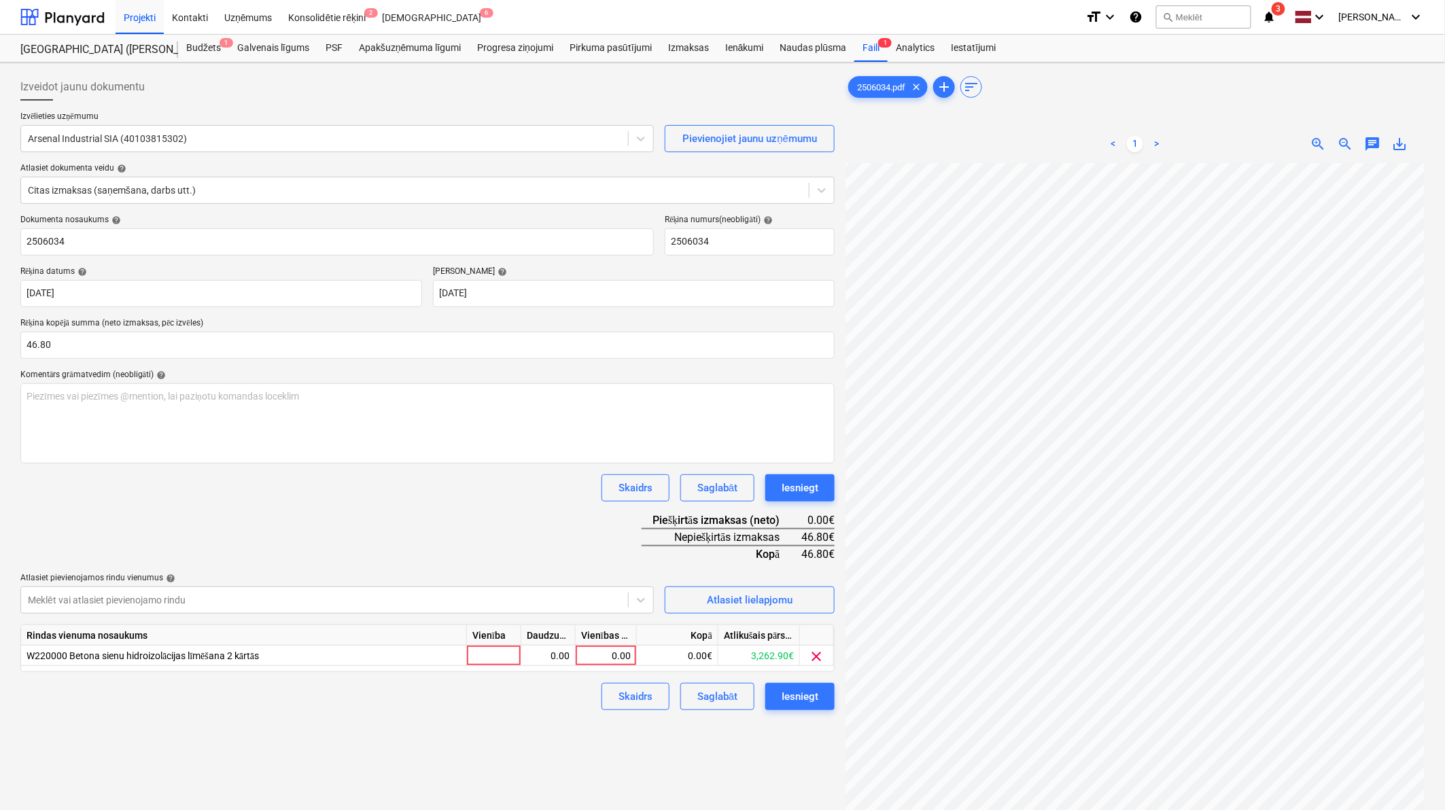
scroll to position [0, 427]
click at [630, 500] on div "0.00" at bounding box center [606, 656] width 61 height 20
click at [544, 500] on div "Skaidrs Saglabāt Iesniegt" at bounding box center [427, 696] width 814 height 27
click at [812, 500] on button "Iesniegt" at bounding box center [799, 696] width 69 height 27
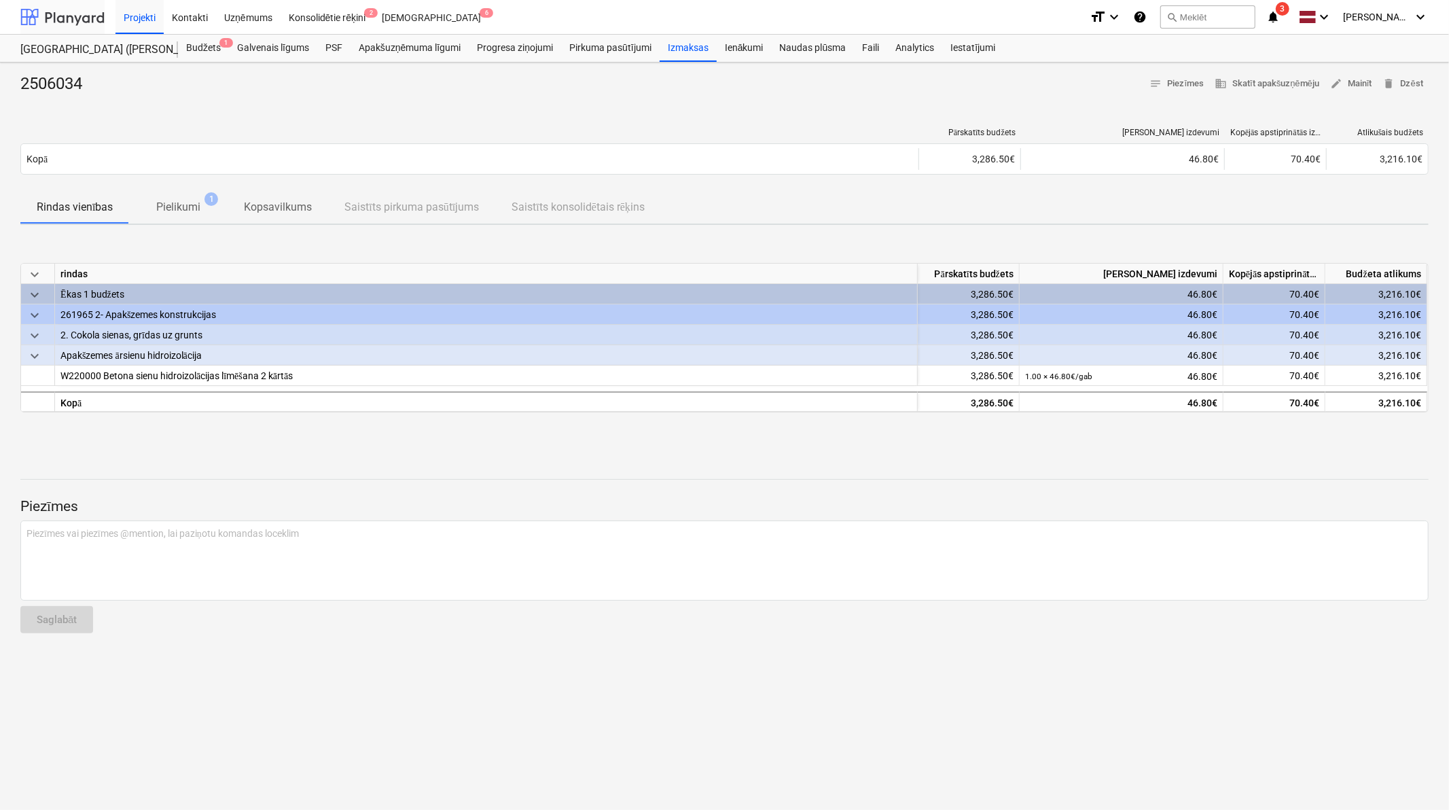
click at [60, 15] on div at bounding box center [62, 17] width 84 height 34
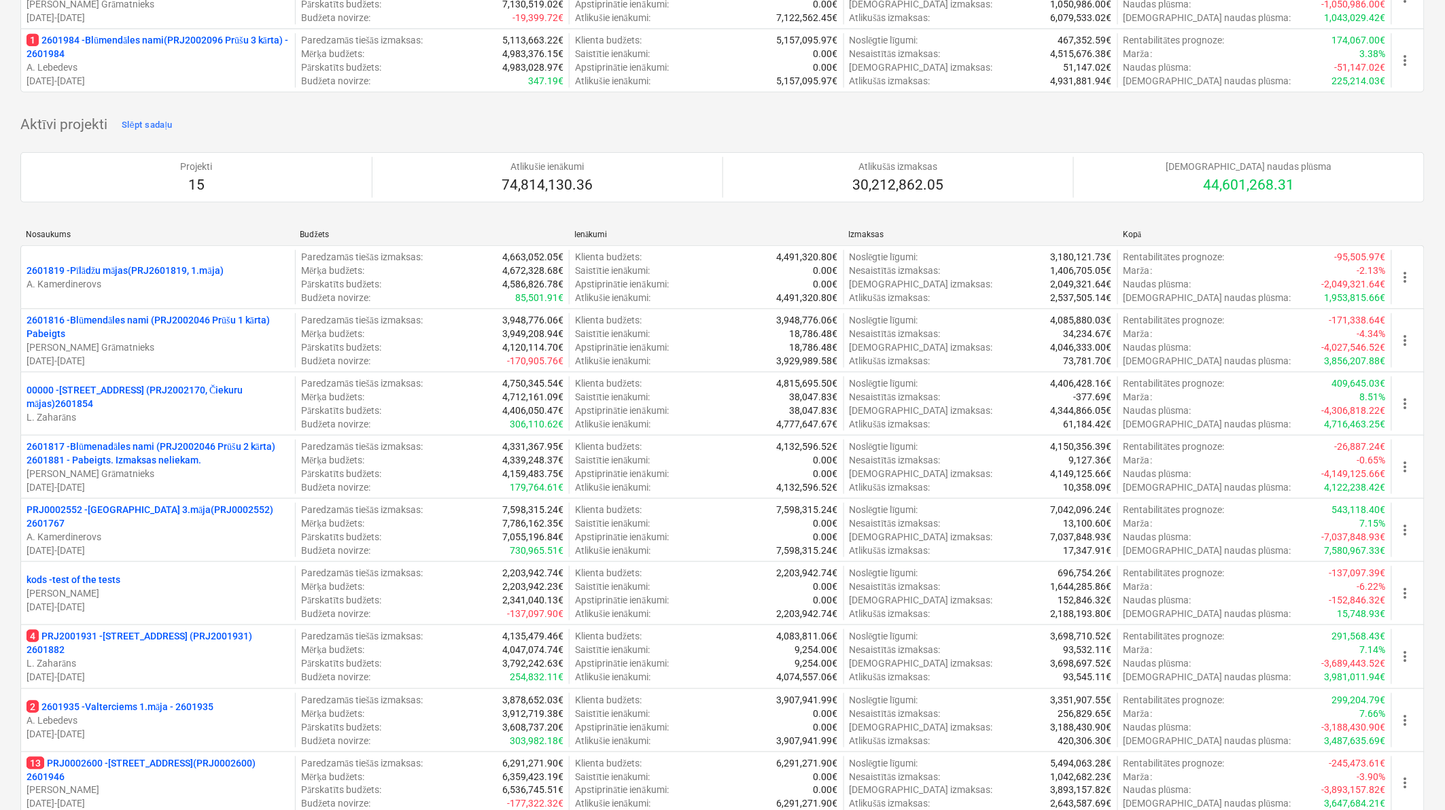
scroll to position [805, 0]
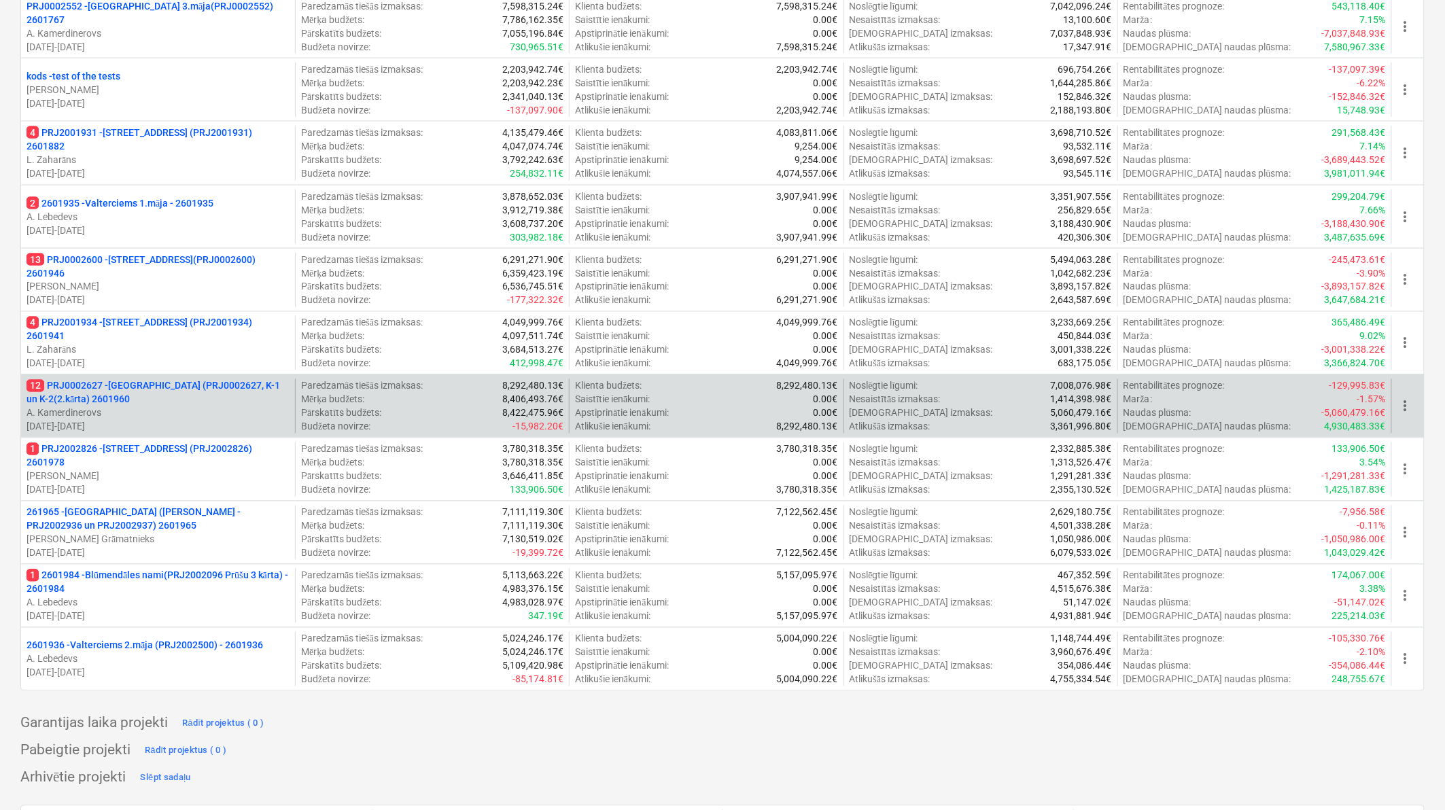
click at [197, 404] on p "12 PRJ0002627 - [GEOGRAPHIC_DATA] (PRJ0002627, K-1 un K-2(2.kārta) 2601960" at bounding box center [158, 392] width 263 height 27
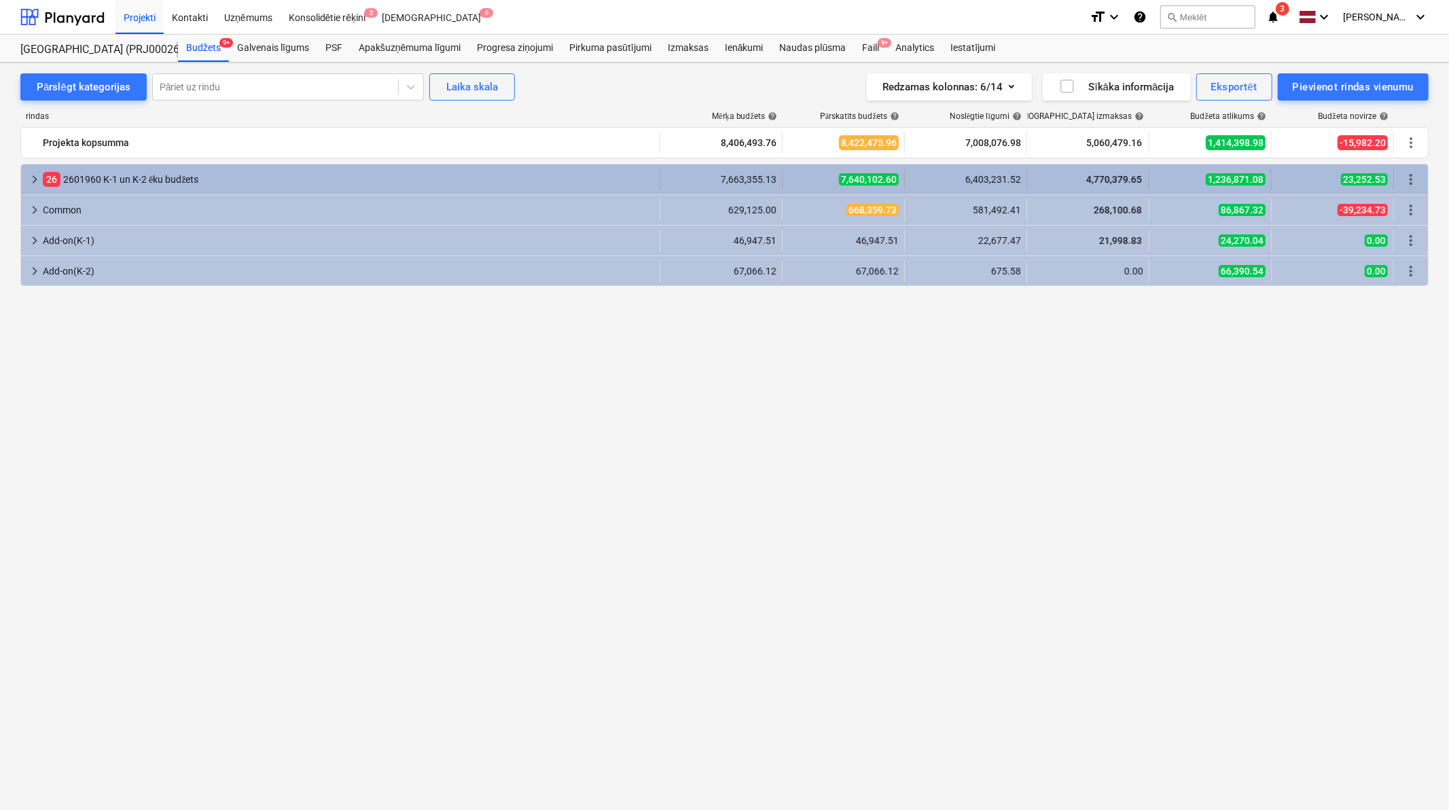
click at [34, 179] on span "keyboard_arrow_right" at bounding box center [35, 179] width 16 height 16
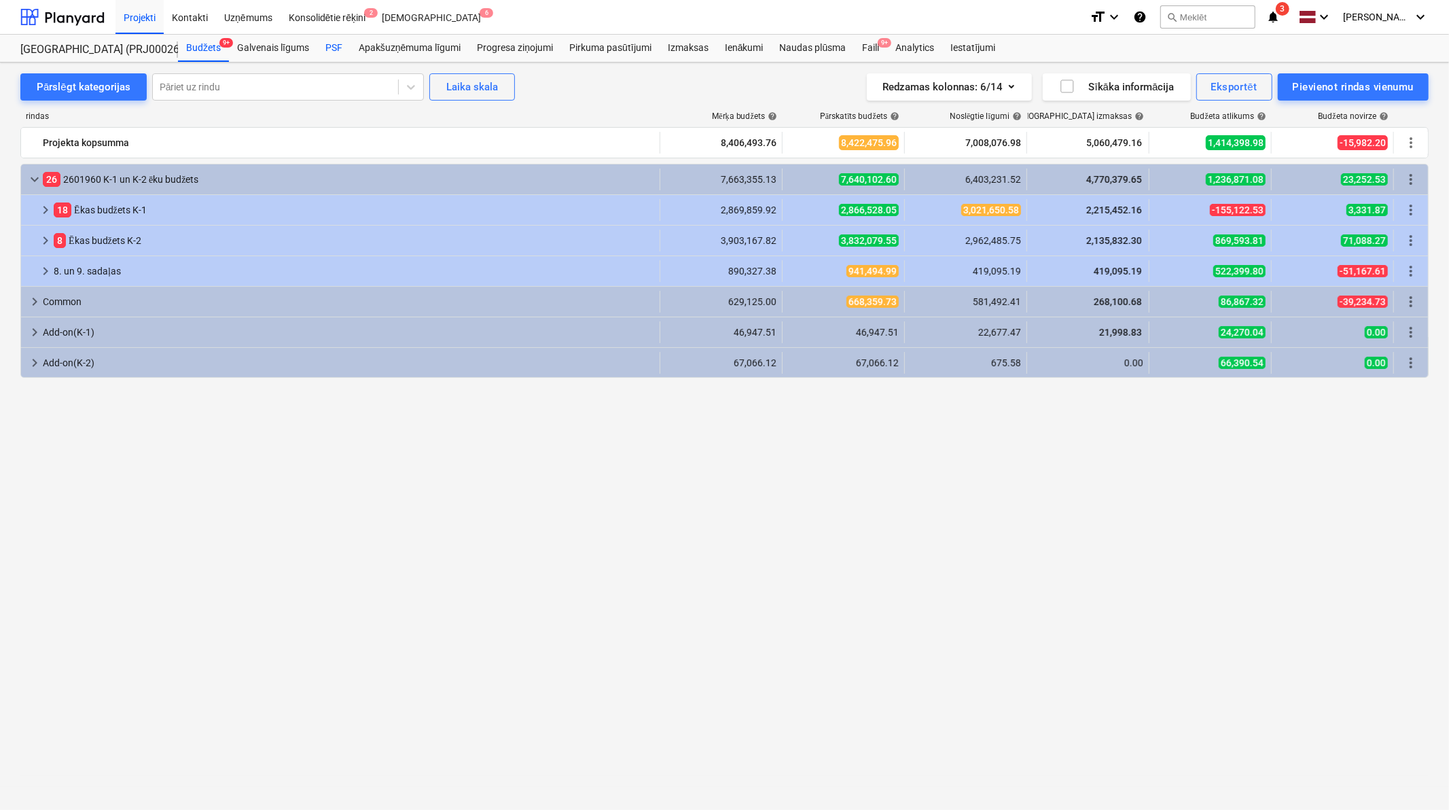
click at [347, 44] on div "PSF" at bounding box center [333, 48] width 33 height 27
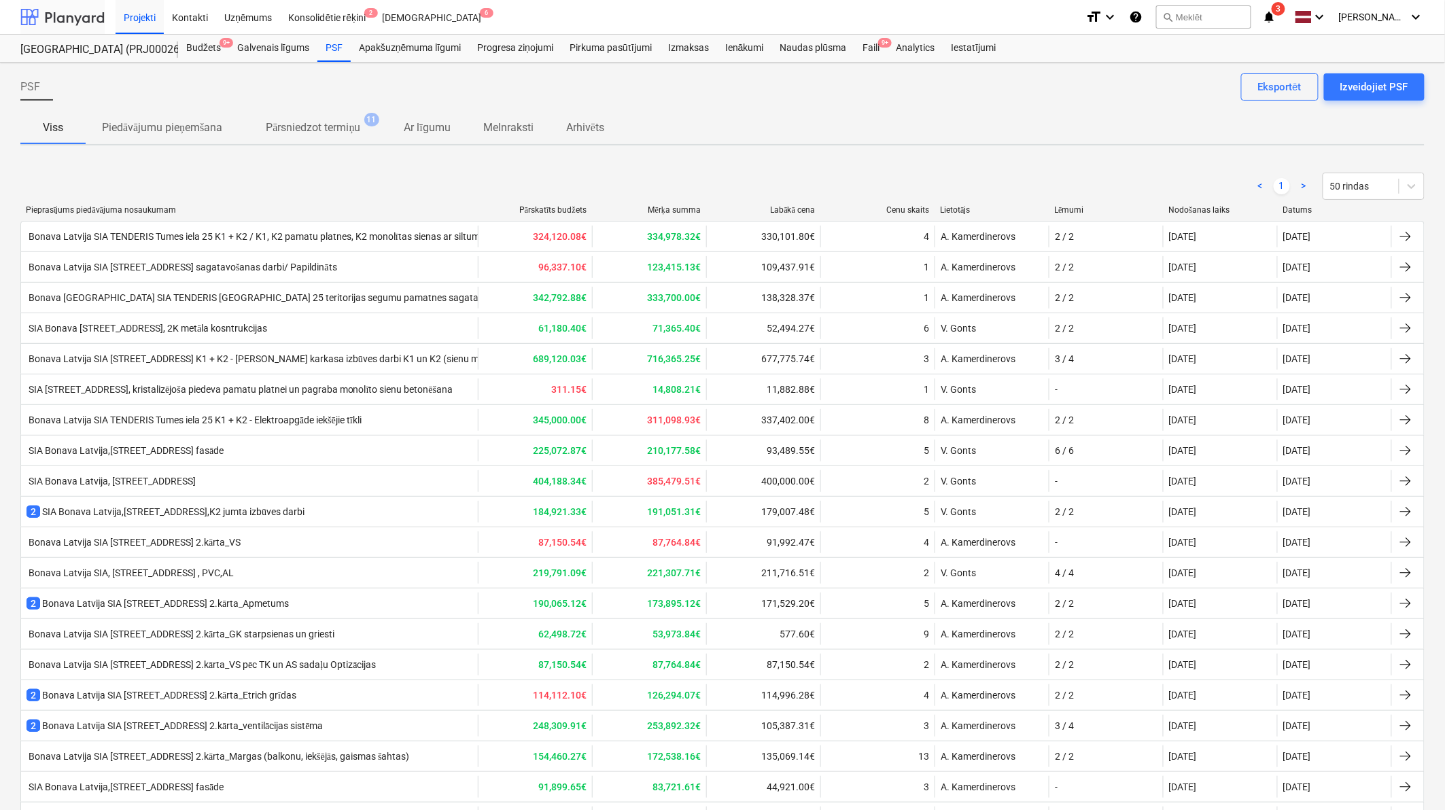
click at [79, 22] on div at bounding box center [62, 17] width 84 height 34
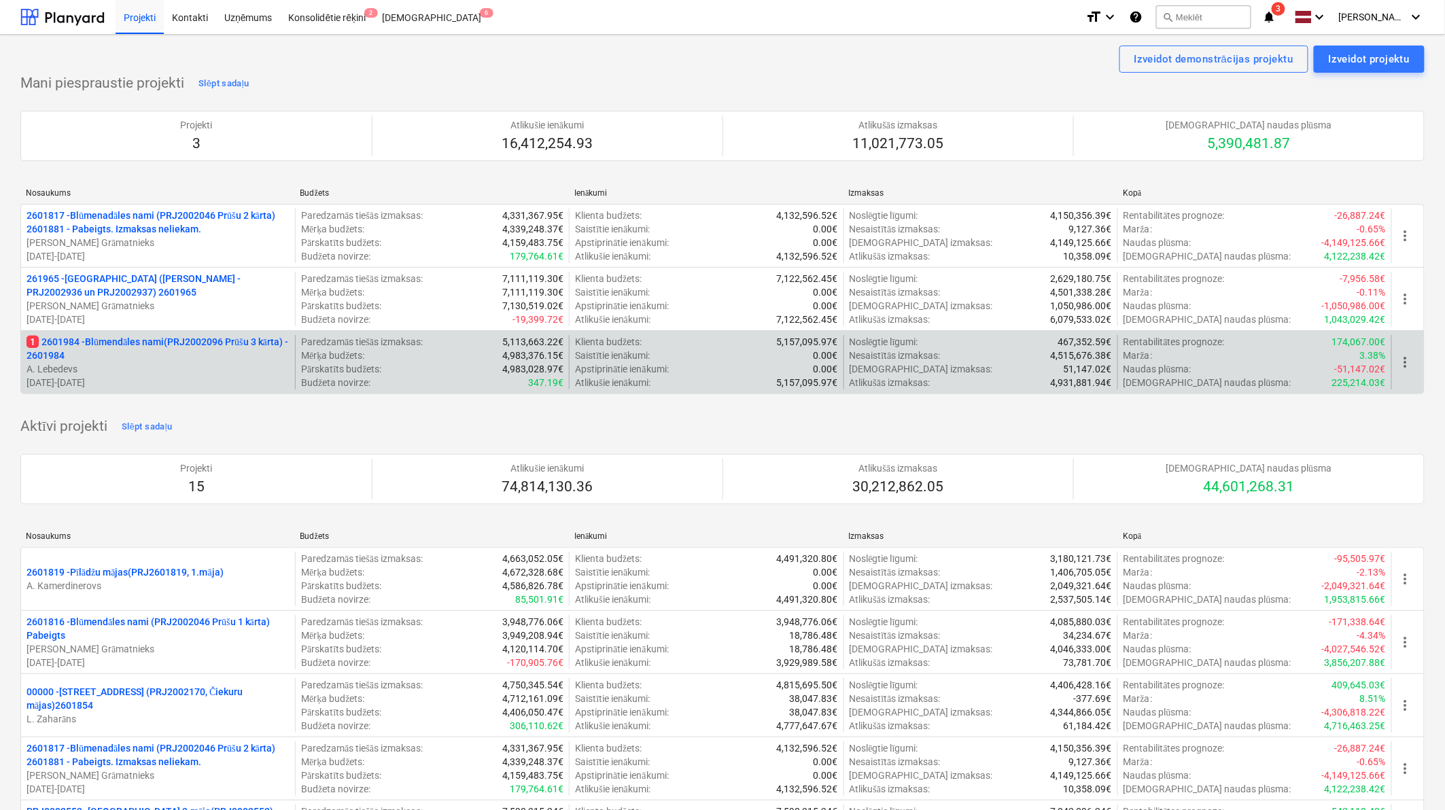
click at [173, 352] on p "1 2601984 - Blūmendāles nami(PRJ2002096 Prūšu 3 kārta) - 2601984" at bounding box center [158, 348] width 263 height 27
click at [123, 352] on p "1 2601984 - Blūmendāles nami(PRJ2002096 Prūšu 3 kārta) - 2601984" at bounding box center [158, 348] width 263 height 27
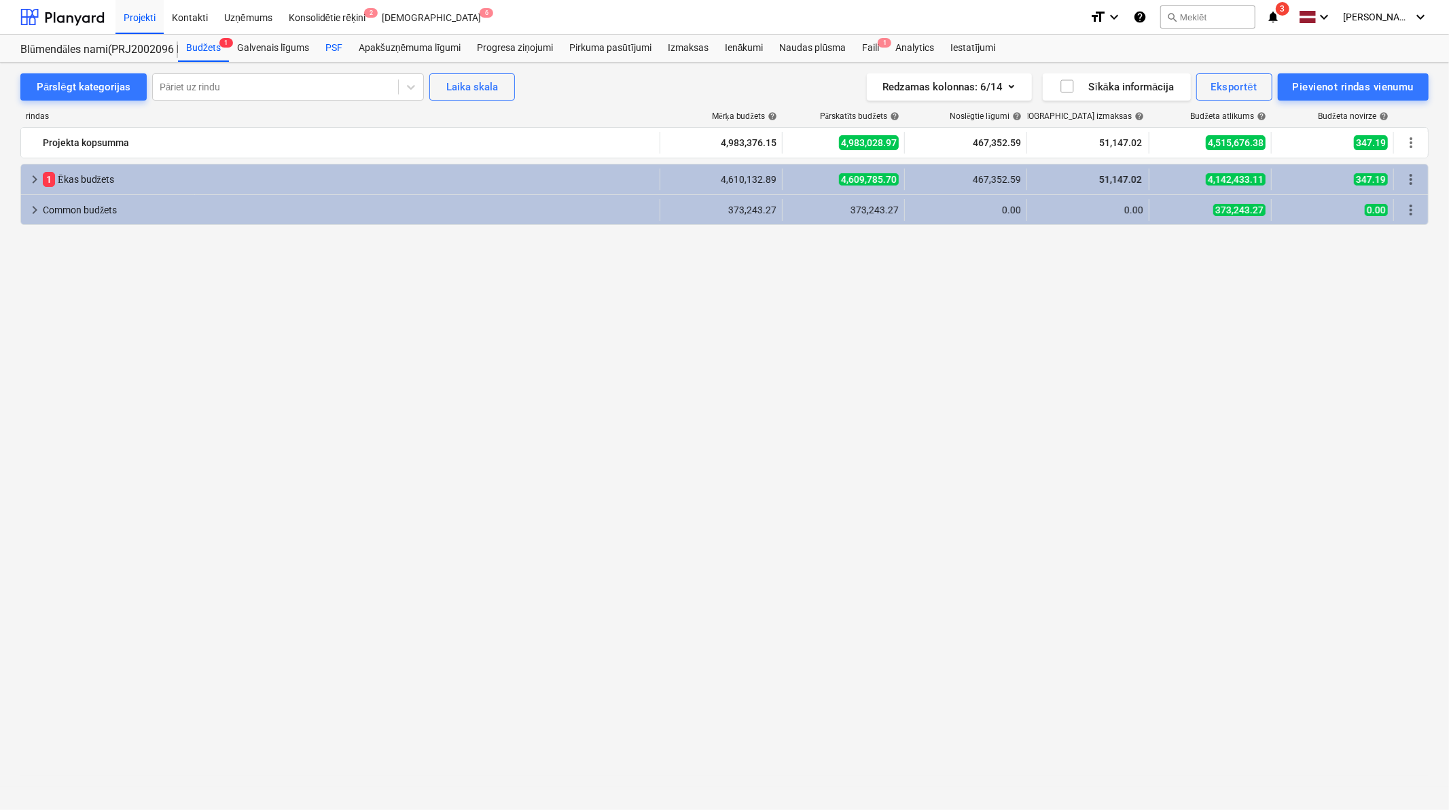
click at [332, 50] on div "PSF" at bounding box center [333, 48] width 33 height 27
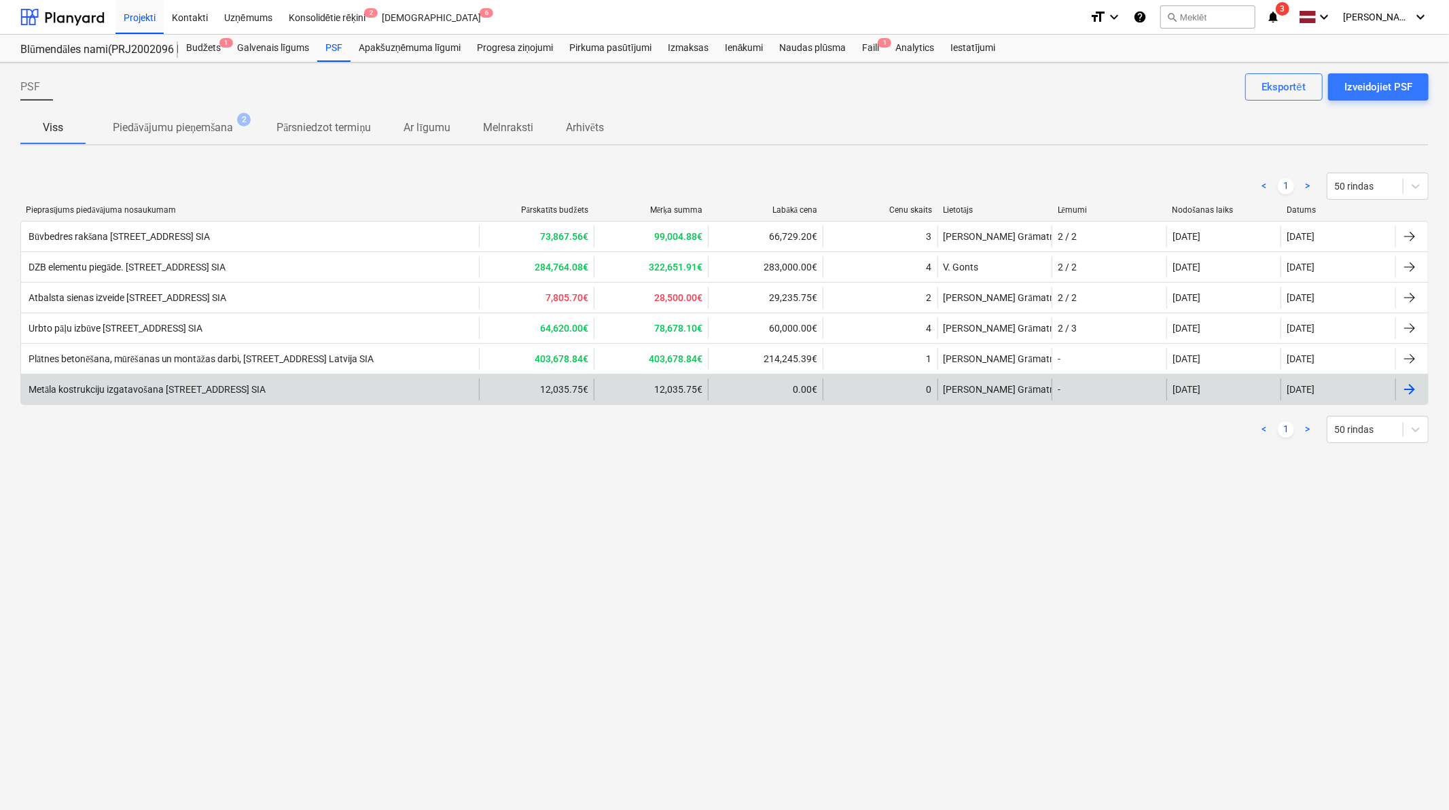
click at [1038, 386] on div at bounding box center [1410, 389] width 16 height 16
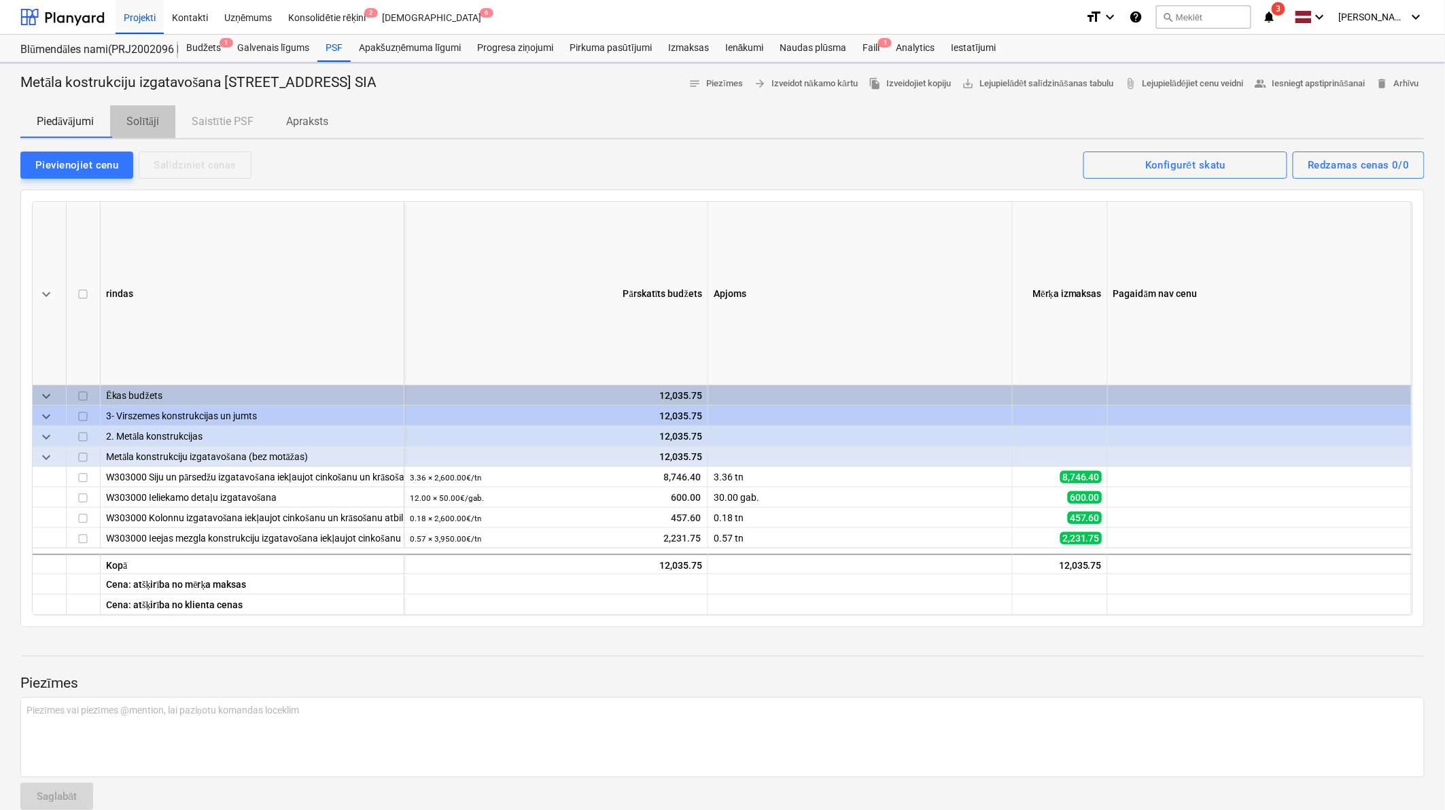
click at [150, 120] on p "Solītāji" at bounding box center [142, 121] width 33 height 16
